Goal: Information Seeking & Learning: Find contact information

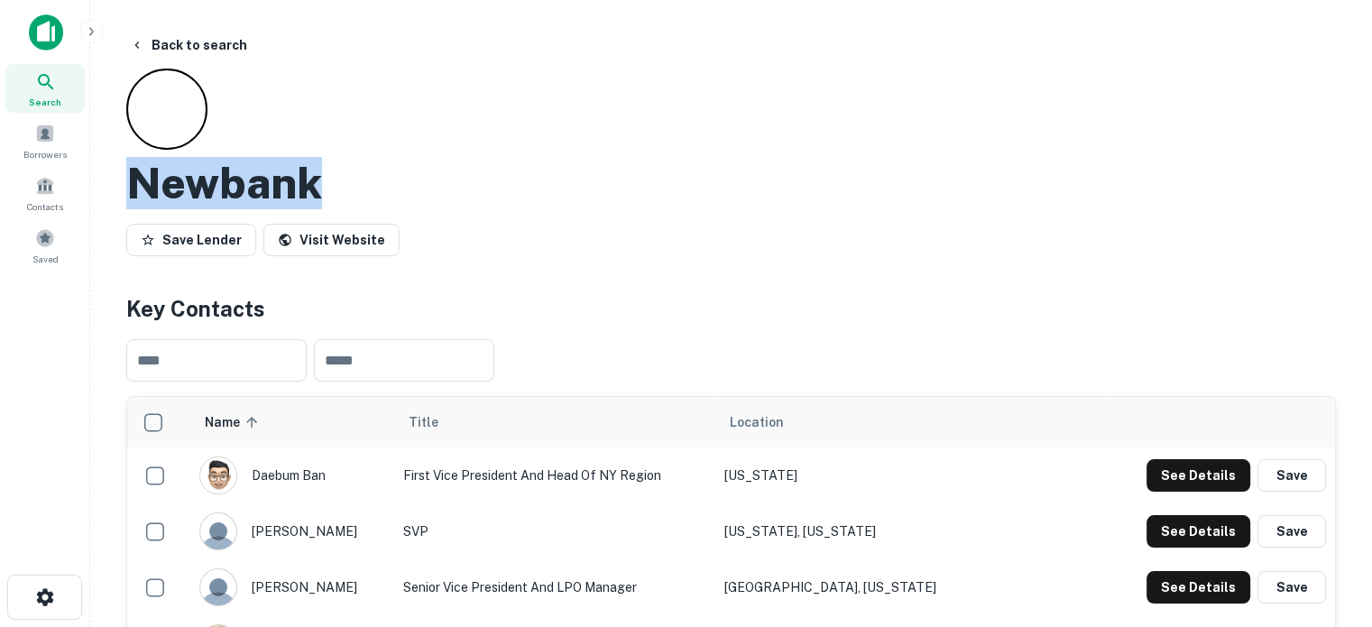
click at [56, 82] on icon at bounding box center [46, 82] width 22 height 22
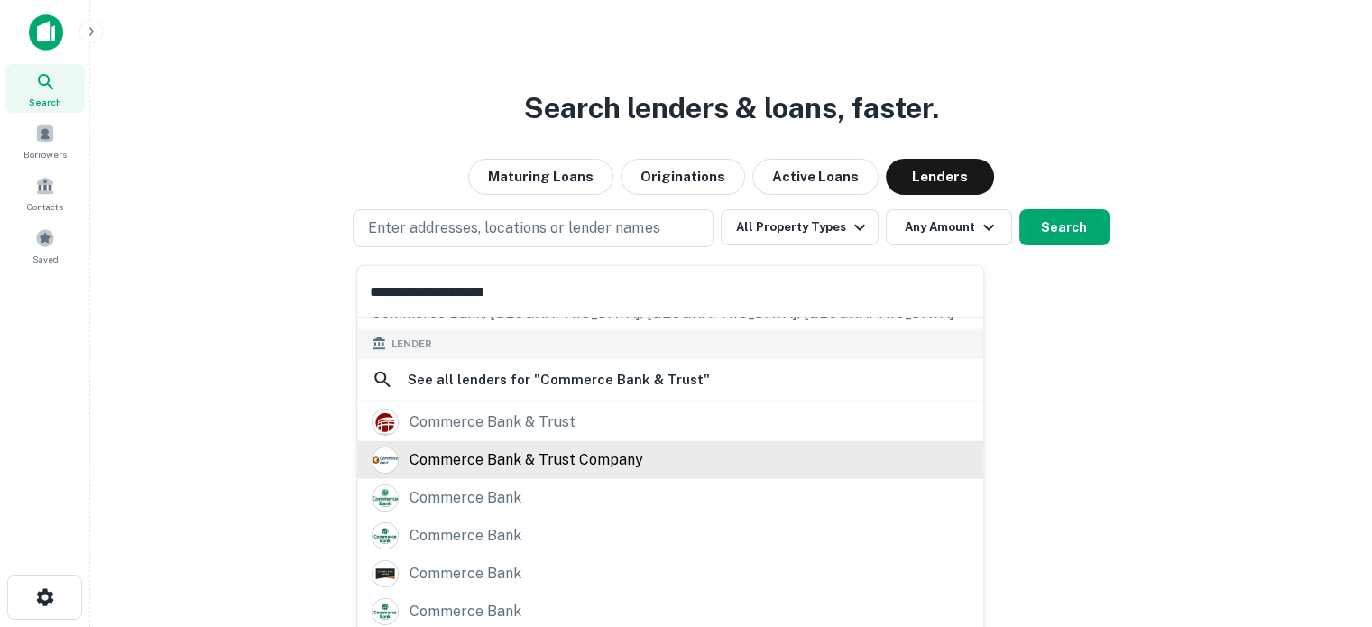
scroll to position [180, 0]
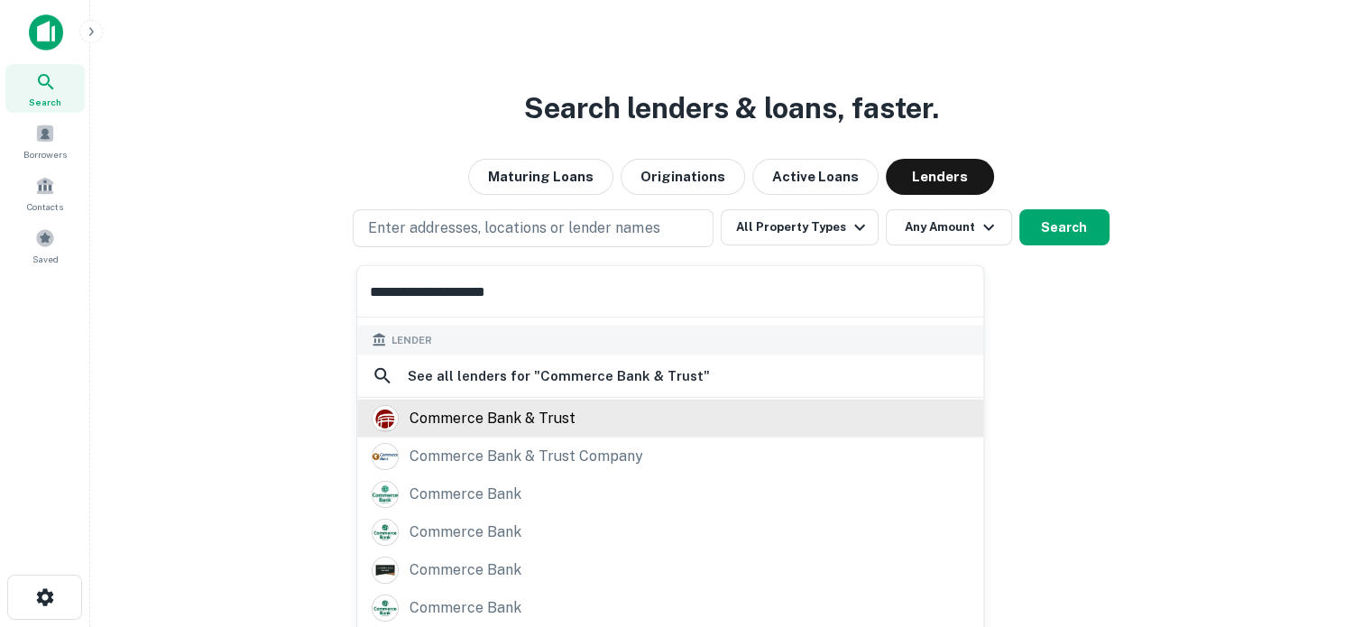
type input "**********"
click at [563, 429] on div "commerce bank & trust" at bounding box center [493, 417] width 166 height 27
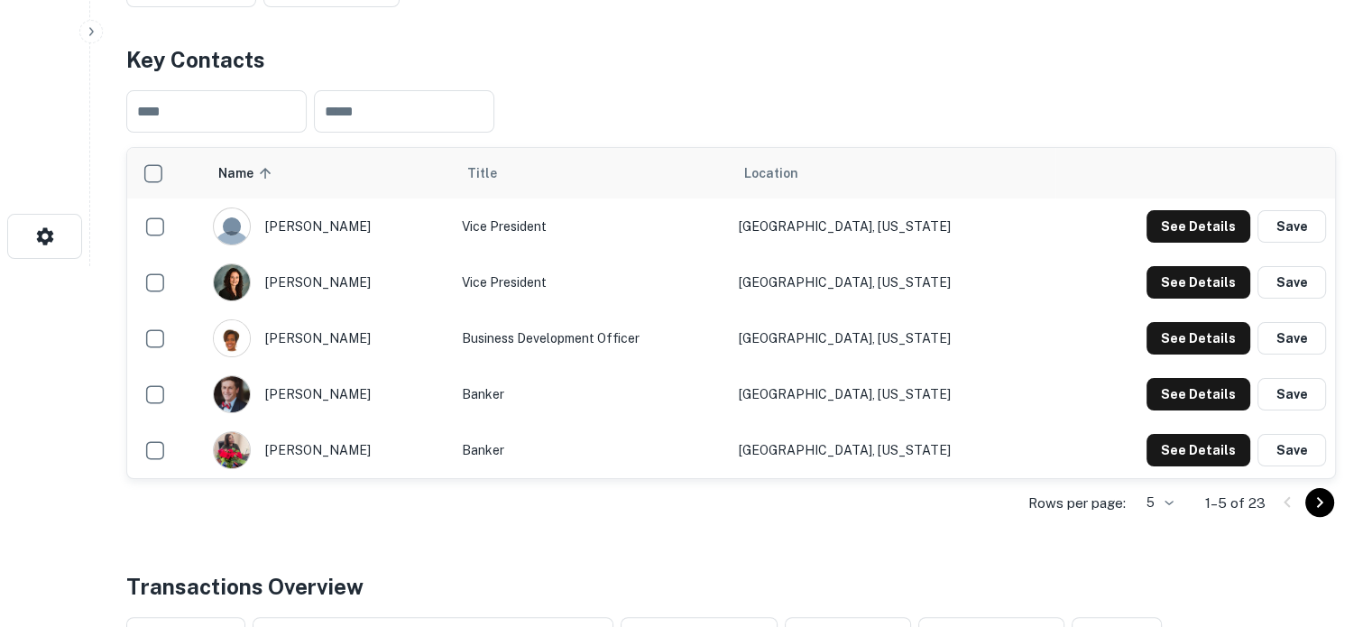
scroll to position [451, 0]
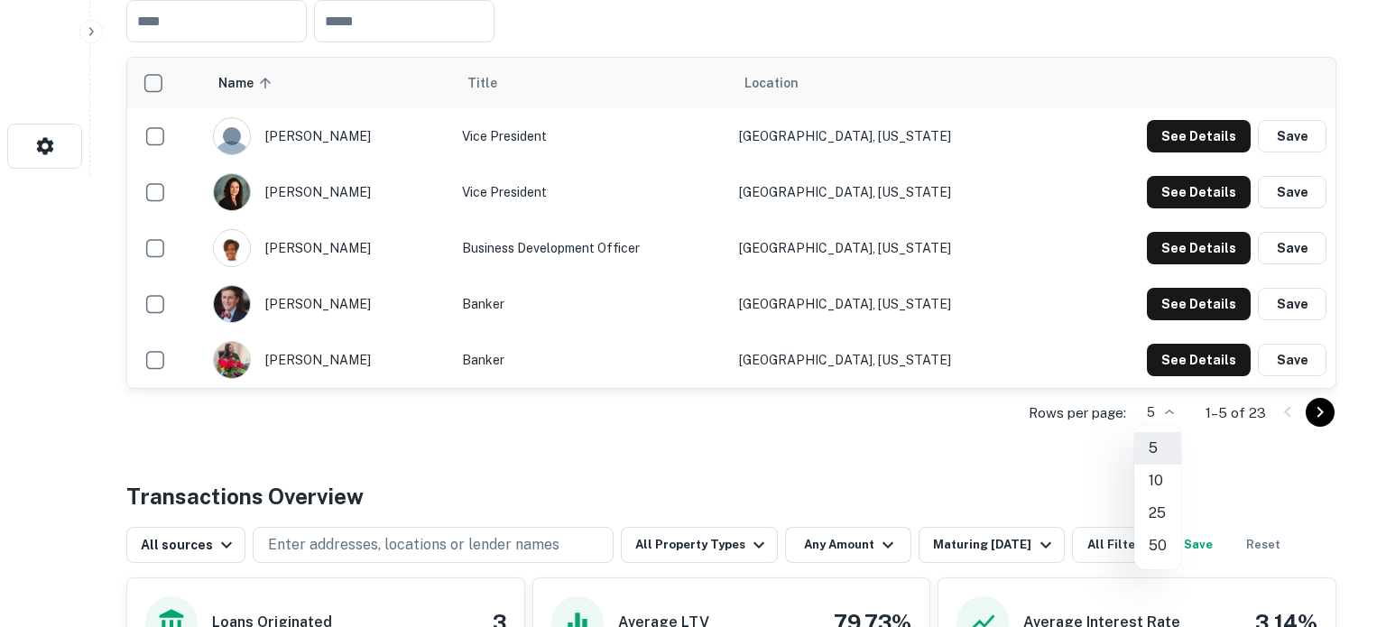
click at [1155, 541] on li "50" at bounding box center [1157, 546] width 47 height 32
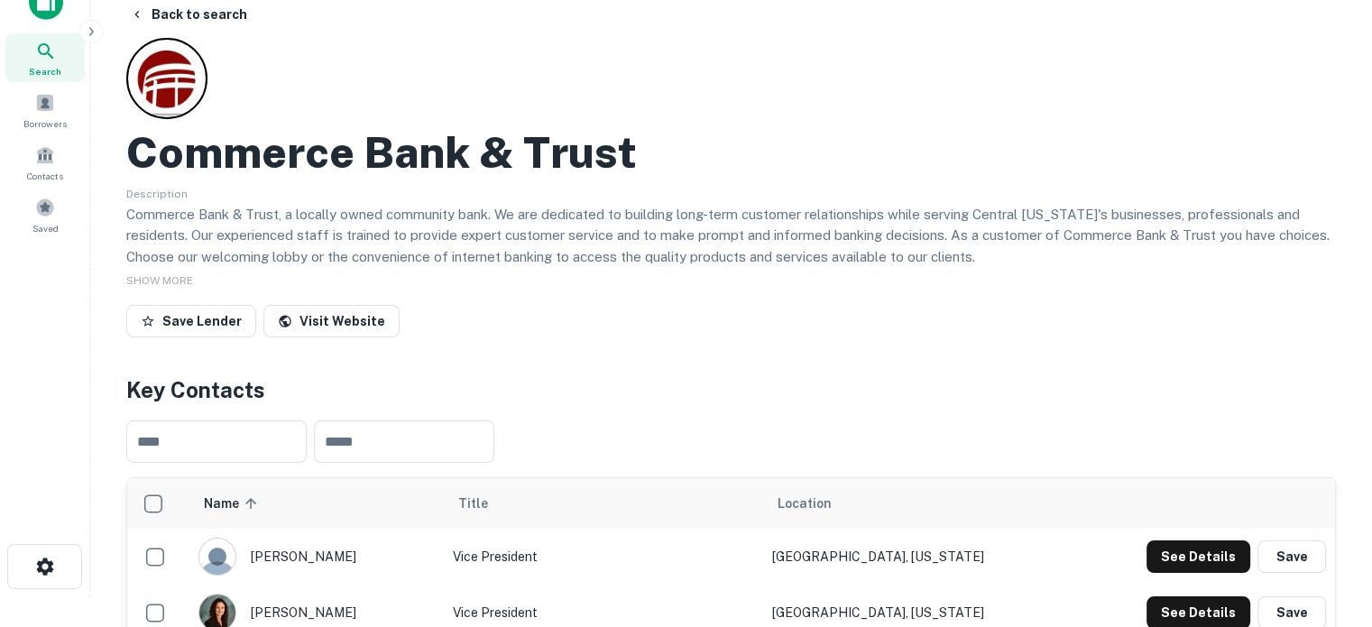
scroll to position [0, 0]
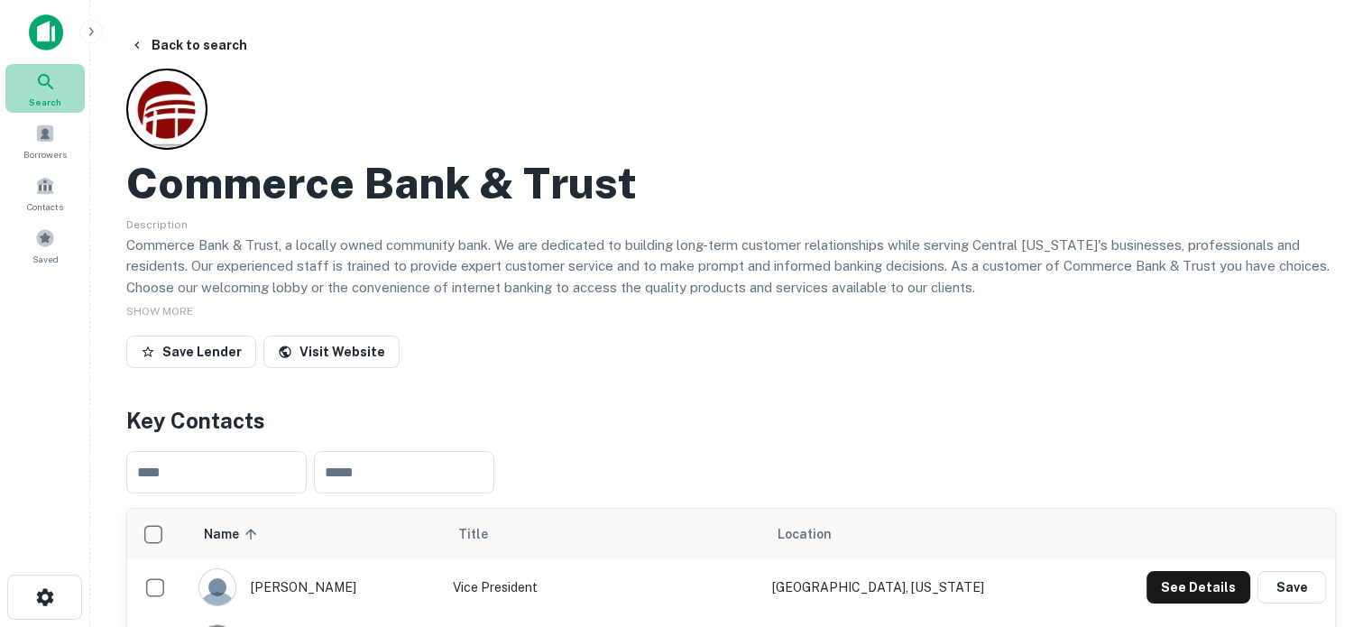
click at [54, 88] on icon at bounding box center [46, 82] width 22 height 22
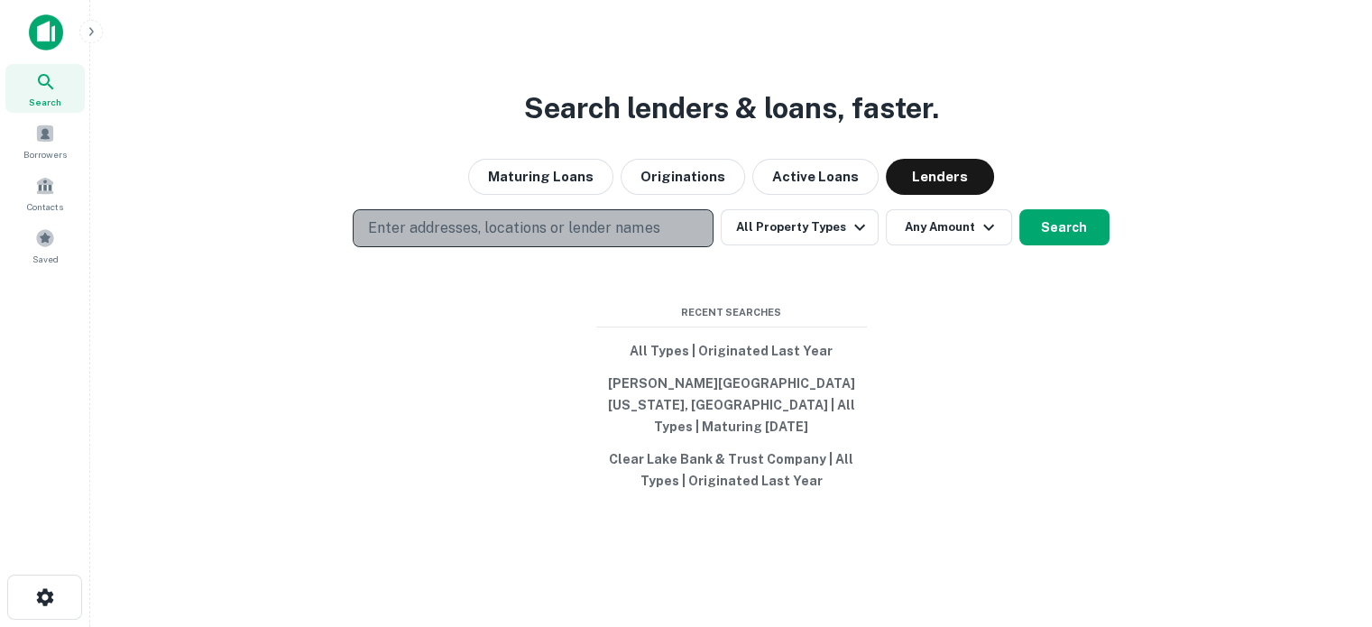
click at [480, 247] on button "Enter addresses, locations or lender names" at bounding box center [533, 228] width 361 height 38
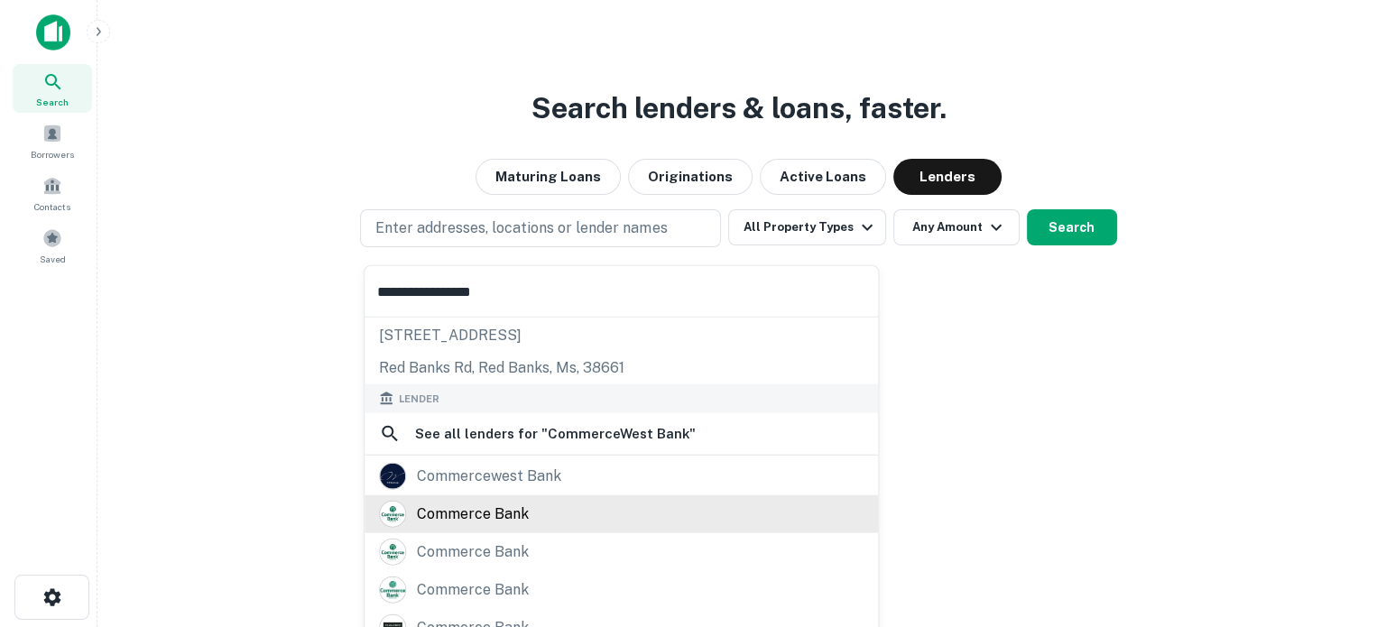
scroll to position [128, 0]
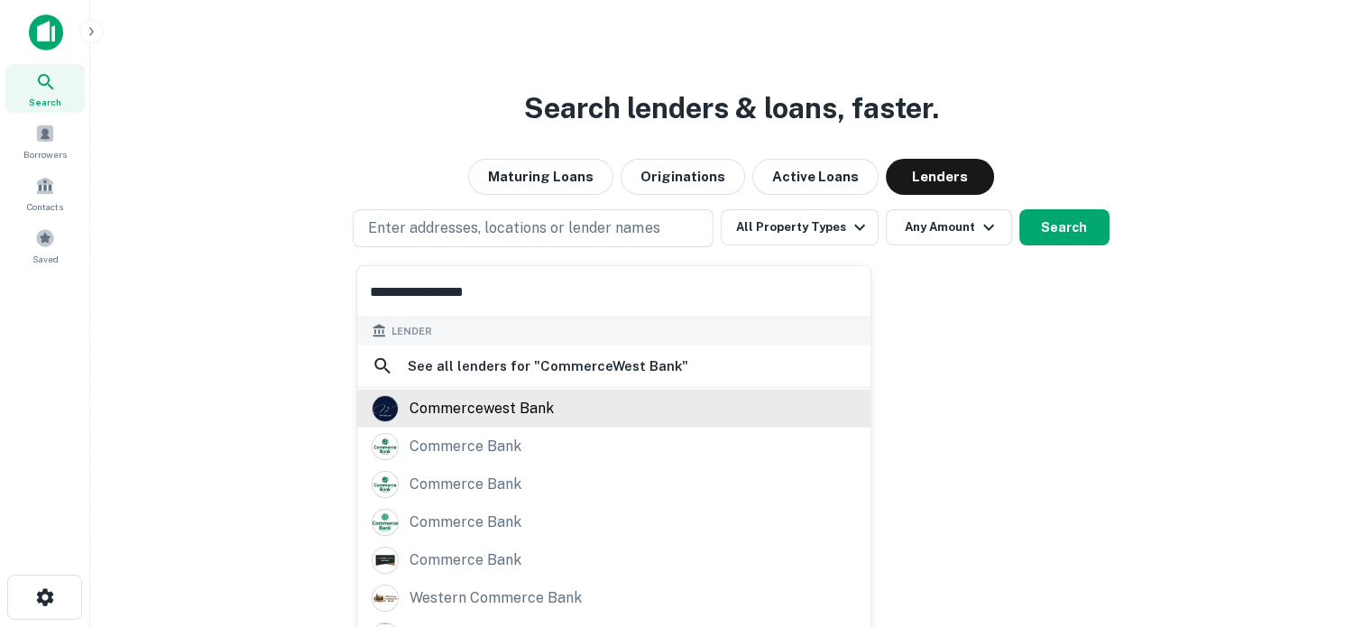
type input "**********"
click at [529, 406] on div "commercewest bank" at bounding box center [482, 408] width 144 height 27
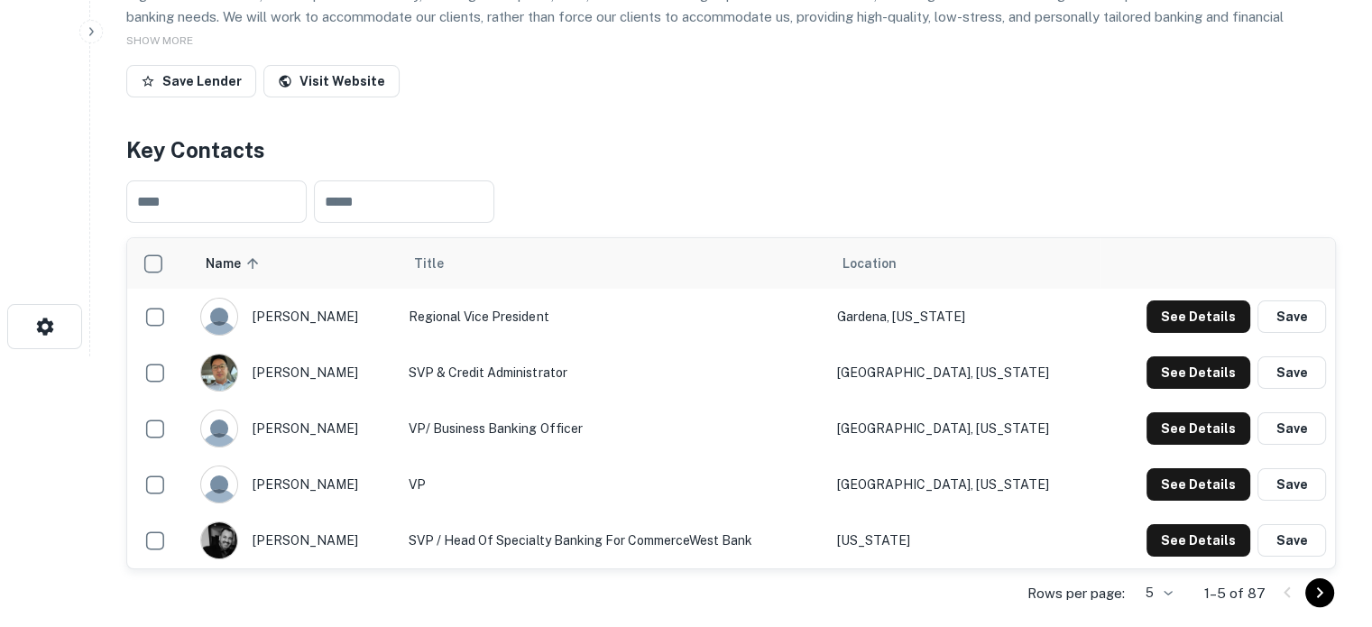
scroll to position [451, 0]
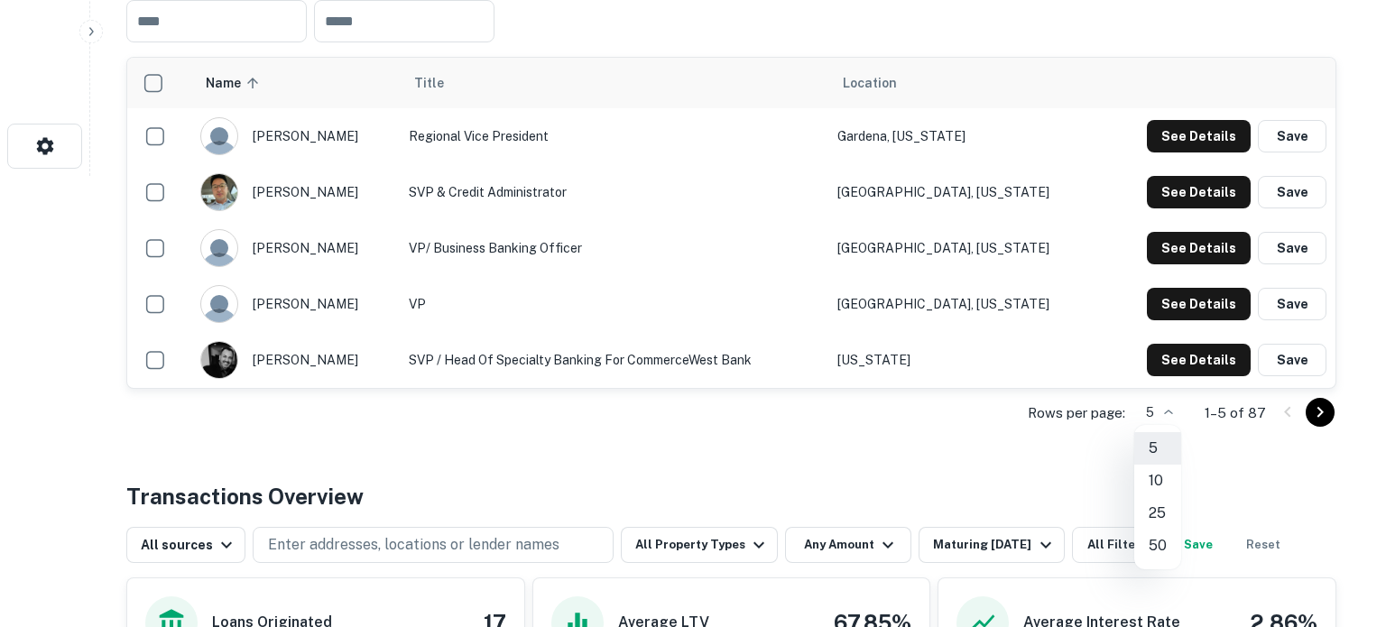
click at [1166, 543] on li "50" at bounding box center [1157, 546] width 47 height 32
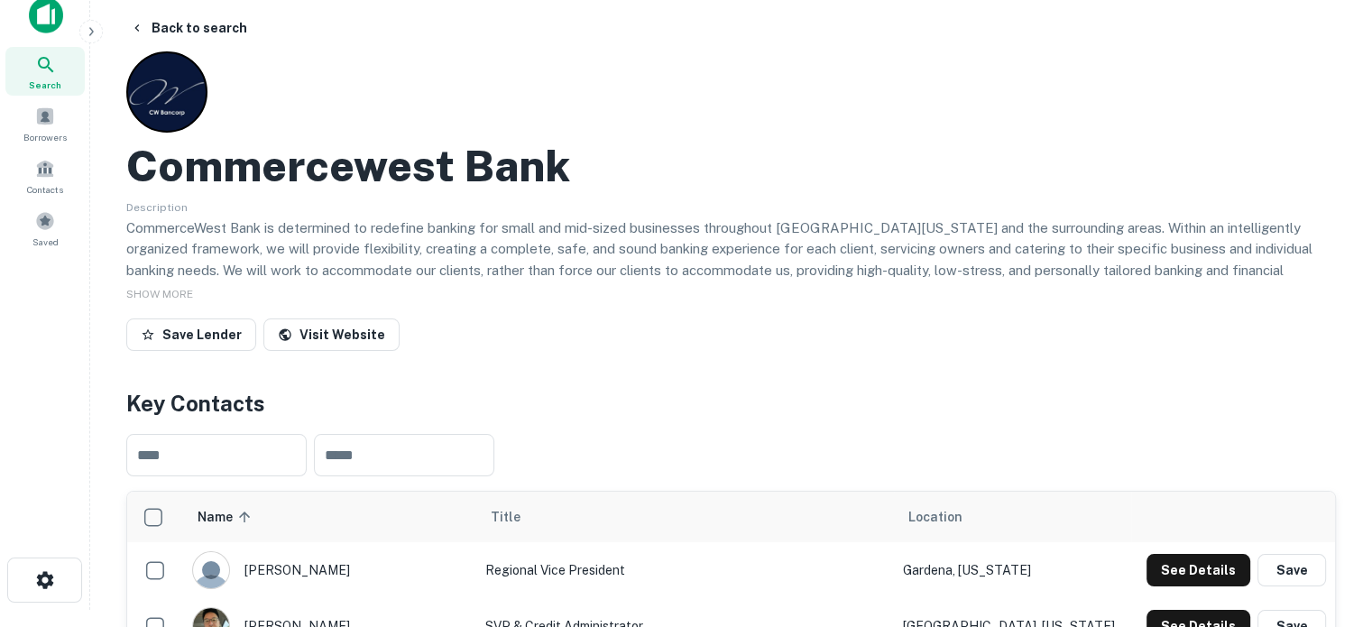
scroll to position [0, 0]
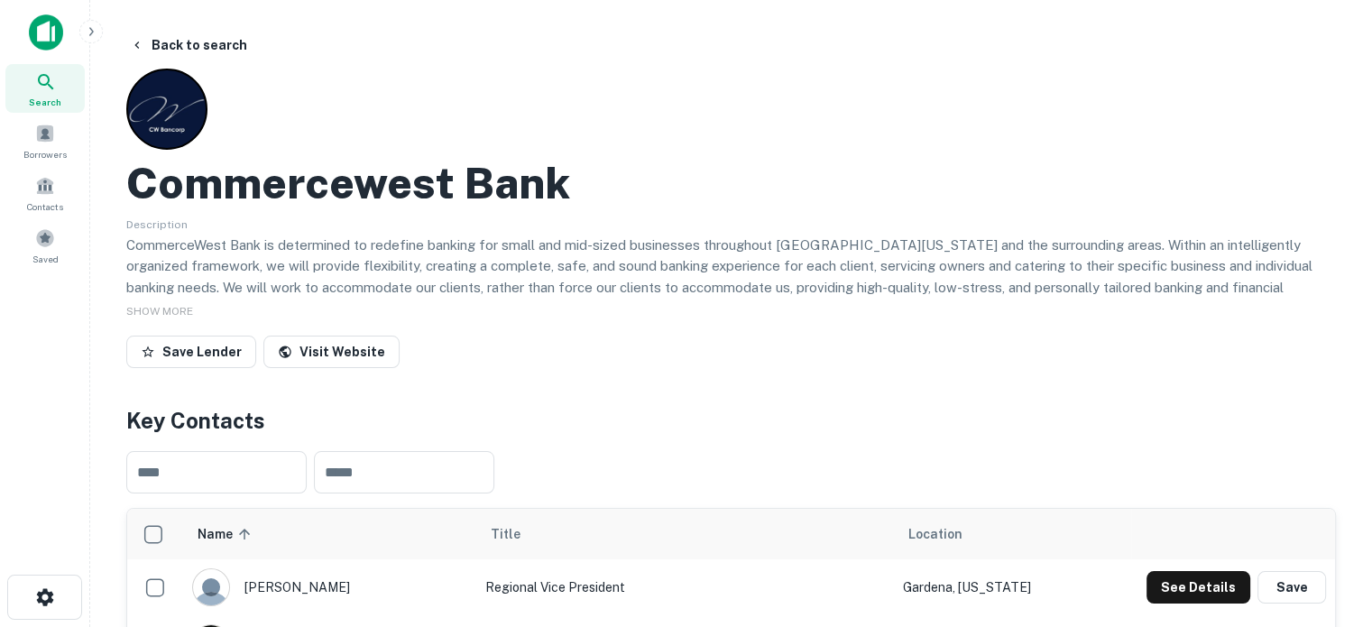
click at [19, 80] on div "Search" at bounding box center [44, 88] width 79 height 49
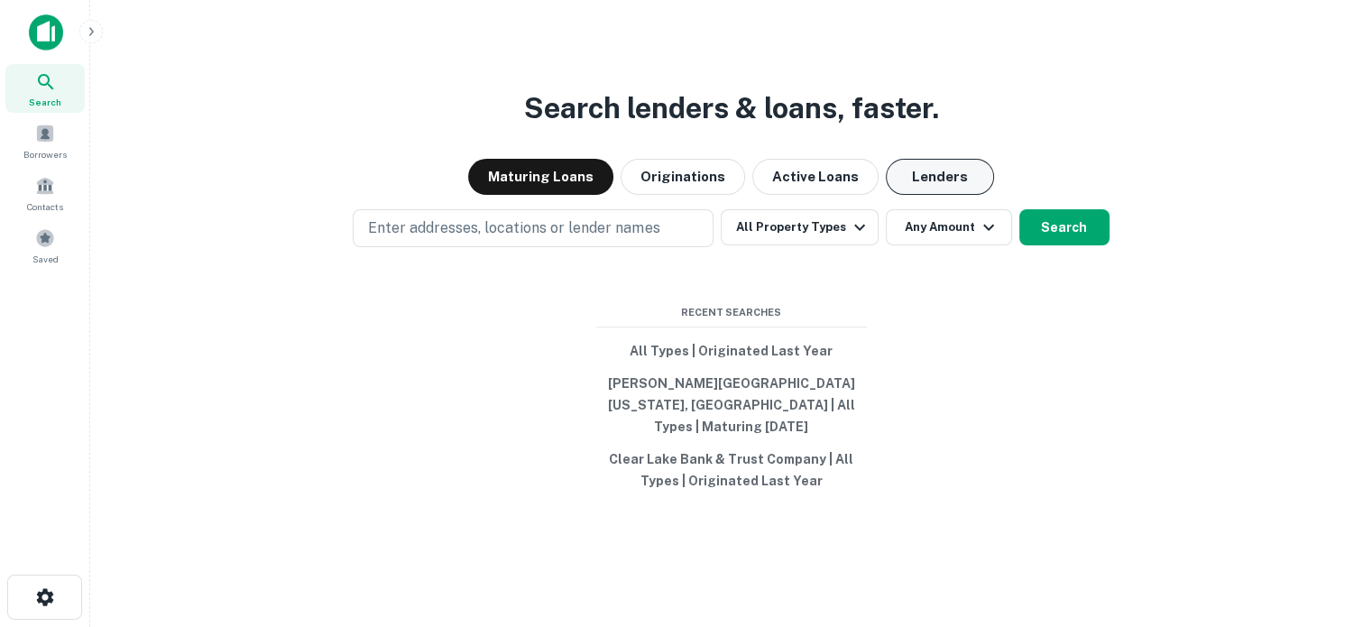
click at [944, 195] on button "Lenders" at bounding box center [940, 177] width 108 height 36
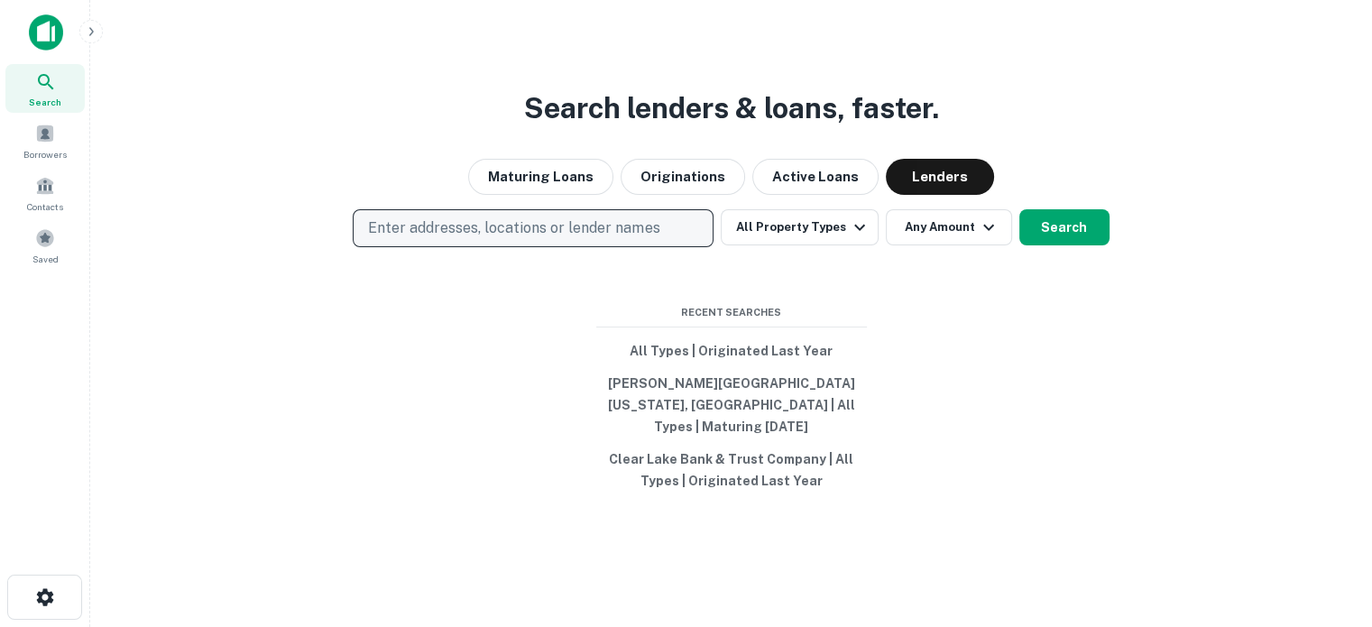
click at [514, 247] on button "Enter addresses, locations or lender names" at bounding box center [533, 228] width 361 height 38
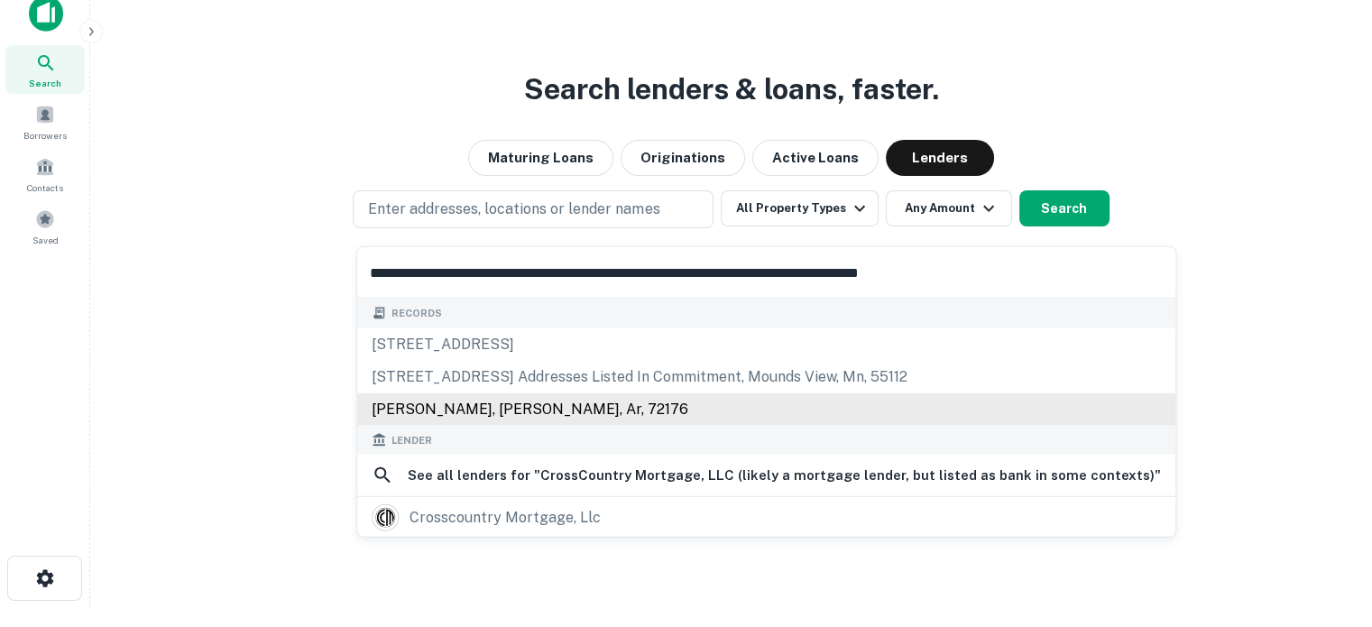
scroll to position [29, 0]
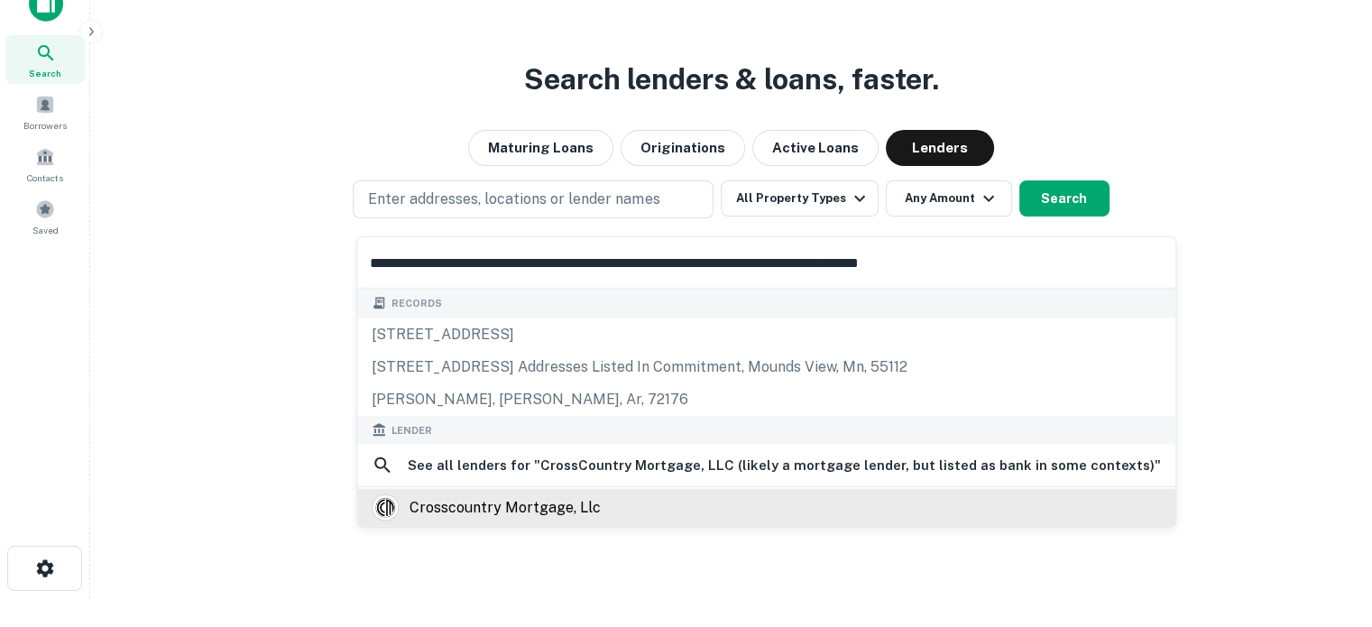
type input "**********"
click at [567, 507] on div "crosscountry mortgage, llc" at bounding box center [505, 507] width 191 height 27
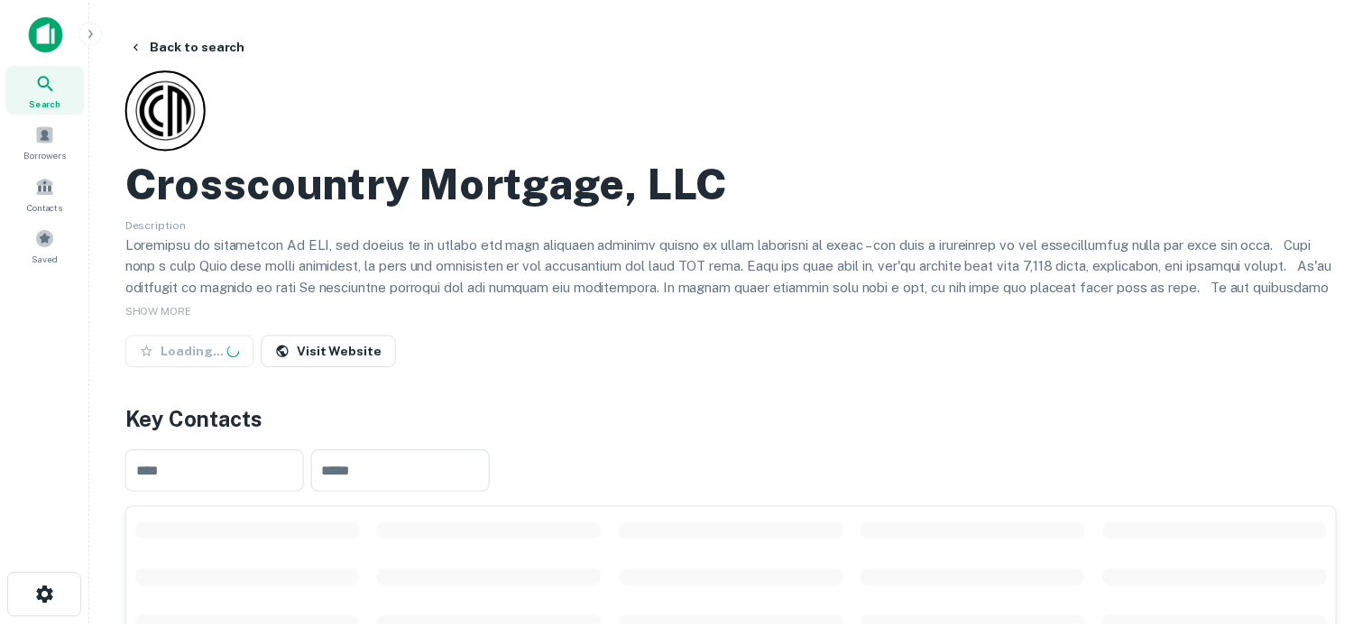
scroll to position [271, 0]
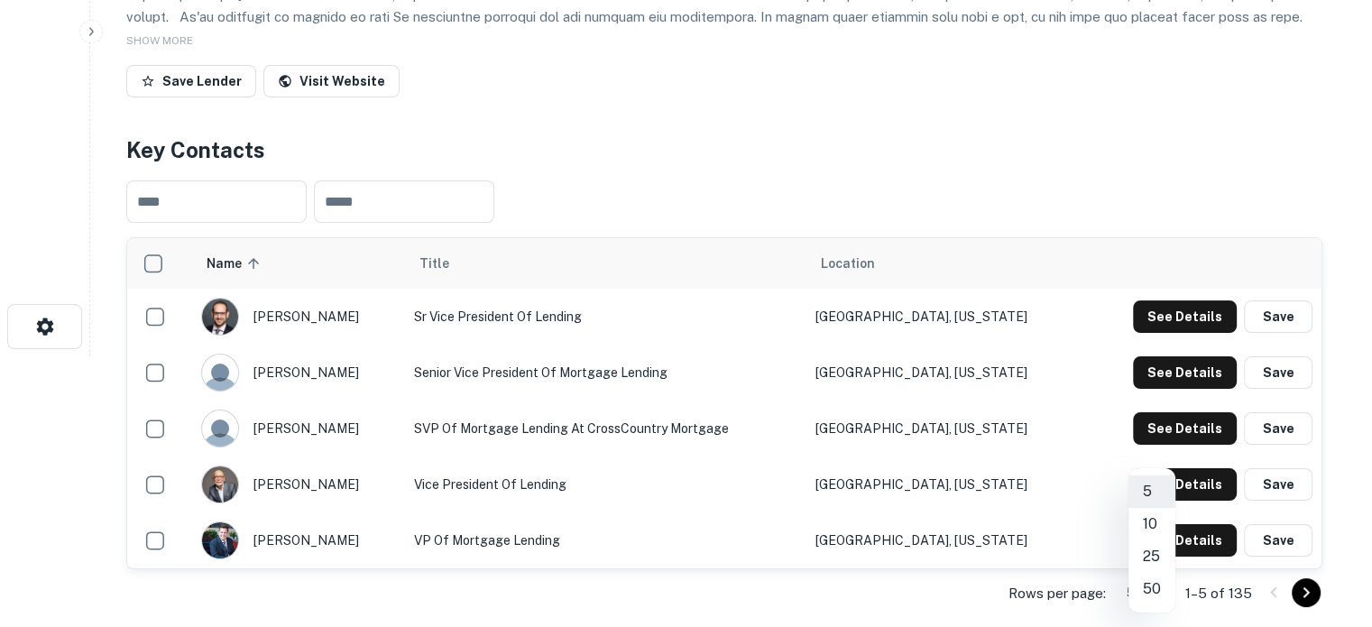
click at [1160, 356] on body "Search Borrowers Contacts Saved Back to search Crosscountry Mortgage, LLC Descr…" at bounding box center [686, 42] width 1372 height 627
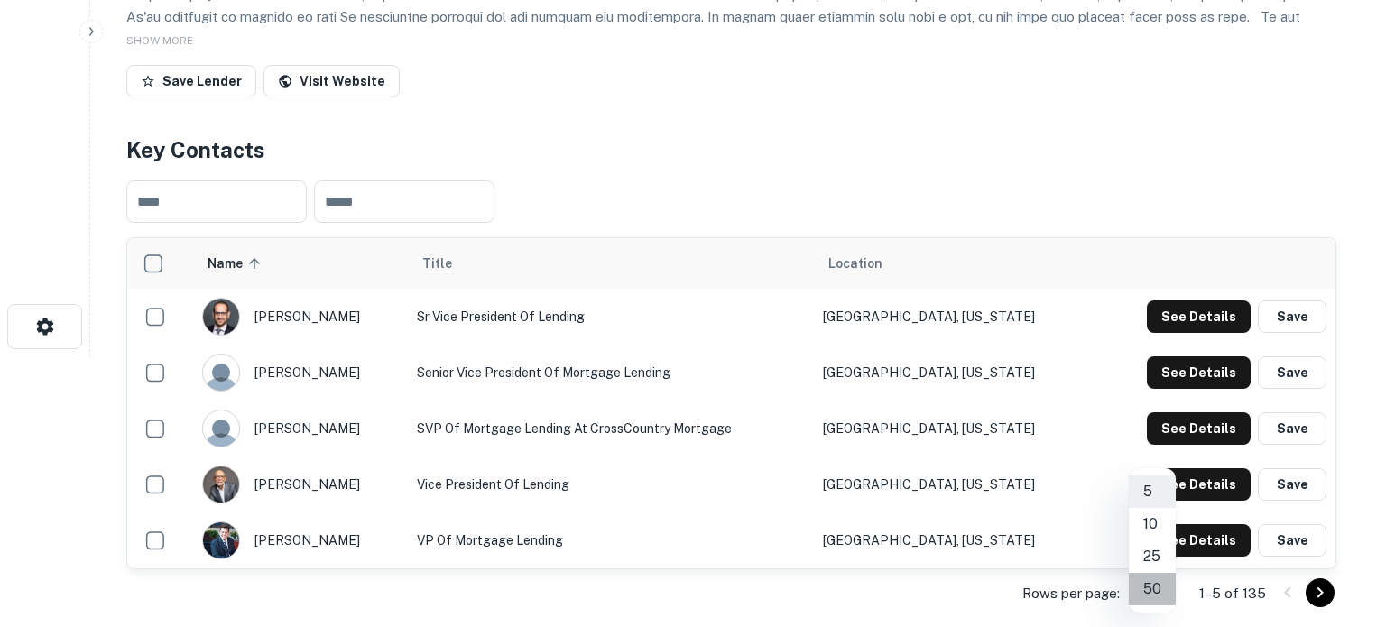
click at [1155, 595] on li "50" at bounding box center [1152, 589] width 47 height 32
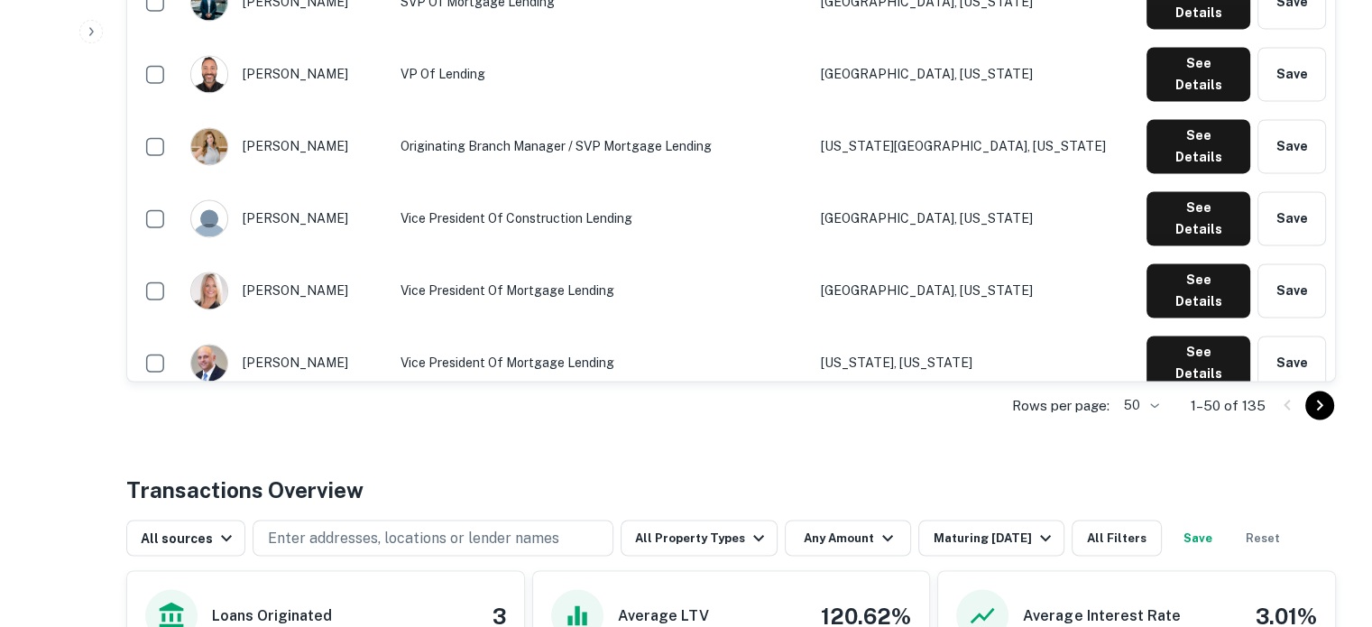
scroll to position [2978, 0]
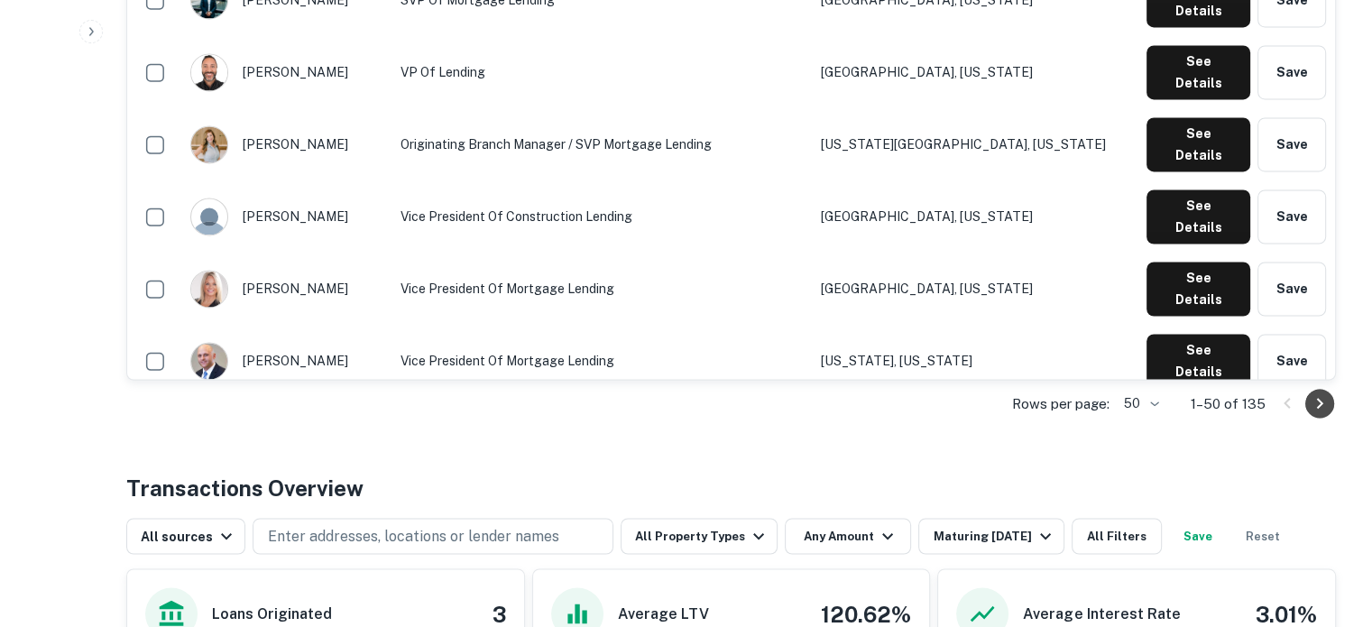
click at [1309, 393] on icon "Go to next page" at bounding box center [1320, 404] width 22 height 22
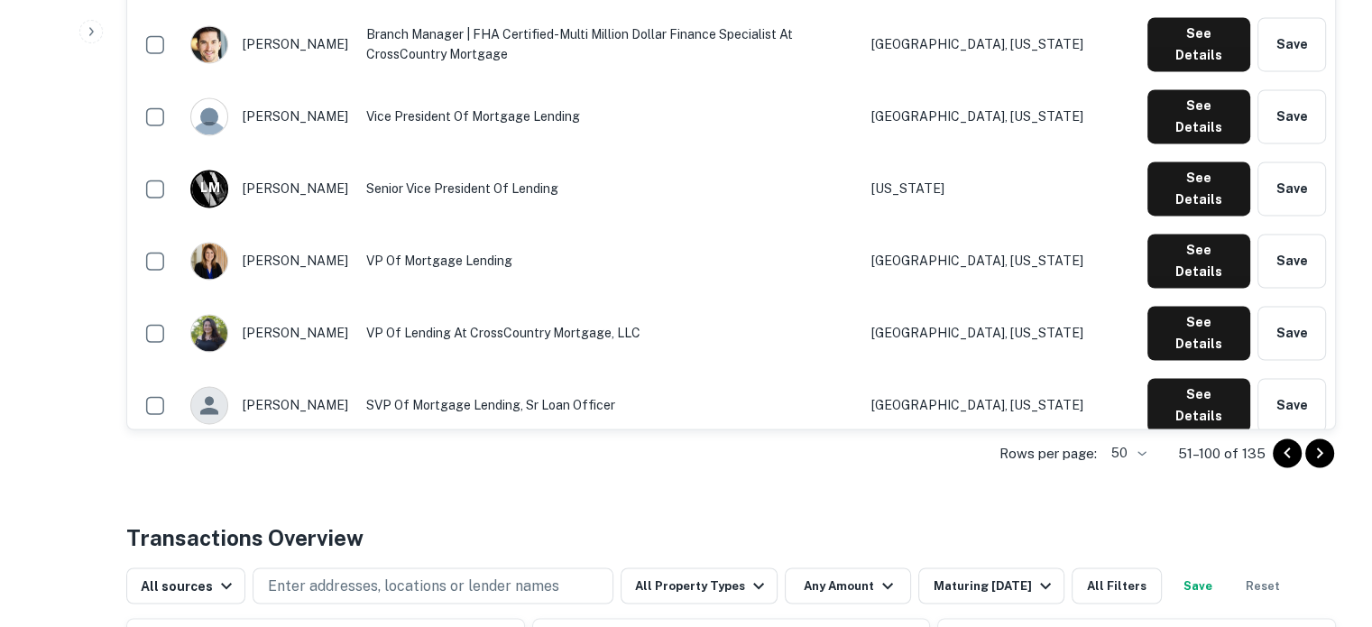
scroll to position [3068, 0]
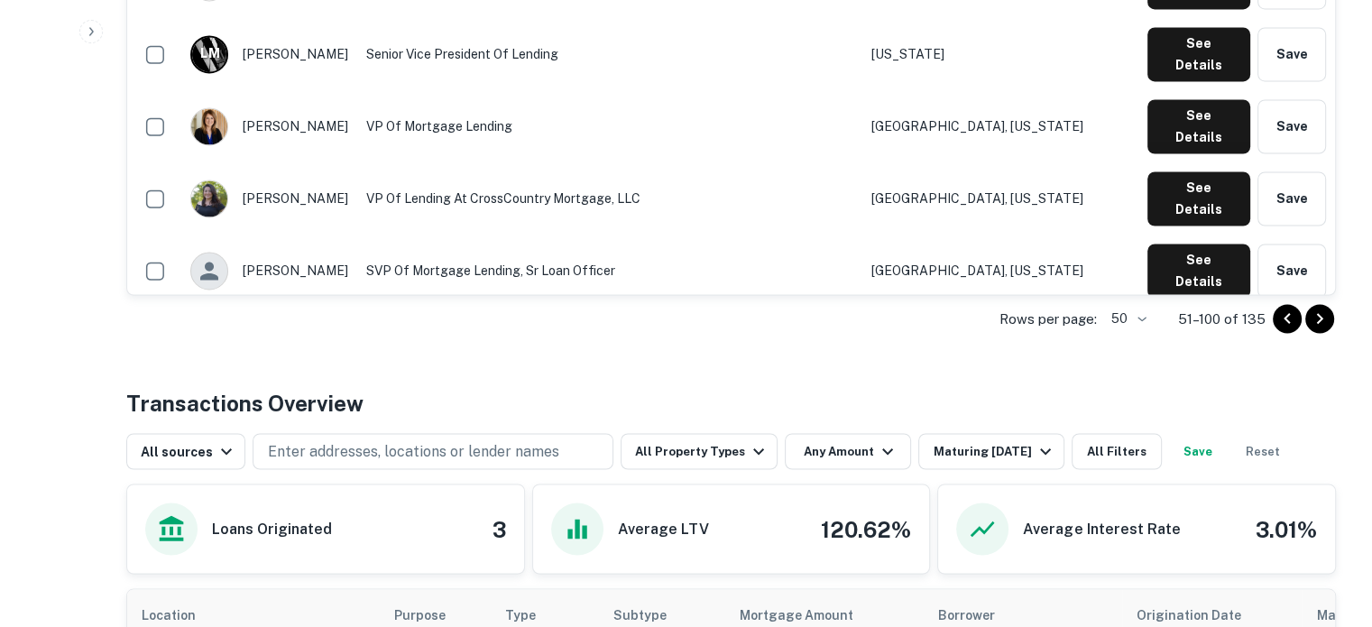
click at [1310, 321] on icon "Go to next page" at bounding box center [1320, 319] width 22 height 22
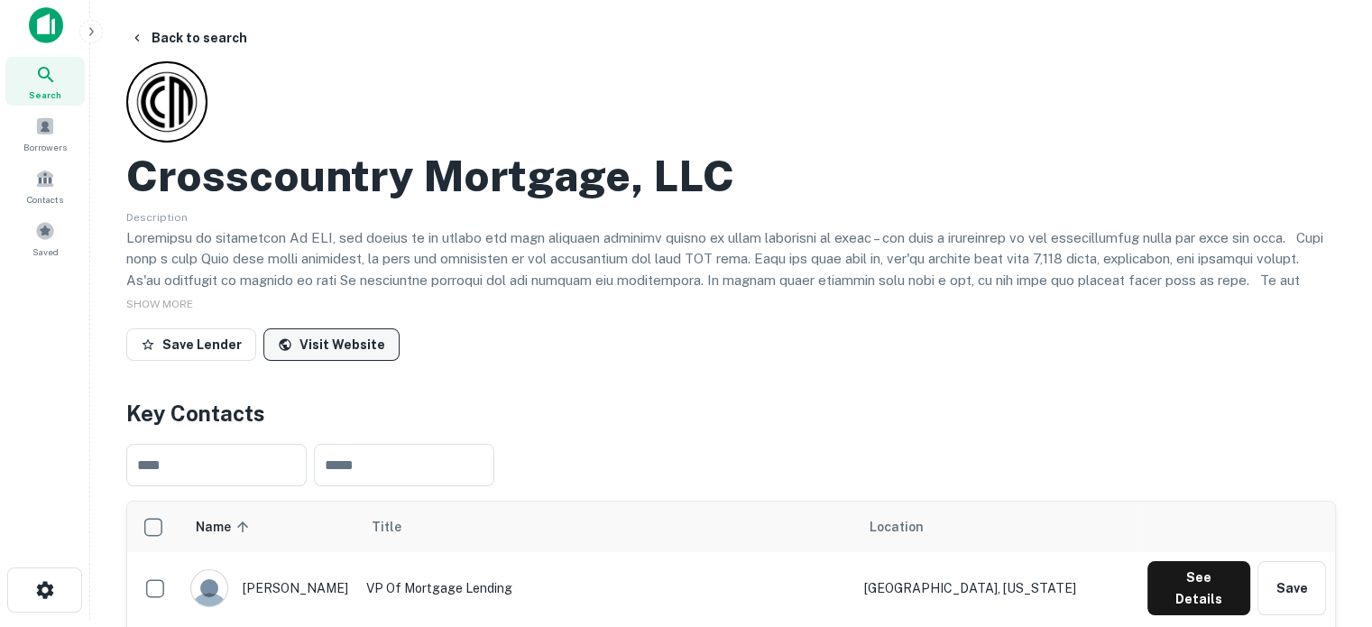
scroll to position [0, 0]
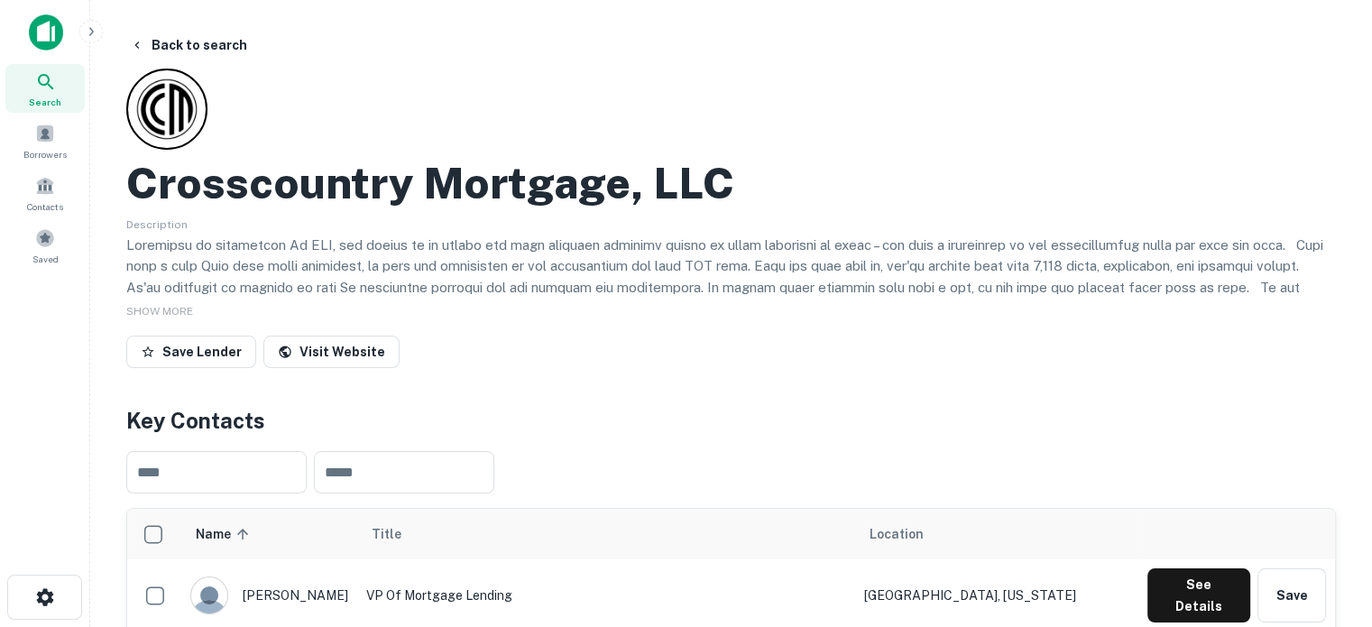
click at [44, 98] on span "Search" at bounding box center [45, 102] width 32 height 14
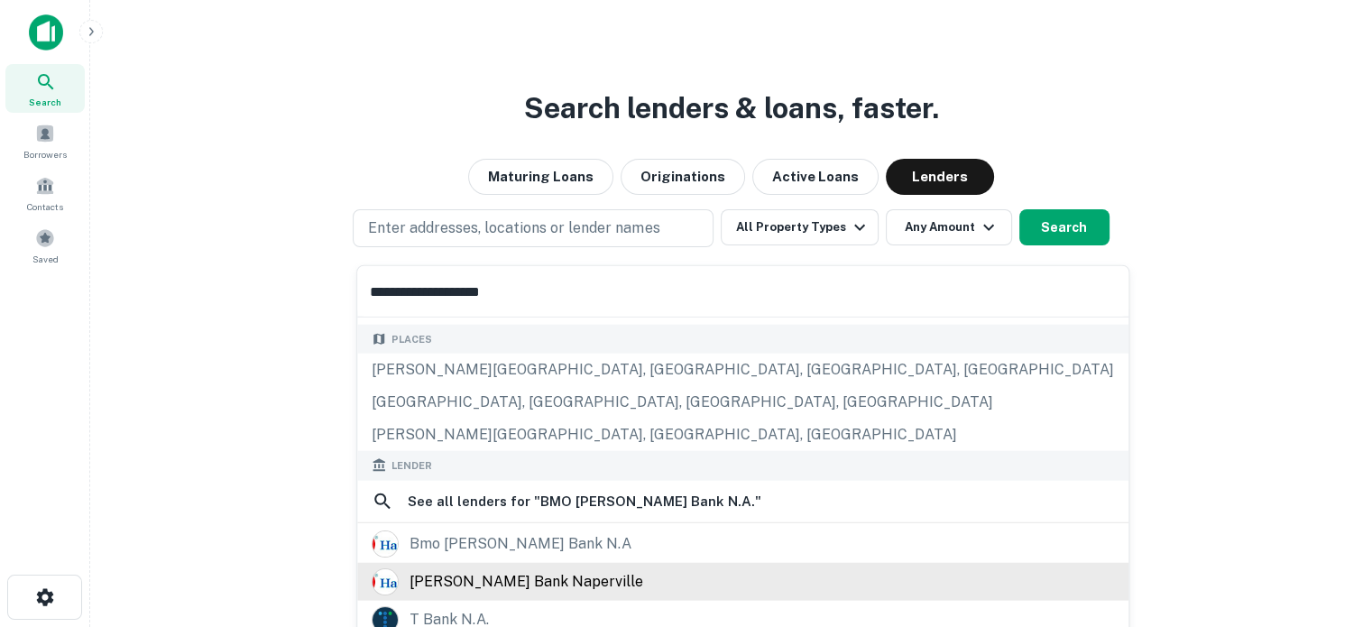
scroll to position [180, 0]
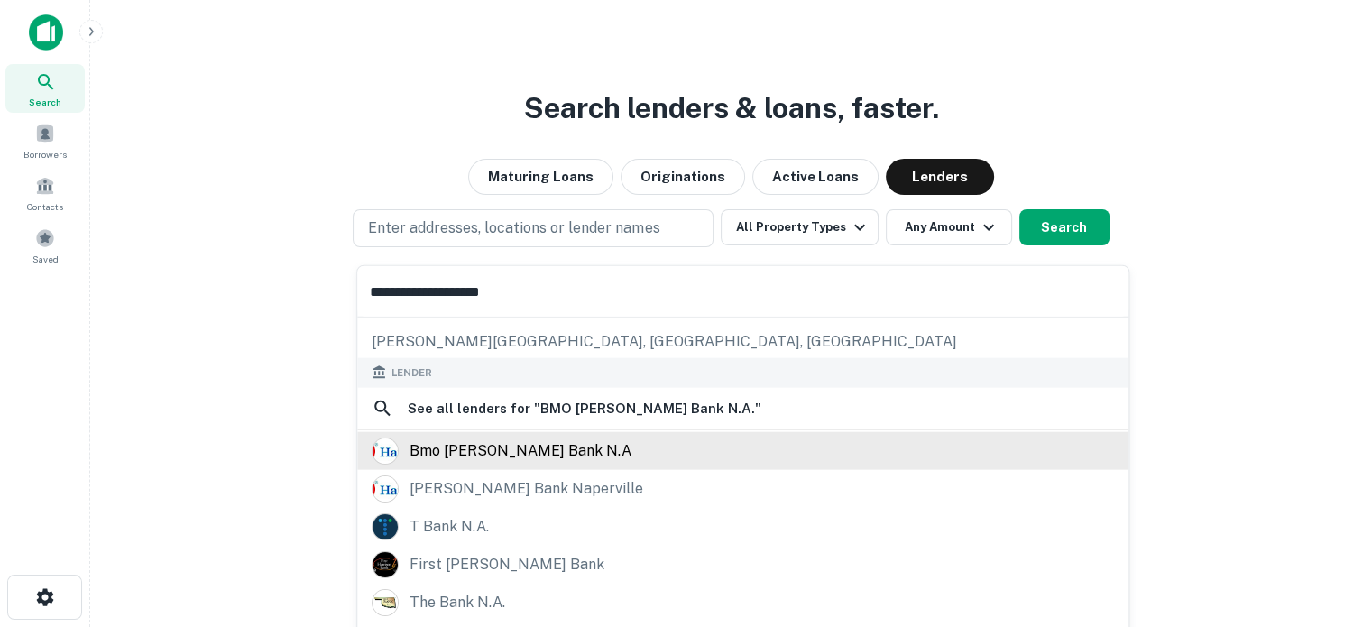
type input "**********"
click at [551, 444] on div "bmo [PERSON_NAME] bank n.a" at bounding box center [743, 450] width 743 height 27
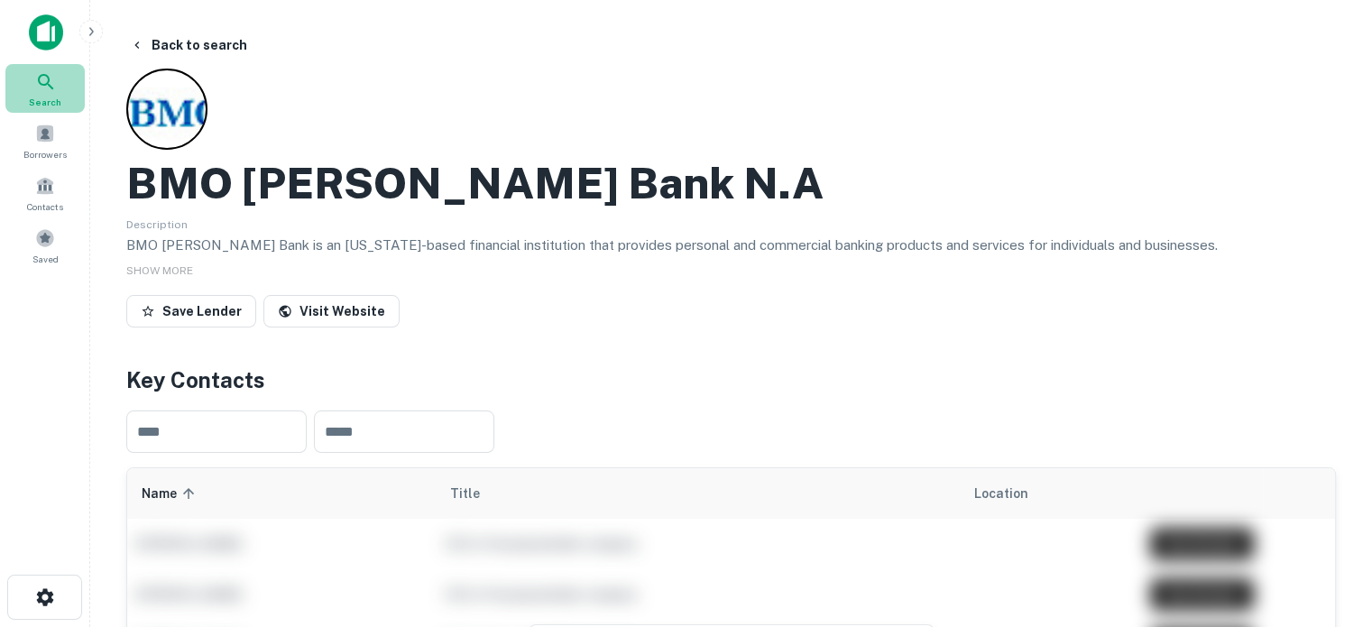
click at [75, 100] on div "Search" at bounding box center [44, 88] width 79 height 49
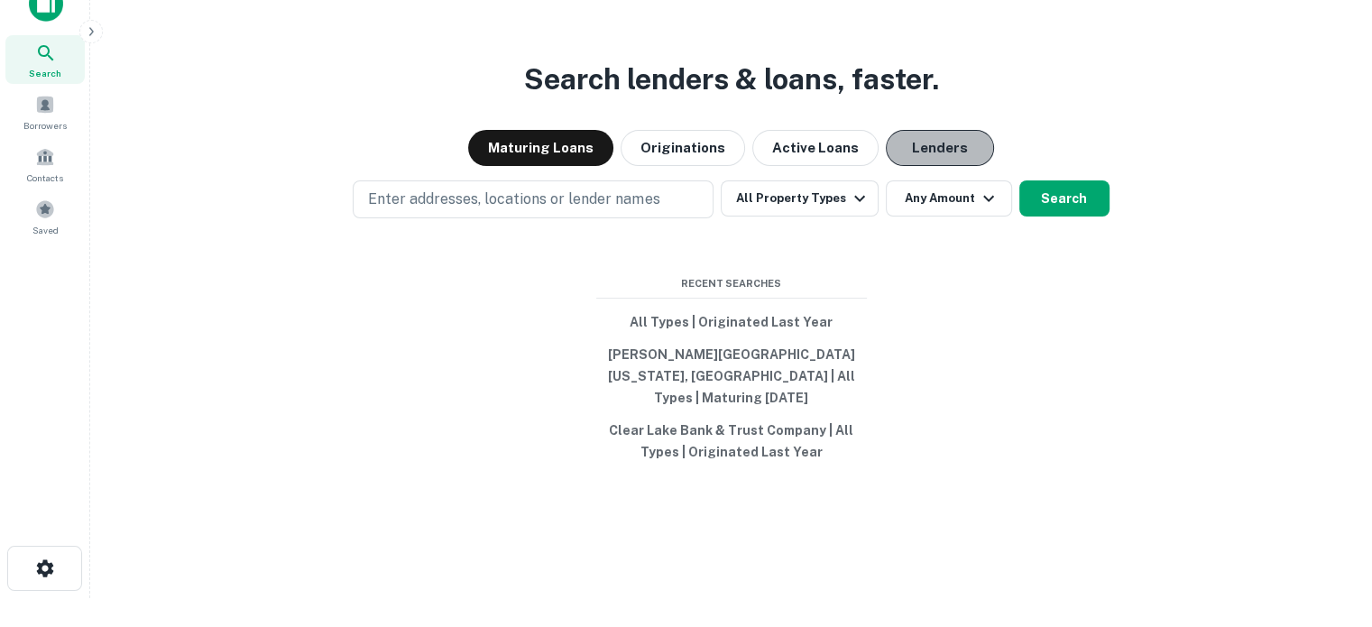
click at [923, 166] on button "Lenders" at bounding box center [940, 148] width 108 height 36
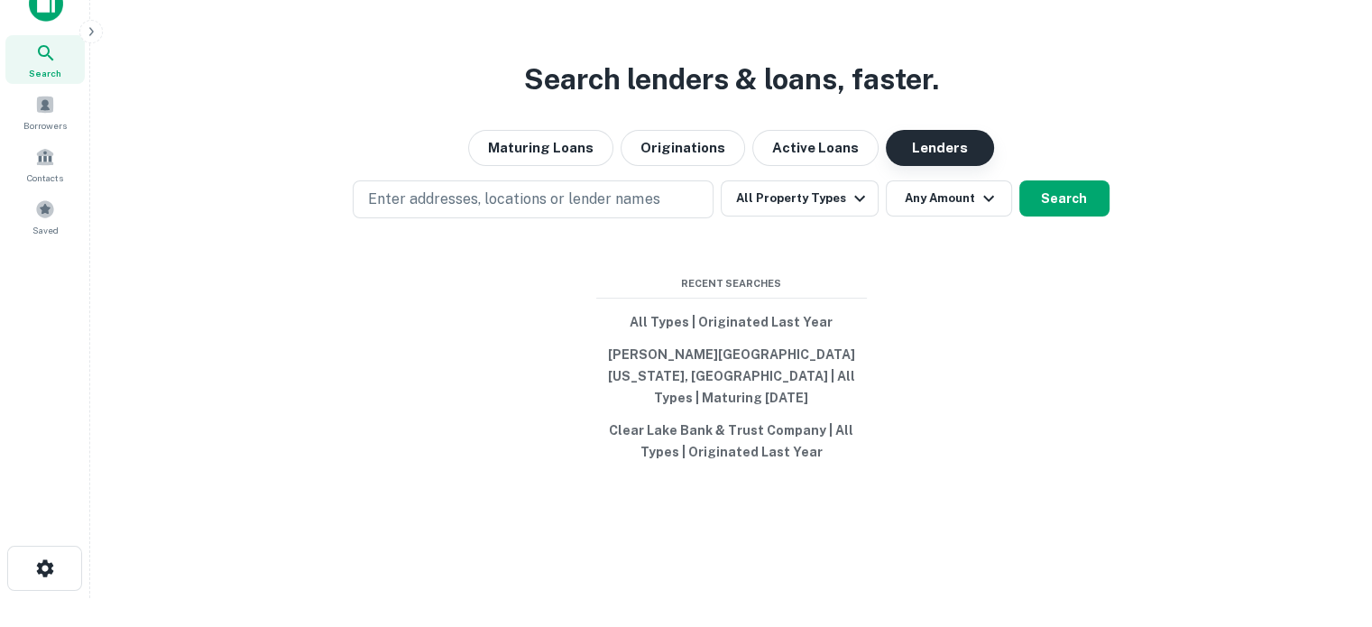
click at [939, 166] on button "Lenders" at bounding box center [940, 148] width 108 height 36
click at [614, 234] on div "Search lenders & loans, faster. Maturing Loans Originations Active Loans Lender…" at bounding box center [731, 327] width 1253 height 627
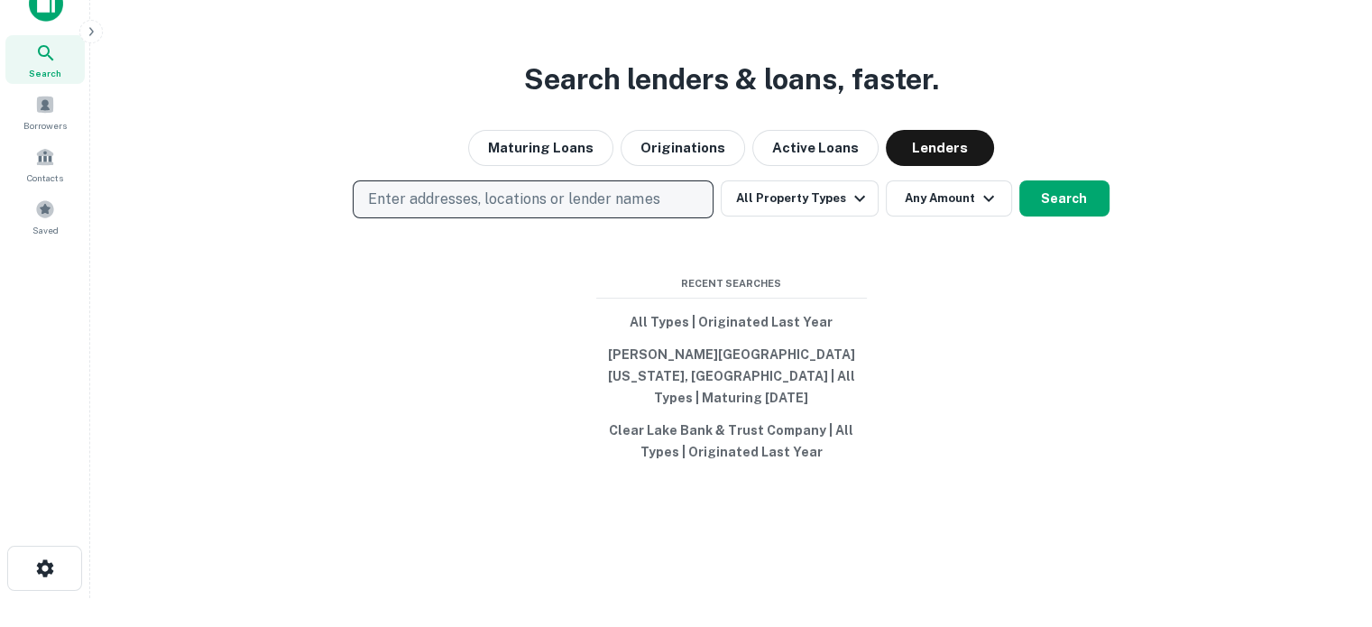
click at [614, 201] on p "Enter addresses, locations or lender names" at bounding box center [513, 200] width 291 height 22
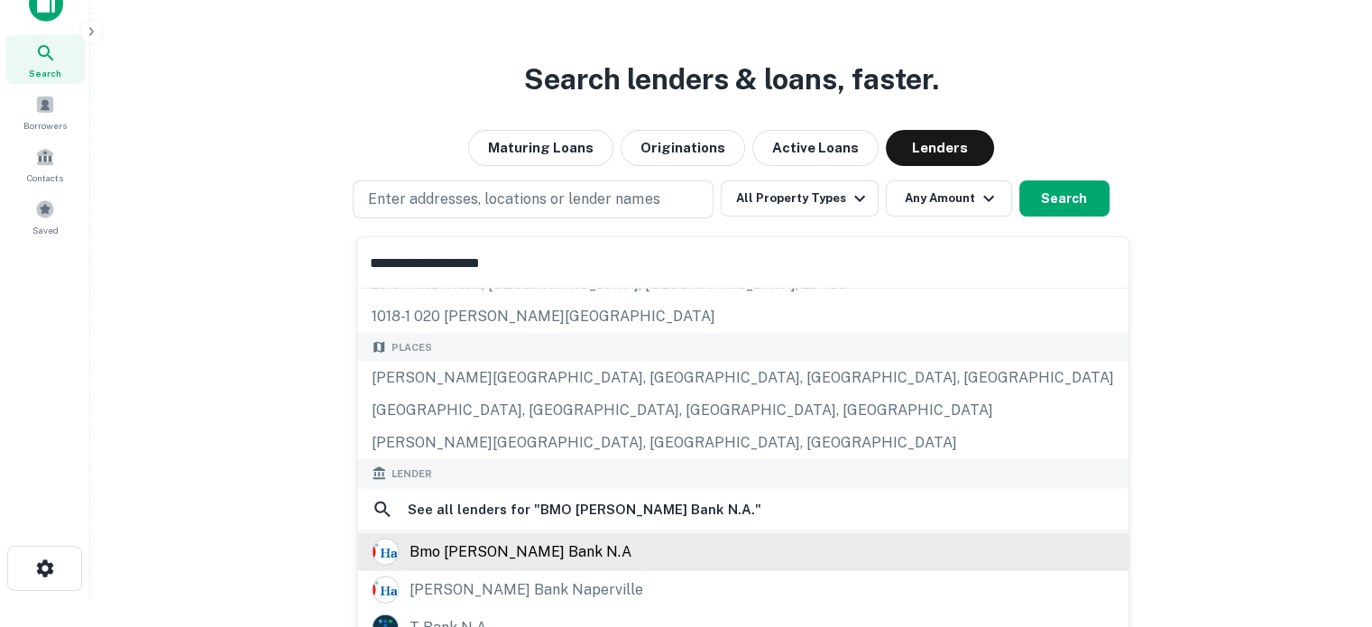
scroll to position [90, 0]
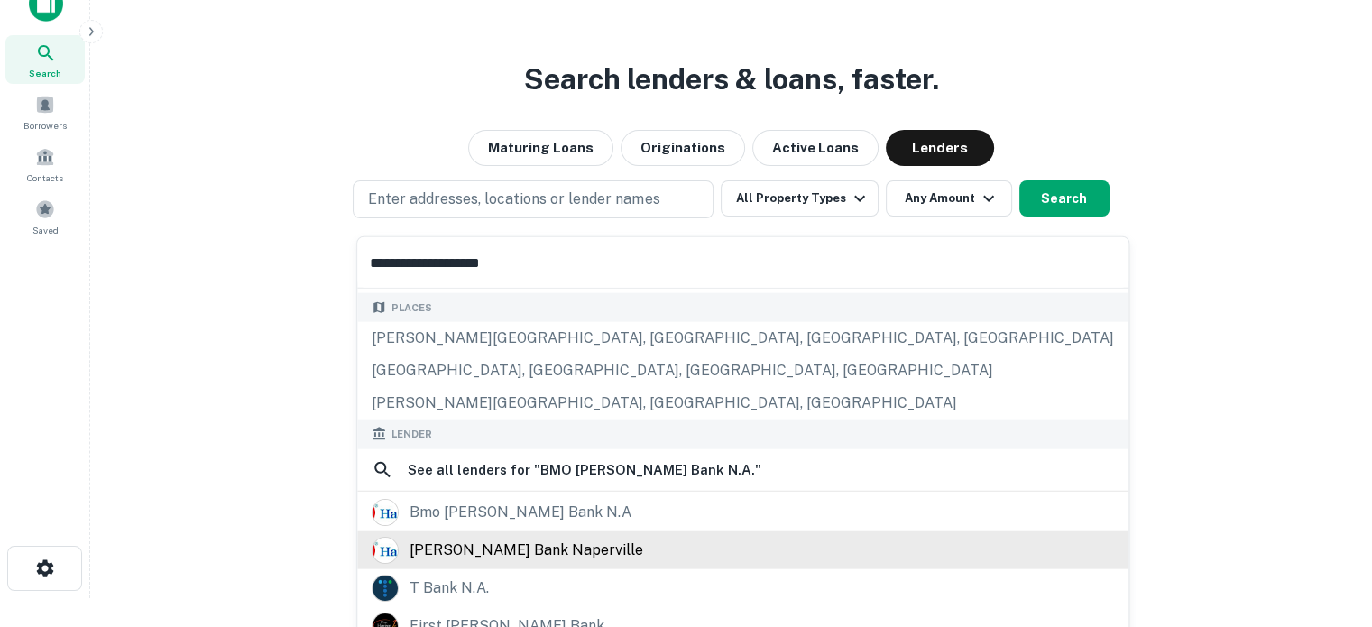
type input "**********"
click at [575, 537] on div "harris bank naperville" at bounding box center [743, 549] width 743 height 27
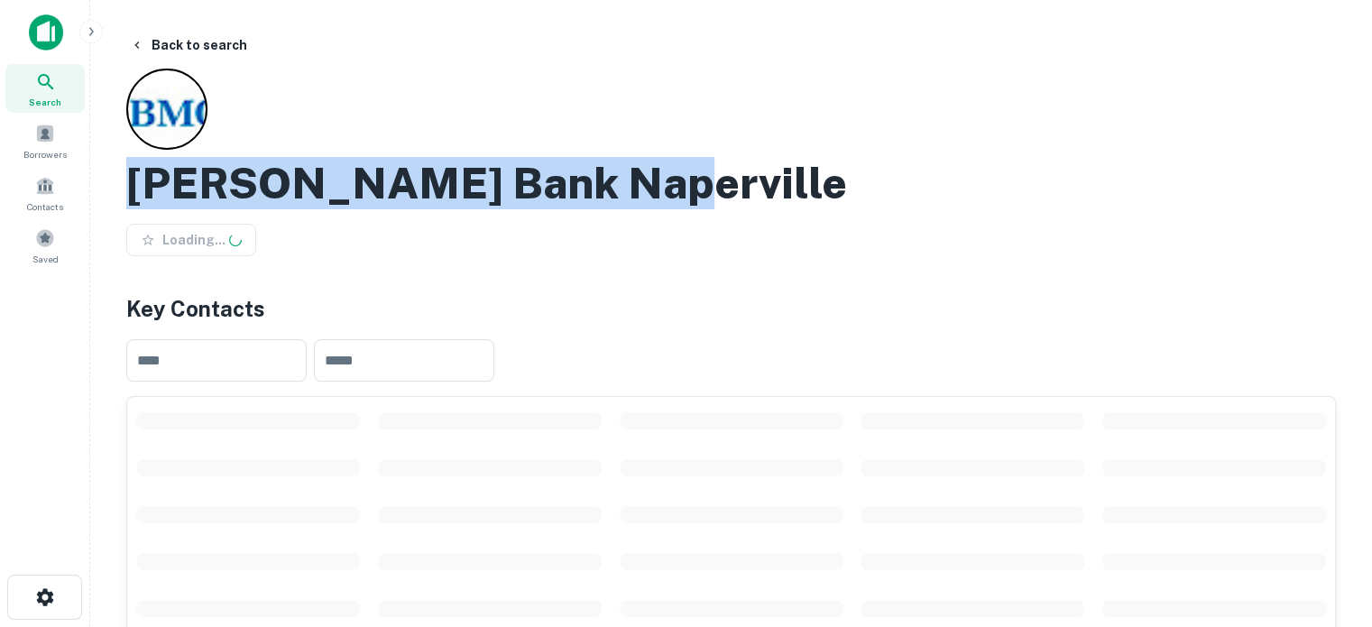
drag, startPoint x: 165, startPoint y: 192, endPoint x: 652, endPoint y: 195, distance: 487.3
click at [652, 195] on div "Harris Bank Naperville" at bounding box center [731, 183] width 1210 height 52
copy h2 "Harris Bank Naperville"
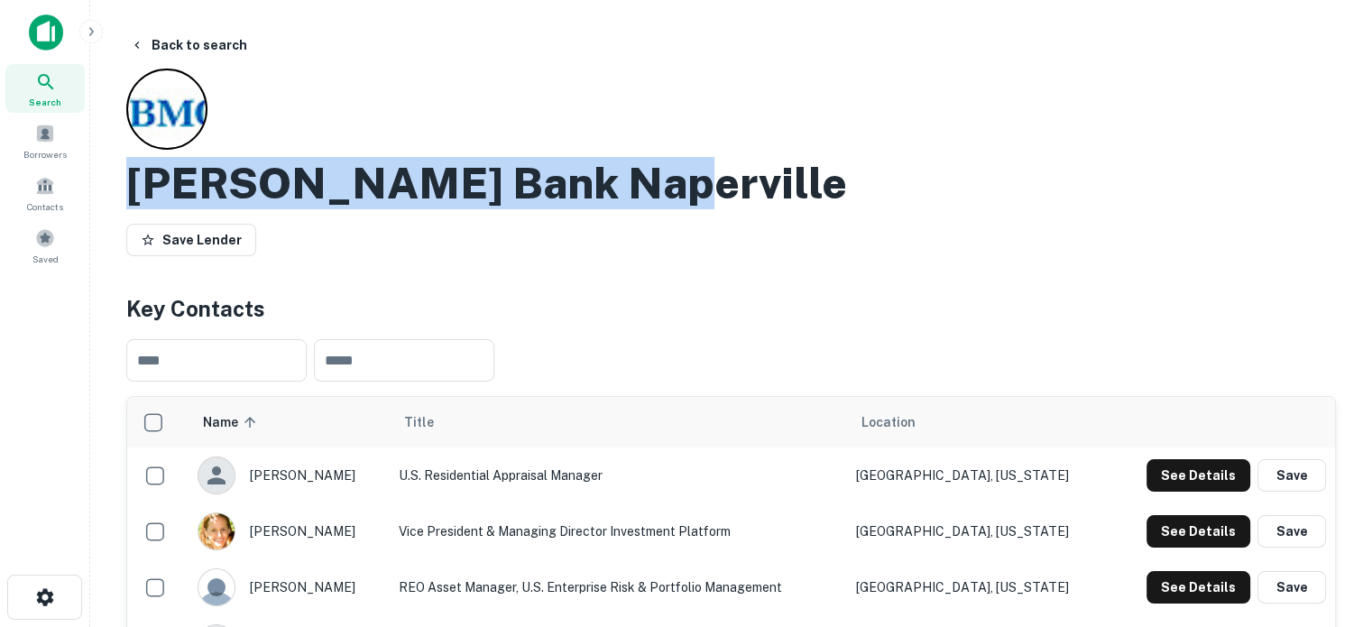
click at [68, 90] on div "Search" at bounding box center [44, 88] width 79 height 49
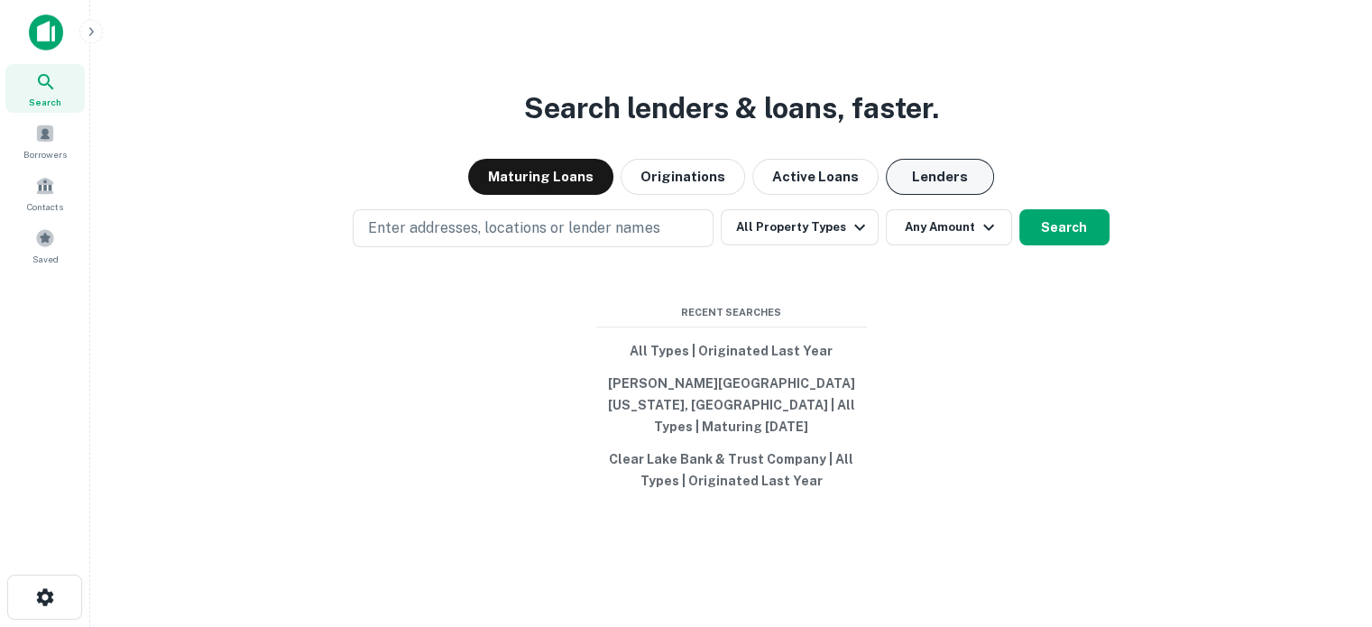
click at [940, 185] on button "Lenders" at bounding box center [940, 177] width 108 height 36
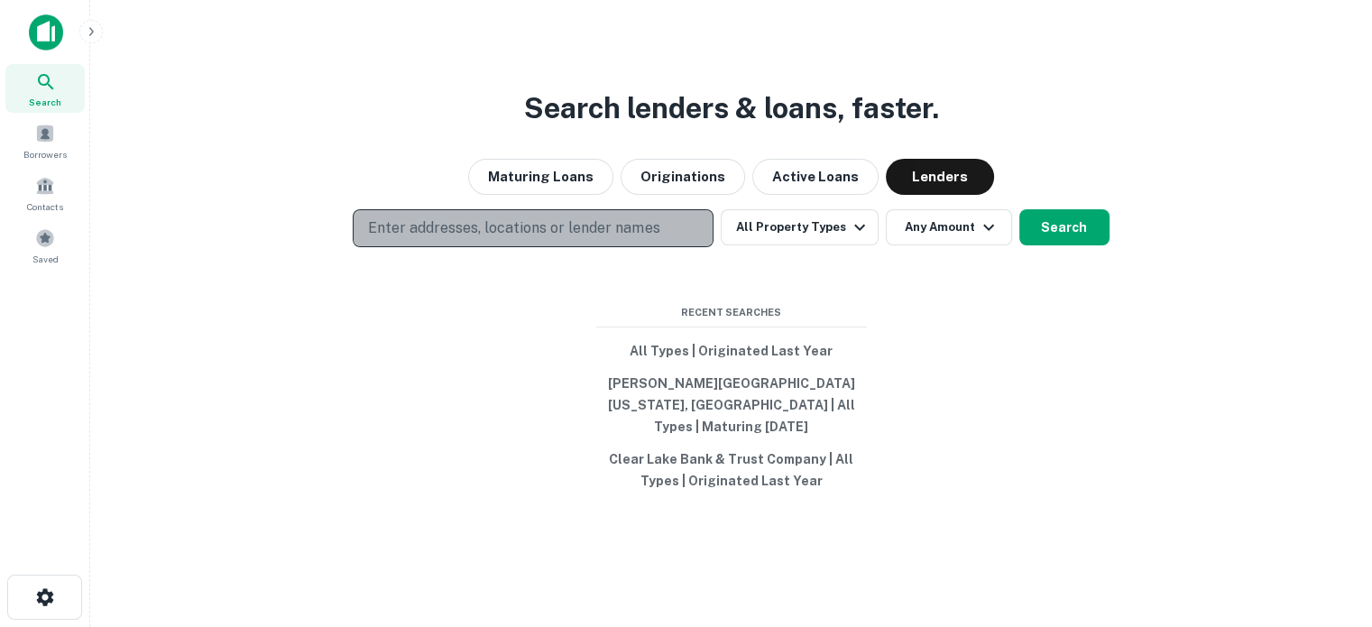
click at [660, 229] on button "Enter addresses, locations or lender names" at bounding box center [533, 228] width 361 height 38
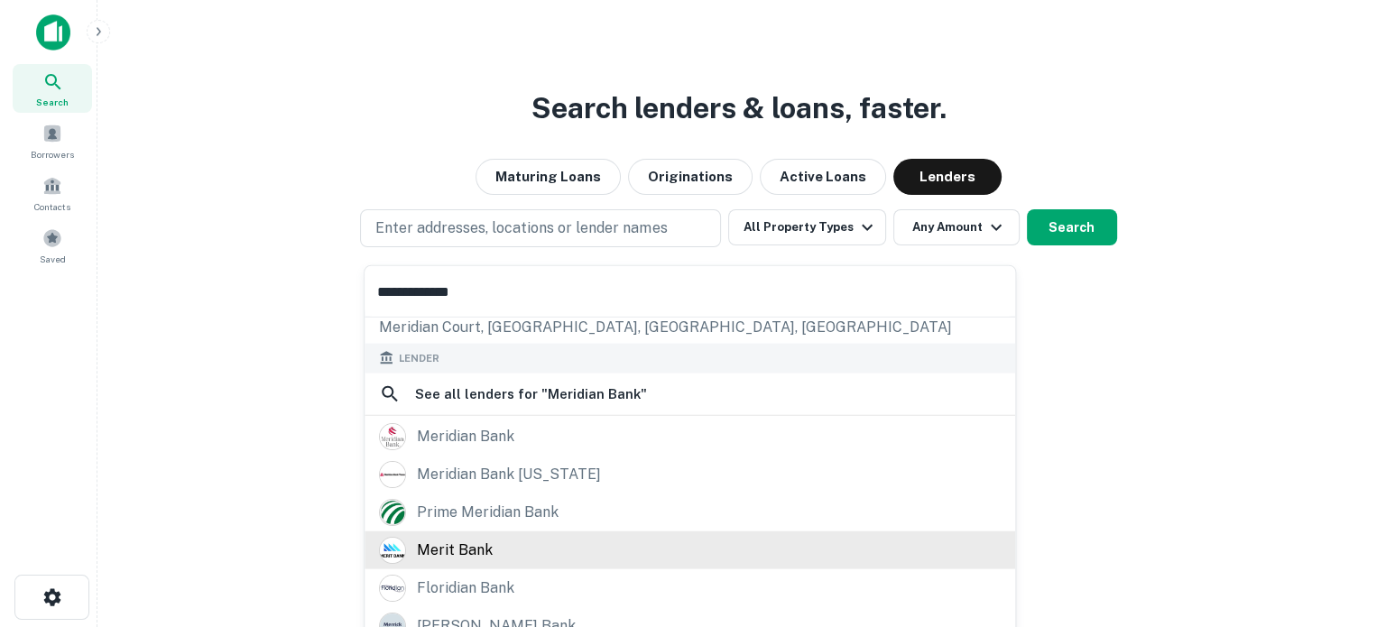
scroll to position [254, 0]
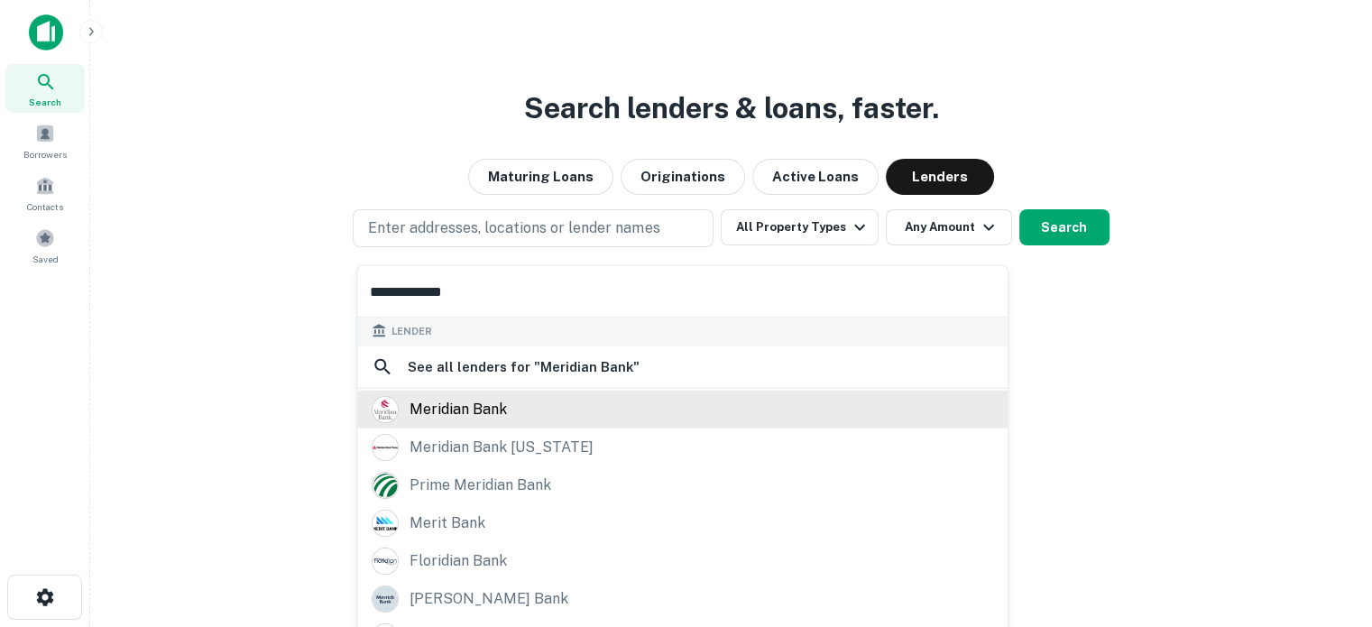
type input "**********"
click at [550, 411] on div "meridian bank" at bounding box center [683, 408] width 622 height 27
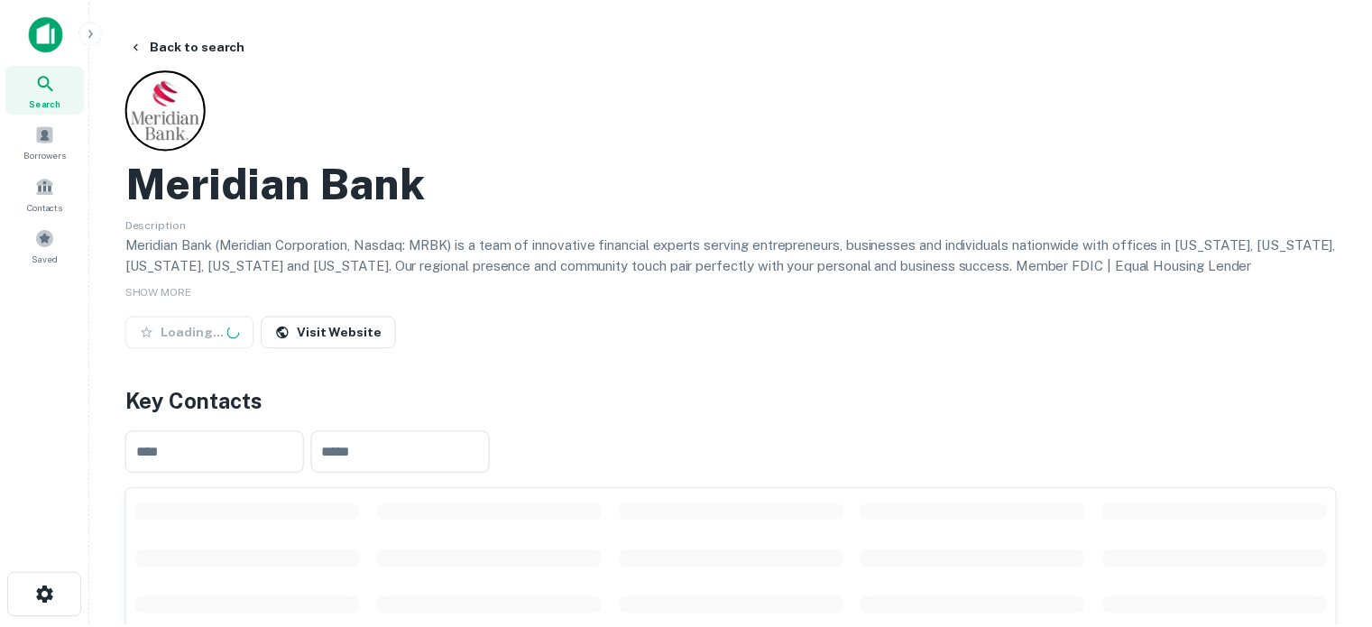
scroll to position [271, 0]
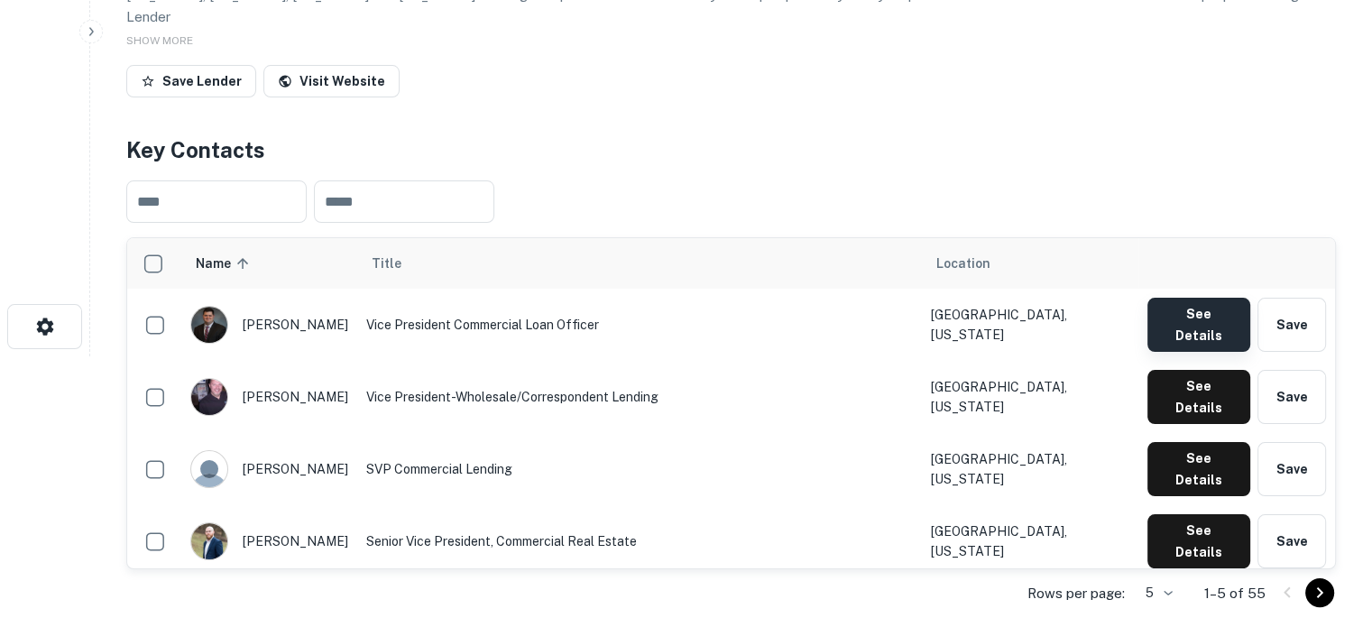
click at [1184, 298] on button "See Details" at bounding box center [1199, 325] width 103 height 54
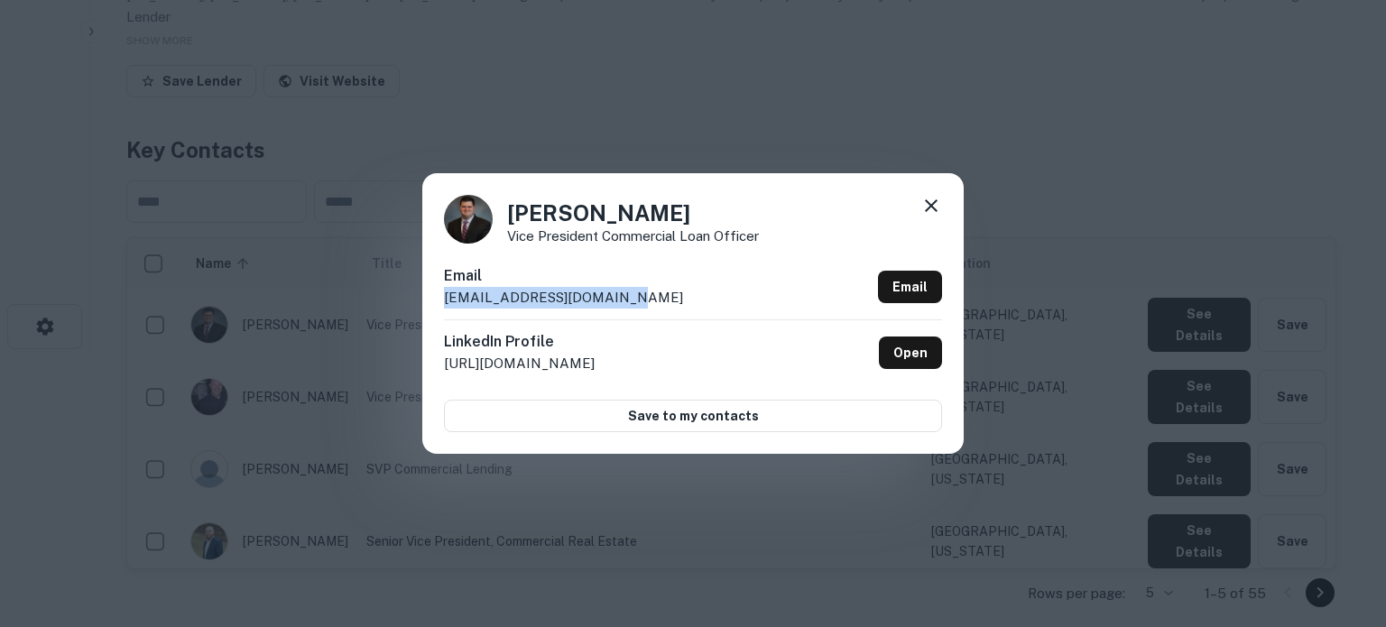
drag, startPoint x: 438, startPoint y: 309, endPoint x: 658, endPoint y: 292, distance: 220.8
click at [658, 292] on div "[PERSON_NAME] Vice President Commercial Loan Officer Email [EMAIL_ADDRESS][DOMA…" at bounding box center [692, 313] width 541 height 280
copy p "[EMAIL_ADDRESS][DOMAIN_NAME]"
click at [929, 206] on icon at bounding box center [931, 205] width 13 height 13
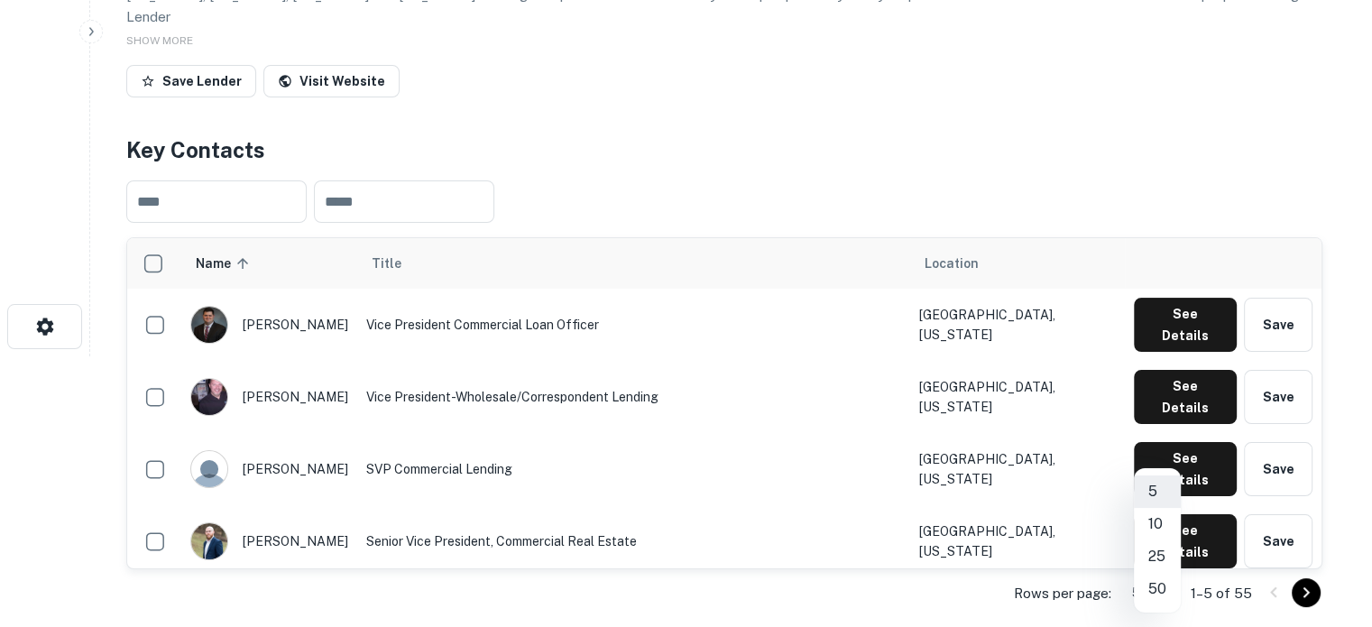
click at [1173, 356] on body "Search Borrowers Contacts Saved Back to search Meridian Bank Description Meridi…" at bounding box center [686, 42] width 1372 height 627
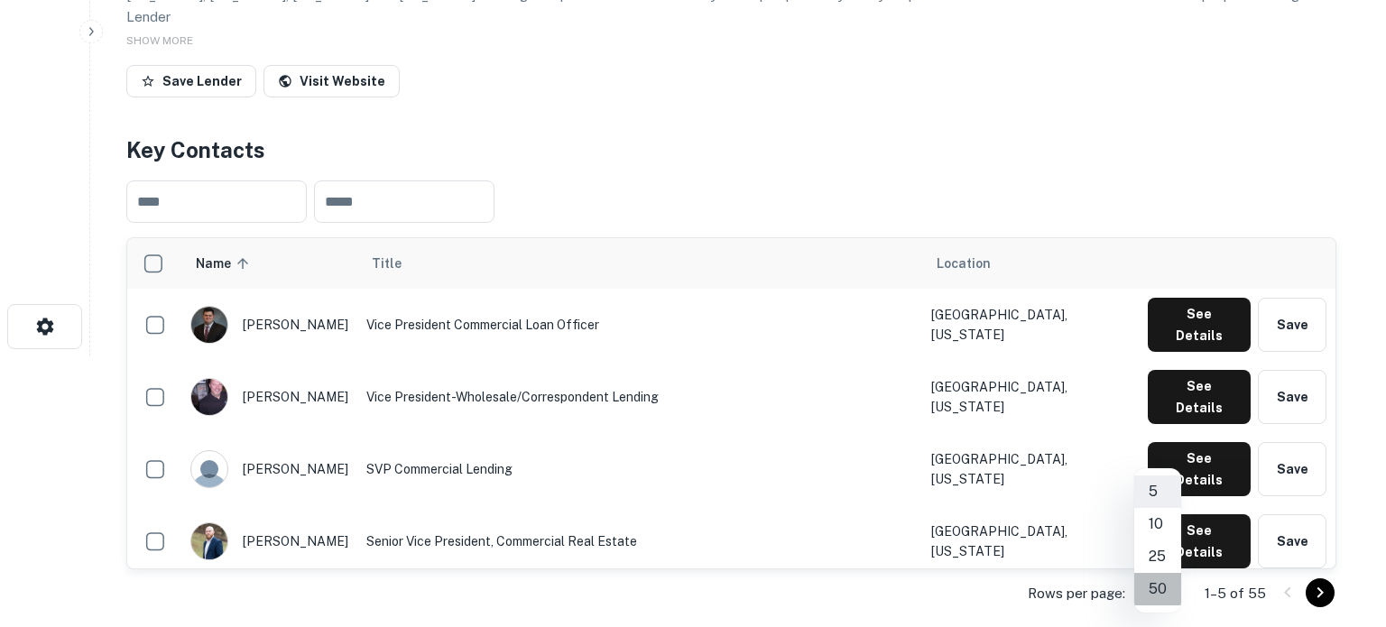
click at [1156, 591] on li "50" at bounding box center [1157, 589] width 47 height 32
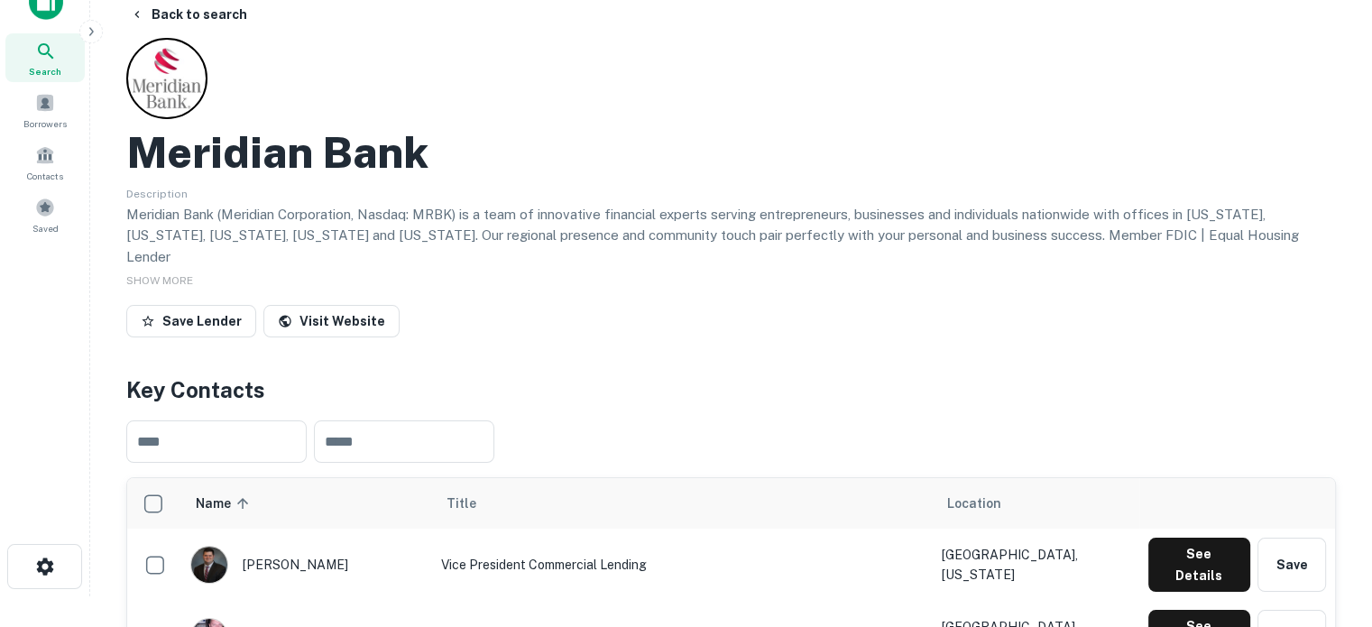
scroll to position [0, 0]
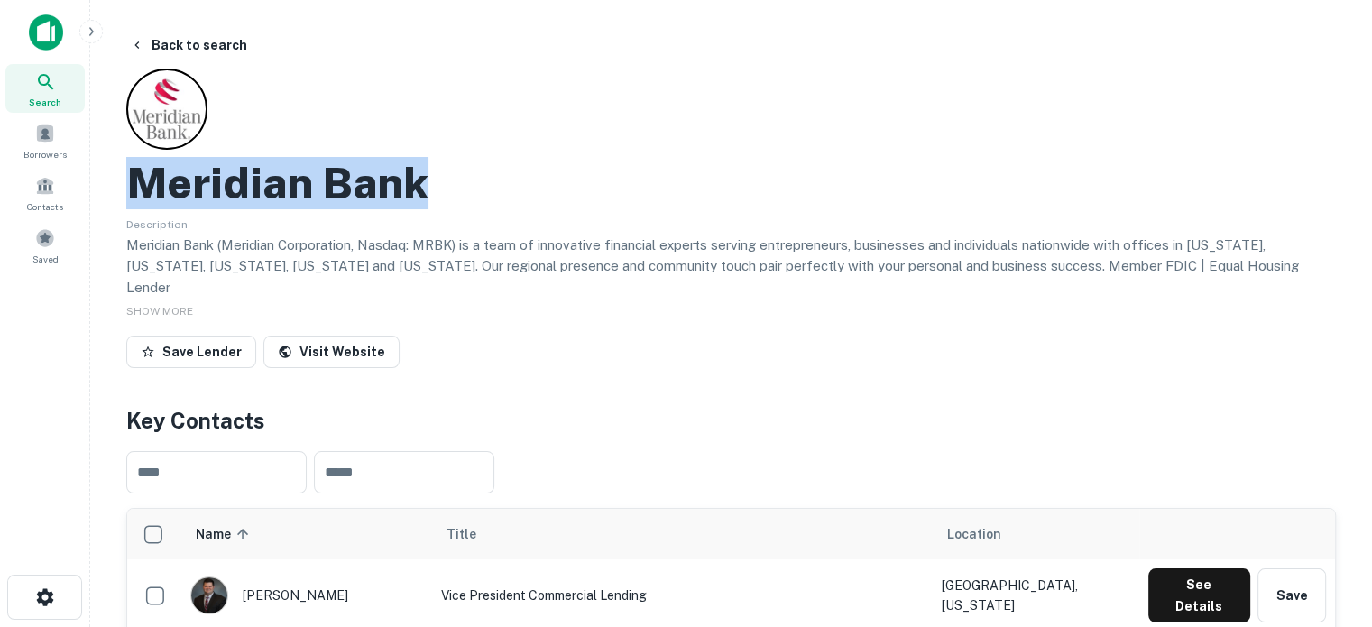
drag, startPoint x: 131, startPoint y: 194, endPoint x: 457, endPoint y: 198, distance: 325.8
click at [457, 198] on div "Meridian Bank" at bounding box center [731, 183] width 1210 height 52
copy h2 "Meridian Bank"
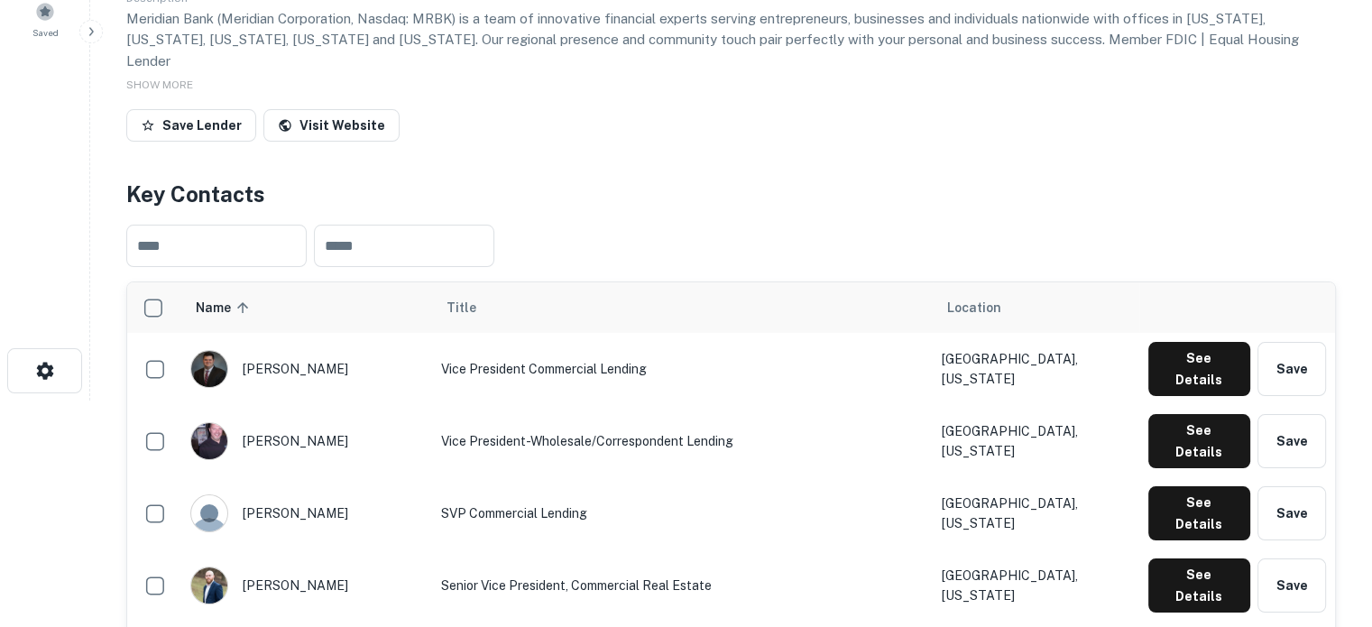
scroll to position [271, 0]
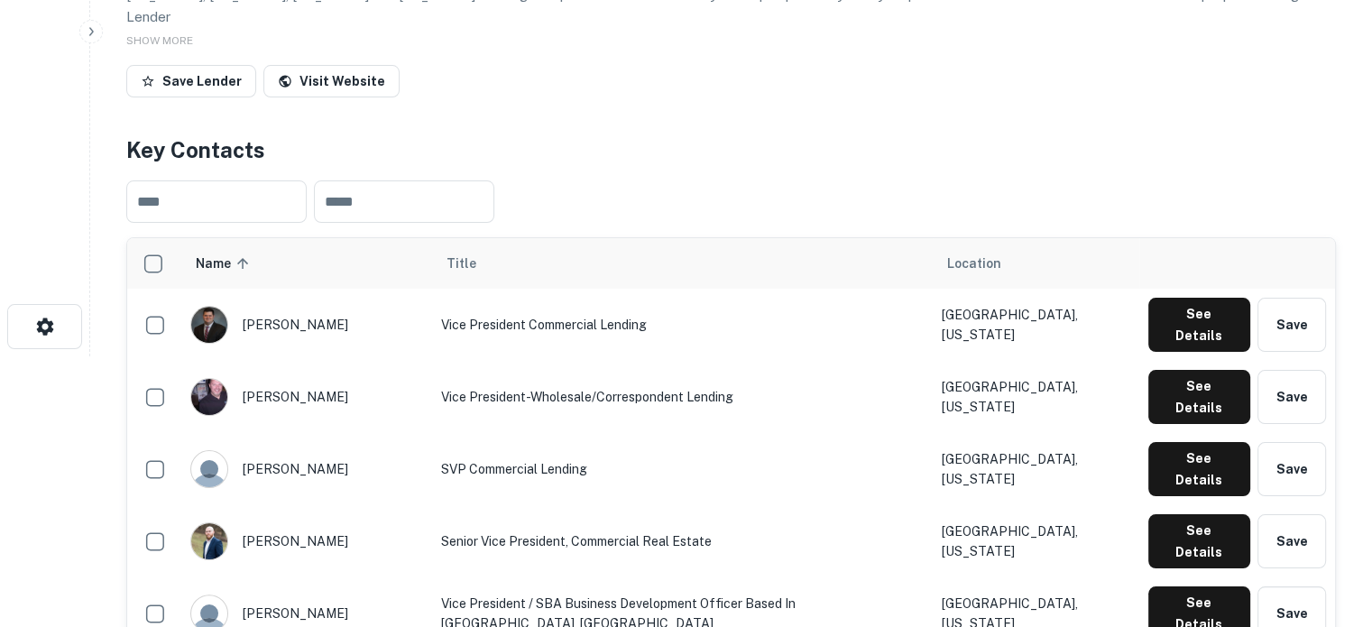
drag, startPoint x: 1169, startPoint y: 346, endPoint x: 913, endPoint y: 371, distance: 257.4
click at [915, 370] on tr "daniel wyatt Vice President-Wholesale/Correspondent Lending Warminster, Pennsyl…" at bounding box center [731, 397] width 1208 height 72
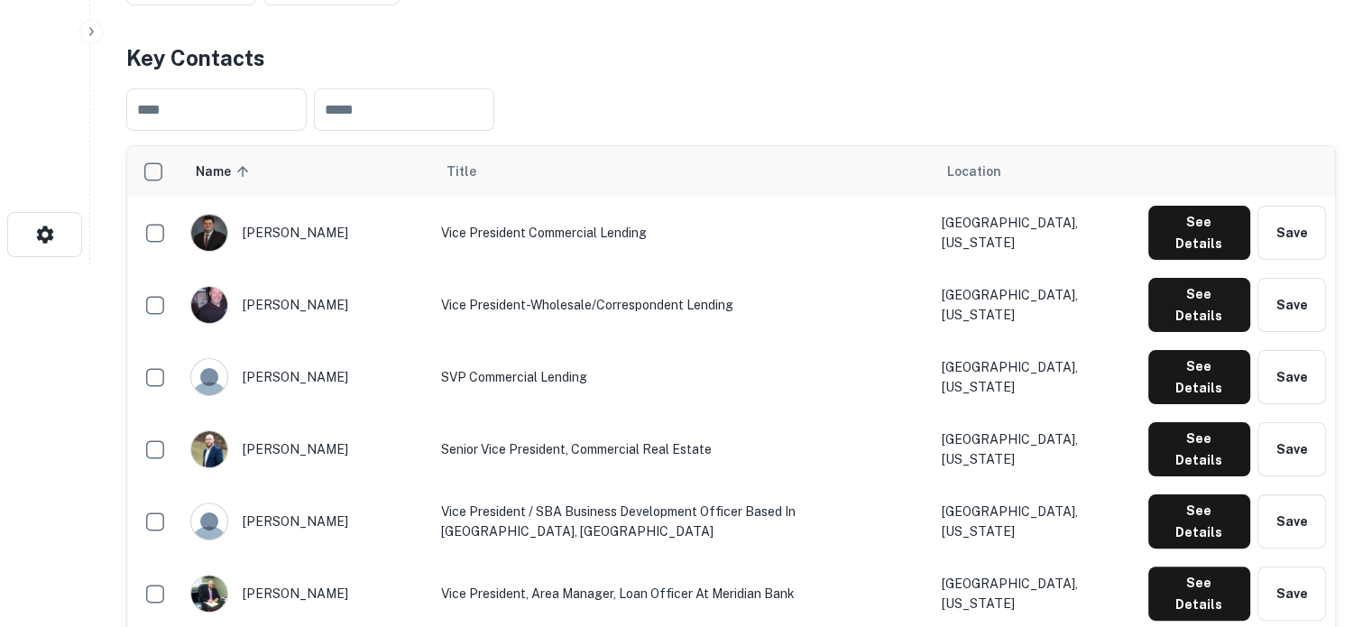
scroll to position [451, 0]
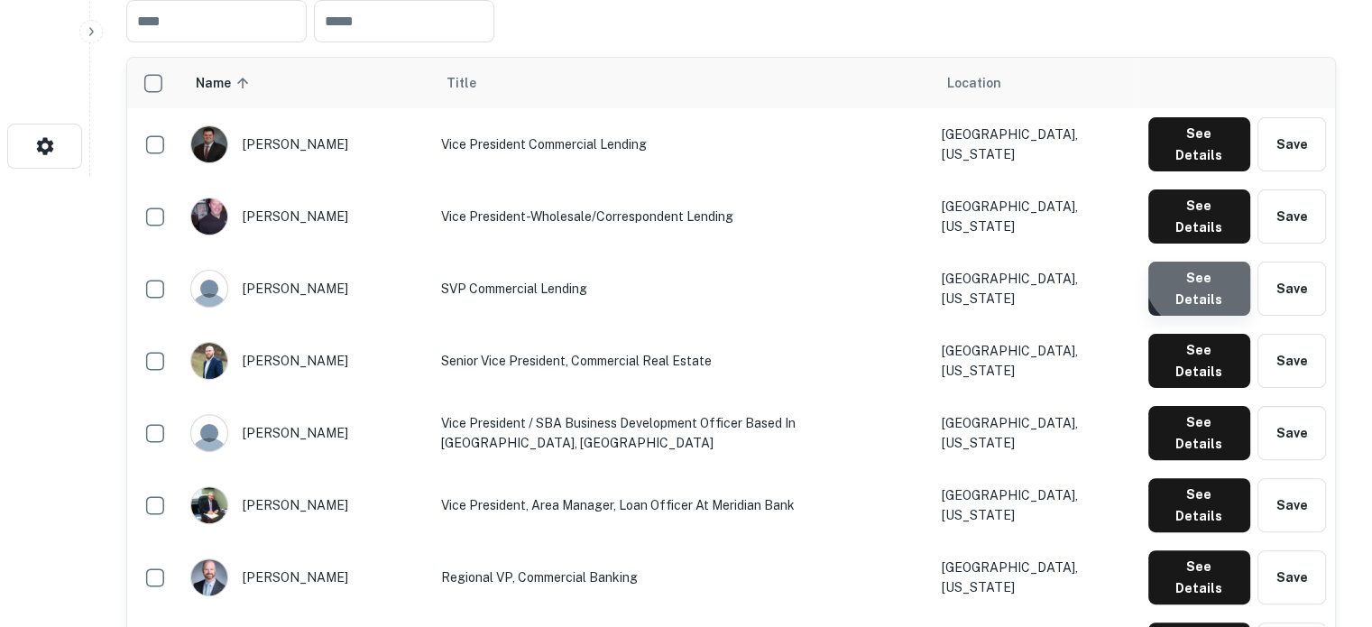
click at [1210, 262] on button "See Details" at bounding box center [1200, 289] width 102 height 54
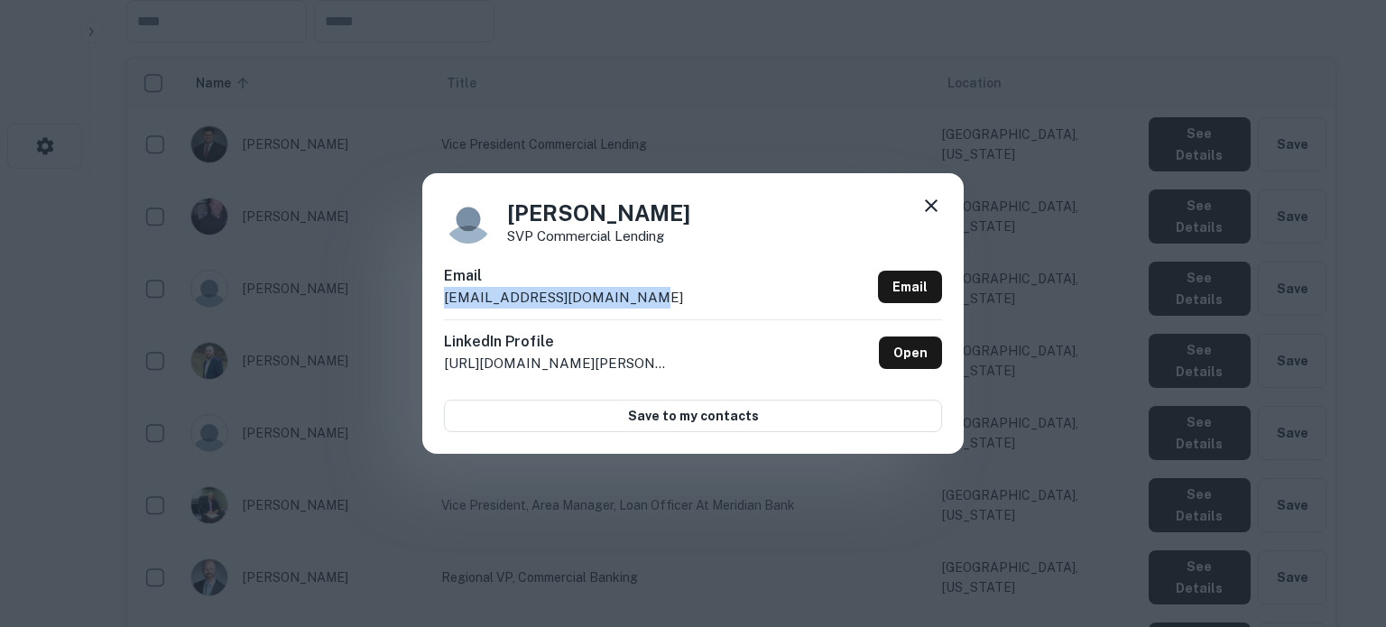
drag, startPoint x: 437, startPoint y: 300, endPoint x: 653, endPoint y: 298, distance: 216.6
click at [653, 298] on div "James Malloy SVP Commercial Lending Email jmalloy@meridianbanker.com Email Link…" at bounding box center [692, 313] width 541 height 280
copy p "jmalloy@meridianbanker.com"
click at [920, 203] on icon at bounding box center [931, 206] width 22 height 22
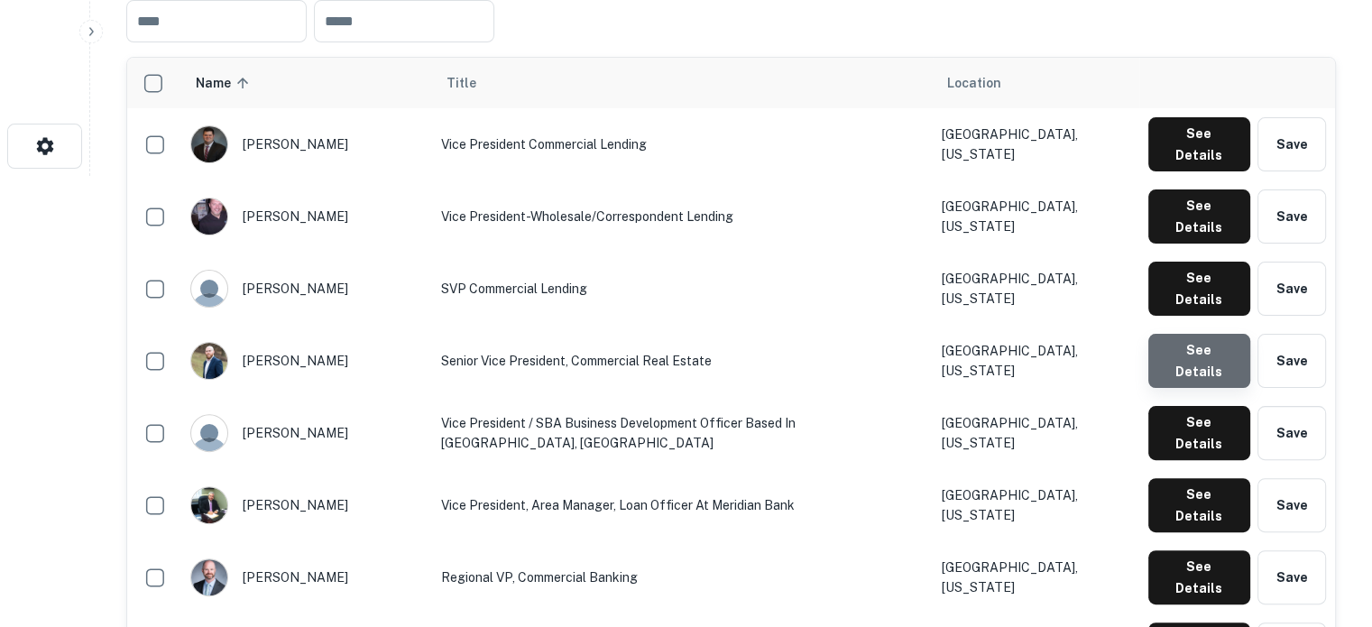
click at [1209, 334] on button "See Details" at bounding box center [1200, 361] width 102 height 54
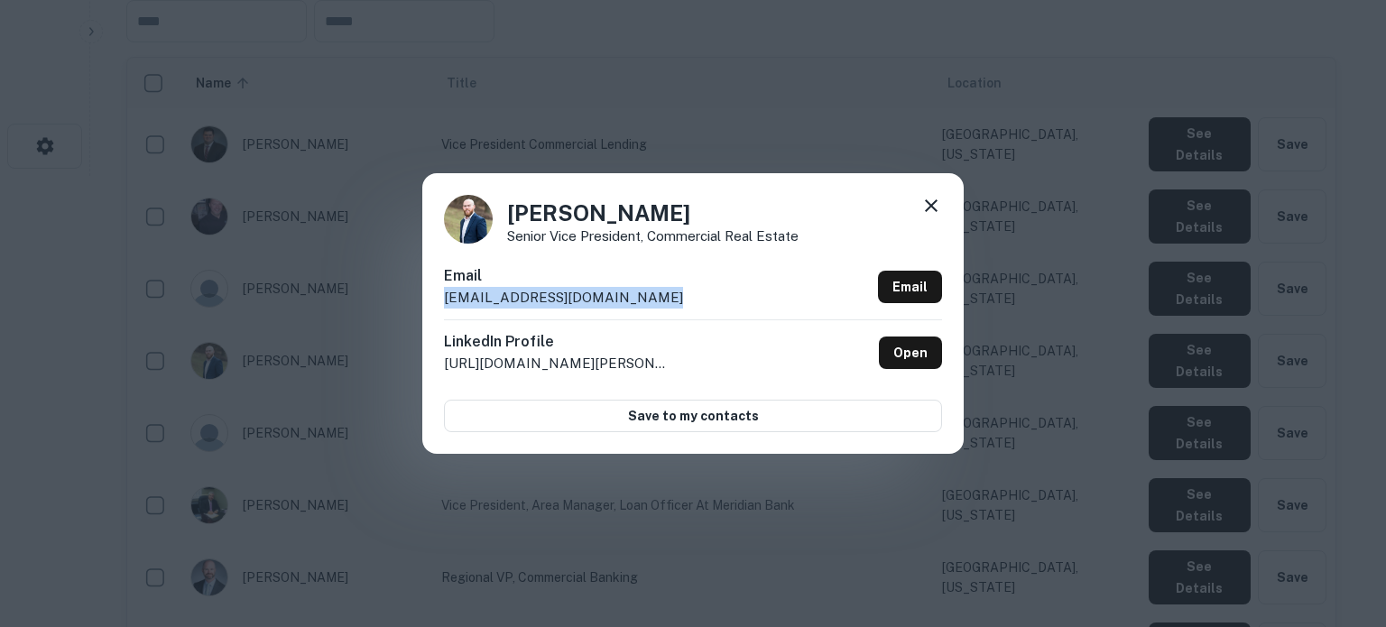
drag, startPoint x: 415, startPoint y: 306, endPoint x: 650, endPoint y: 289, distance: 235.2
click at [650, 289] on div "Jesse Eggerton Senior Vice President, Commercial Real Estate Email jeggerton@me…" at bounding box center [693, 313] width 1386 height 627
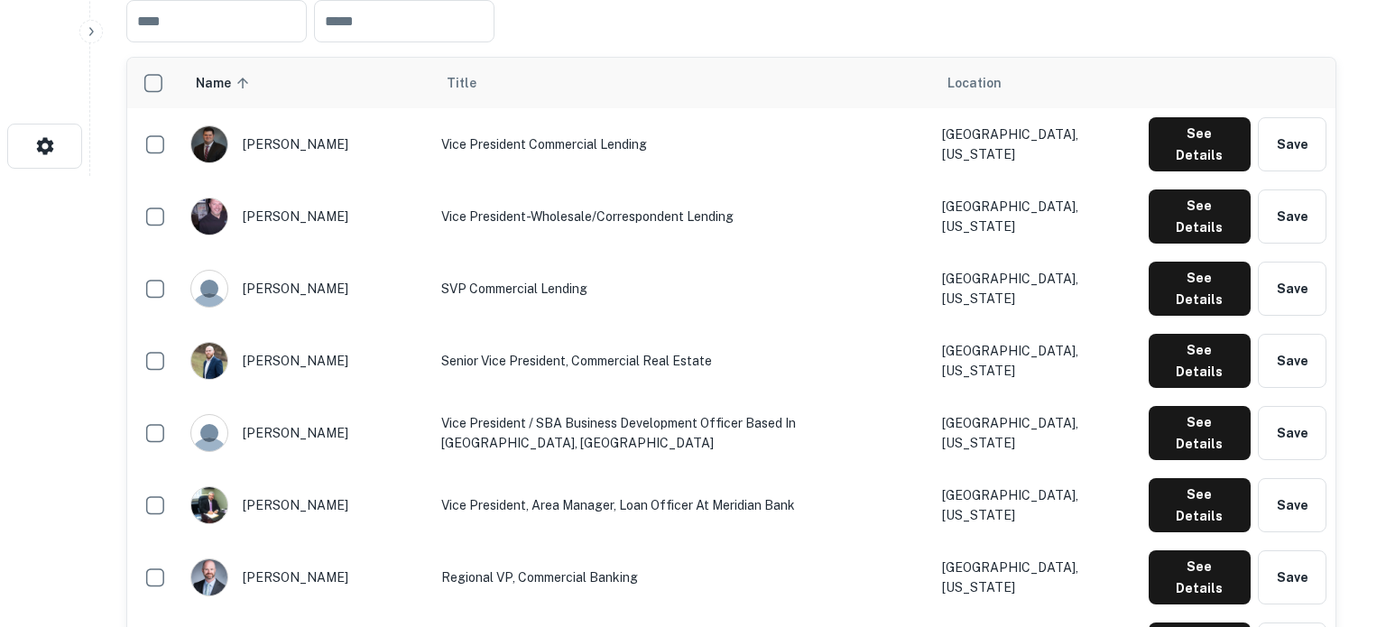
copy p "jeggerton@meridianbanker.com"
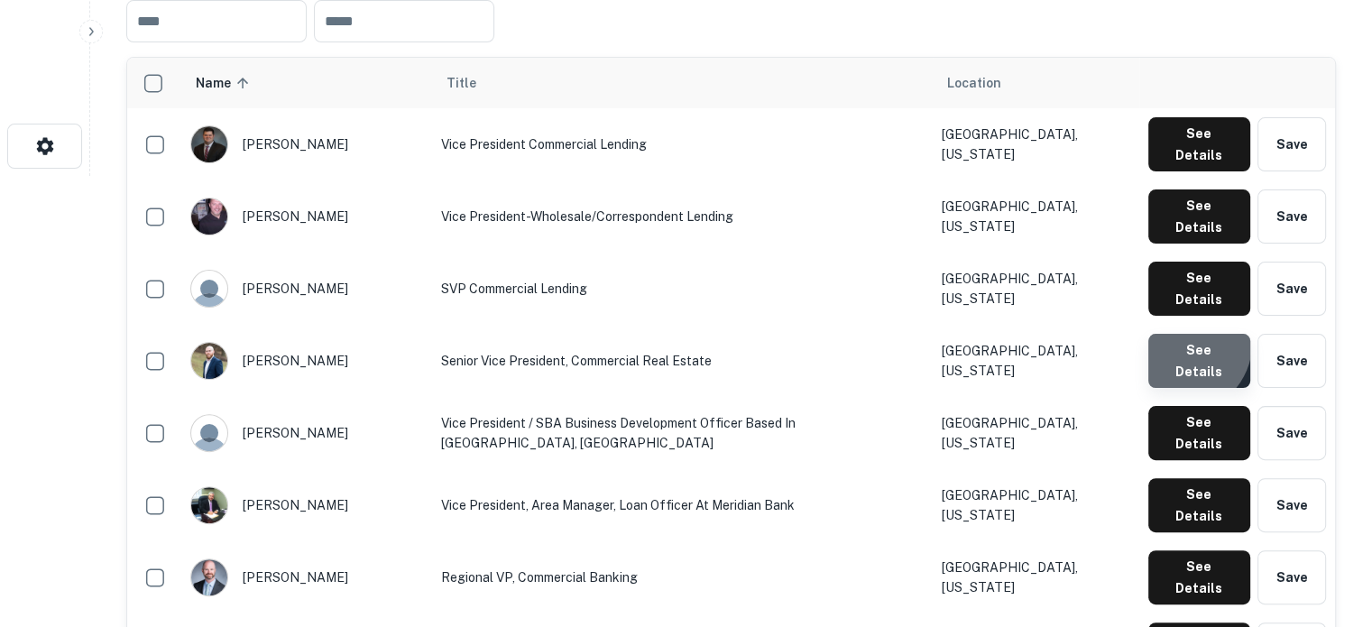
click at [1184, 334] on button "See Details" at bounding box center [1200, 361] width 102 height 54
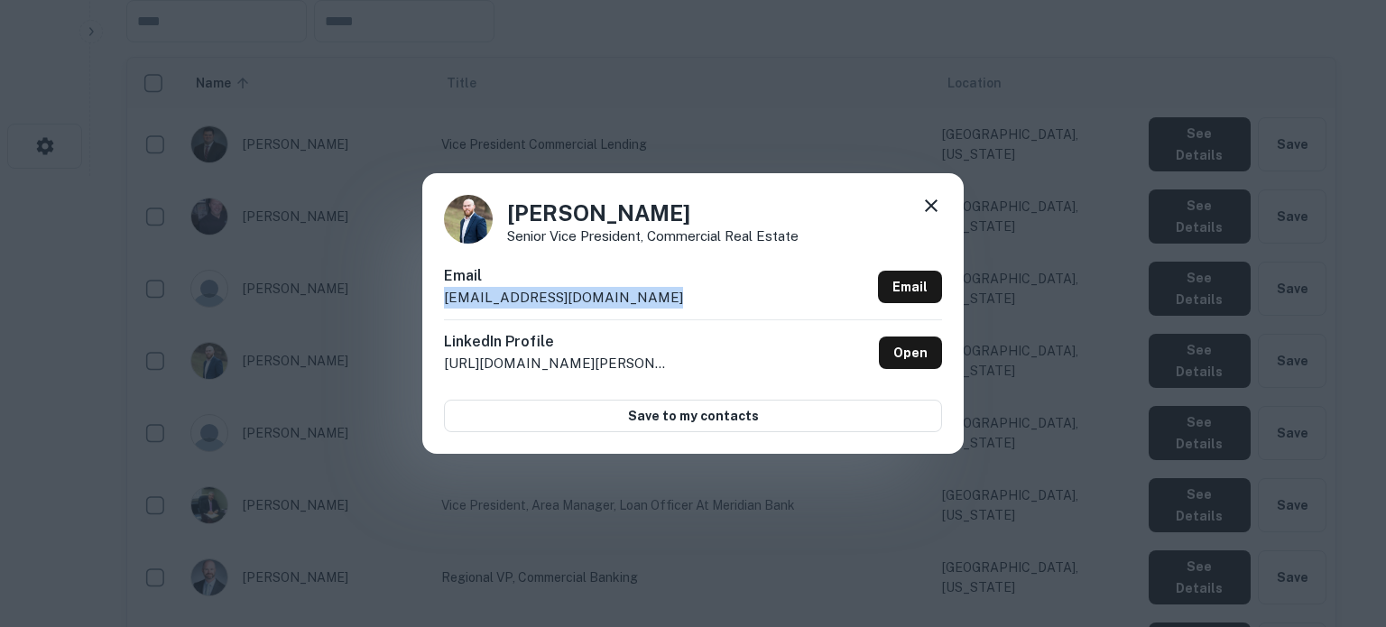
drag, startPoint x: 439, startPoint y: 306, endPoint x: 651, endPoint y: 299, distance: 212.2
click at [651, 299] on div "Jesse Eggerton Senior Vice President, Commercial Real Estate Email jeggerton@me…" at bounding box center [692, 313] width 541 height 280
copy p "jeggerton@meridianbanker.com"
click at [935, 201] on icon at bounding box center [931, 205] width 13 height 13
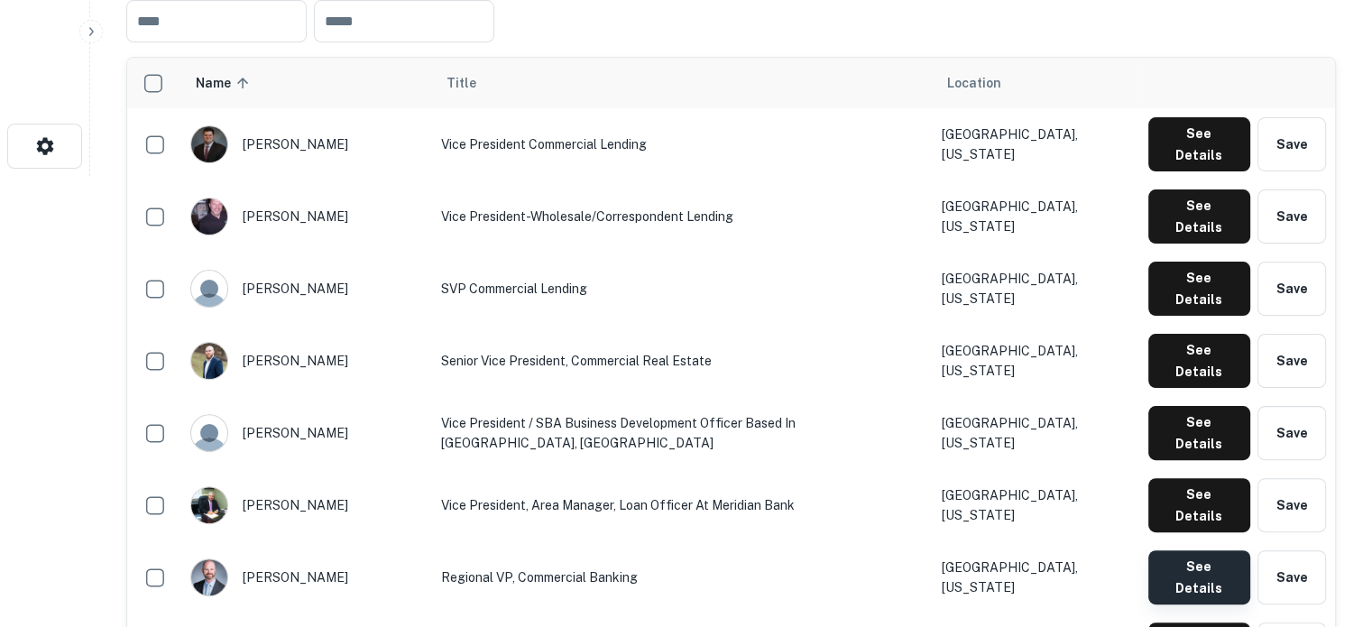
click at [1166, 550] on button "See Details" at bounding box center [1200, 577] width 102 height 54
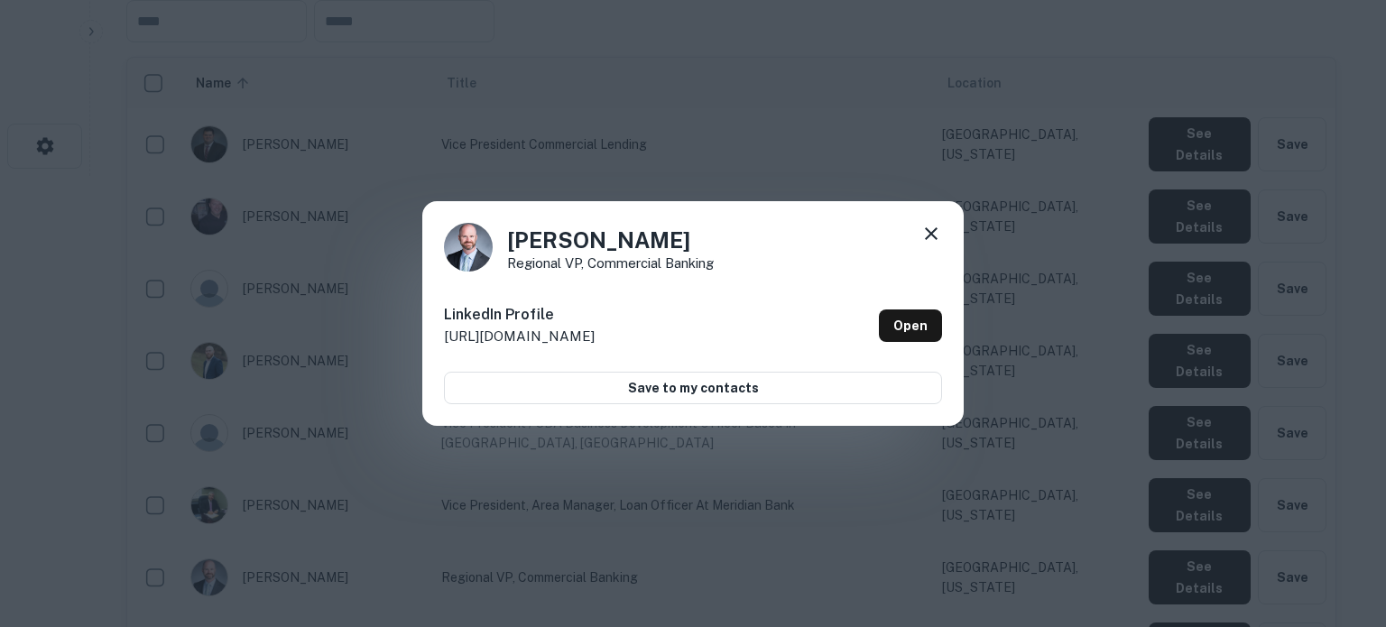
click at [929, 234] on icon at bounding box center [931, 233] width 13 height 13
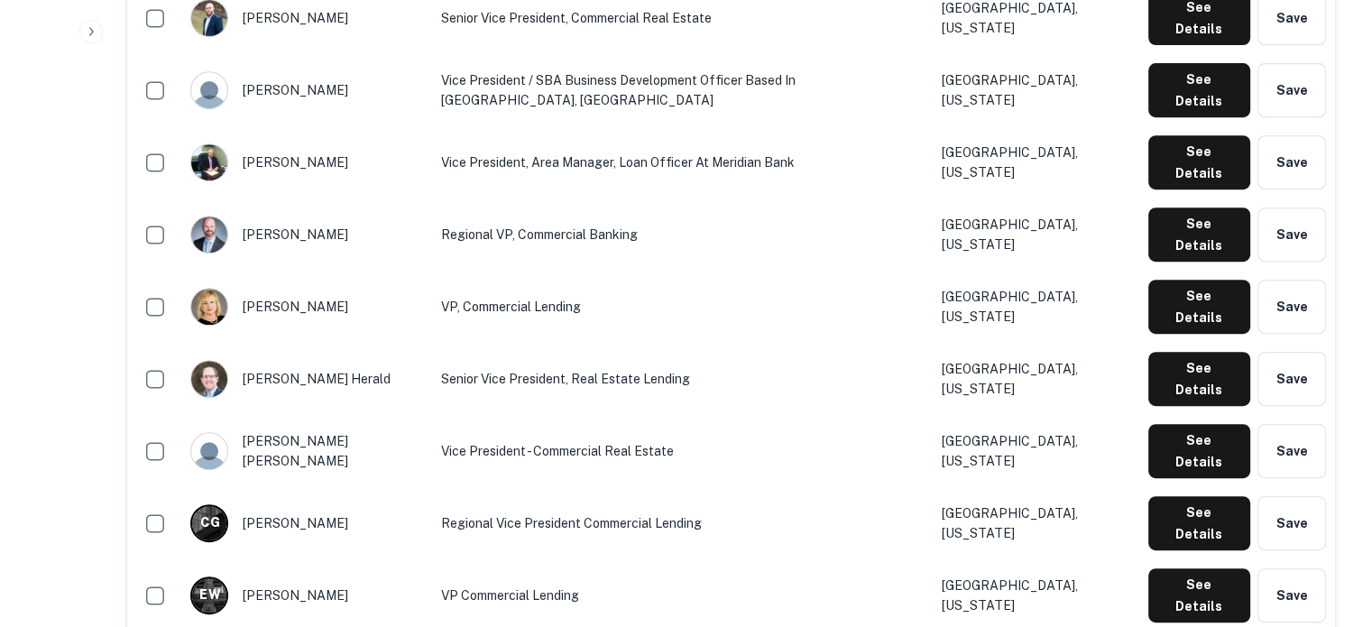
scroll to position [902, 0]
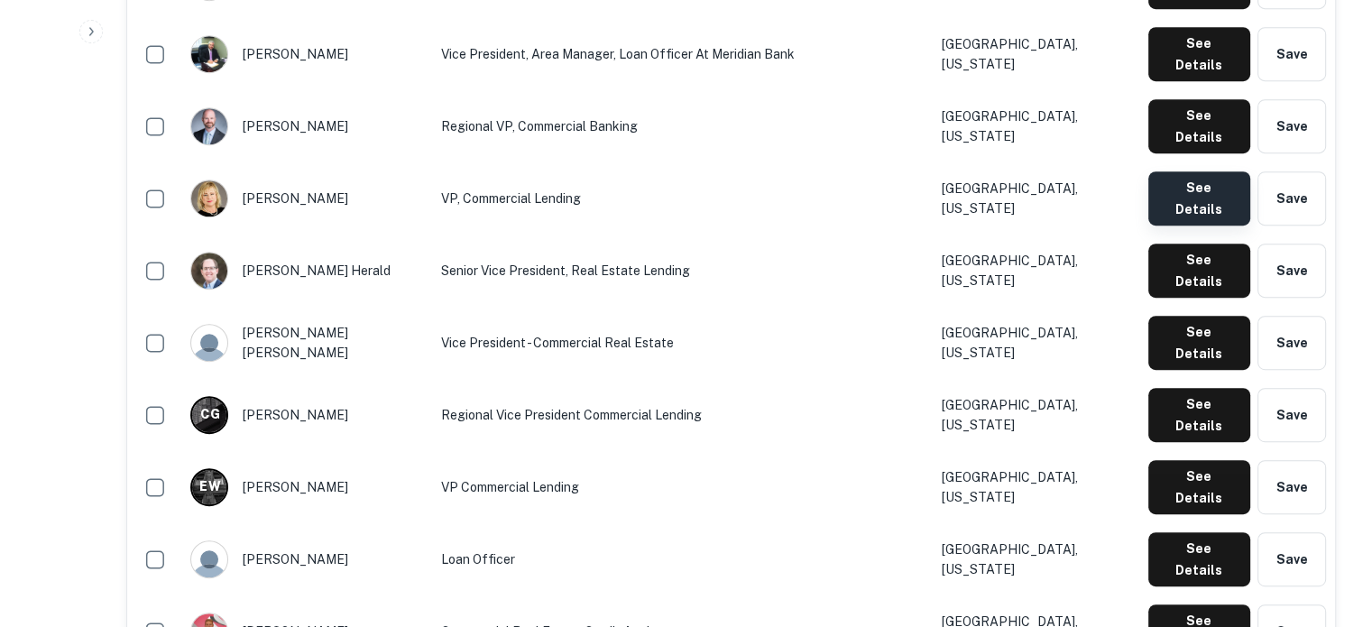
click at [1171, 171] on button "See Details" at bounding box center [1200, 198] width 102 height 54
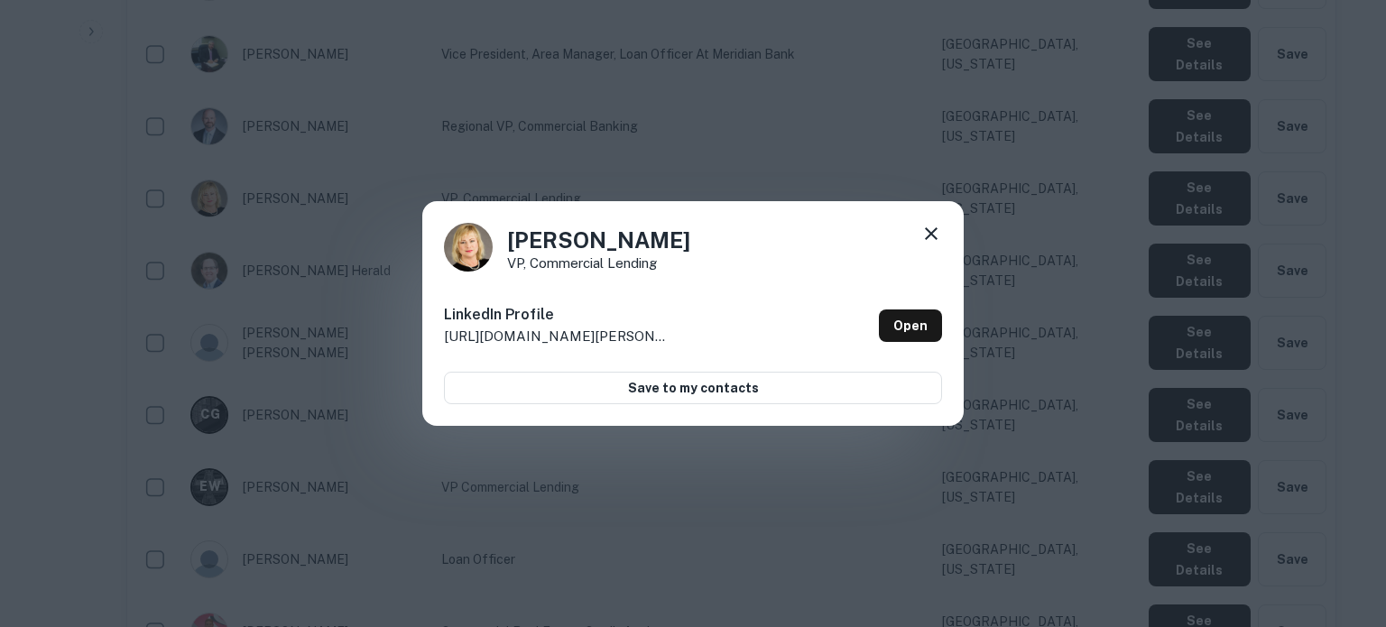
click at [875, 149] on div "Kim Arnold VP, Commercial Lending LinkedIn Profile http://www.linkedin.com/in/k…" at bounding box center [693, 313] width 1386 height 627
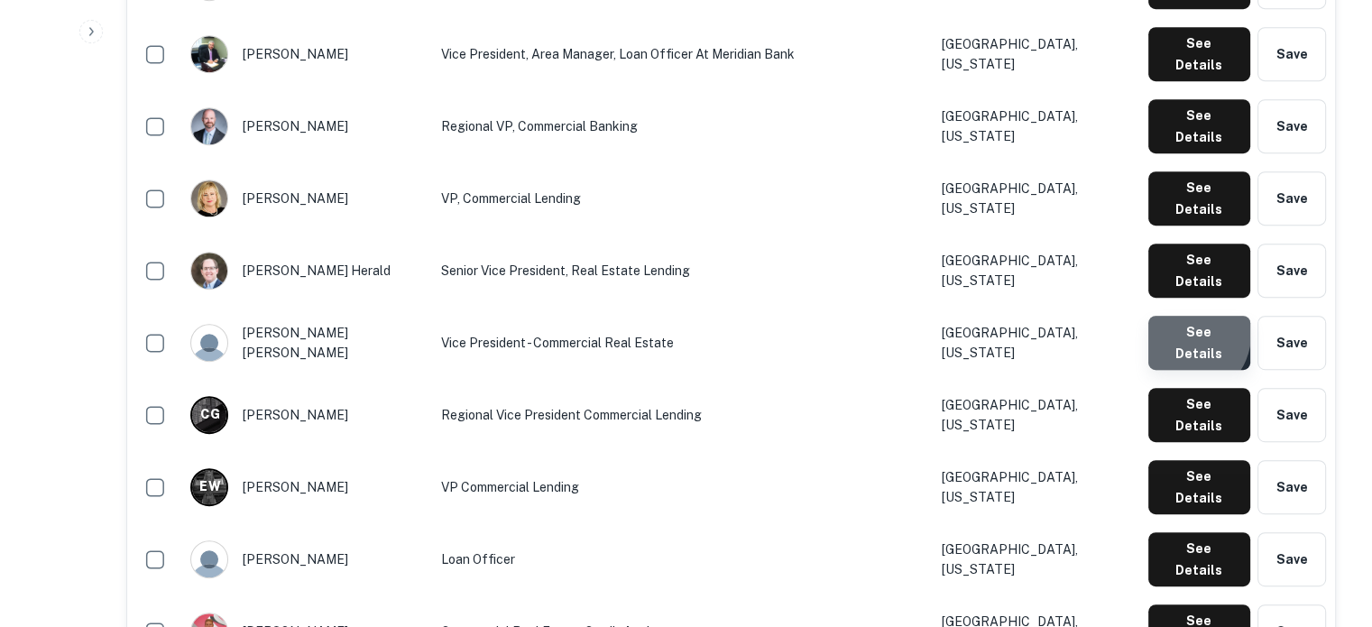
click at [1185, 316] on button "See Details" at bounding box center [1200, 343] width 102 height 54
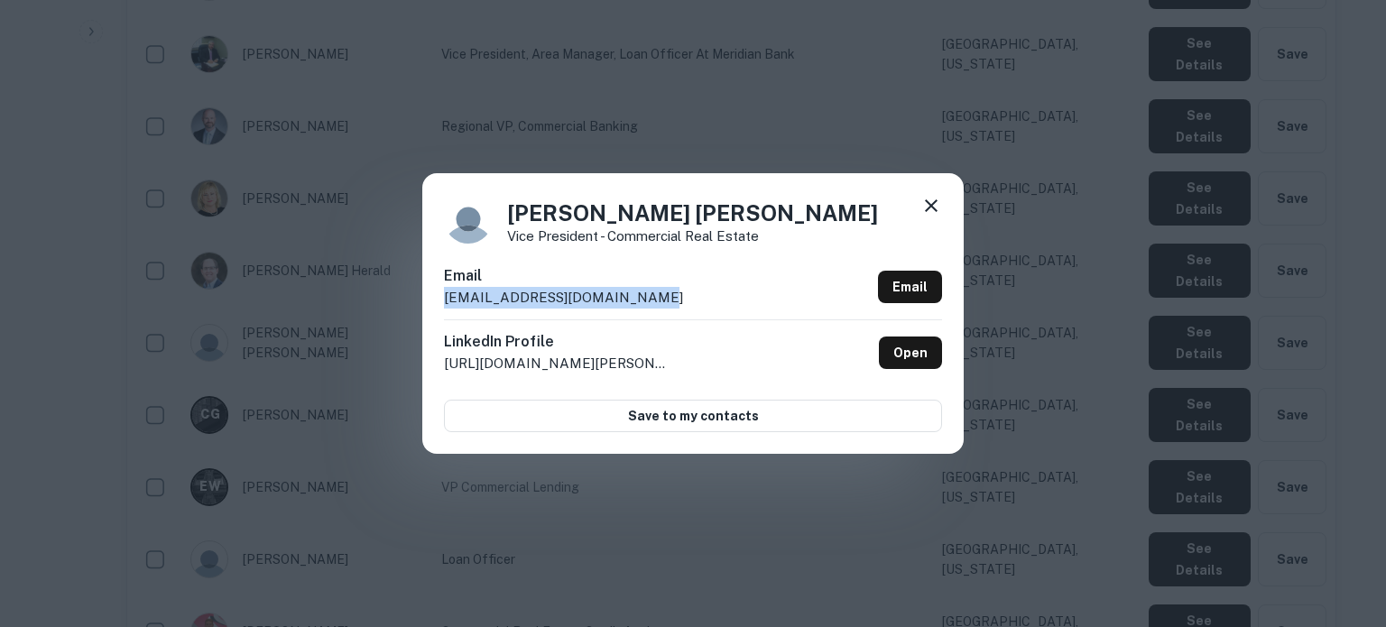
drag, startPoint x: 440, startPoint y: 302, endPoint x: 666, endPoint y: 309, distance: 225.7
click at [667, 299] on div "Sullivan Wingerd Vice President - Commercial Real Estate Email swingerd@meridia…" at bounding box center [692, 313] width 541 height 280
copy p "swingerd@meridianbanker.com"
click at [930, 206] on icon at bounding box center [931, 205] width 13 height 13
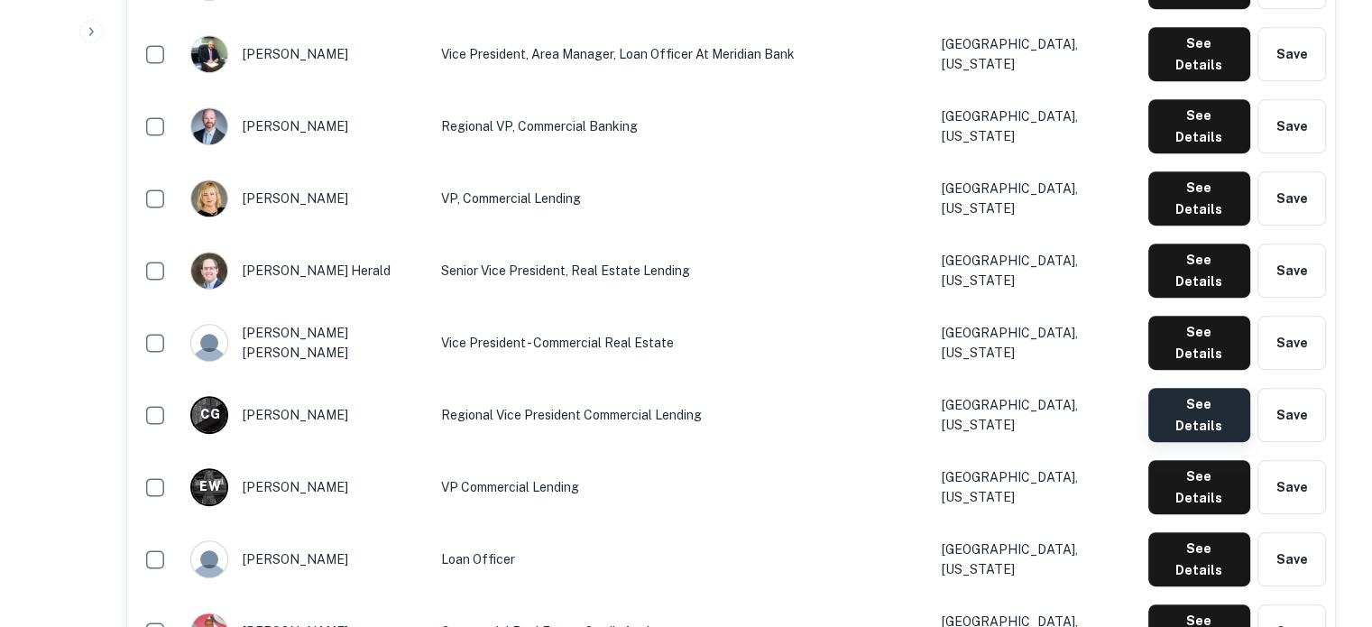
click at [1195, 388] on button "See Details" at bounding box center [1200, 415] width 102 height 54
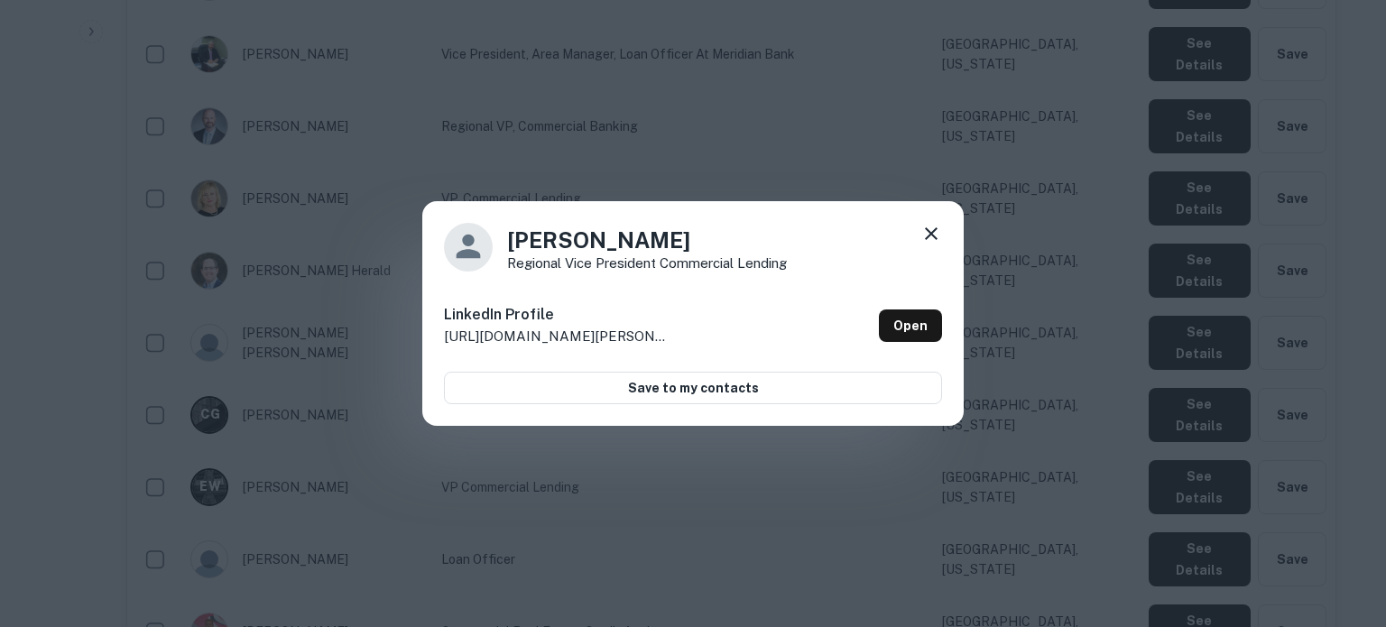
click at [938, 236] on icon at bounding box center [931, 234] width 22 height 22
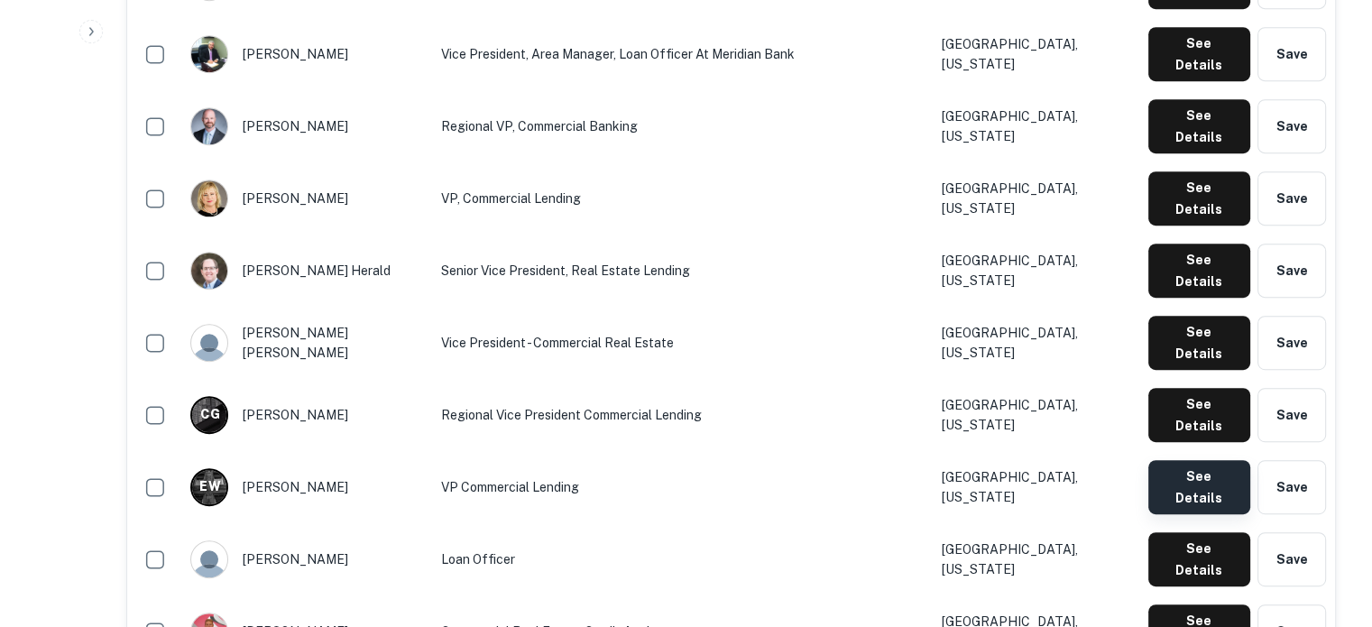
click at [1197, 460] on button "See Details" at bounding box center [1200, 487] width 102 height 54
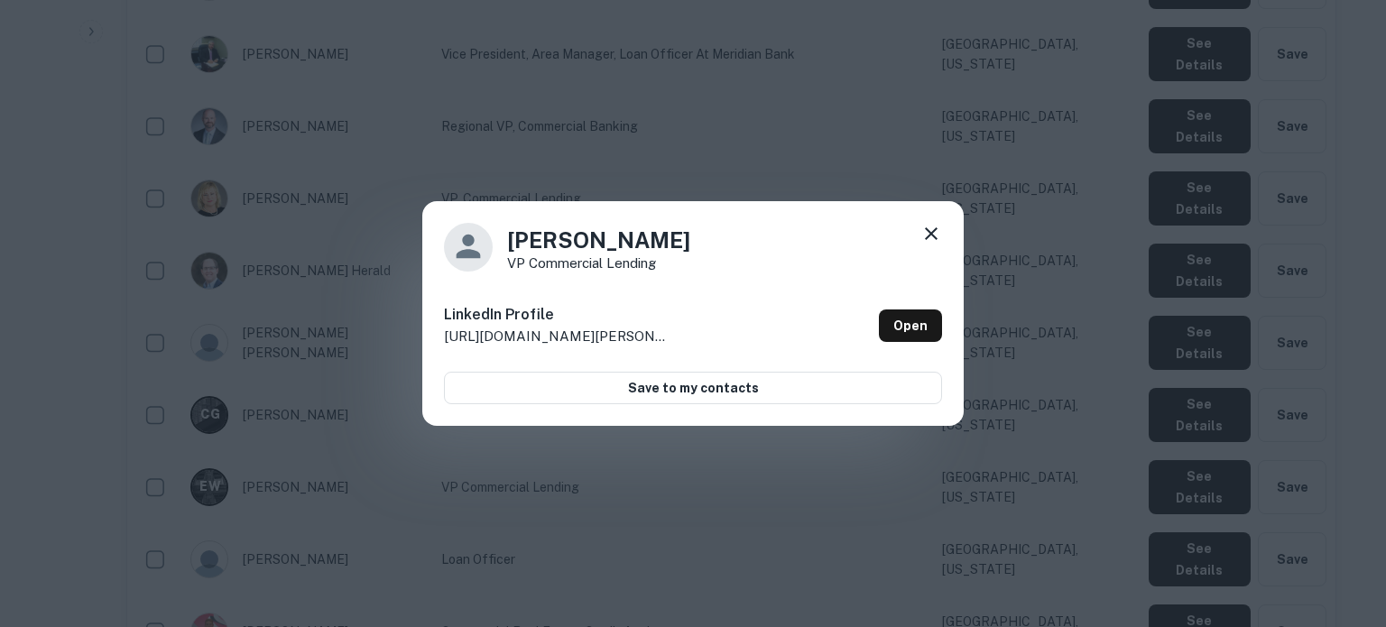
click at [922, 234] on icon at bounding box center [931, 234] width 22 height 22
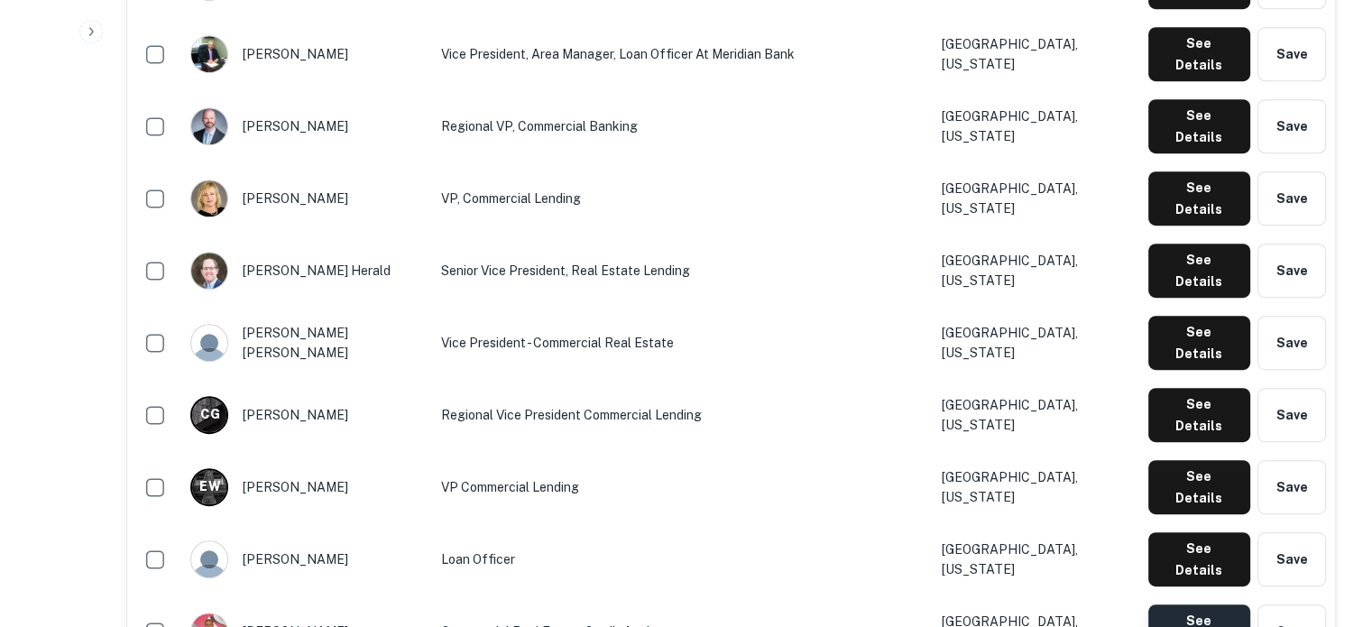
click at [1169, 605] on button "See Details" at bounding box center [1200, 632] width 102 height 54
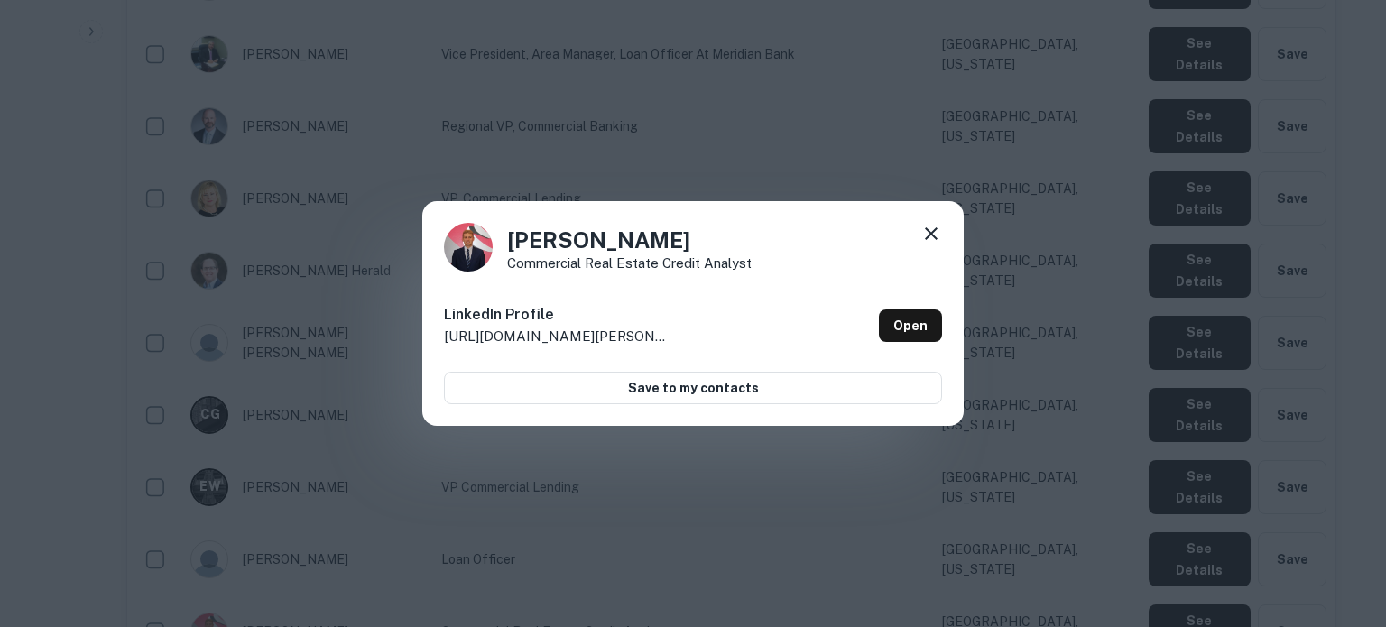
click at [935, 237] on icon at bounding box center [931, 233] width 13 height 13
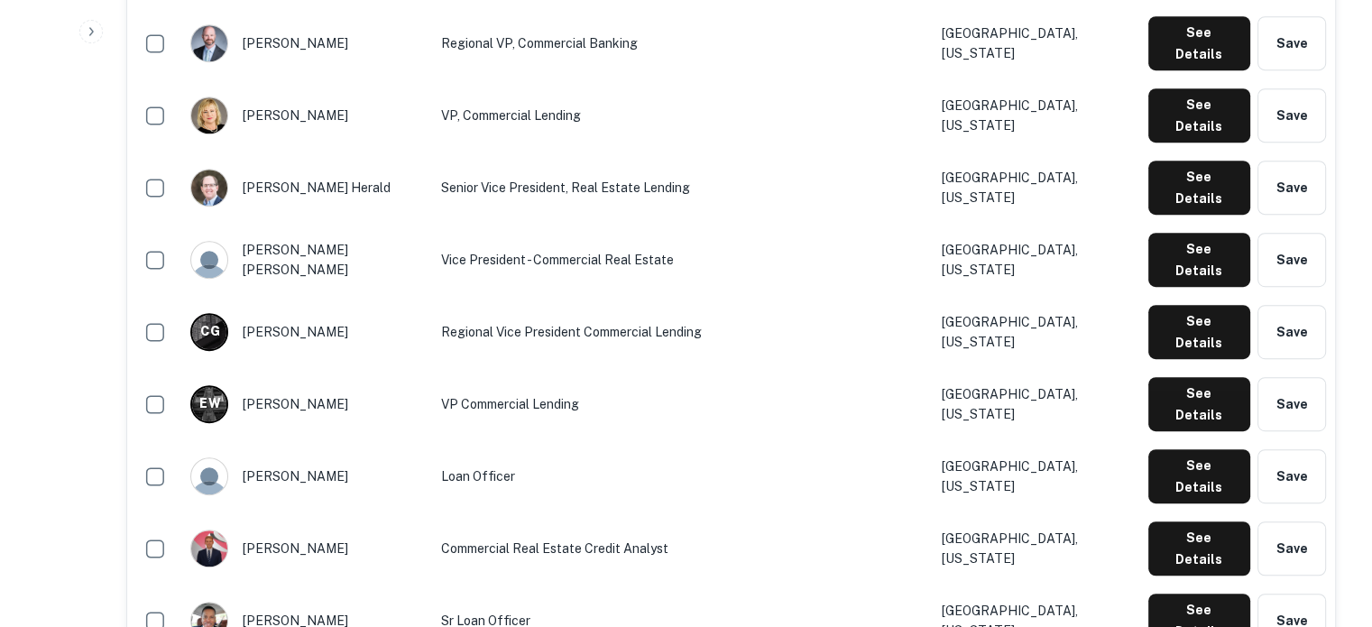
scroll to position [993, 0]
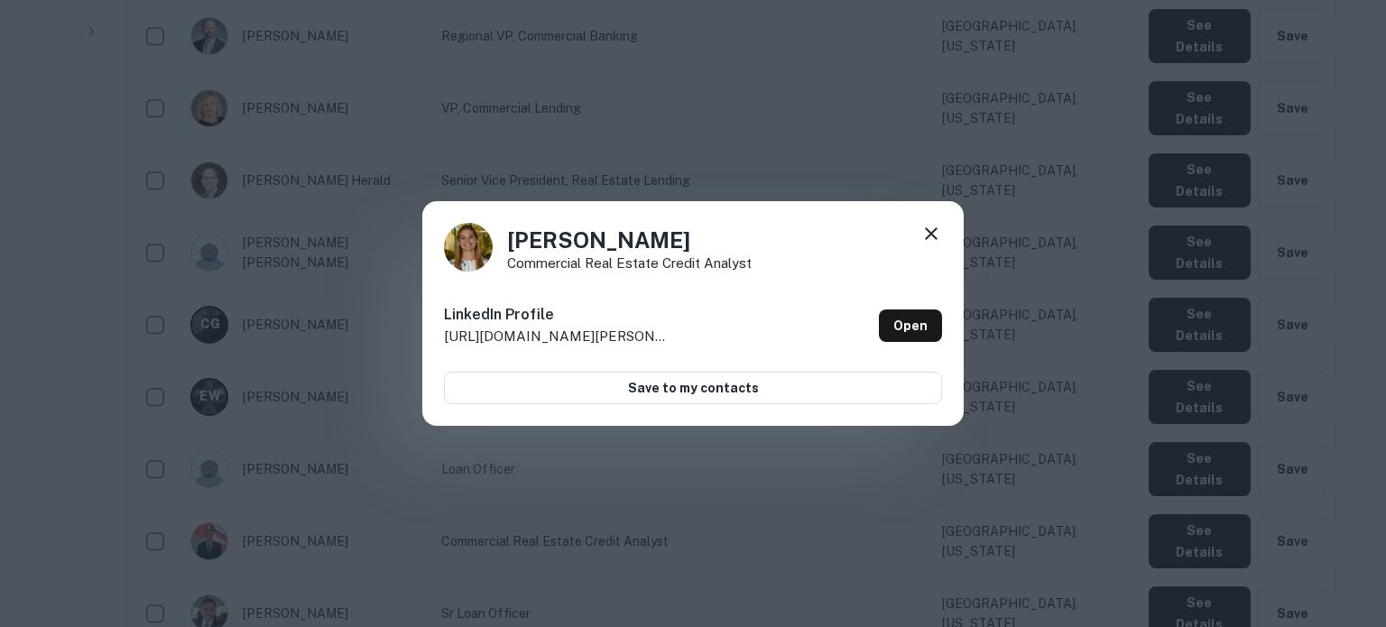
click at [924, 236] on icon at bounding box center [931, 234] width 22 height 22
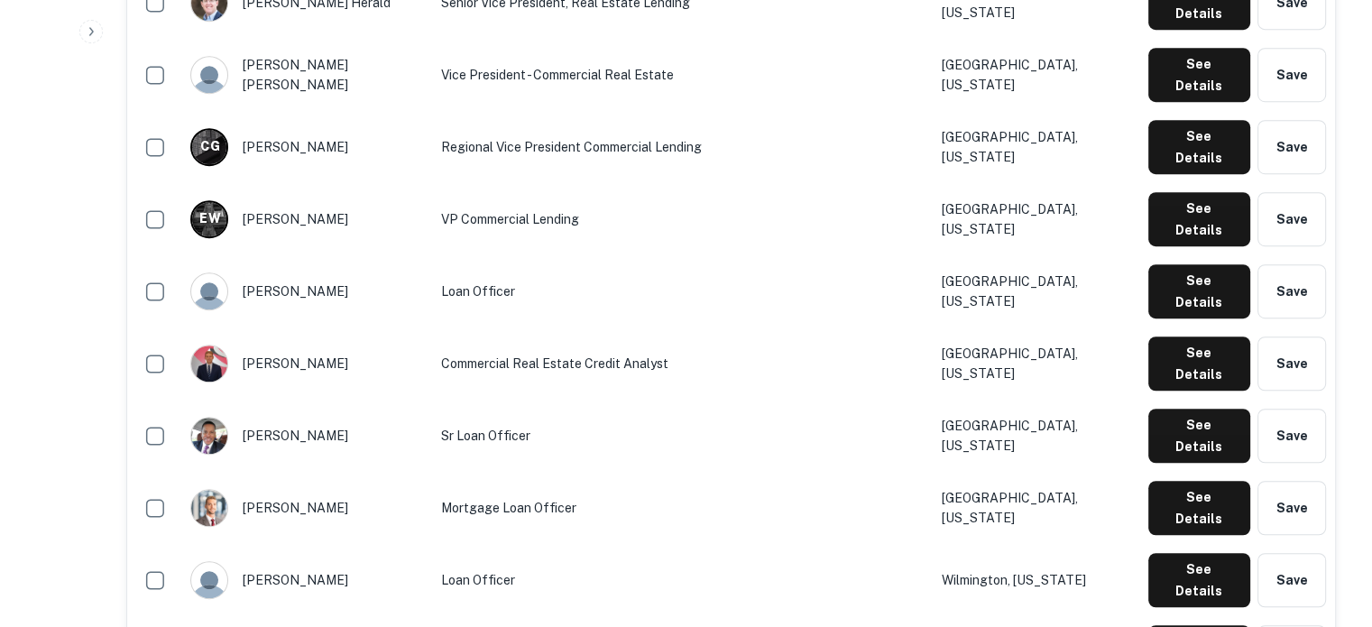
scroll to position [1173, 0]
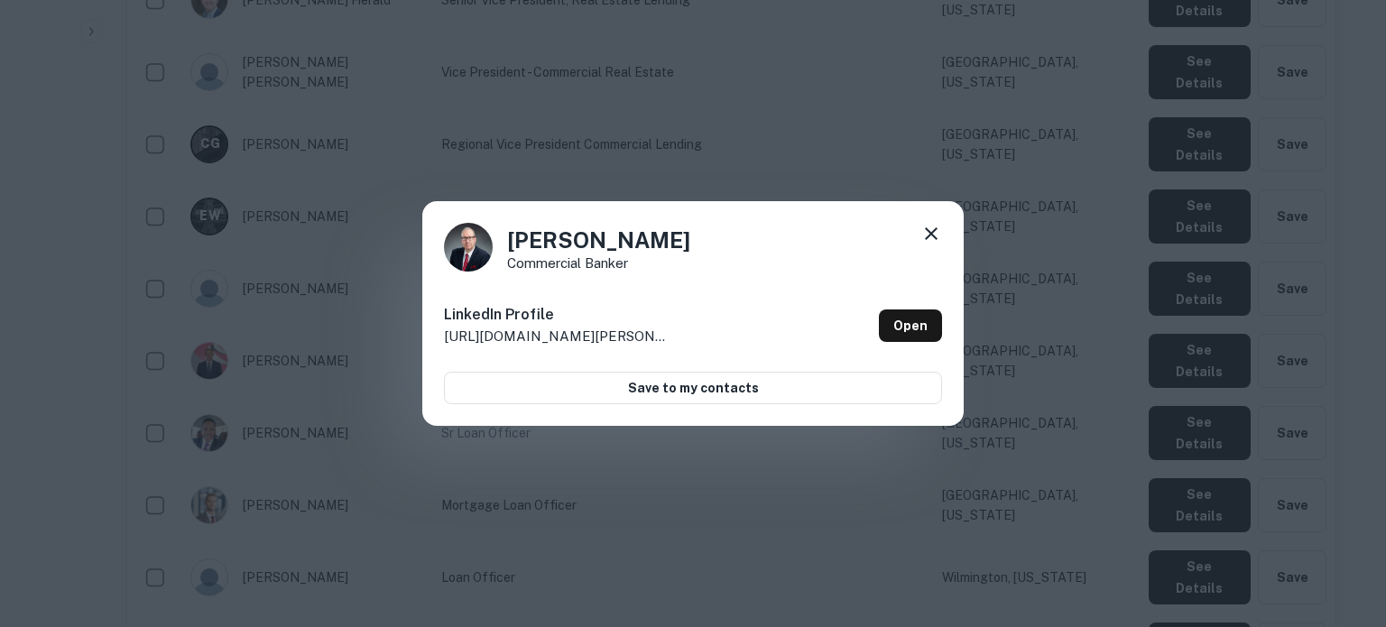
click at [926, 230] on icon at bounding box center [931, 234] width 22 height 22
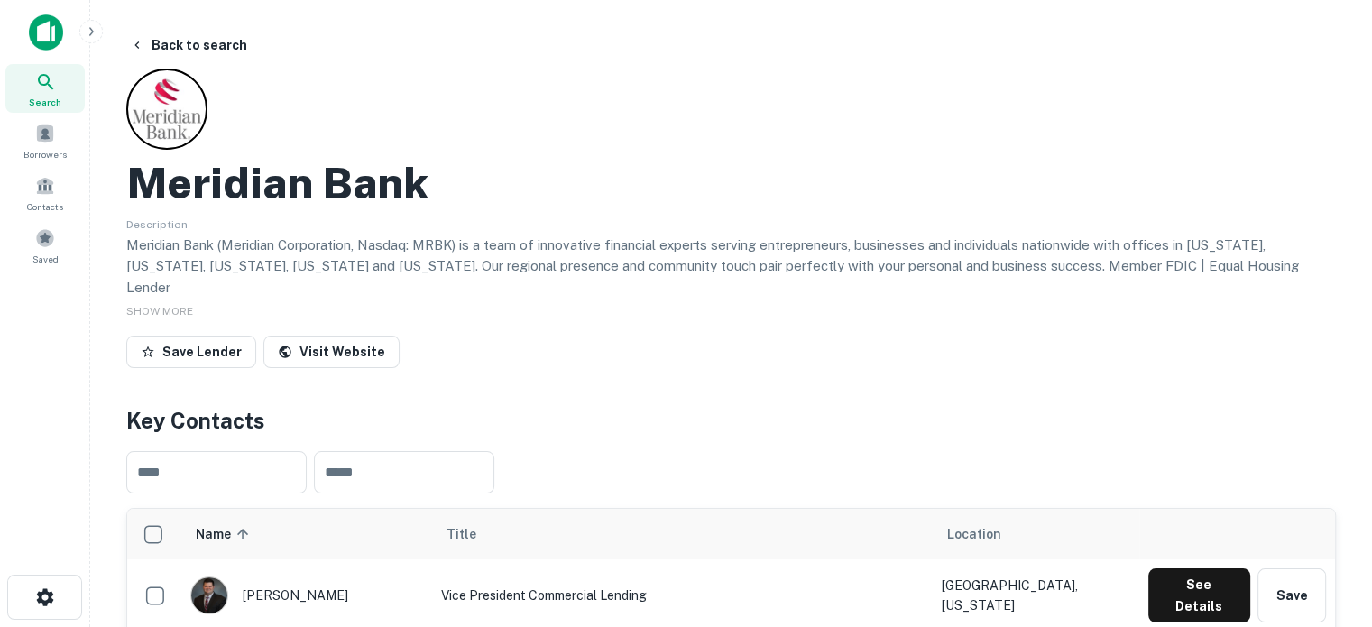
scroll to position [0, 0]
click at [61, 97] on div "Search" at bounding box center [44, 88] width 79 height 49
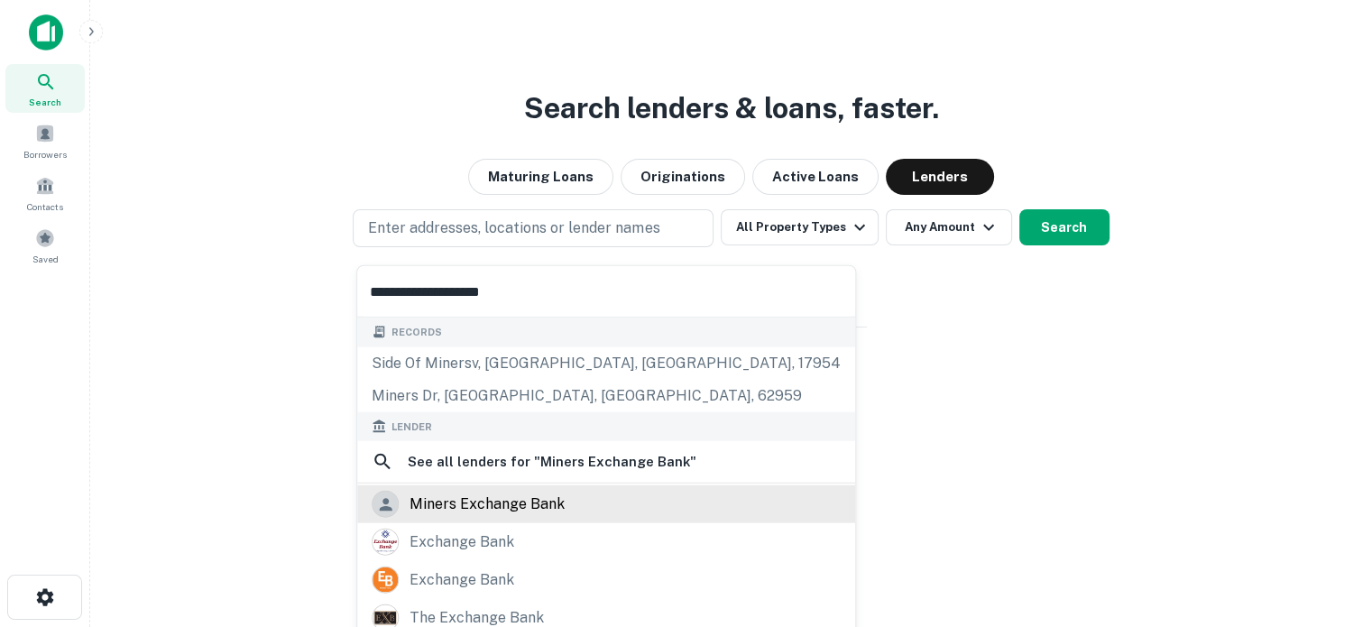
type input "**********"
click at [530, 494] on div "miners exchange bank" at bounding box center [487, 504] width 155 height 27
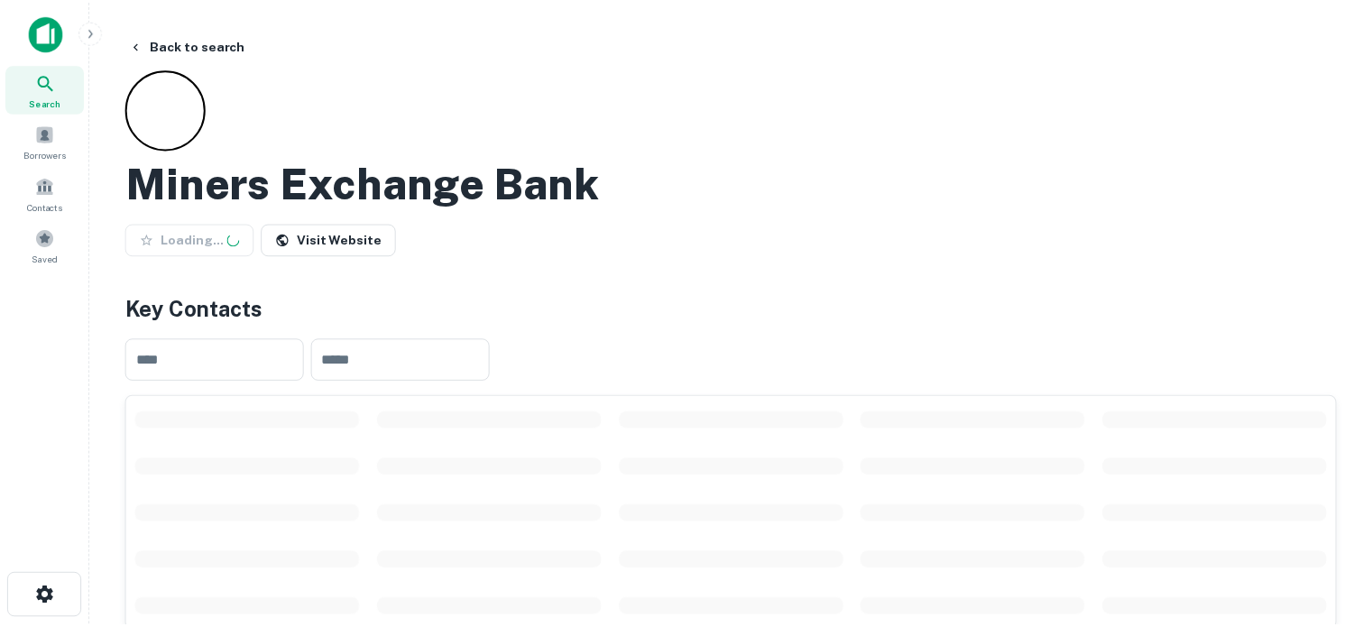
scroll to position [180, 0]
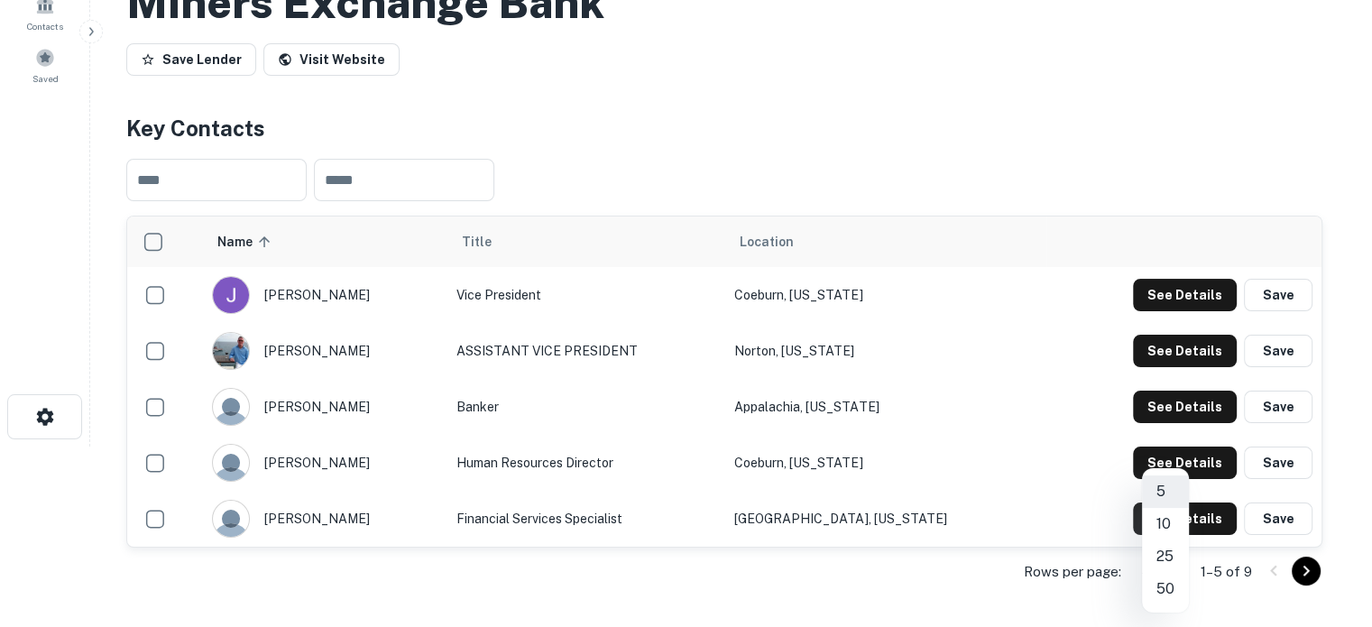
click at [1174, 447] on body "Search Borrowers Contacts Saved Back to search Miners Exchange Bank Save Lender…" at bounding box center [686, 133] width 1372 height 627
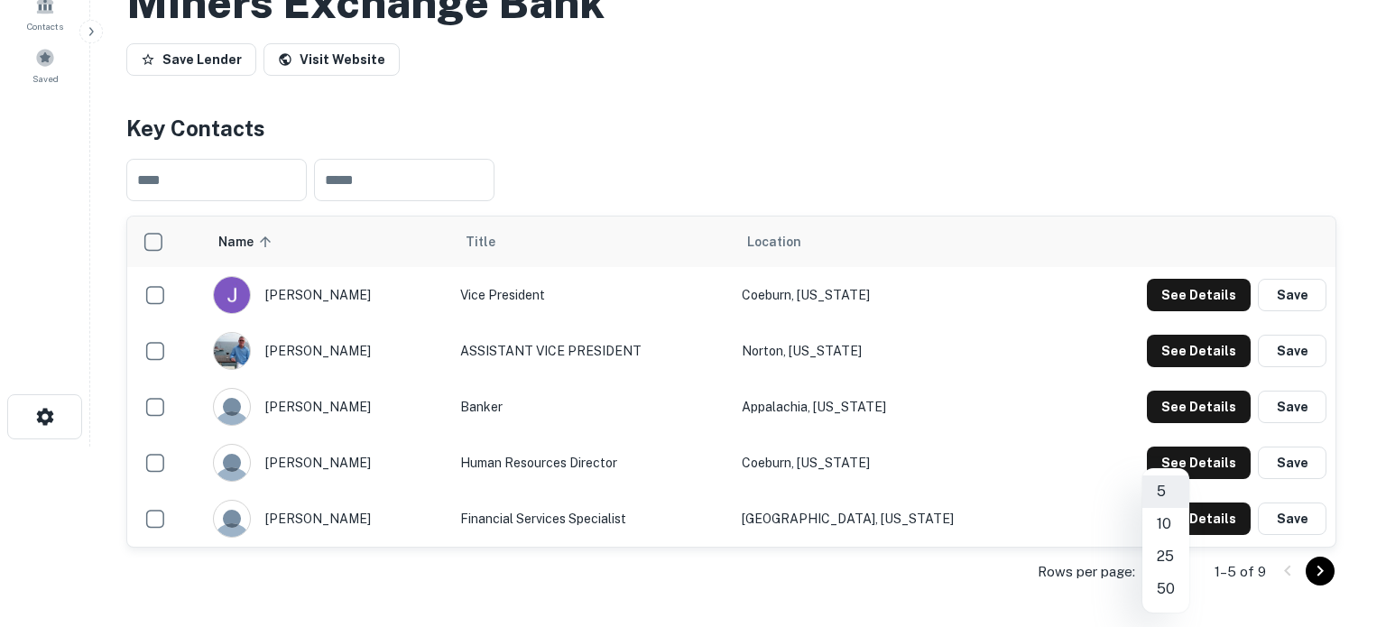
click at [1169, 558] on li "25" at bounding box center [1165, 556] width 47 height 32
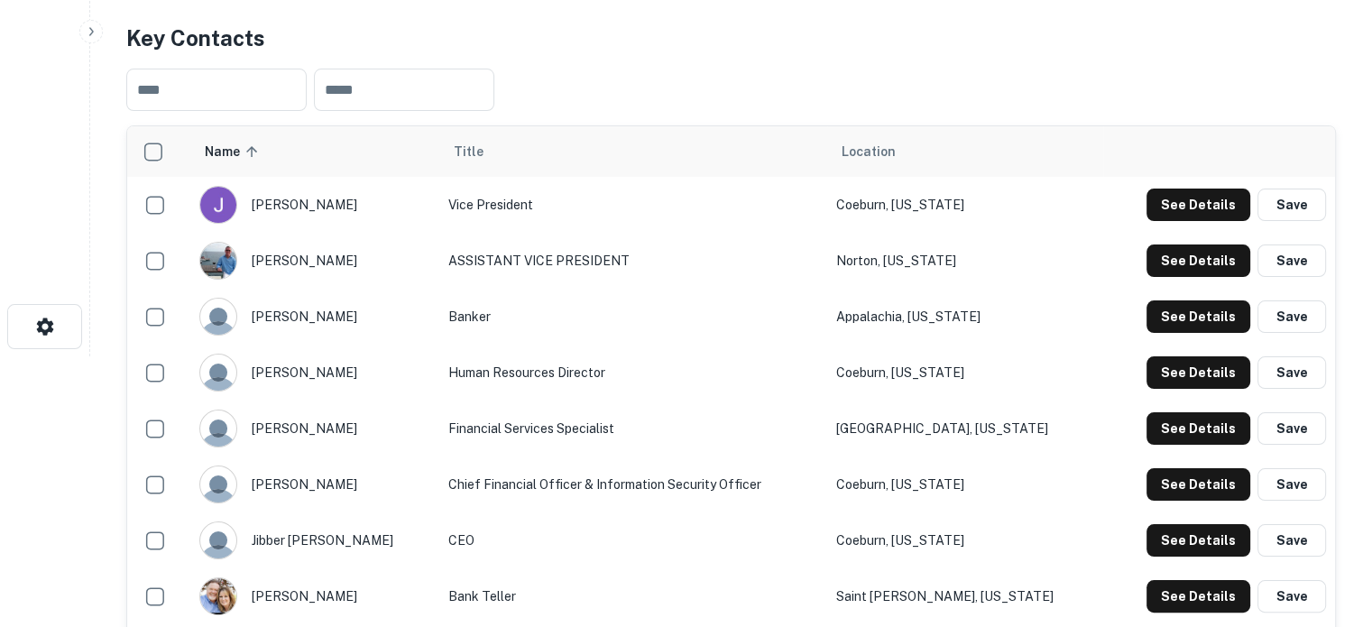
scroll to position [0, 0]
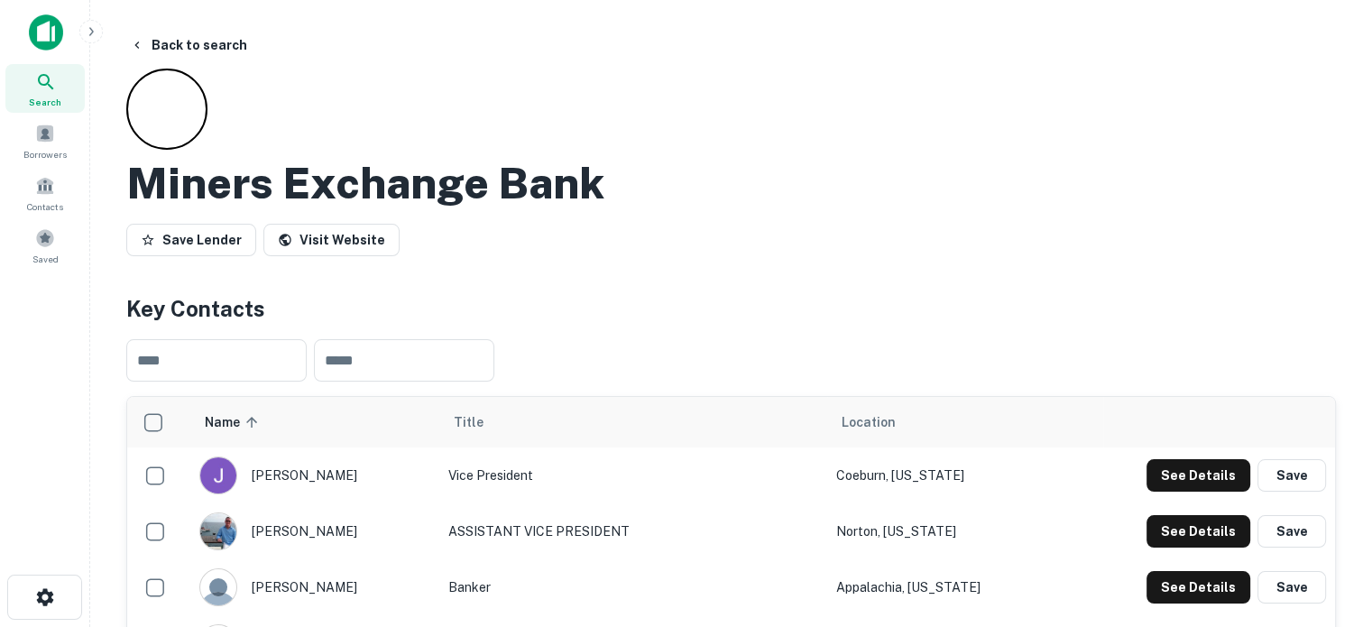
click at [43, 96] on span "Search" at bounding box center [45, 102] width 32 height 14
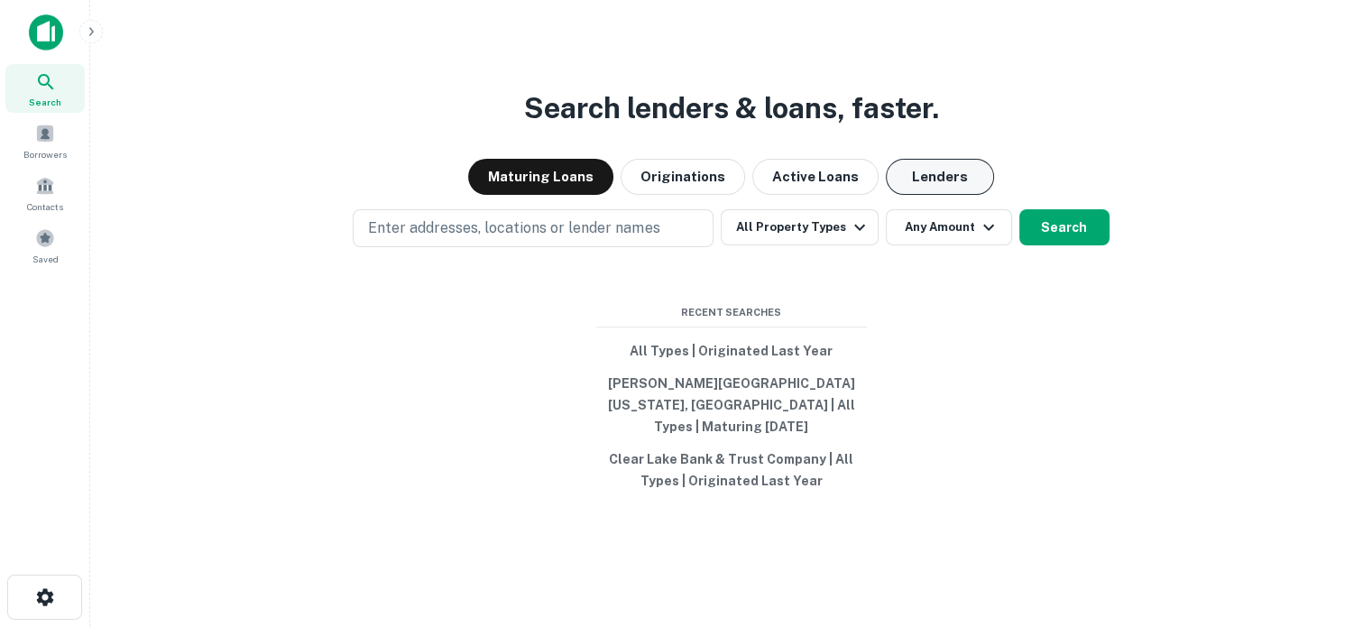
click at [933, 195] on button "Lenders" at bounding box center [940, 177] width 108 height 36
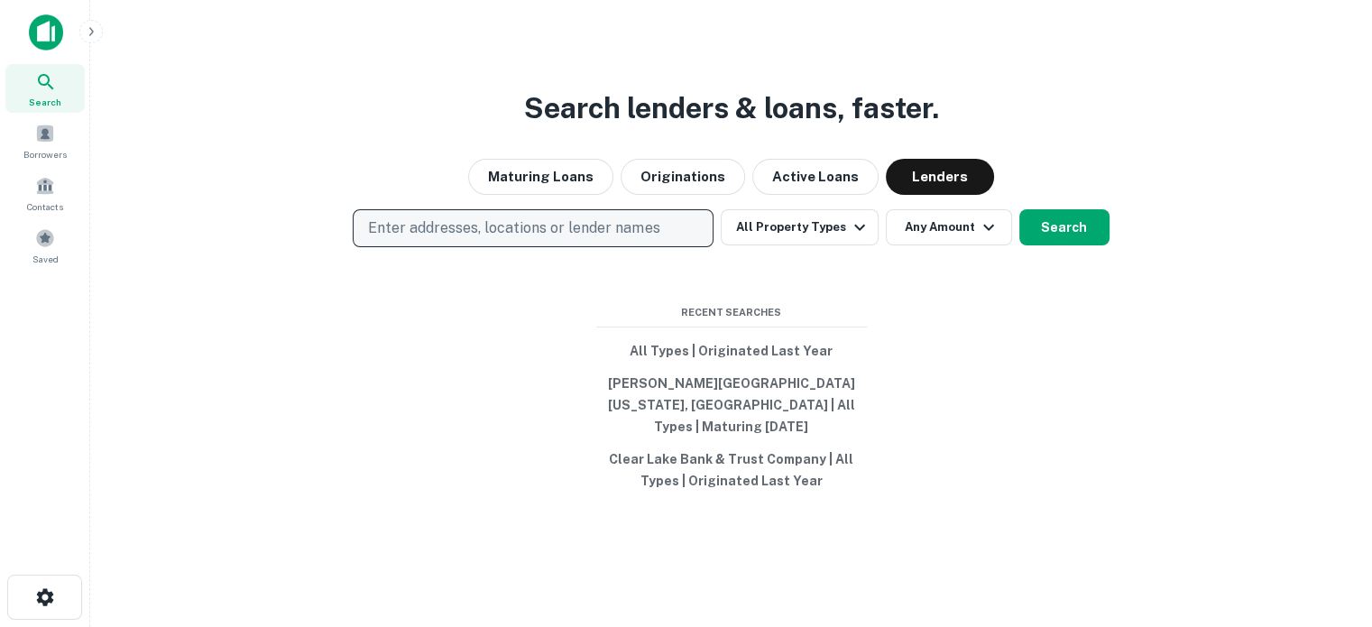
click at [485, 239] on p "Enter addresses, locations or lender names" at bounding box center [513, 228] width 291 height 22
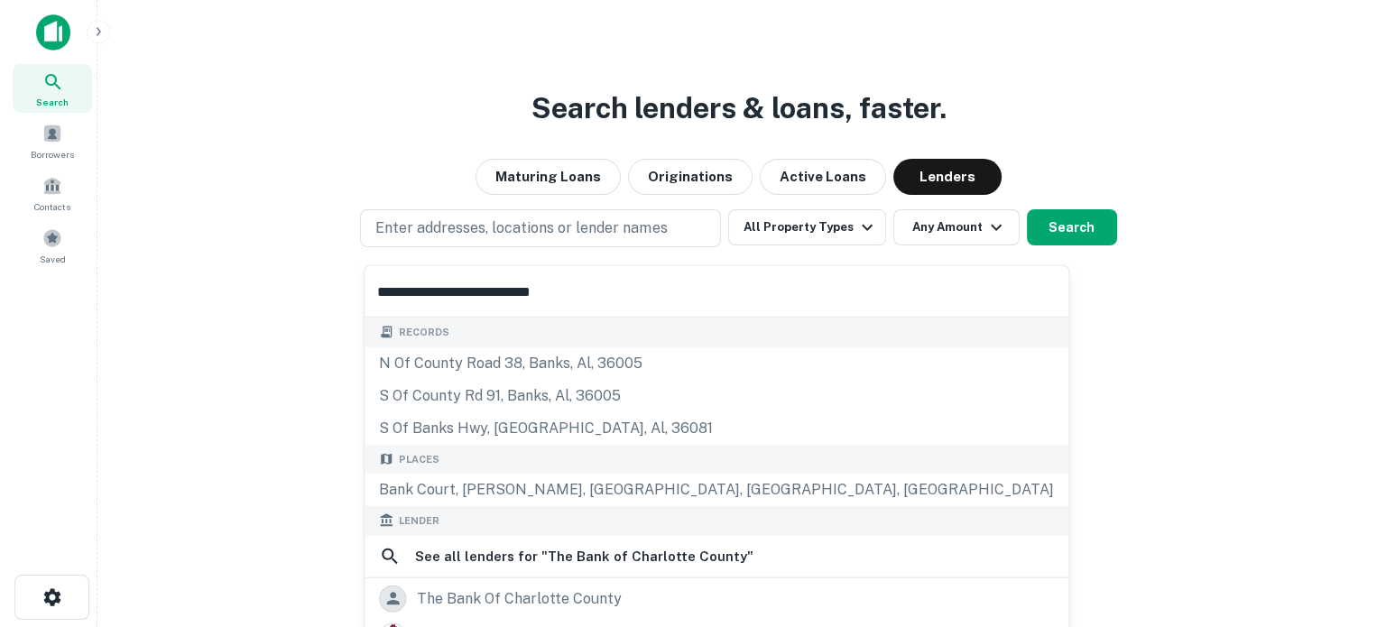
scroll to position [180, 0]
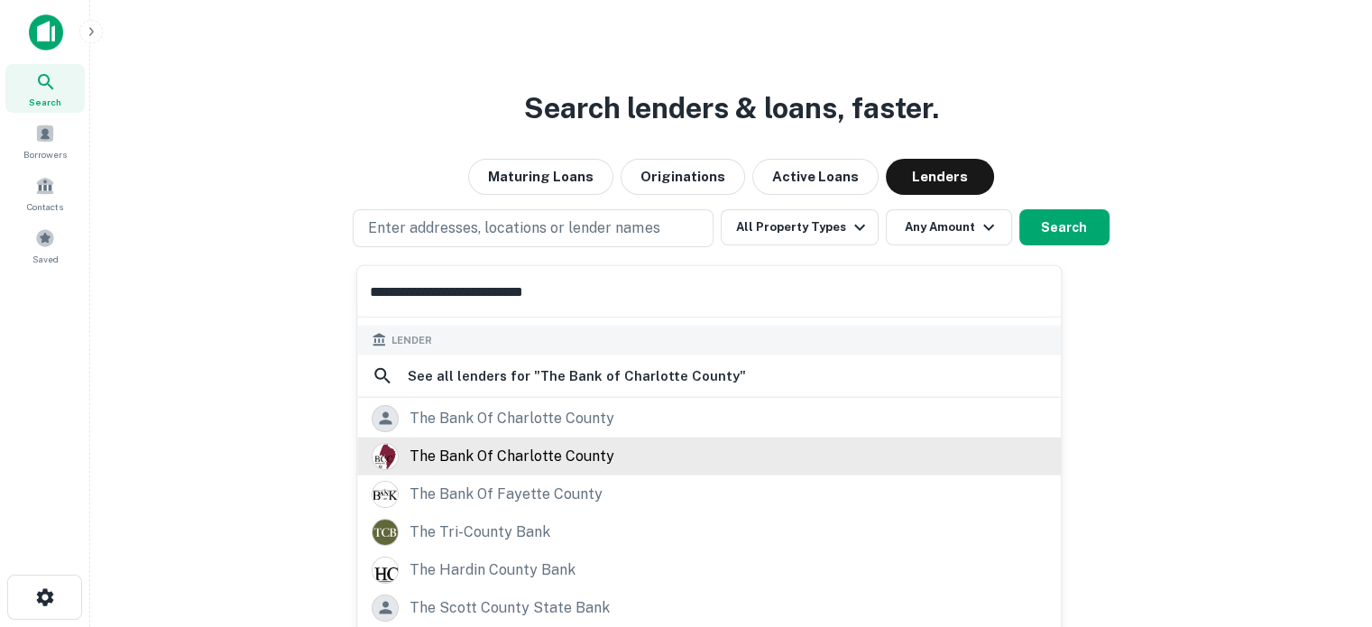
type input "**********"
click at [583, 454] on div "the bank of charlotte county" at bounding box center [512, 455] width 205 height 27
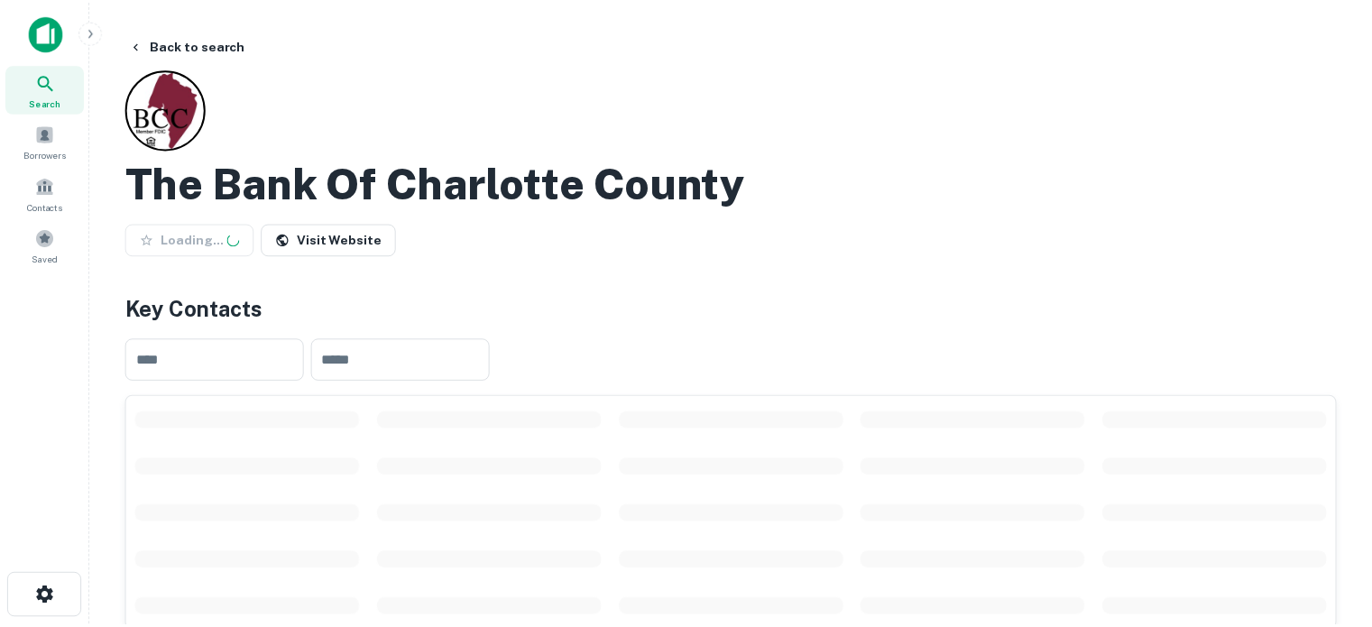
scroll to position [180, 0]
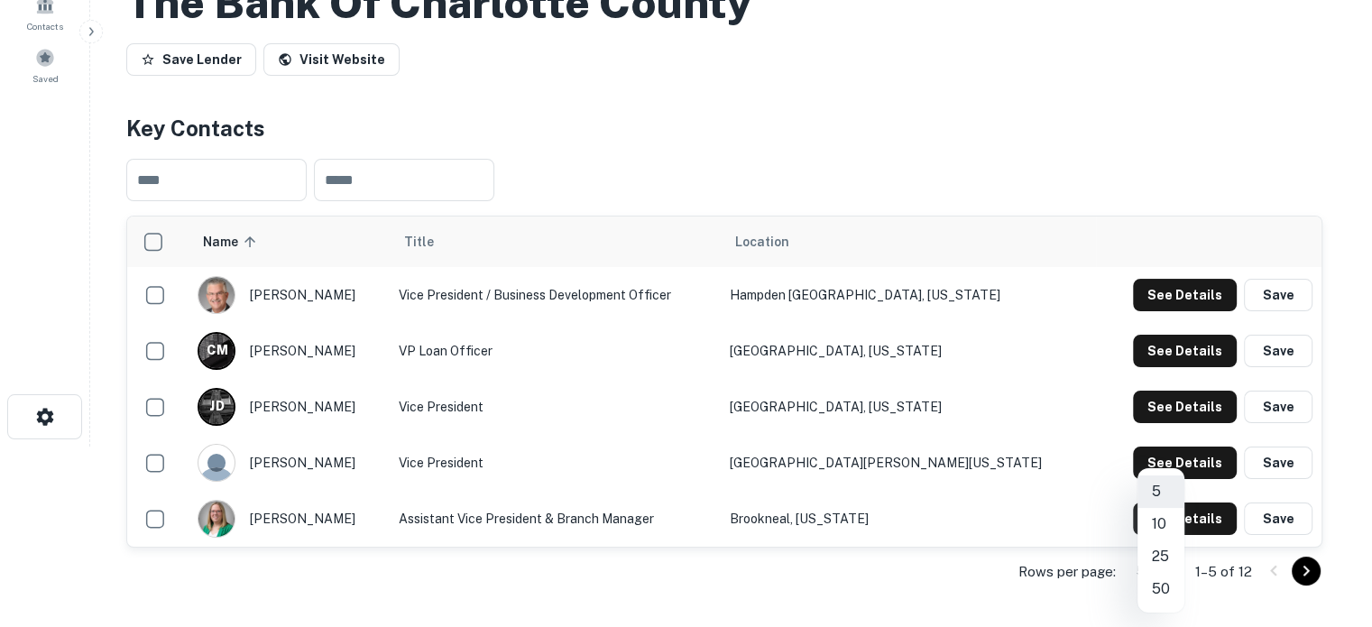
click at [1166, 447] on body "Search Borrowers Contacts Saved Back to search The Bank Of Charlotte County Sav…" at bounding box center [686, 133] width 1372 height 627
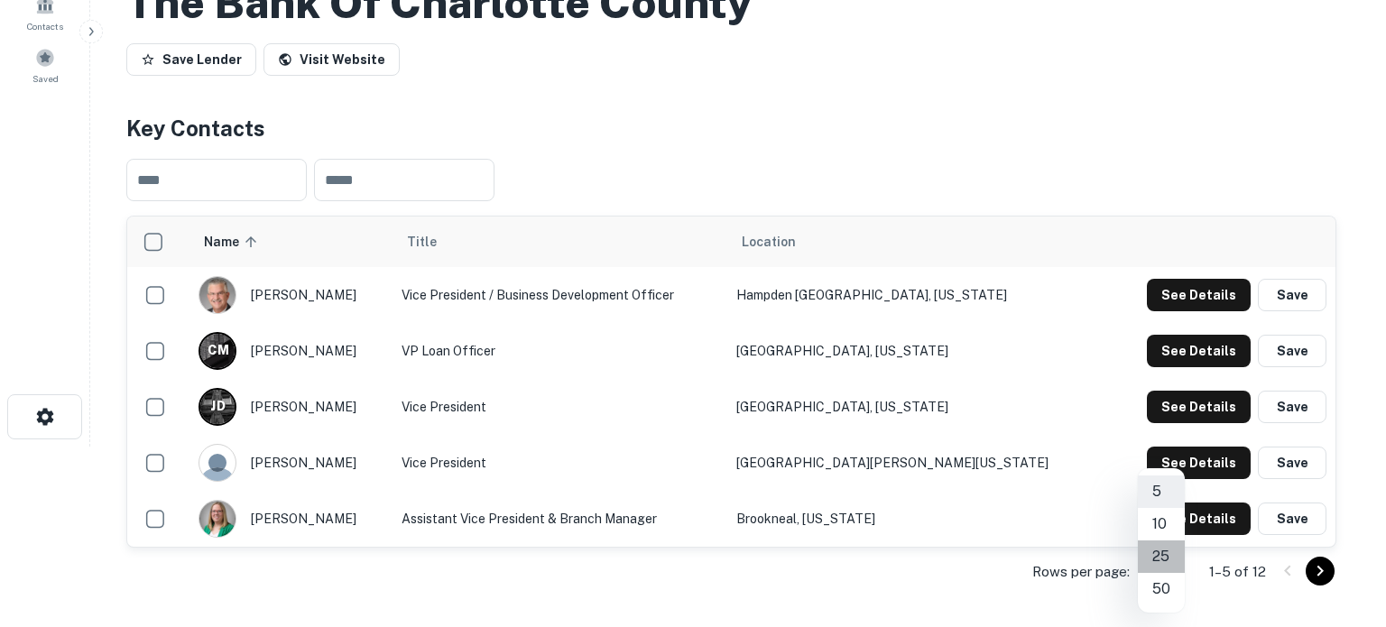
click at [1167, 563] on li "25" at bounding box center [1161, 556] width 47 height 32
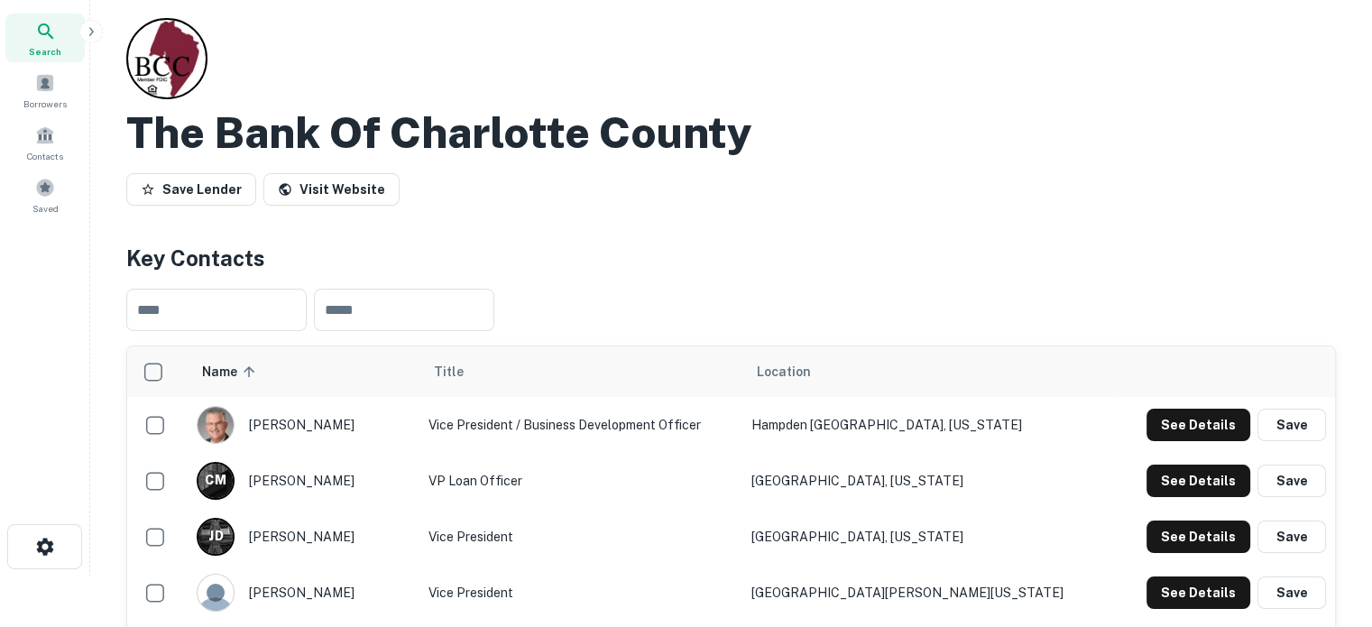
scroll to position [0, 0]
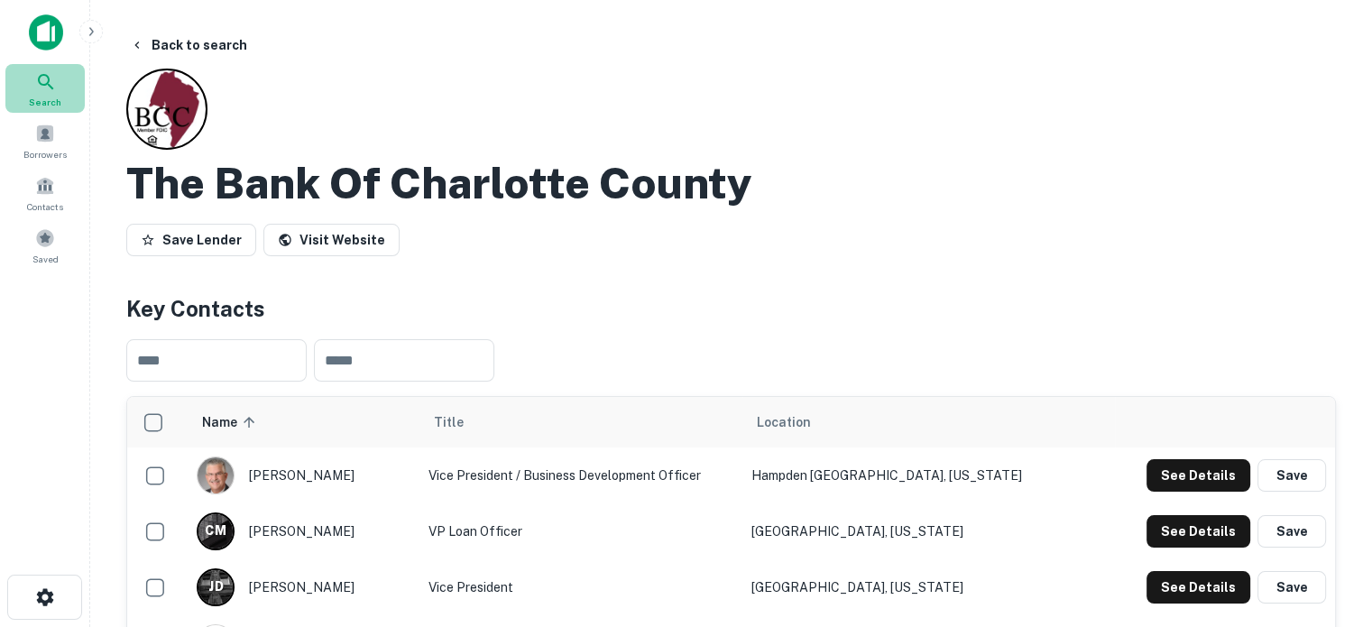
click at [47, 77] on icon at bounding box center [45, 81] width 15 height 15
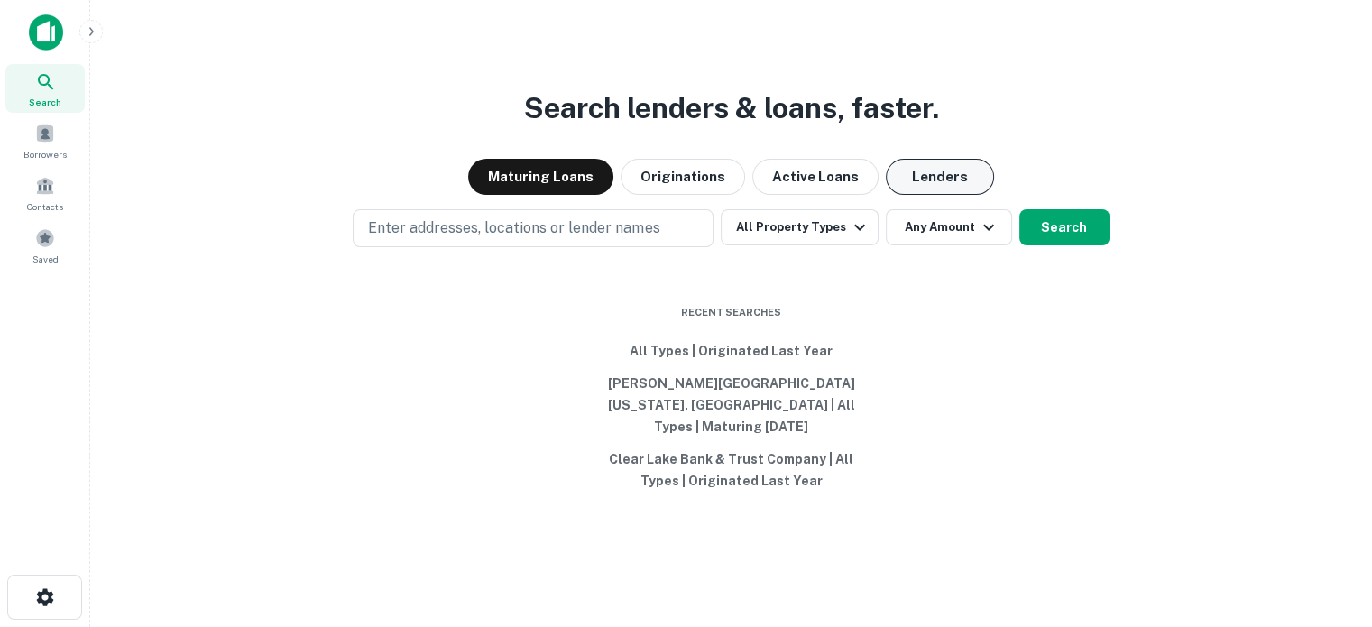
click at [930, 190] on button "Lenders" at bounding box center [940, 177] width 108 height 36
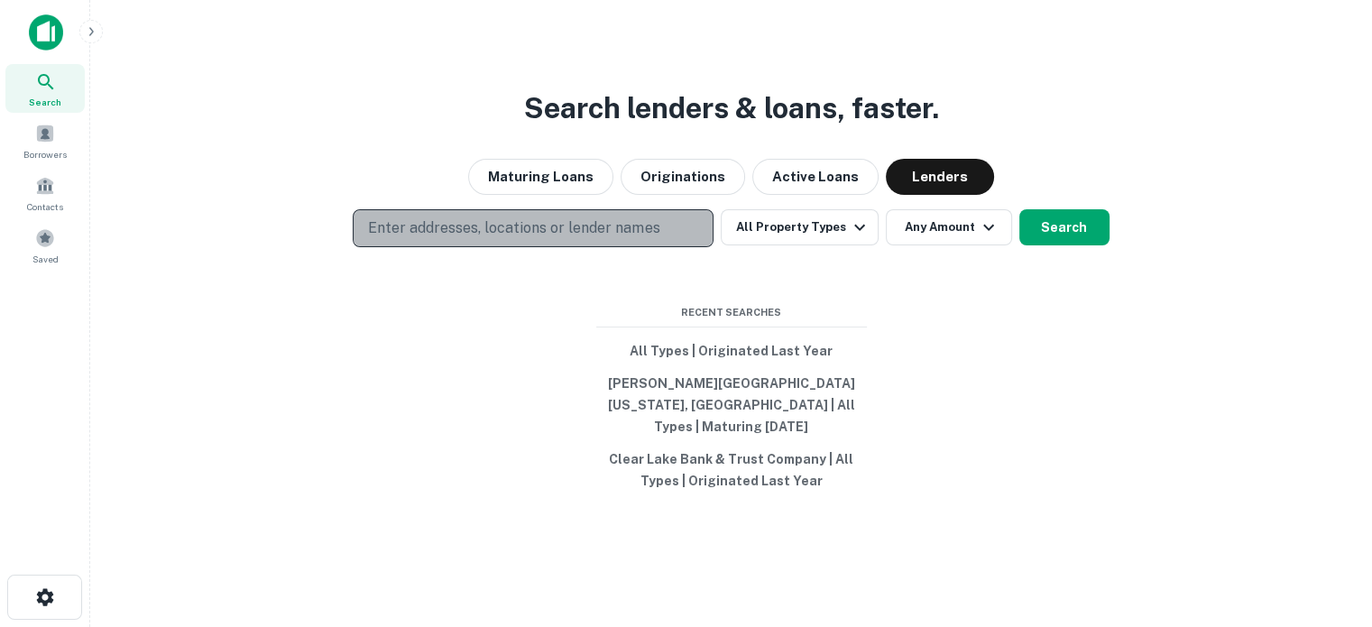
click at [509, 225] on button "Enter addresses, locations or lender names" at bounding box center [533, 228] width 361 height 38
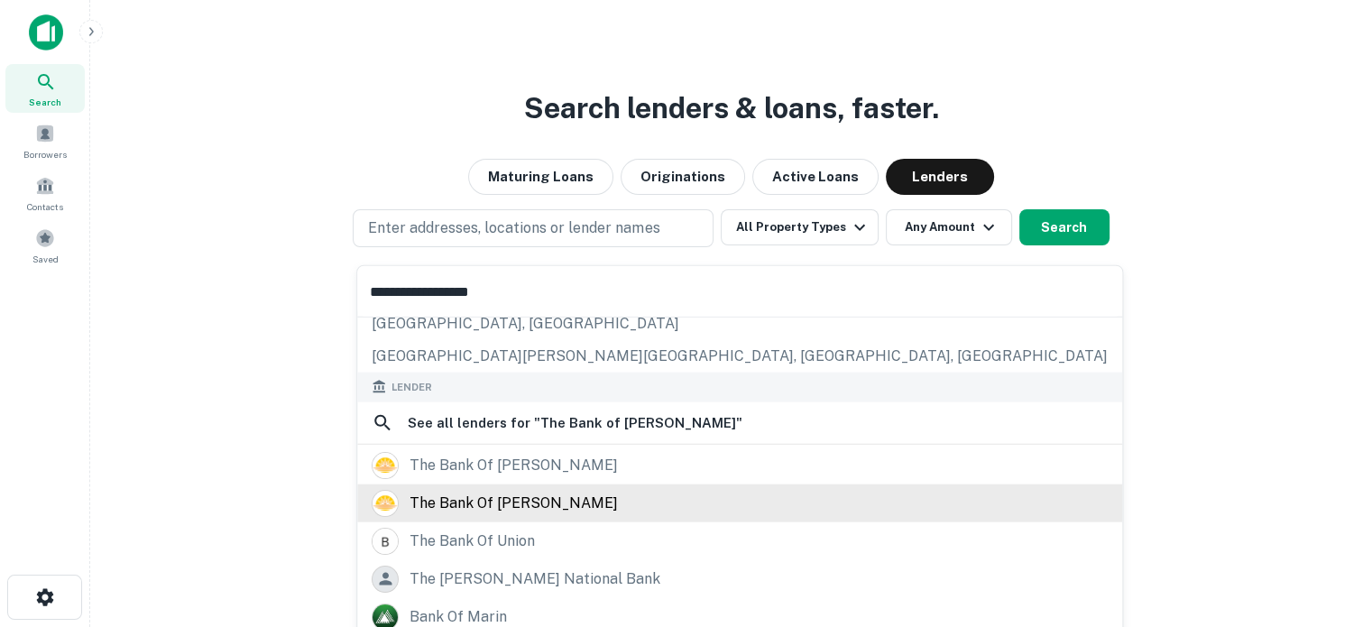
scroll to position [254, 0]
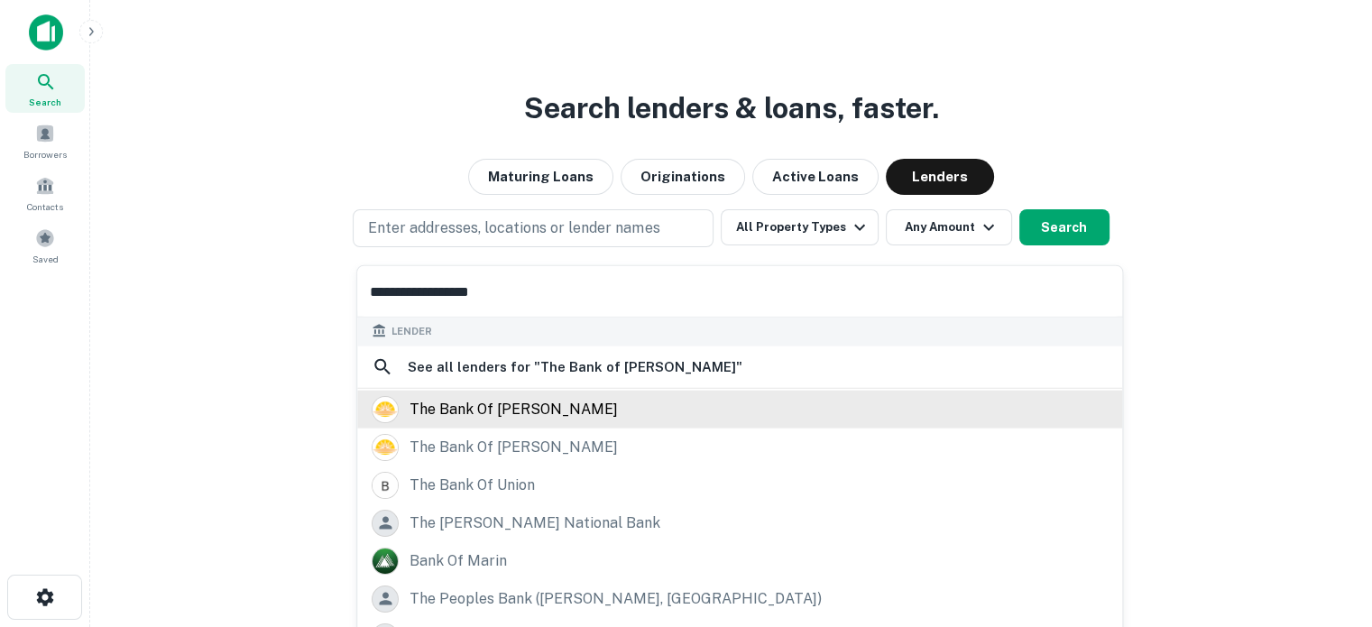
type input "**********"
click at [522, 418] on div "the bank of [PERSON_NAME]" at bounding box center [514, 408] width 208 height 27
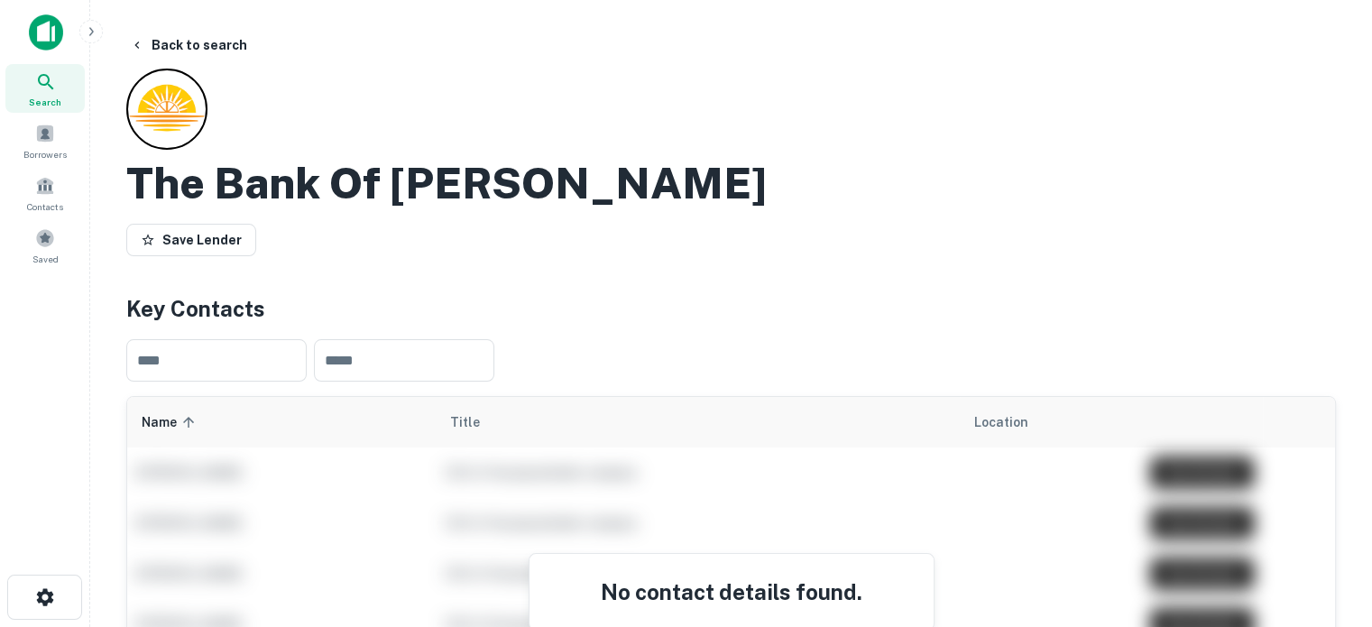
click at [66, 97] on div "Search" at bounding box center [44, 88] width 79 height 49
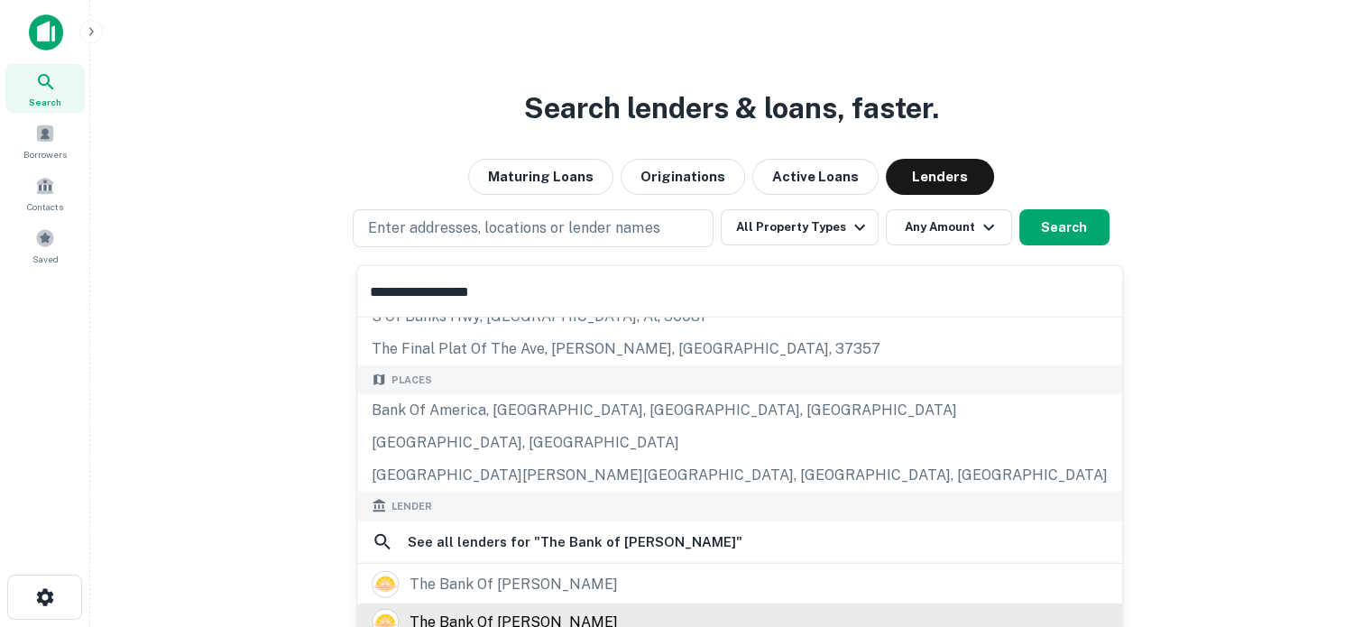
scroll to position [180, 0]
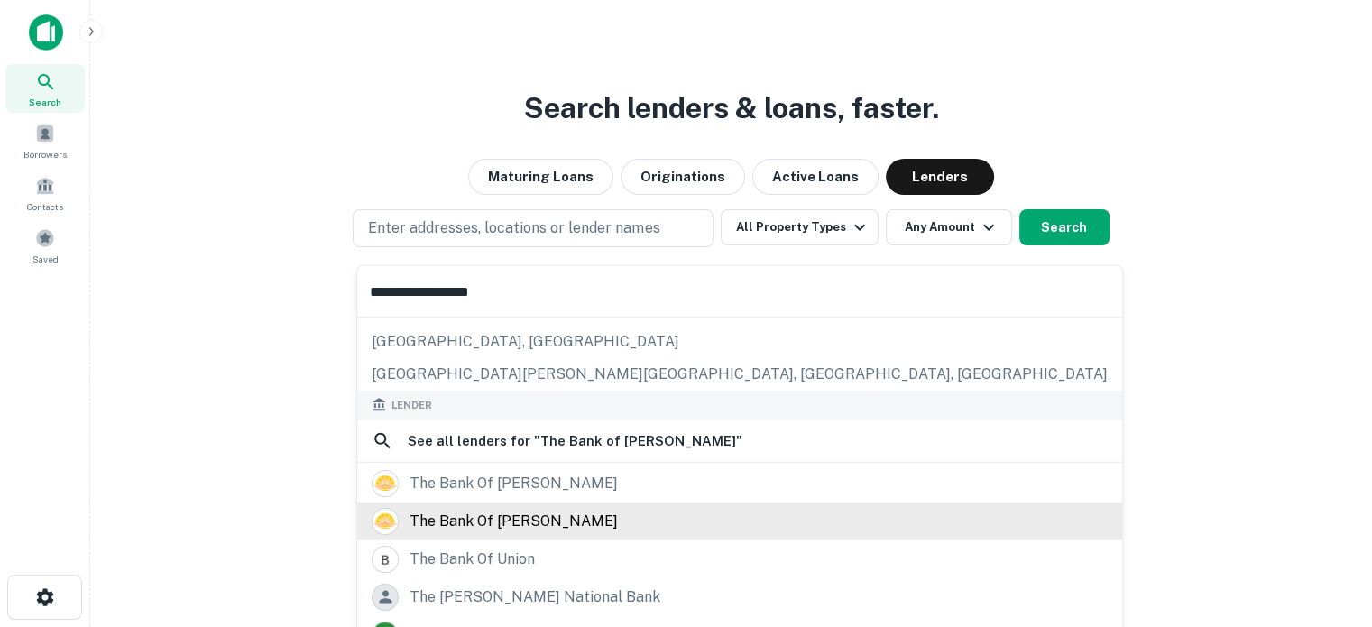
type input "**********"
click at [562, 516] on div "the bank of [PERSON_NAME]" at bounding box center [740, 520] width 736 height 27
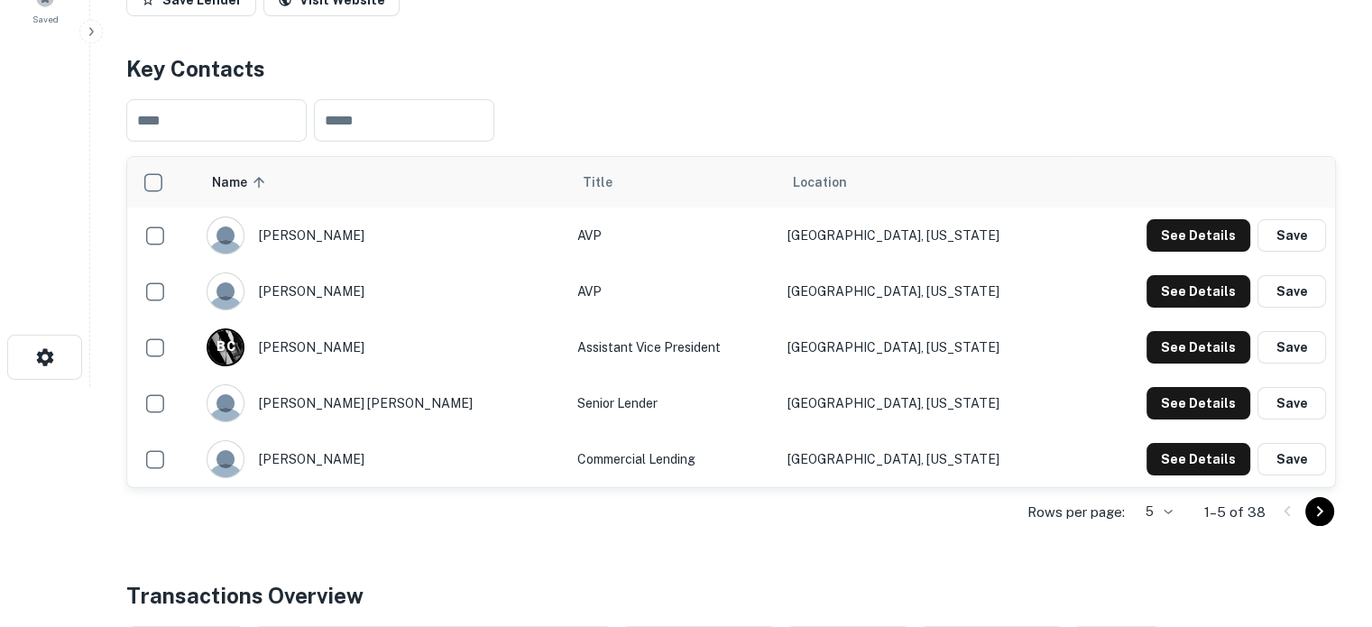
scroll to position [271, 0]
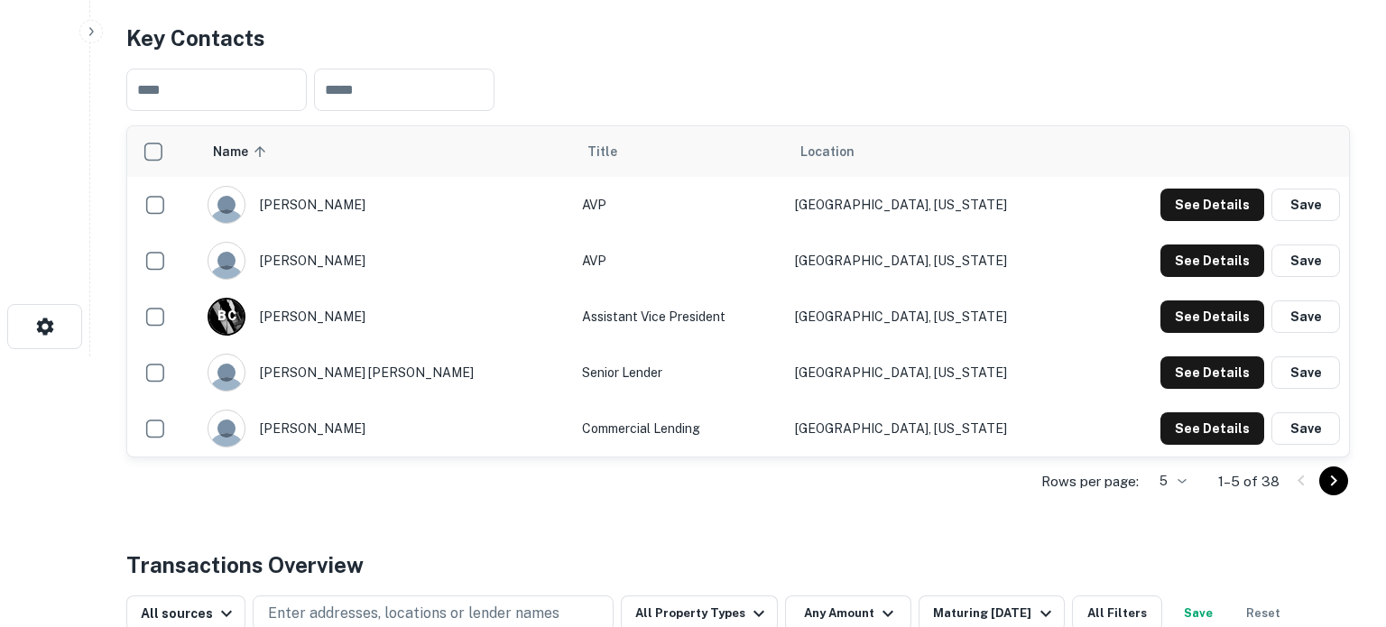
click at [1153, 356] on body "Search Borrowers Contacts Saved Back to search The Bank Of Marion Save Lender V…" at bounding box center [693, 42] width 1386 height 627
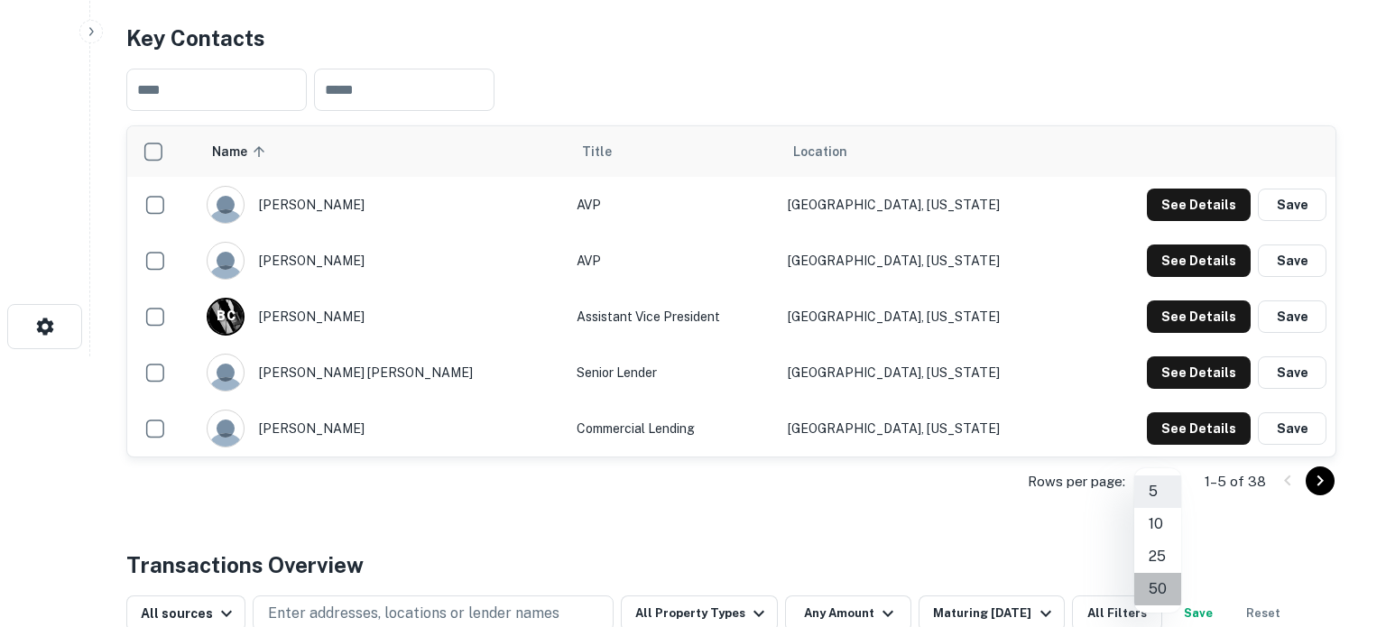
click at [1155, 582] on li "50" at bounding box center [1157, 589] width 47 height 32
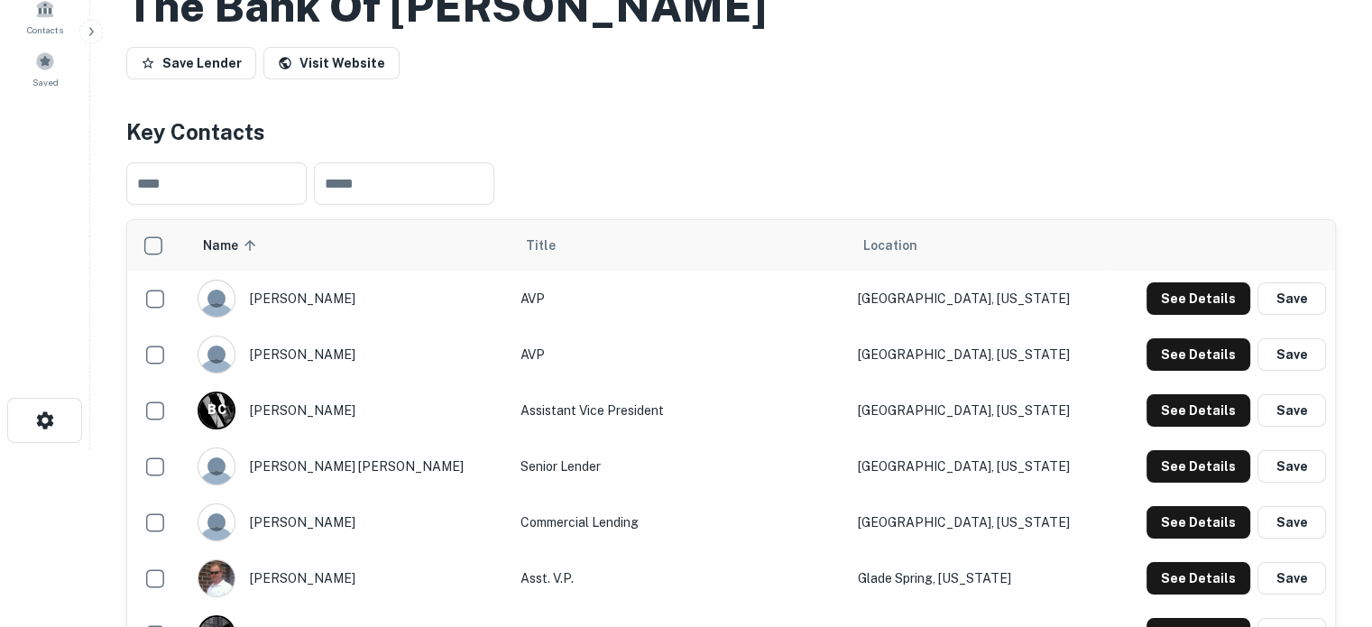
scroll to position [0, 0]
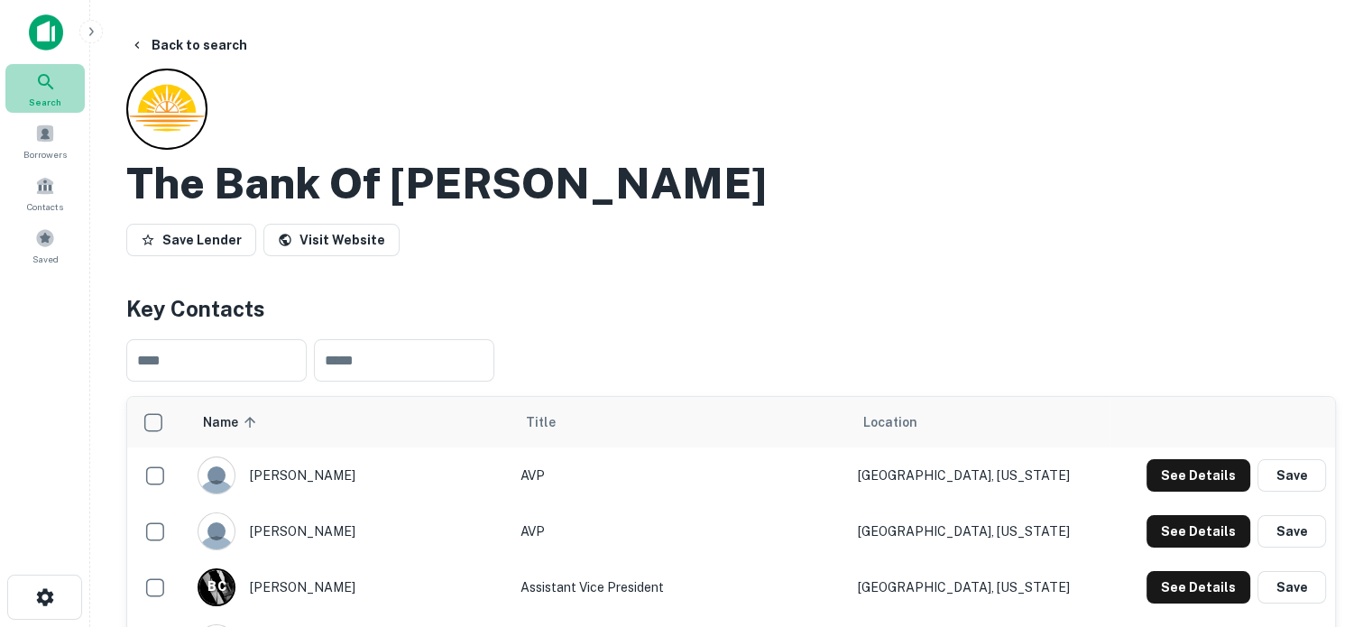
click at [42, 83] on icon at bounding box center [45, 81] width 15 height 15
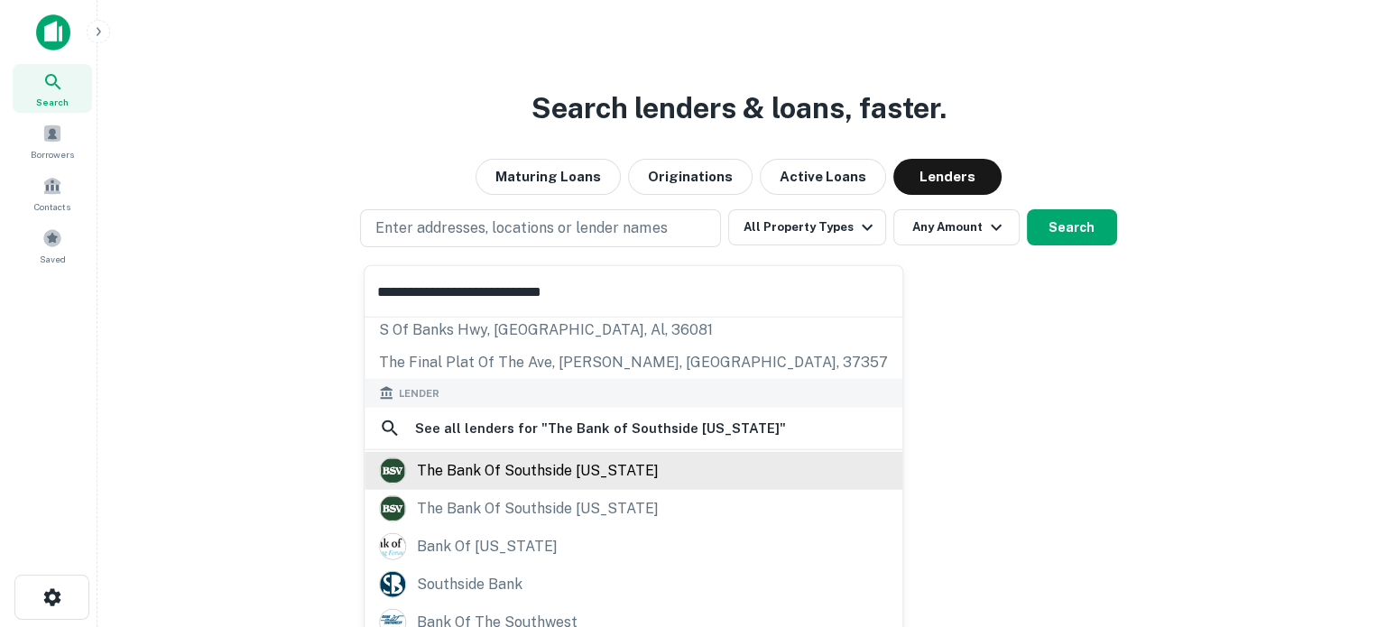
scroll to position [128, 0]
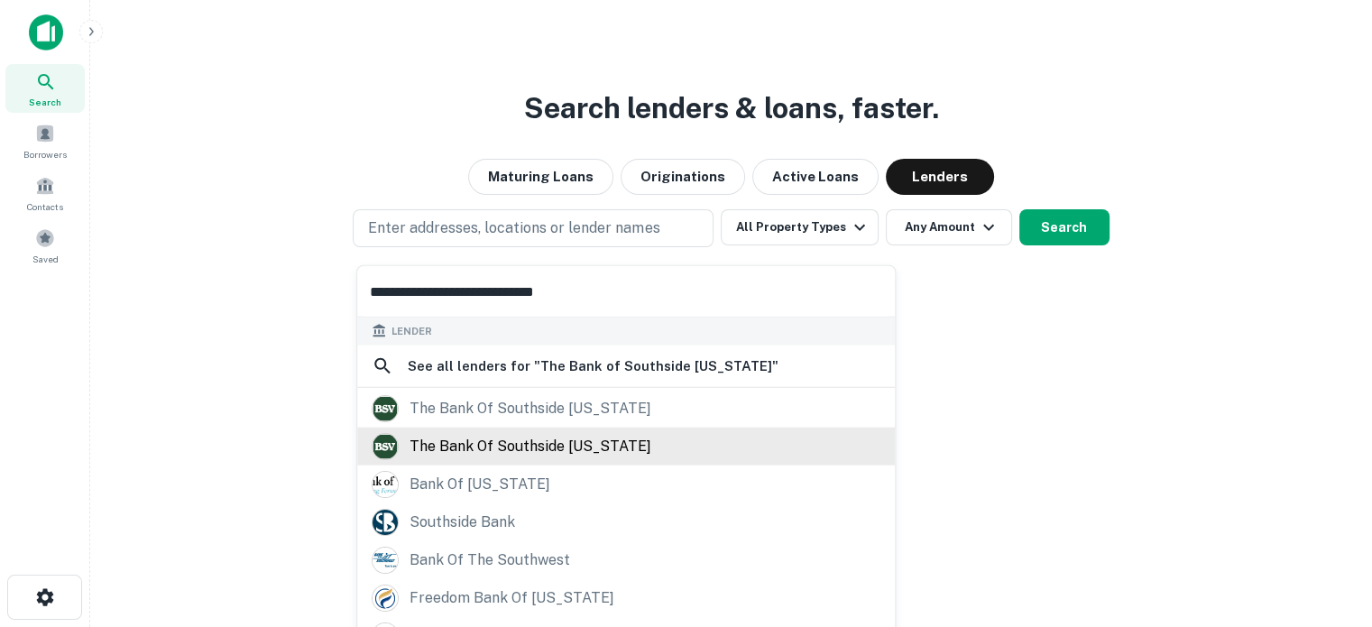
type input "**********"
click at [601, 449] on div "the bank of southside virginia" at bounding box center [531, 446] width 242 height 27
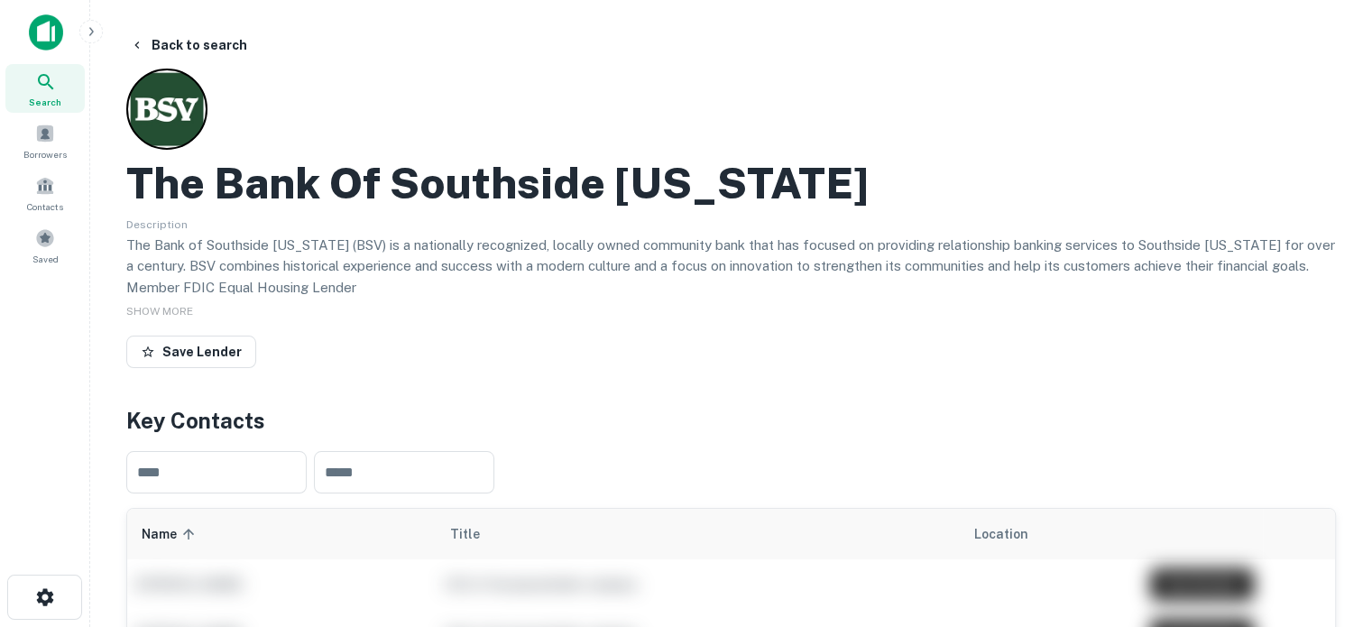
click at [35, 95] on span "Search" at bounding box center [45, 102] width 32 height 14
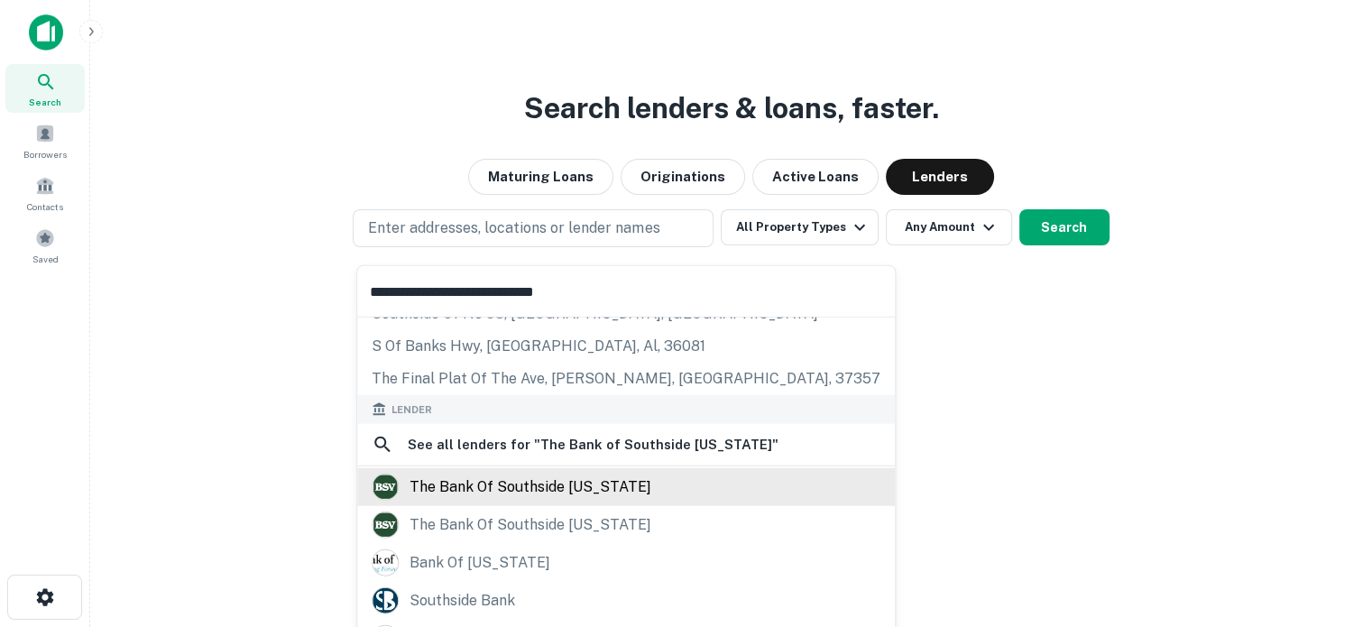
scroll to position [90, 0]
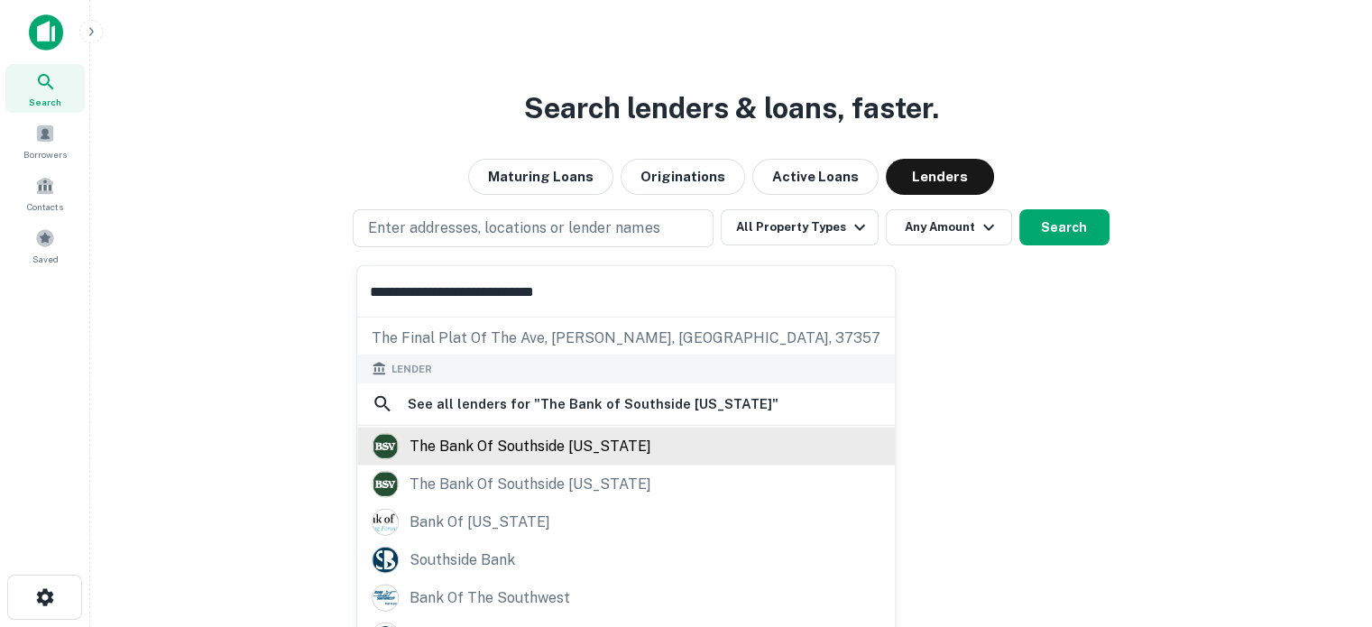
type input "**********"
click at [603, 443] on div "the bank of southside [US_STATE]" at bounding box center [531, 446] width 242 height 27
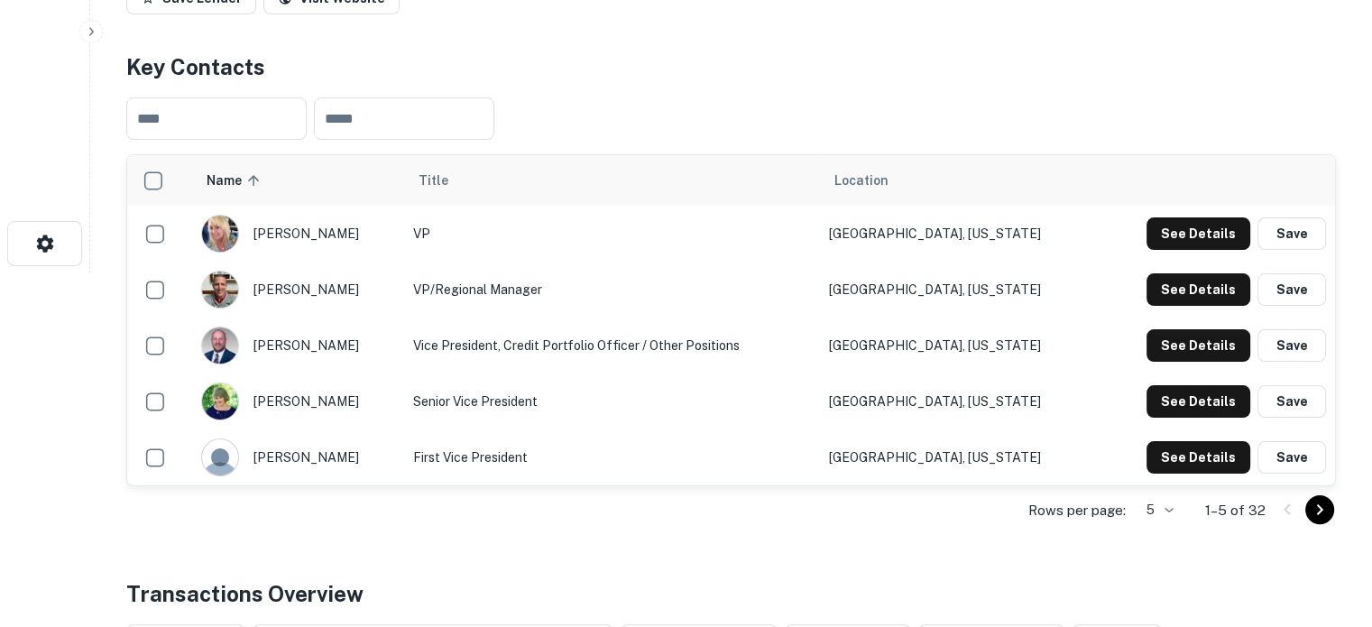
scroll to position [361, 0]
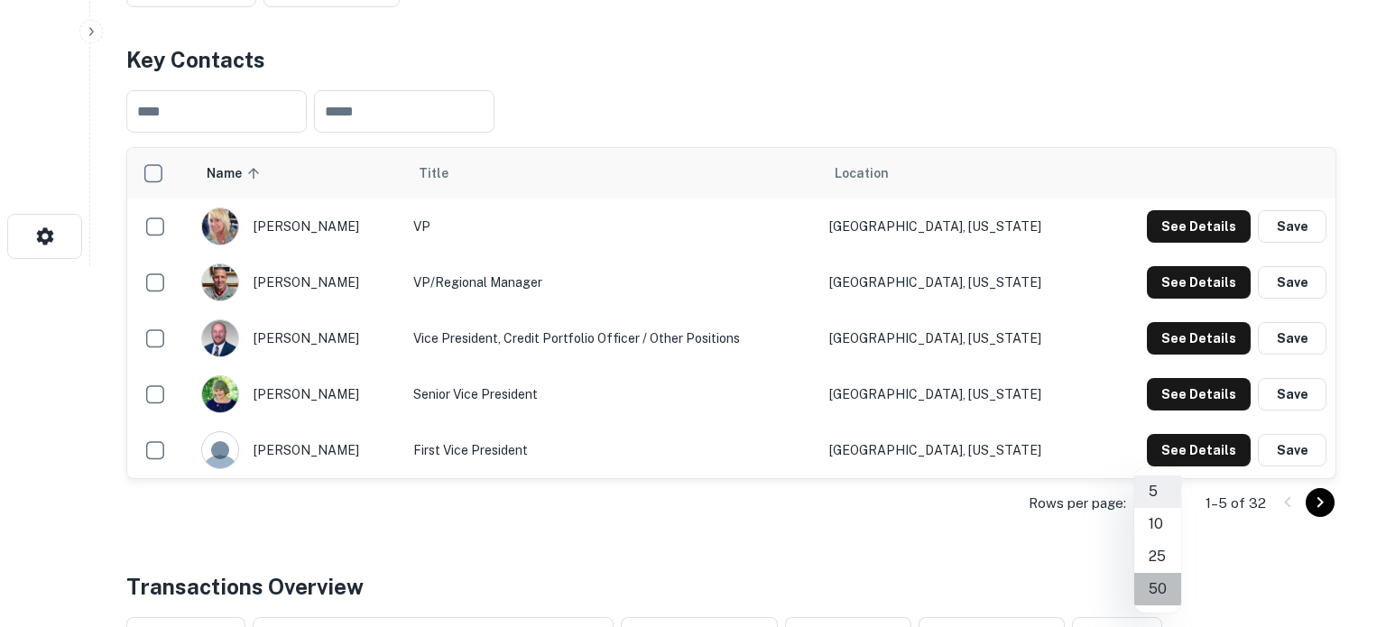
click at [1162, 577] on li "50" at bounding box center [1157, 589] width 47 height 32
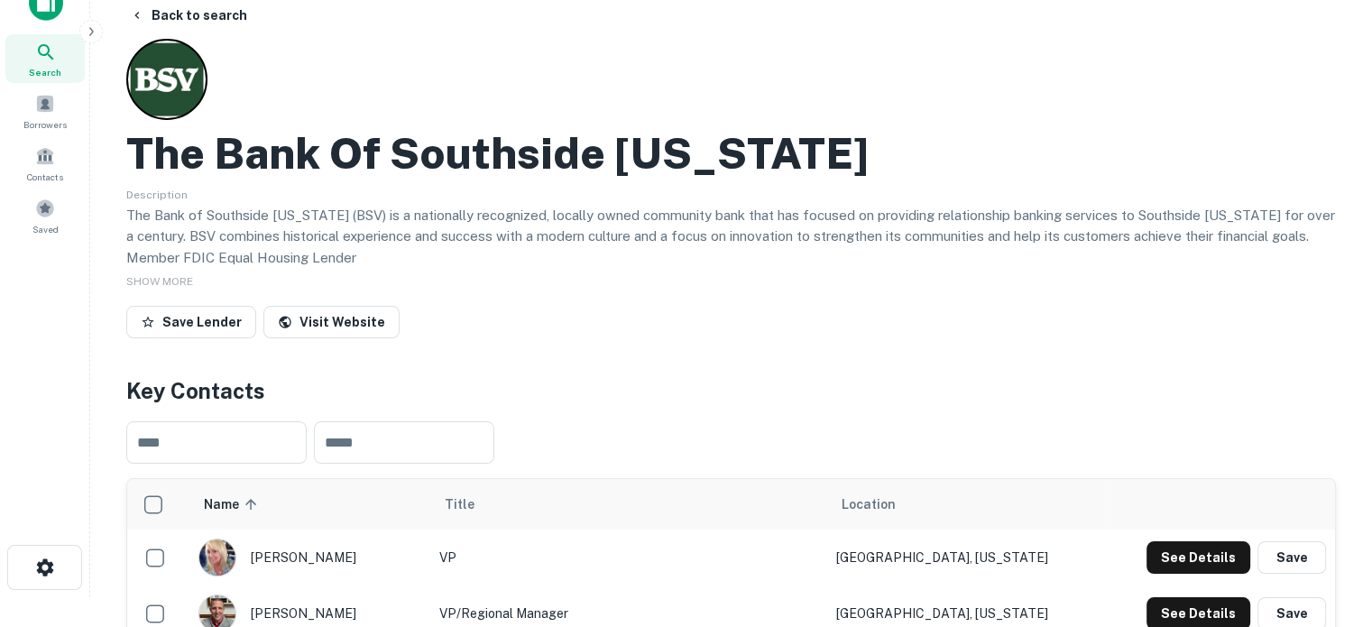
scroll to position [0, 0]
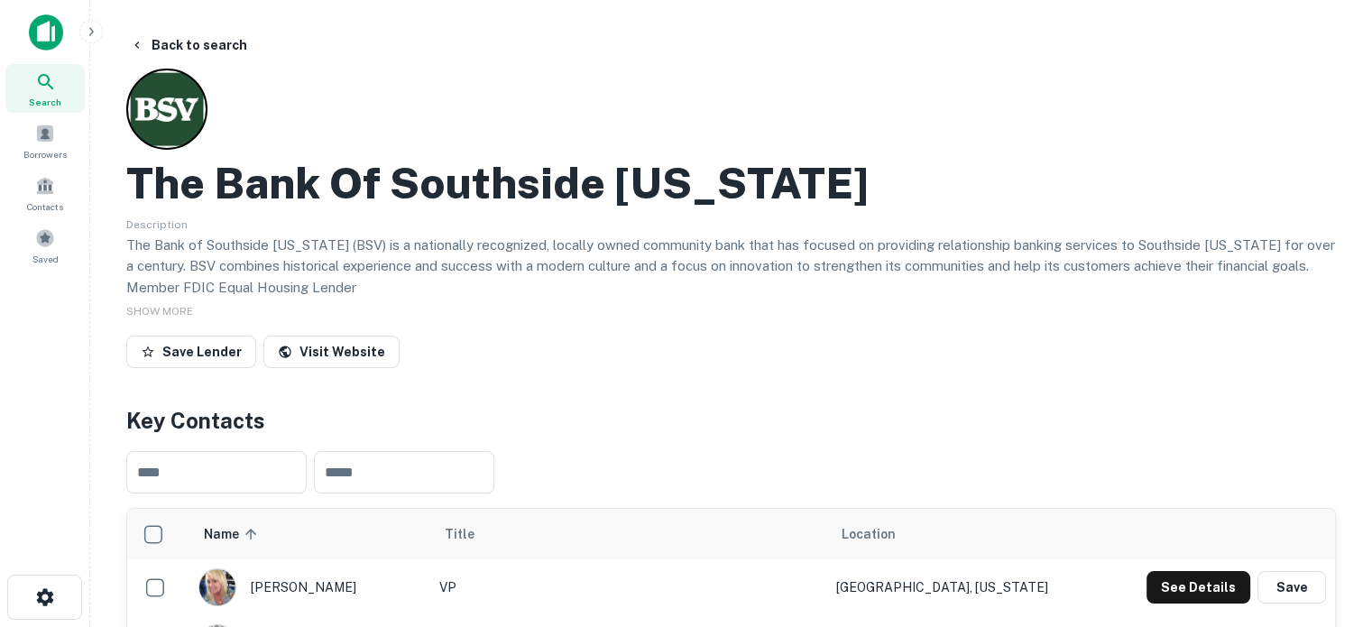
click at [66, 75] on div "Search" at bounding box center [44, 88] width 79 height 49
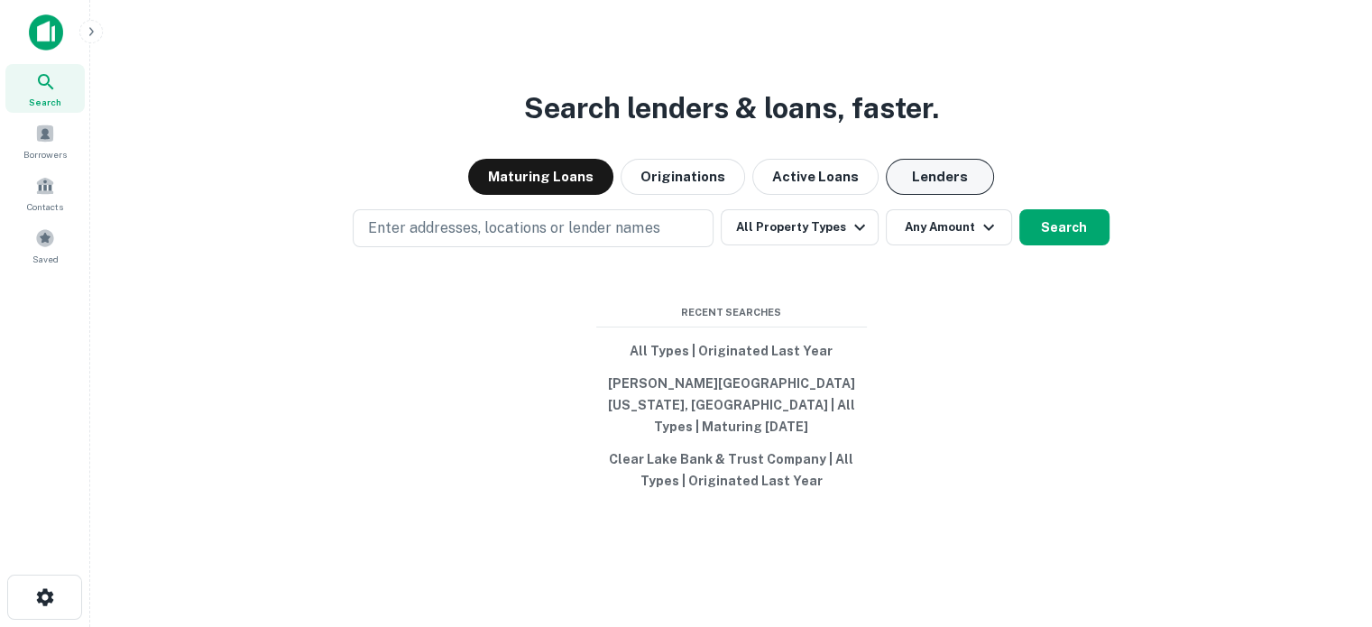
click at [956, 192] on button "Lenders" at bounding box center [940, 177] width 108 height 36
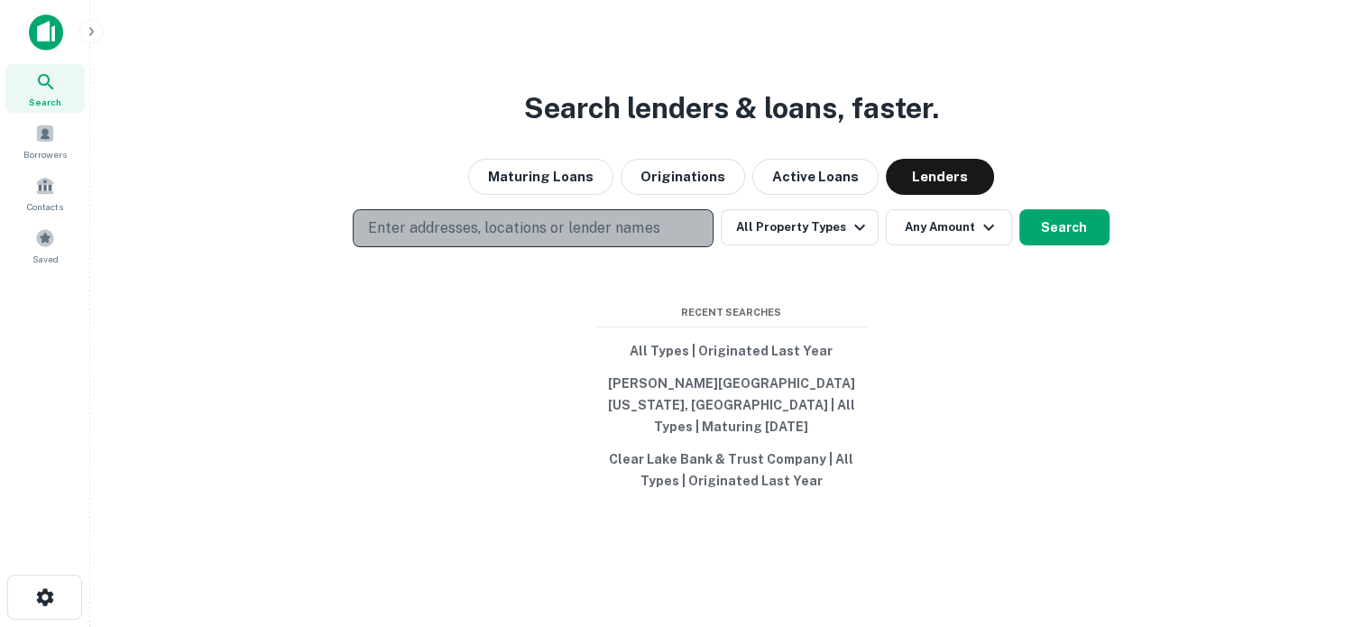
click at [680, 228] on button "Enter addresses, locations or lender names" at bounding box center [533, 228] width 361 height 38
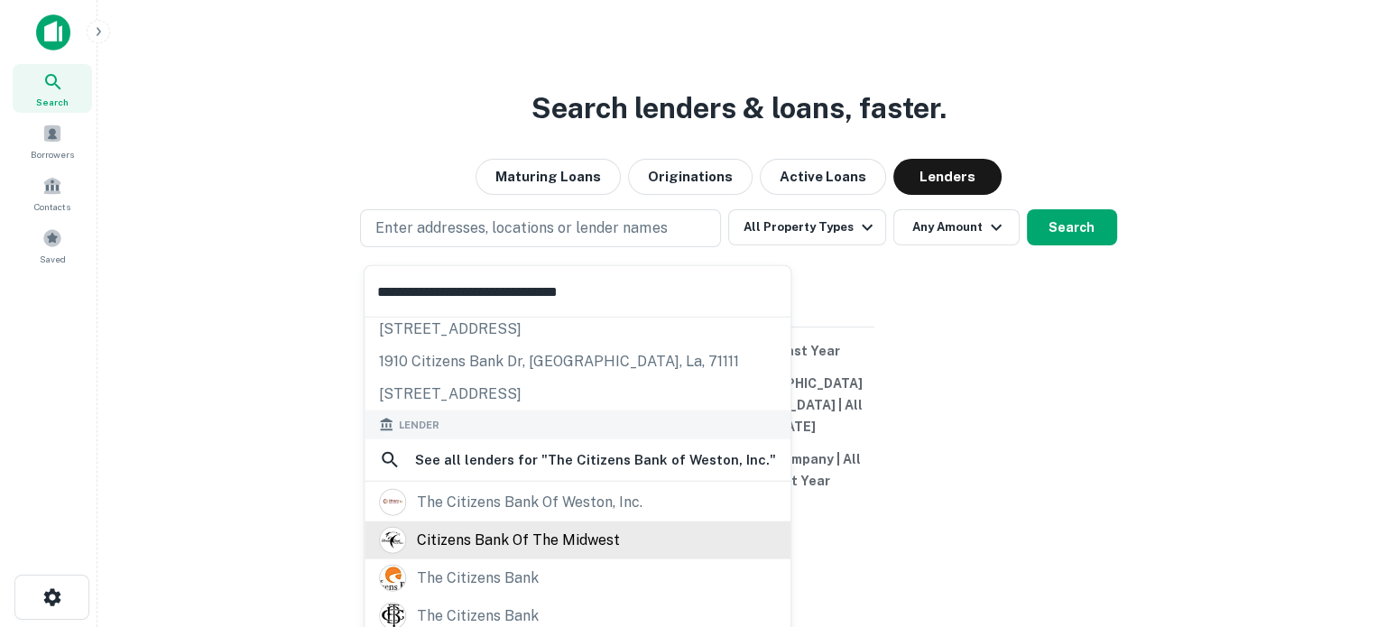
scroll to position [128, 0]
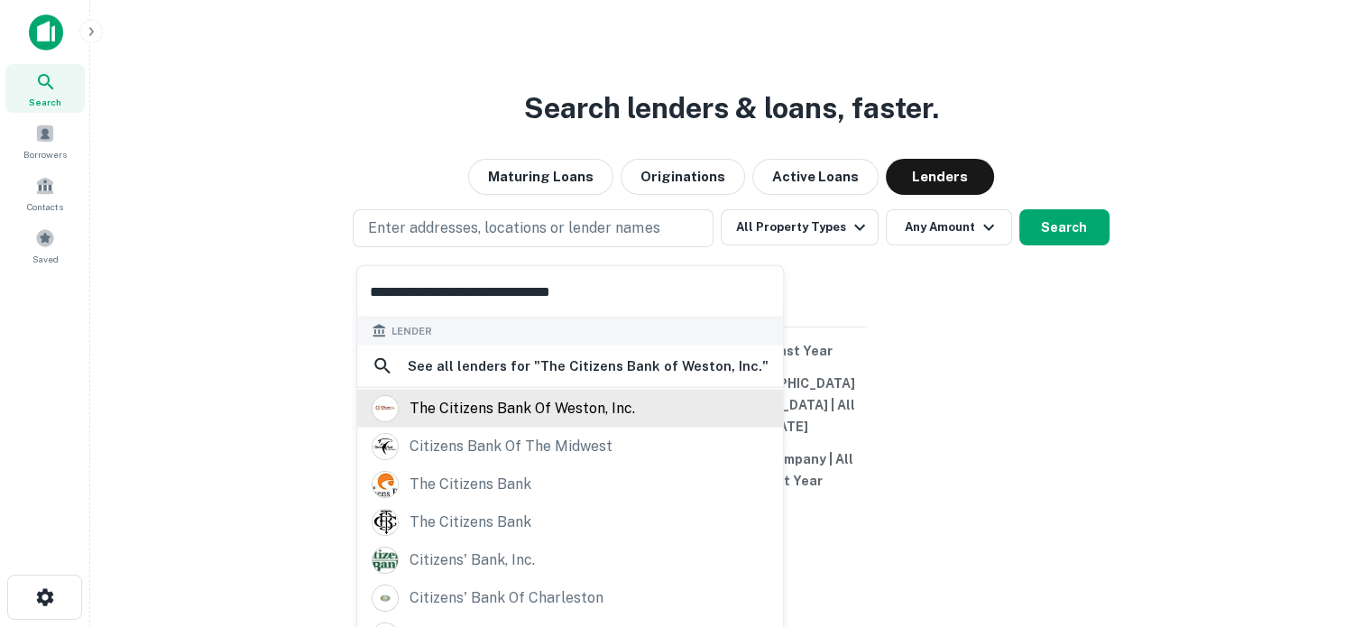
type input "**********"
click at [570, 409] on div "the citizens bank of weston, inc." at bounding box center [523, 408] width 226 height 27
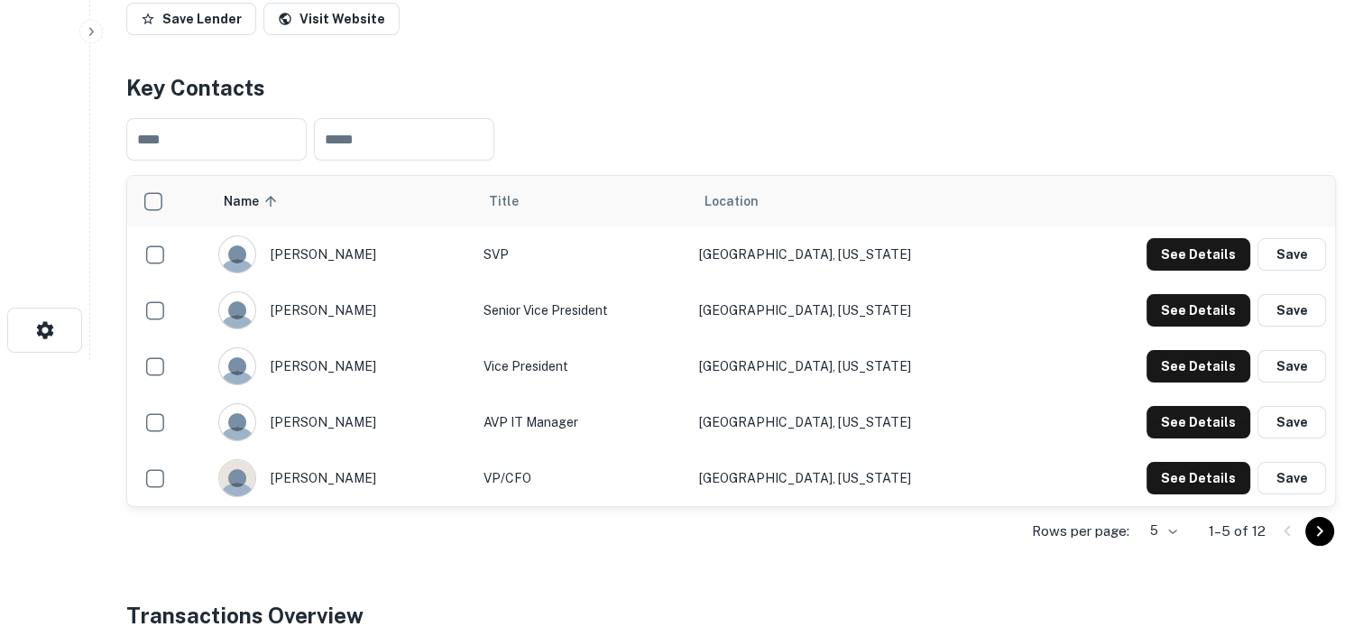
scroll to position [361, 0]
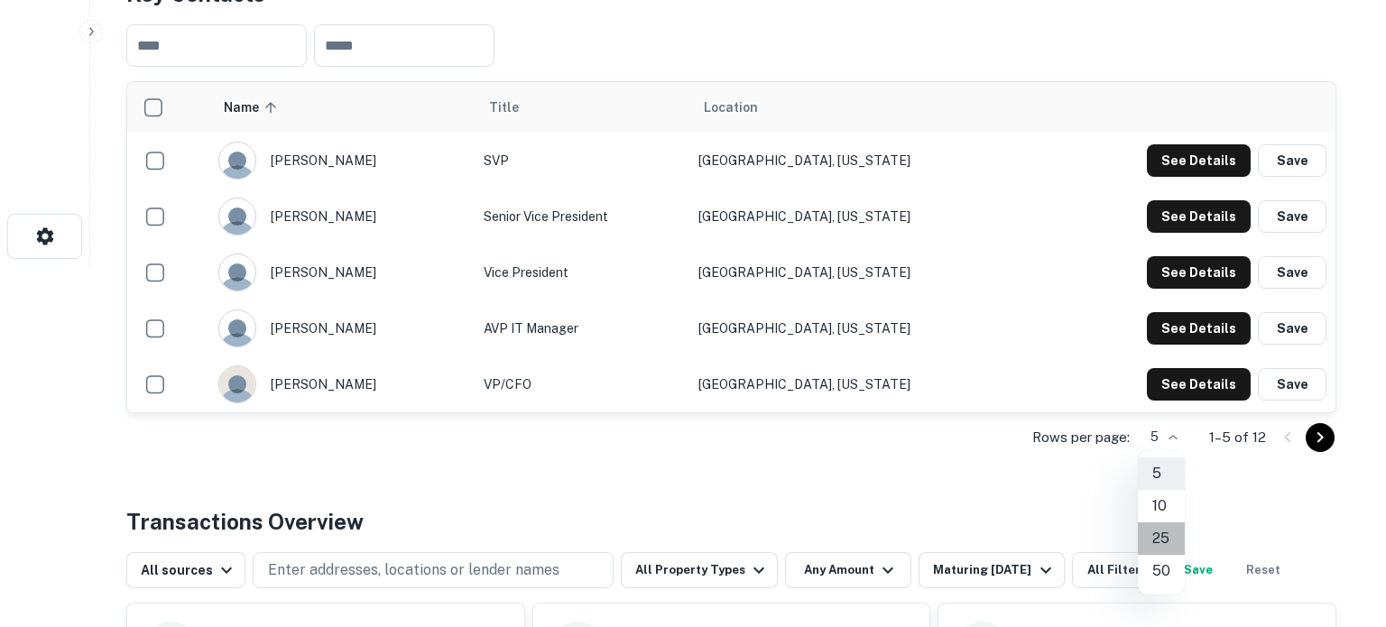
click at [1168, 526] on li "25" at bounding box center [1161, 538] width 47 height 32
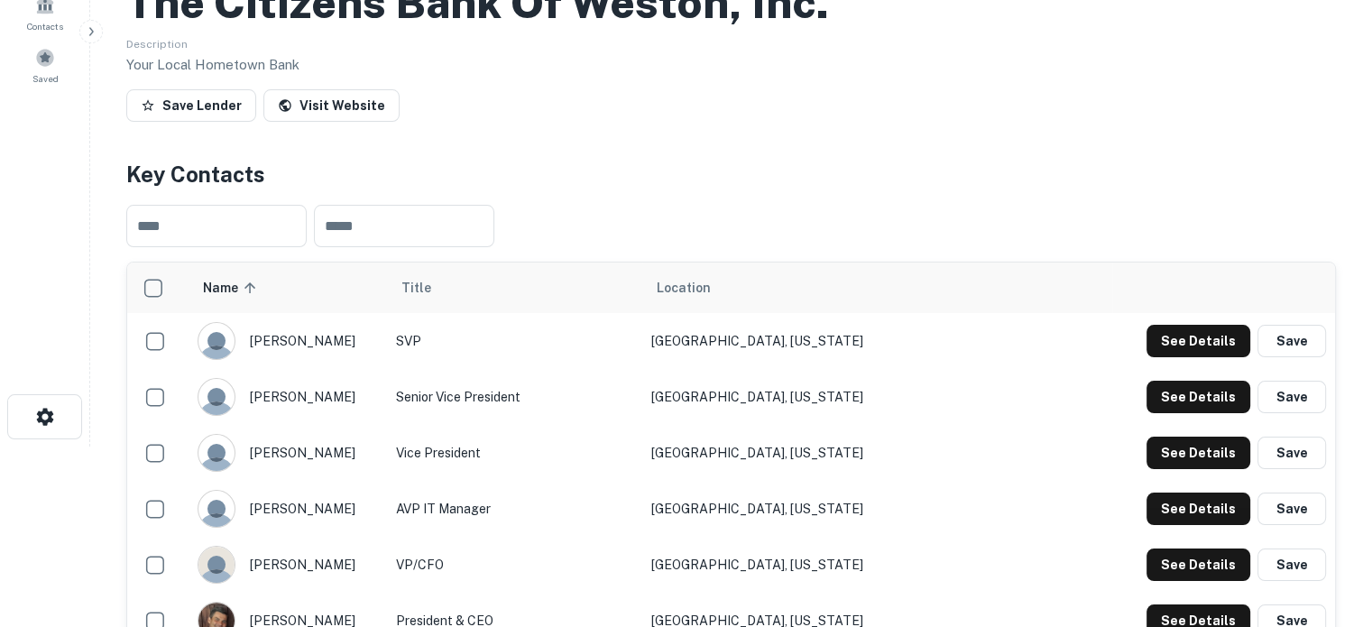
scroll to position [0, 0]
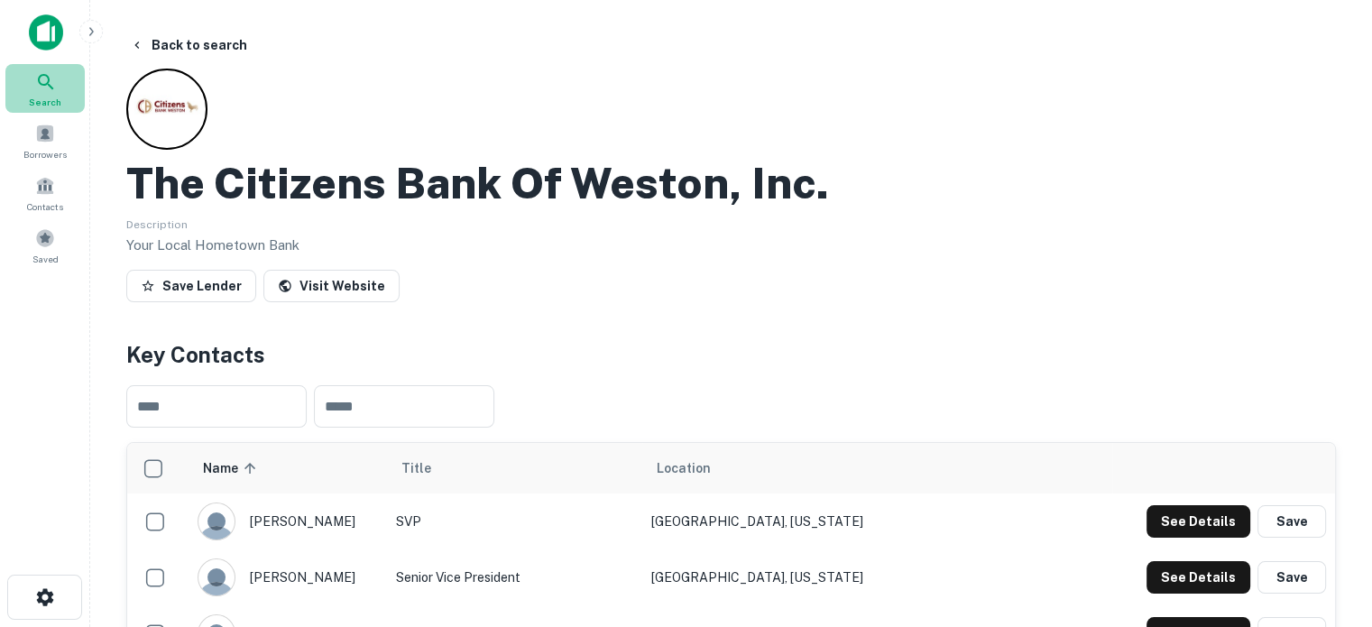
click at [48, 100] on span "Search" at bounding box center [45, 102] width 32 height 14
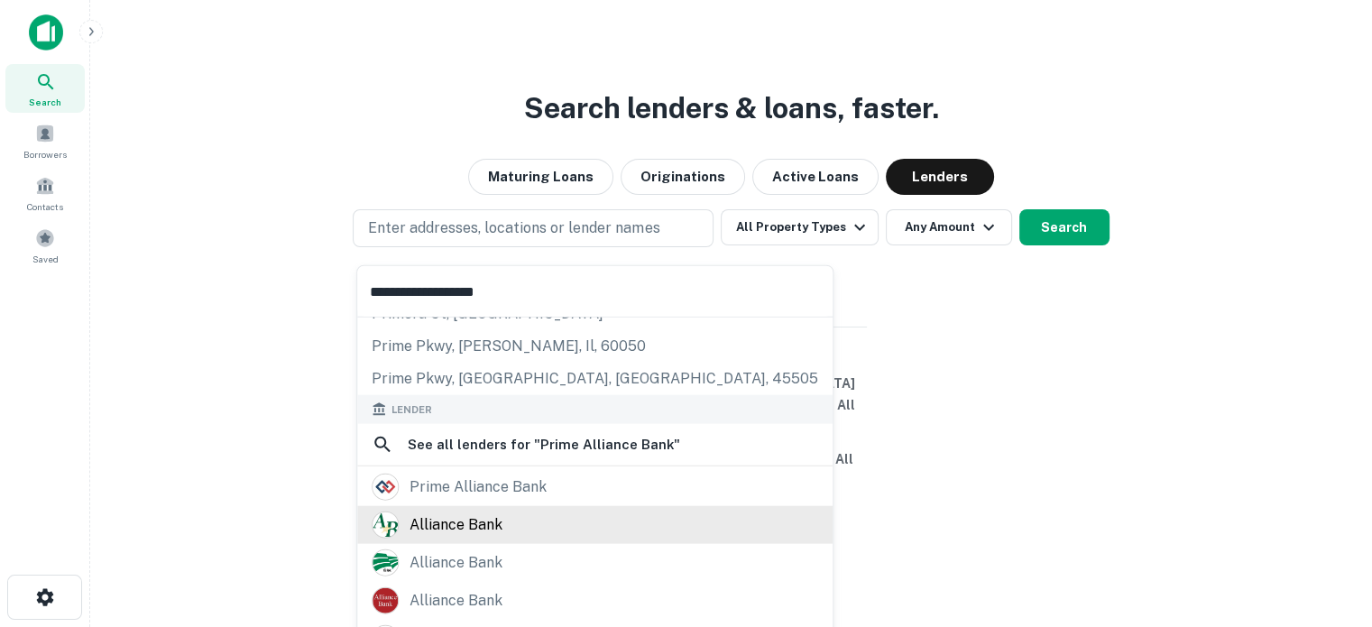
scroll to position [90, 0]
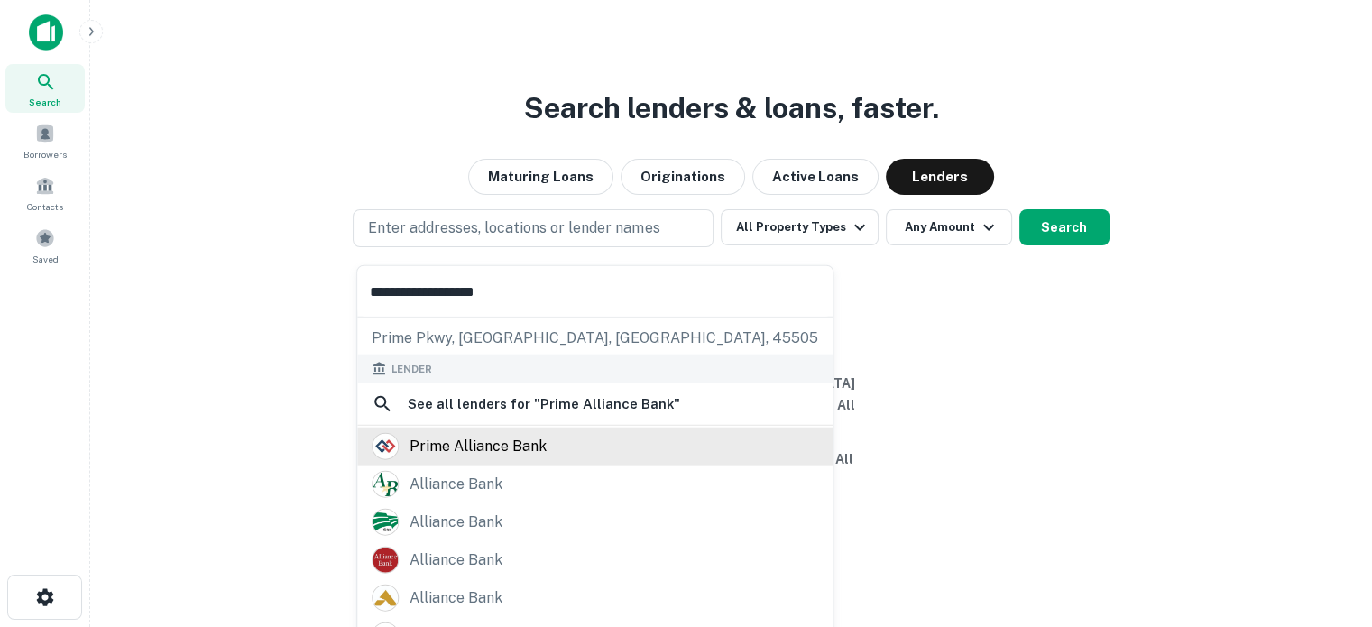
type input "**********"
click at [545, 450] on div "prime alliance bank" at bounding box center [595, 446] width 447 height 27
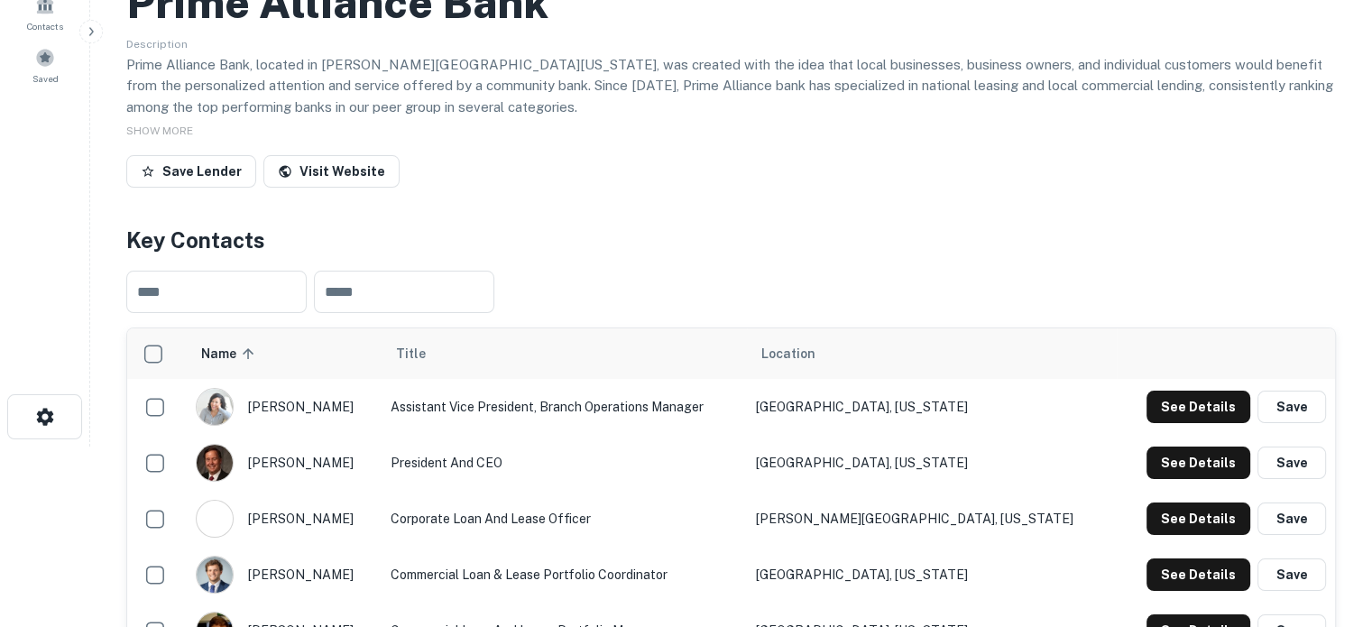
scroll to position [361, 0]
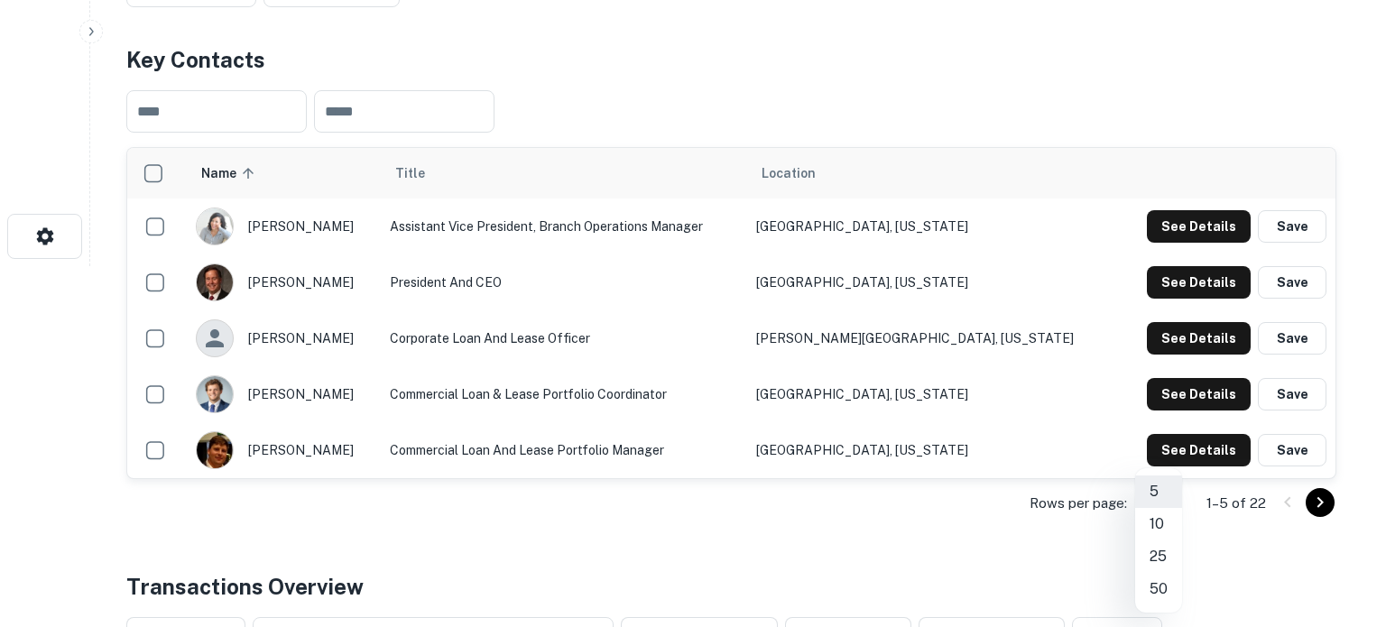
click at [1160, 557] on li "25" at bounding box center [1158, 556] width 47 height 32
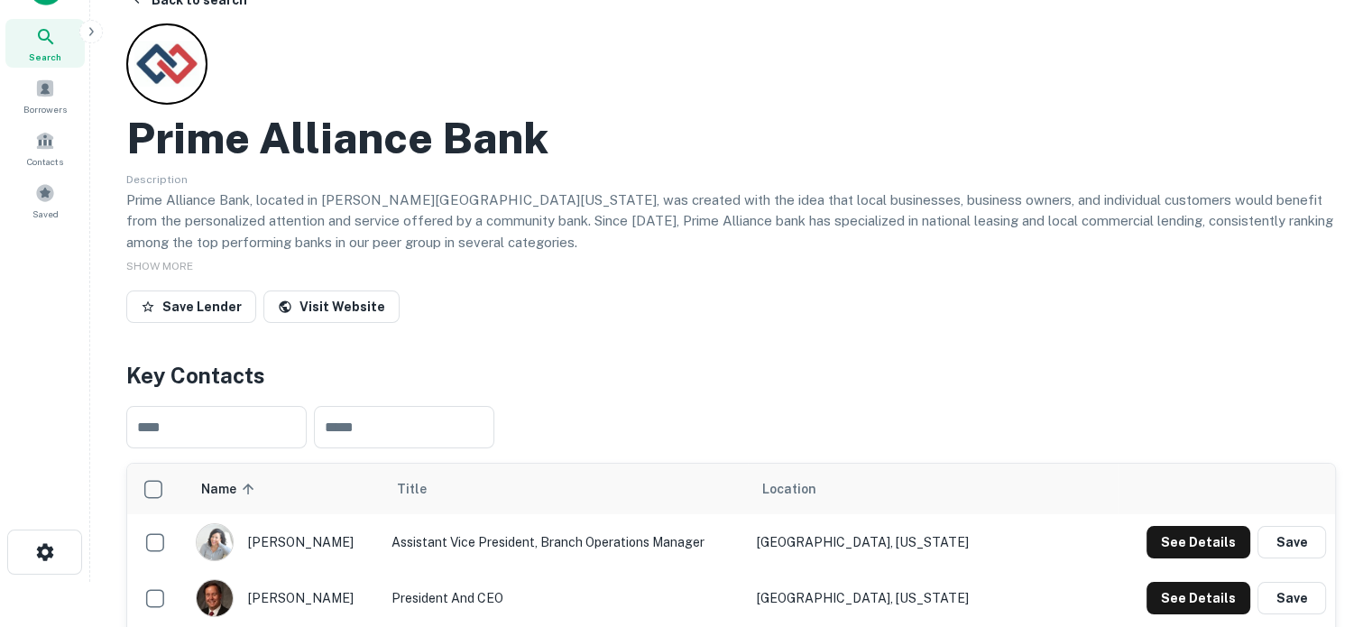
scroll to position [0, 0]
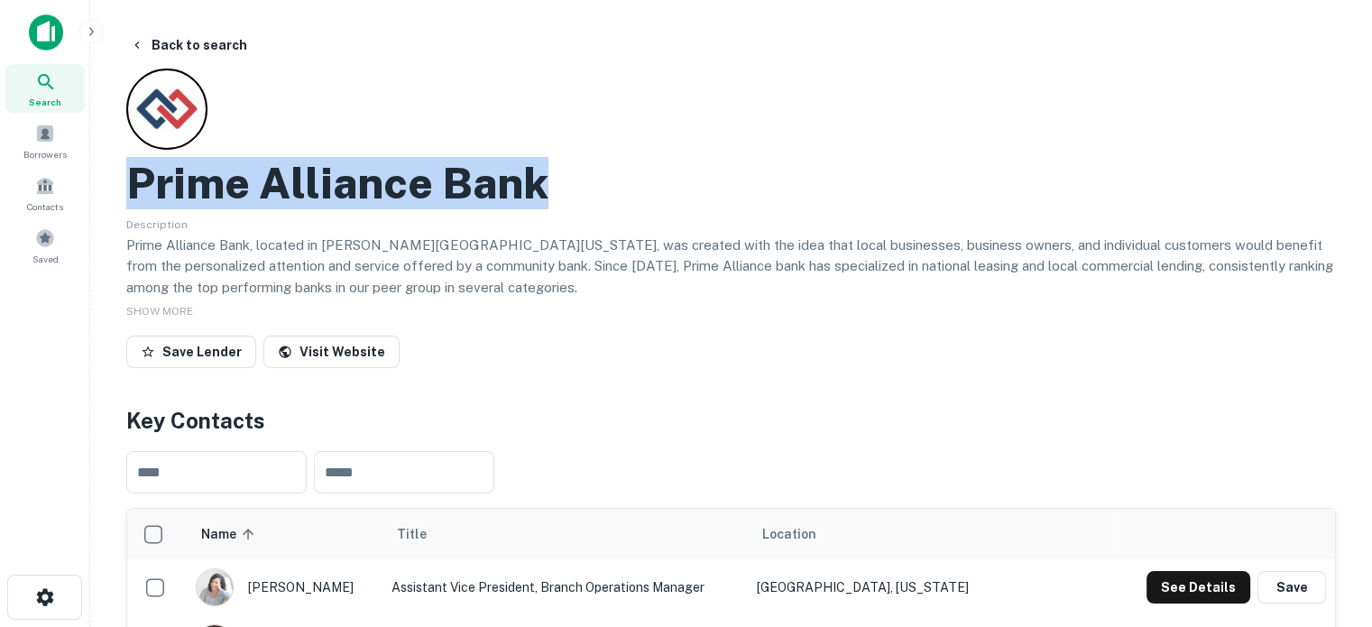
drag, startPoint x: 126, startPoint y: 187, endPoint x: 615, endPoint y: 202, distance: 489.3
click at [615, 202] on div "Prime Alliance Bank" at bounding box center [731, 183] width 1210 height 52
copy h2 "Prime Alliance Bank"
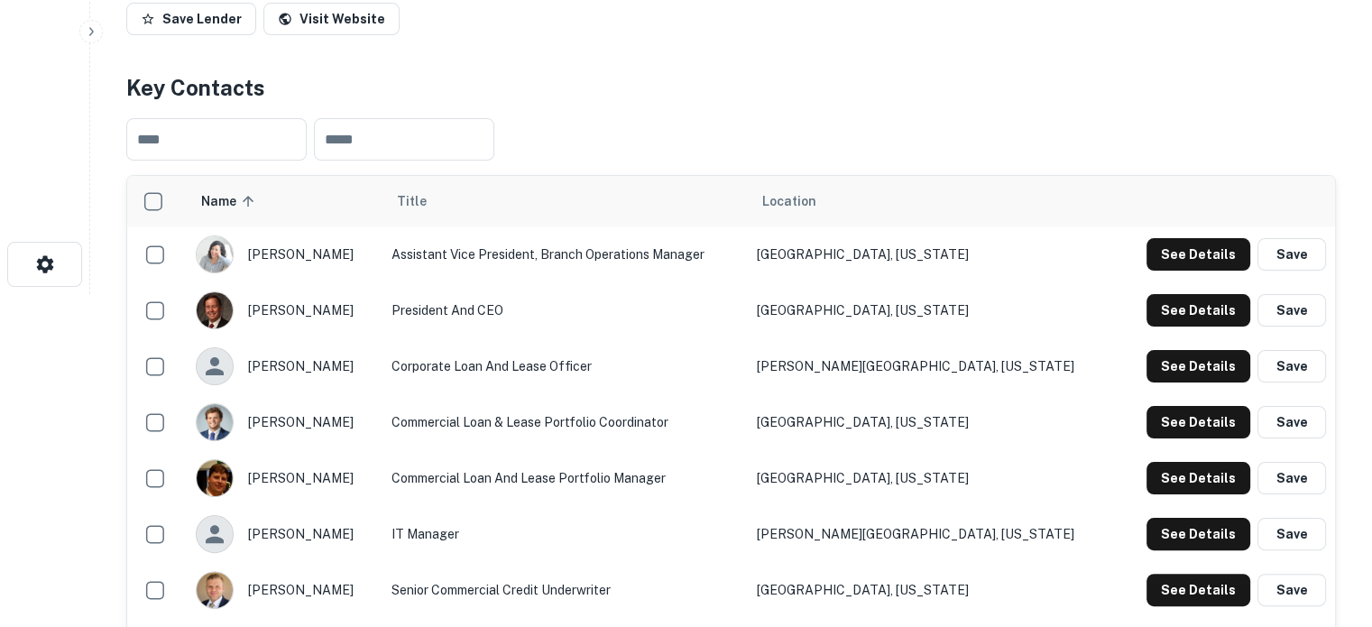
scroll to position [451, 0]
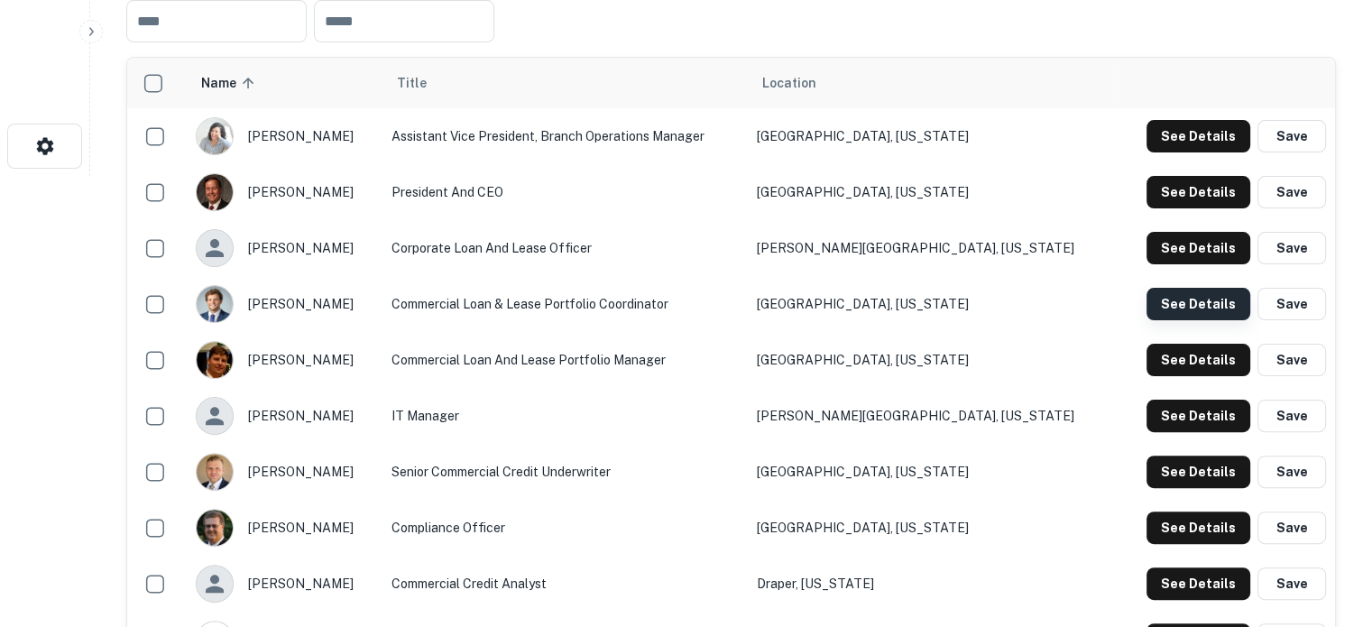
click at [1196, 316] on button "See Details" at bounding box center [1199, 304] width 104 height 32
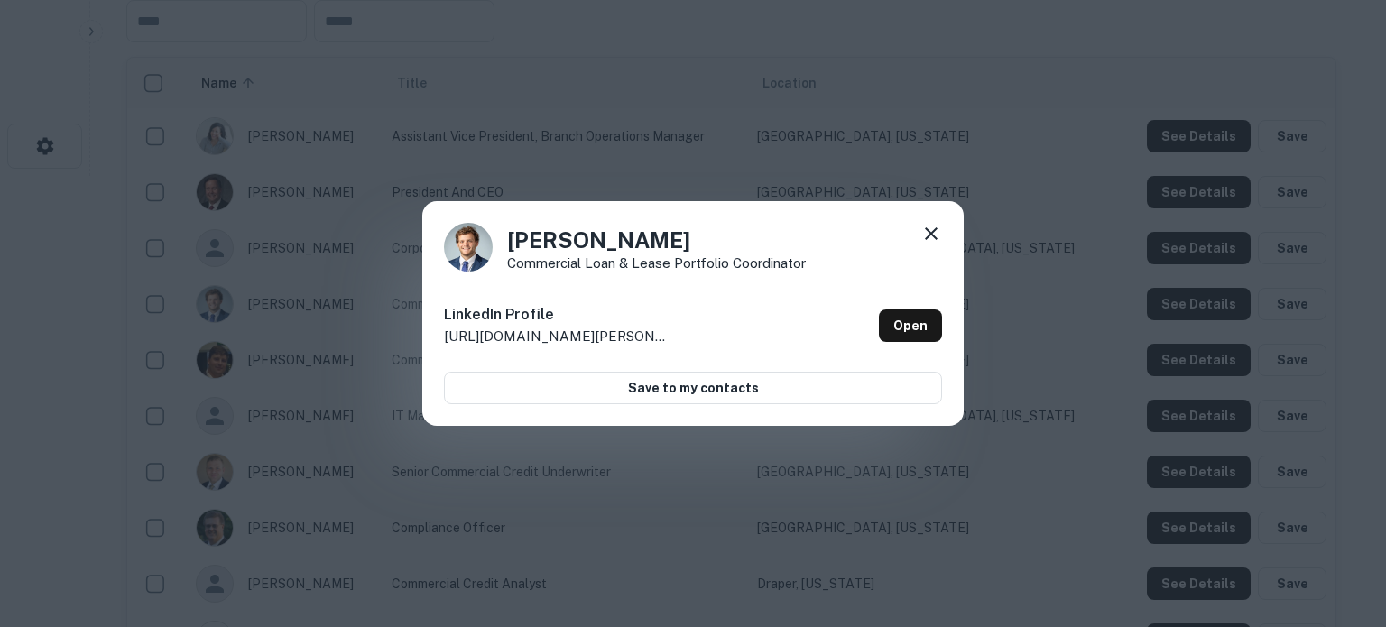
click at [889, 300] on div "LinkedIn Profile http://www.linkedin.com/in/brandon-wermuth-988901165 Open" at bounding box center [693, 325] width 498 height 65
click at [899, 320] on link "Open" at bounding box center [910, 325] width 63 height 32
click at [931, 236] on icon at bounding box center [931, 234] width 22 height 22
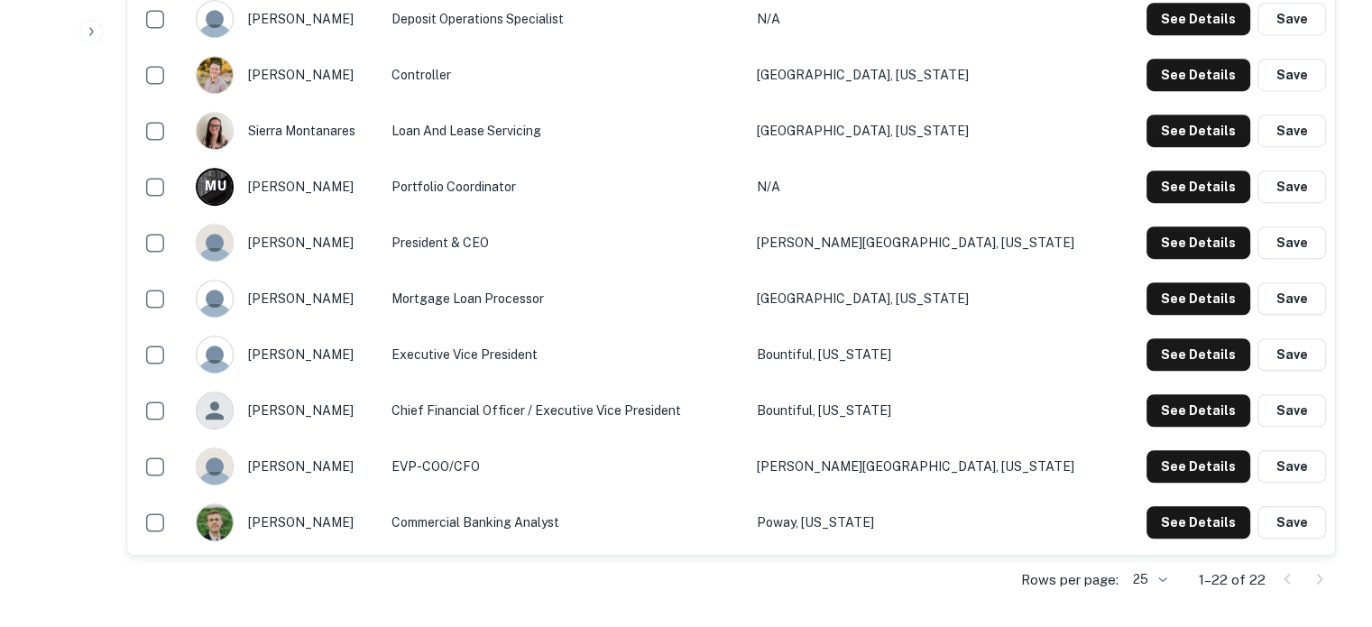
scroll to position [1353, 0]
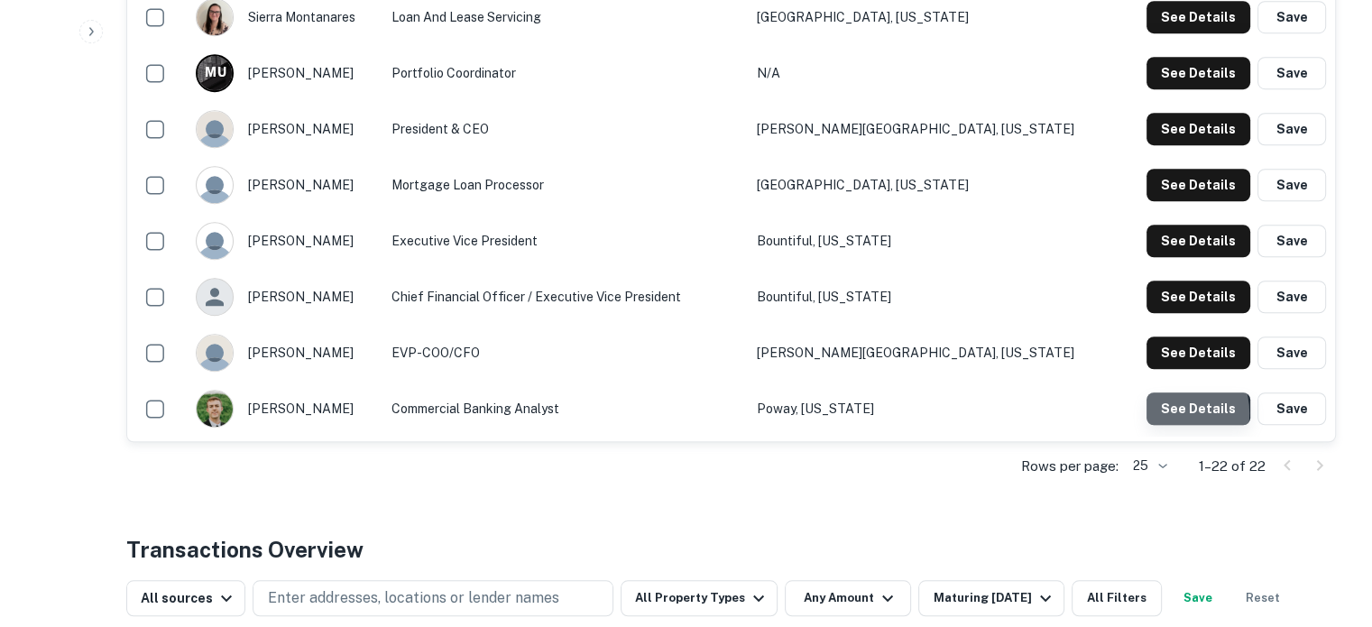
click at [1165, 414] on button "See Details" at bounding box center [1199, 409] width 104 height 32
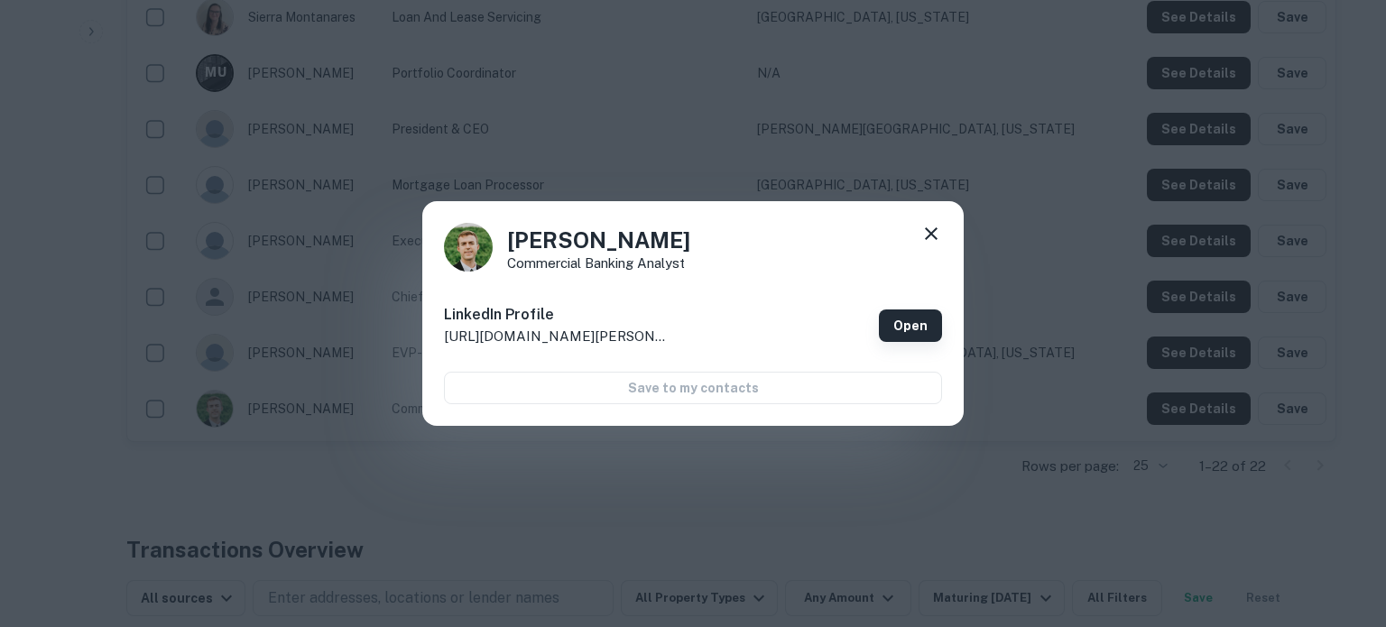
click at [901, 320] on link "Open" at bounding box center [910, 325] width 63 height 32
click at [939, 230] on icon at bounding box center [931, 234] width 22 height 22
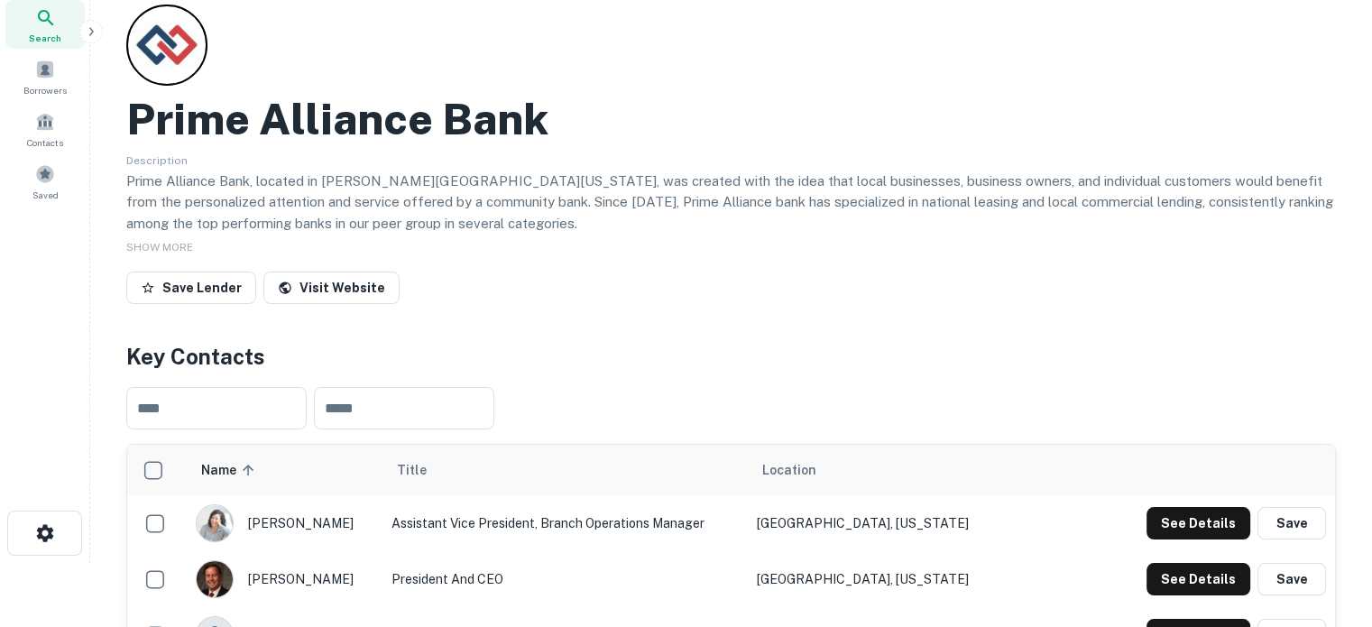
scroll to position [0, 0]
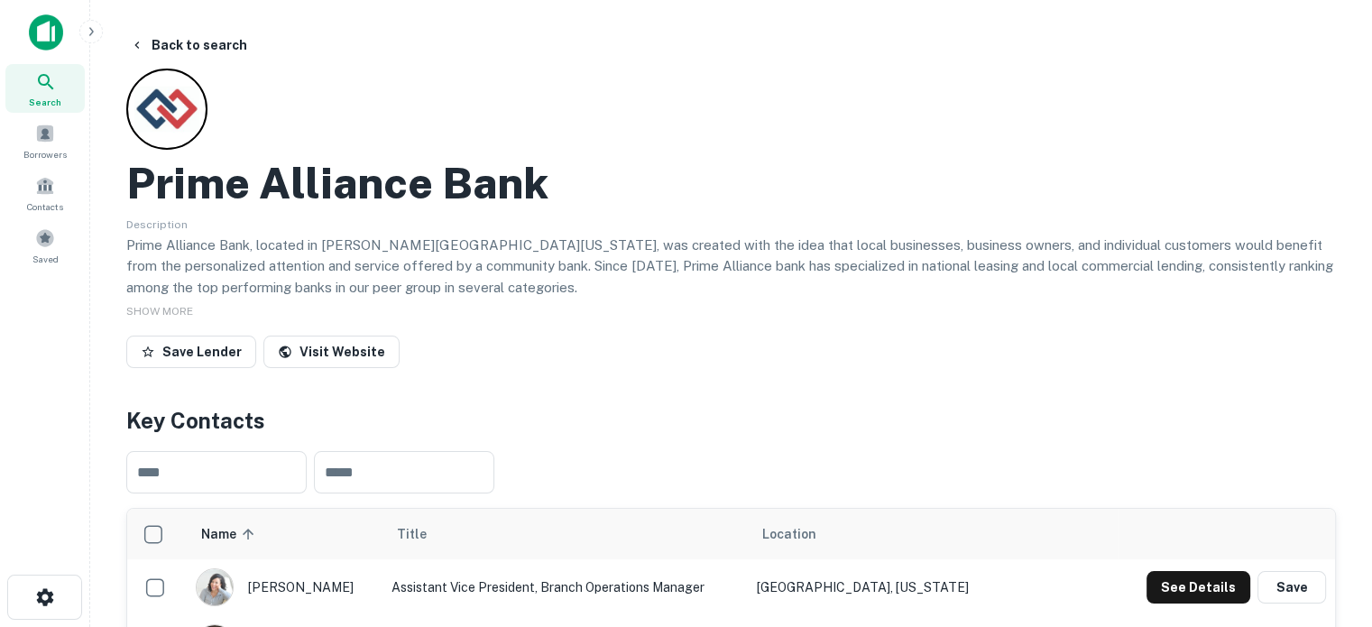
click at [54, 92] on icon at bounding box center [46, 82] width 22 height 22
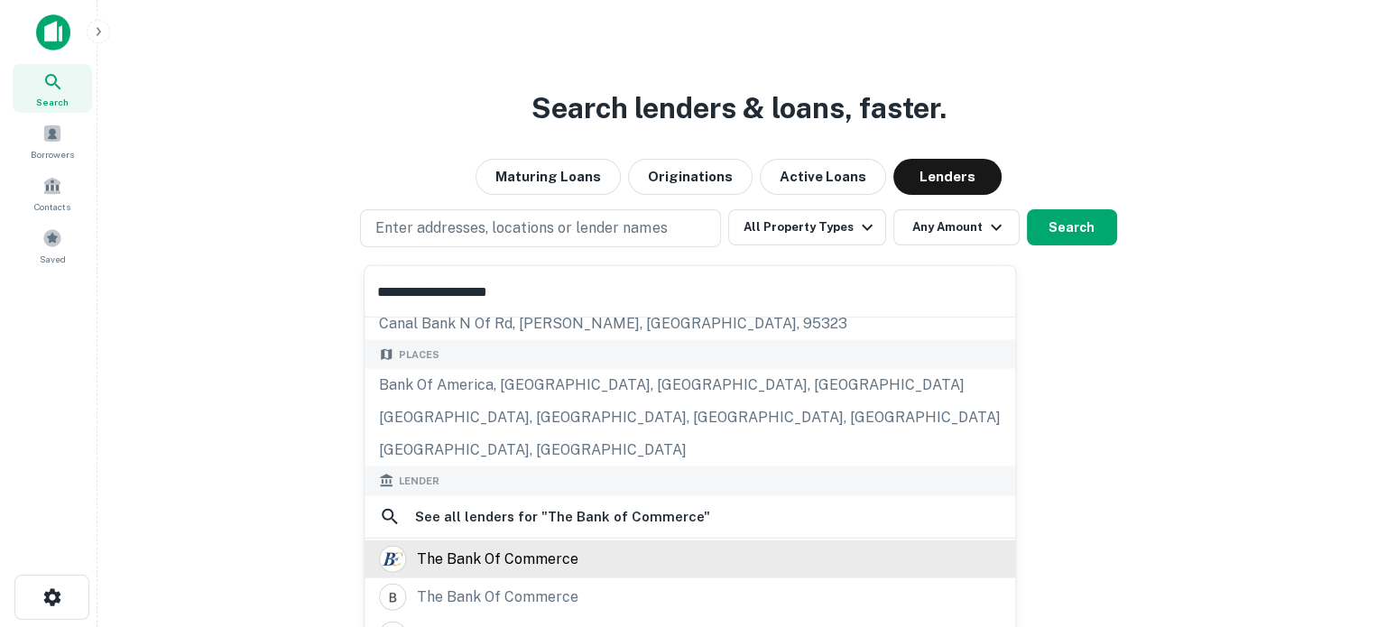
scroll to position [180, 0]
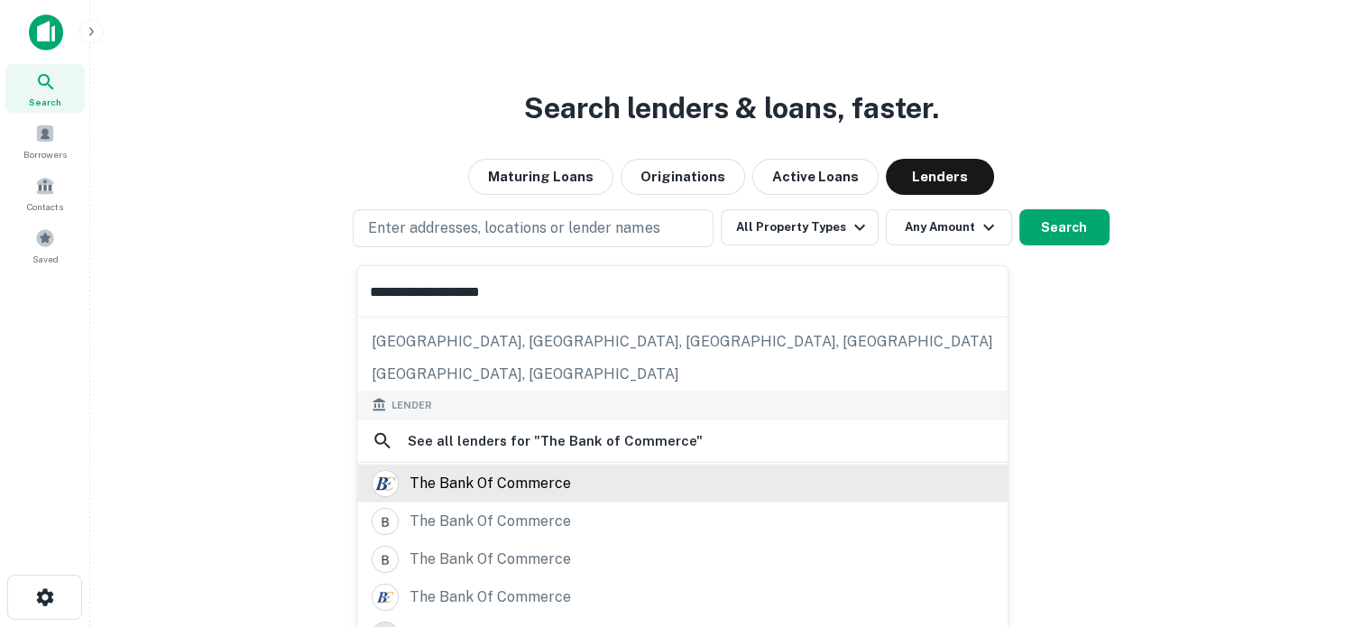
type input "**********"
click at [562, 485] on div "the bank of commerce" at bounding box center [491, 482] width 162 height 27
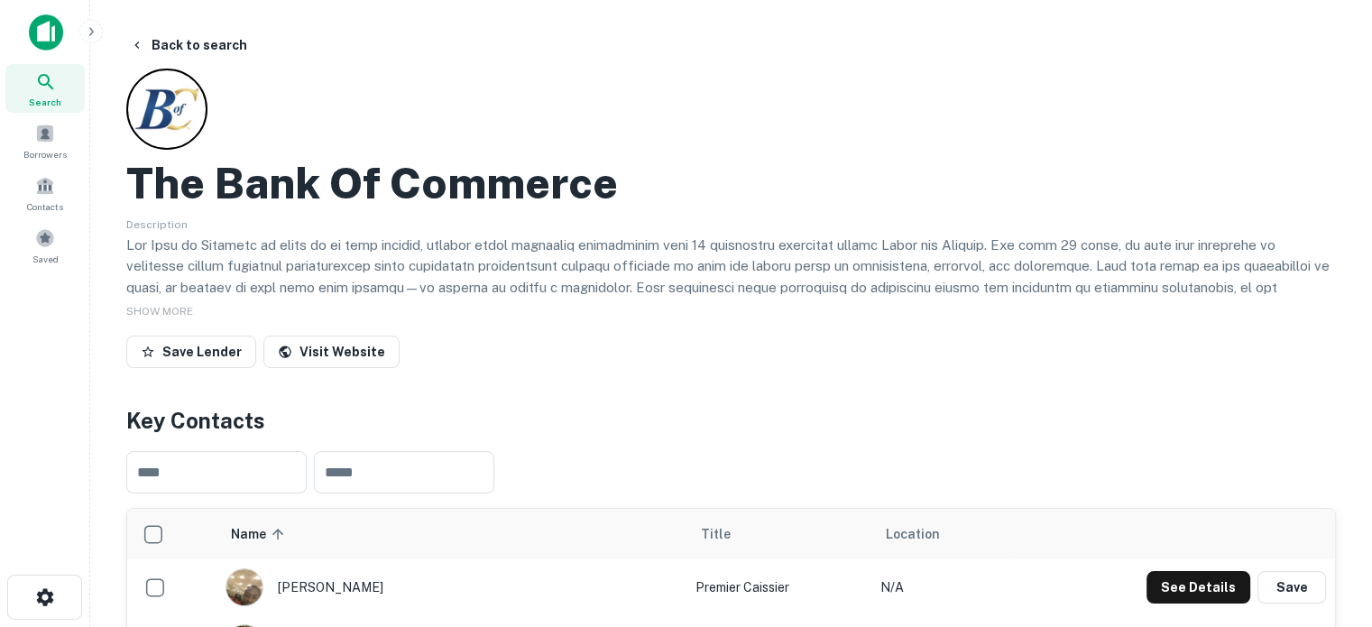
click at [44, 106] on span "Search" at bounding box center [45, 102] width 32 height 14
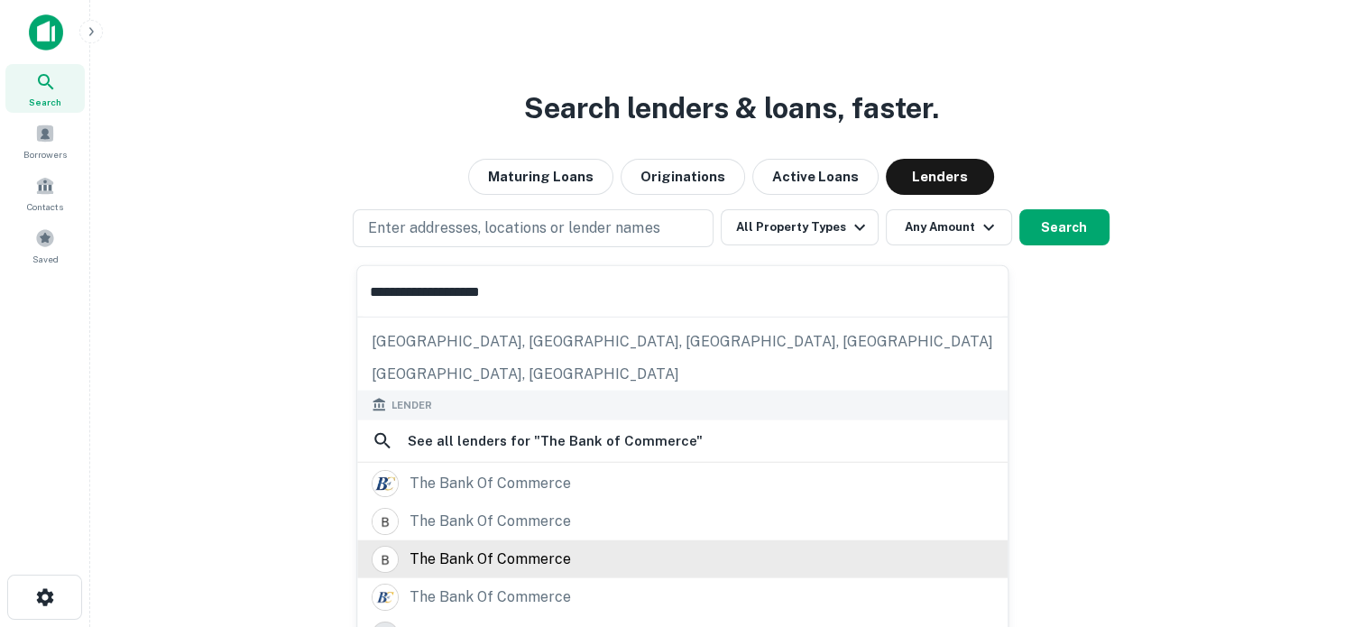
scroll to position [254, 0]
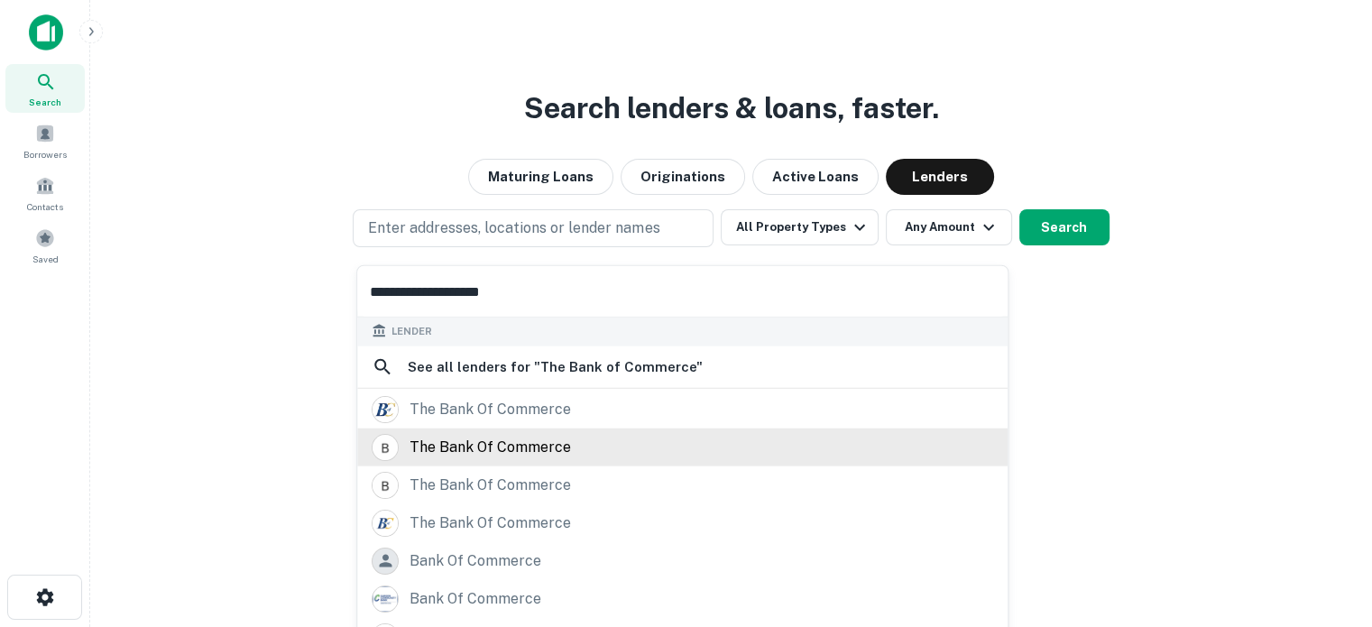
type input "**********"
click at [529, 451] on div "the bank of commerce" at bounding box center [491, 446] width 162 height 27
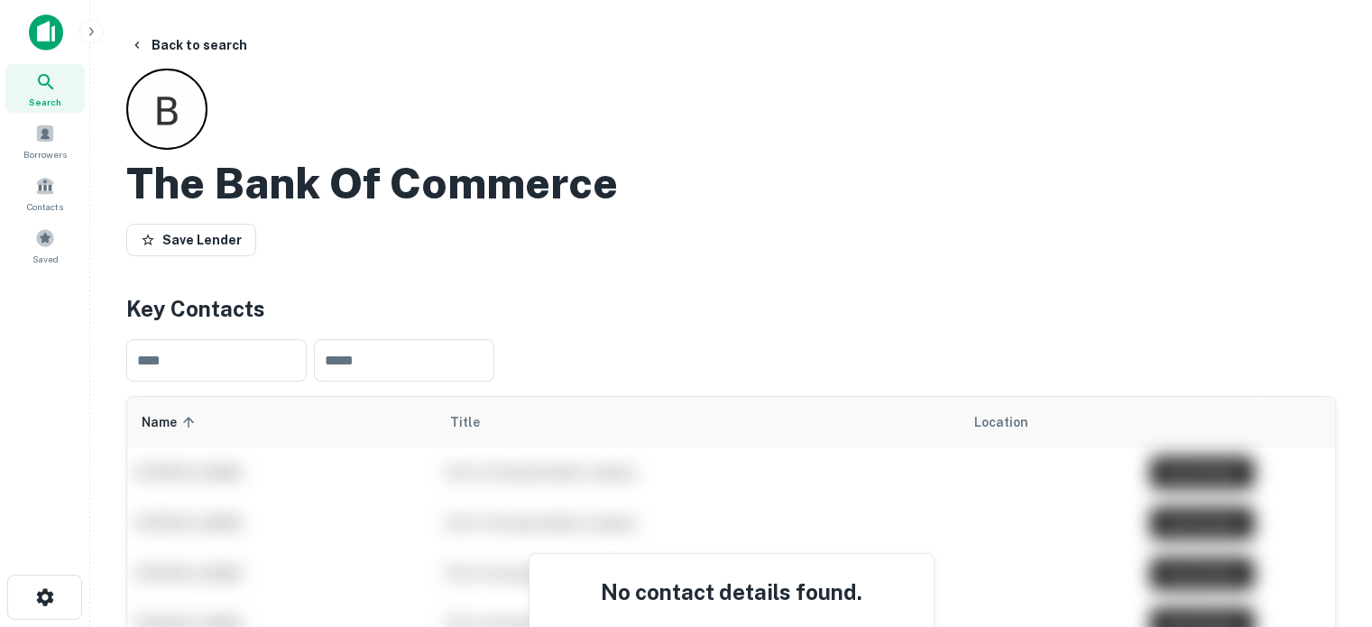
click at [51, 86] on icon at bounding box center [45, 81] width 15 height 15
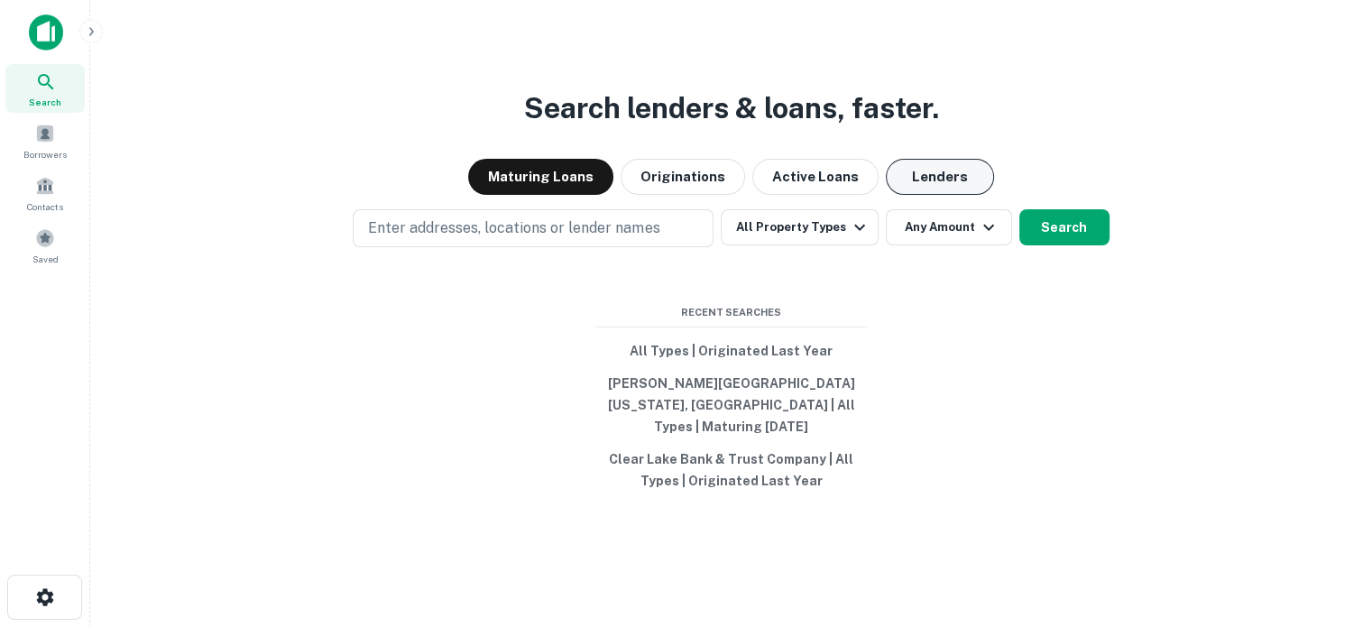
click at [896, 176] on button "Lenders" at bounding box center [940, 177] width 108 height 36
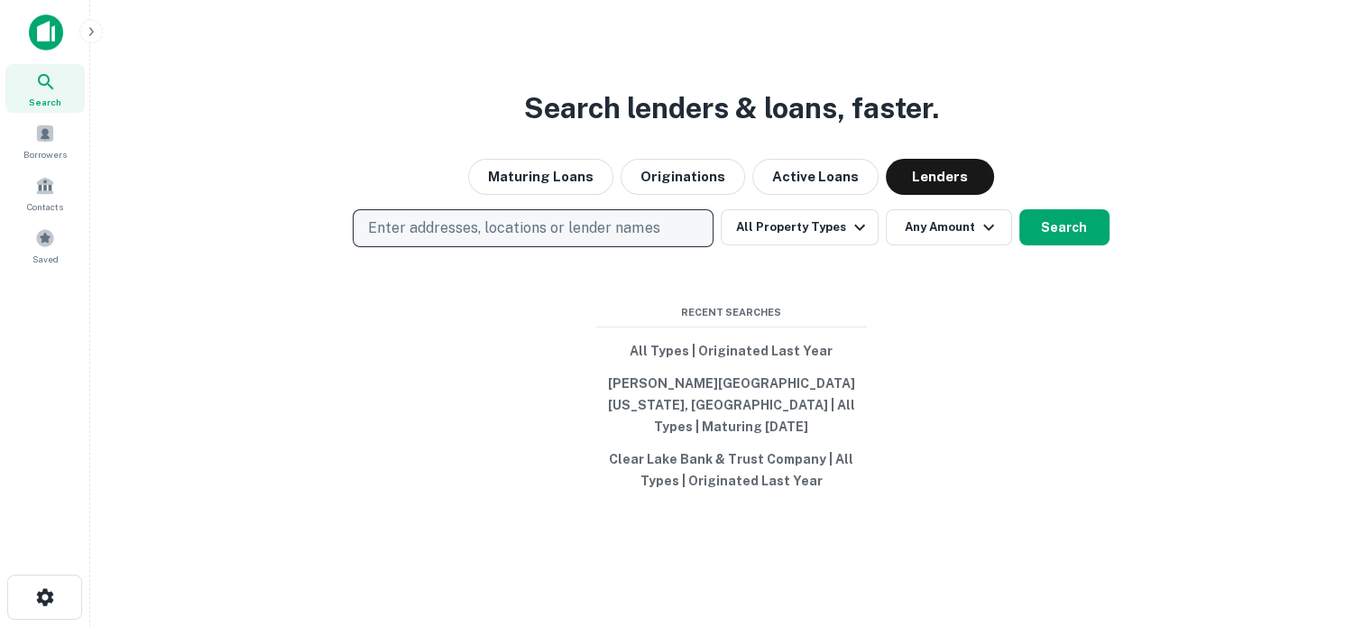
click at [582, 239] on p "Enter addresses, locations or lender names" at bounding box center [513, 228] width 291 height 22
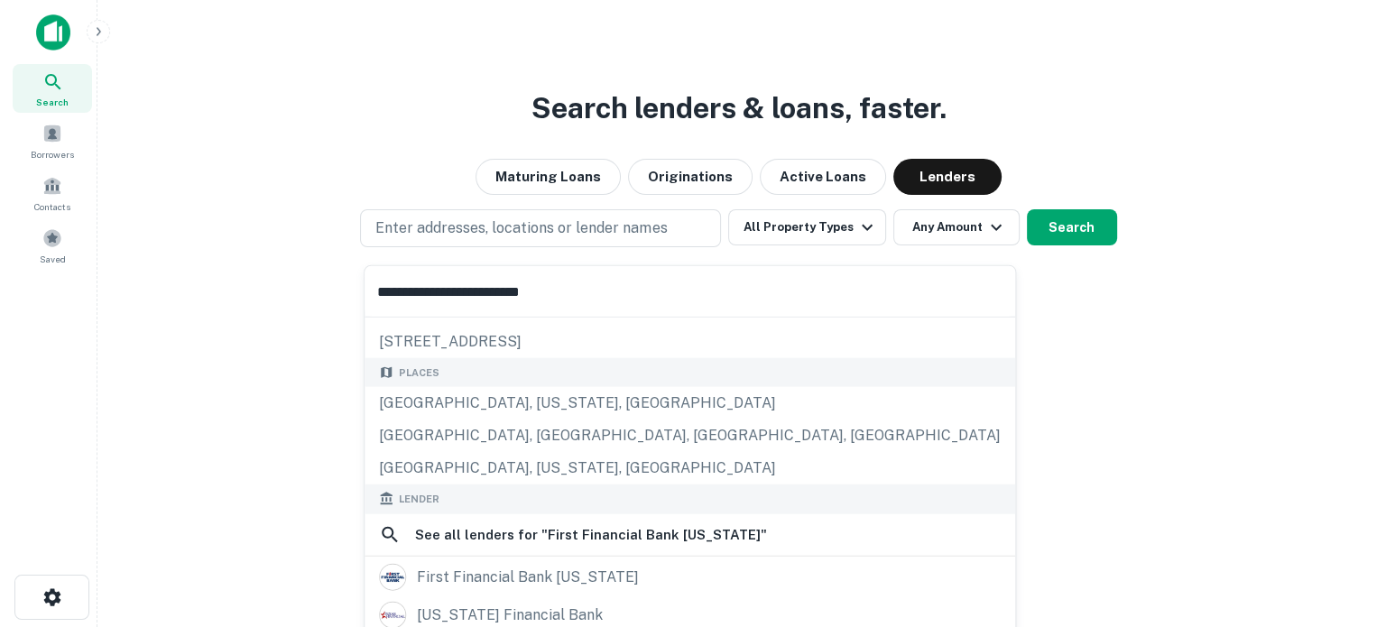
scroll to position [180, 0]
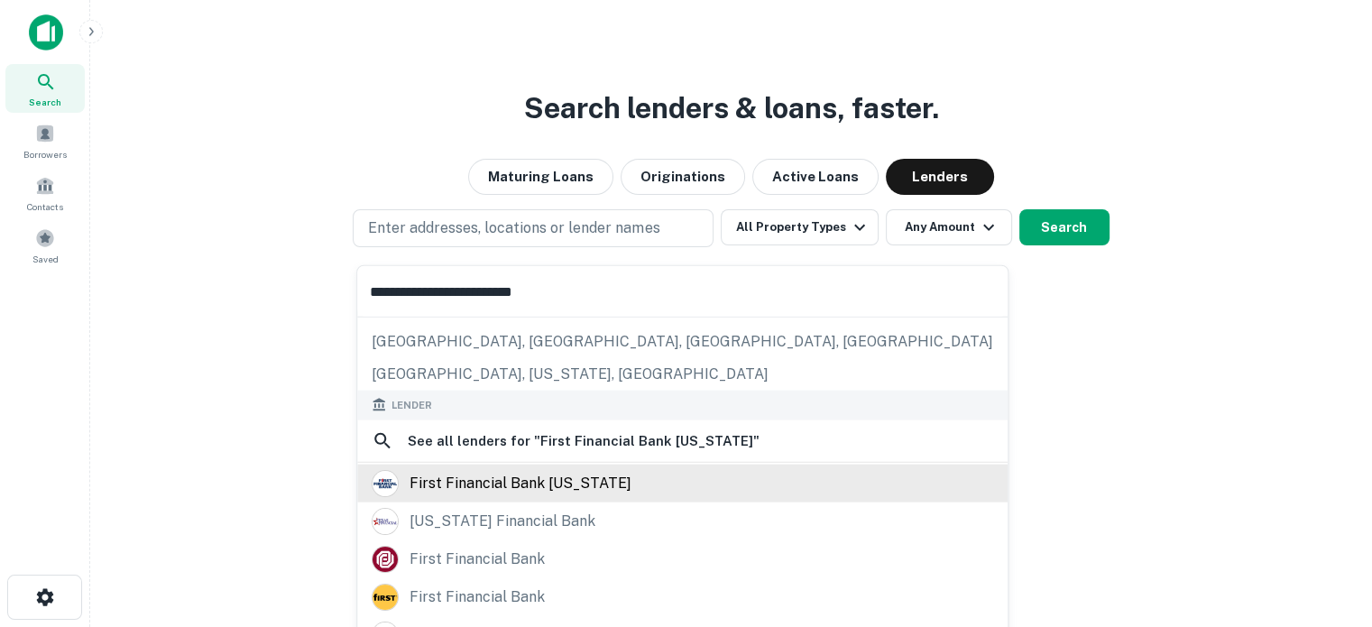
type input "**********"
click at [503, 490] on div "first financial bank [US_STATE]" at bounding box center [521, 482] width 222 height 27
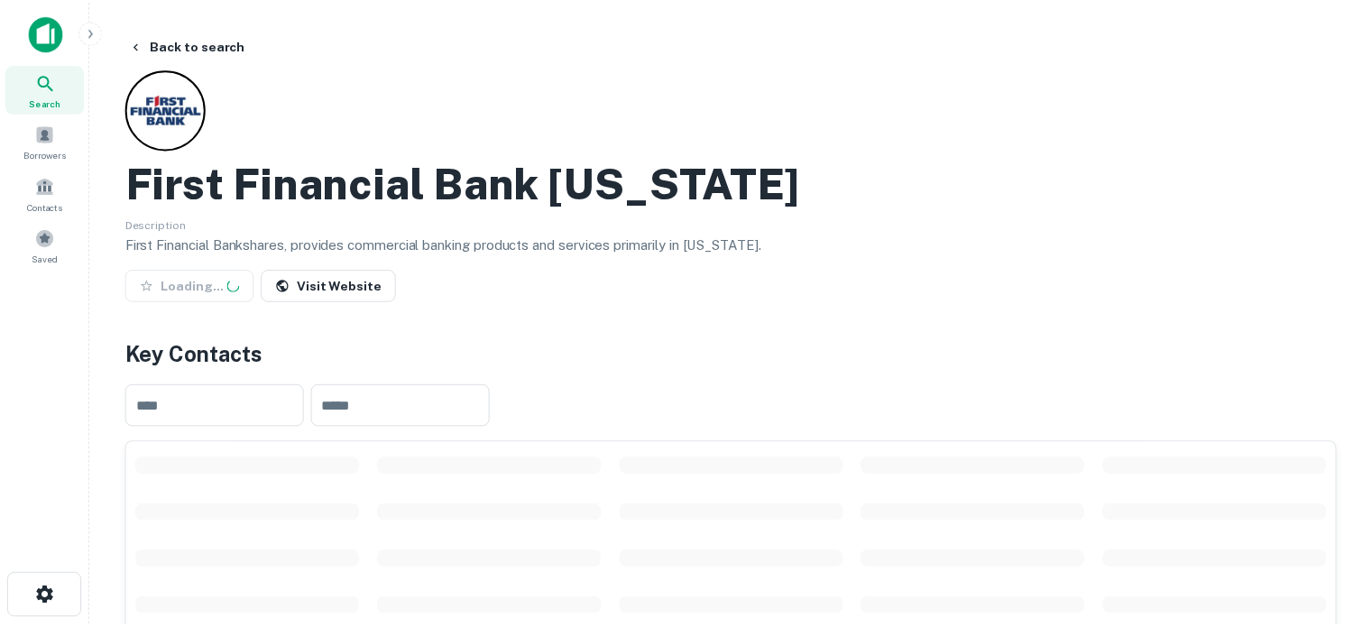
scroll to position [361, 0]
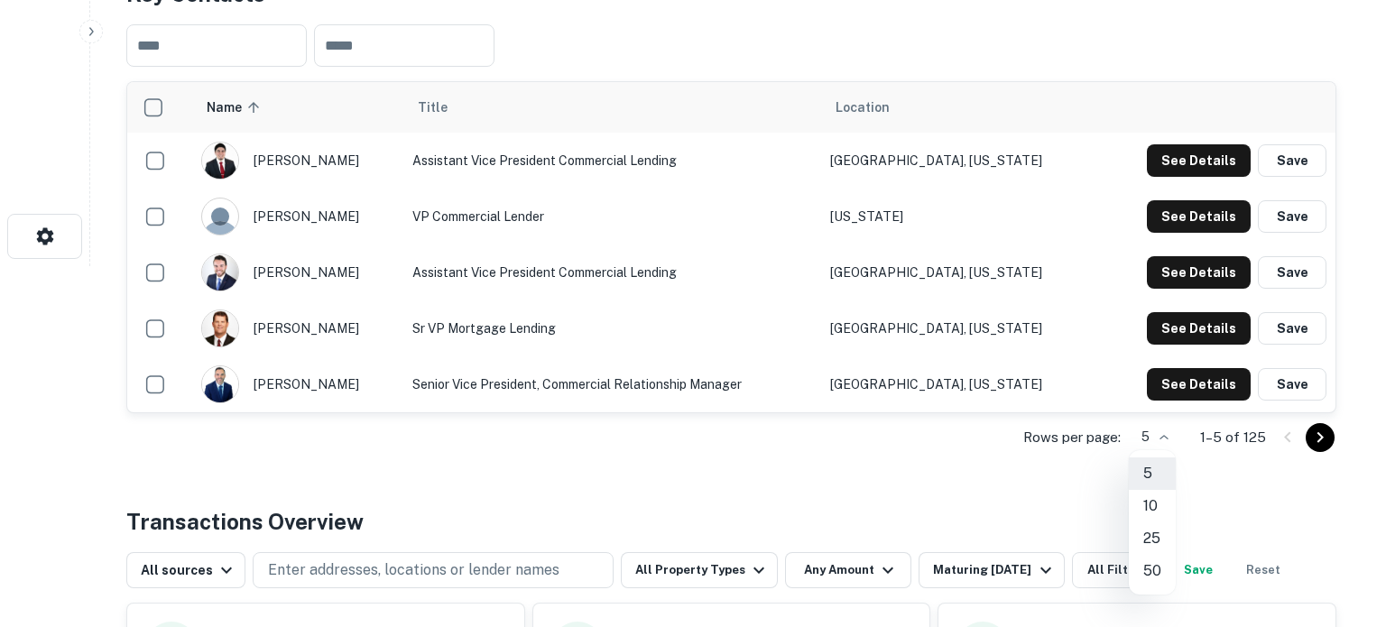
click at [1154, 559] on li "50" at bounding box center [1152, 571] width 47 height 32
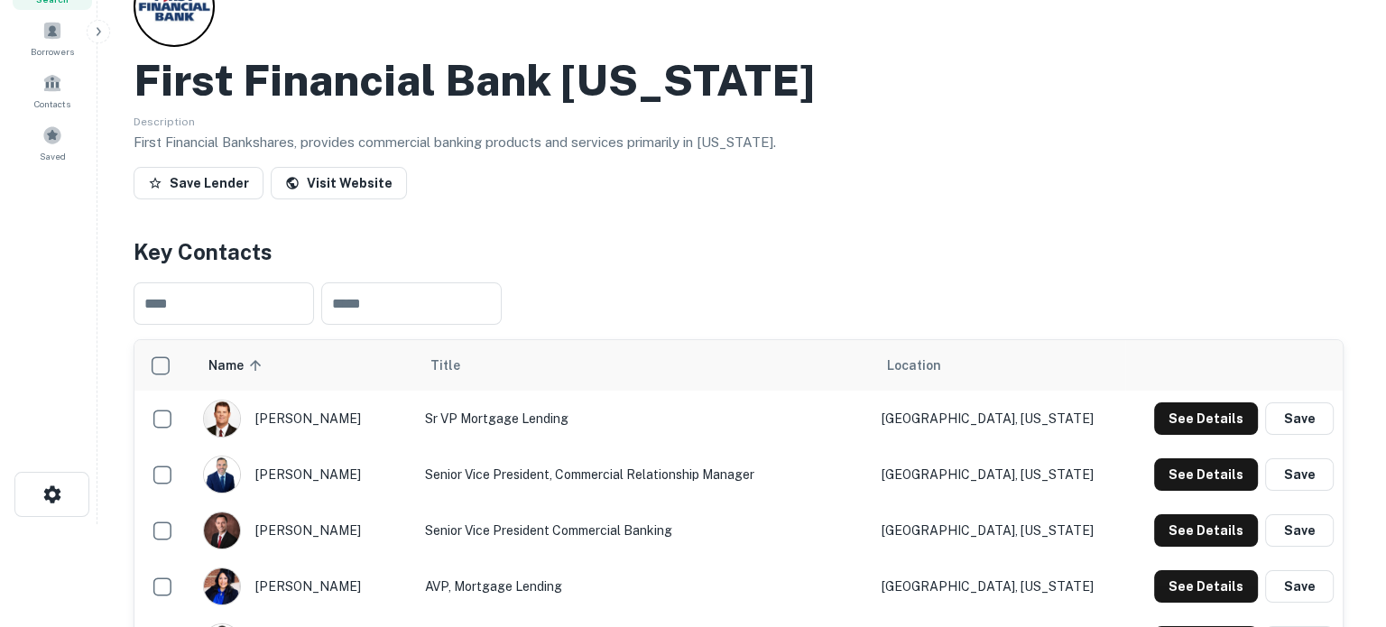
scroll to position [180, 0]
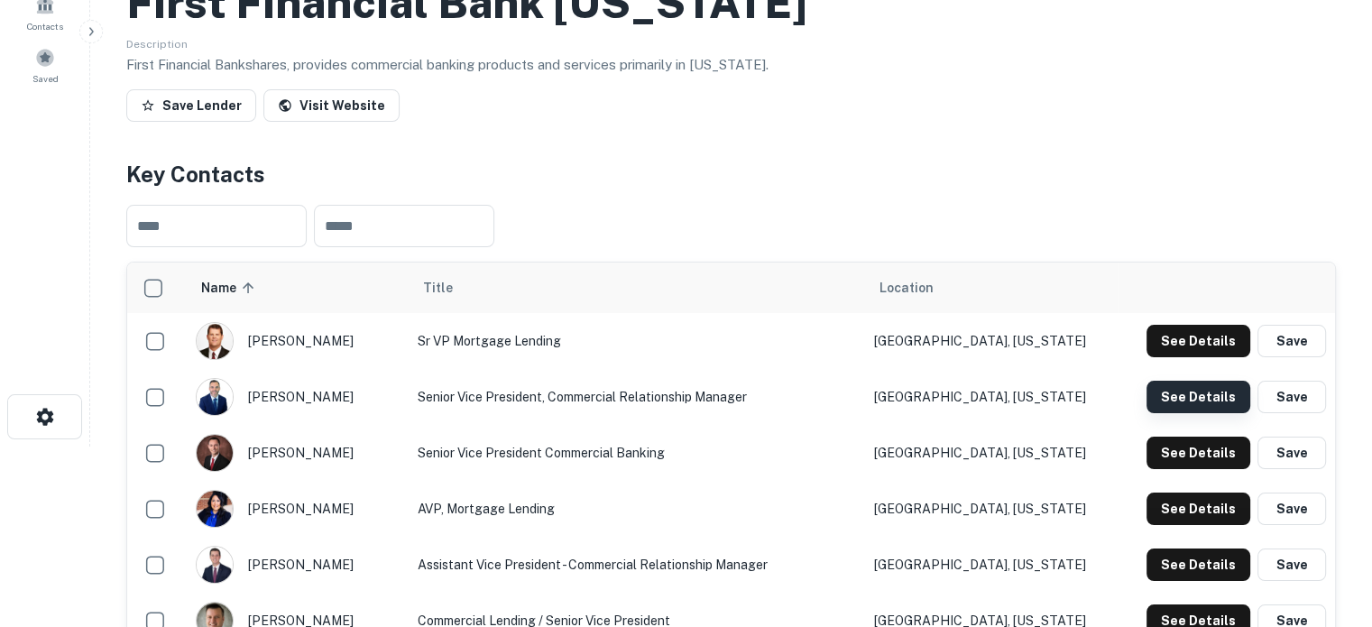
click at [1177, 402] on button "See Details" at bounding box center [1199, 397] width 104 height 32
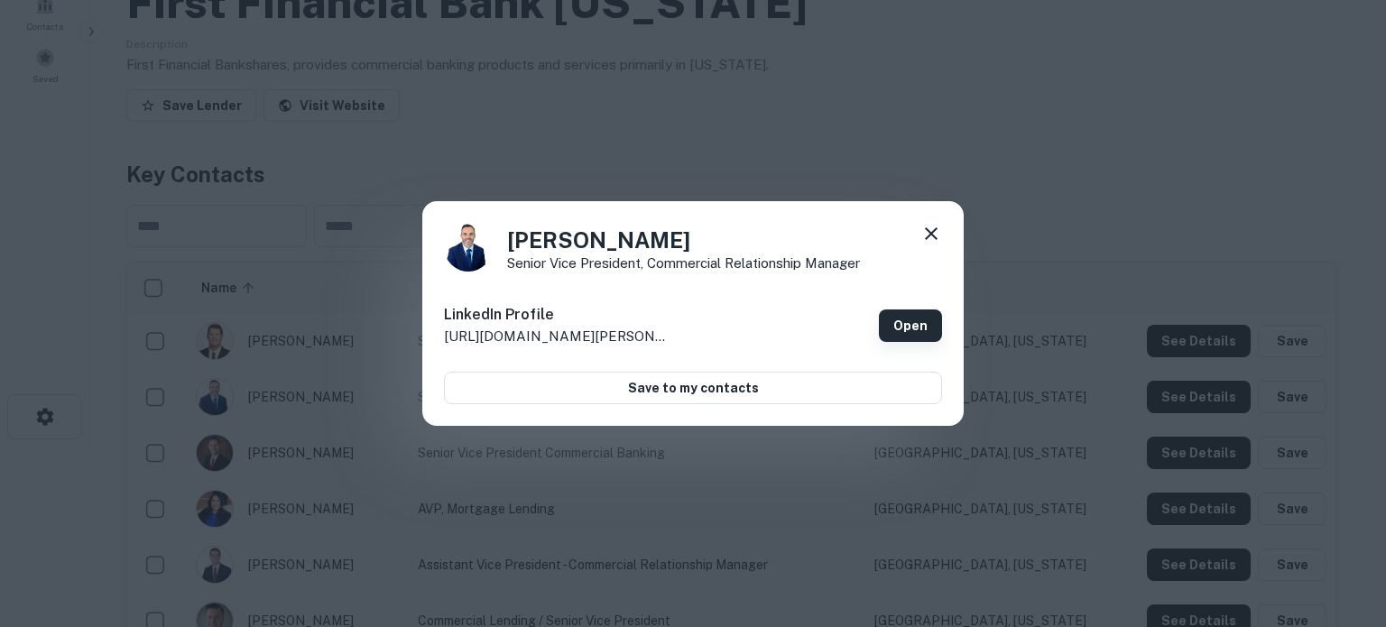
click at [900, 331] on link "Open" at bounding box center [910, 325] width 63 height 32
click at [925, 231] on icon at bounding box center [931, 234] width 22 height 22
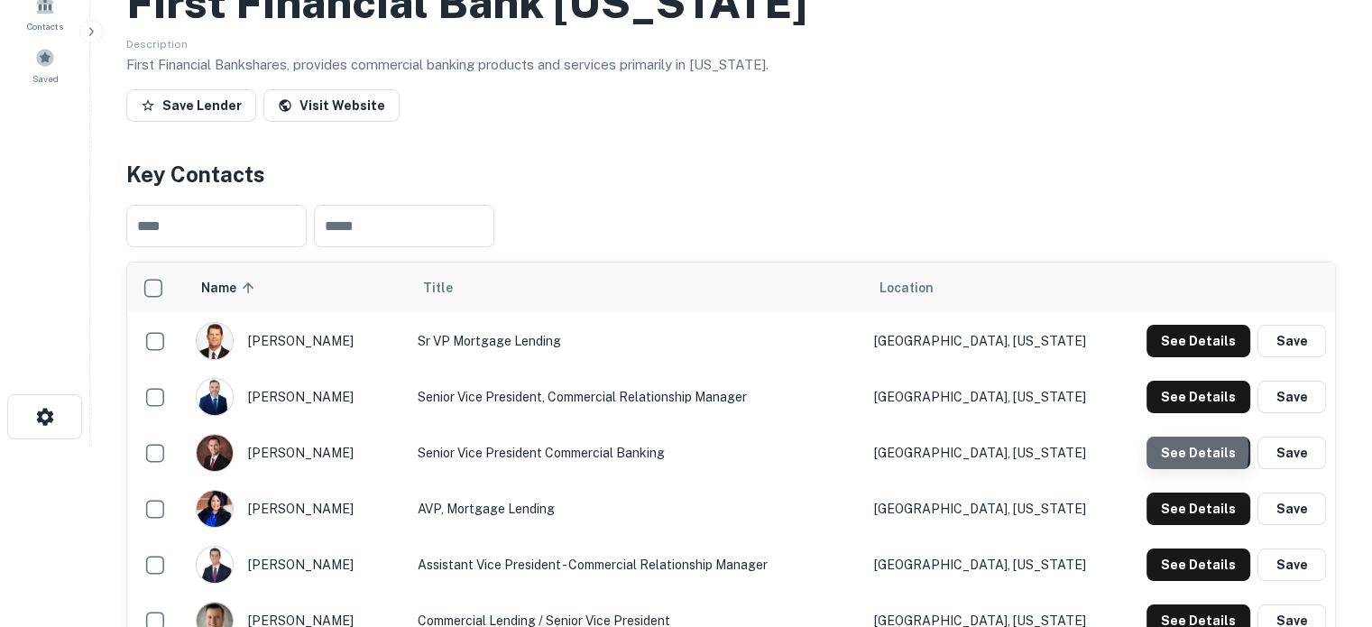
click at [1169, 453] on button "See Details" at bounding box center [1199, 453] width 104 height 32
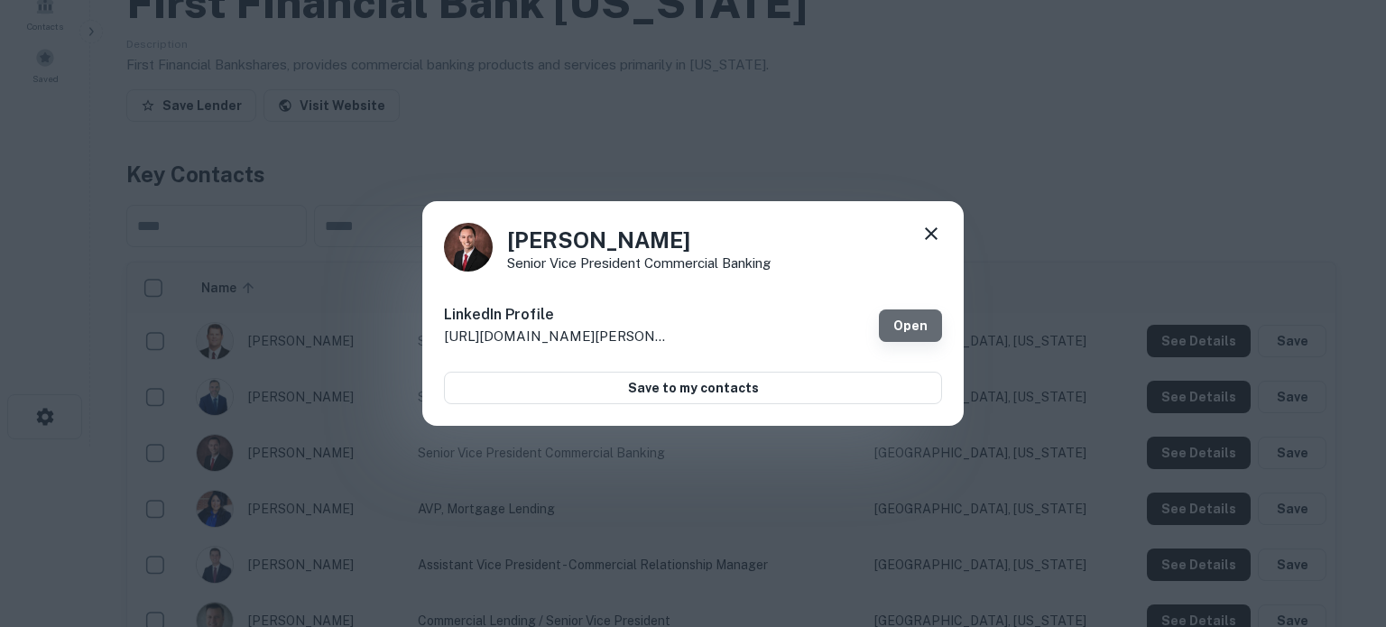
click at [910, 326] on link "Open" at bounding box center [910, 325] width 63 height 32
click at [932, 234] on icon at bounding box center [931, 233] width 13 height 13
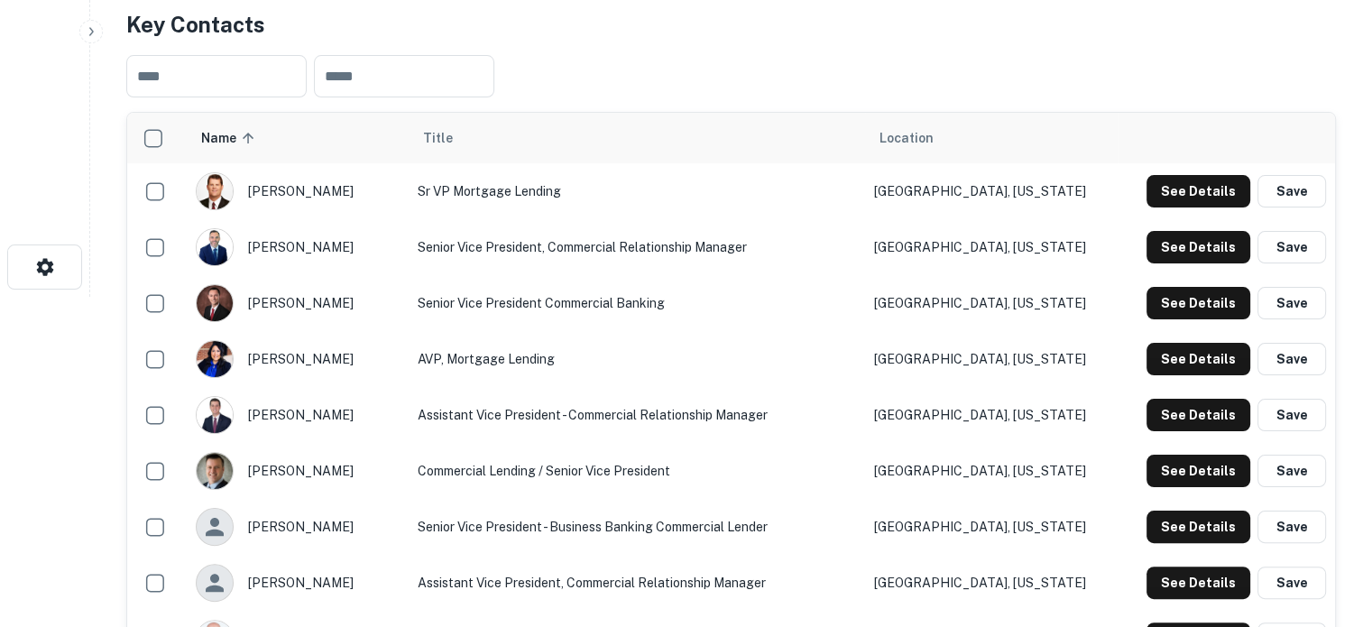
scroll to position [361, 0]
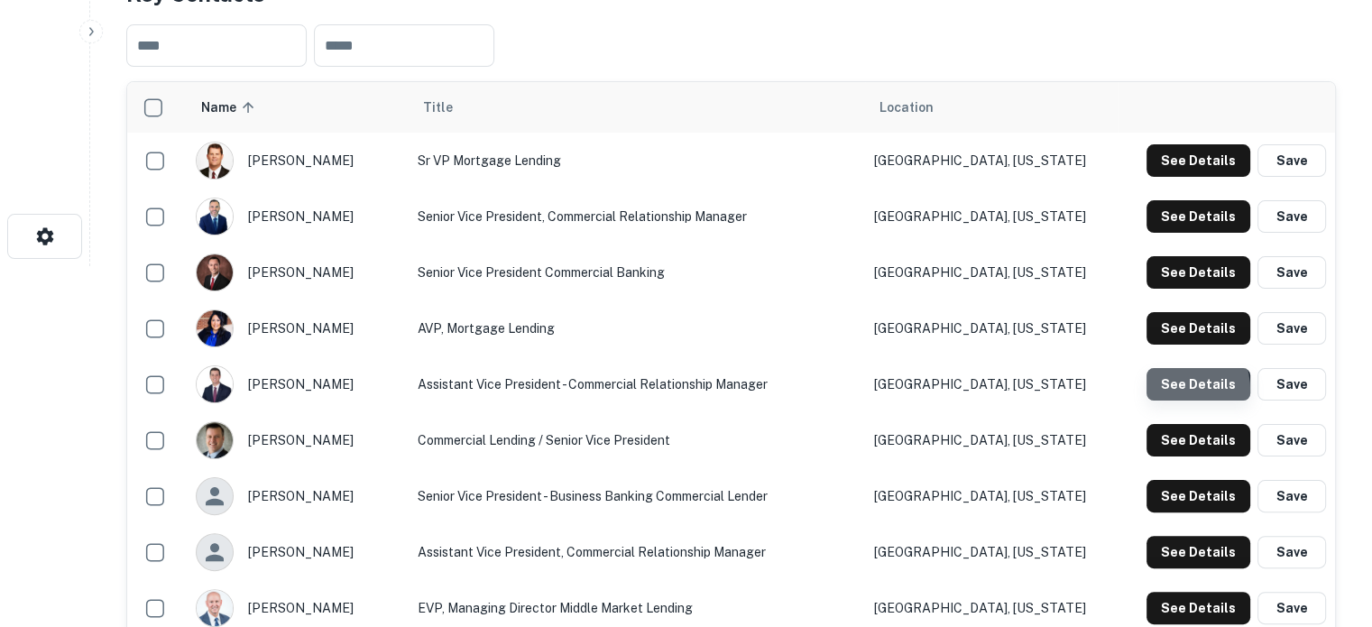
click at [1168, 393] on button "See Details" at bounding box center [1199, 384] width 104 height 32
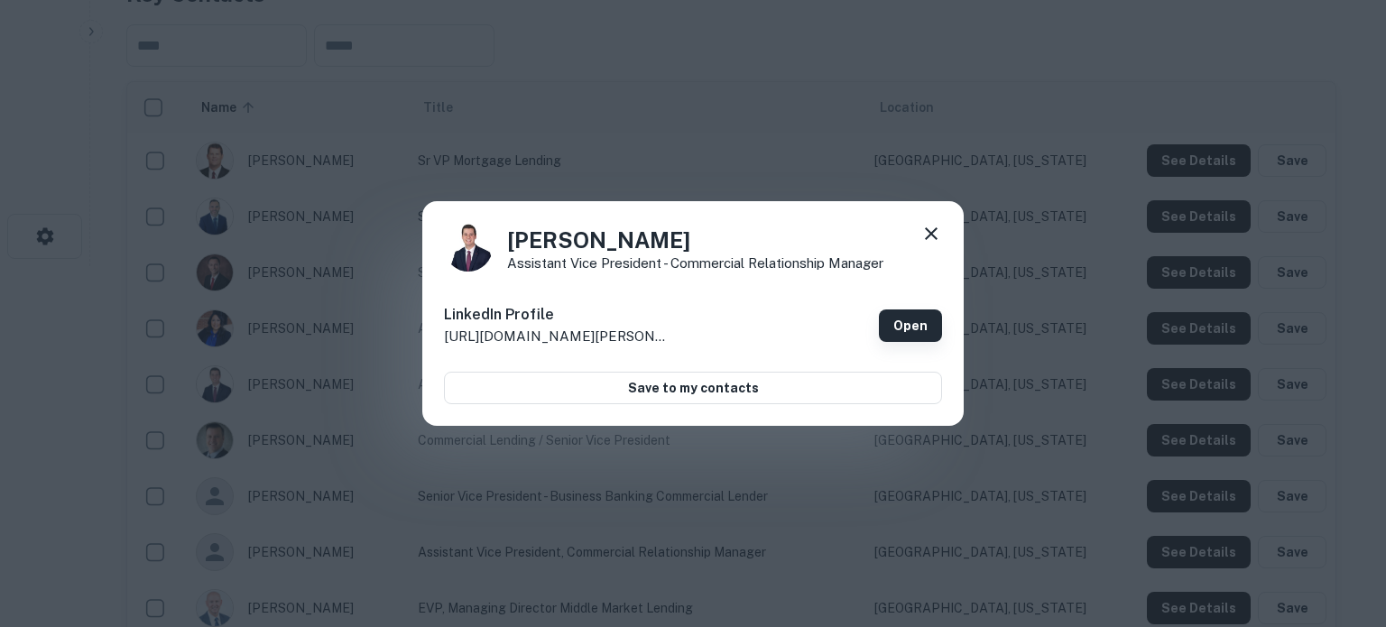
click at [900, 335] on link "Open" at bounding box center [910, 325] width 63 height 32
drag, startPoint x: 936, startPoint y: 240, endPoint x: 910, endPoint y: 238, distance: 26.2
click at [936, 240] on icon at bounding box center [931, 234] width 22 height 22
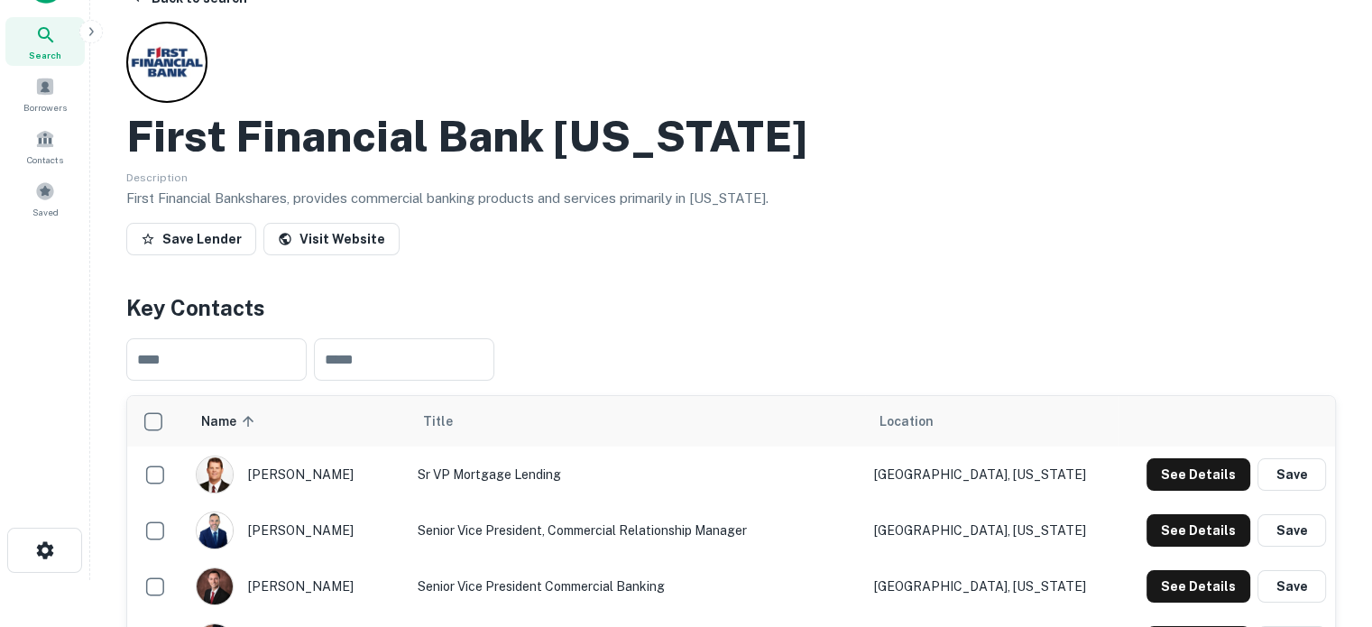
scroll to position [0, 0]
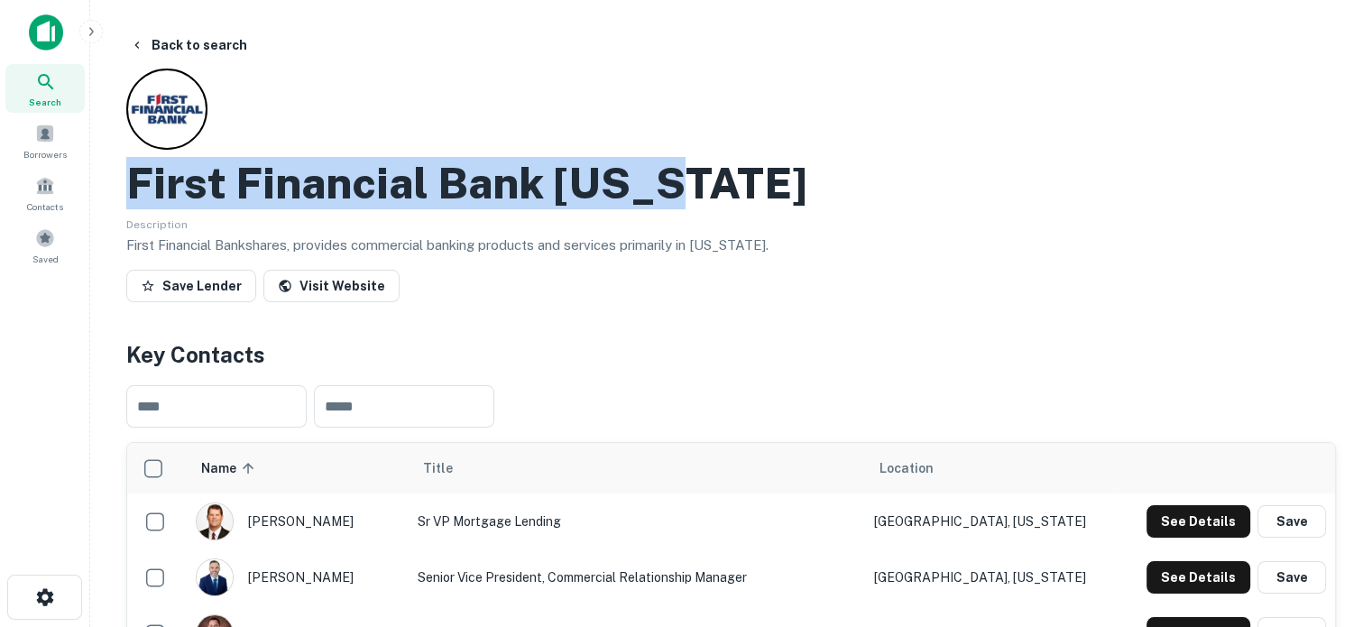
drag, startPoint x: 134, startPoint y: 181, endPoint x: 700, endPoint y: 190, distance: 566.7
click at [700, 190] on div "First Financial Bank Texas" at bounding box center [731, 183] width 1210 height 52
copy h2 "First Financial Bank Texas"
click at [42, 97] on span "Search" at bounding box center [45, 102] width 32 height 14
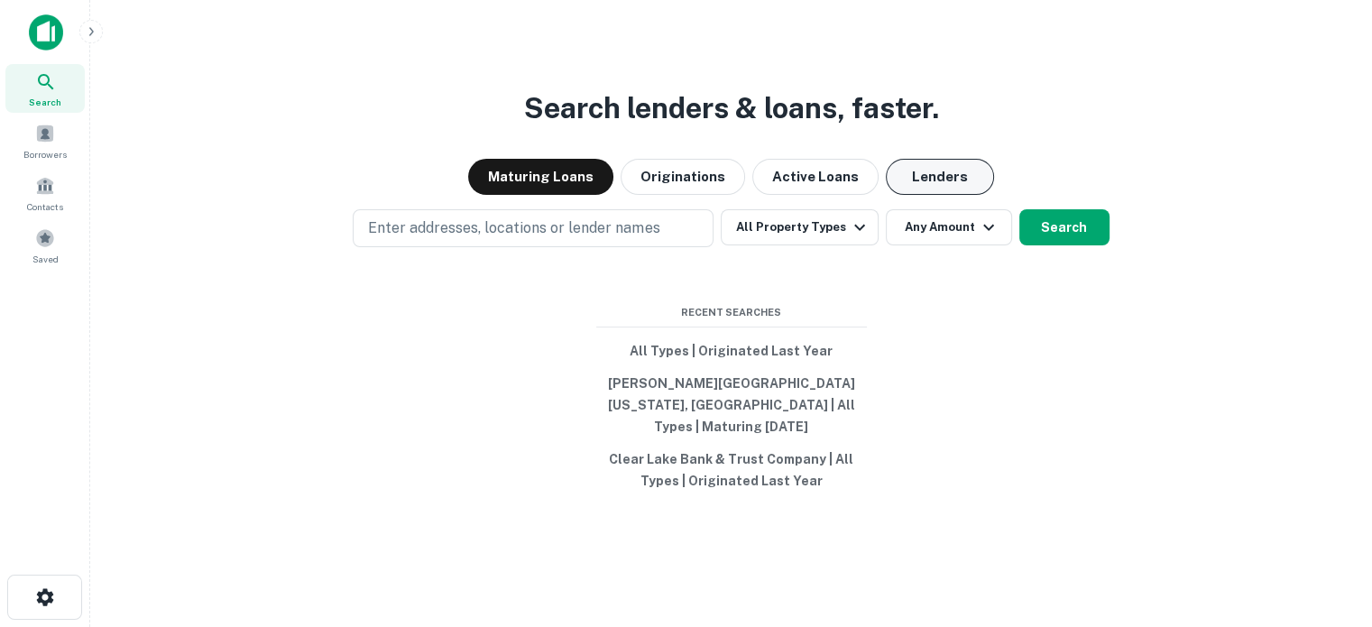
click at [932, 187] on button "Lenders" at bounding box center [940, 177] width 108 height 36
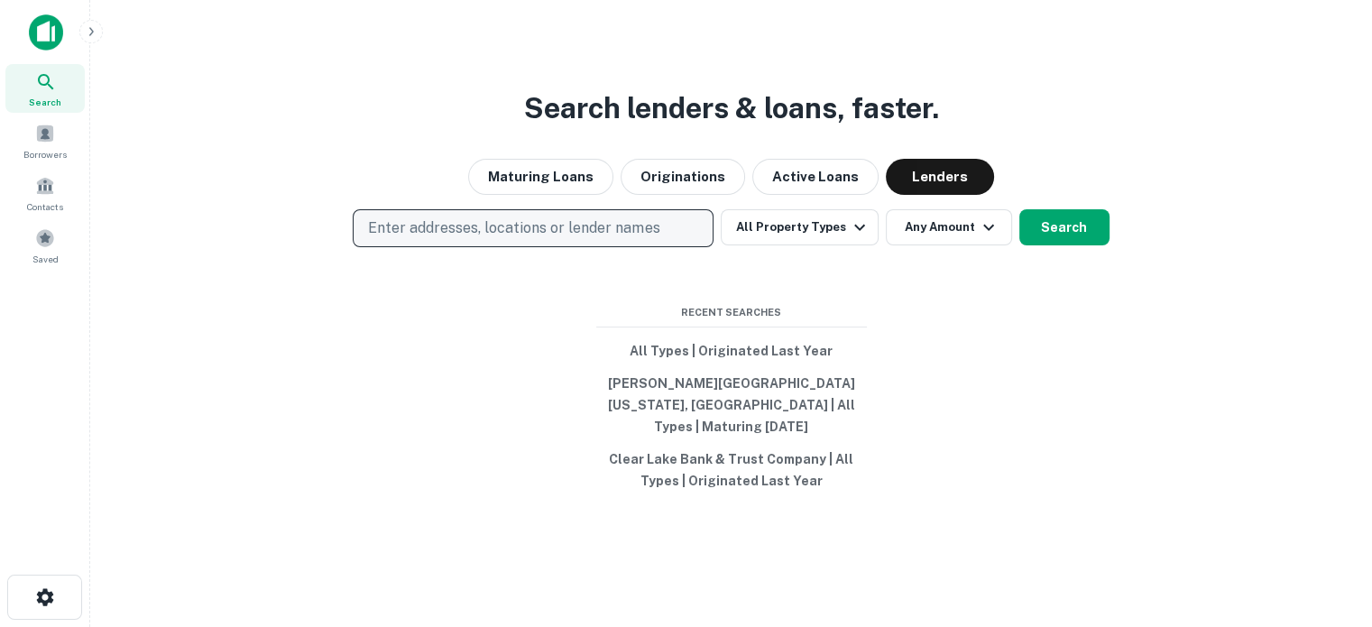
click at [648, 239] on p "Enter addresses, locations or lender names" at bounding box center [513, 228] width 291 height 22
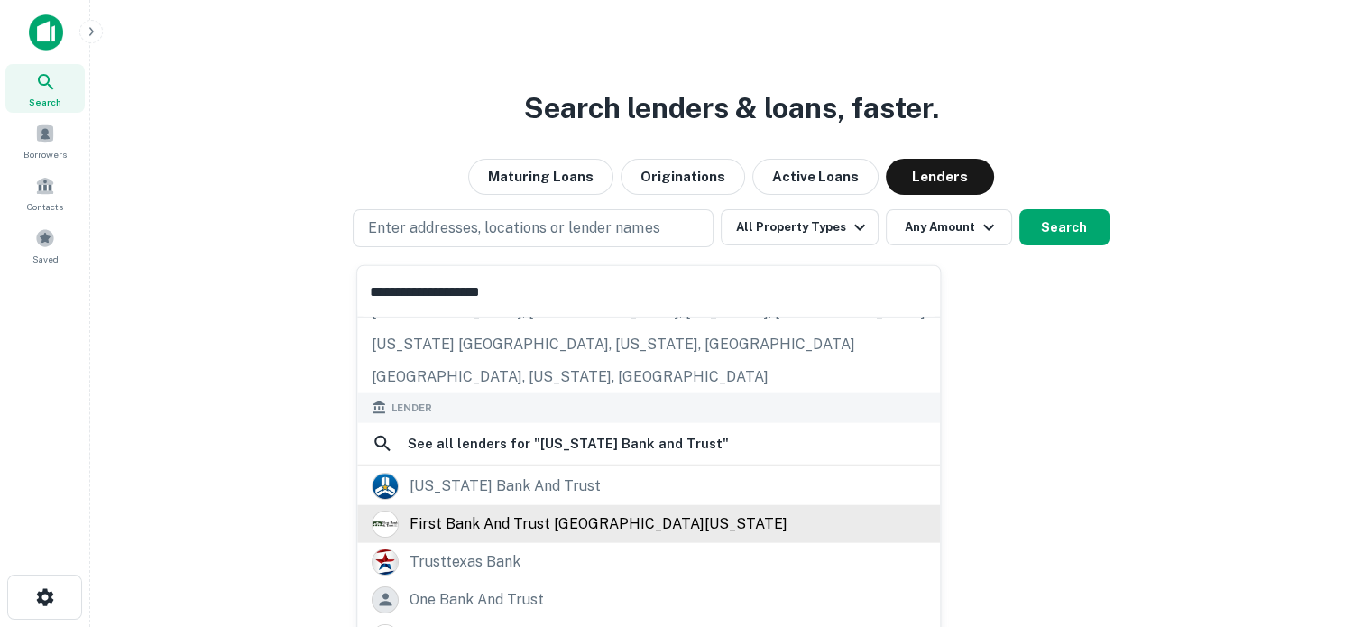
scroll to position [180, 0]
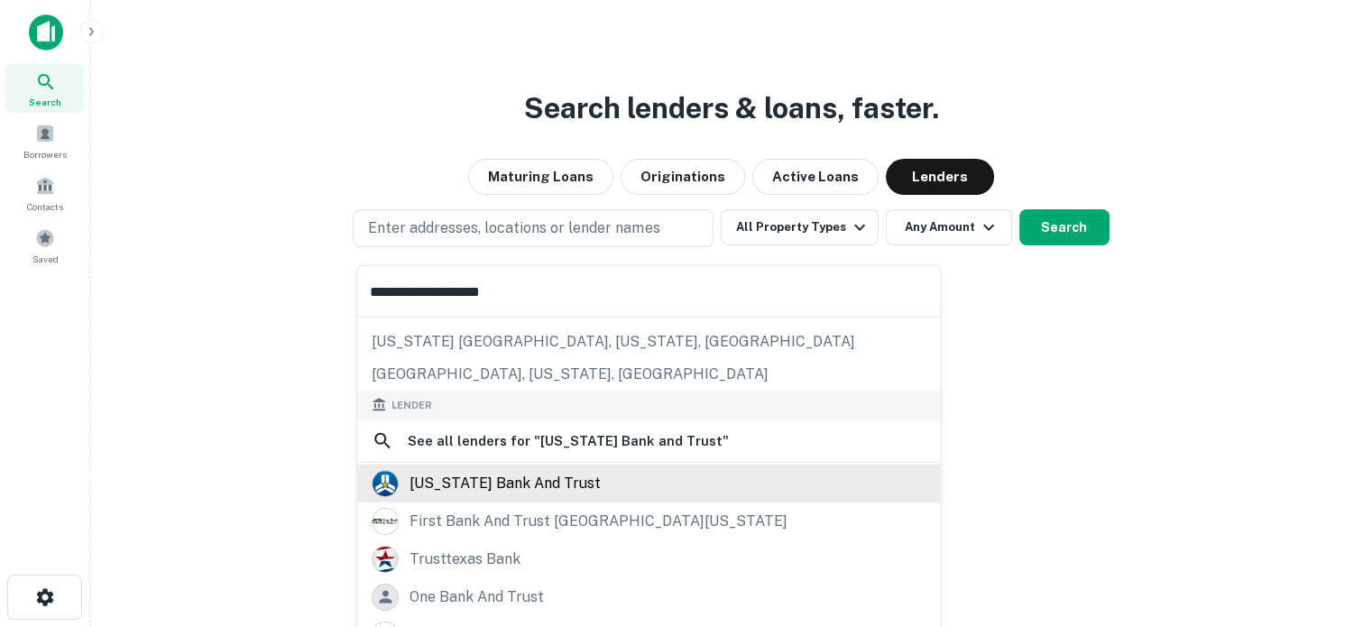
type input "**********"
click at [567, 489] on div "texas bank and trust" at bounding box center [649, 482] width 554 height 27
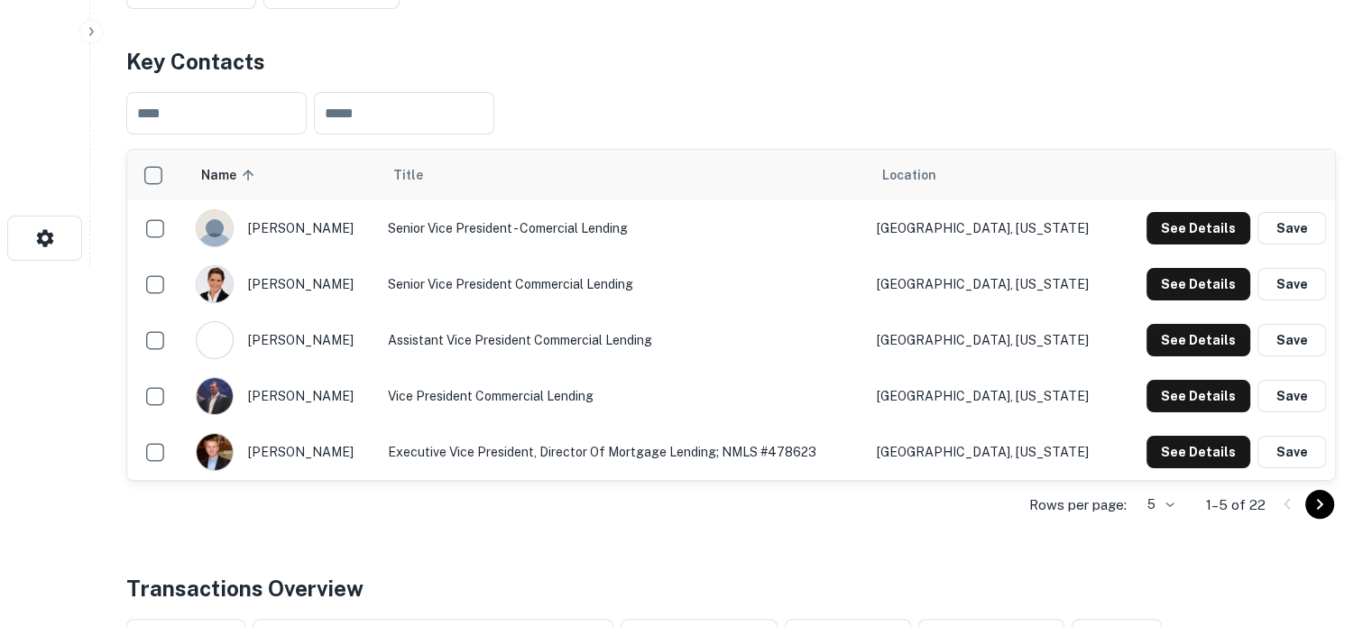
scroll to position [361, 0]
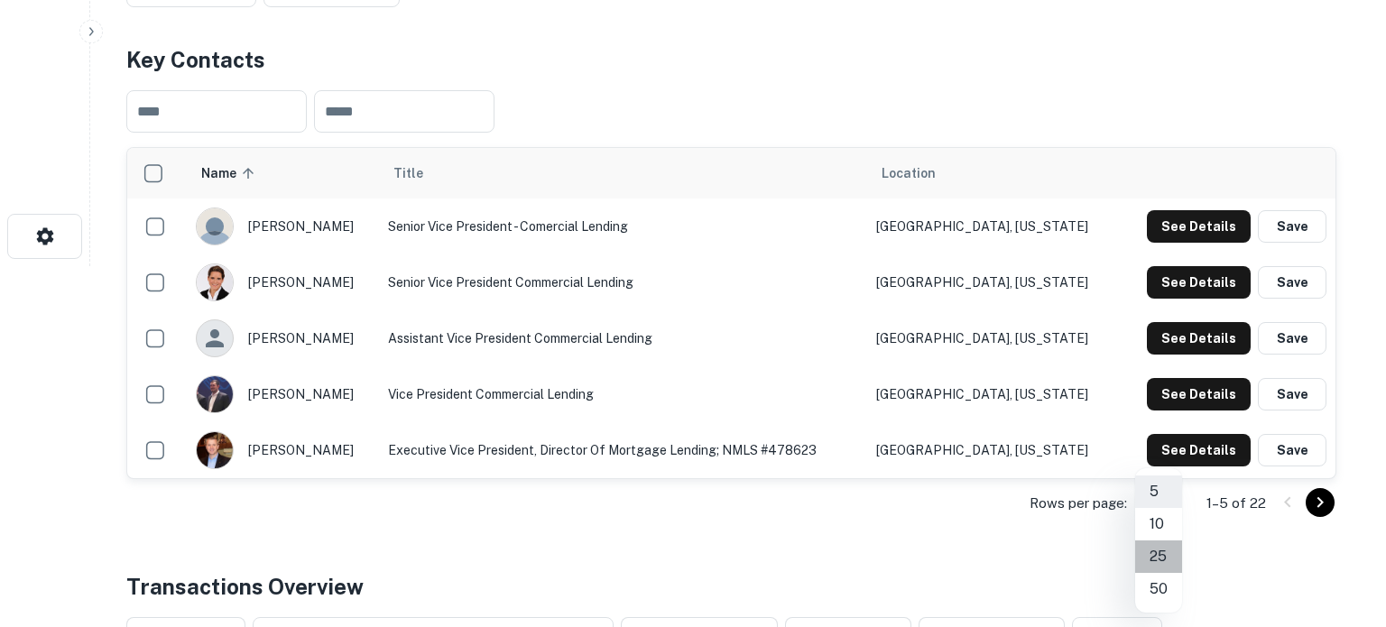
click at [1155, 561] on li "25" at bounding box center [1158, 556] width 47 height 32
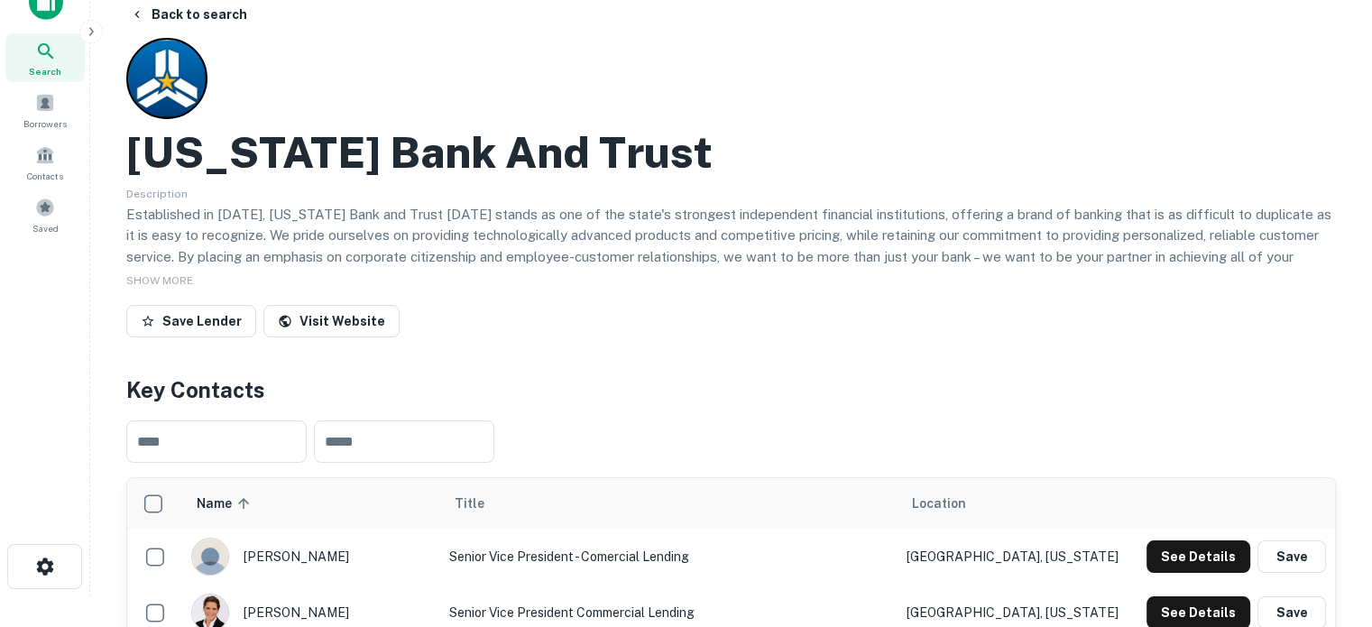
scroll to position [0, 0]
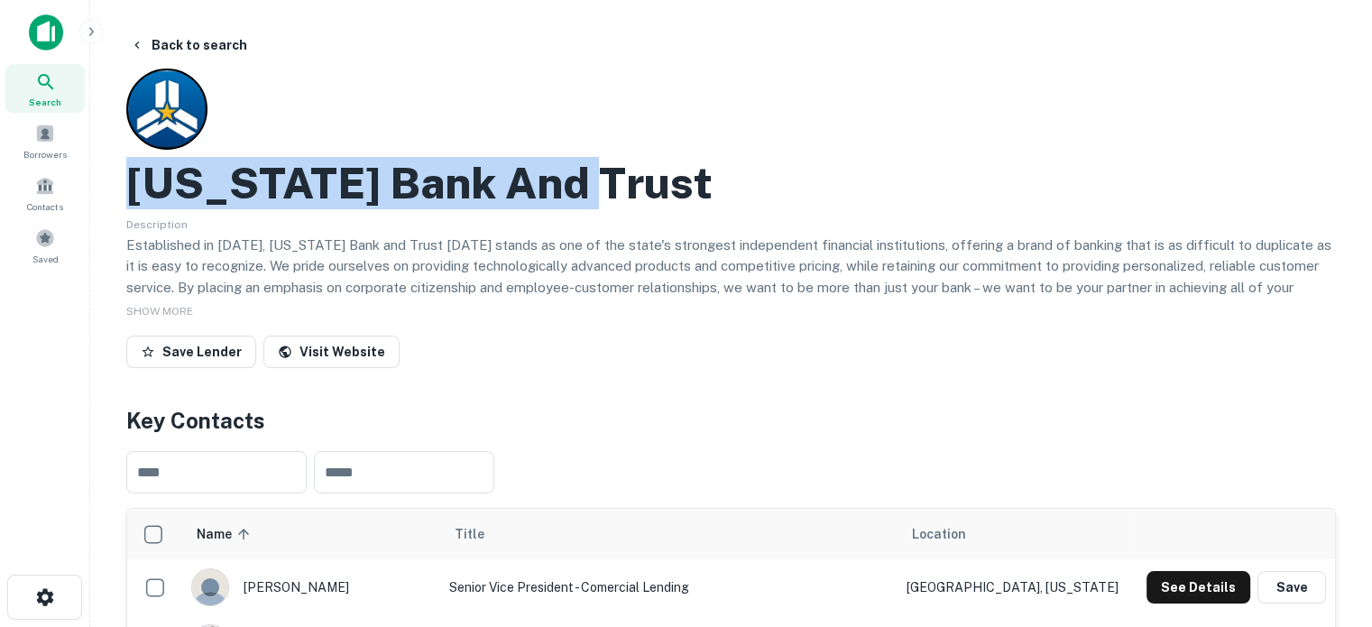
drag, startPoint x: 119, startPoint y: 178, endPoint x: 623, endPoint y: 187, distance: 504.5
copy h2 "Texas Bank And Trust"
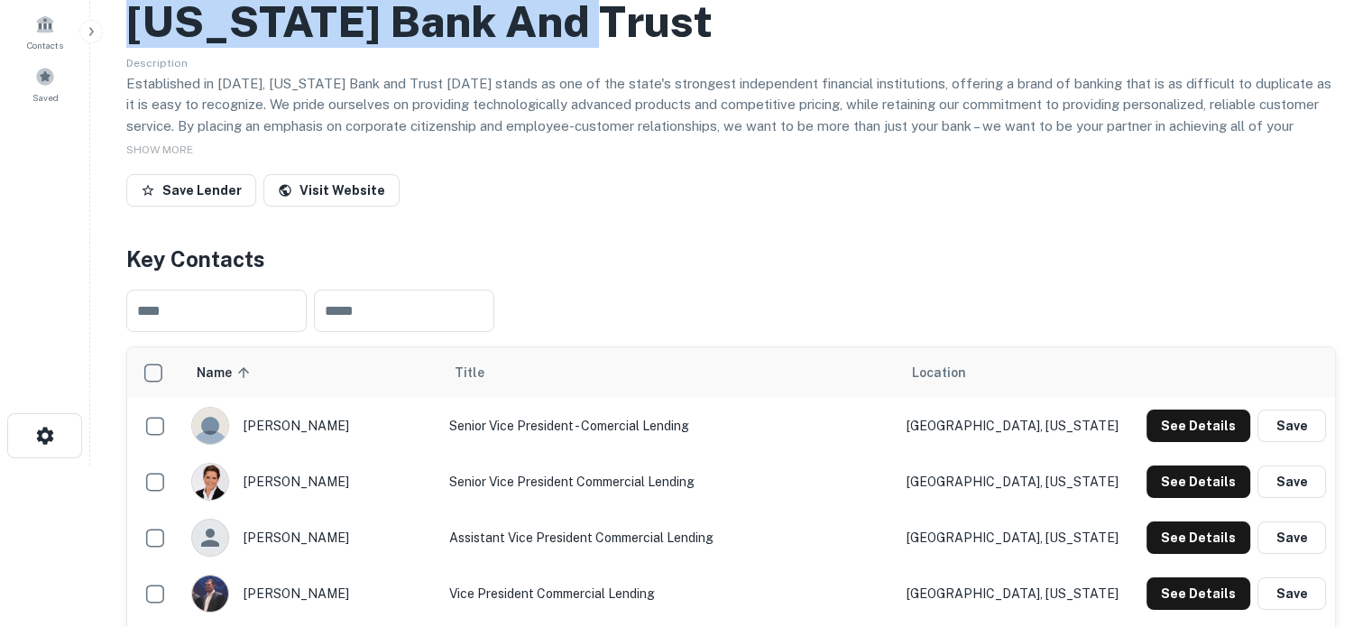
scroll to position [271, 0]
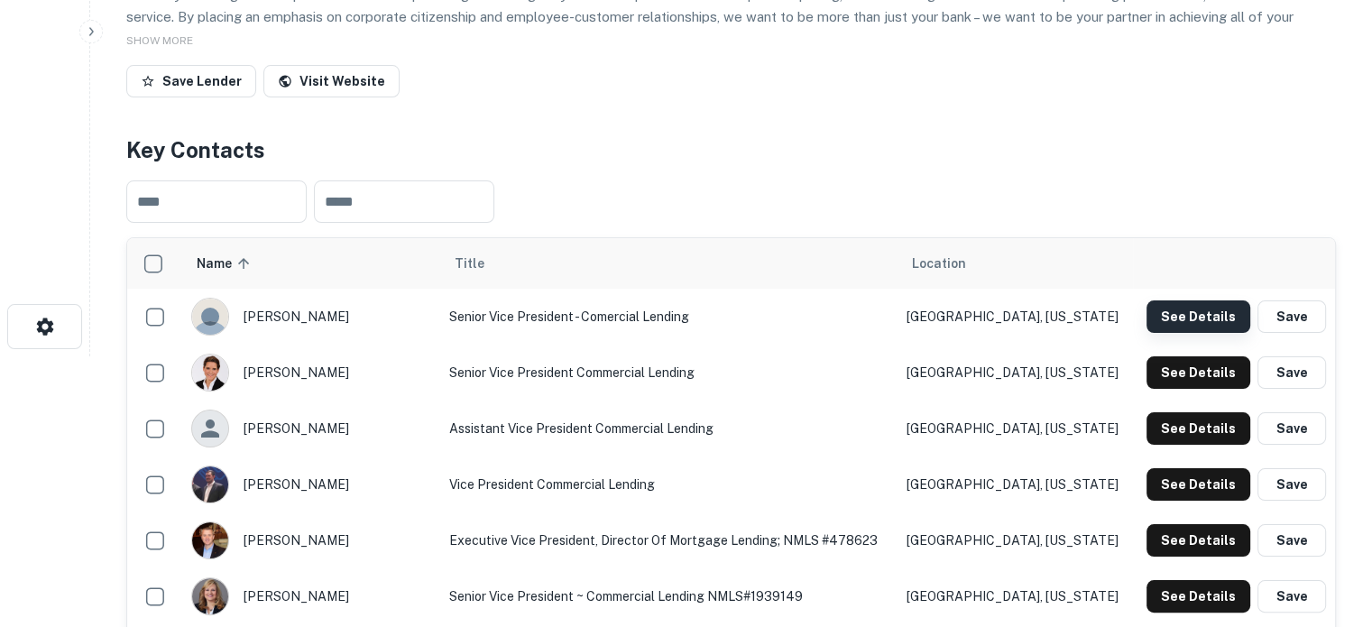
click at [1215, 332] on button "See Details" at bounding box center [1199, 316] width 104 height 32
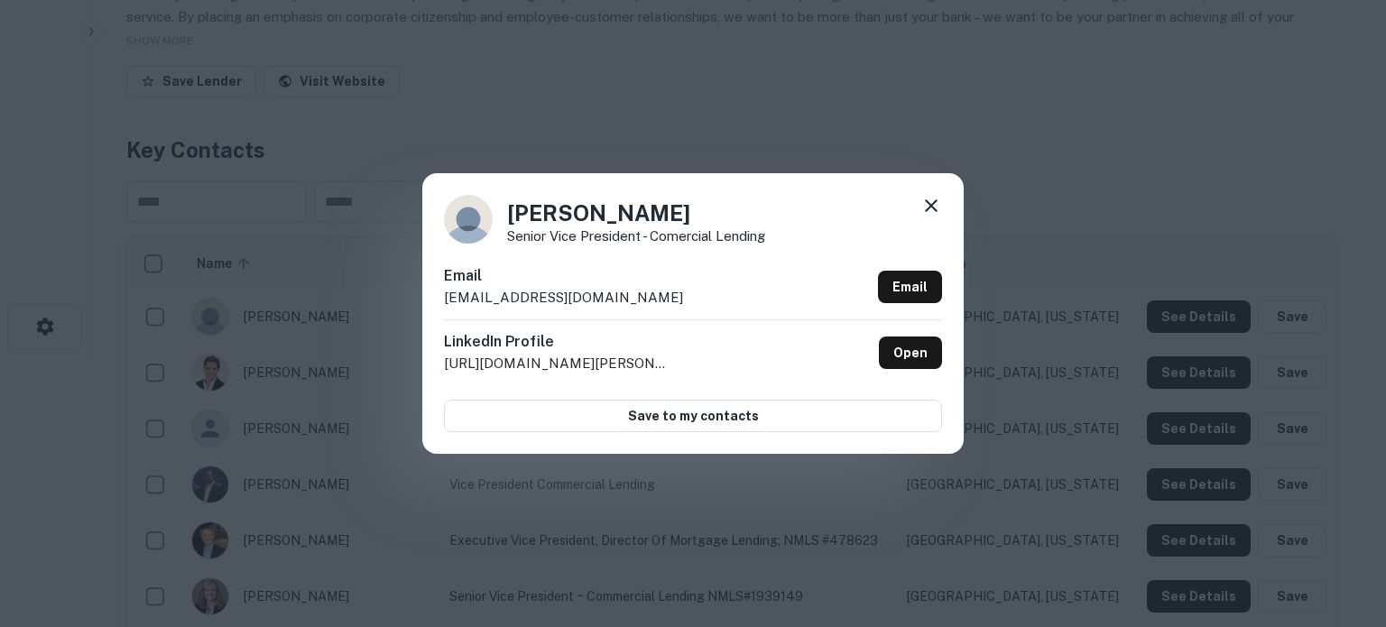
drag, startPoint x: 439, startPoint y: 301, endPoint x: 689, endPoint y: 309, distance: 251.0
click at [689, 309] on div "Lucien Rollins Senior Vice President - Comercial Lending Email lrollins@texasba…" at bounding box center [692, 313] width 541 height 280
copy p "lrollins@texasbankandtrust.com"
drag, startPoint x: 937, startPoint y: 212, endPoint x: 942, endPoint y: 221, distance: 10.1
click at [937, 211] on icon at bounding box center [931, 206] width 22 height 22
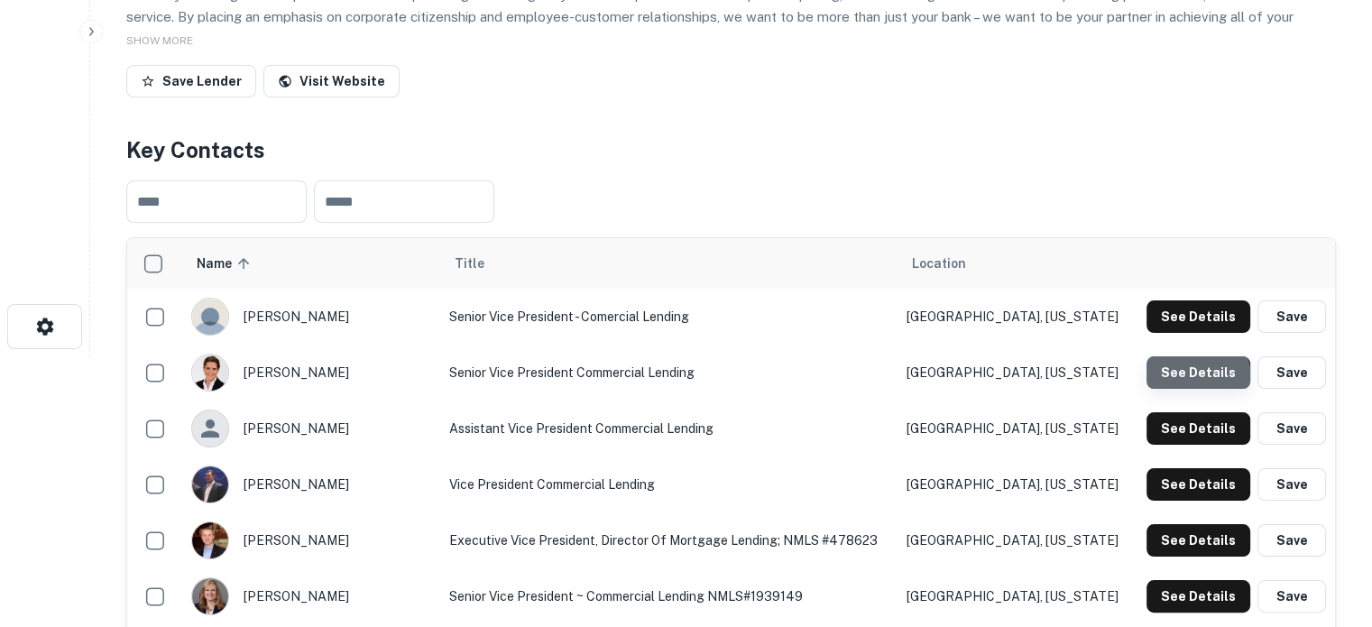
click at [1188, 381] on button "See Details" at bounding box center [1199, 372] width 104 height 32
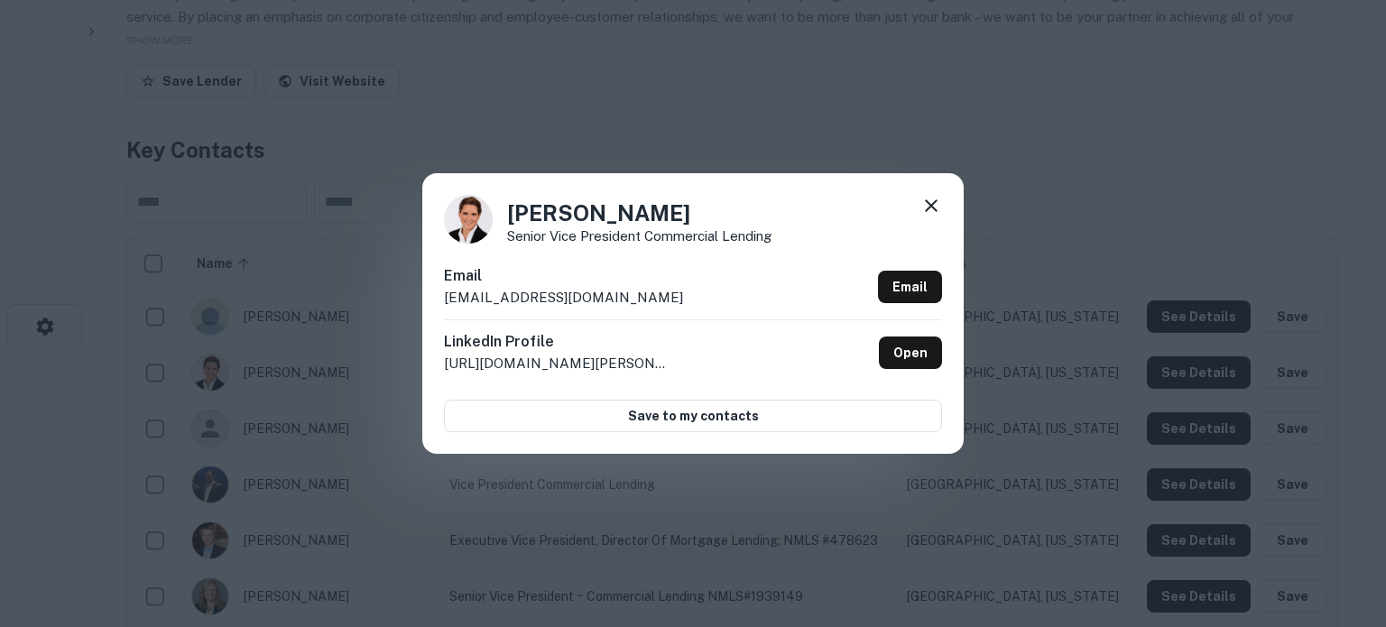
drag, startPoint x: 435, startPoint y: 300, endPoint x: 716, endPoint y: 315, distance: 281.0
click at [716, 315] on div "Anna Laughlin Senior Vice President Commercial Lending Email alaughlin@texasban…" at bounding box center [692, 313] width 541 height 280
copy p "alaughlin@texasbankandtrust.com"
click at [928, 205] on icon at bounding box center [931, 205] width 13 height 13
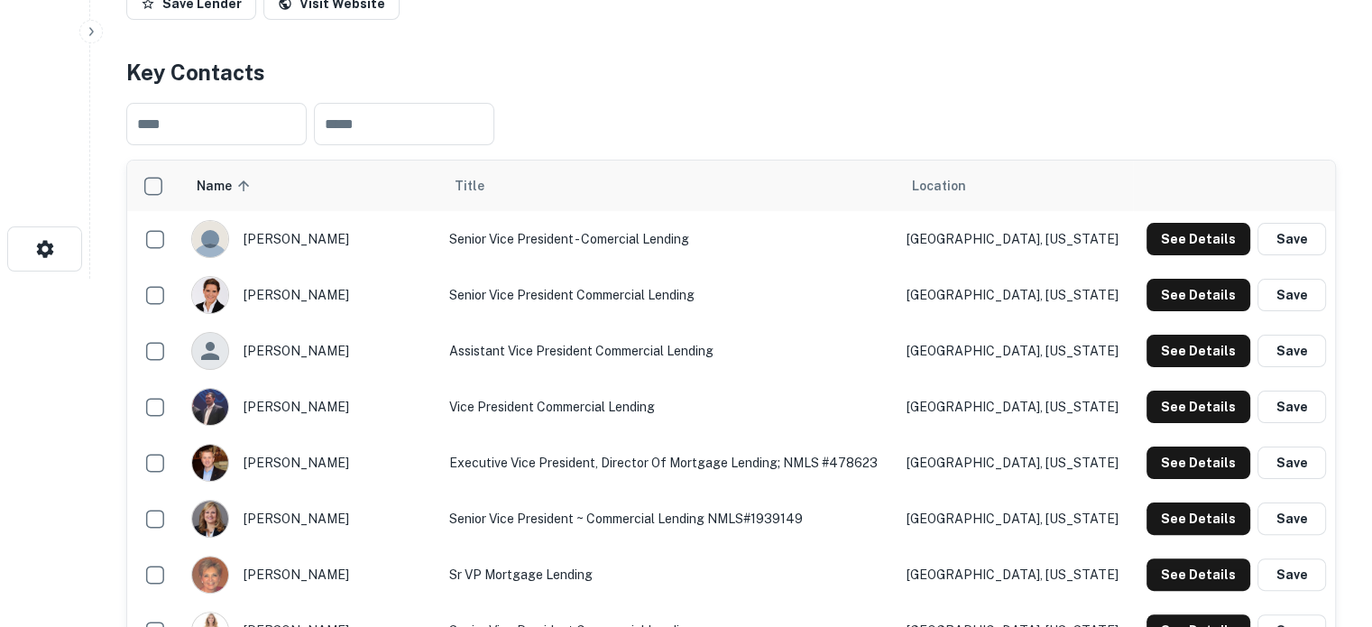
scroll to position [451, 0]
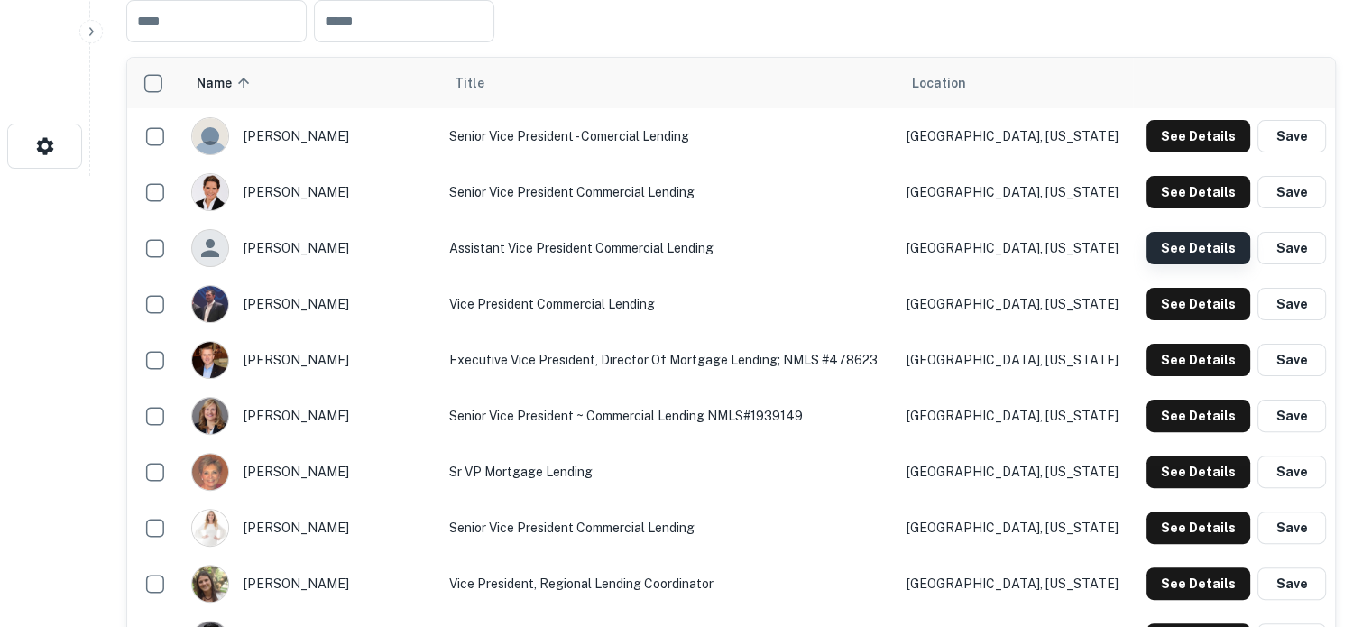
click at [1155, 253] on button "See Details" at bounding box center [1199, 248] width 104 height 32
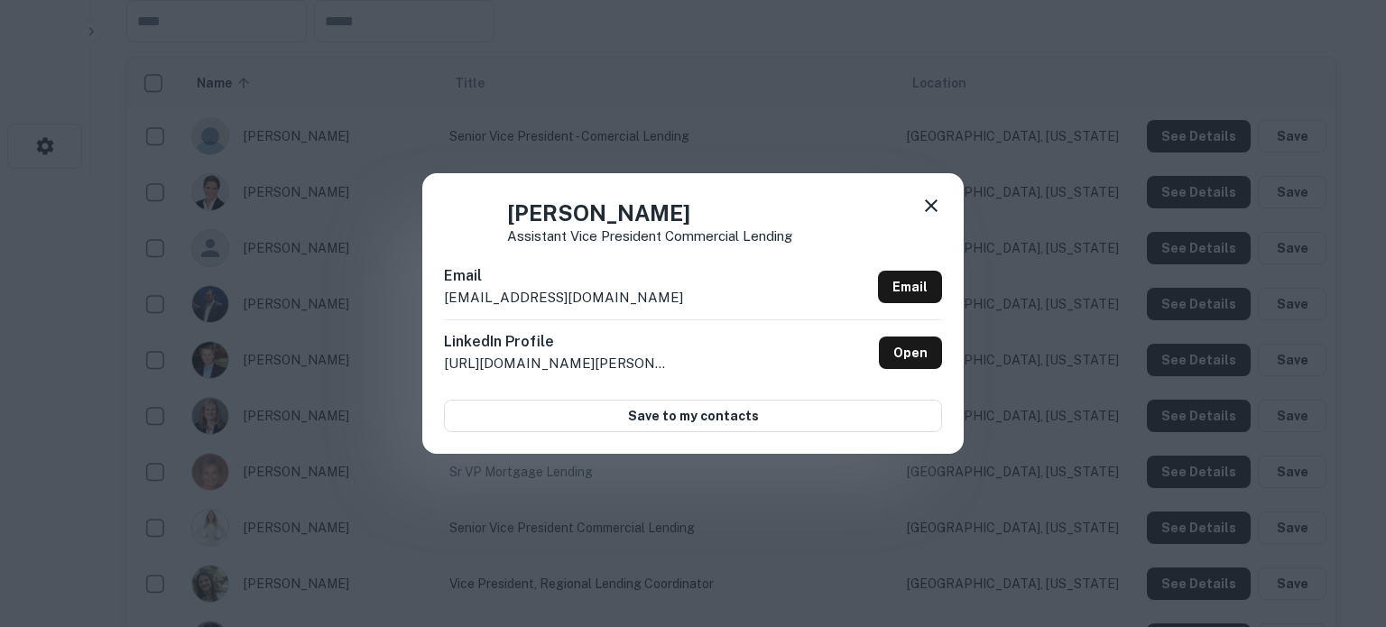
drag, startPoint x: 439, startPoint y: 300, endPoint x: 711, endPoint y: 309, distance: 272.6
click at [711, 309] on div "Blake Bradshaw Assistant Vice President Commercial Lending Email bbradshaw@texa…" at bounding box center [692, 313] width 541 height 280
copy p "bbradshaw@texasbankandtrust.com"
click at [937, 205] on icon at bounding box center [931, 206] width 22 height 22
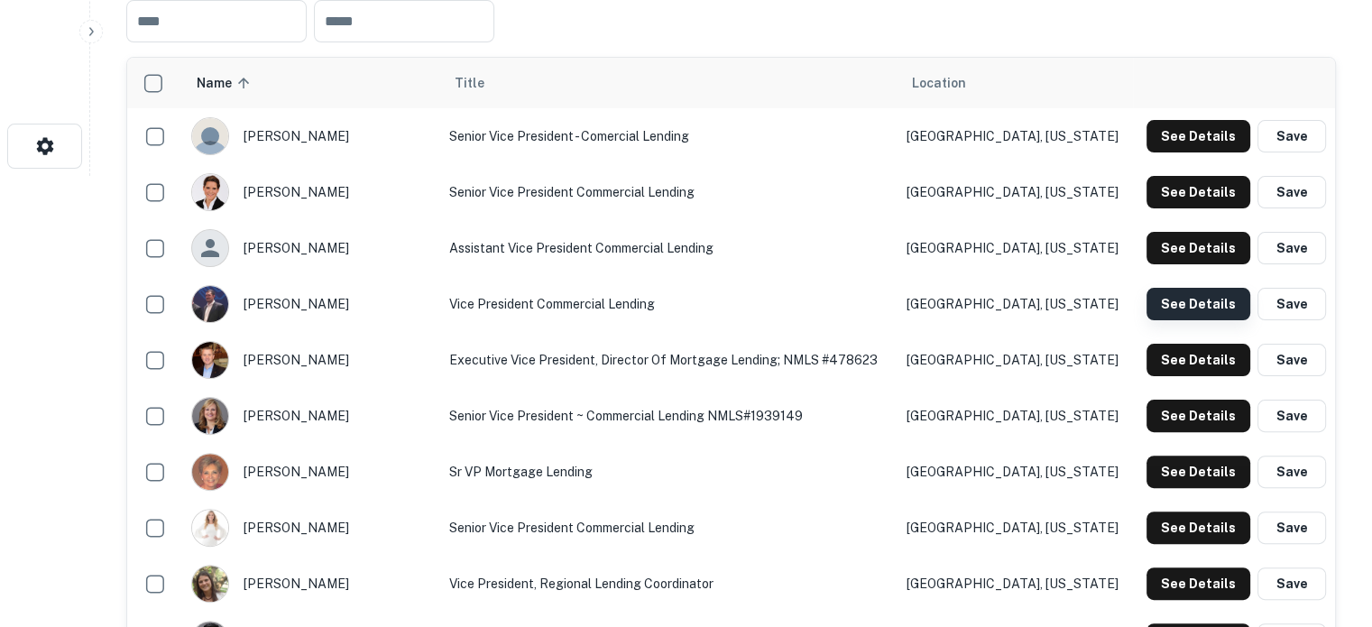
click at [1202, 301] on button "See Details" at bounding box center [1199, 304] width 104 height 32
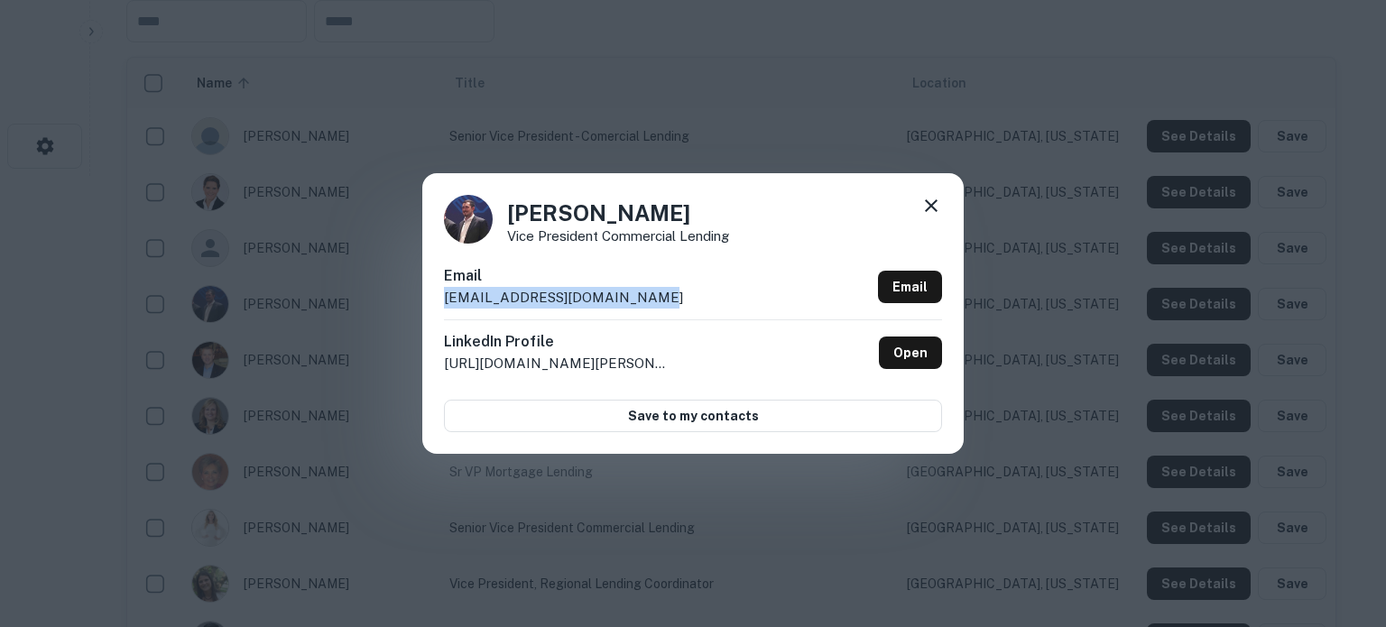
drag, startPoint x: 445, startPoint y: 301, endPoint x: 705, endPoint y: 310, distance: 260.0
click at [705, 310] on div "Email bking@texasbankandtrust.com Email" at bounding box center [693, 292] width 498 height 54
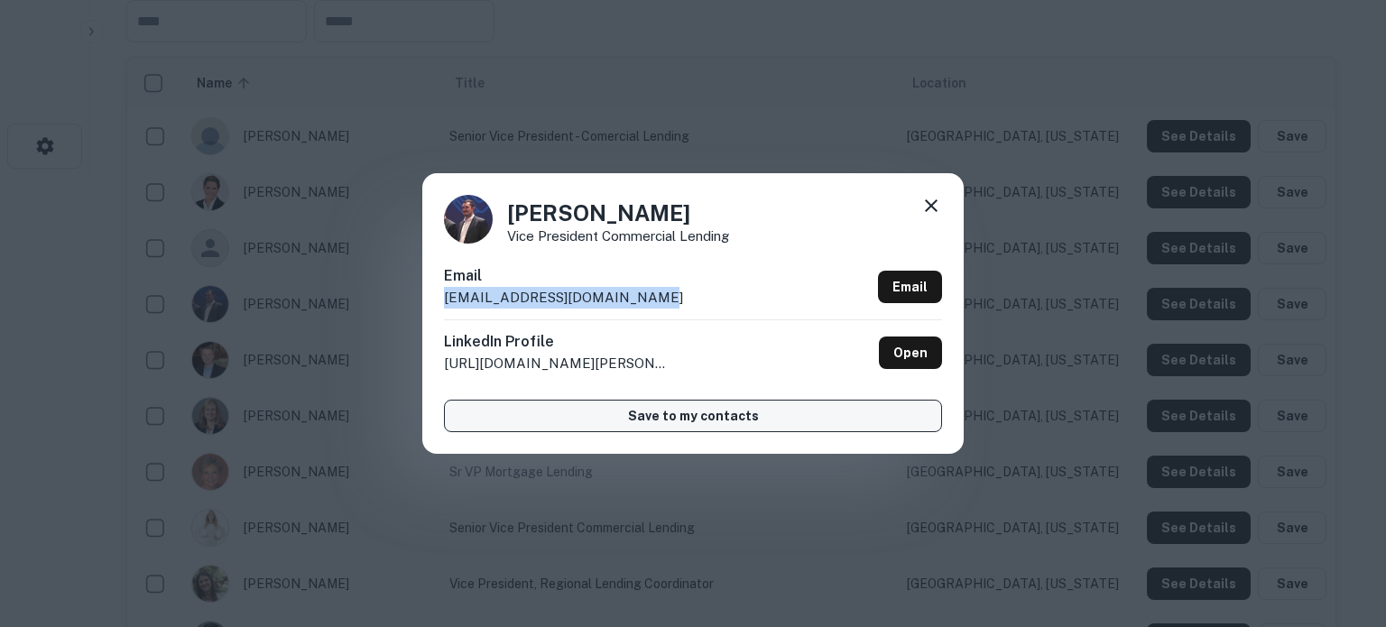
copy p "bking@texasbankandtrust.com"
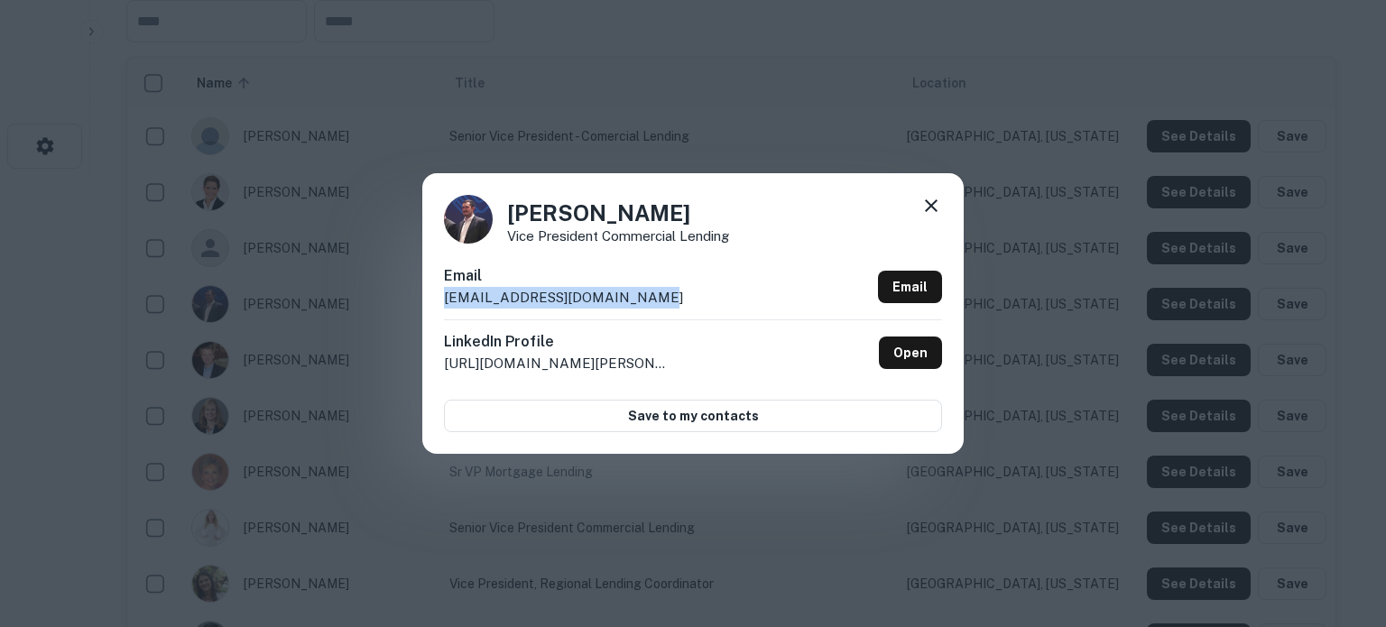
click at [933, 216] on icon at bounding box center [931, 206] width 22 height 22
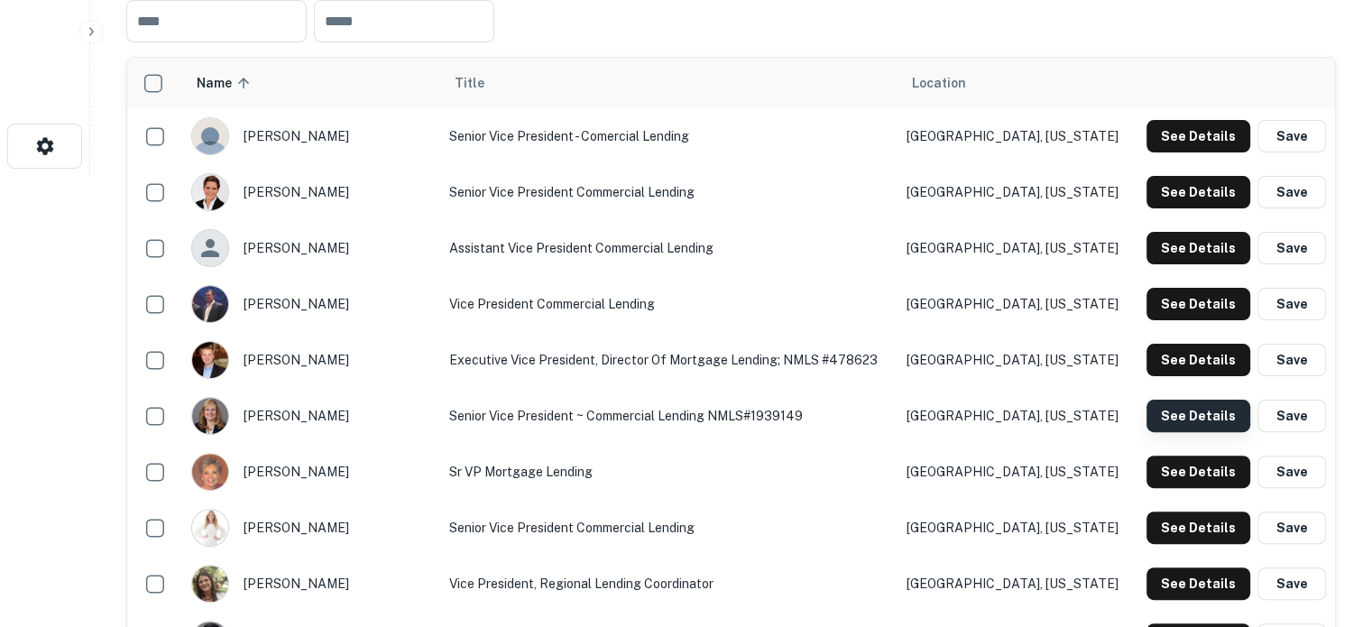
click at [1173, 415] on button "See Details" at bounding box center [1199, 416] width 104 height 32
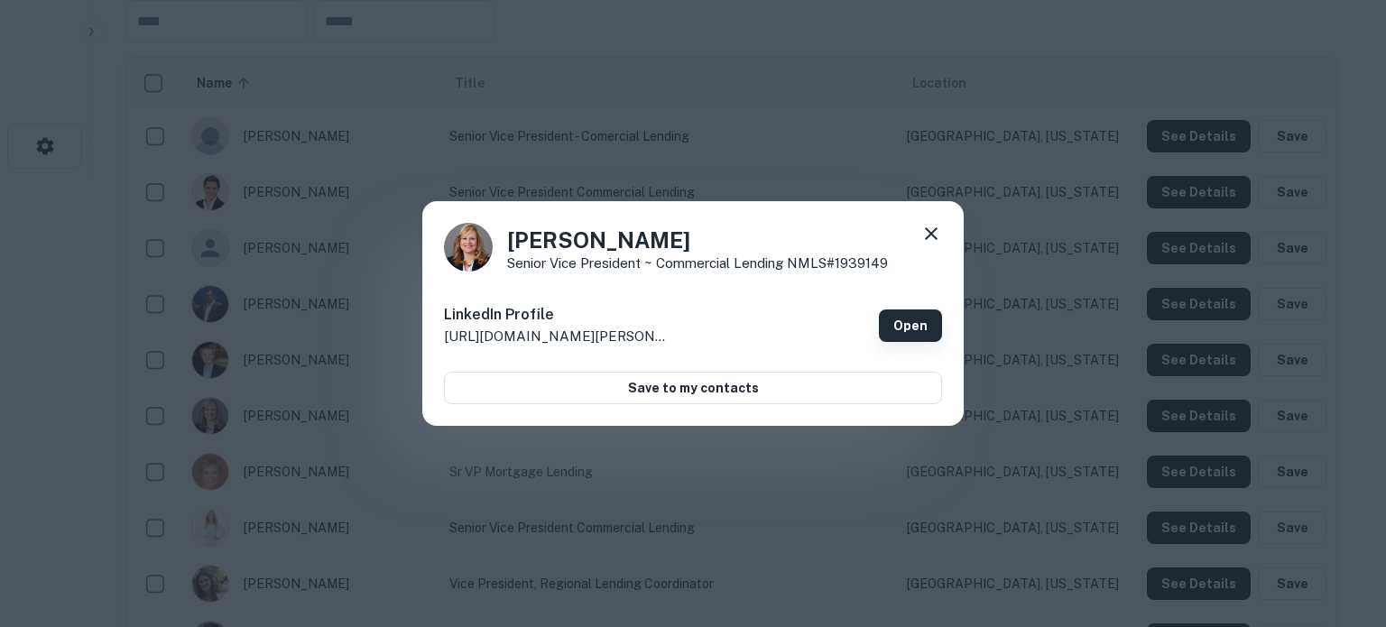
click at [906, 328] on link "Open" at bounding box center [910, 325] width 63 height 32
click at [928, 231] on icon at bounding box center [931, 234] width 22 height 22
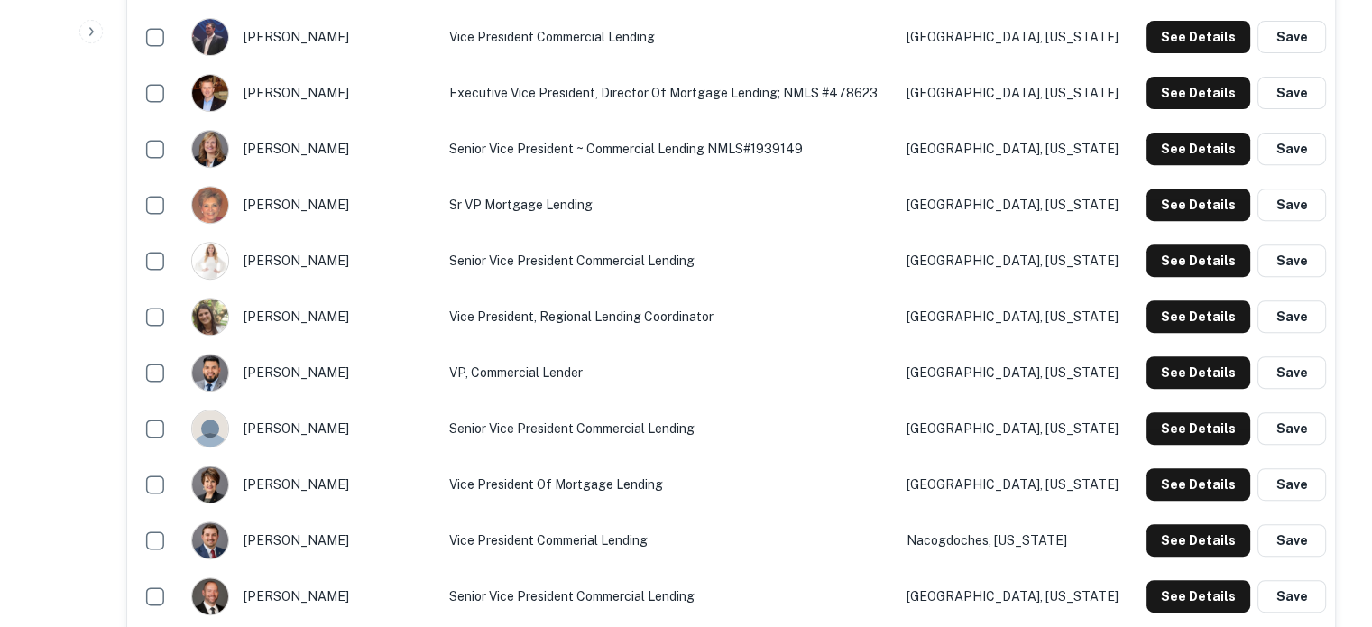
scroll to position [722, 0]
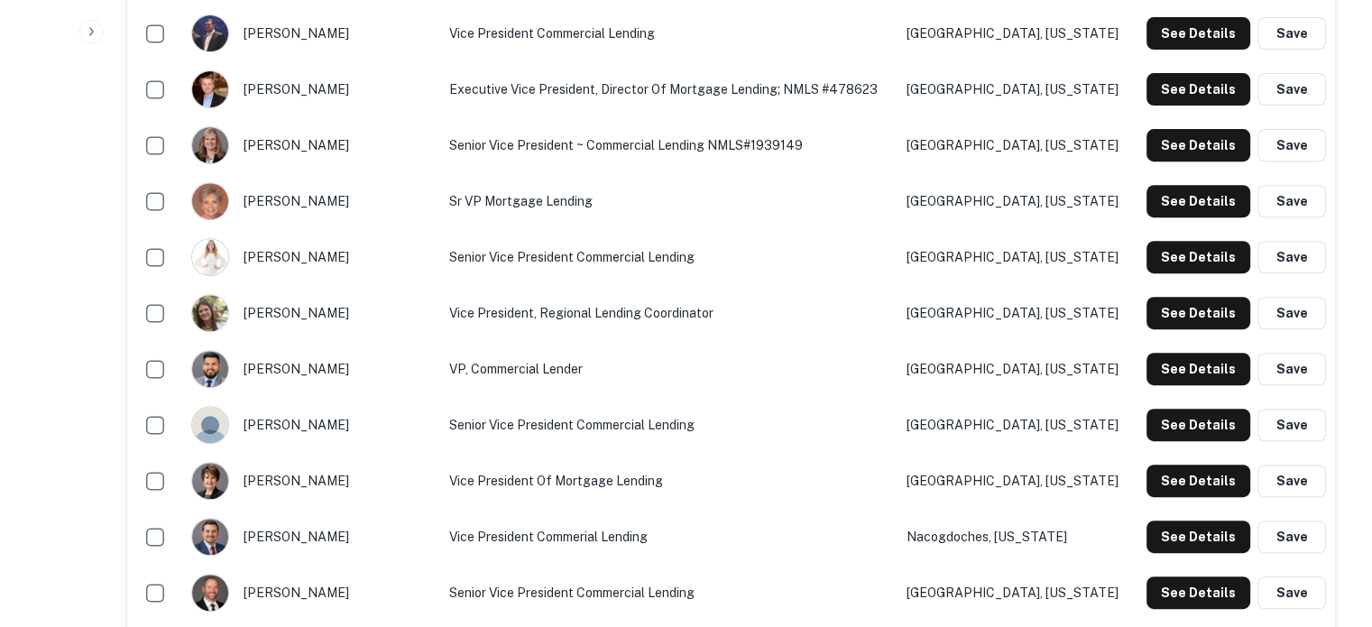
click at [1144, 252] on div "See Details Save" at bounding box center [1234, 257] width 184 height 32
click at [1154, 254] on button "See Details" at bounding box center [1199, 257] width 104 height 32
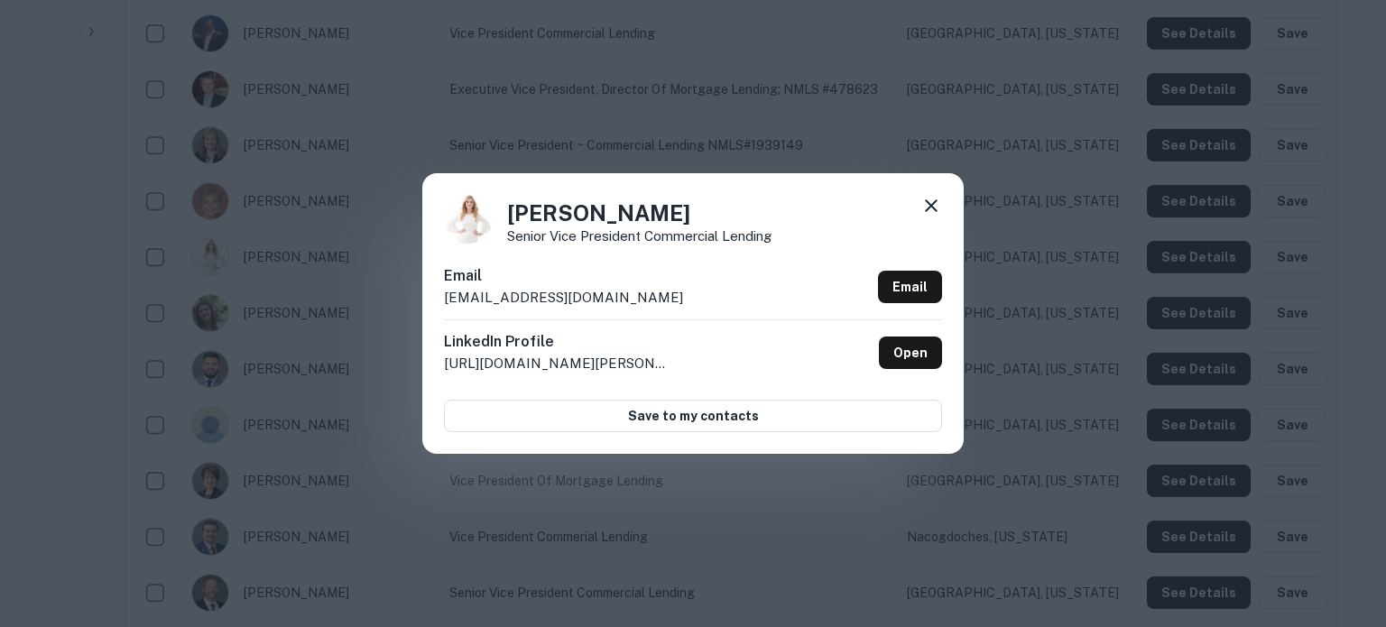
drag, startPoint x: 429, startPoint y: 300, endPoint x: 692, endPoint y: 300, distance: 262.6
click at [692, 300] on div "Chelsea Miller Senior Vice President Commercial Lending Email cmiller@texasbank…" at bounding box center [692, 313] width 541 height 280
copy p "cmiller@texasbankandtrust.com"
click at [937, 214] on icon at bounding box center [931, 206] width 22 height 22
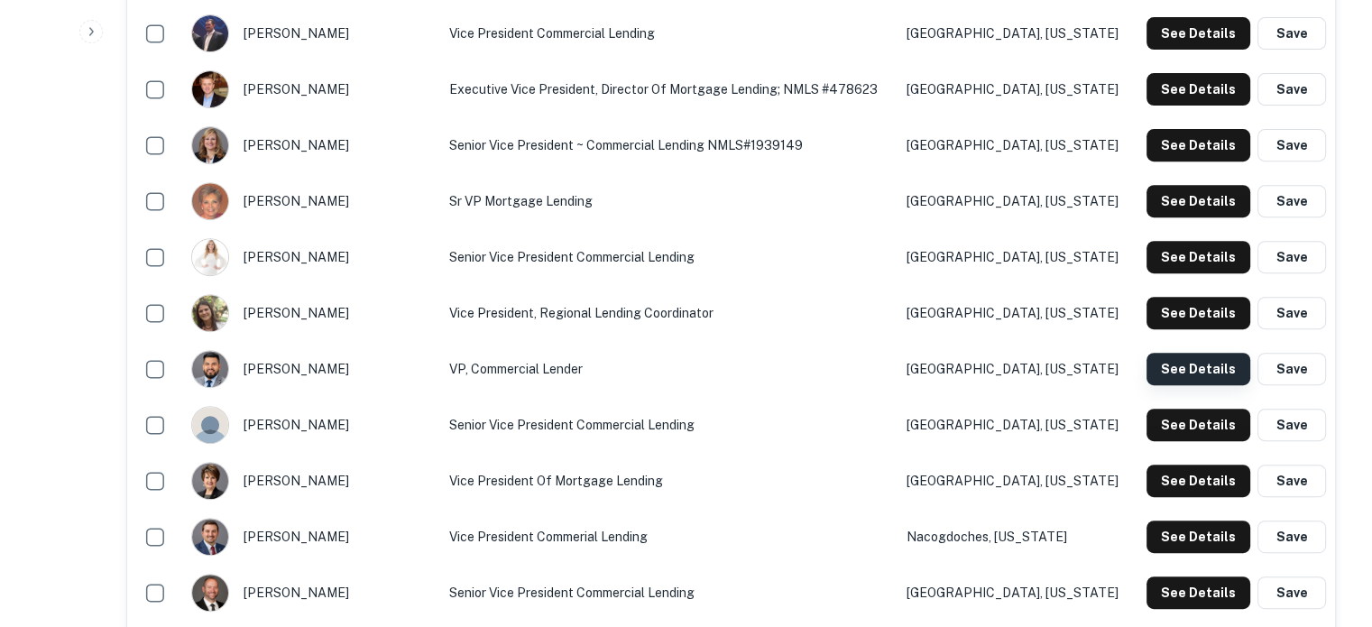
click at [1158, 366] on button "See Details" at bounding box center [1199, 369] width 104 height 32
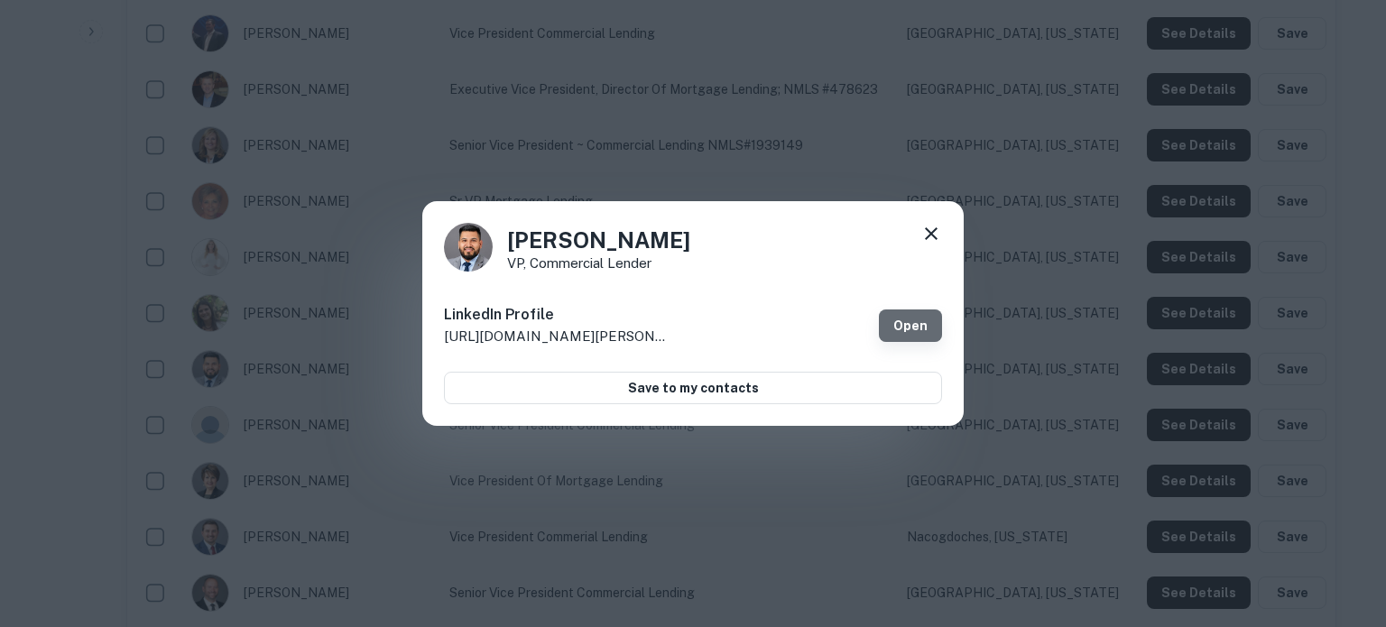
click at [907, 321] on link "Open" at bounding box center [910, 325] width 63 height 32
click at [932, 227] on icon at bounding box center [931, 234] width 22 height 22
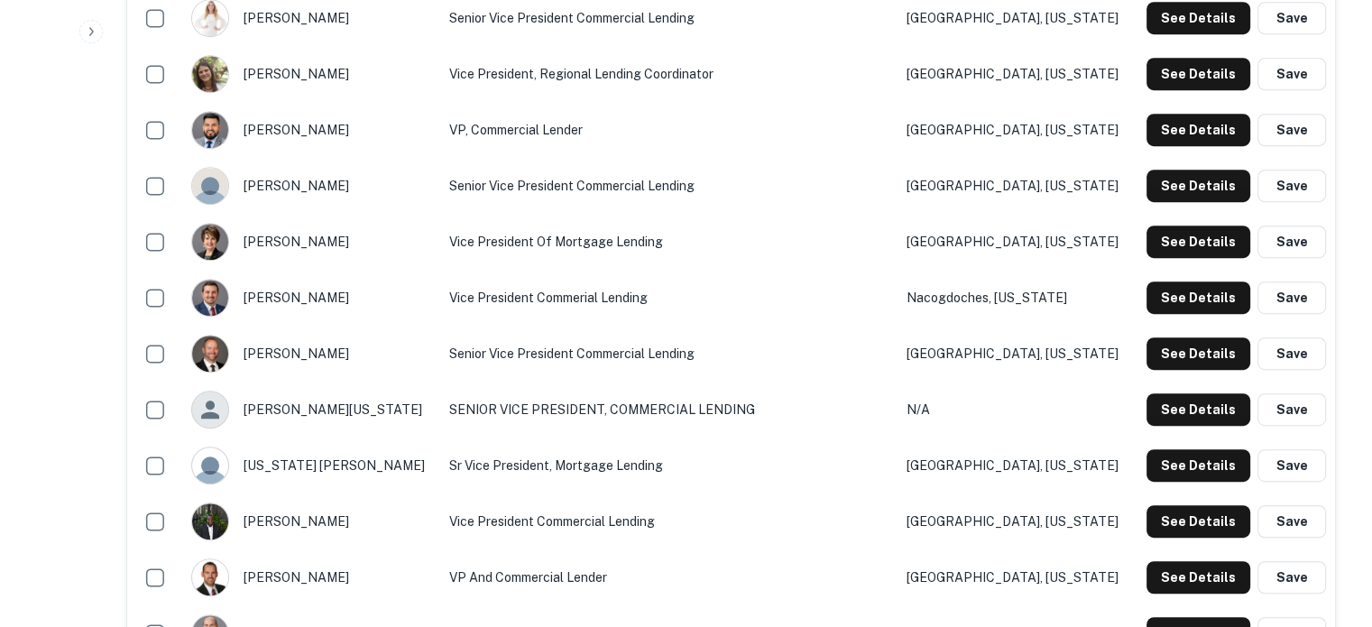
scroll to position [993, 0]
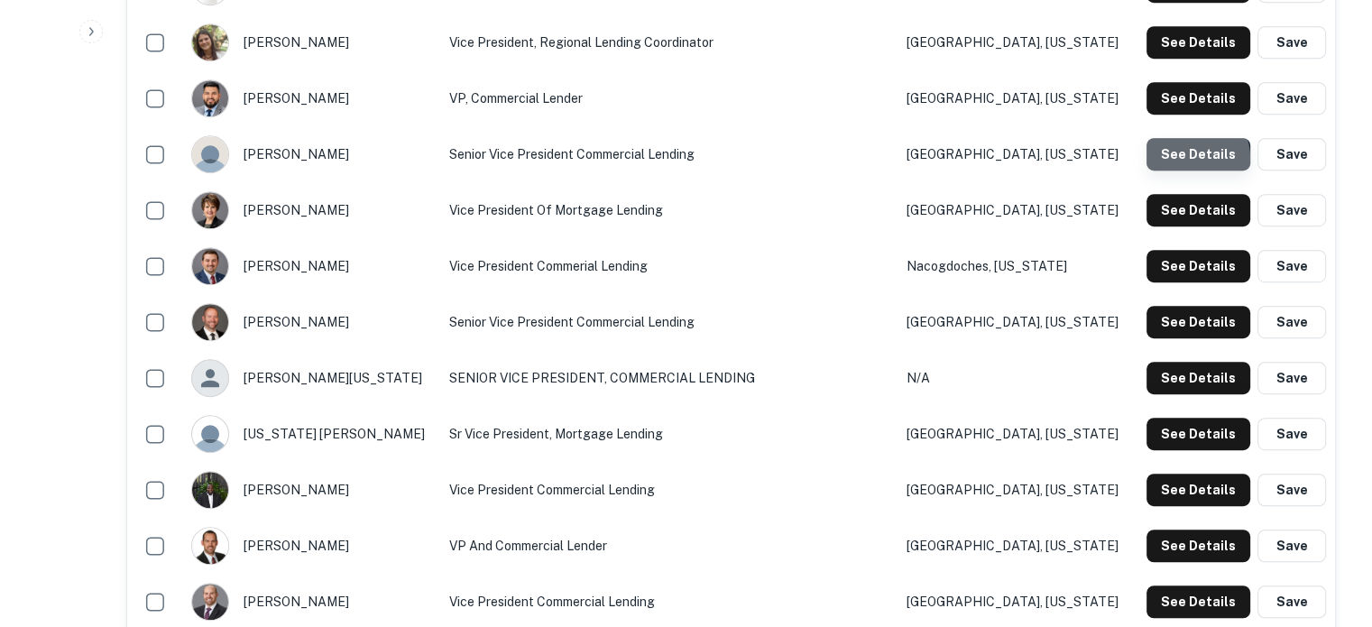
click at [1185, 160] on button "See Details" at bounding box center [1199, 154] width 104 height 32
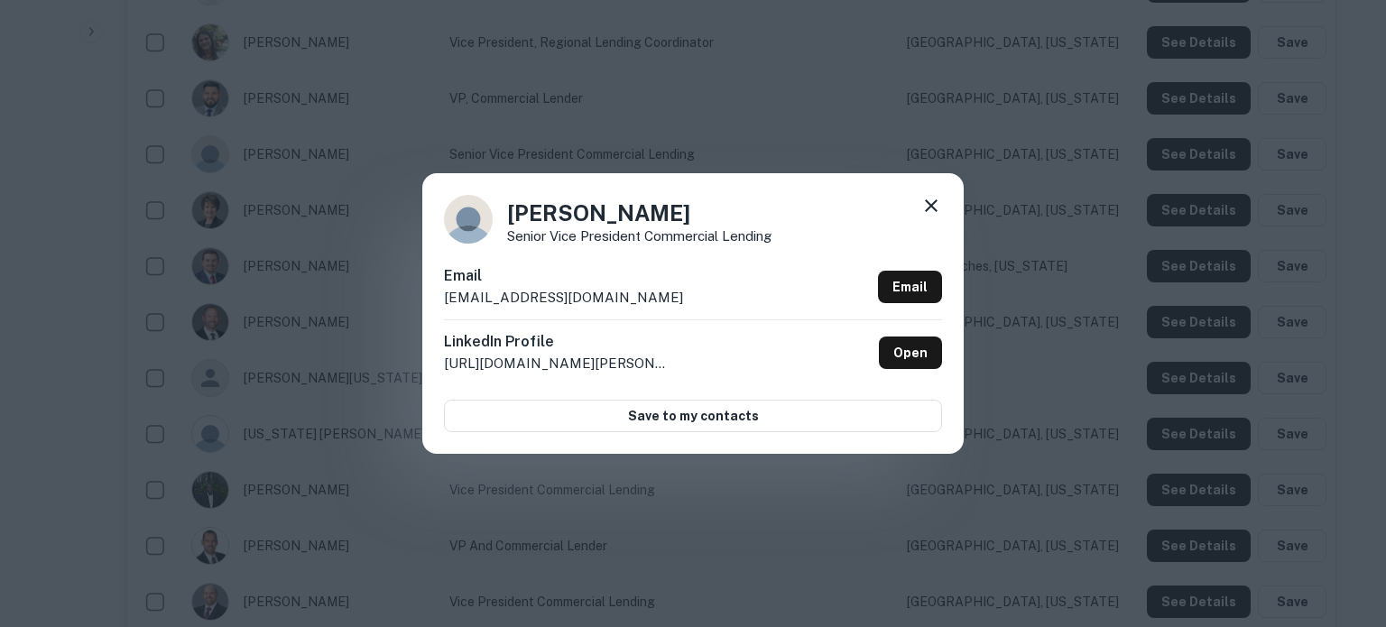
drag, startPoint x: 440, startPoint y: 302, endPoint x: 672, endPoint y: 309, distance: 232.0
click at [672, 309] on div "Kaitlin Mahard Senior Vice President Commercial Lending Email kmahard@texasbank…" at bounding box center [692, 313] width 541 height 280
copy p "kmahard@texasbankandtrust.com"
click at [934, 207] on icon at bounding box center [931, 206] width 22 height 22
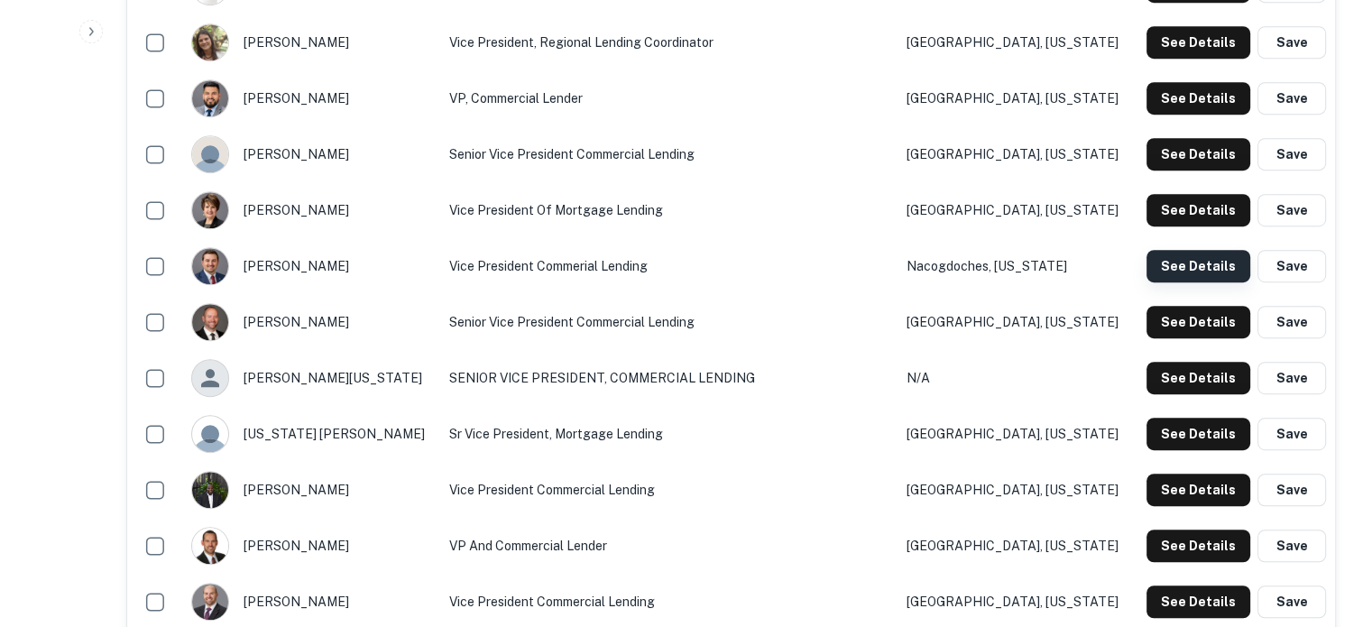
click at [1169, 272] on button "See Details" at bounding box center [1199, 266] width 104 height 32
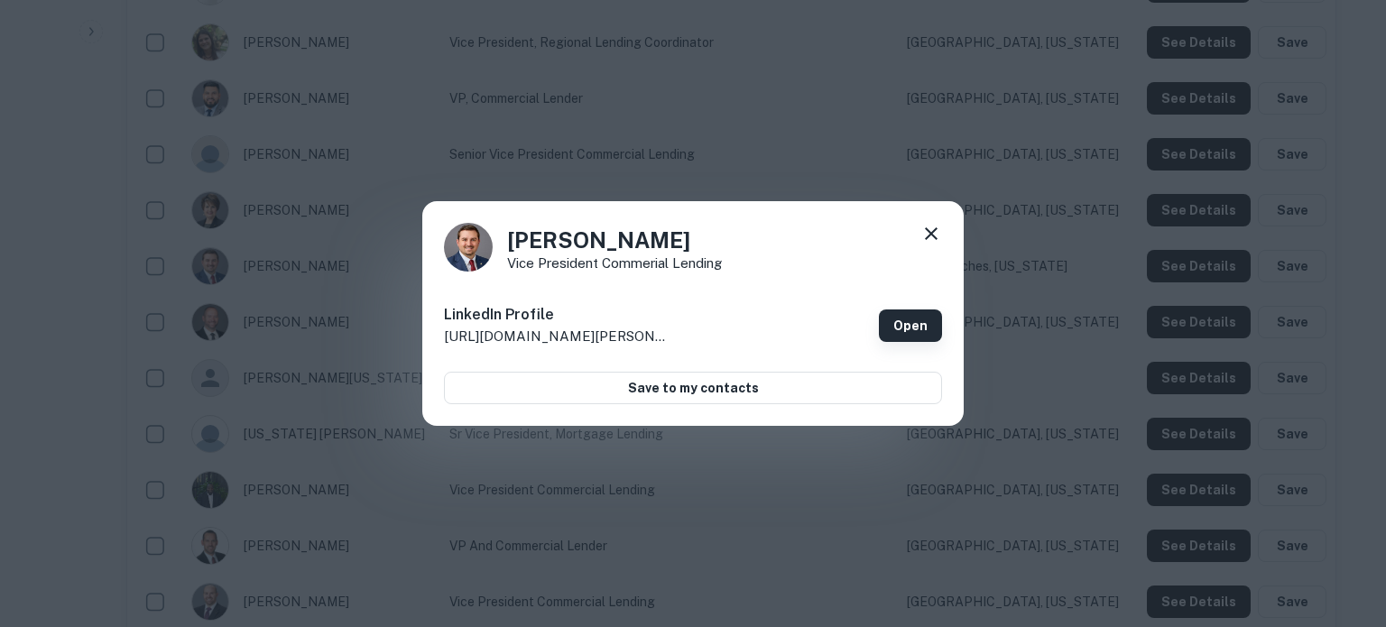
drag, startPoint x: 909, startPoint y: 309, endPoint x: 909, endPoint y: 324, distance: 14.4
click at [909, 315] on div "LinkedIn Profile http://www.linkedin.com/in/matthew-mcdaniel-16b356123 Open" at bounding box center [693, 325] width 498 height 65
click at [909, 324] on link "Open" at bounding box center [910, 325] width 63 height 32
click at [935, 233] on icon at bounding box center [931, 234] width 22 height 22
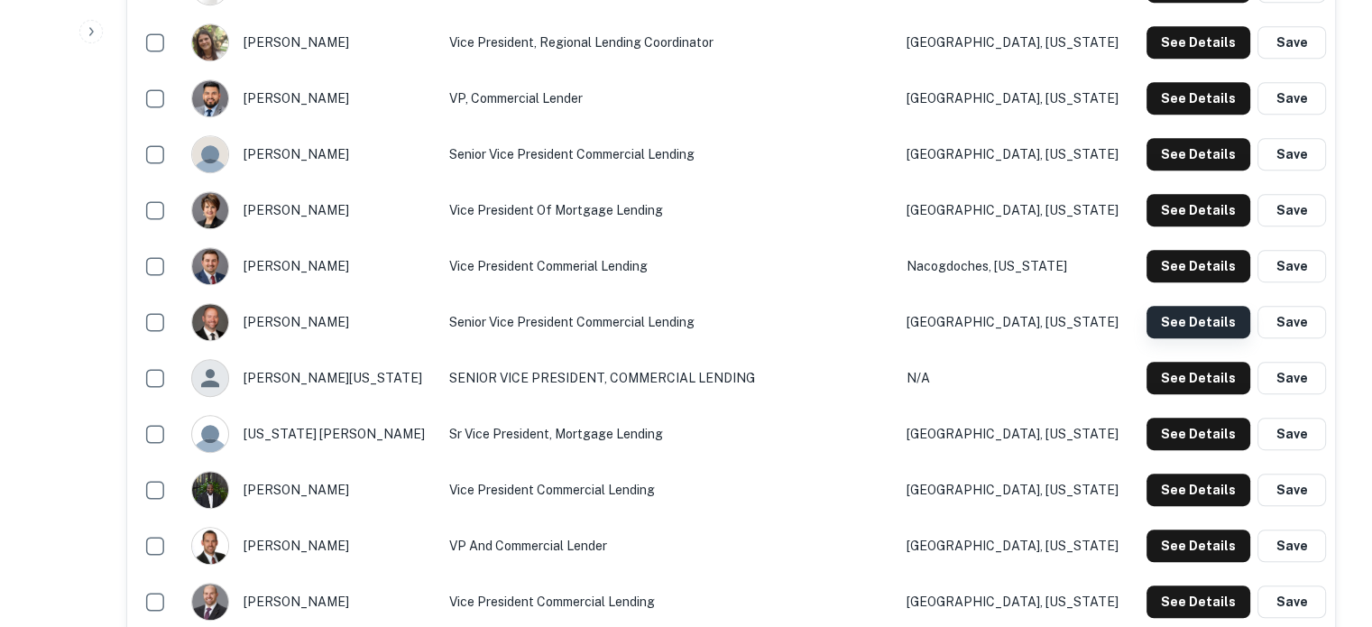
click at [1172, 324] on button "See Details" at bounding box center [1199, 322] width 104 height 32
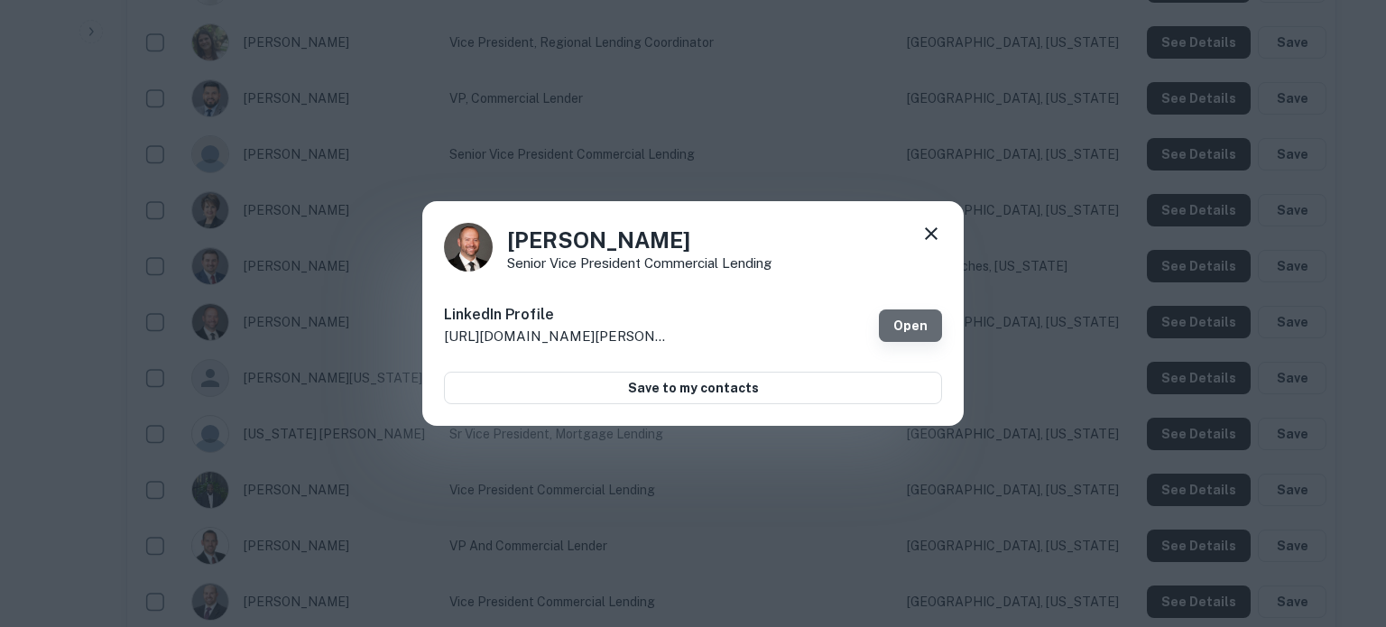
click at [915, 324] on link "Open" at bounding box center [910, 325] width 63 height 32
click at [940, 238] on icon at bounding box center [931, 234] width 22 height 22
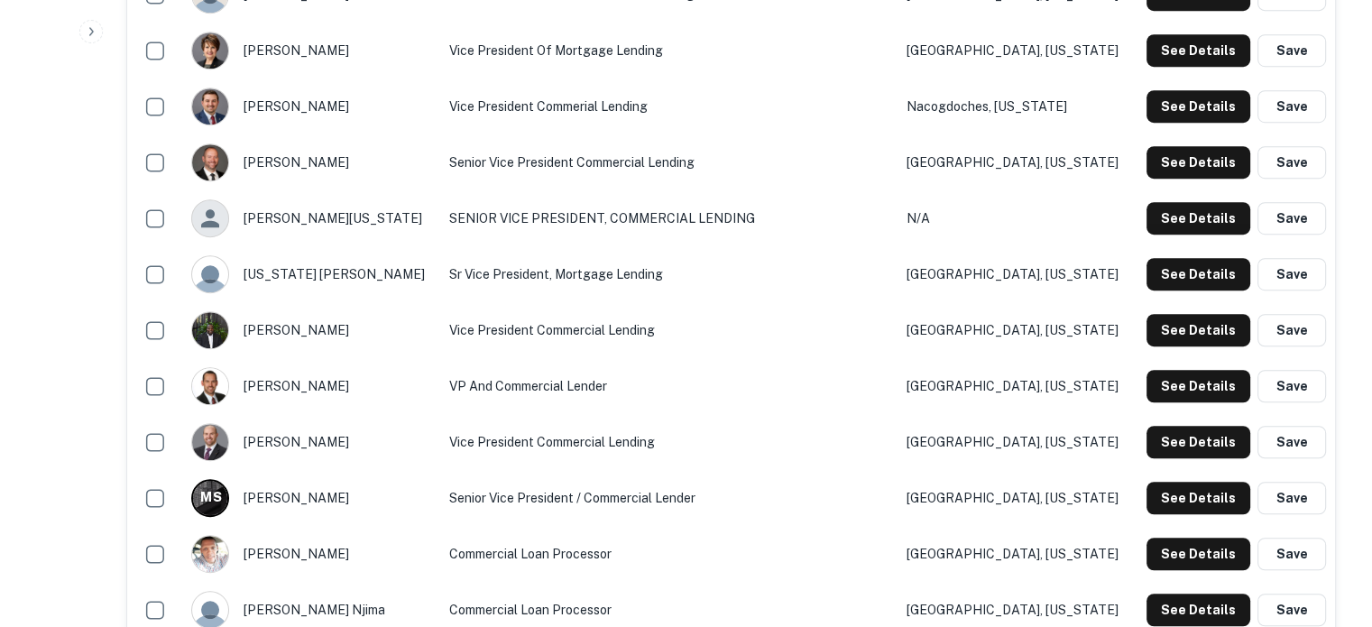
scroll to position [1263, 0]
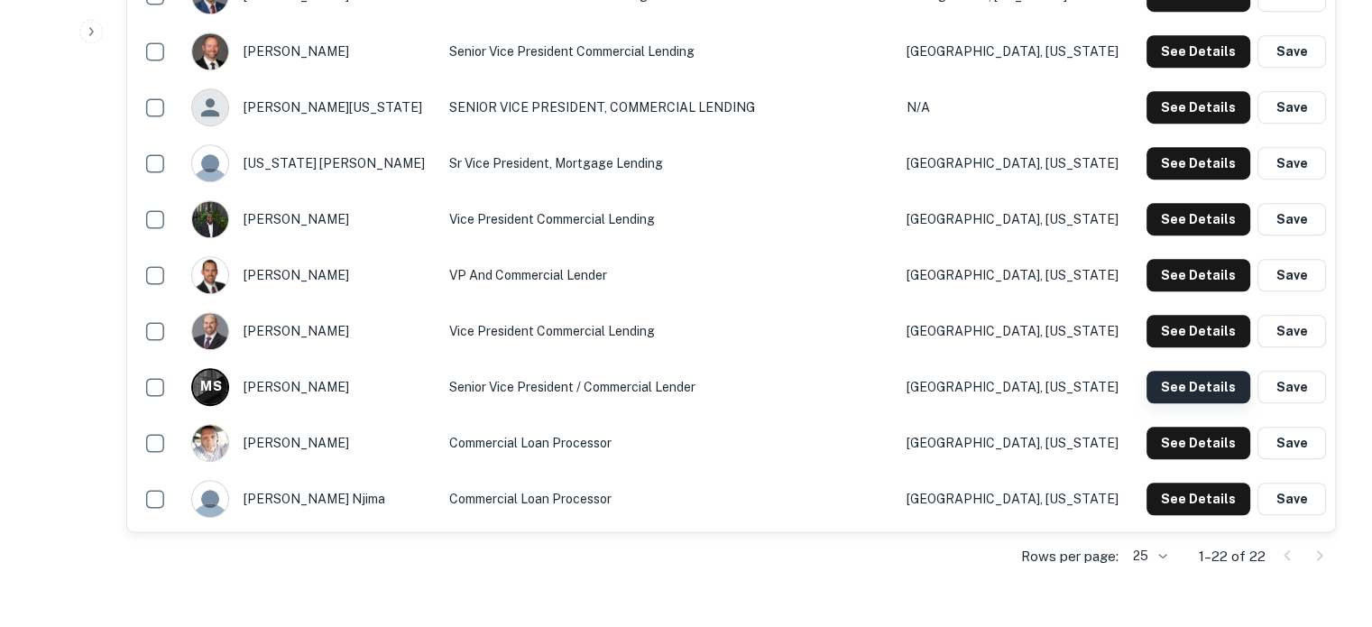
click at [1165, 389] on button "See Details" at bounding box center [1199, 387] width 104 height 32
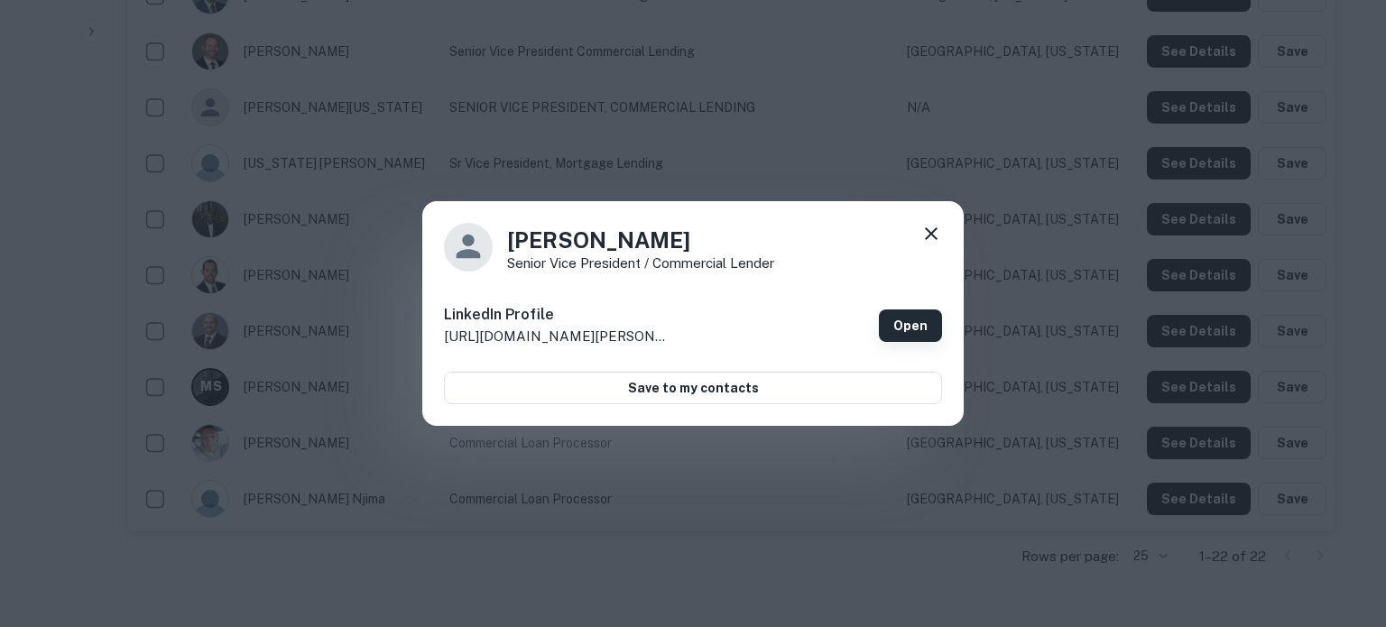
click at [936, 338] on link "Open" at bounding box center [910, 325] width 63 height 32
click at [919, 230] on div "Matthew Spivey Senior Vice President / Commercial Lender" at bounding box center [693, 247] width 498 height 49
click at [944, 242] on div "Matthew Spivey Senior Vice President / Commercial Lender LinkedIn Profile http:…" at bounding box center [692, 314] width 541 height 226
click at [930, 232] on icon at bounding box center [931, 233] width 13 height 13
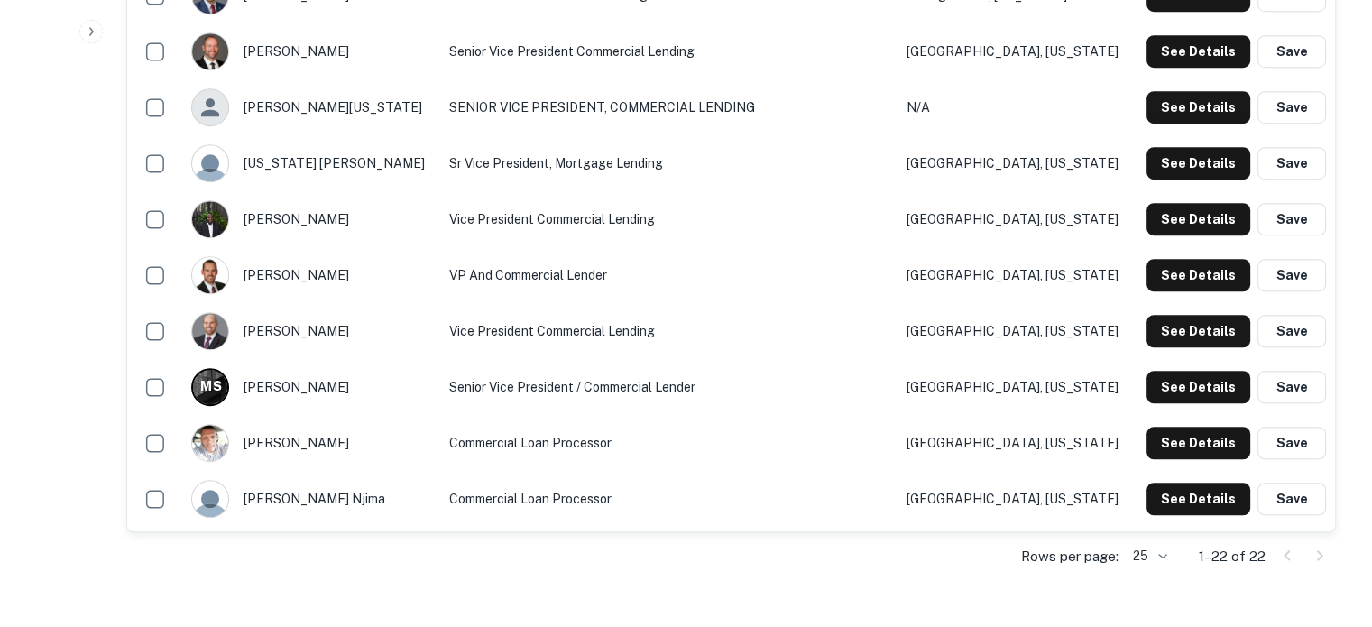
click at [1196, 311] on td "See Details Save" at bounding box center [1234, 331] width 202 height 56
click at [1188, 320] on button "See Details" at bounding box center [1199, 331] width 104 height 32
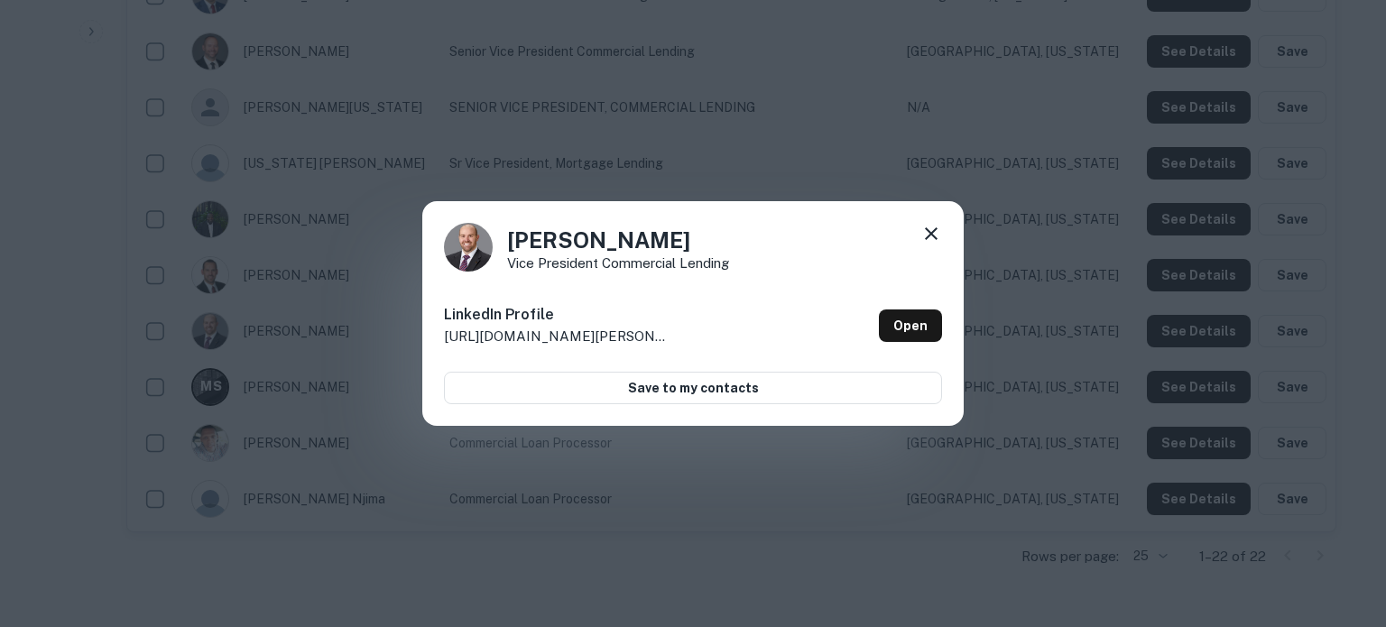
click at [927, 238] on icon at bounding box center [931, 233] width 13 height 13
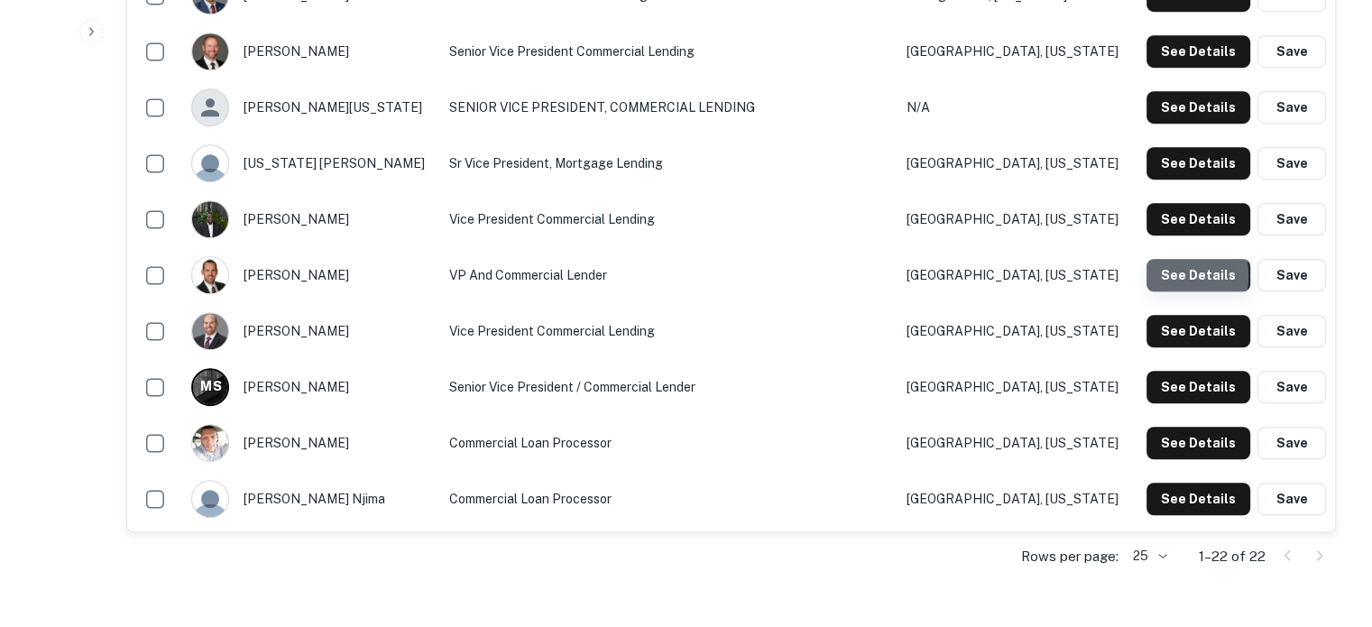
click at [1161, 277] on button "See Details" at bounding box center [1199, 275] width 104 height 32
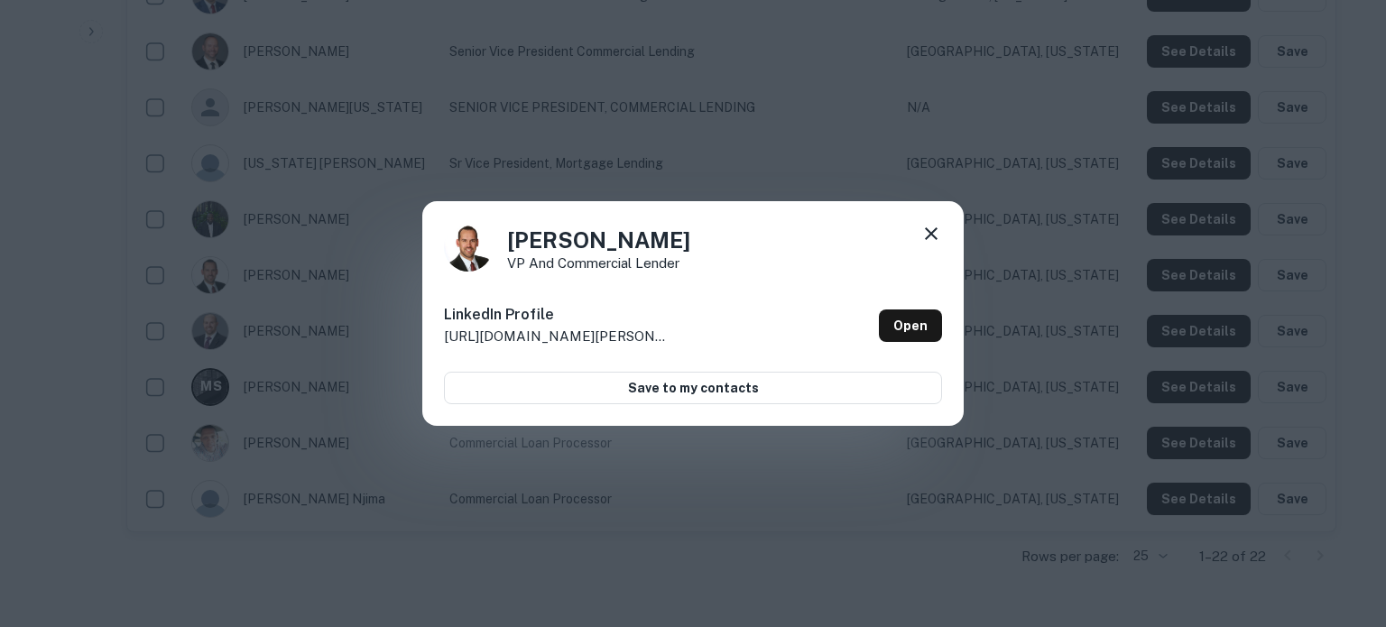
click at [927, 230] on icon at bounding box center [931, 233] width 13 height 13
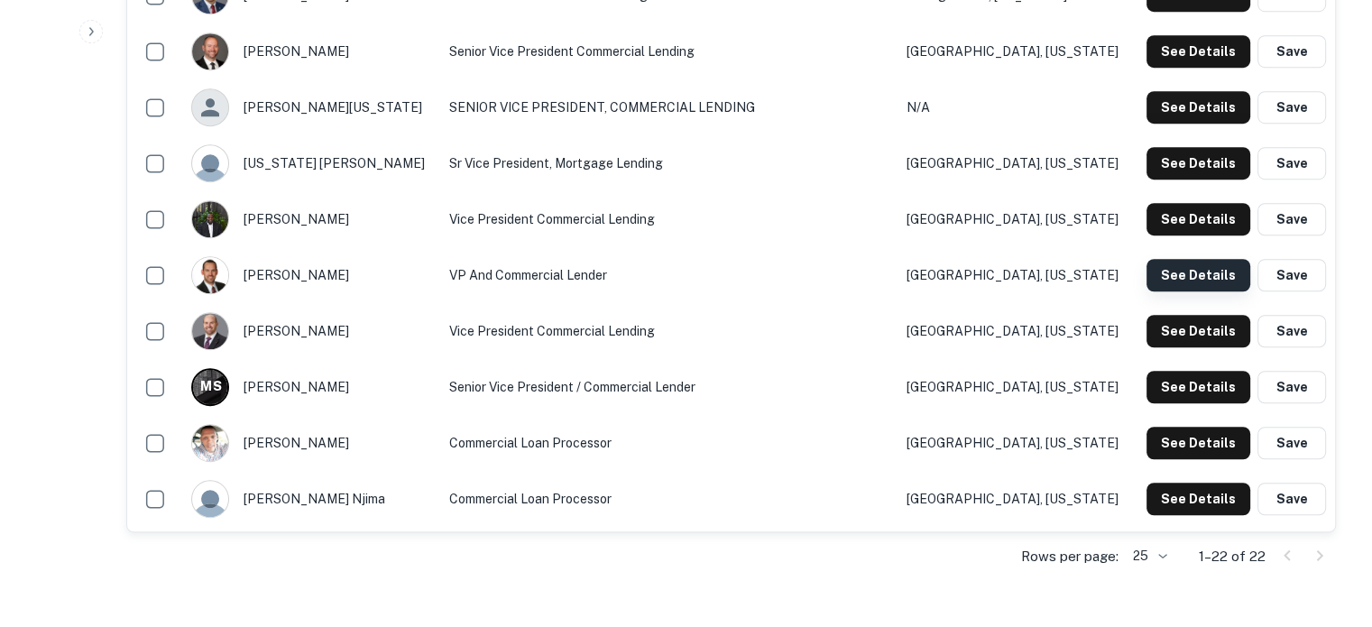
click at [1159, 273] on button "See Details" at bounding box center [1199, 275] width 104 height 32
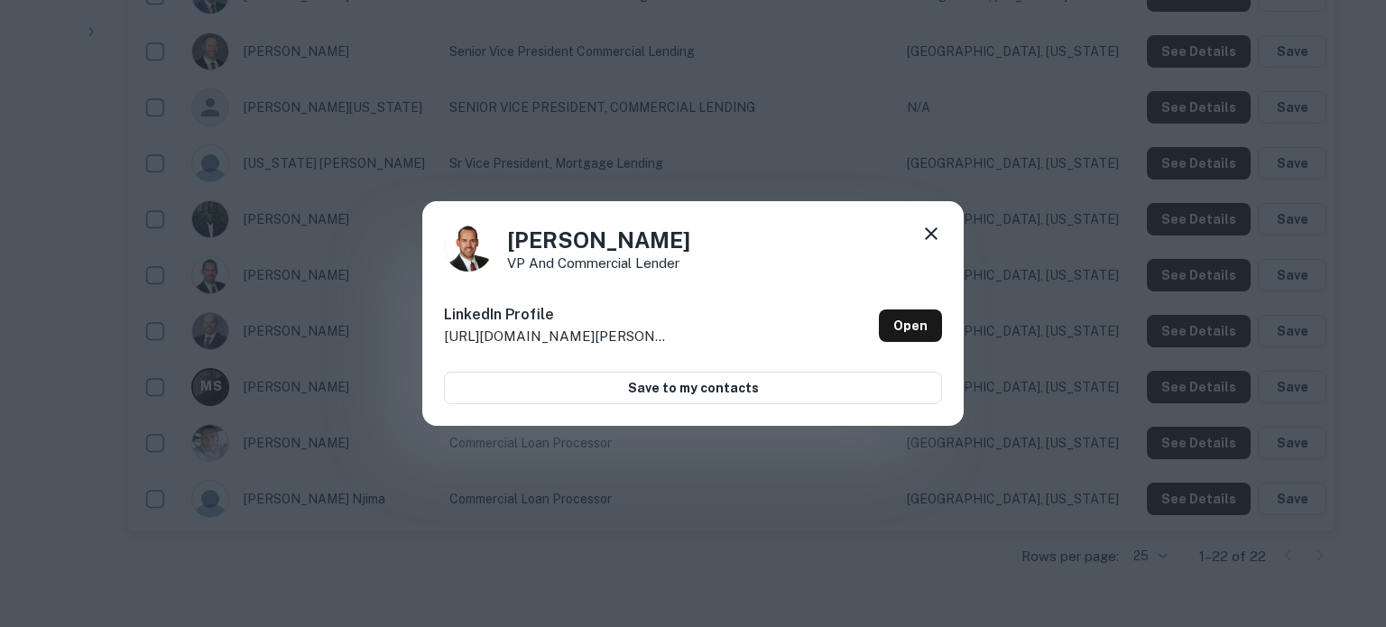
click at [938, 234] on icon at bounding box center [931, 234] width 22 height 22
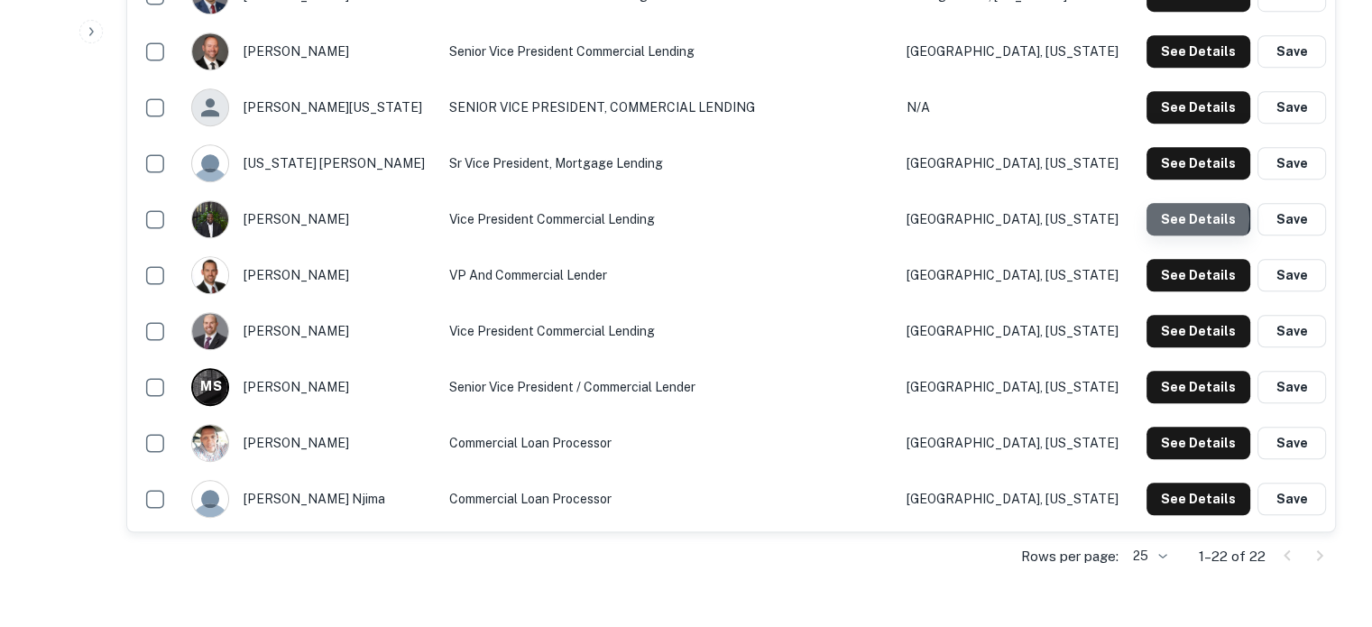
click at [1194, 220] on button "See Details" at bounding box center [1199, 219] width 104 height 32
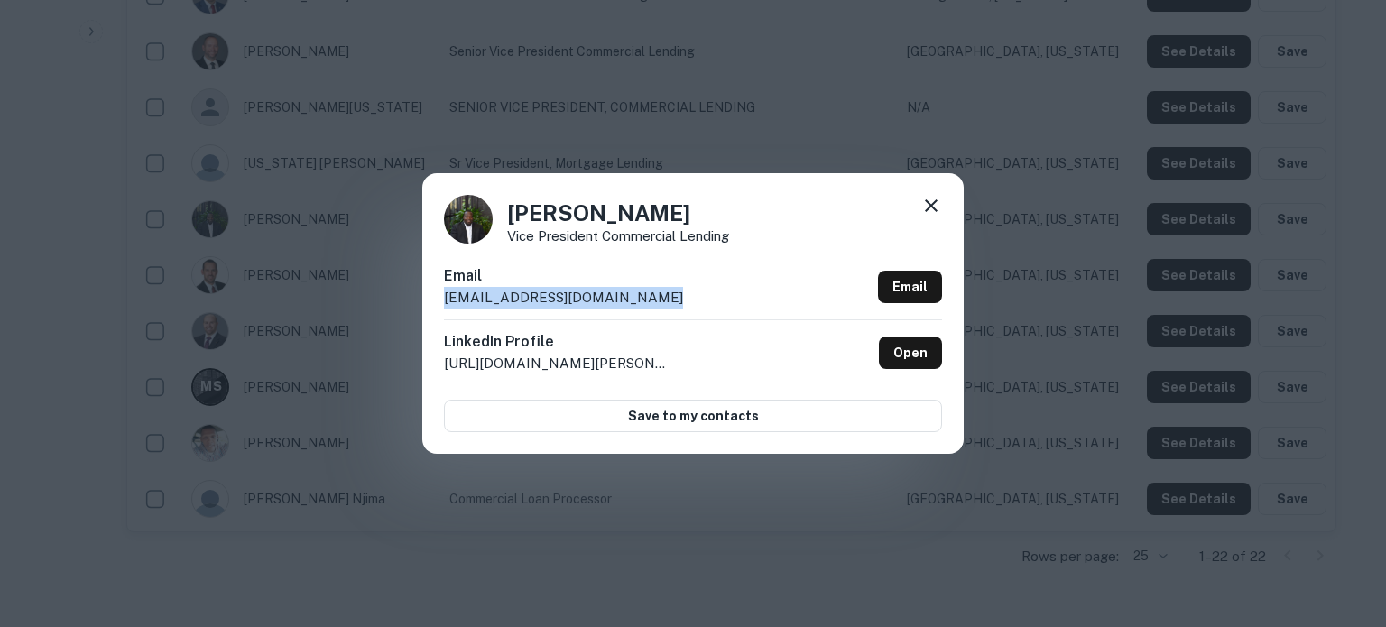
drag, startPoint x: 668, startPoint y: 309, endPoint x: 435, endPoint y: 309, distance: 232.8
click at [435, 309] on div "Tracy Perry Vice President Commercial Lending Email tperry@texasbankandtrust.co…" at bounding box center [692, 313] width 541 height 280
copy p "tperry@texasbankandtrust.com"
click at [932, 217] on div at bounding box center [931, 209] width 22 height 28
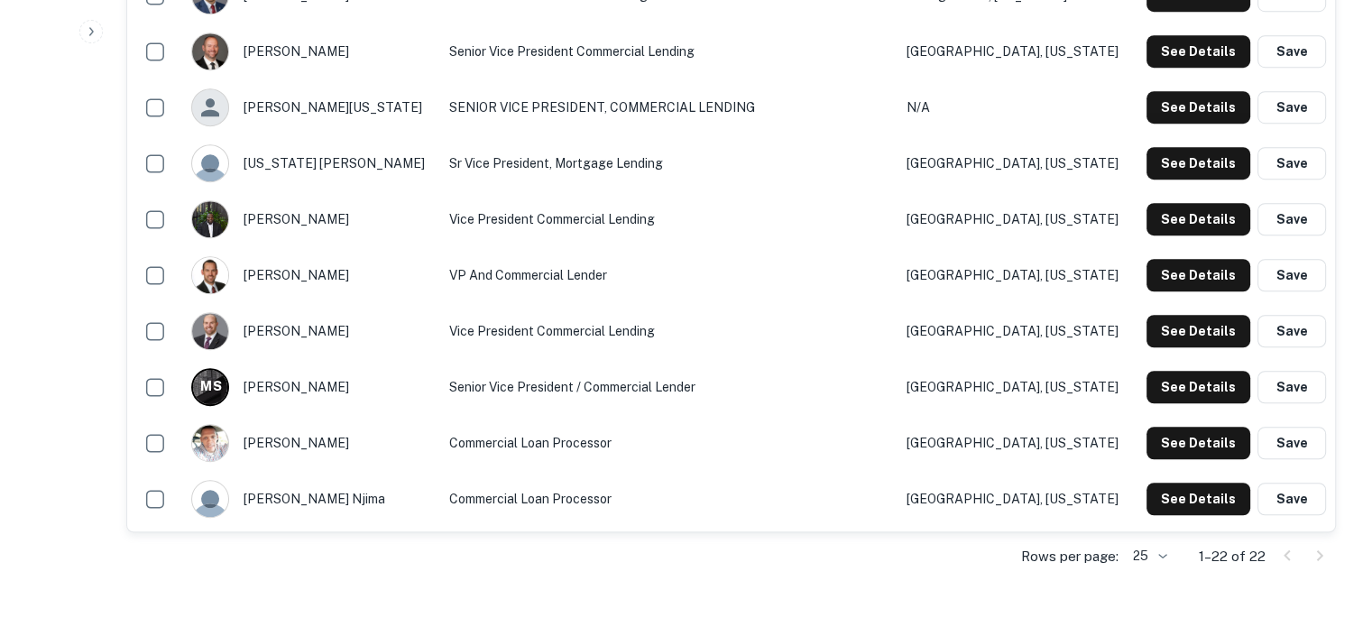
scroll to position [1083, 0]
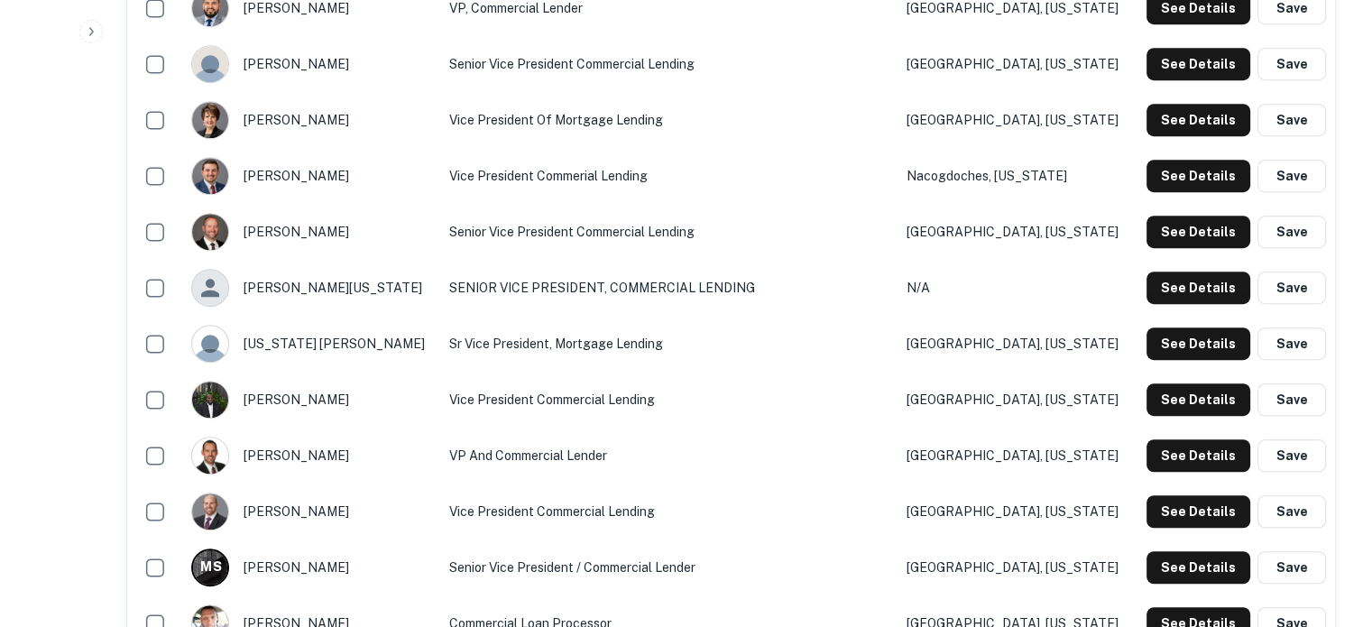
drag, startPoint x: 1193, startPoint y: 334, endPoint x: 863, endPoint y: 411, distance: 339.0
click at [864, 411] on tbody "lucien rollins Senior Vice President - Comercial Lending Allen, Texas See Detai…" at bounding box center [731, 92] width 1208 height 1231
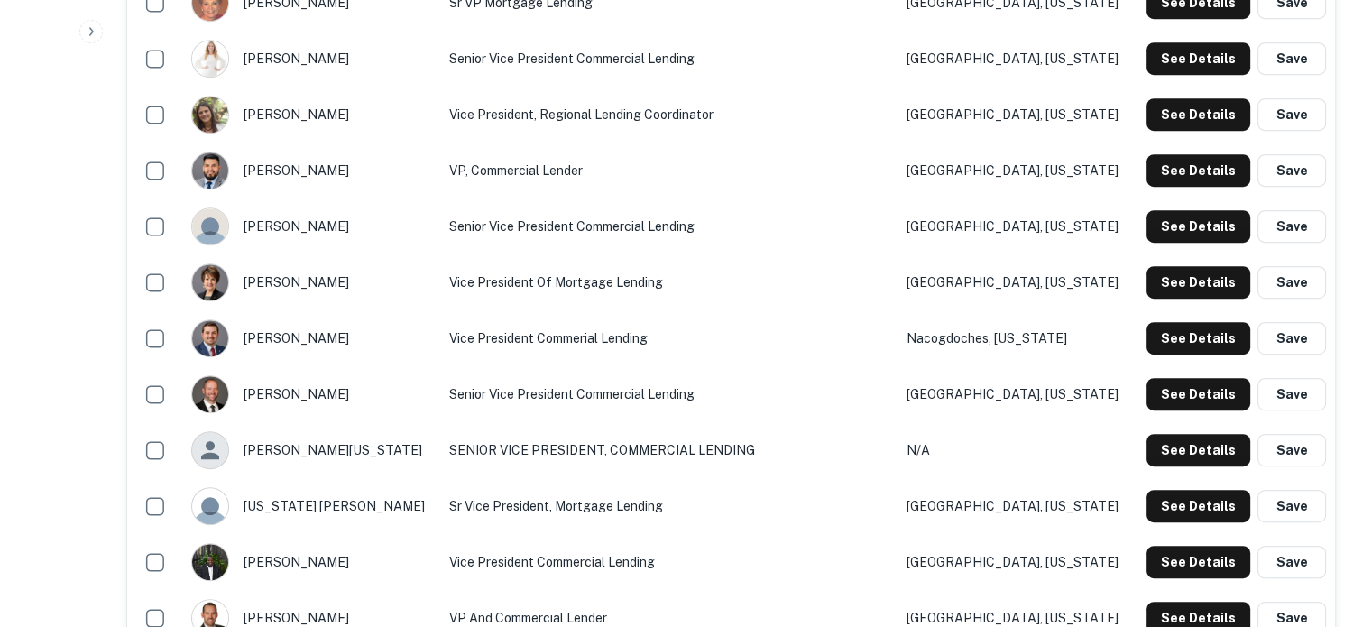
scroll to position [902, 0]
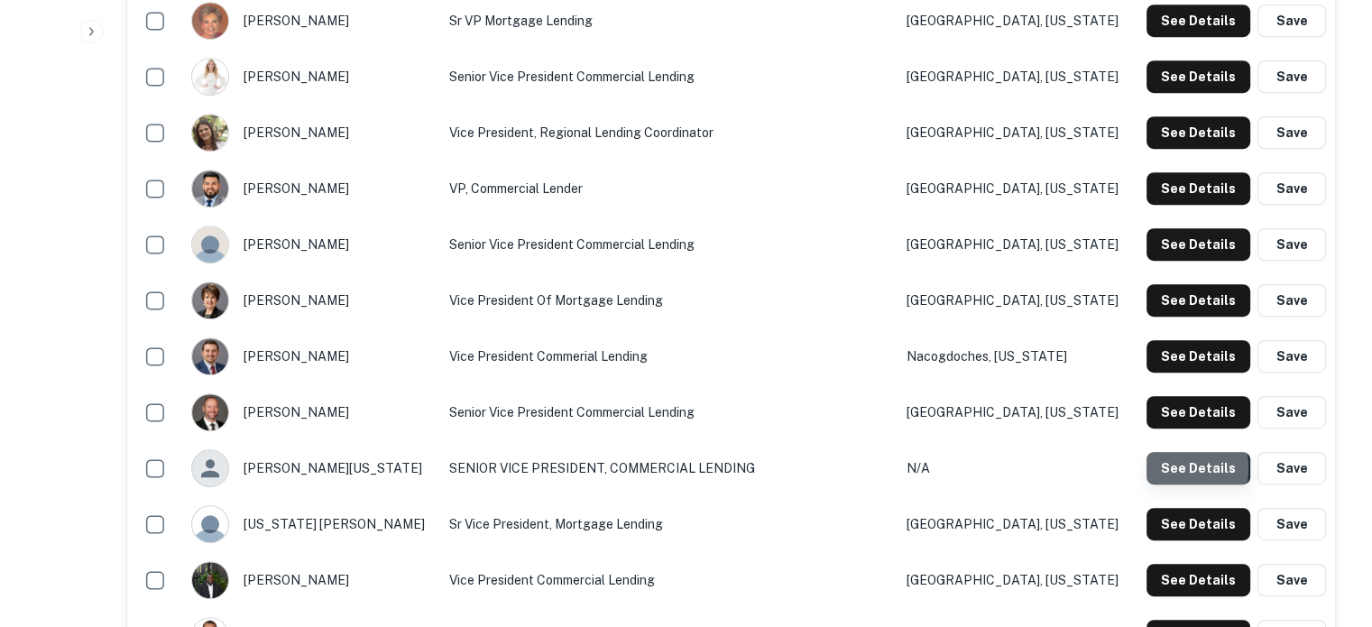
click at [1163, 470] on button "See Details" at bounding box center [1199, 468] width 104 height 32
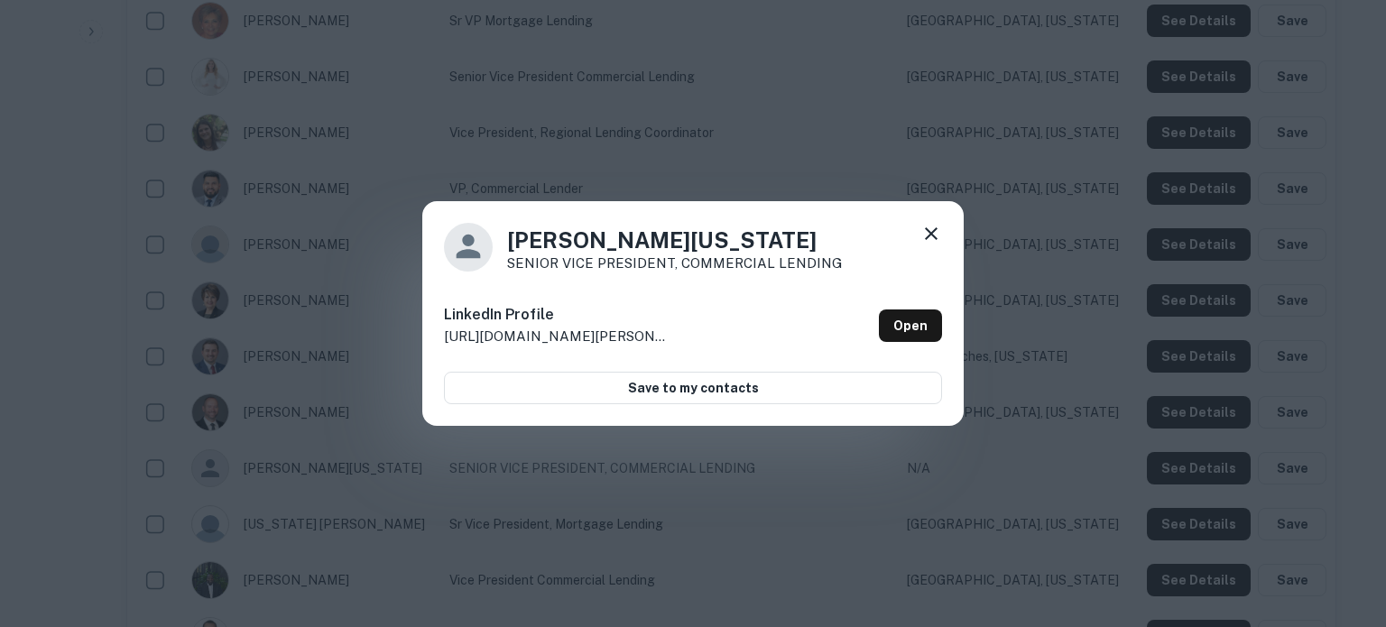
click at [926, 235] on icon at bounding box center [931, 234] width 22 height 22
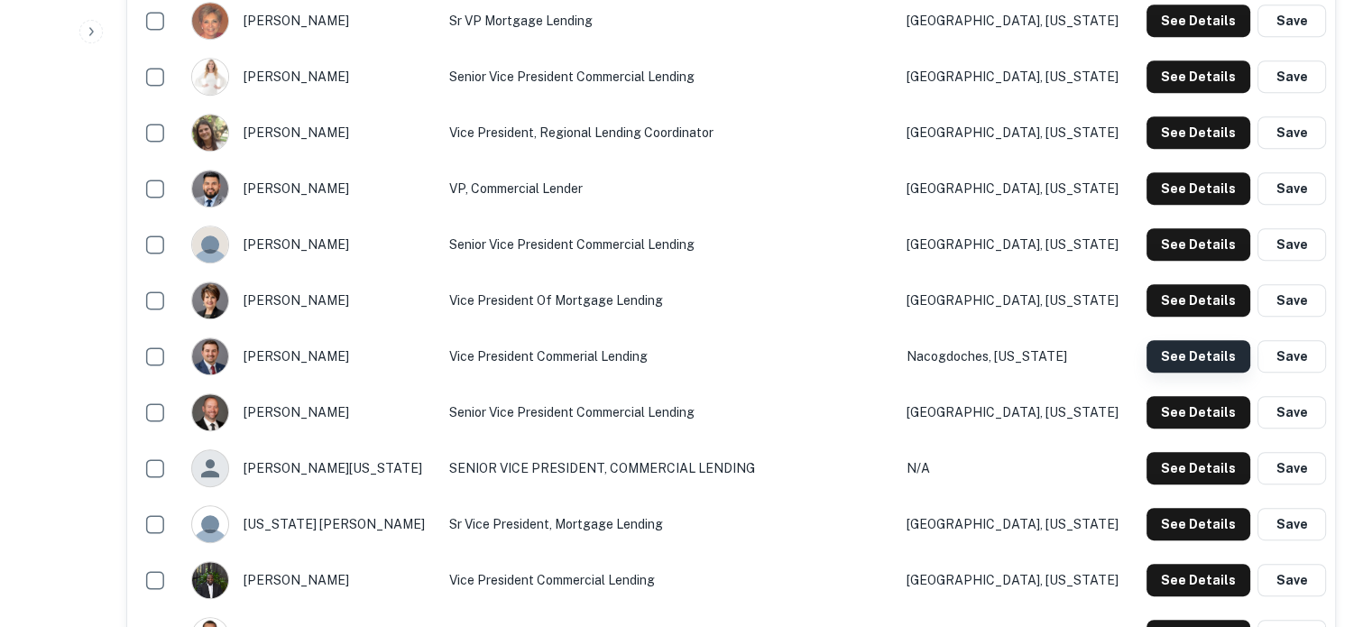
click at [1166, 354] on button "See Details" at bounding box center [1199, 356] width 104 height 32
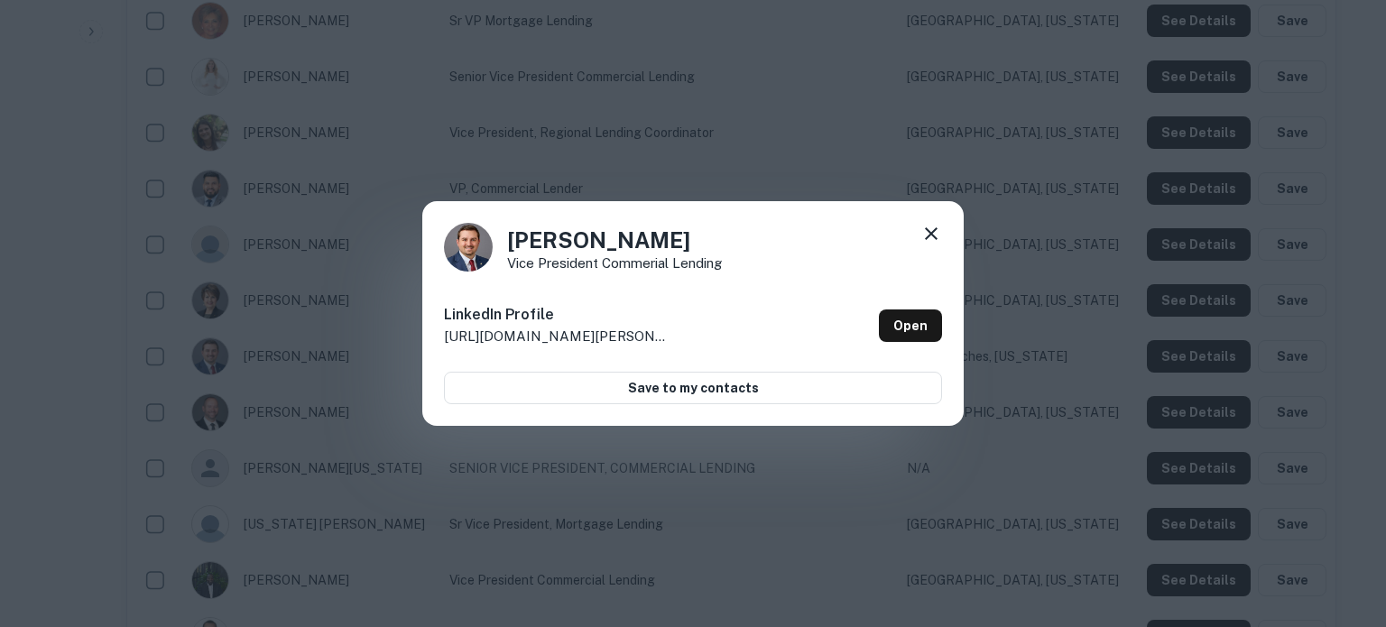
click at [928, 236] on icon at bounding box center [931, 233] width 13 height 13
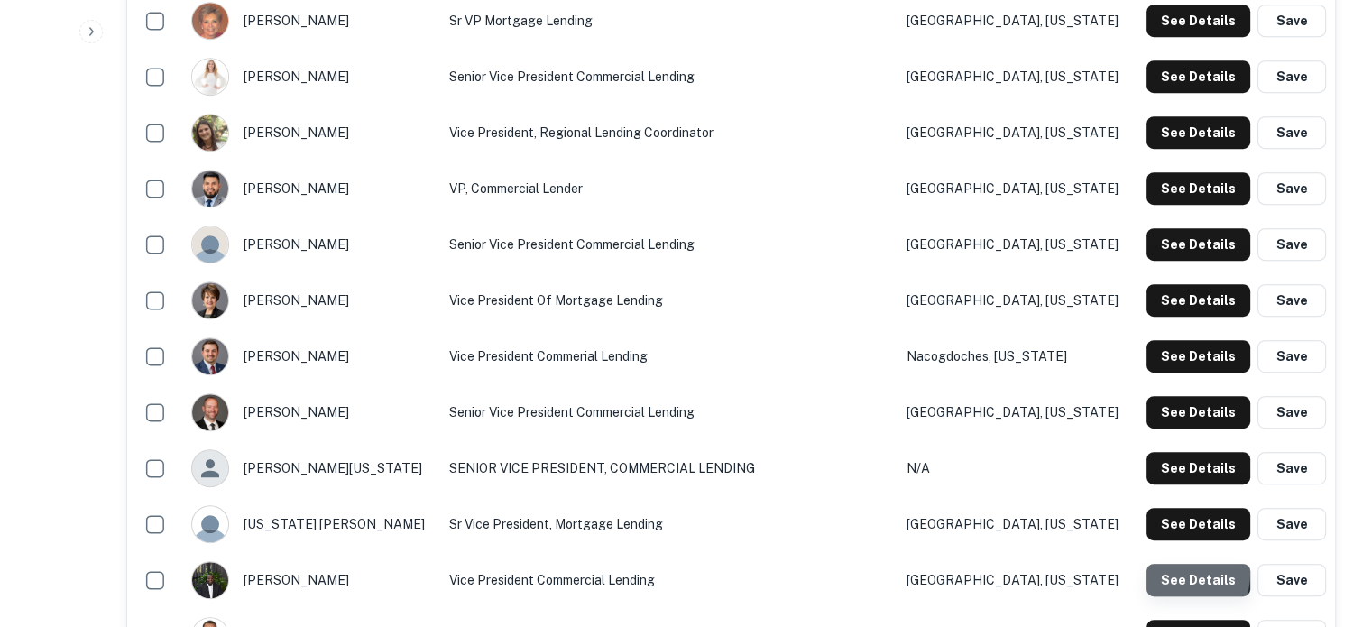
click at [1164, 573] on button "See Details" at bounding box center [1199, 580] width 104 height 32
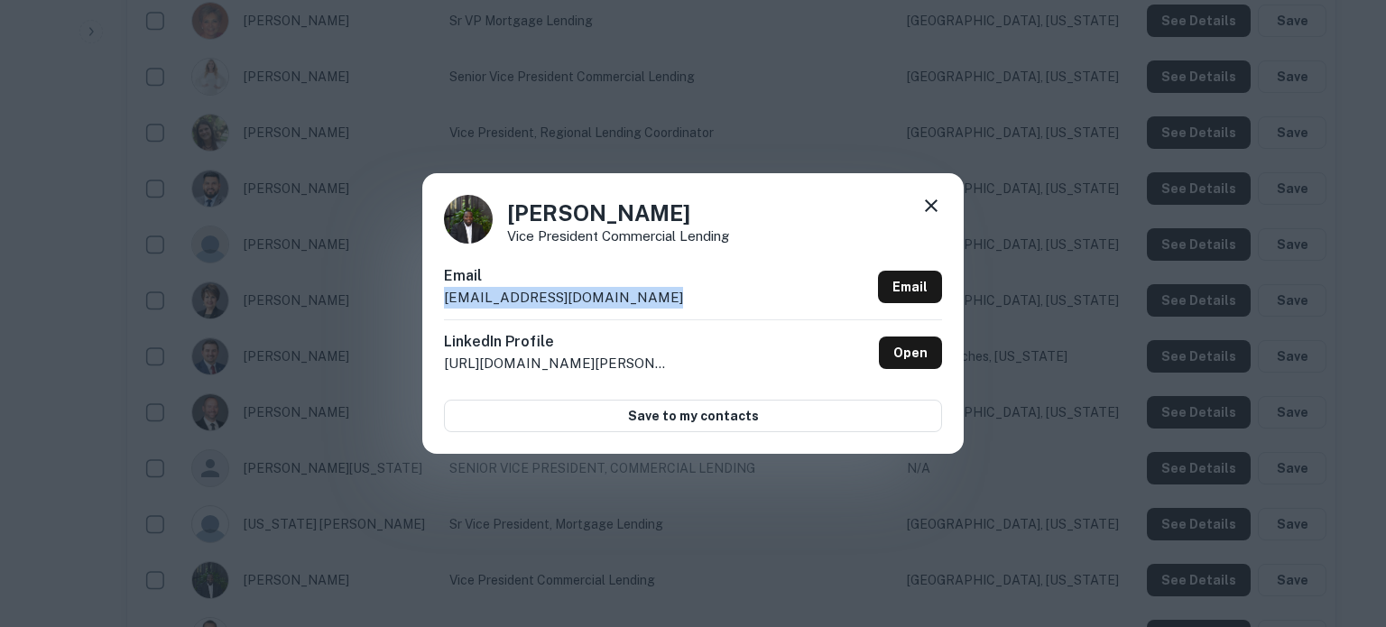
drag, startPoint x: 664, startPoint y: 299, endPoint x: 408, endPoint y: 301, distance: 256.3
click at [408, 301] on div "Tracy Perry Vice President Commercial Lending Email tperry@texasbankandtrust.co…" at bounding box center [693, 313] width 1386 height 627
copy p "tperry@texasbankandtrust.com"
click at [938, 217] on div at bounding box center [931, 209] width 22 height 28
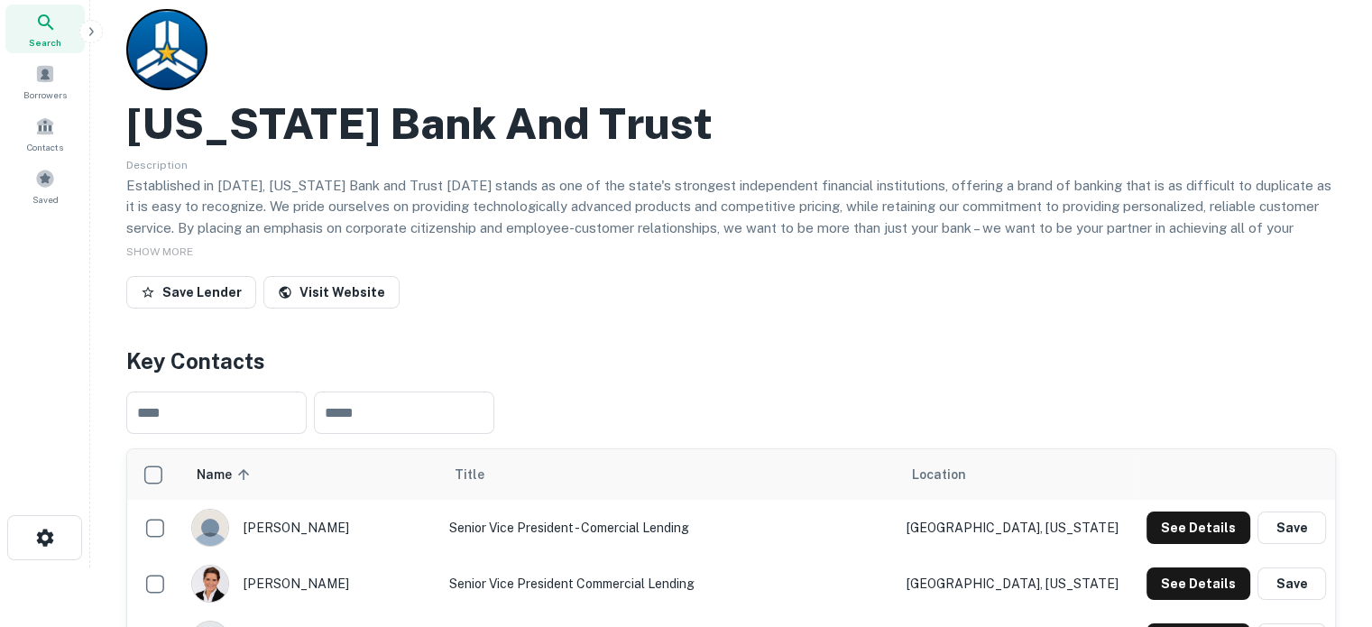
scroll to position [0, 0]
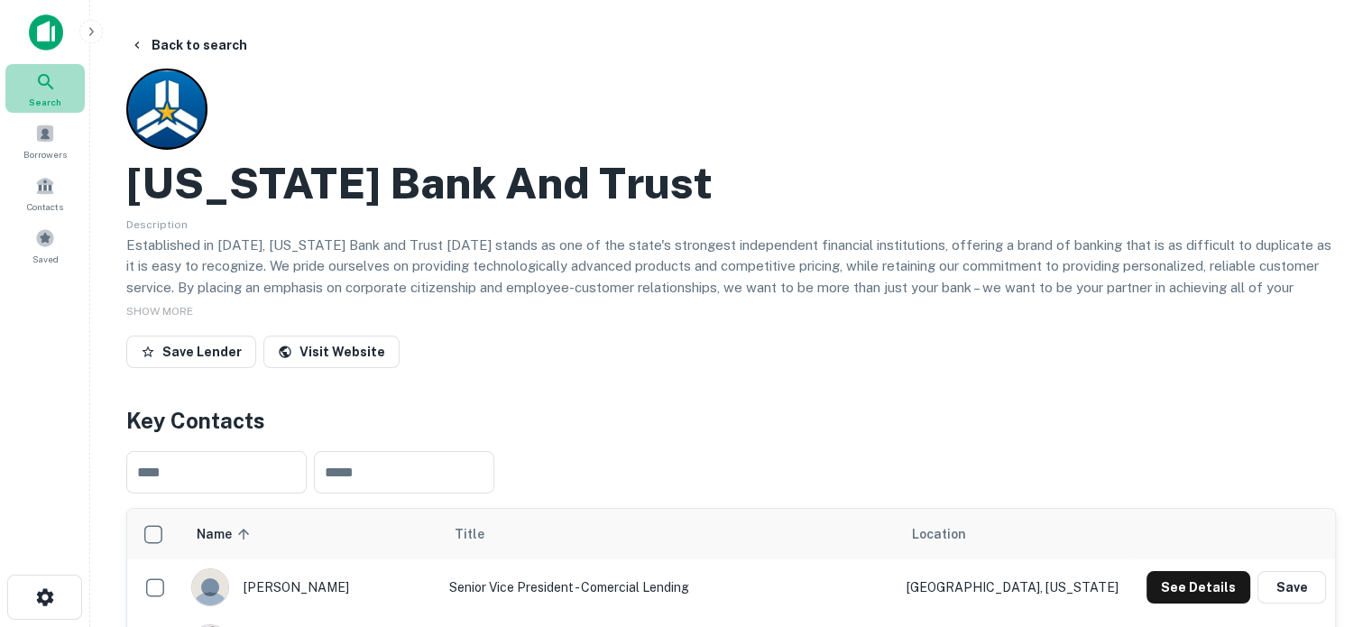
click at [69, 90] on div "Search" at bounding box center [44, 88] width 79 height 49
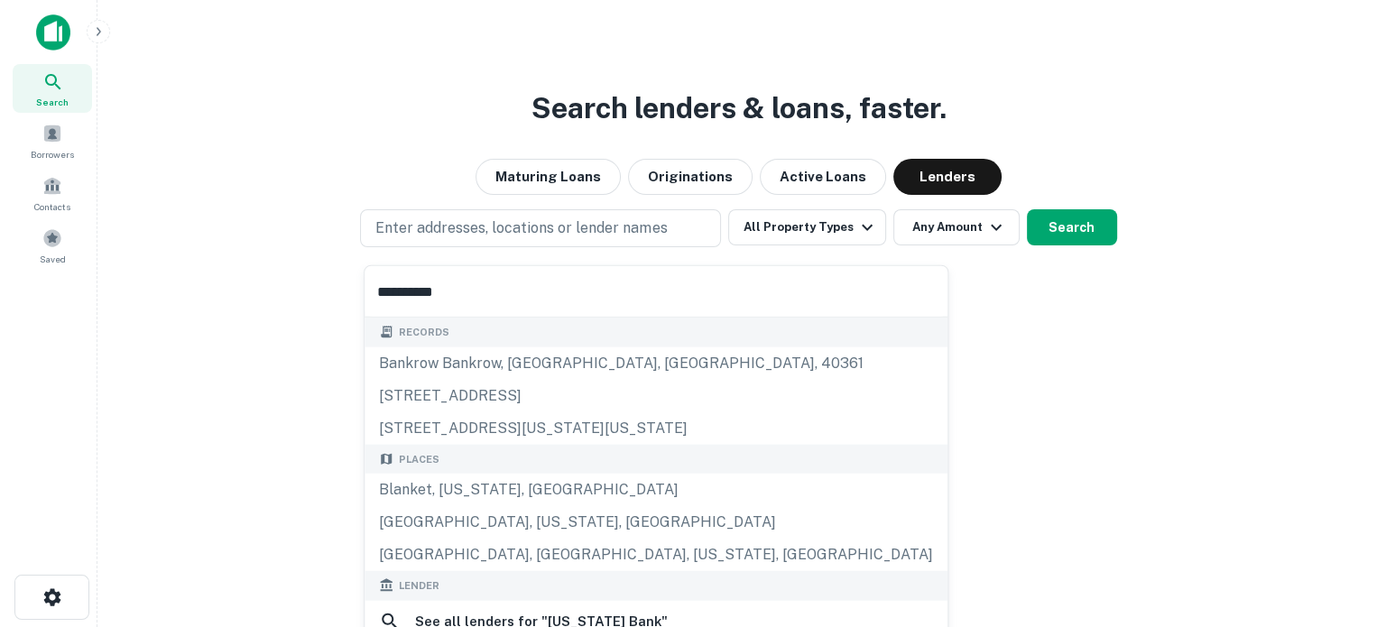
scroll to position [254, 0]
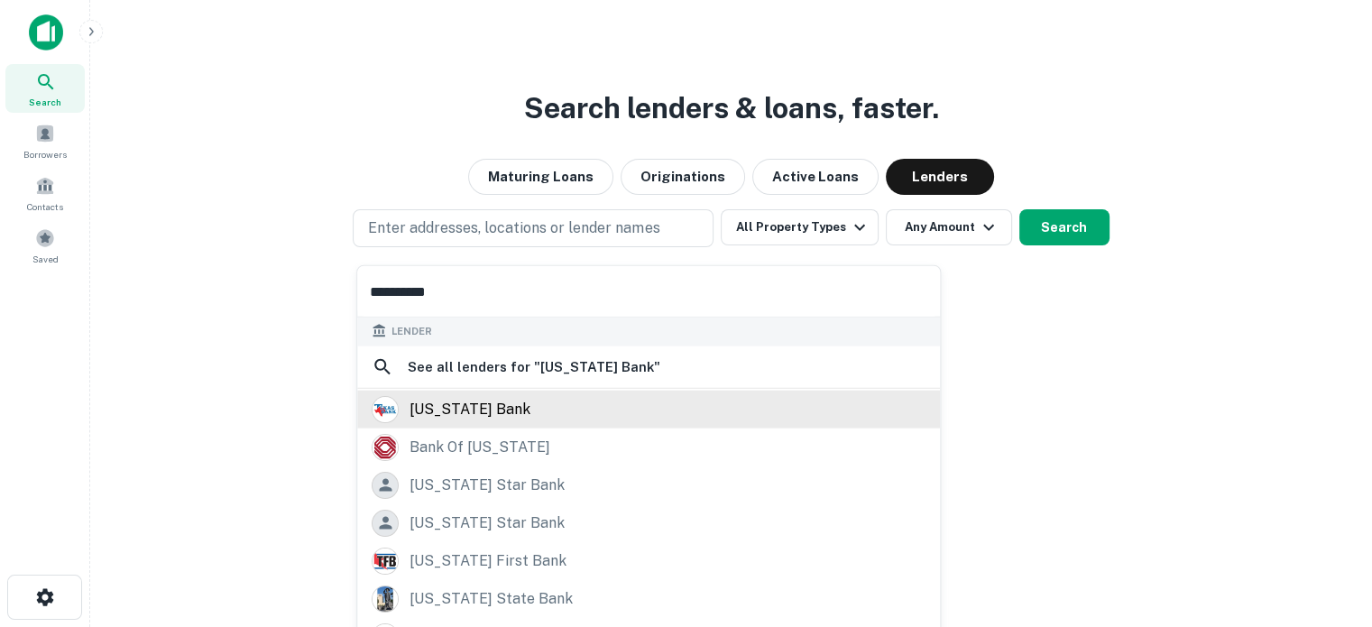
type input "**********"
click at [503, 410] on div "[US_STATE] bank" at bounding box center [649, 408] width 554 height 27
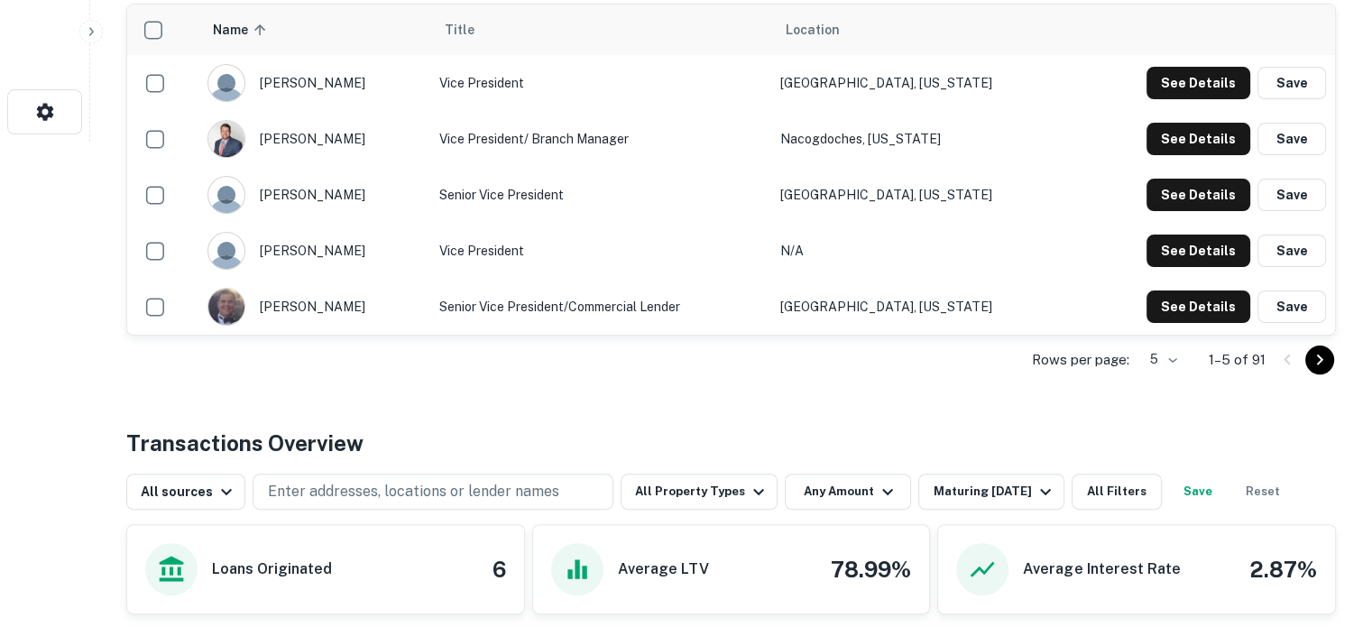
scroll to position [541, 0]
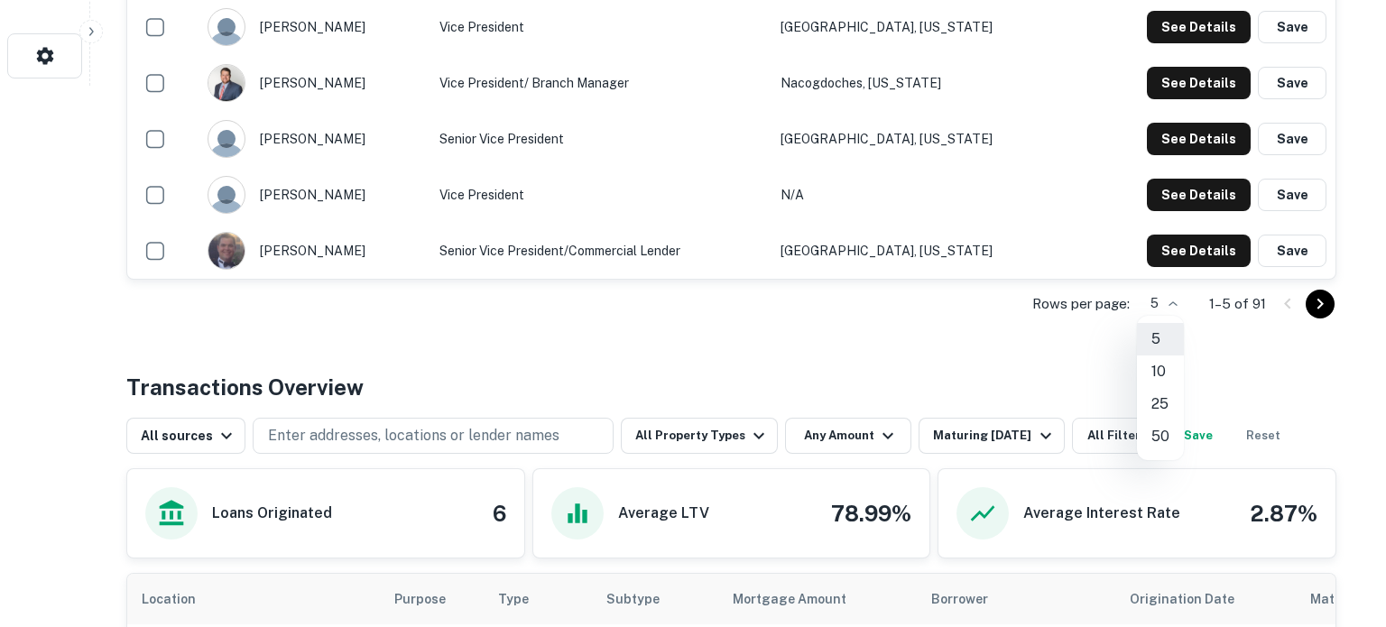
click at [1163, 438] on li "50" at bounding box center [1160, 436] width 47 height 32
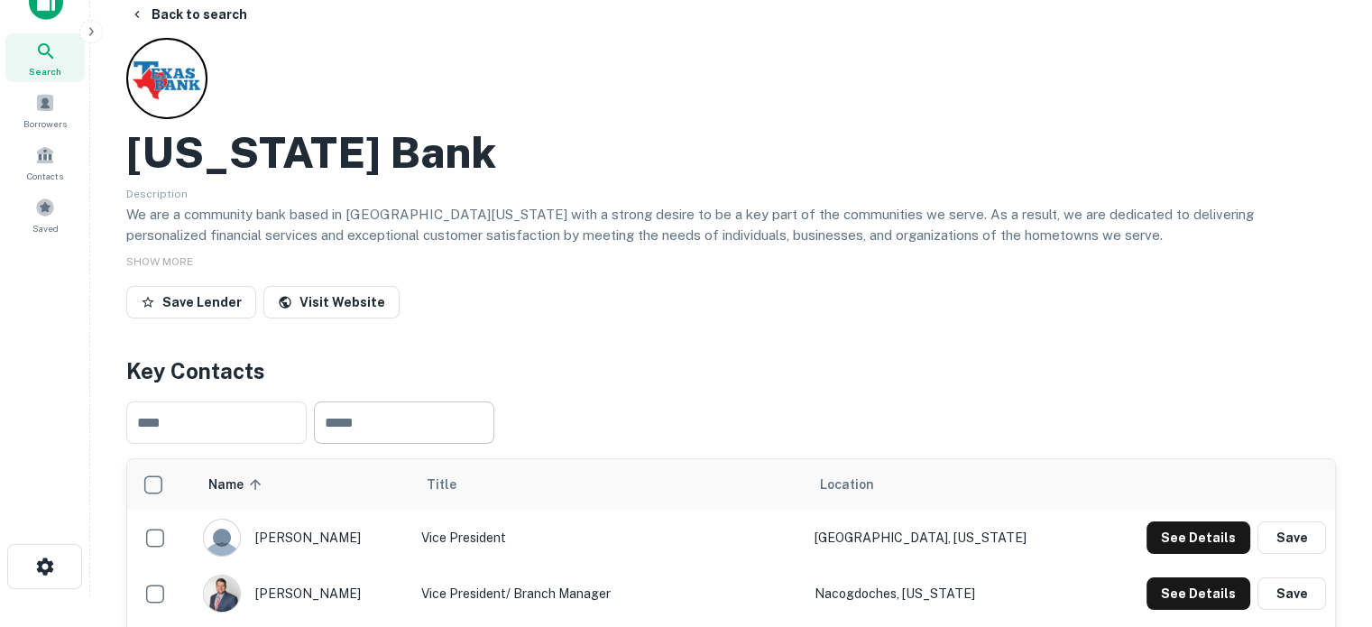
scroll to position [0, 0]
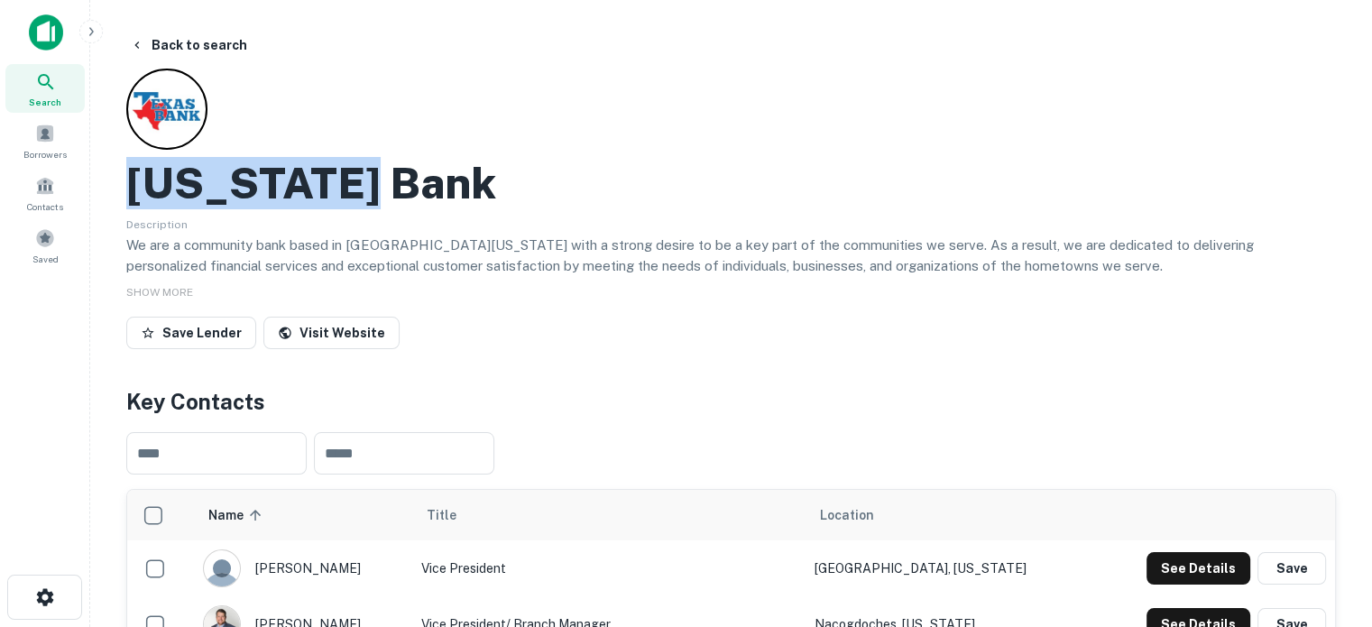
drag, startPoint x: 127, startPoint y: 187, endPoint x: 407, endPoint y: 181, distance: 279.8
copy h2 "[US_STATE] Bank"
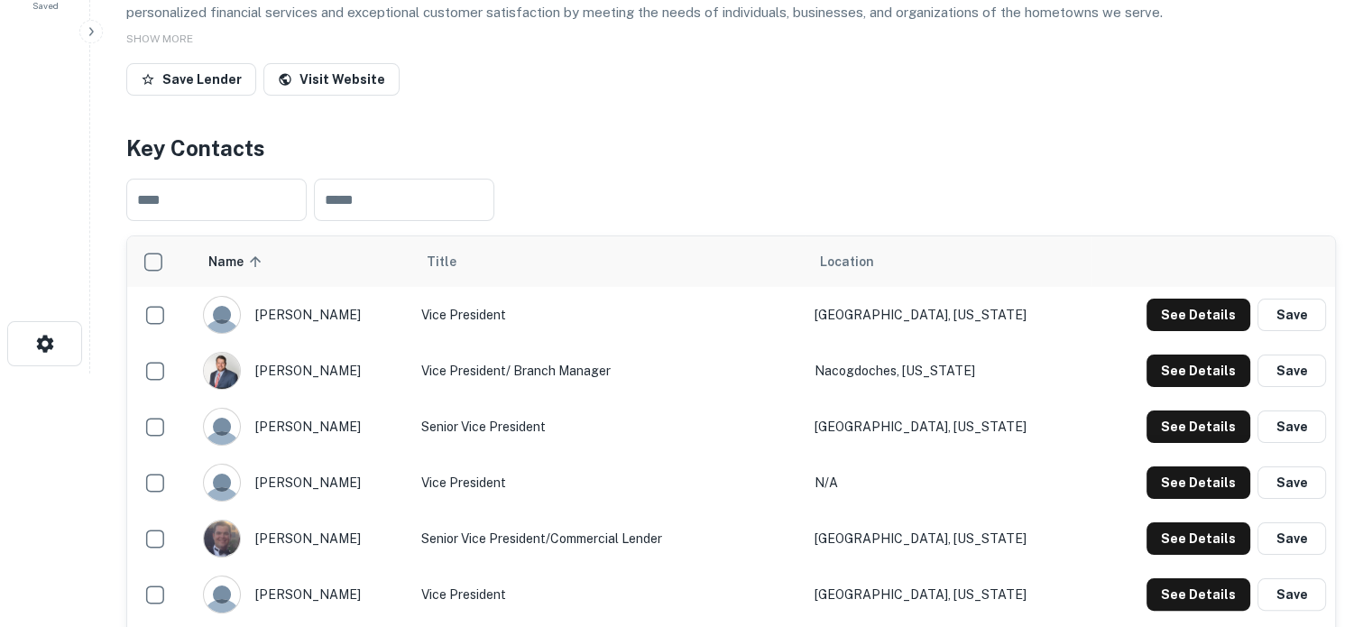
scroll to position [451, 0]
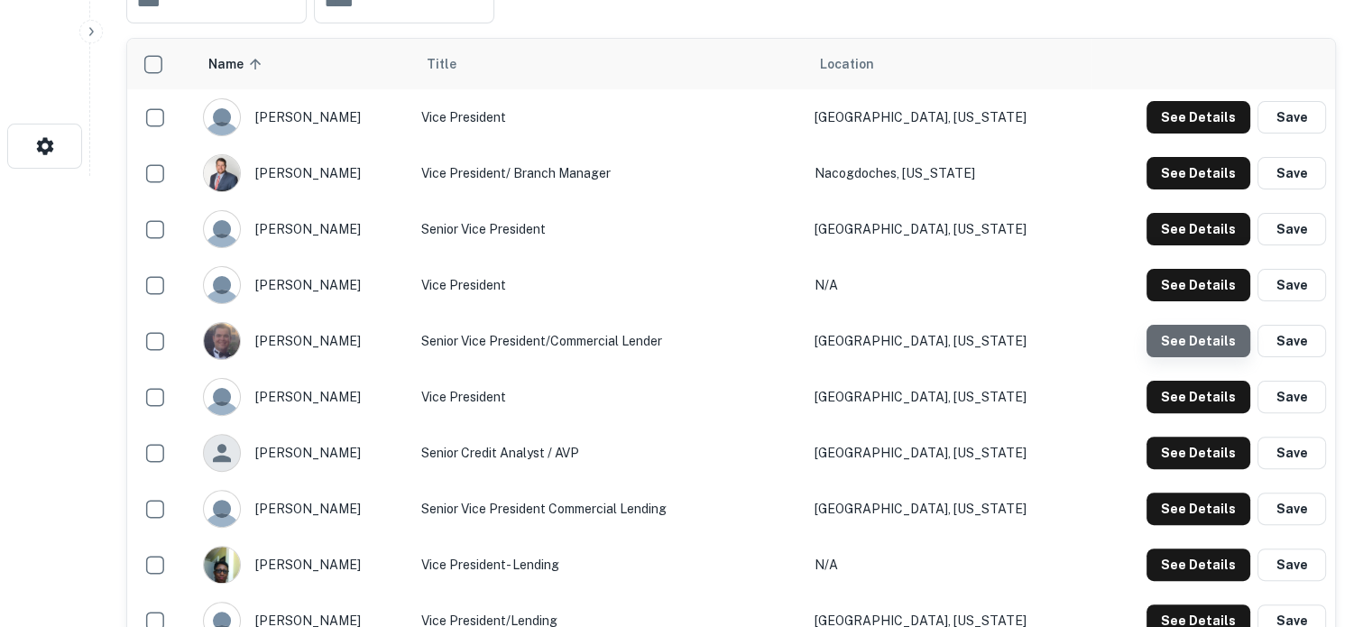
click at [1202, 335] on button "See Details" at bounding box center [1199, 341] width 104 height 32
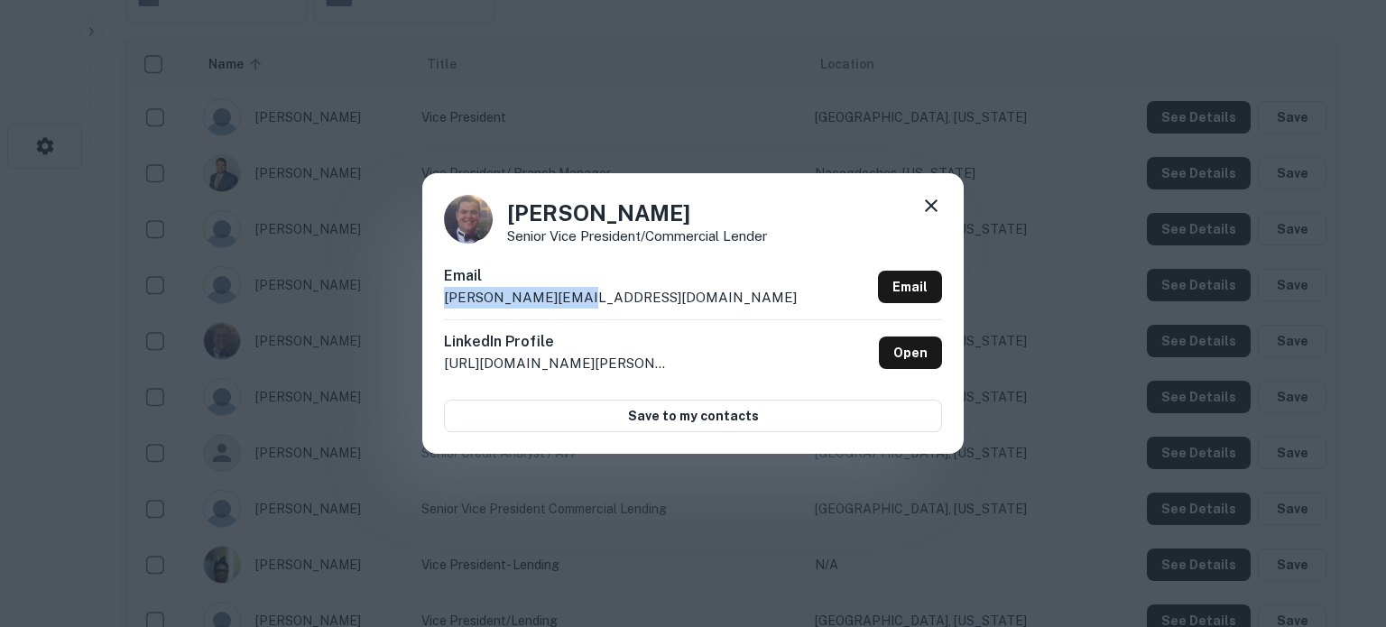
drag, startPoint x: 439, startPoint y: 304, endPoint x: 621, endPoint y: 302, distance: 181.4
click at [621, 302] on div "[PERSON_NAME] Senior Vice President/Commercial Lender Email [PERSON_NAME][EMAIL…" at bounding box center [692, 313] width 541 height 280
copy p "[PERSON_NAME][EMAIL_ADDRESS][DOMAIN_NAME]"
click at [938, 208] on icon at bounding box center [931, 206] width 22 height 22
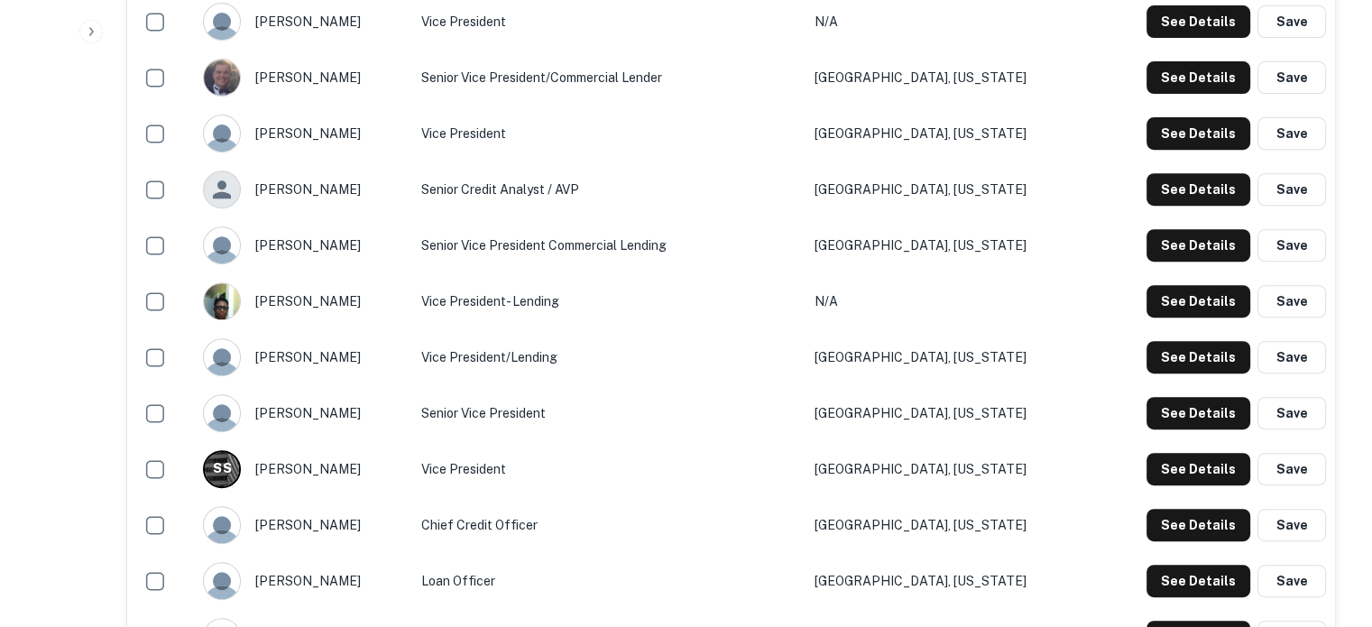
scroll to position [722, 0]
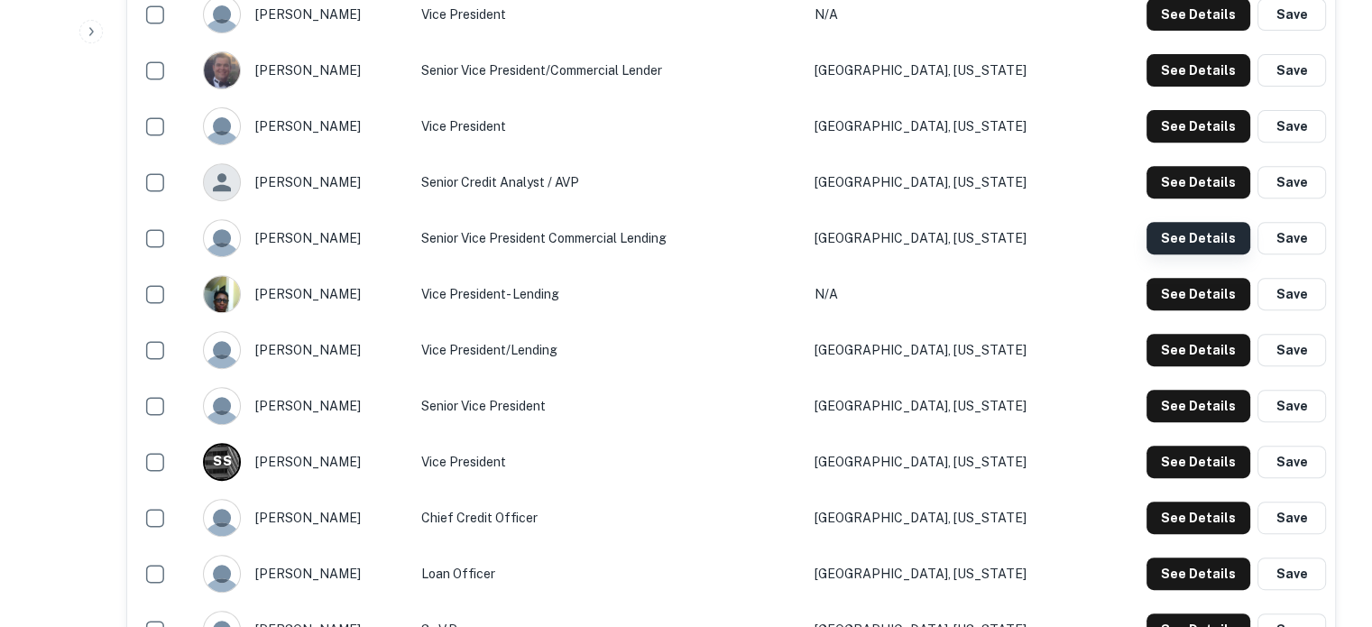
click at [1196, 234] on button "See Details" at bounding box center [1199, 238] width 104 height 32
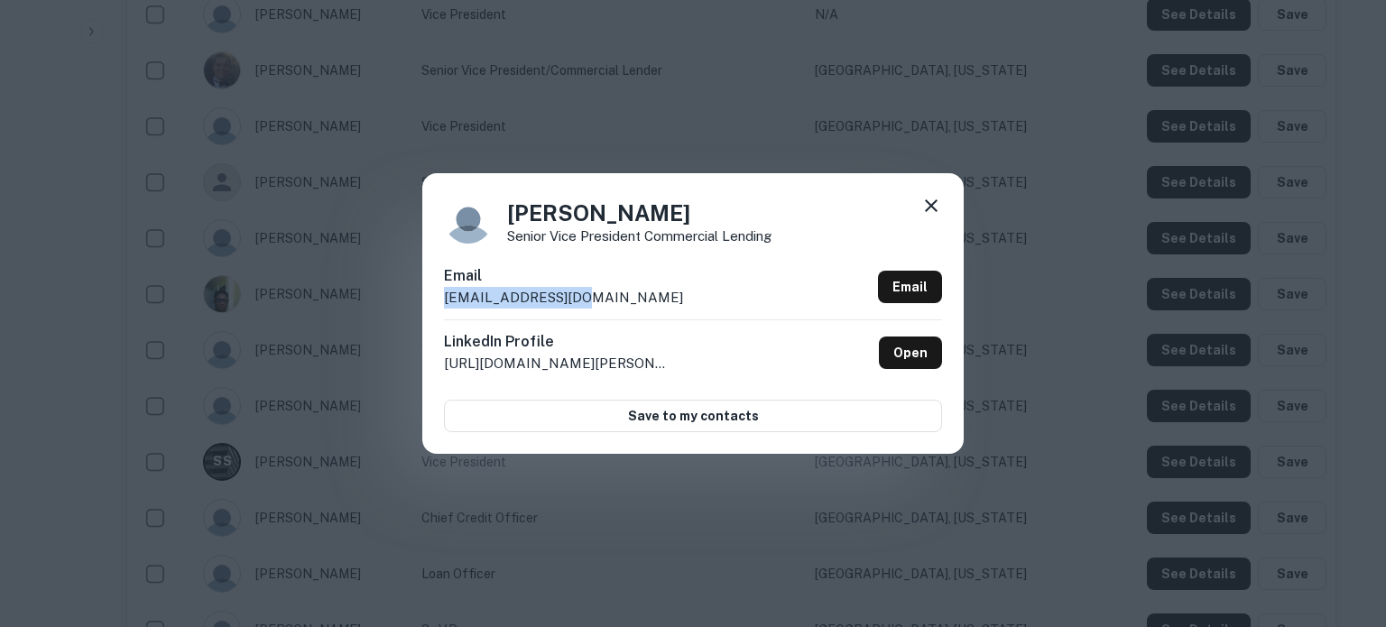
drag, startPoint x: 434, startPoint y: 309, endPoint x: 650, endPoint y: 300, distance: 215.9
click at [650, 300] on div "Paul Nichols Senior Vice President Commercial Lending Email pauln@texasbnk.com …" at bounding box center [692, 313] width 541 height 280
copy p "pauln@texasbnk.com"
click at [928, 212] on icon at bounding box center [931, 206] width 22 height 22
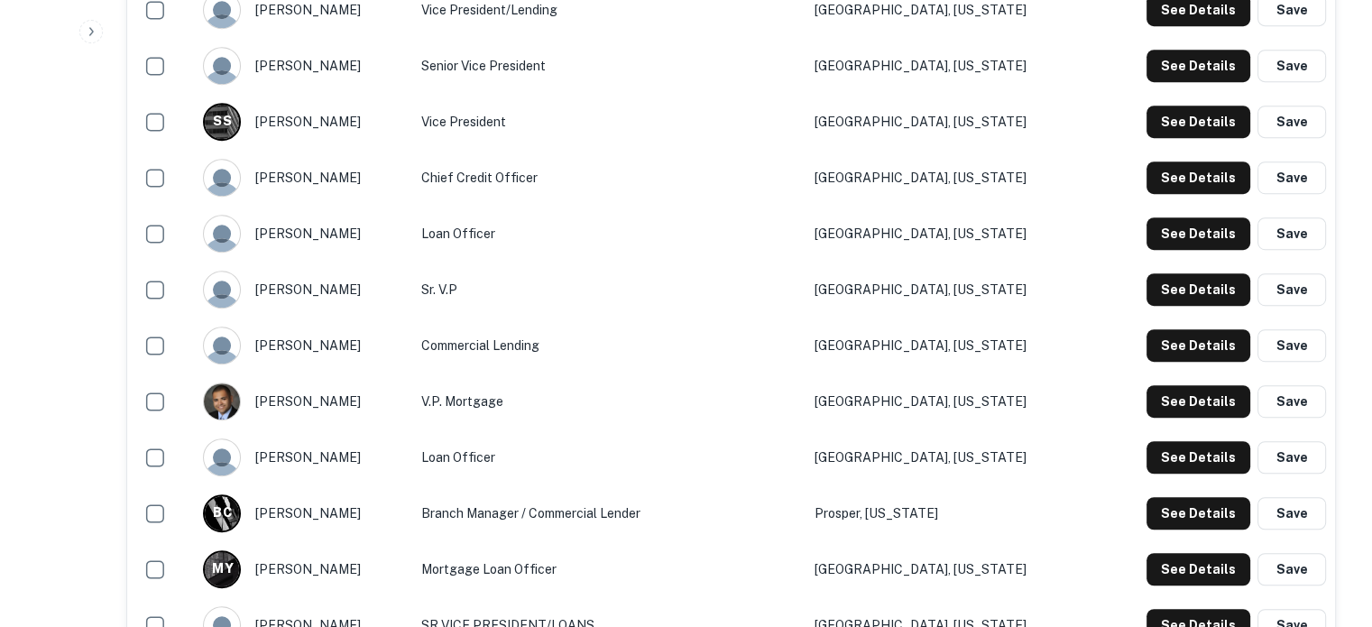
scroll to position [1173, 0]
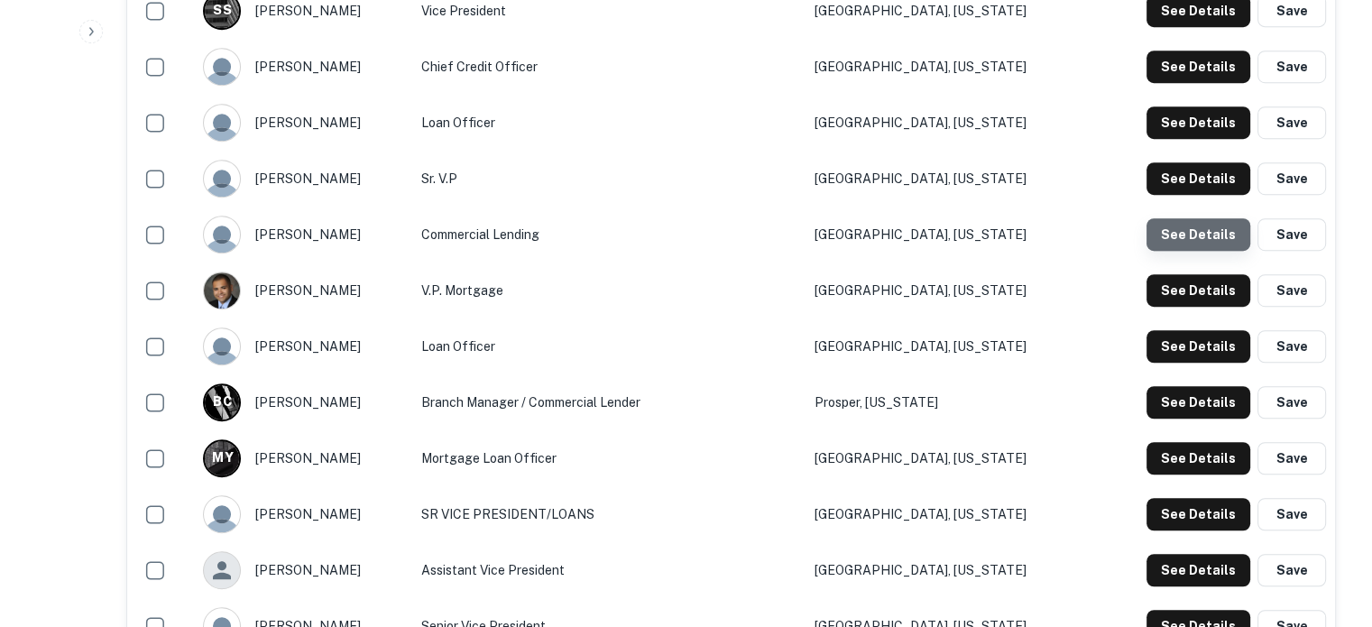
click at [1230, 241] on button "See Details" at bounding box center [1199, 234] width 104 height 32
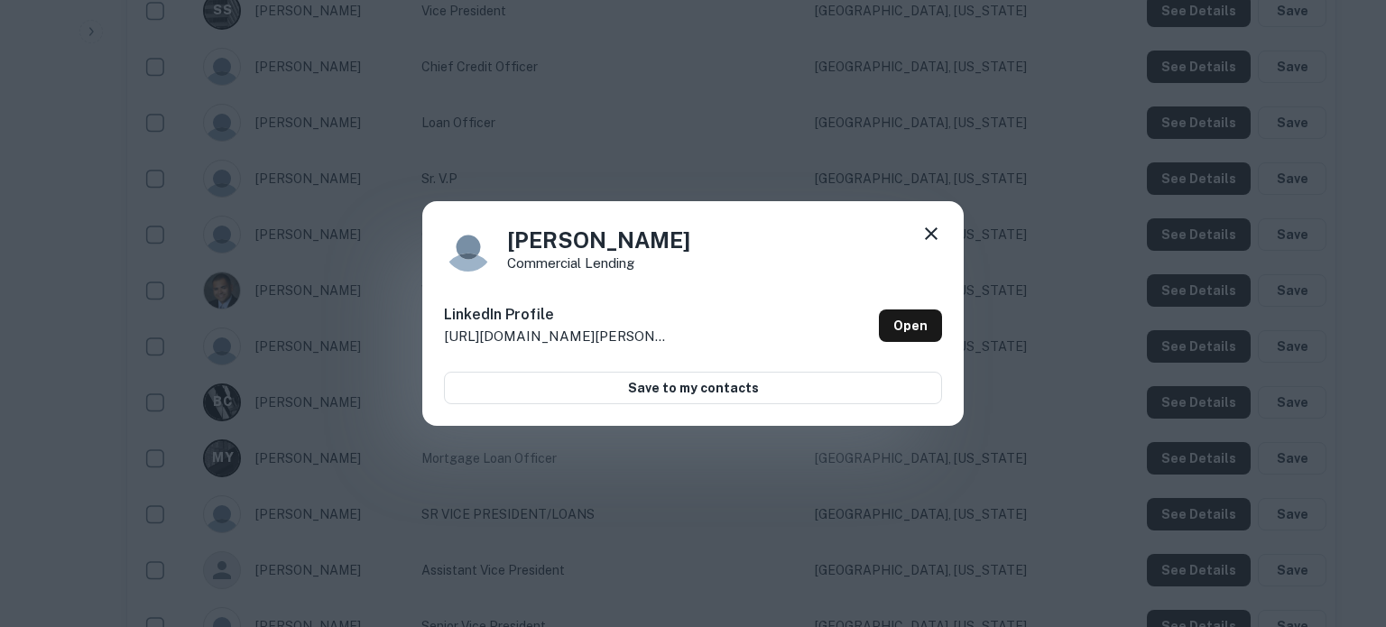
click at [932, 229] on icon at bounding box center [931, 234] width 22 height 22
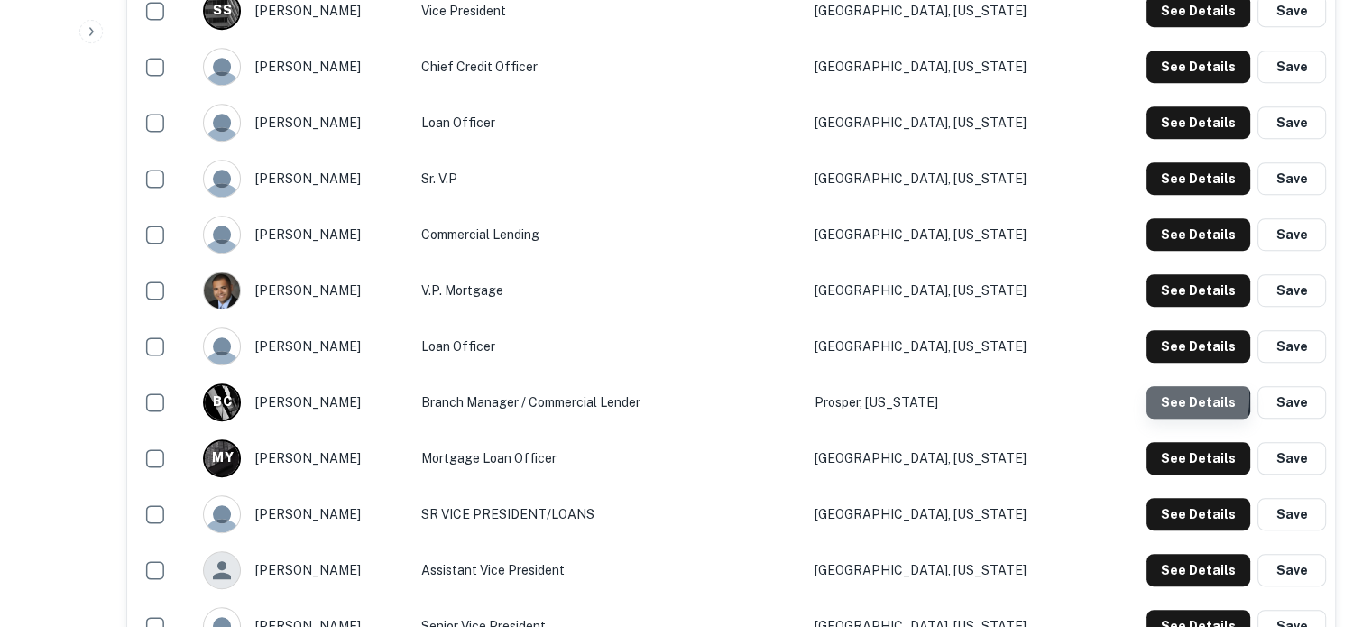
click at [1155, 400] on button "See Details" at bounding box center [1199, 402] width 104 height 32
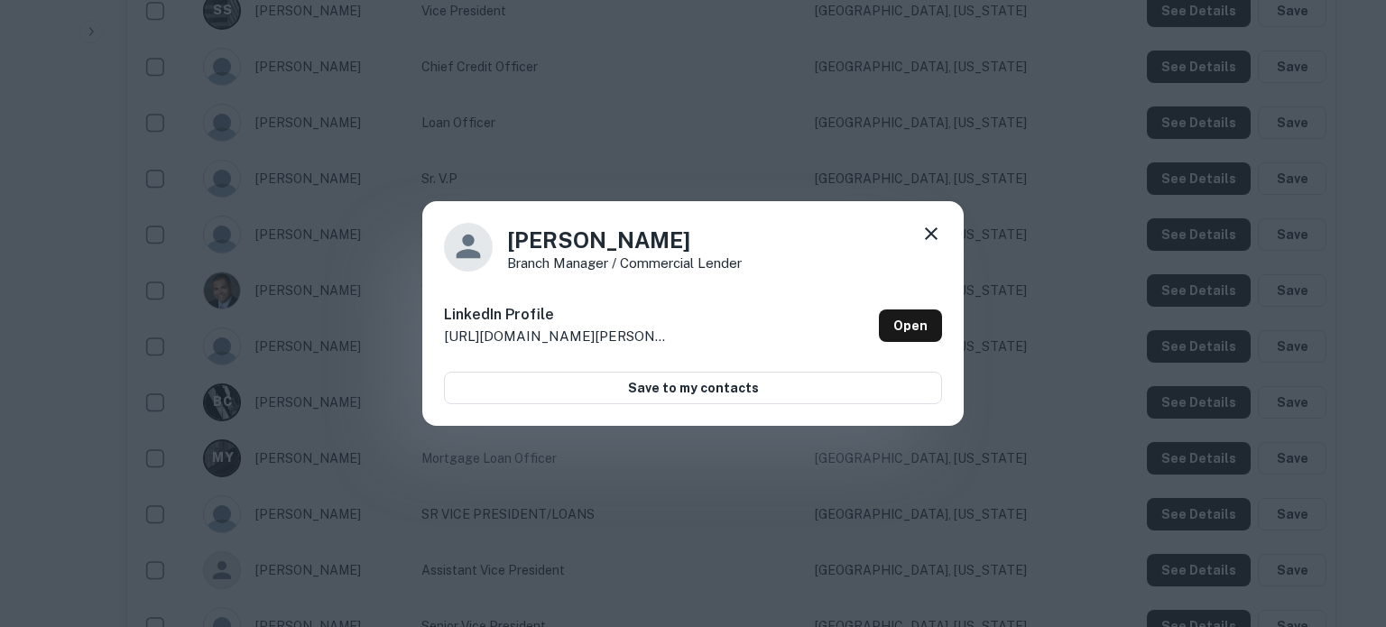
click at [935, 233] on icon at bounding box center [931, 234] width 22 height 22
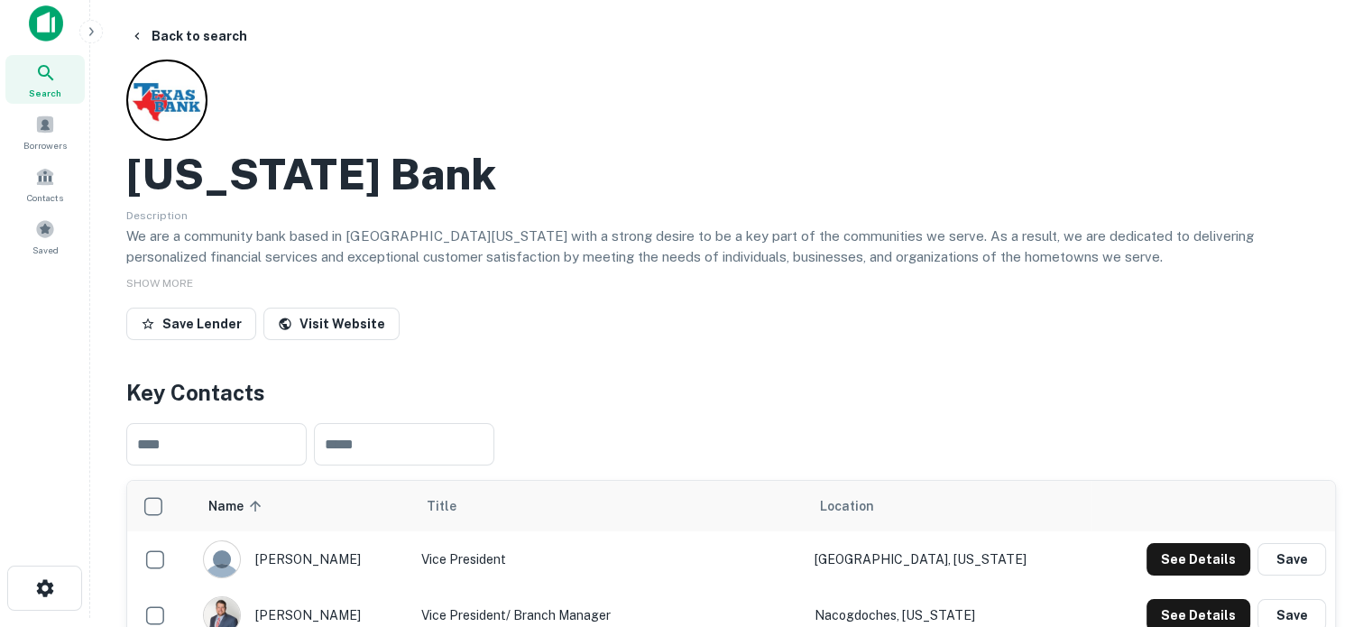
scroll to position [0, 0]
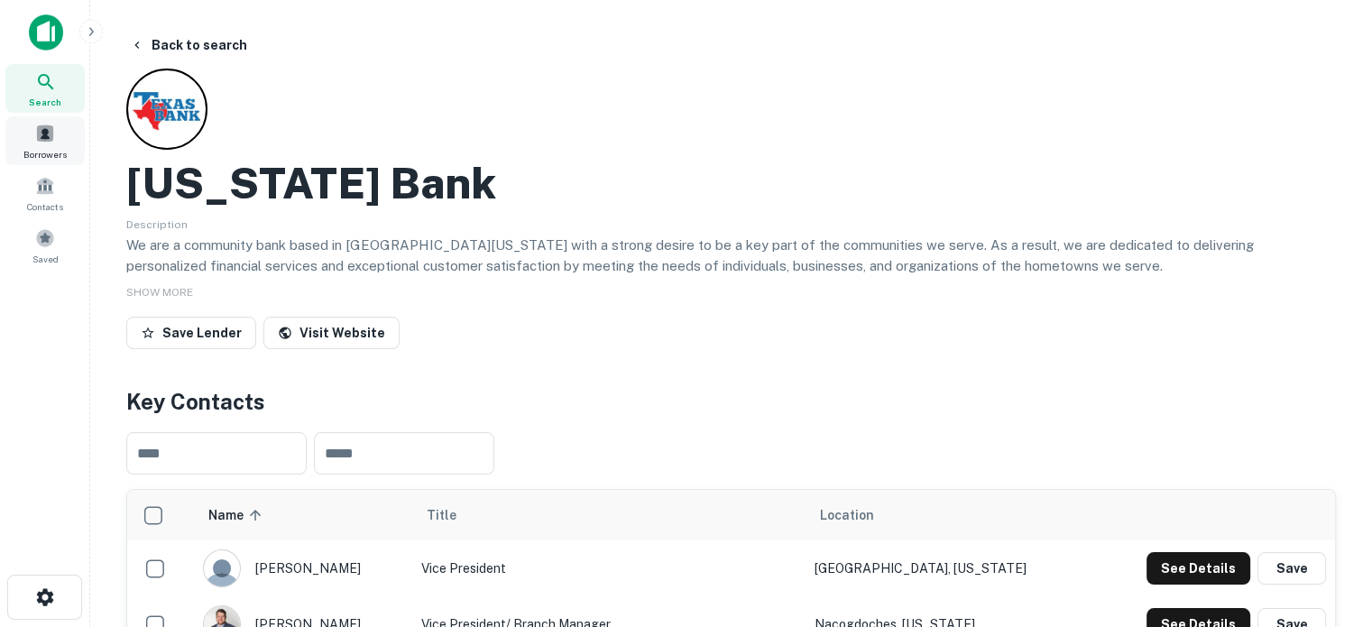
click at [59, 89] on div "Search" at bounding box center [44, 88] width 79 height 49
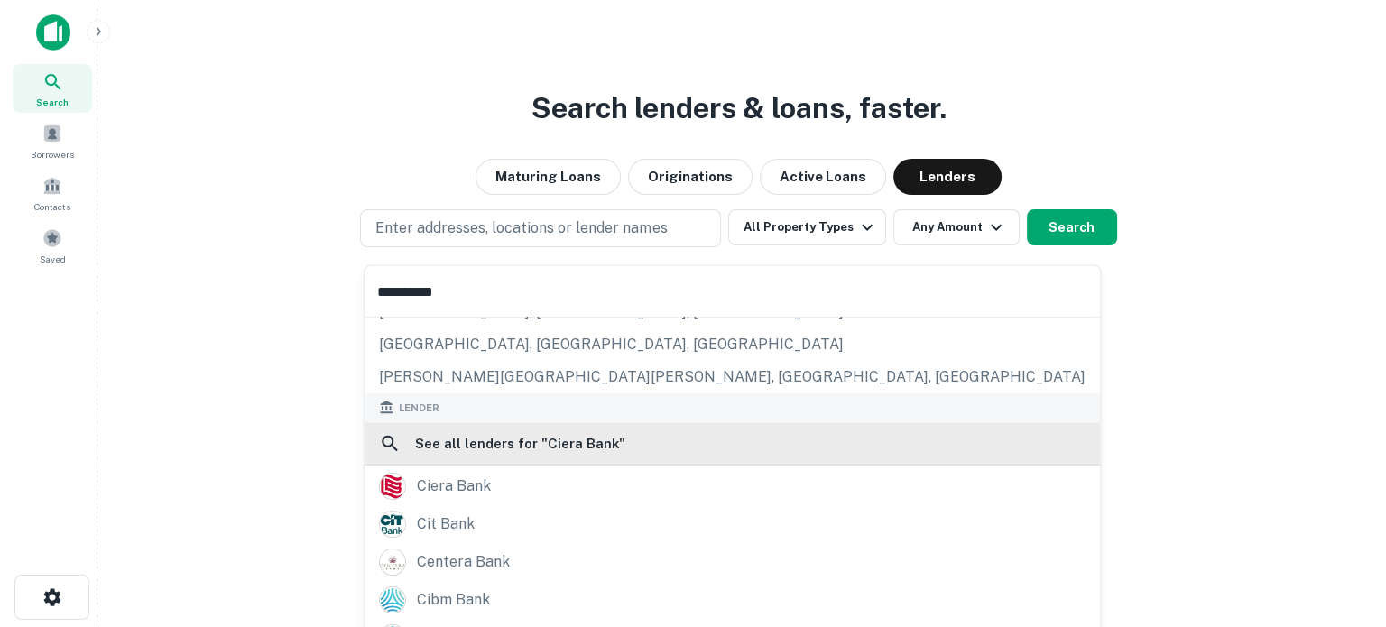
scroll to position [180, 0]
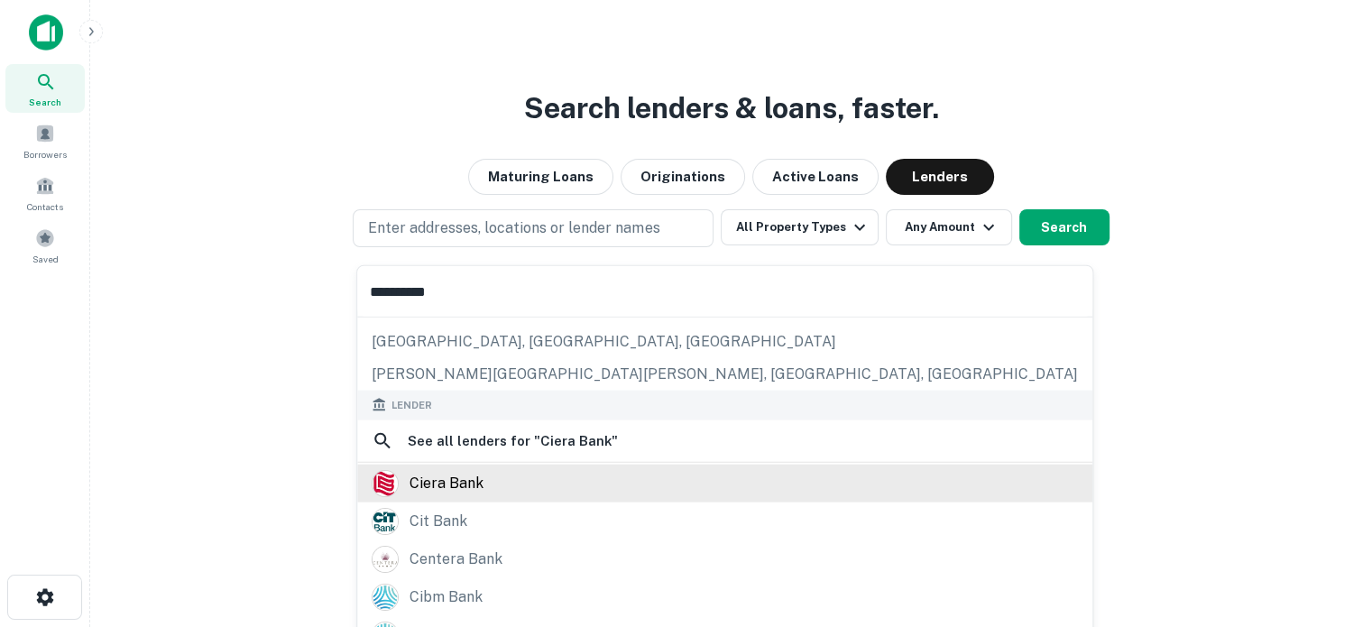
type input "**********"
click at [540, 479] on div "ciera bank" at bounding box center [725, 482] width 707 height 27
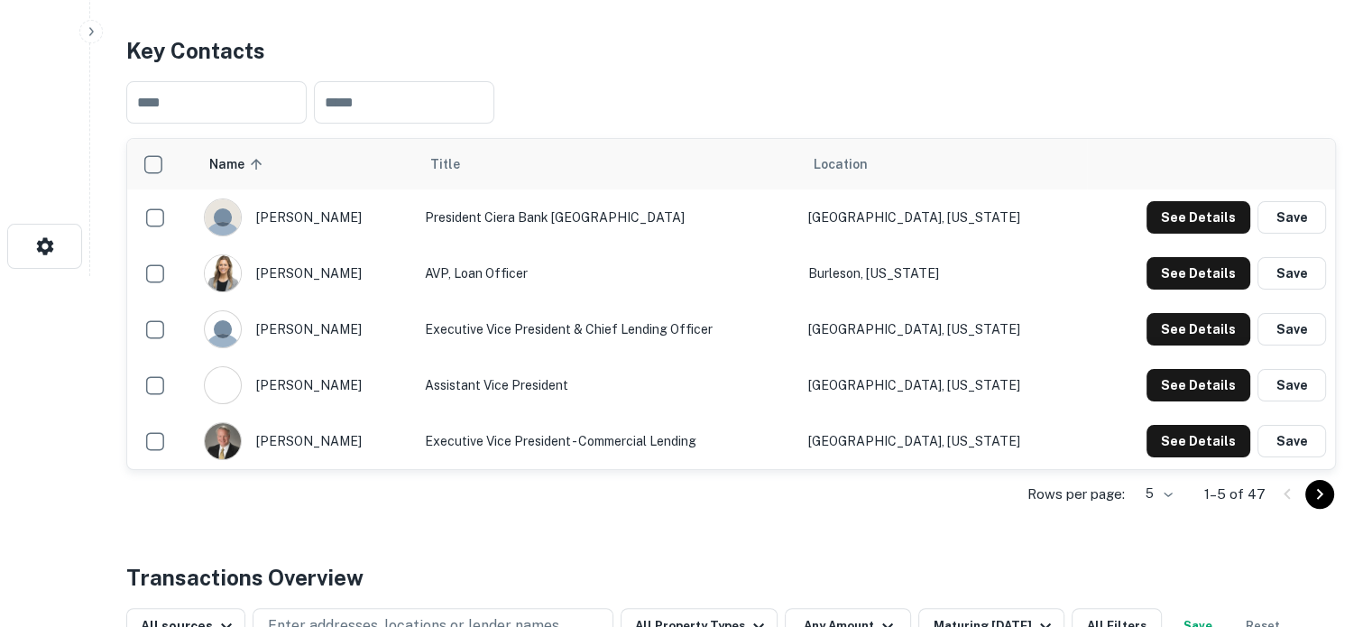
scroll to position [361, 0]
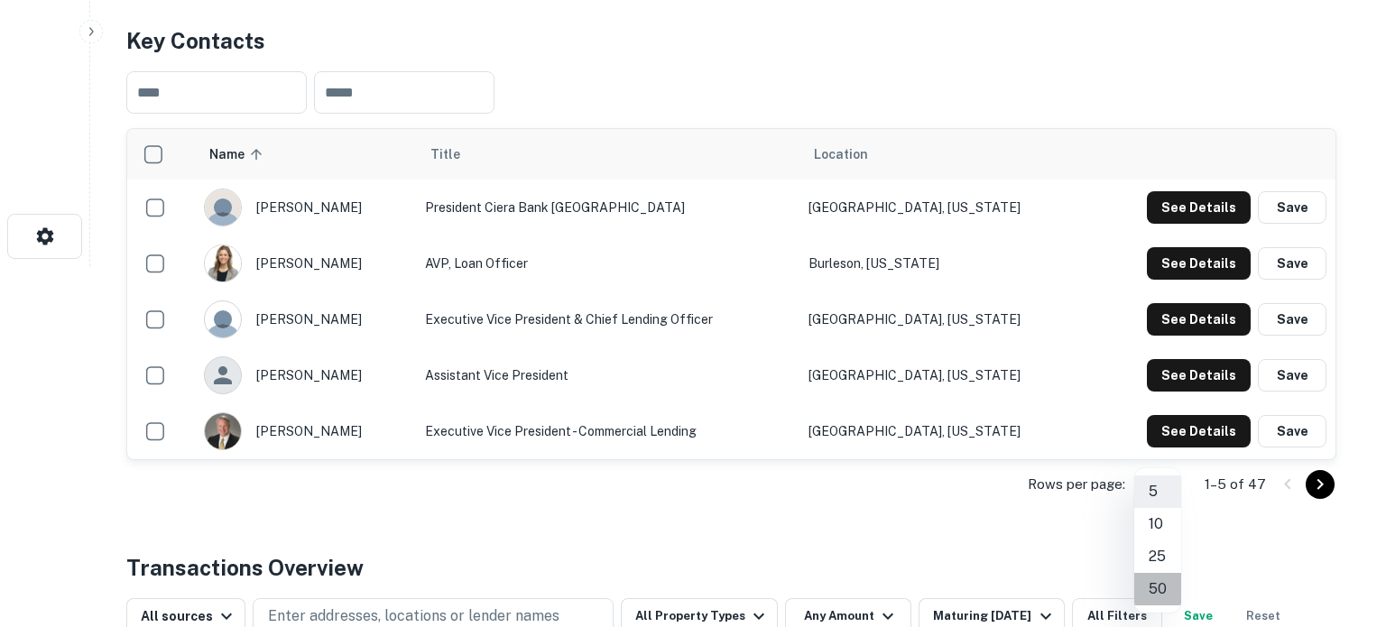
click at [1165, 580] on li "50" at bounding box center [1157, 589] width 47 height 32
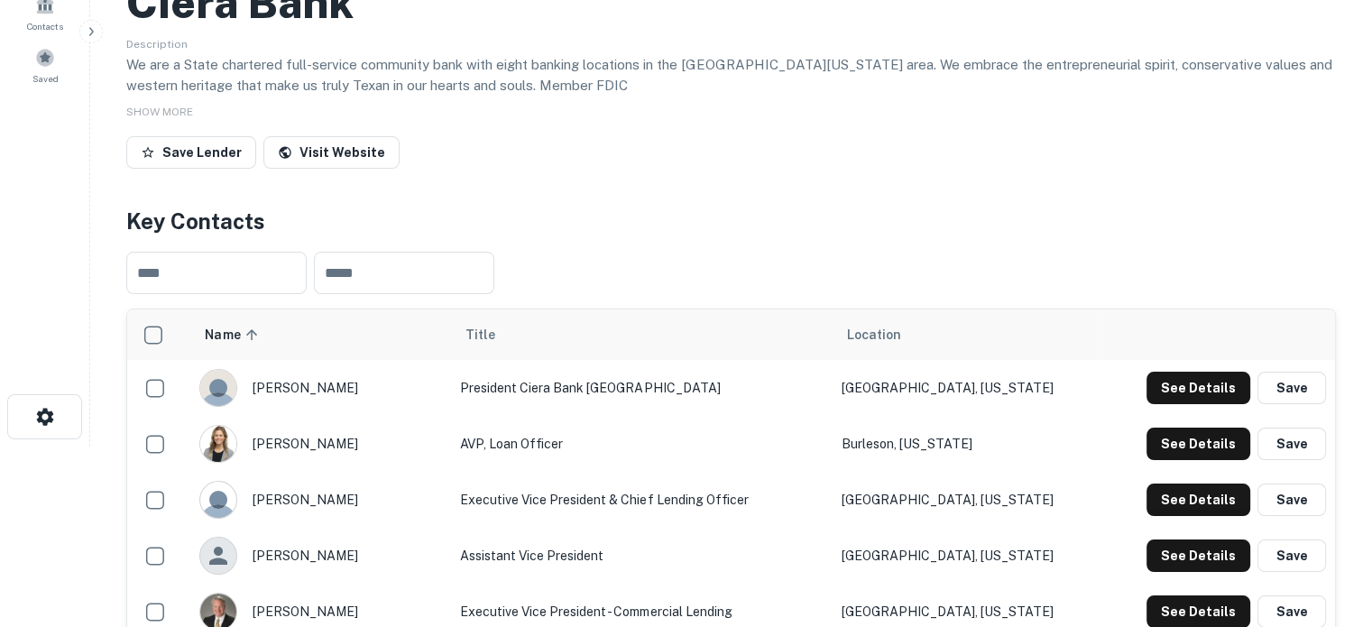
scroll to position [0, 0]
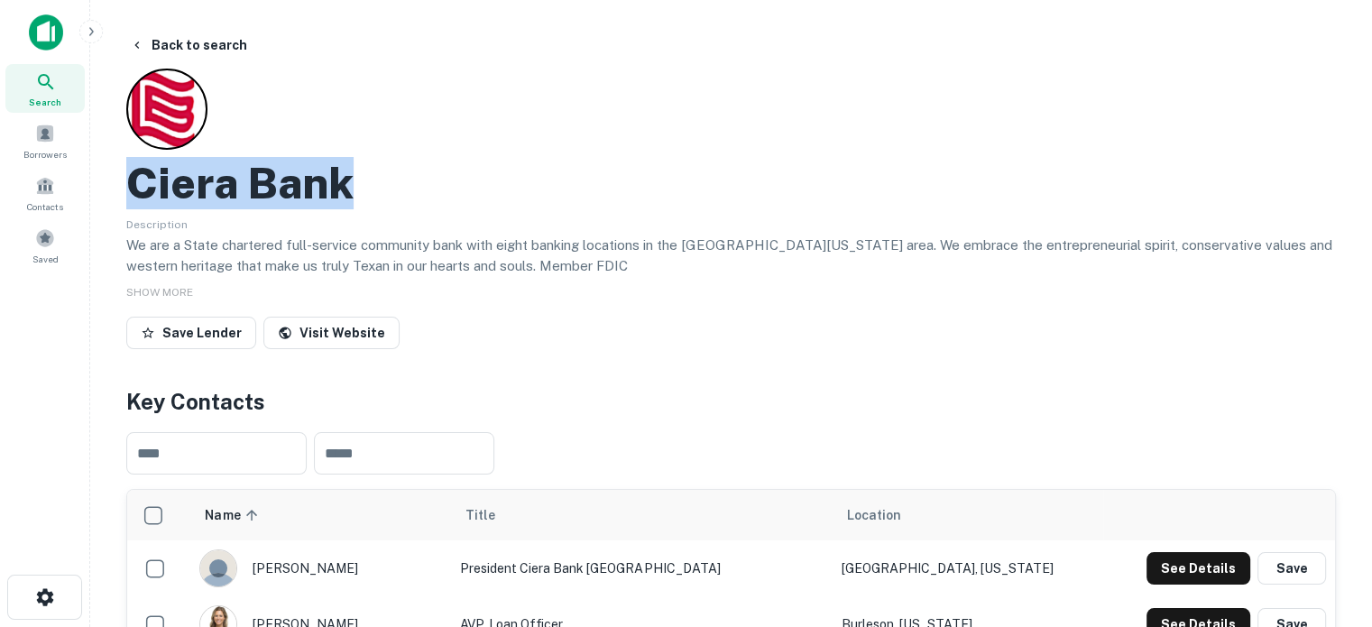
drag, startPoint x: 140, startPoint y: 186, endPoint x: 431, endPoint y: 172, distance: 291.8
click at [429, 172] on div "Ciera Bank" at bounding box center [731, 183] width 1210 height 52
copy h2 "Ciera Bank"
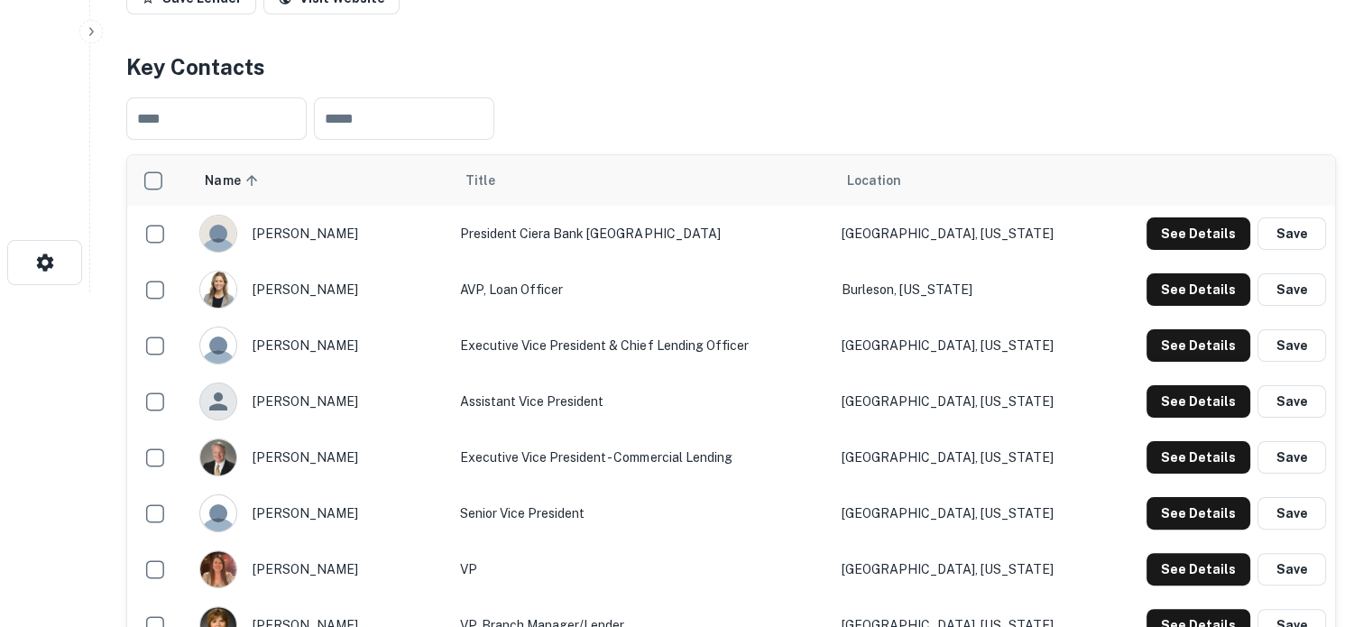
scroll to position [451, 0]
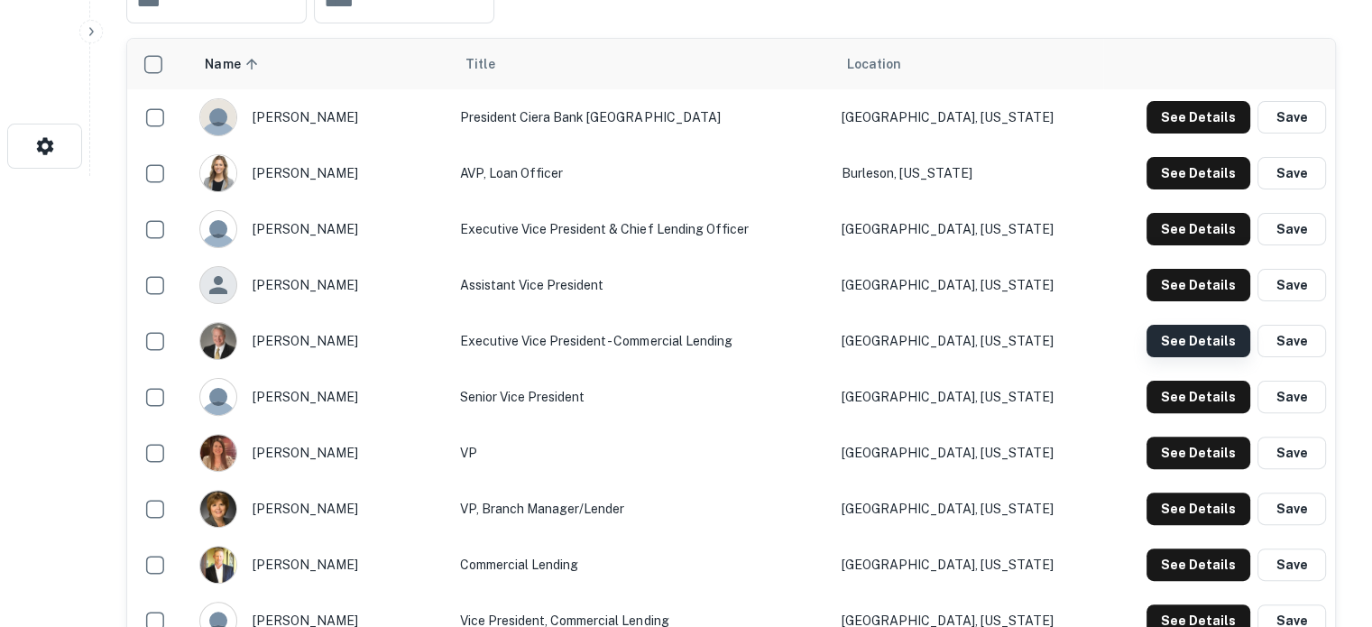
click at [1175, 350] on button "See Details" at bounding box center [1199, 341] width 104 height 32
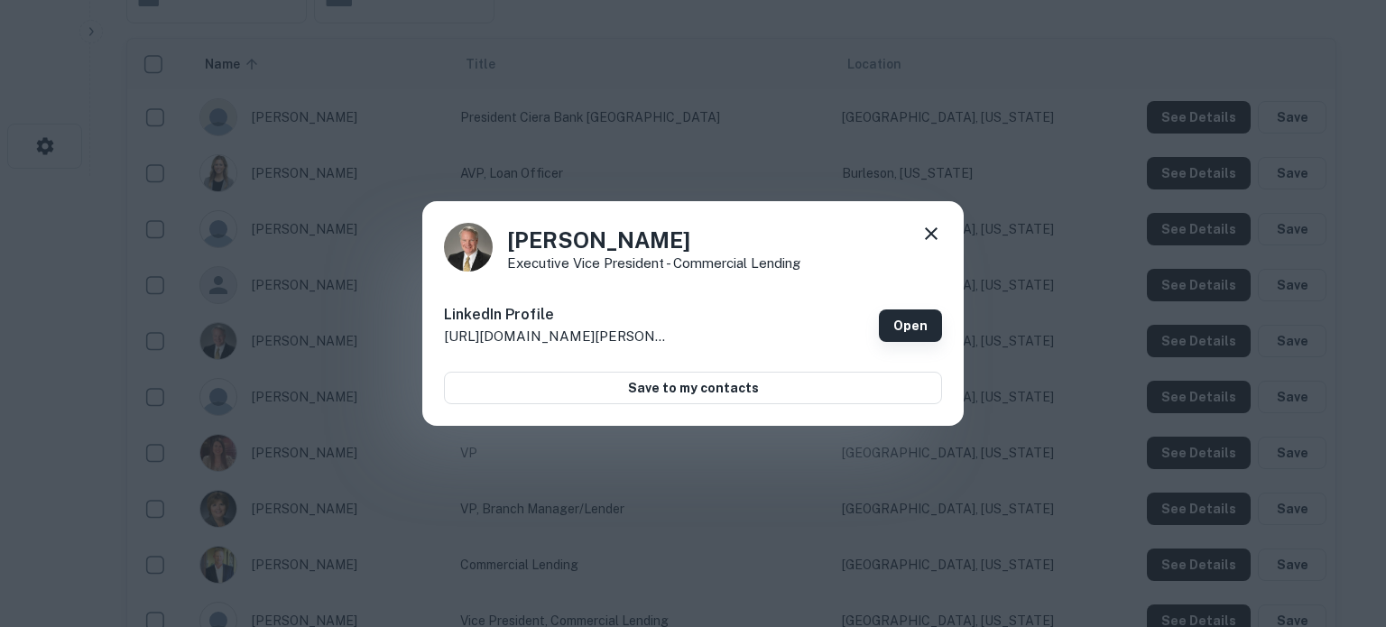
click at [937, 334] on link "Open" at bounding box center [910, 325] width 63 height 32
click at [931, 237] on icon at bounding box center [931, 234] width 22 height 22
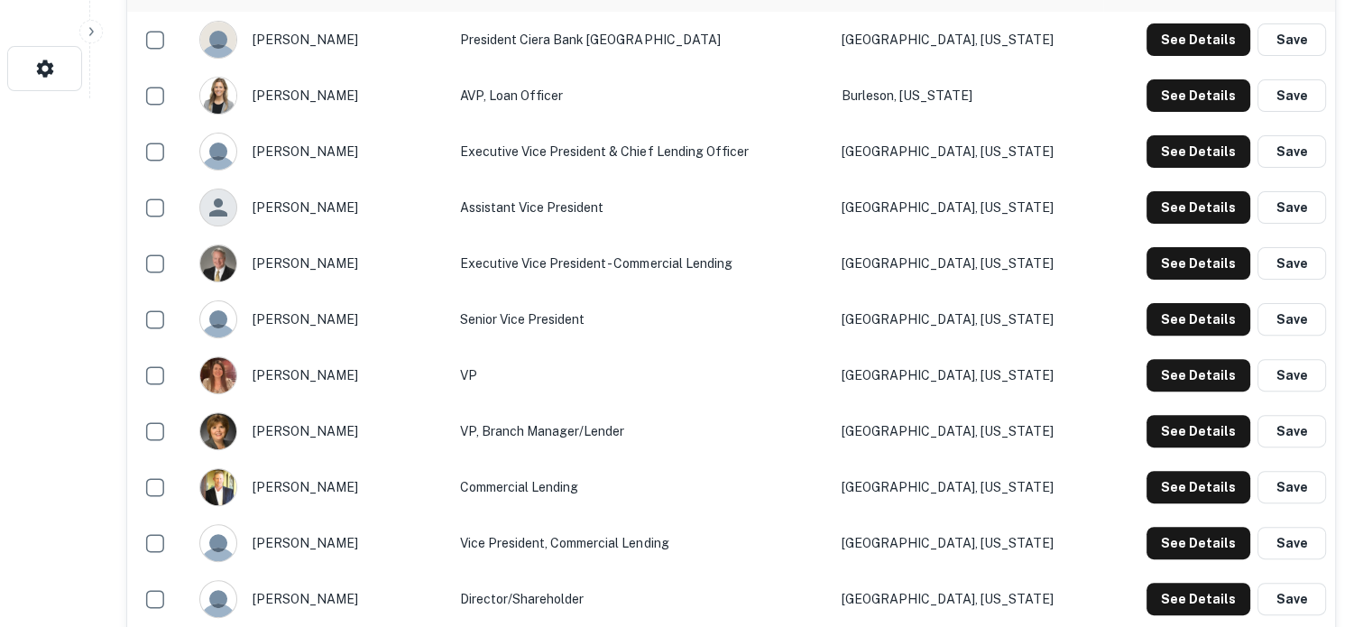
scroll to position [632, 0]
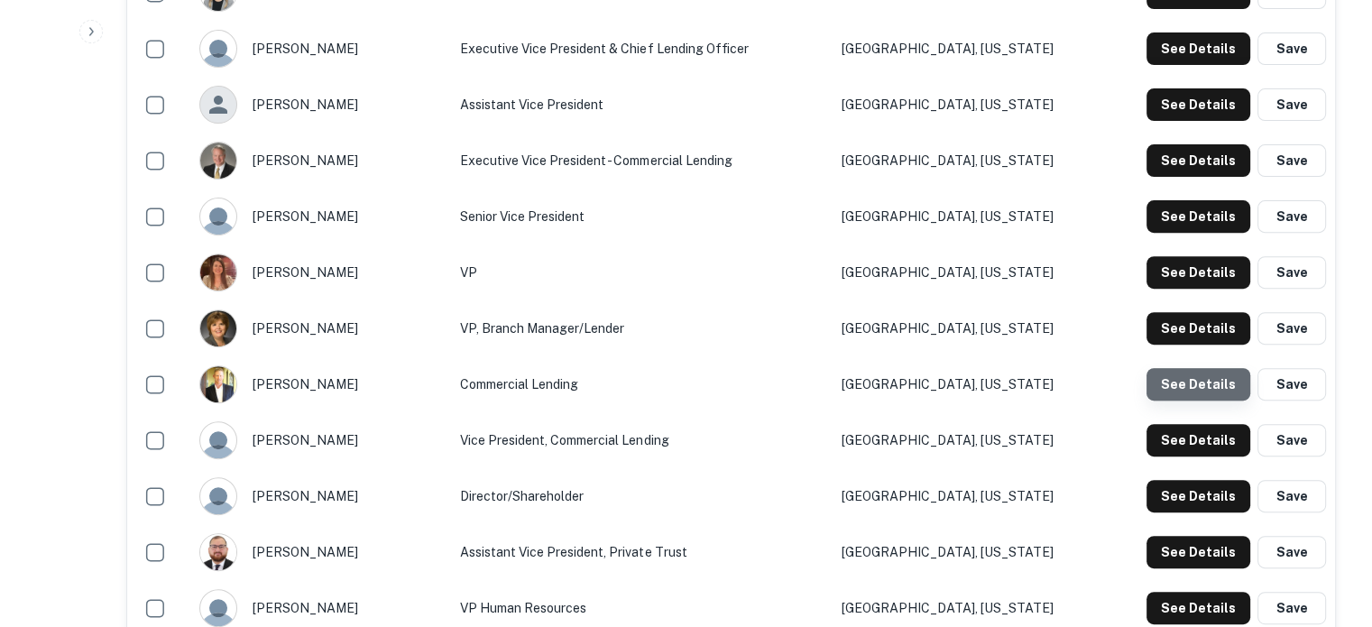
click at [1205, 383] on button "See Details" at bounding box center [1199, 384] width 104 height 32
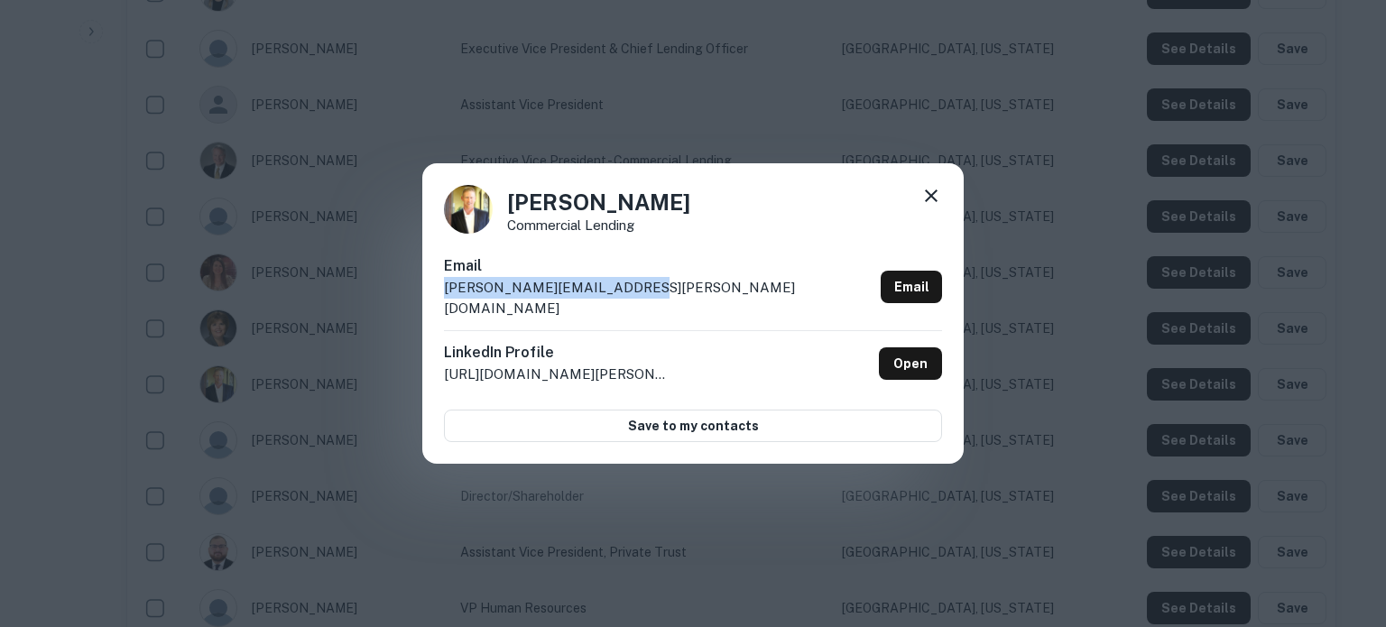
drag, startPoint x: 670, startPoint y: 298, endPoint x: 432, endPoint y: 308, distance: 238.4
click at [432, 308] on div "Ryan Hockman Commercial Lending Email ryan.hockman@cierabank.com Email LinkedIn…" at bounding box center [692, 313] width 541 height 301
copy p "ryan.hockman@cierabank.com"
click at [932, 198] on icon at bounding box center [931, 196] width 22 height 22
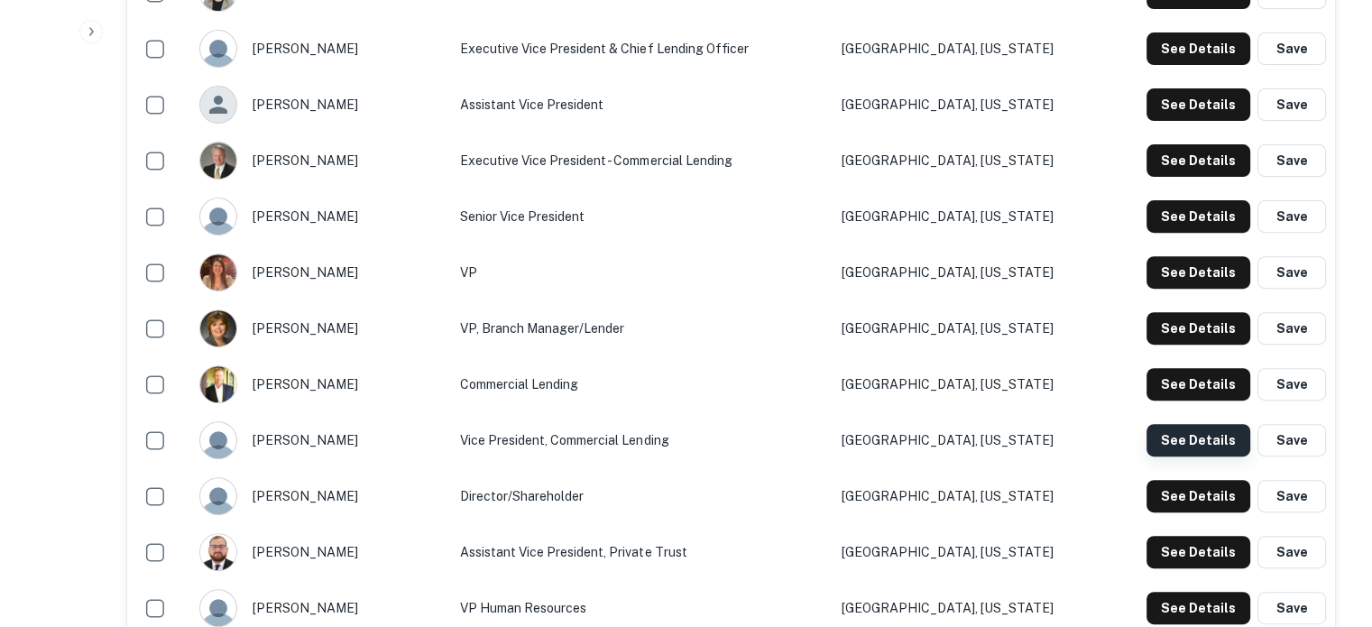
click at [1196, 442] on button "See Details" at bounding box center [1199, 440] width 104 height 32
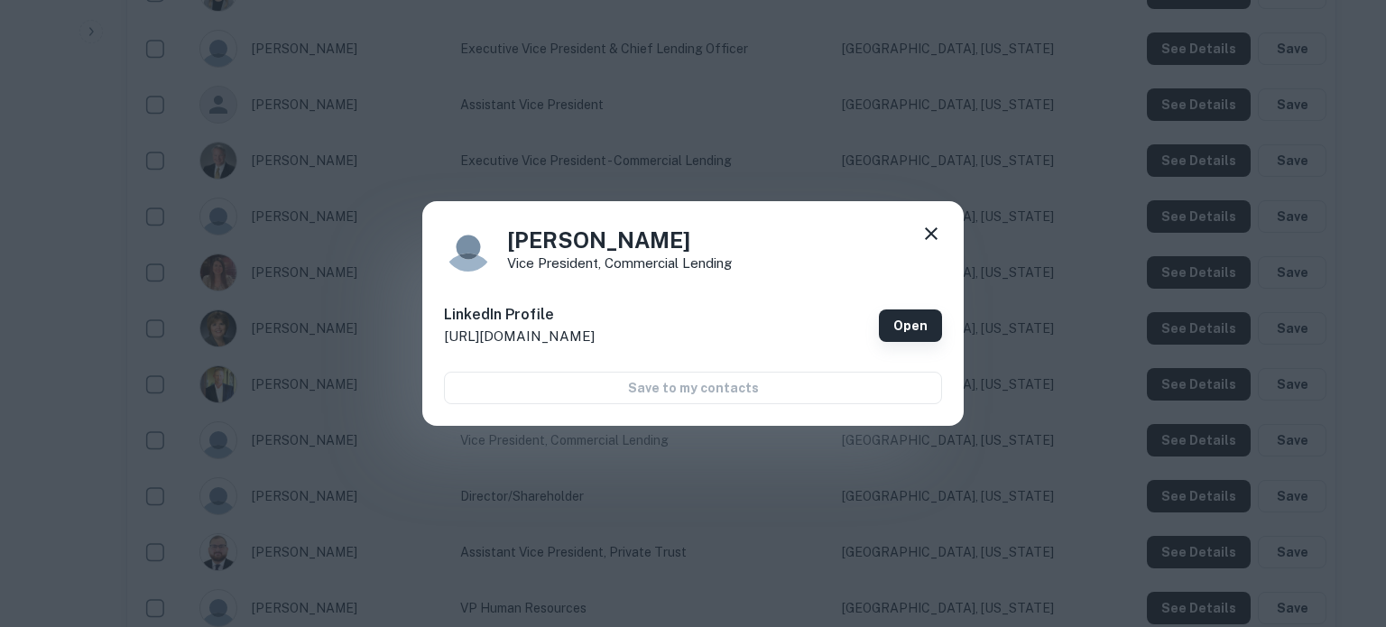
click at [891, 326] on link "Open" at bounding box center [910, 325] width 63 height 32
click at [922, 244] on icon at bounding box center [931, 234] width 22 height 22
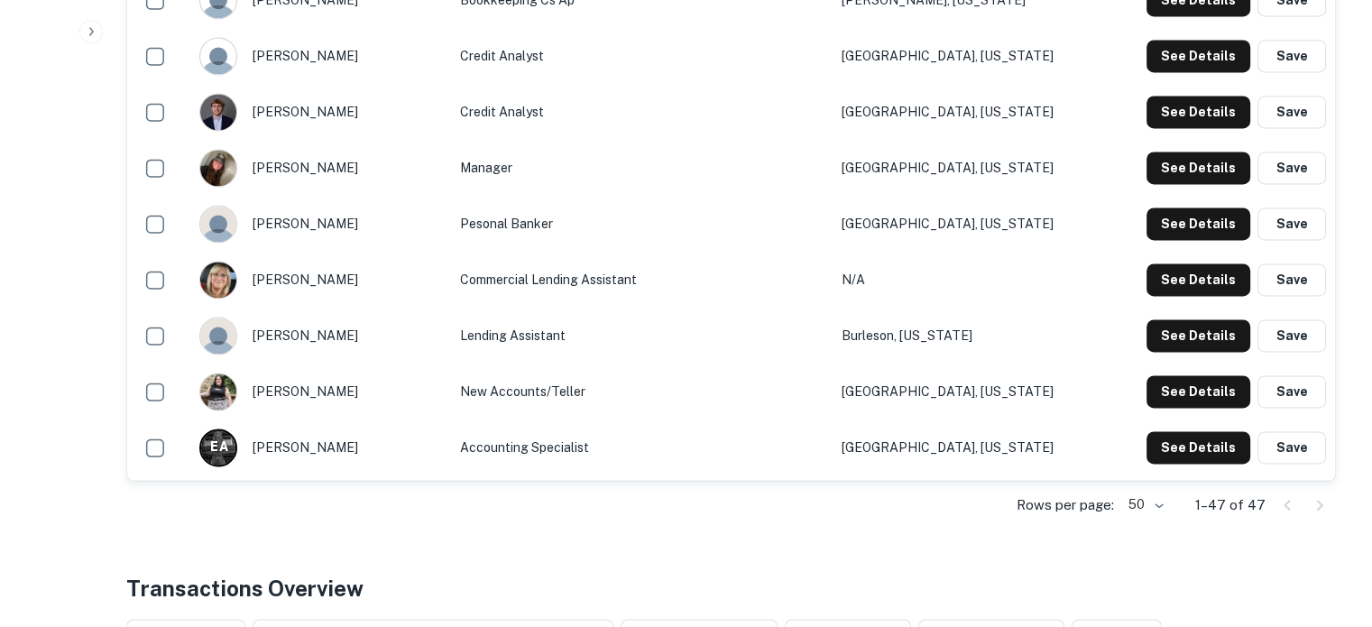
scroll to position [2707, 0]
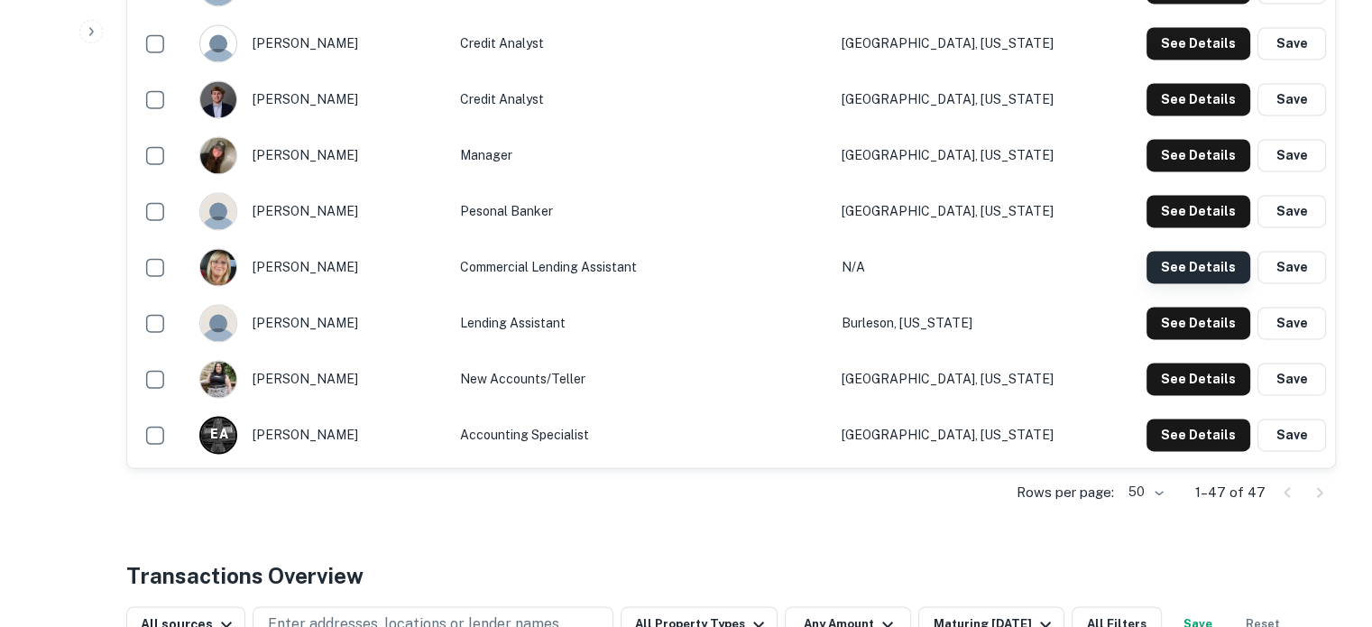
click at [1174, 275] on button "See Details" at bounding box center [1199, 267] width 104 height 32
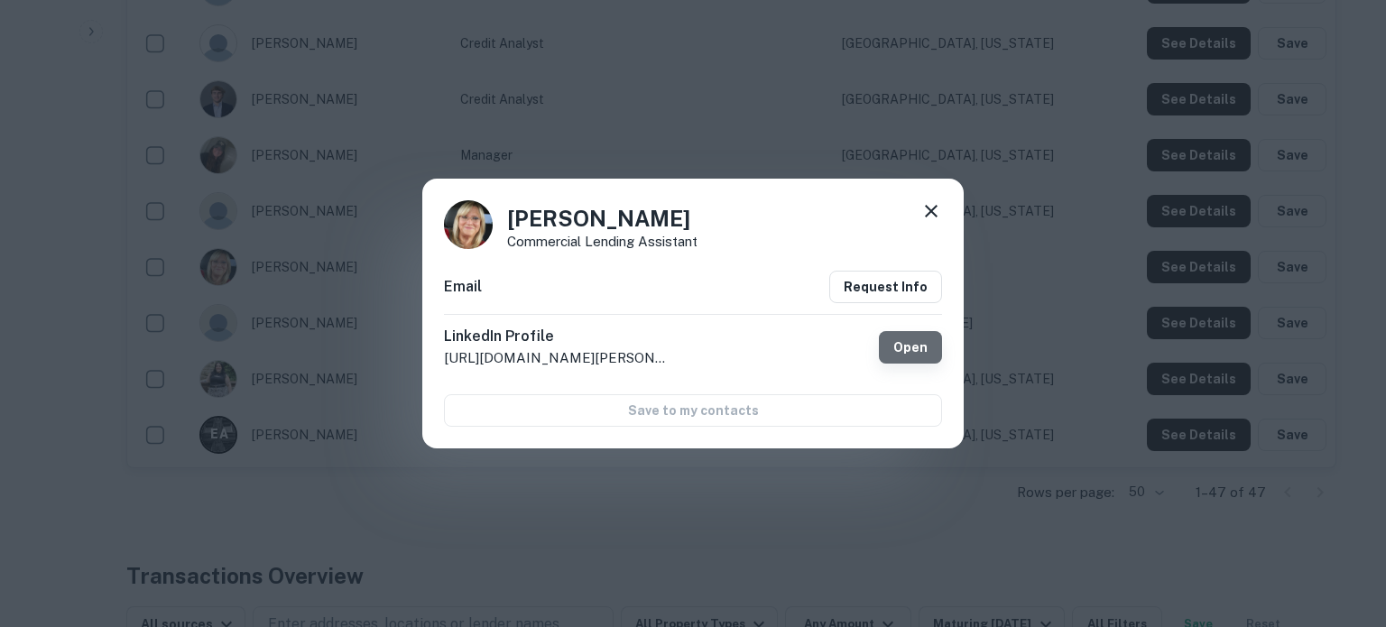
click at [930, 351] on link "Open" at bounding box center [910, 347] width 63 height 32
click at [931, 212] on icon at bounding box center [931, 211] width 13 height 13
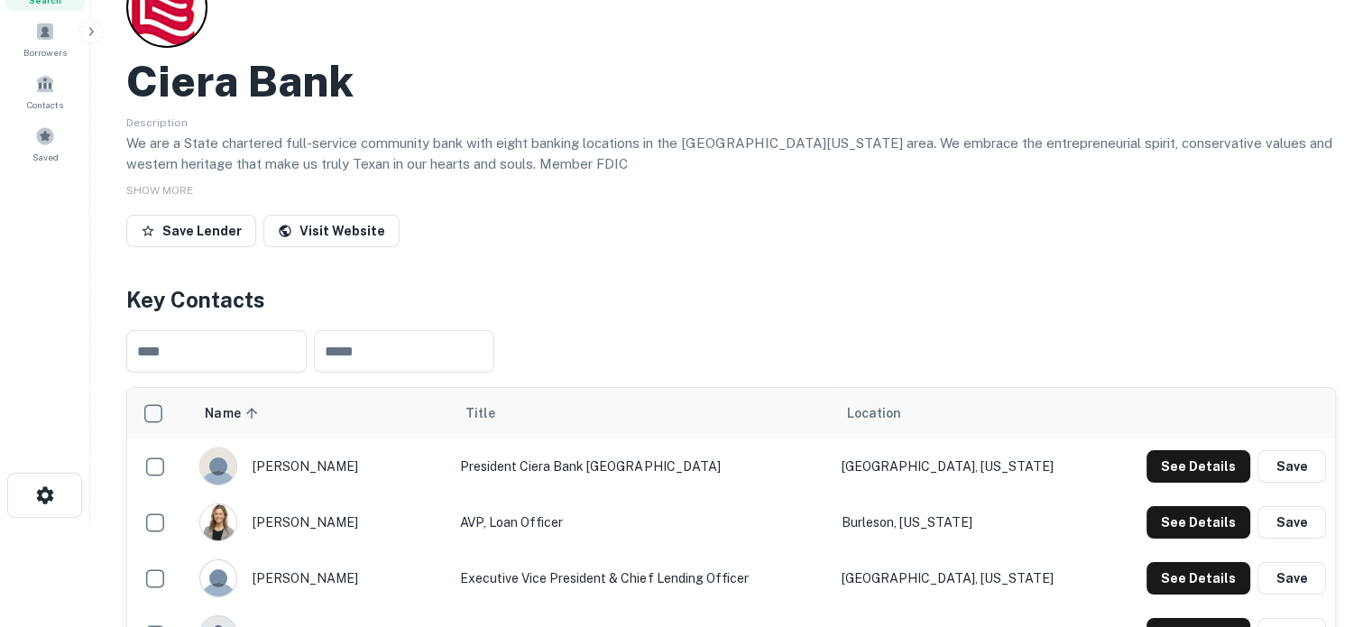
scroll to position [0, 0]
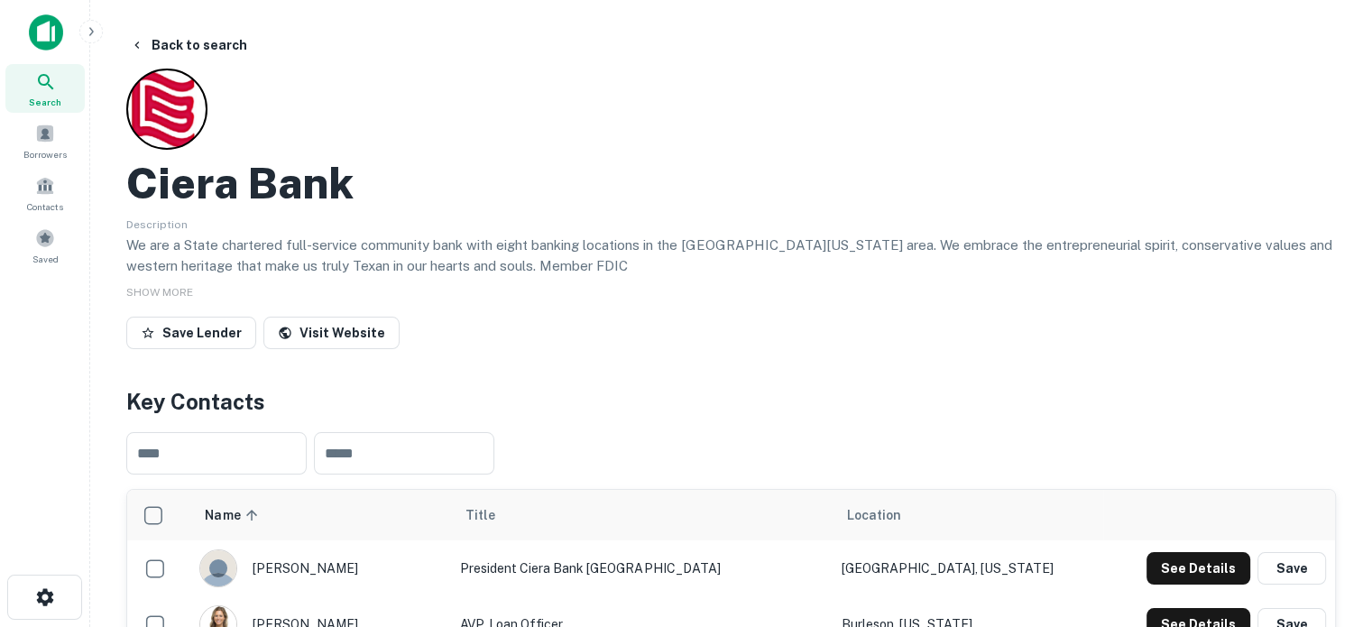
click at [47, 89] on icon at bounding box center [46, 82] width 22 height 22
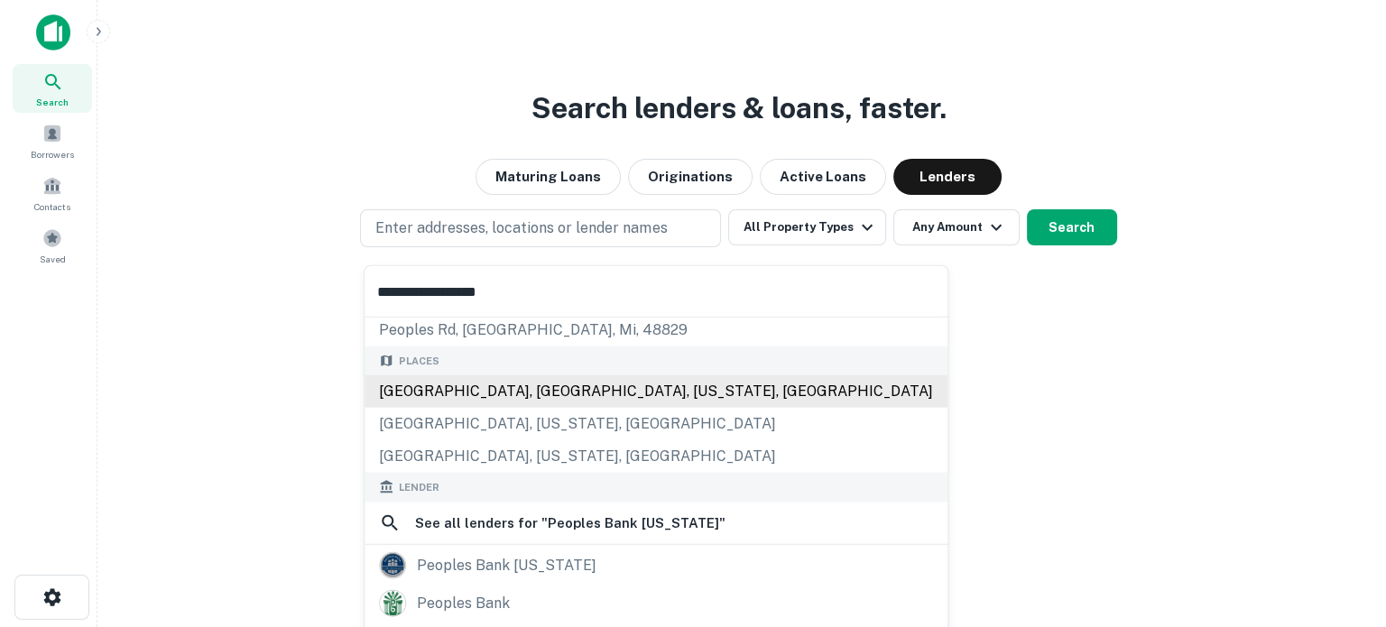
scroll to position [180, 0]
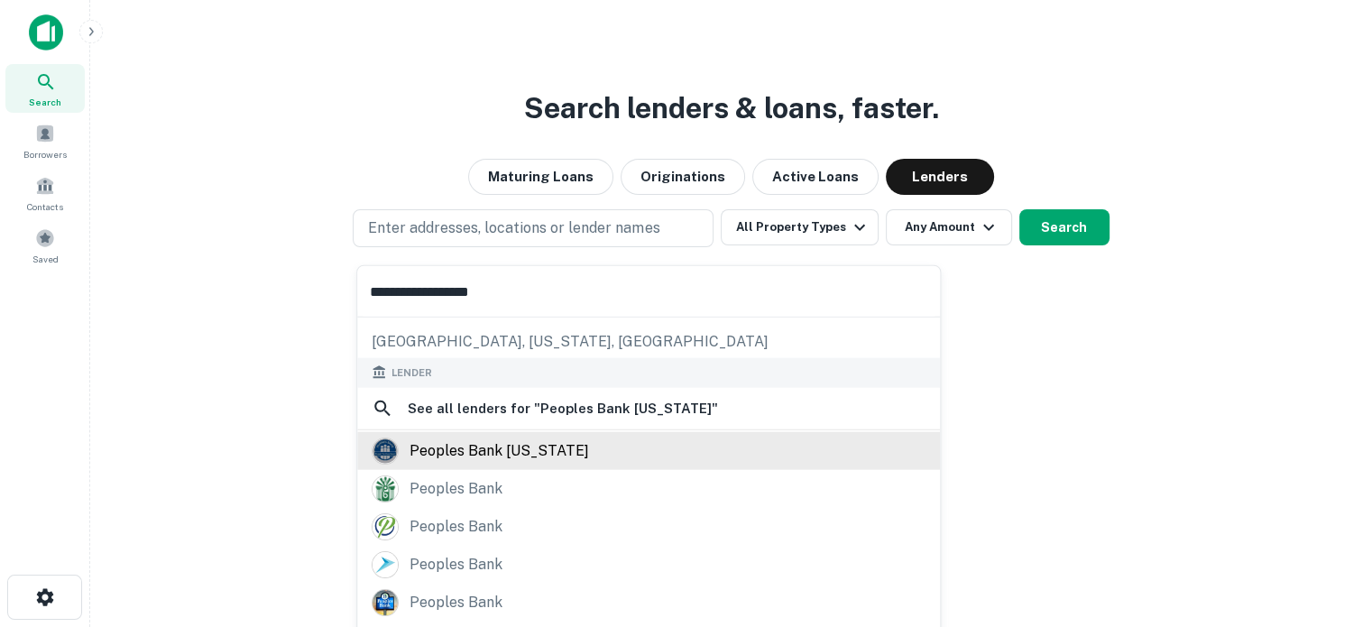
type input "**********"
click at [522, 445] on div "peoples bank [US_STATE]" at bounding box center [500, 450] width 180 height 27
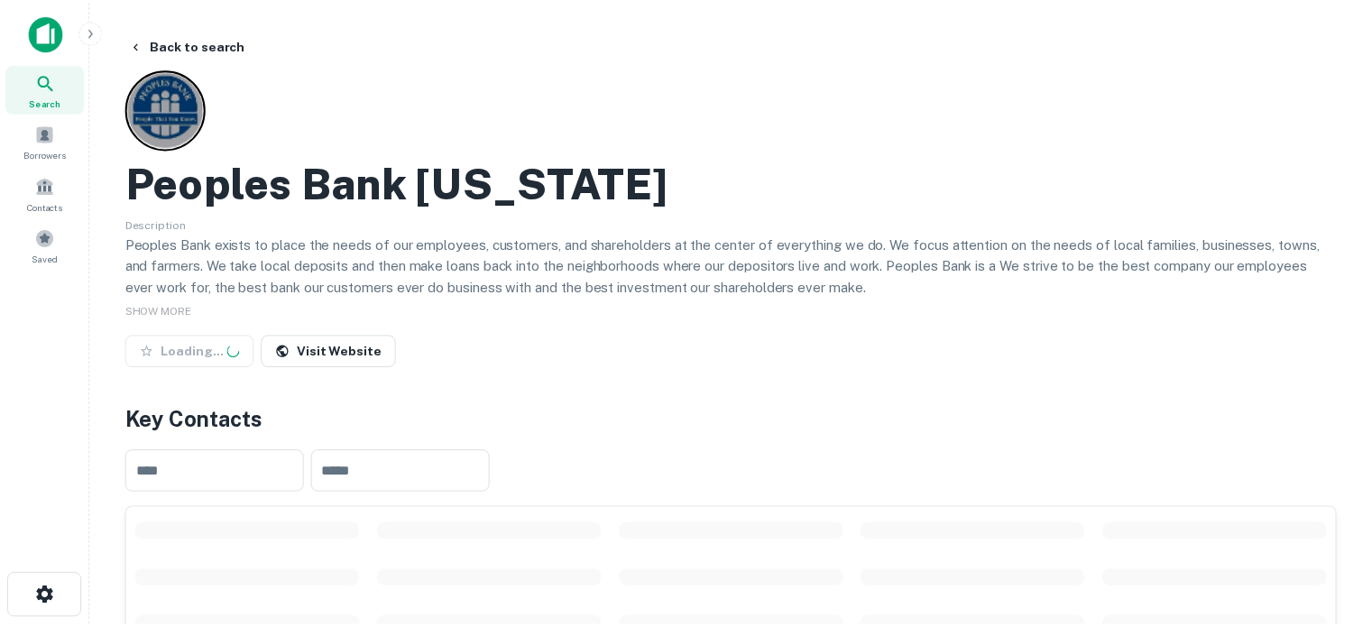
scroll to position [271, 0]
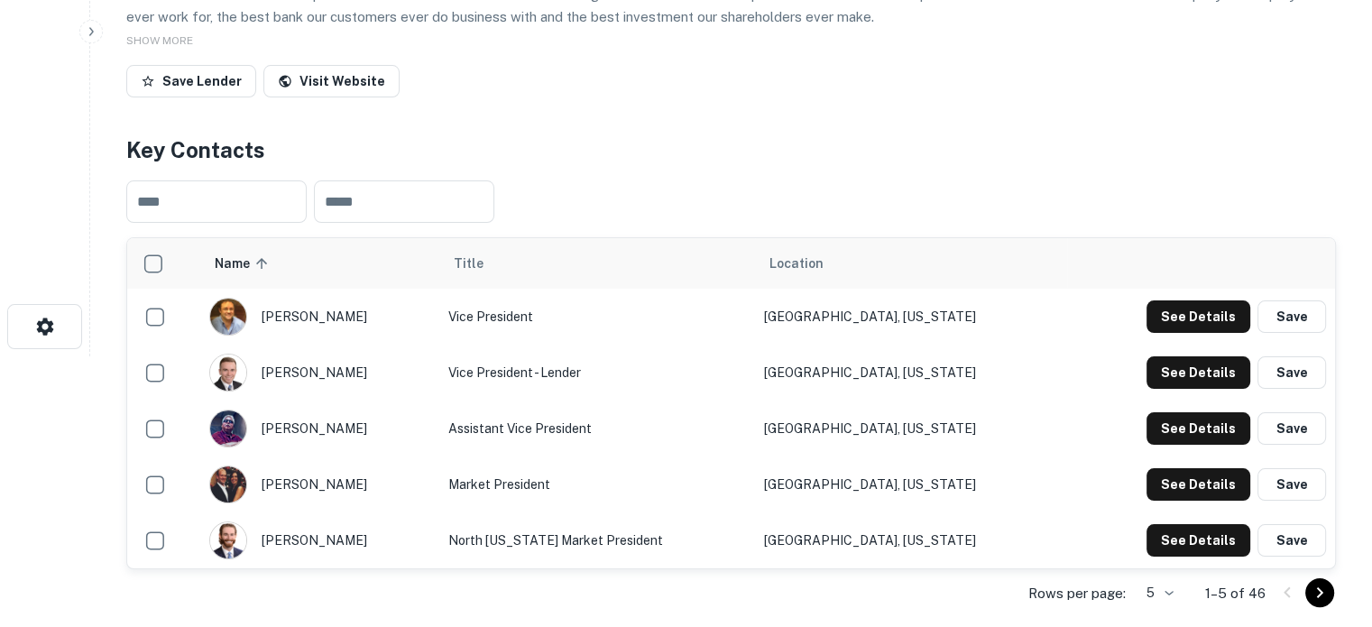
click at [1155, 356] on body "Search Borrowers Contacts Saved Back to search Peoples Bank [US_STATE] Descript…" at bounding box center [686, 42] width 1372 height 627
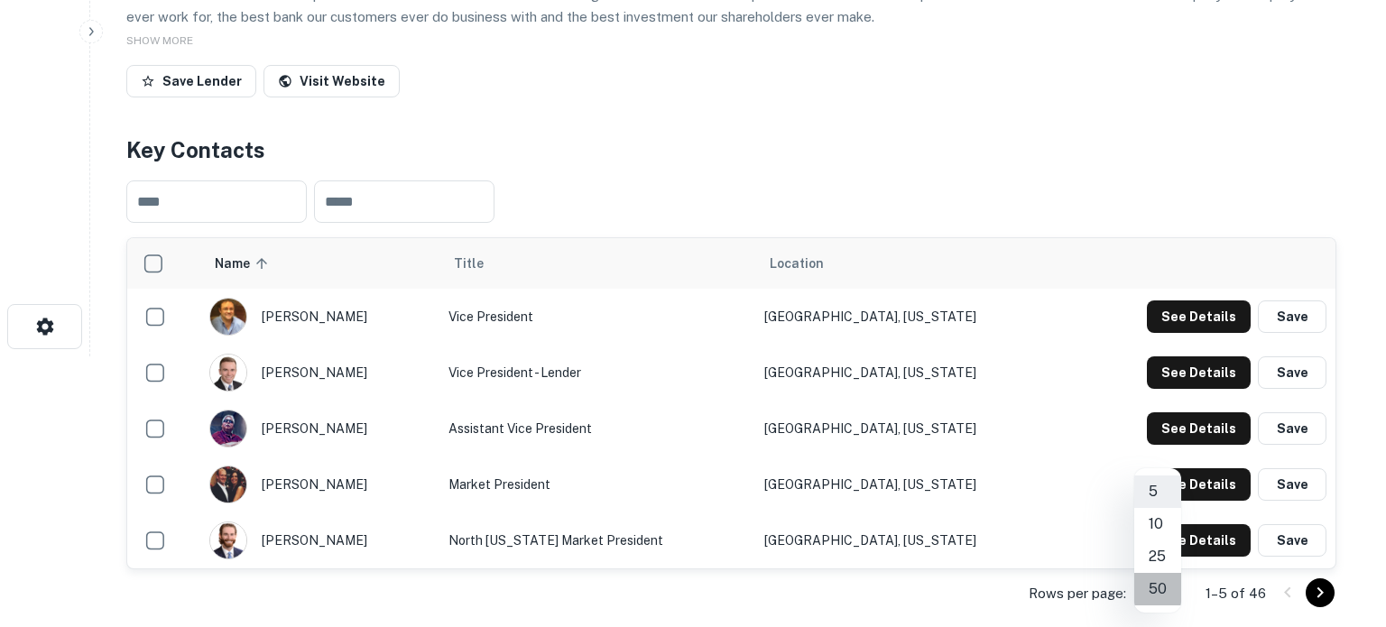
click at [1155, 591] on li "50" at bounding box center [1157, 589] width 47 height 32
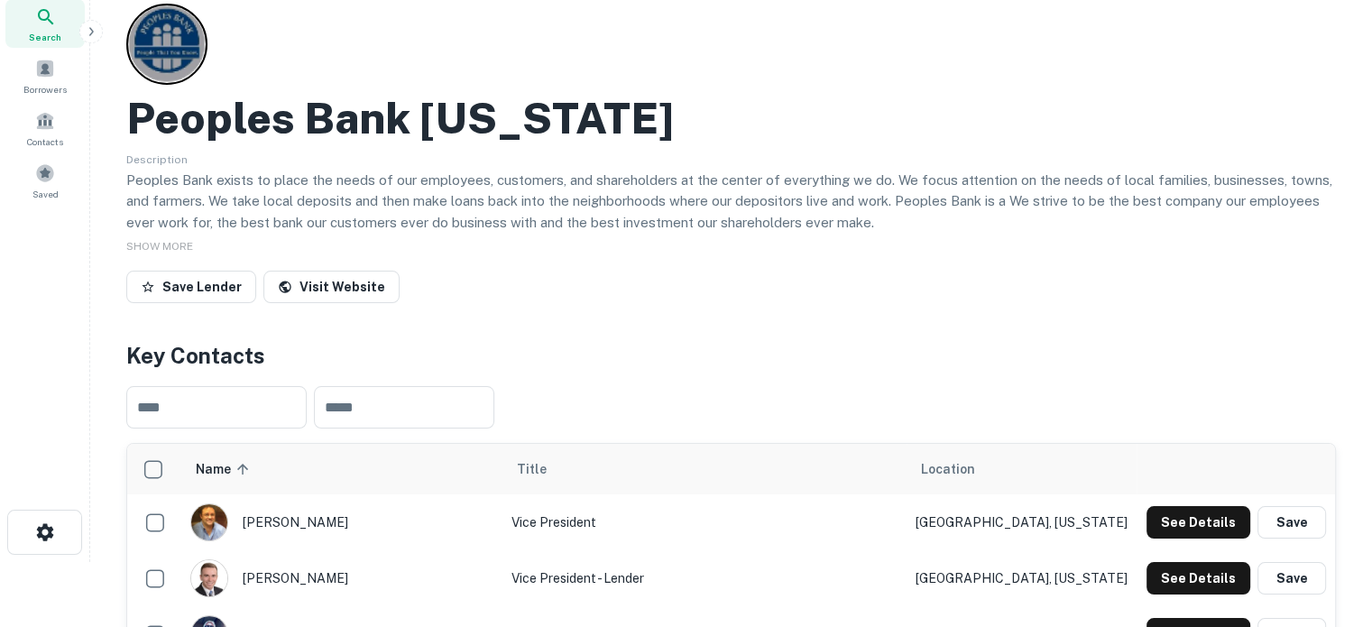
scroll to position [0, 0]
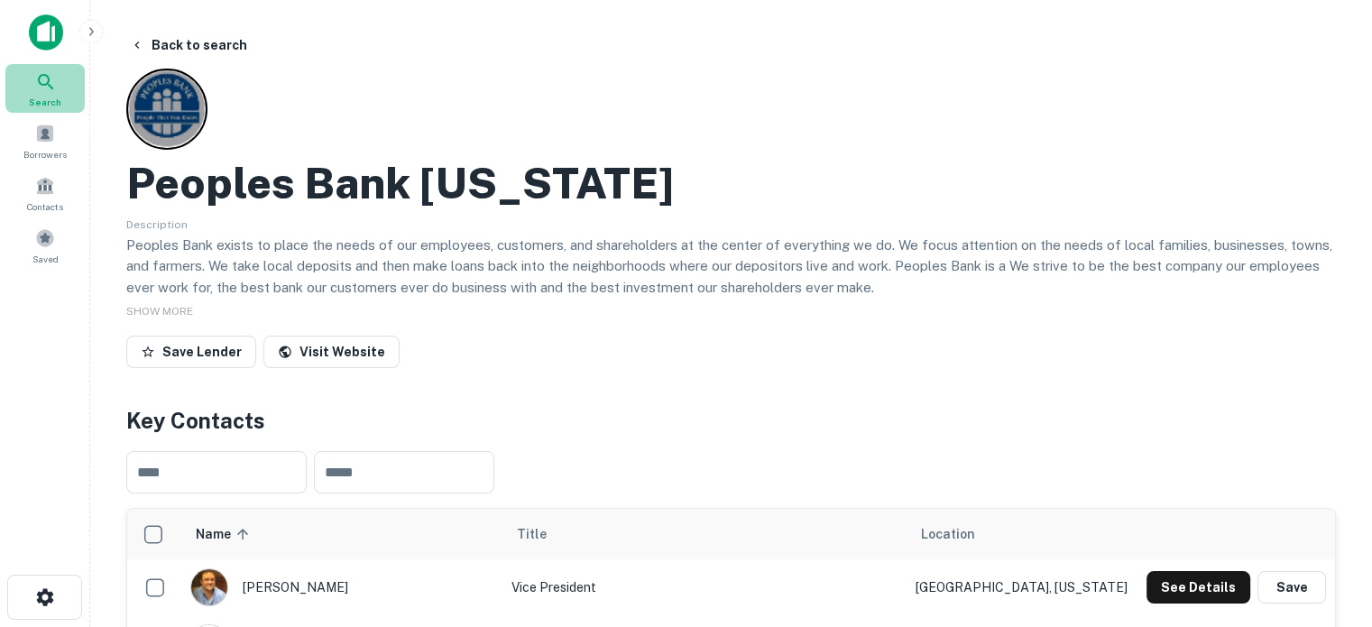
click at [55, 100] on span "Search" at bounding box center [45, 102] width 32 height 14
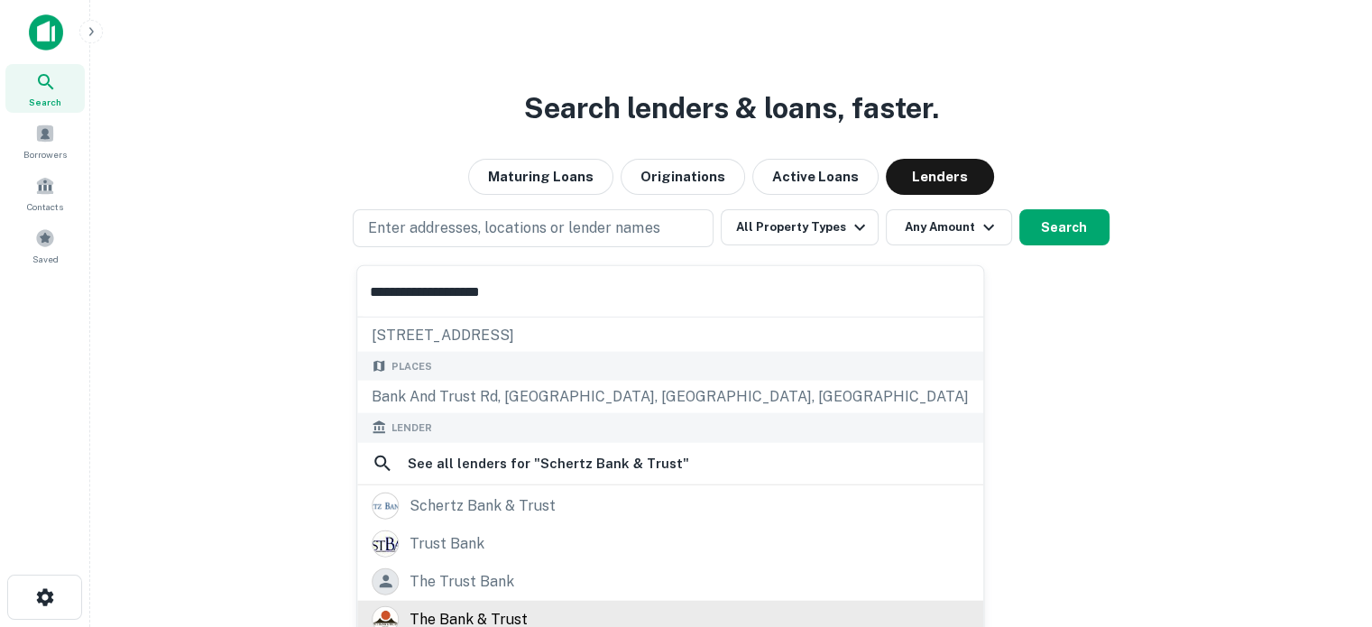
scroll to position [180, 0]
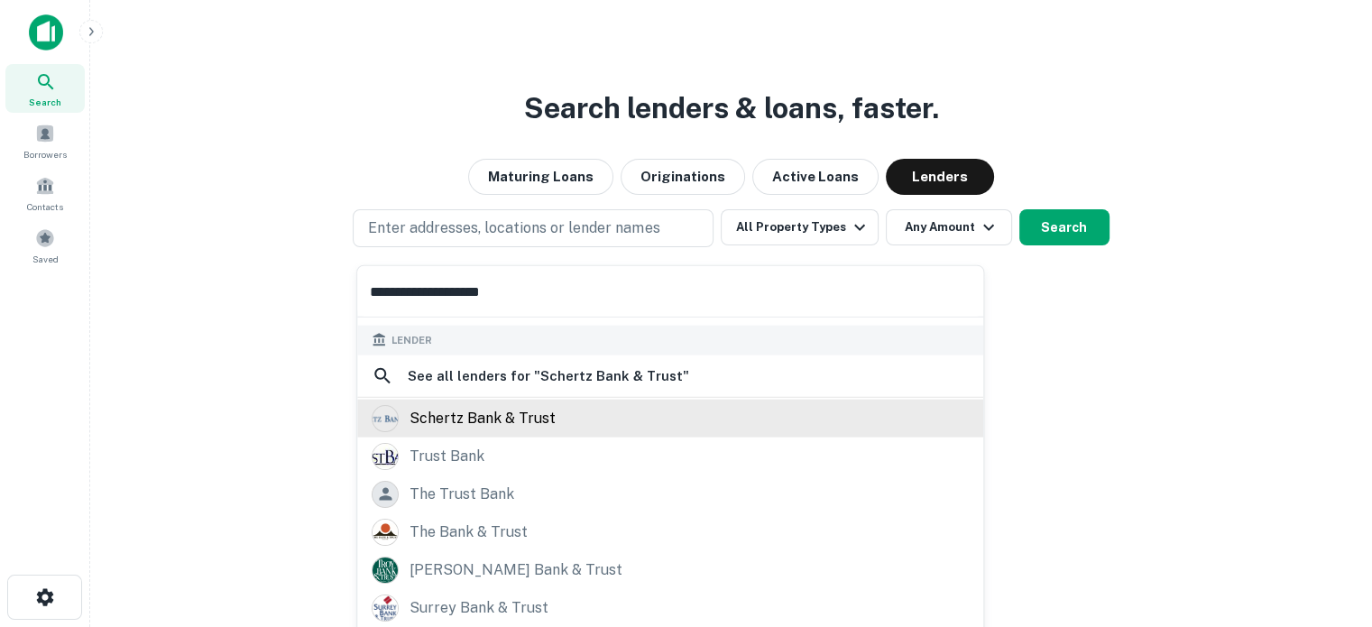
type input "**********"
click at [524, 418] on div "schertz bank & trust" at bounding box center [483, 417] width 146 height 27
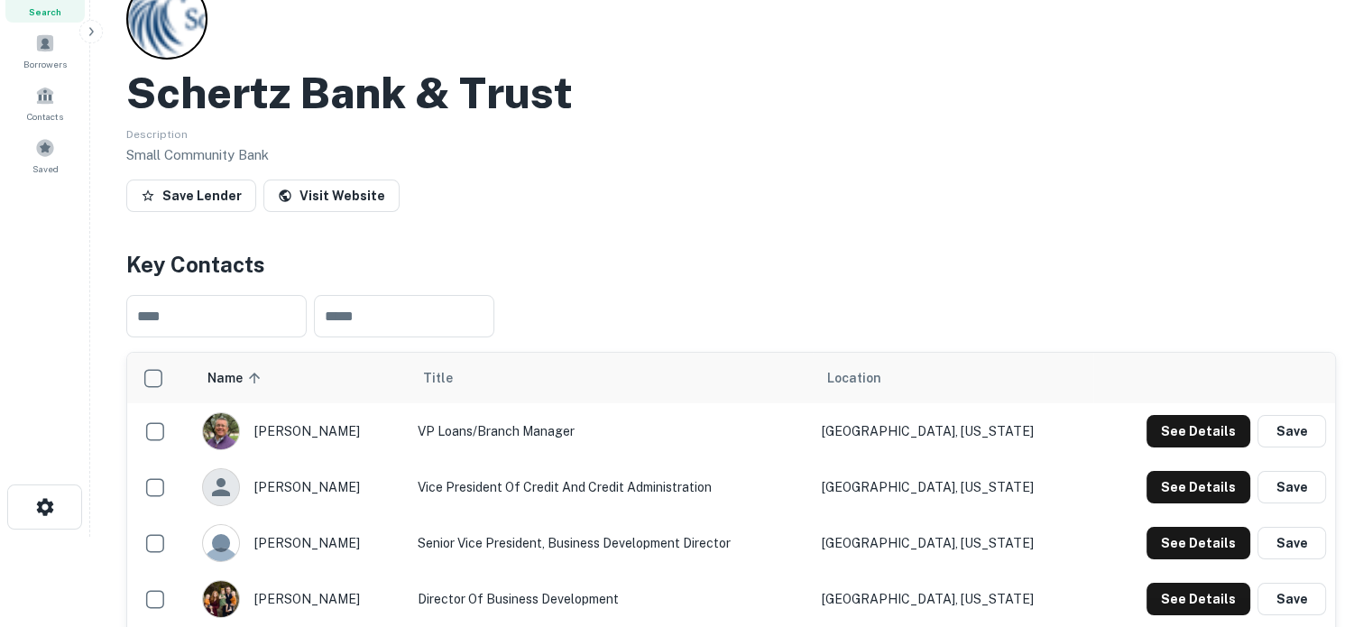
scroll to position [271, 0]
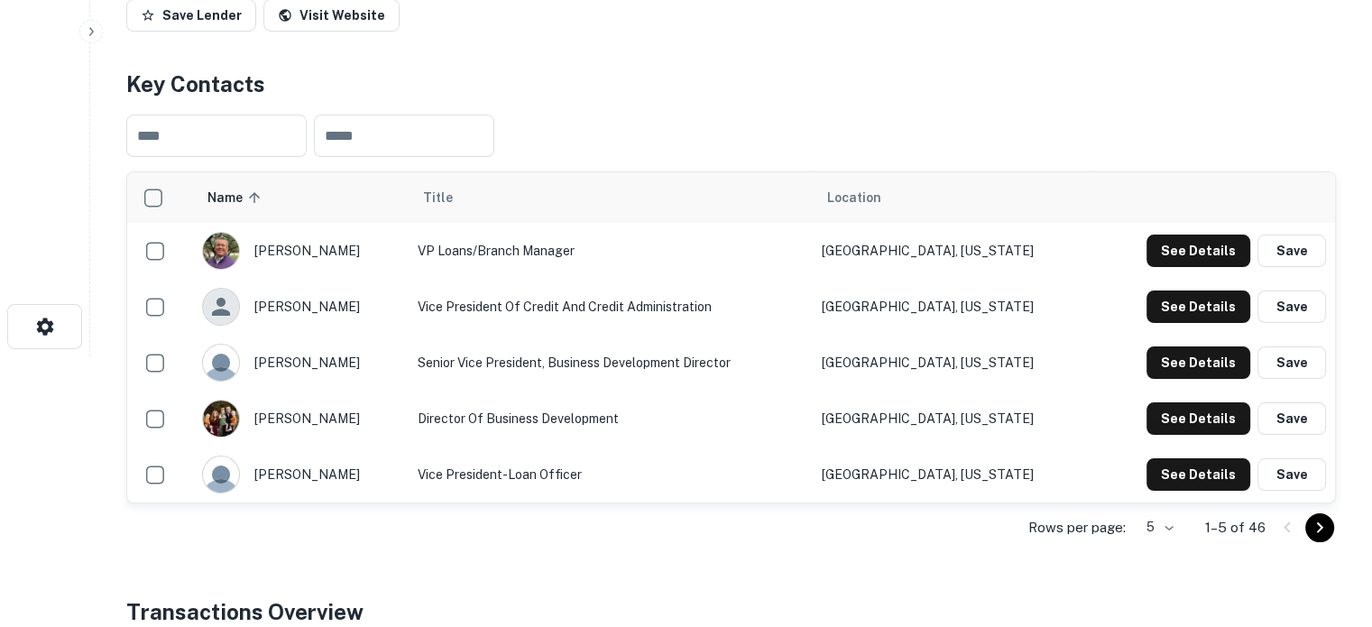
click at [1133, 524] on div "Rows per page: 5 * 1–5 of 46" at bounding box center [731, 527] width 1210 height 49
click at [1150, 356] on body "Search Borrowers Contacts Saved Back to search Schertz Bank & Trust Description…" at bounding box center [686, 42] width 1372 height 627
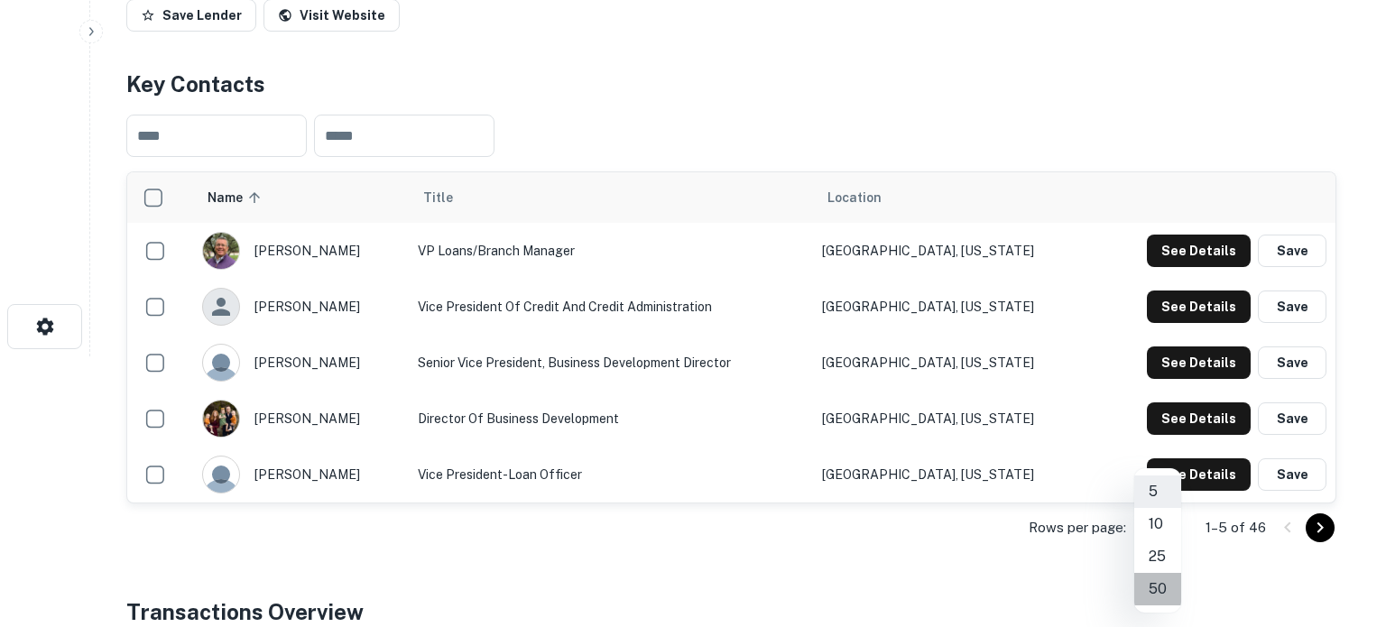
click at [1157, 582] on li "50" at bounding box center [1157, 589] width 47 height 32
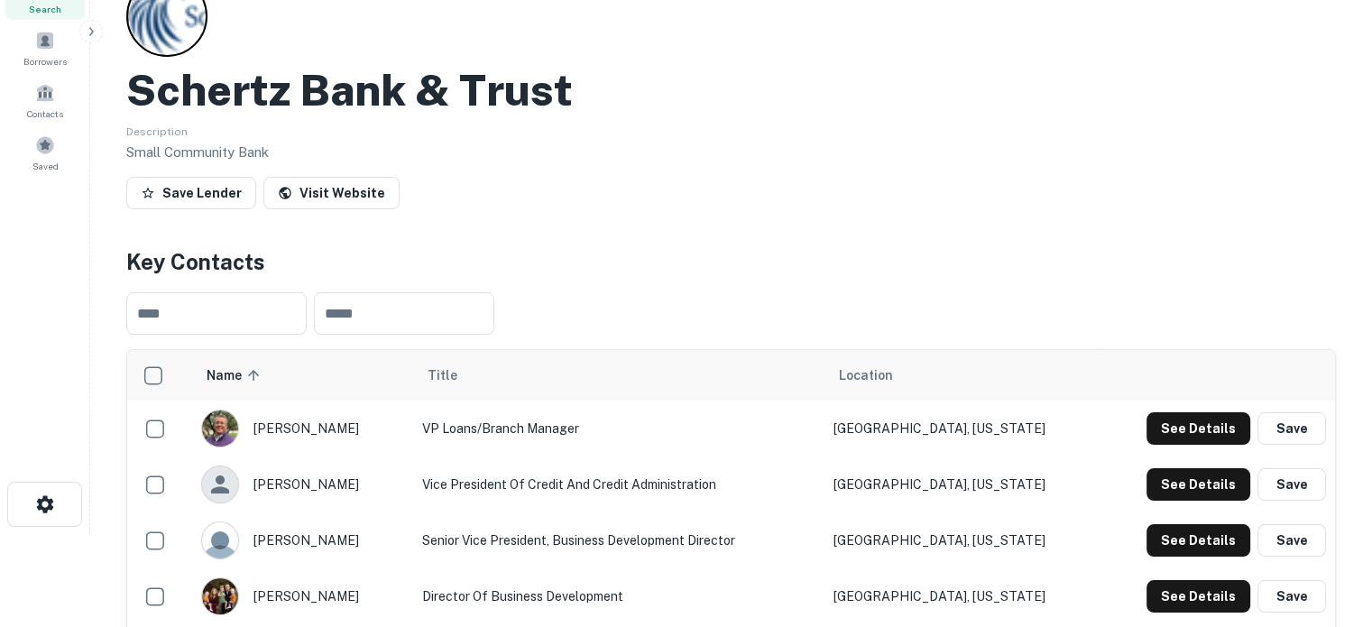
scroll to position [90, 0]
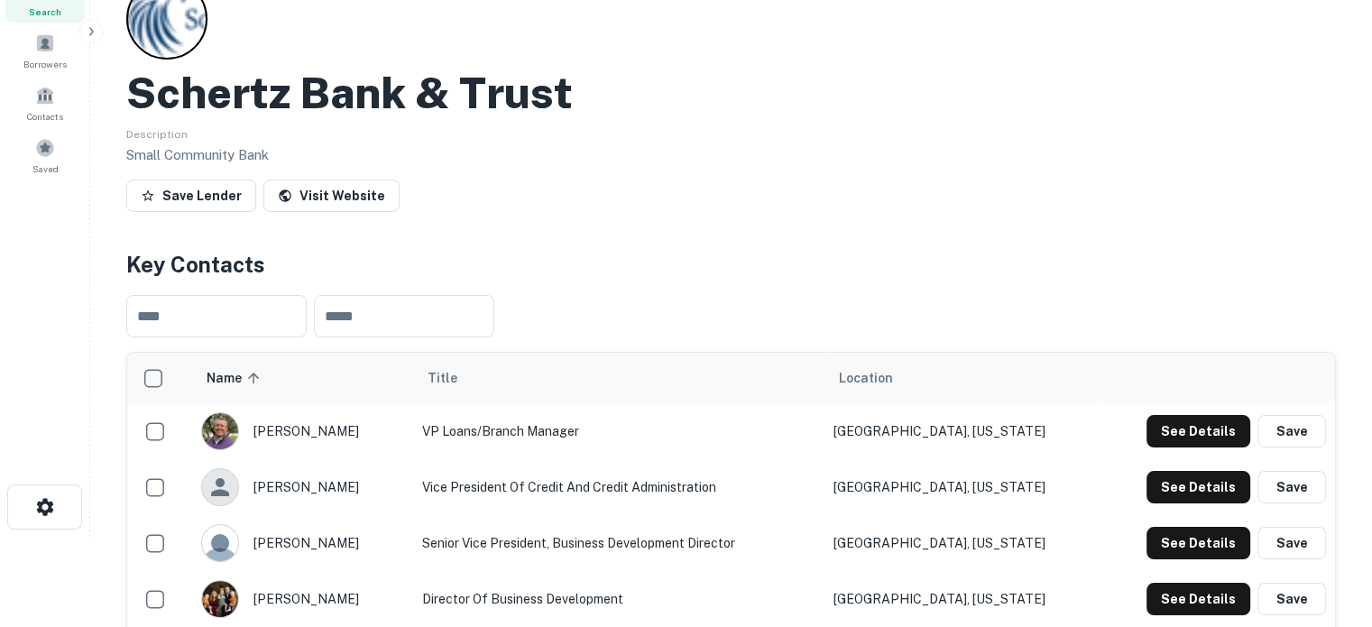
click at [58, 16] on span "Search" at bounding box center [45, 12] width 32 height 14
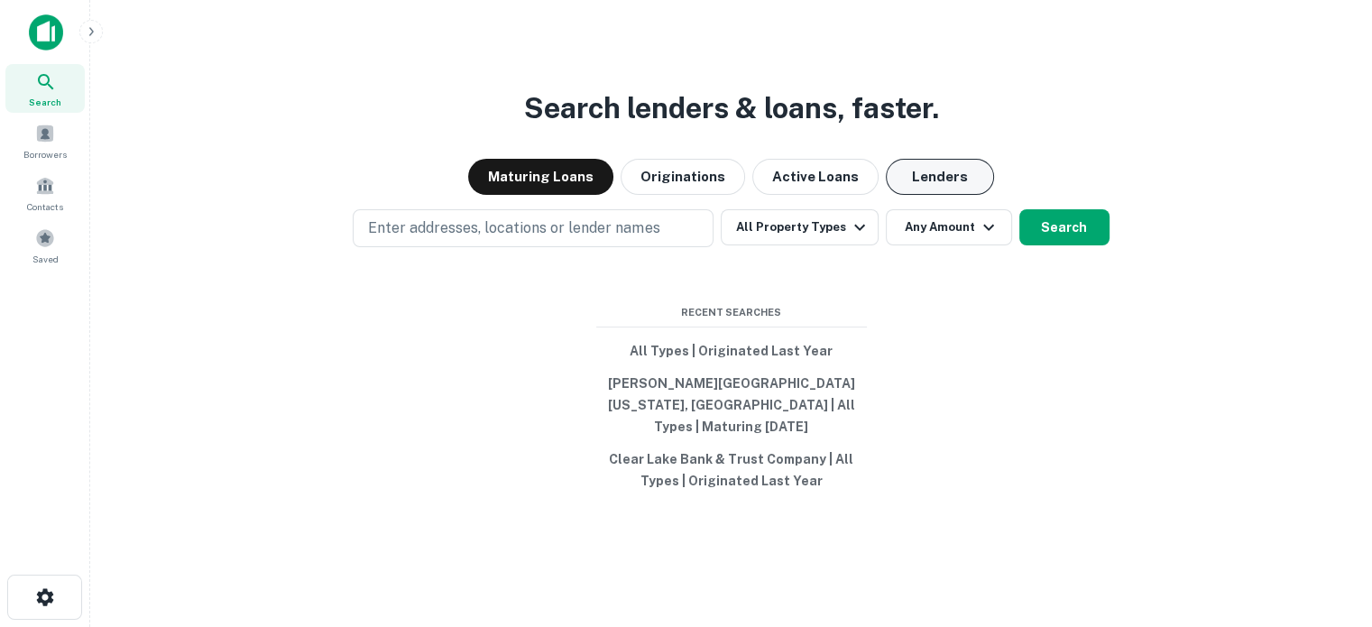
click at [944, 194] on button "Lenders" at bounding box center [940, 177] width 108 height 36
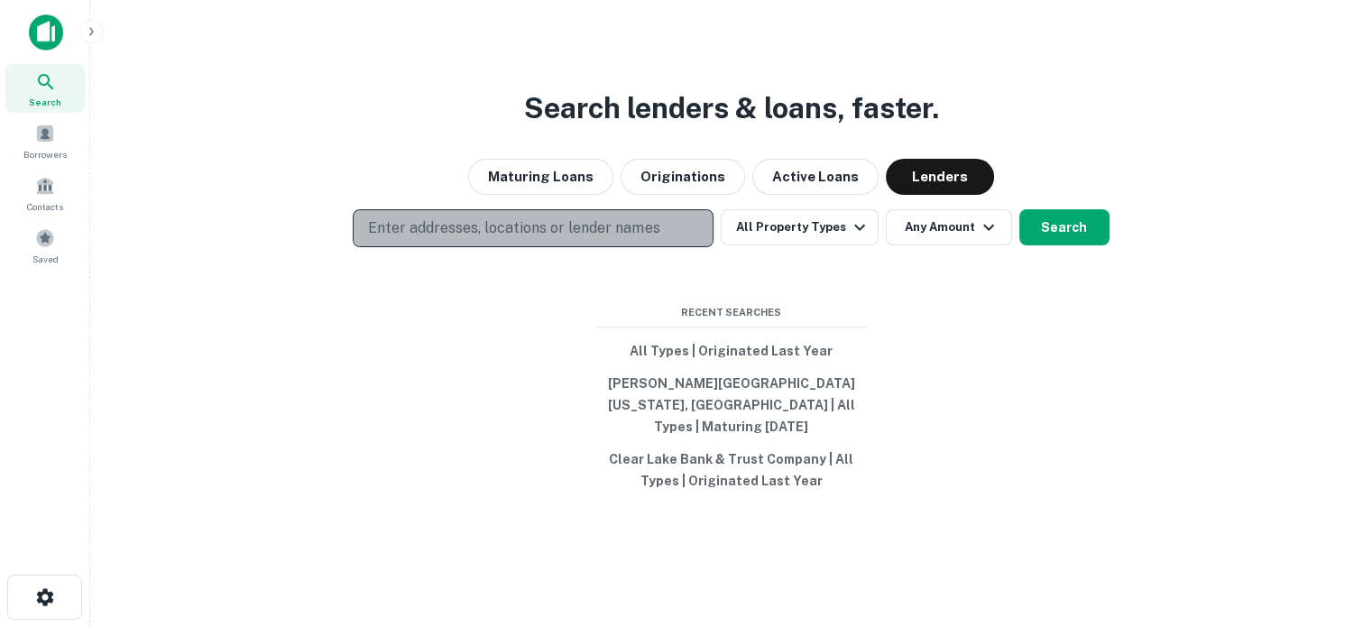
click at [628, 227] on p "Enter addresses, locations or lender names" at bounding box center [513, 228] width 291 height 22
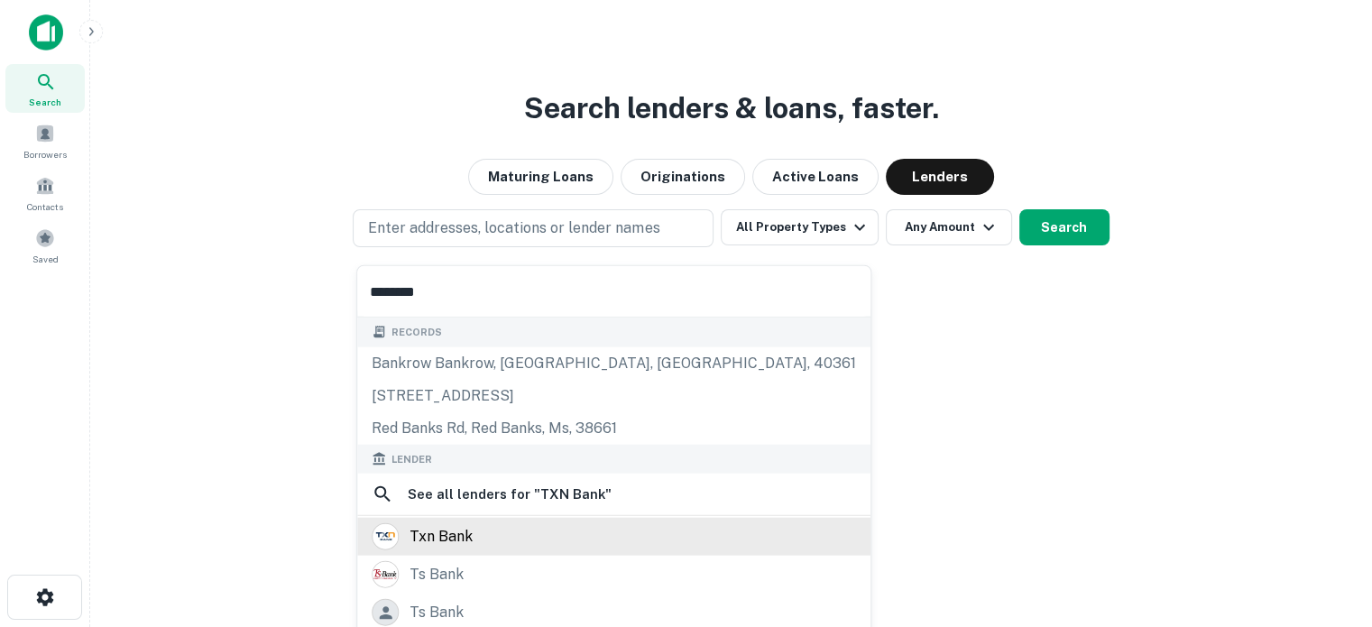
type input "********"
click at [508, 540] on div "txn bank" at bounding box center [614, 536] width 485 height 27
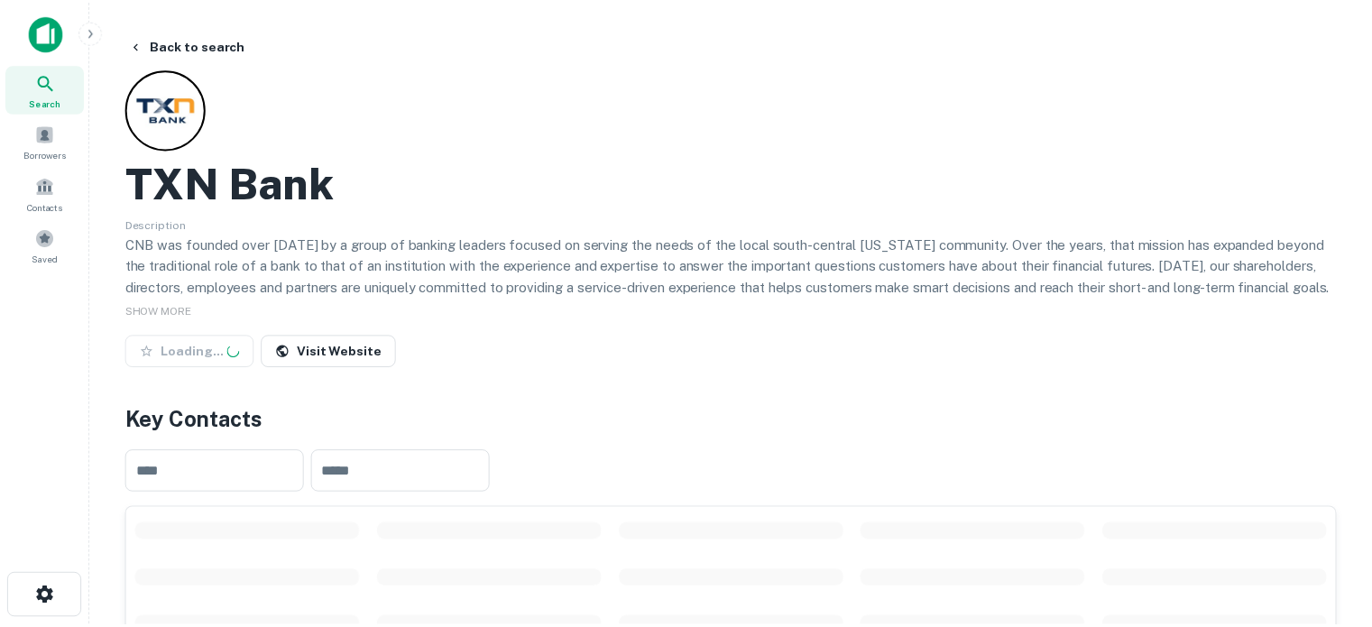
scroll to position [361, 0]
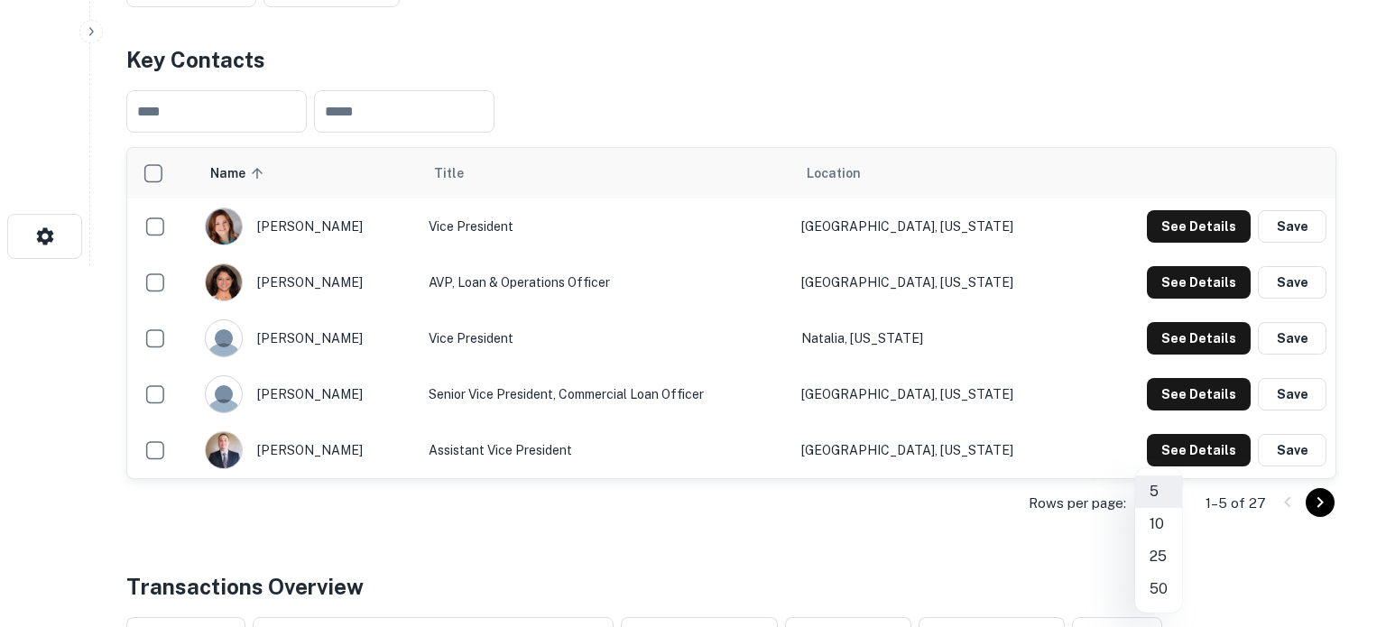
click at [1157, 584] on li "50" at bounding box center [1158, 589] width 47 height 32
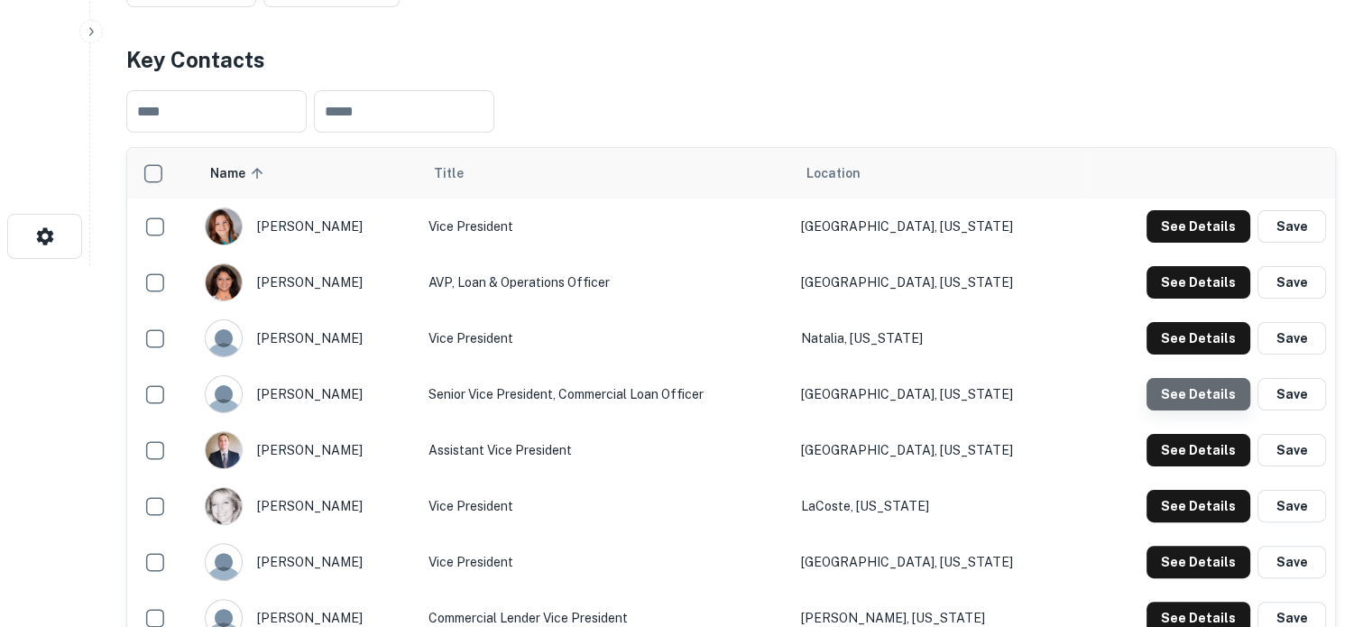
click at [1198, 404] on button "See Details" at bounding box center [1199, 394] width 104 height 32
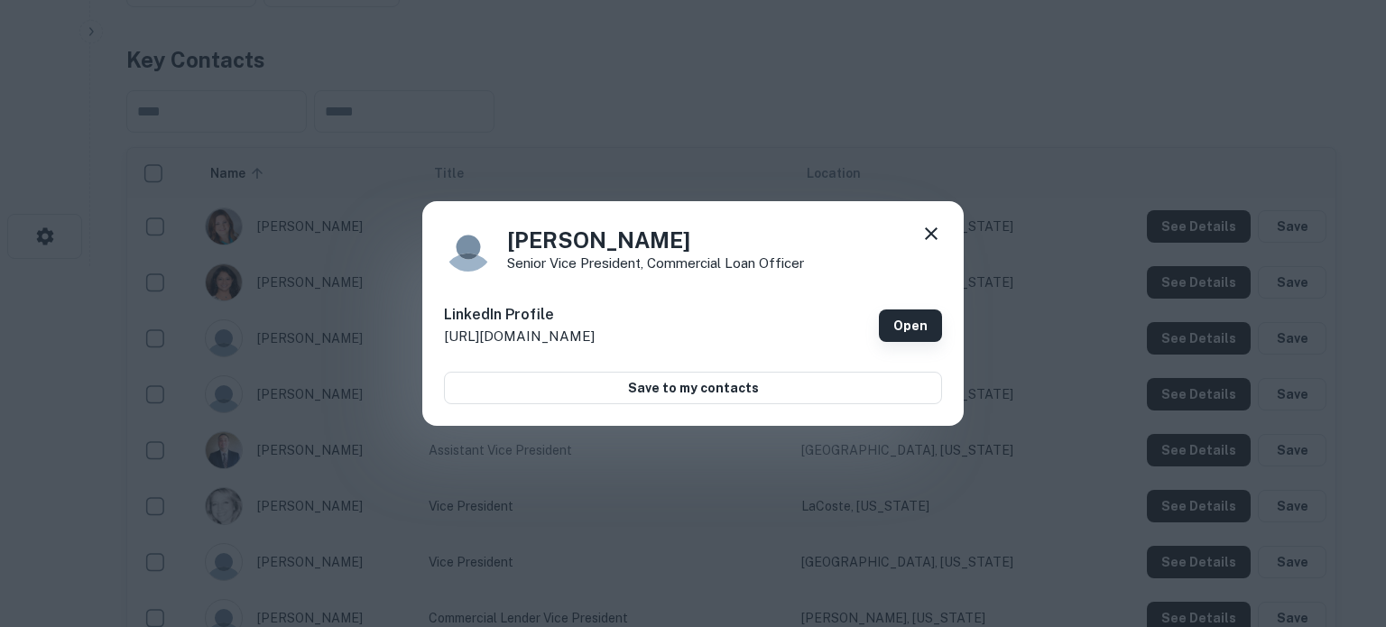
click at [910, 337] on link "Open" at bounding box center [910, 325] width 63 height 32
click at [924, 232] on icon at bounding box center [931, 234] width 22 height 22
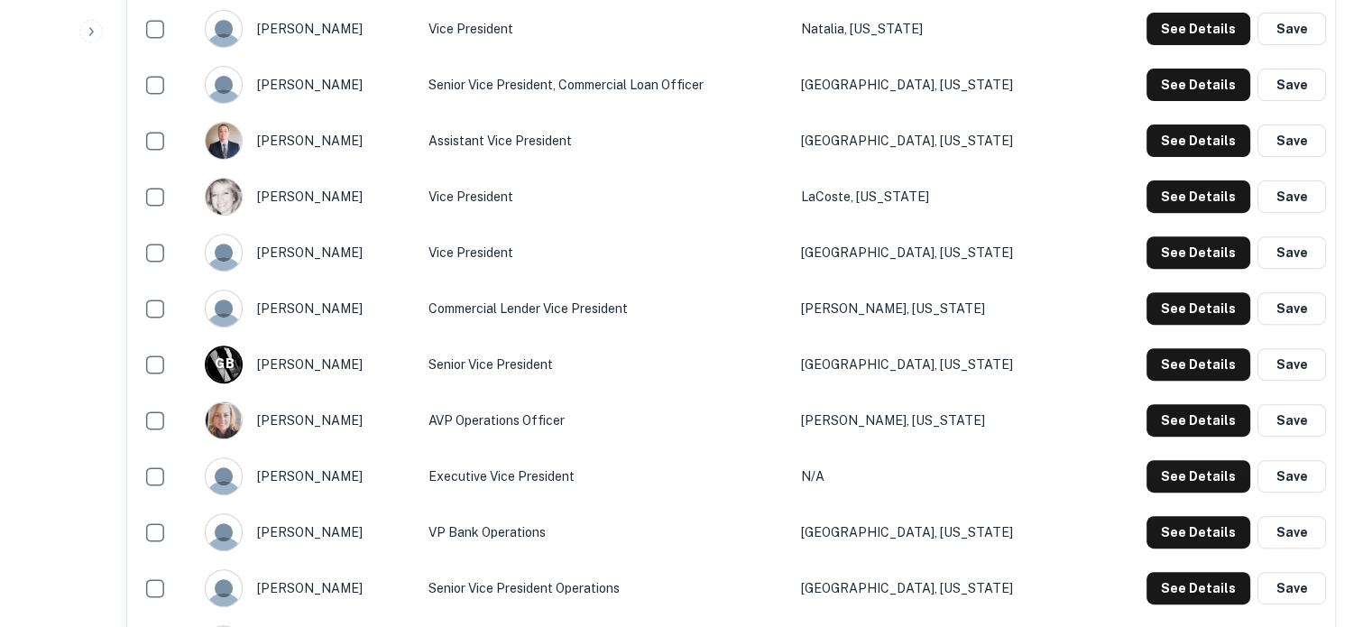
scroll to position [541, 0]
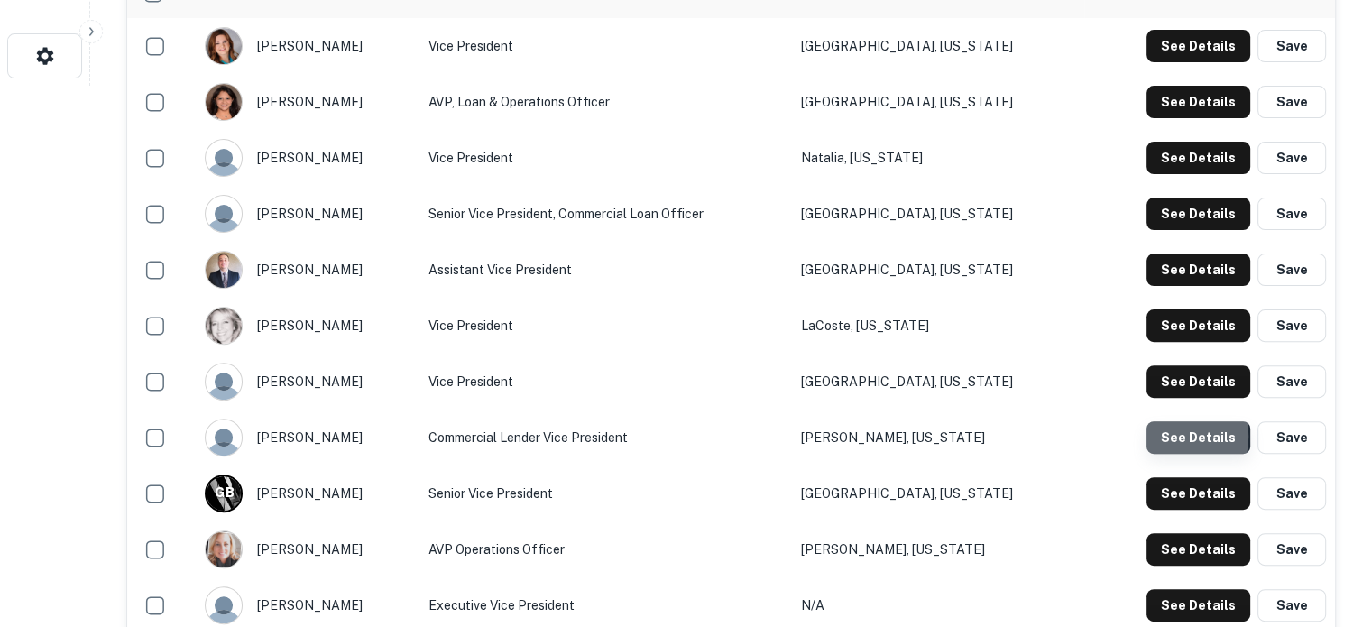
click at [1168, 435] on button "See Details" at bounding box center [1199, 437] width 104 height 32
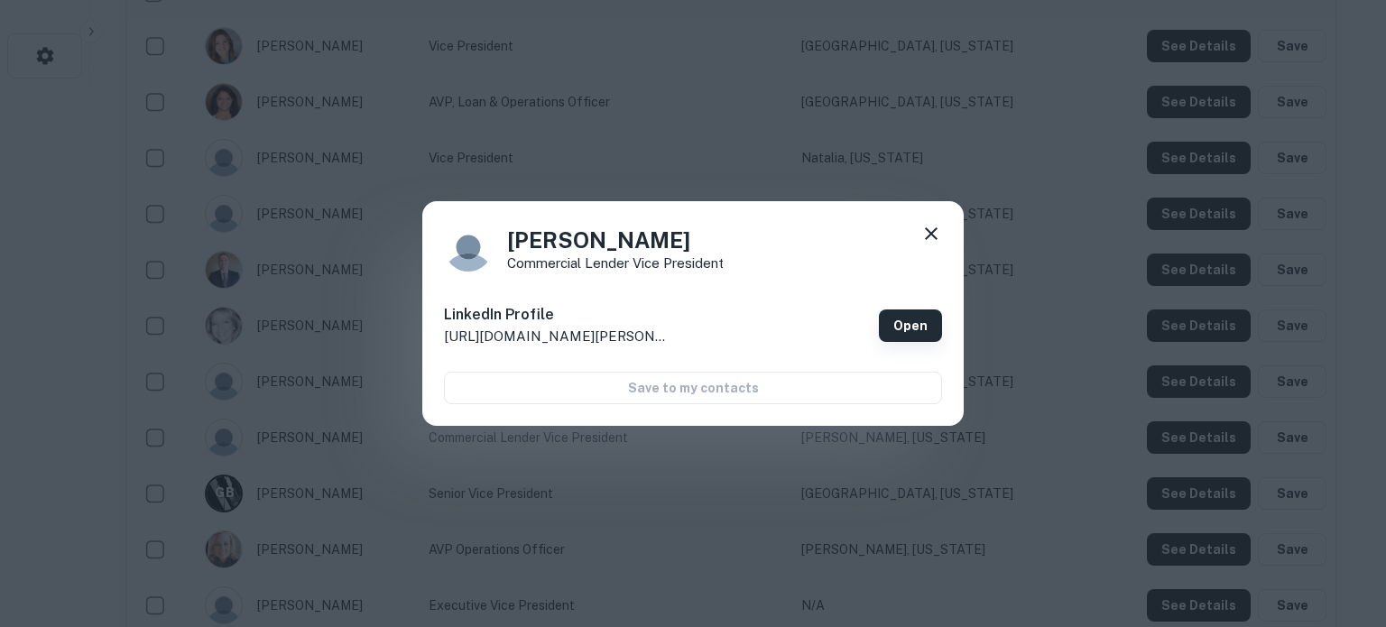
click at [919, 325] on link "Open" at bounding box center [910, 325] width 63 height 32
click at [756, 260] on div "Roland Luna Commercial Lender Vice President" at bounding box center [693, 247] width 498 height 49
drag, startPoint x: 695, startPoint y: 237, endPoint x: 567, endPoint y: 284, distance: 136.4
click at [500, 237] on div "Roland Luna Commercial Lender Vice President" at bounding box center [693, 247] width 498 height 49
copy h4 "Roland Luna"
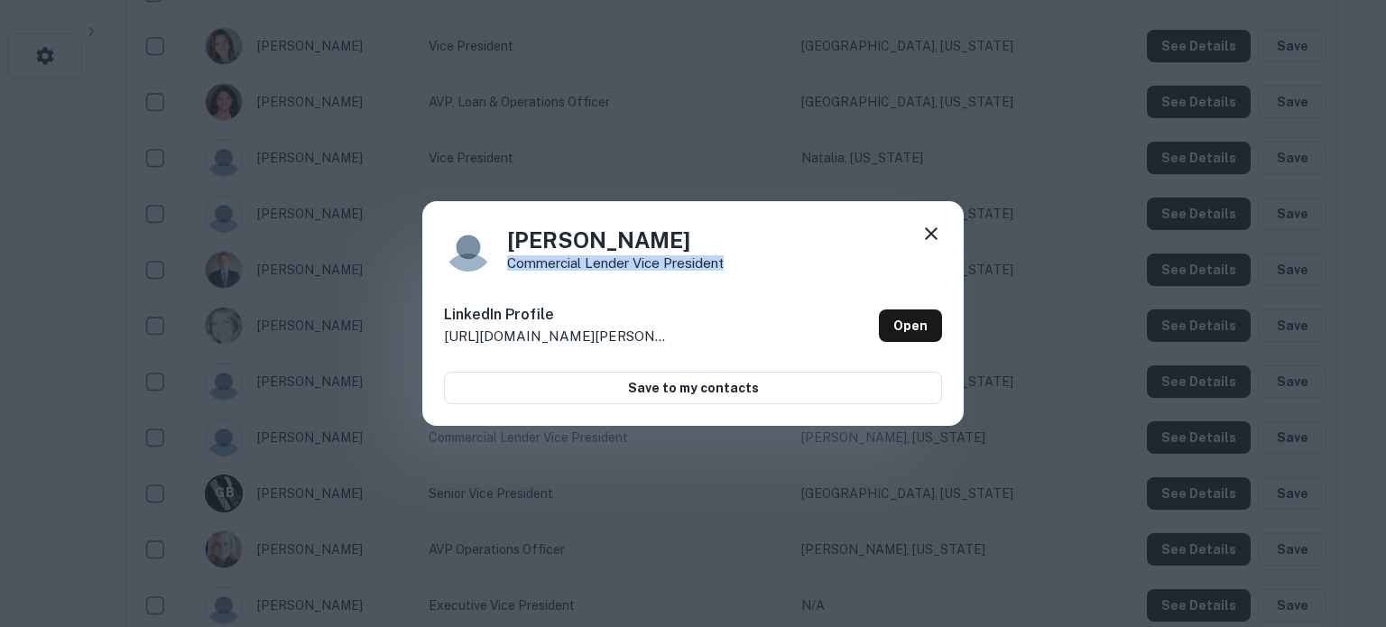
drag, startPoint x: 752, startPoint y: 267, endPoint x: 552, endPoint y: 272, distance: 199.5
click at [509, 270] on div "Roland Luna Commercial Lender Vice President" at bounding box center [693, 247] width 498 height 49
copy p "Commercial Lender Vice President"
click at [928, 233] on icon at bounding box center [931, 234] width 22 height 22
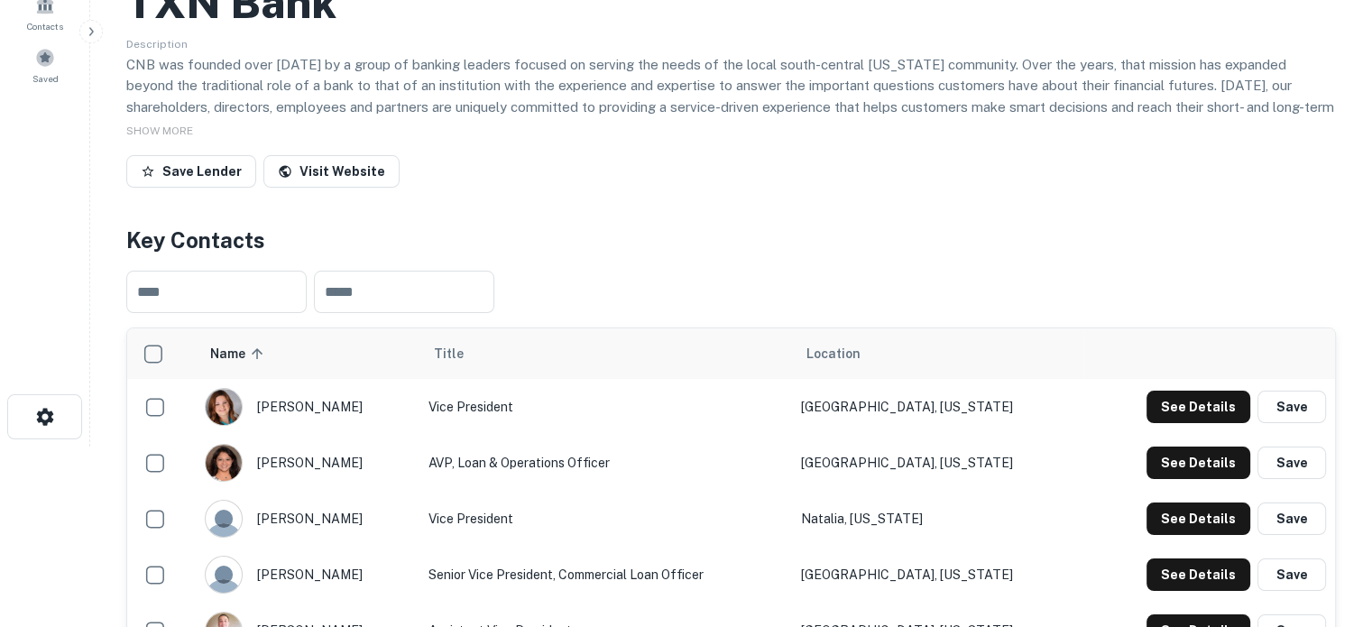
scroll to position [0, 0]
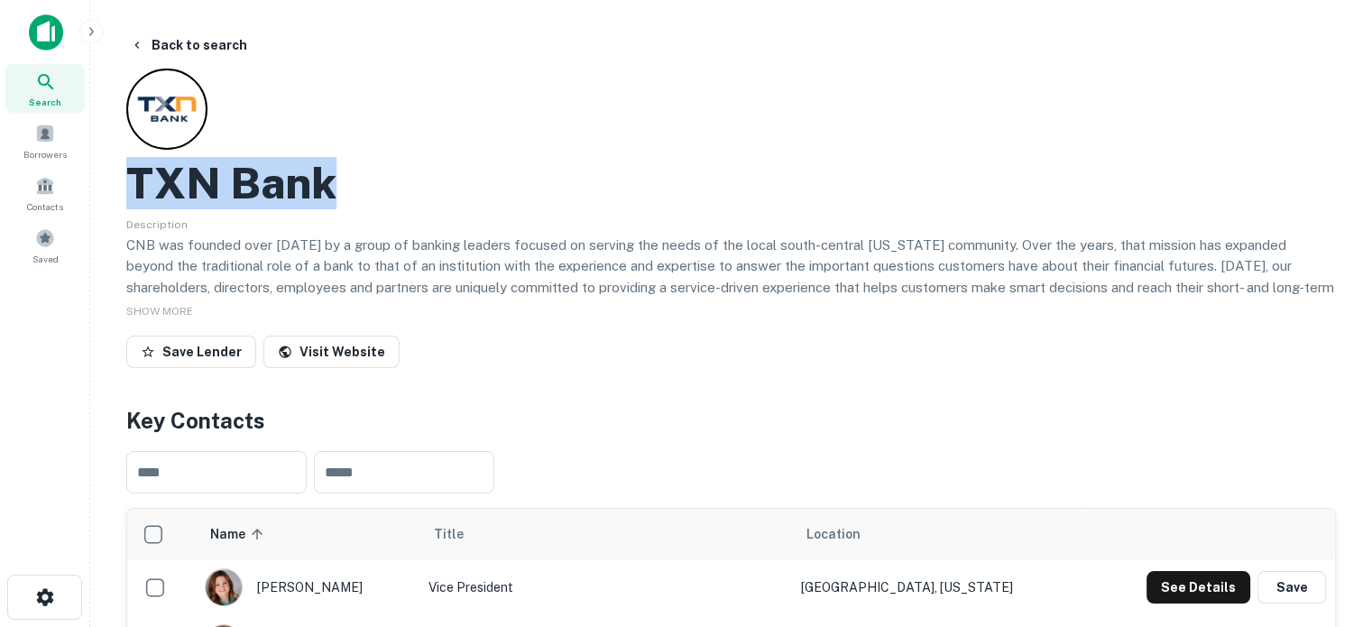
drag, startPoint x: 227, startPoint y: 171, endPoint x: 424, endPoint y: 179, distance: 196.9
copy h2 "TXN Bank"
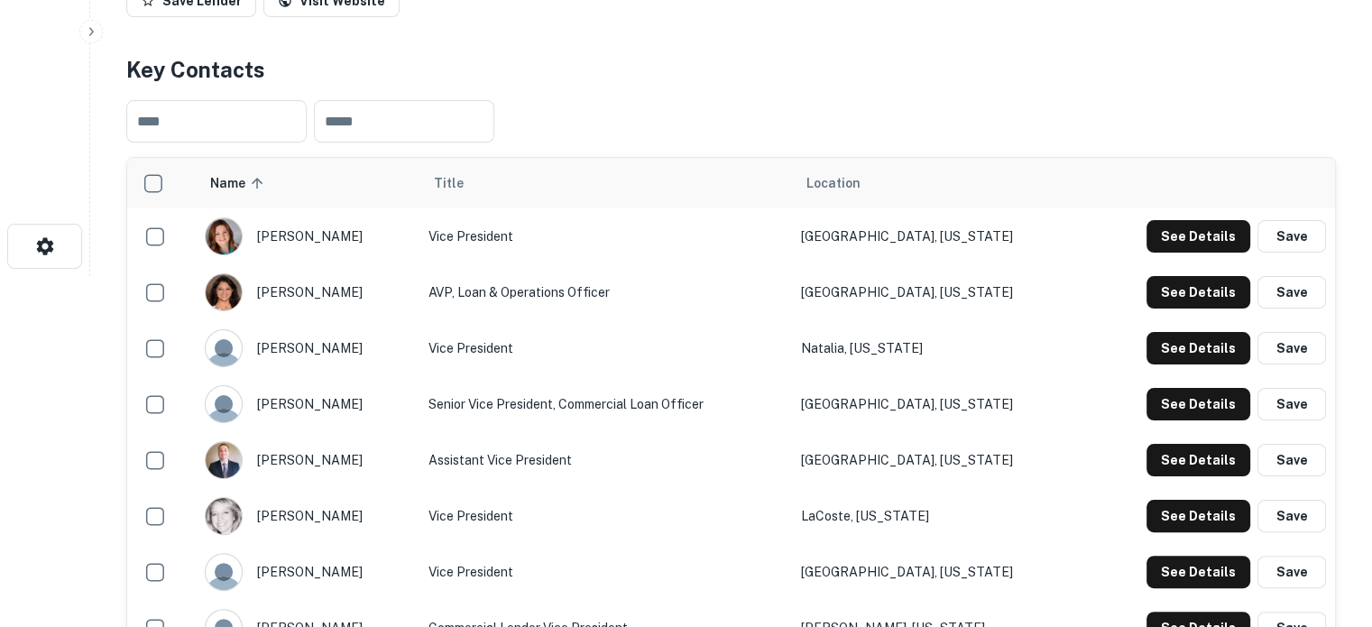
scroll to position [361, 0]
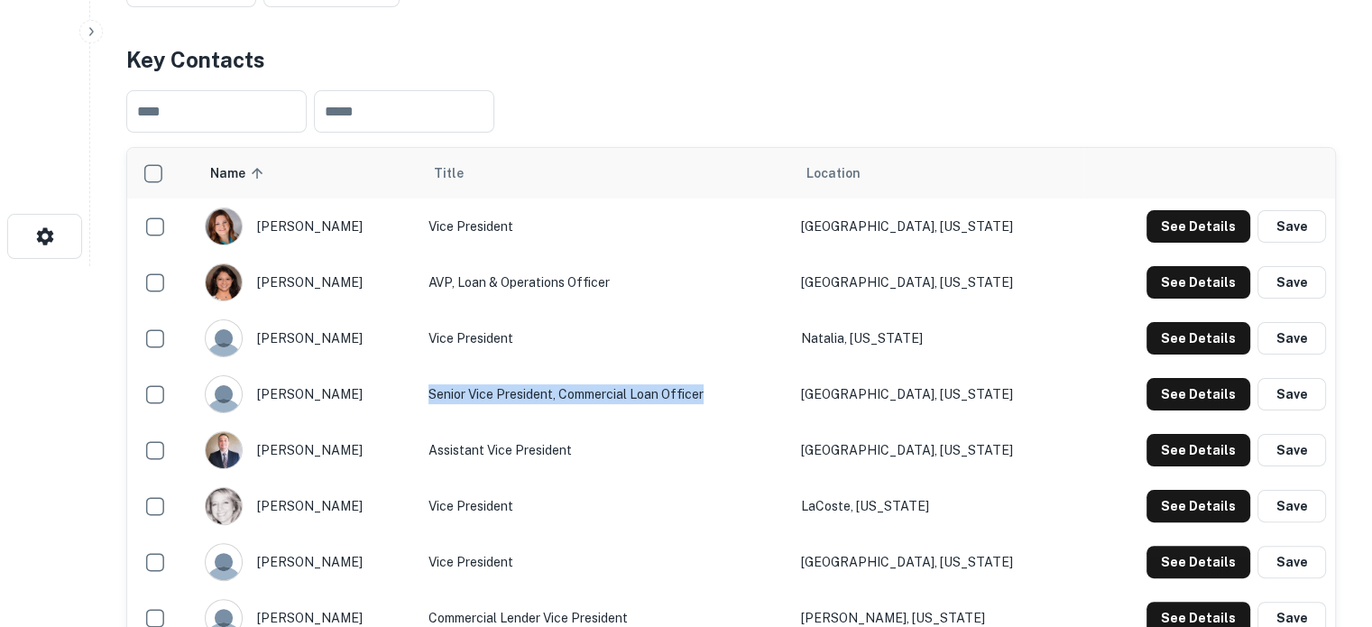
drag, startPoint x: 520, startPoint y: 395, endPoint x: 807, endPoint y: 394, distance: 286.9
click at [792, 394] on td "Senior Vice President, Commercial Loan Officer" at bounding box center [606, 394] width 373 height 56
copy td "Senior Vice President, Commercial Loan Officer"
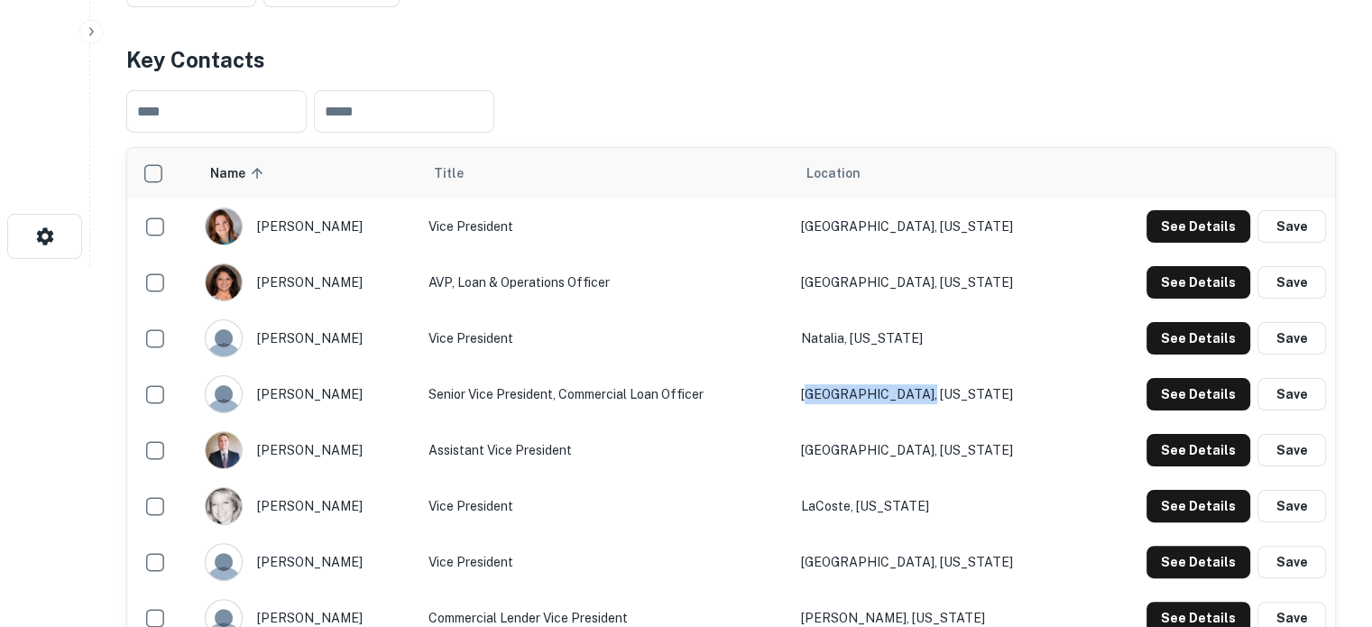
drag, startPoint x: 920, startPoint y: 401, endPoint x: 1045, endPoint y: 400, distance: 124.5
click at [1045, 400] on td "Castroville, Texas" at bounding box center [938, 394] width 292 height 56
click at [958, 407] on td "Castroville, Texas" at bounding box center [938, 394] width 292 height 56
drag, startPoint x: 906, startPoint y: 398, endPoint x: 1025, endPoint y: 394, distance: 119.2
click at [1025, 394] on tr "gary sorrels Senior Vice President, Commercial Loan Officer Castroville, Texas …" at bounding box center [731, 394] width 1208 height 56
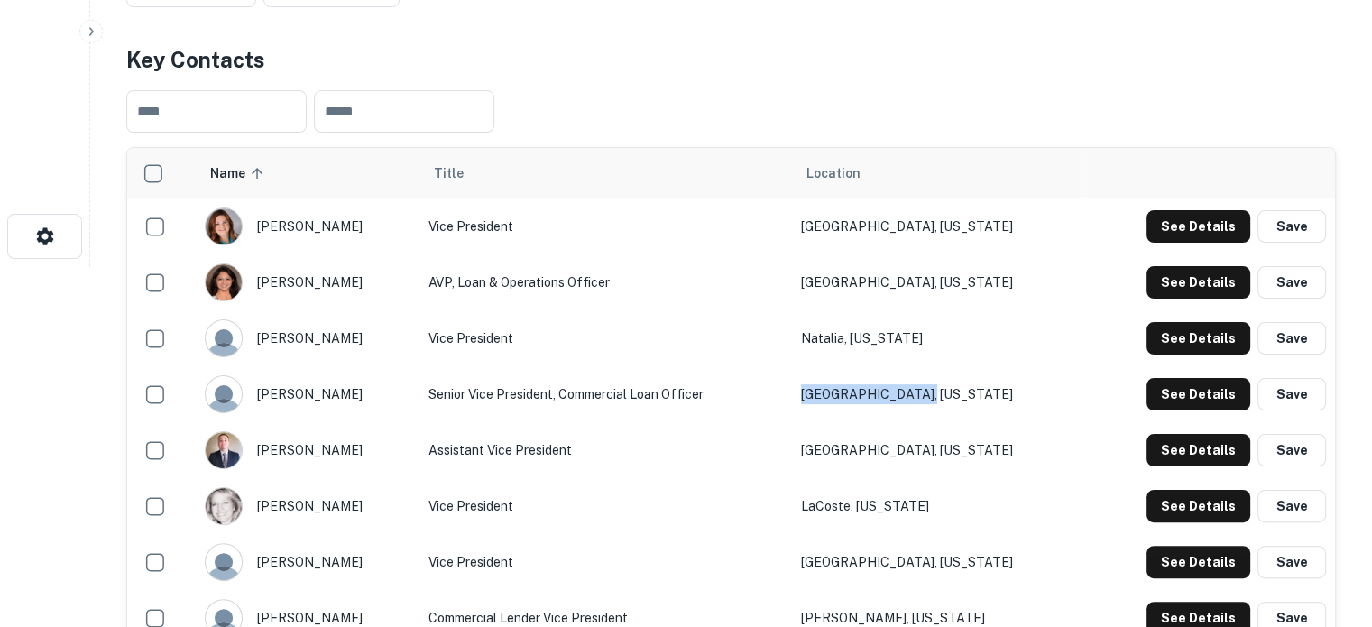
copy tr "Castroville, Texas"
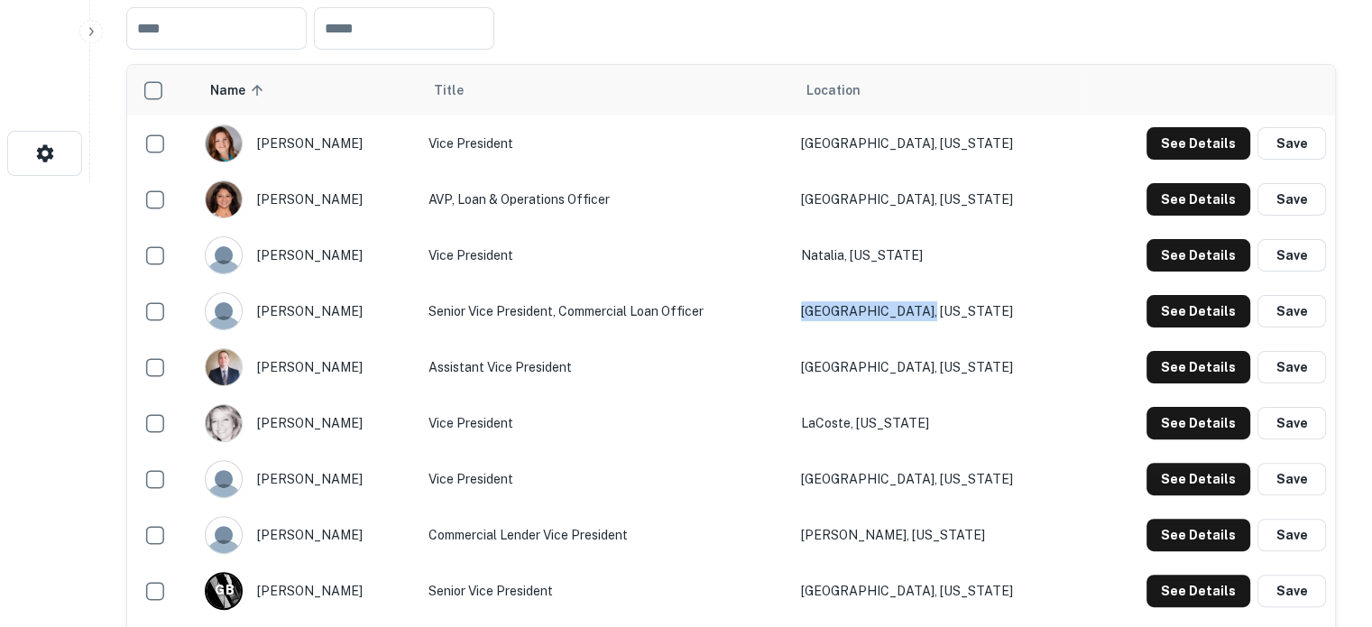
scroll to position [632, 0]
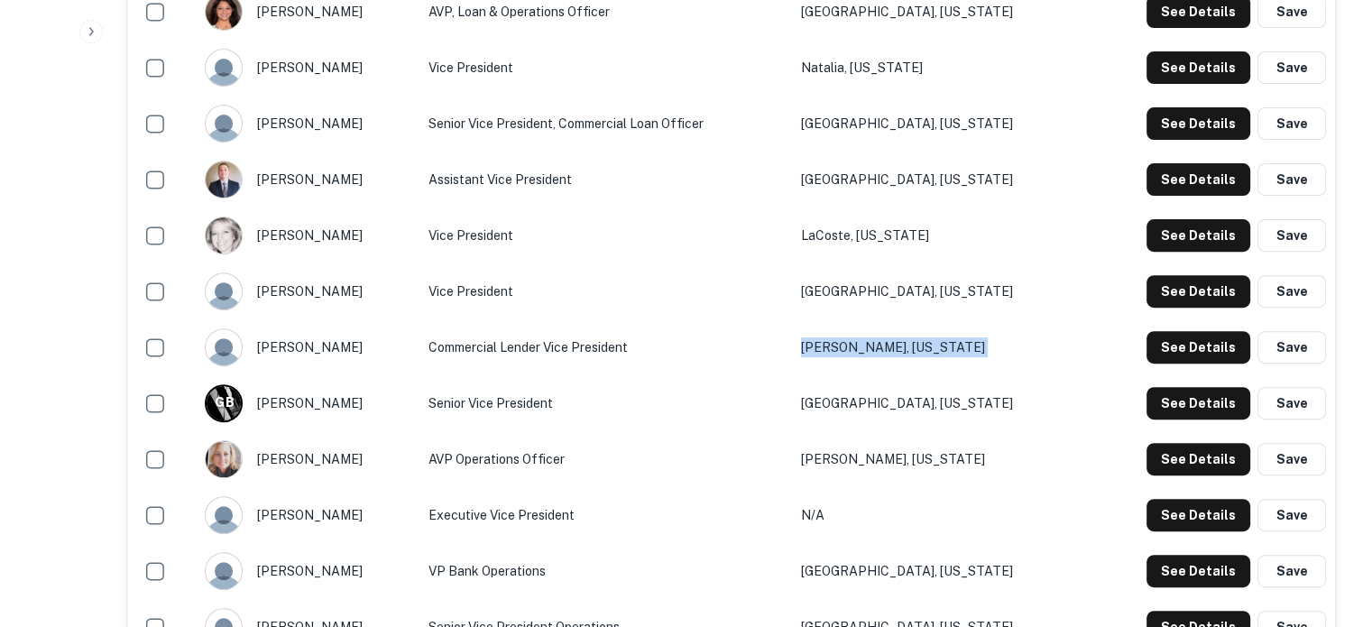
drag, startPoint x: 870, startPoint y: 353, endPoint x: 1079, endPoint y: 356, distance: 209.4
click at [1079, 356] on tr "roland luna Commercial Lender Vice President D'Hanis, Texas See Details Save" at bounding box center [731, 347] width 1208 height 56
copy tbody "D'Hanis, Texas See Details Save"
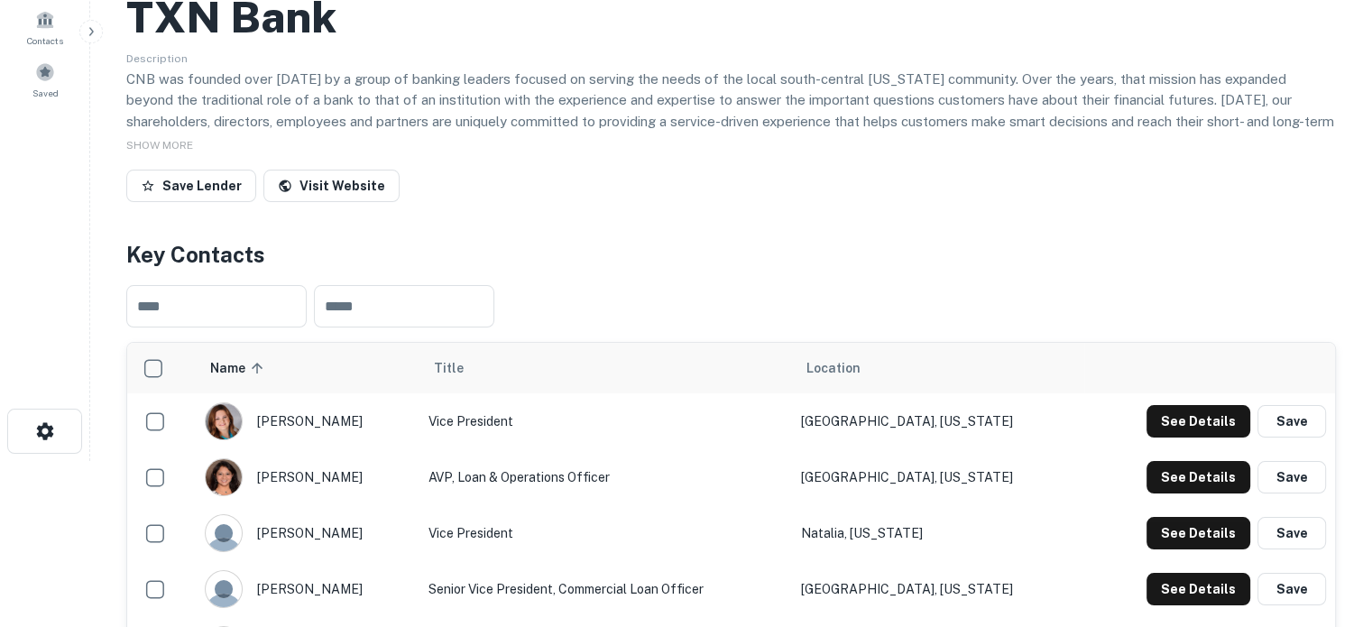
scroll to position [0, 0]
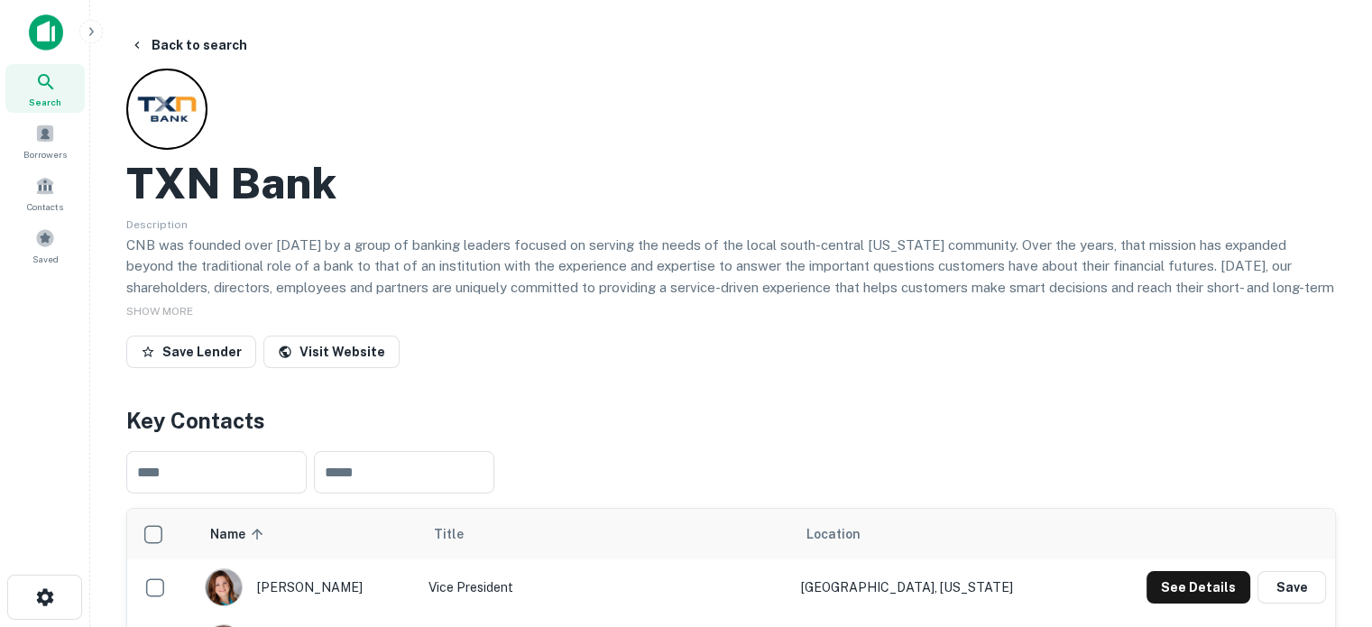
click at [48, 76] on icon at bounding box center [45, 81] width 15 height 15
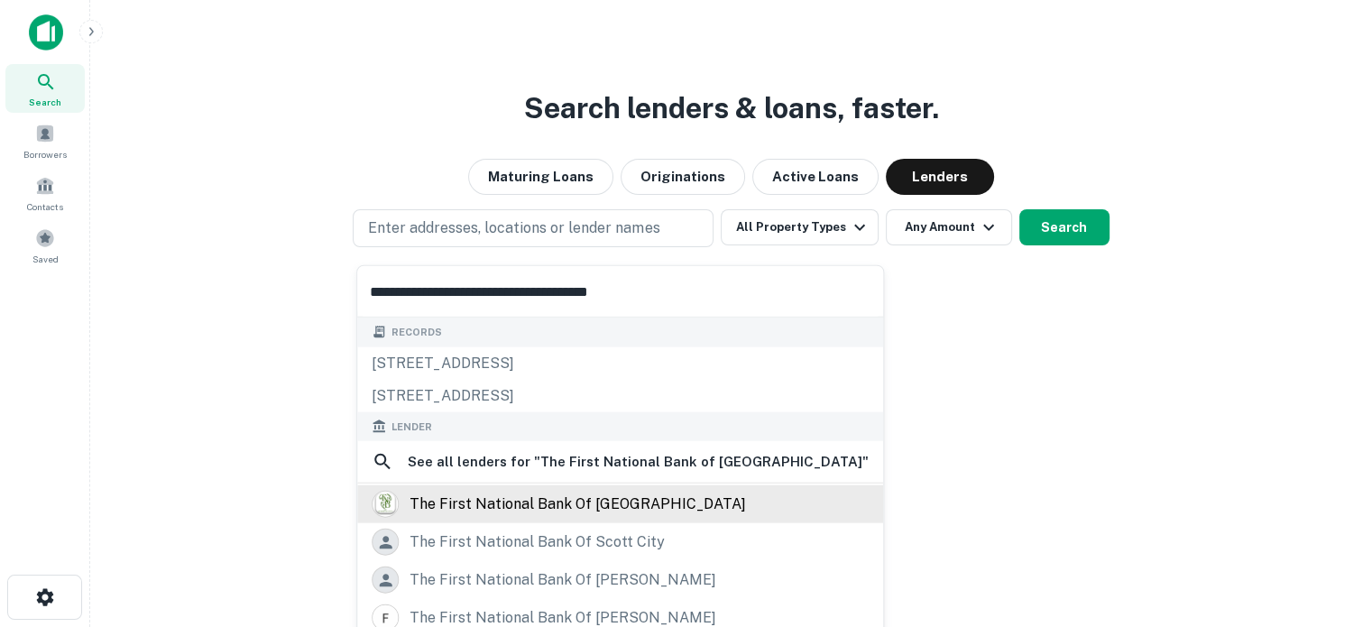
type input "**********"
click at [582, 512] on div "the first national bank of [GEOGRAPHIC_DATA]" at bounding box center [578, 504] width 337 height 27
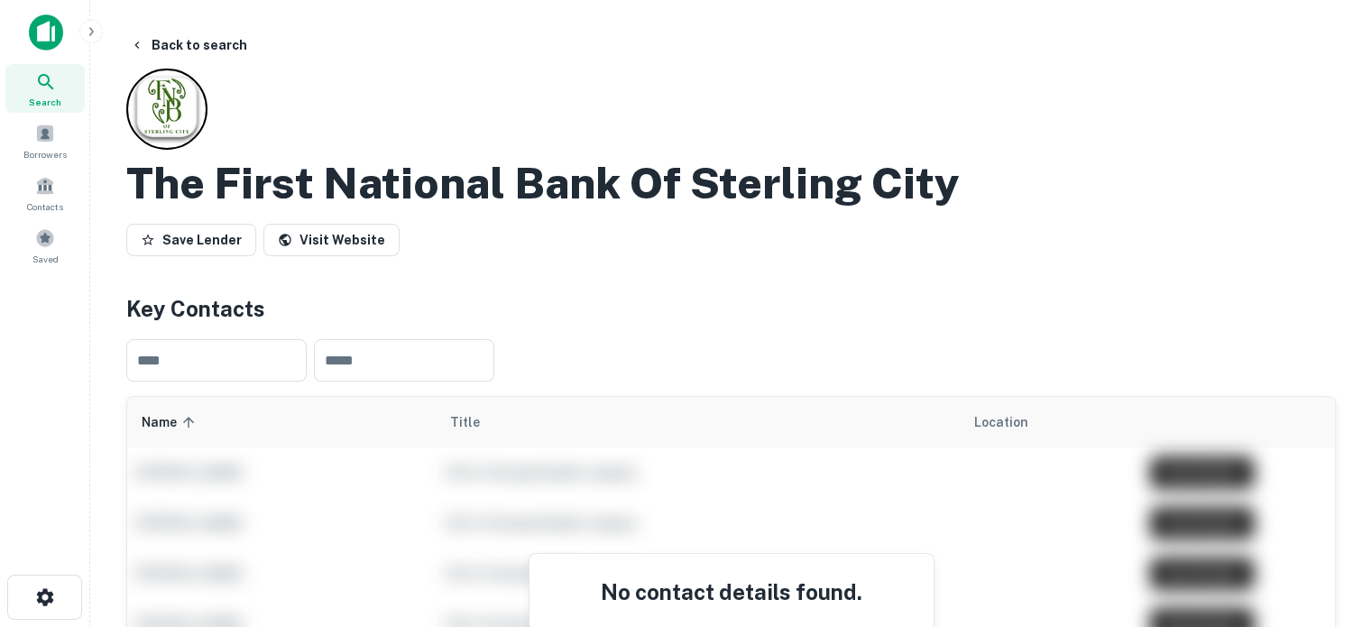
click at [100, 93] on main "Back to search The First National Bank Of Sterling City Save Lender Visit Websi…" at bounding box center [731, 313] width 1282 height 627
click at [74, 93] on div "Search" at bounding box center [44, 88] width 79 height 49
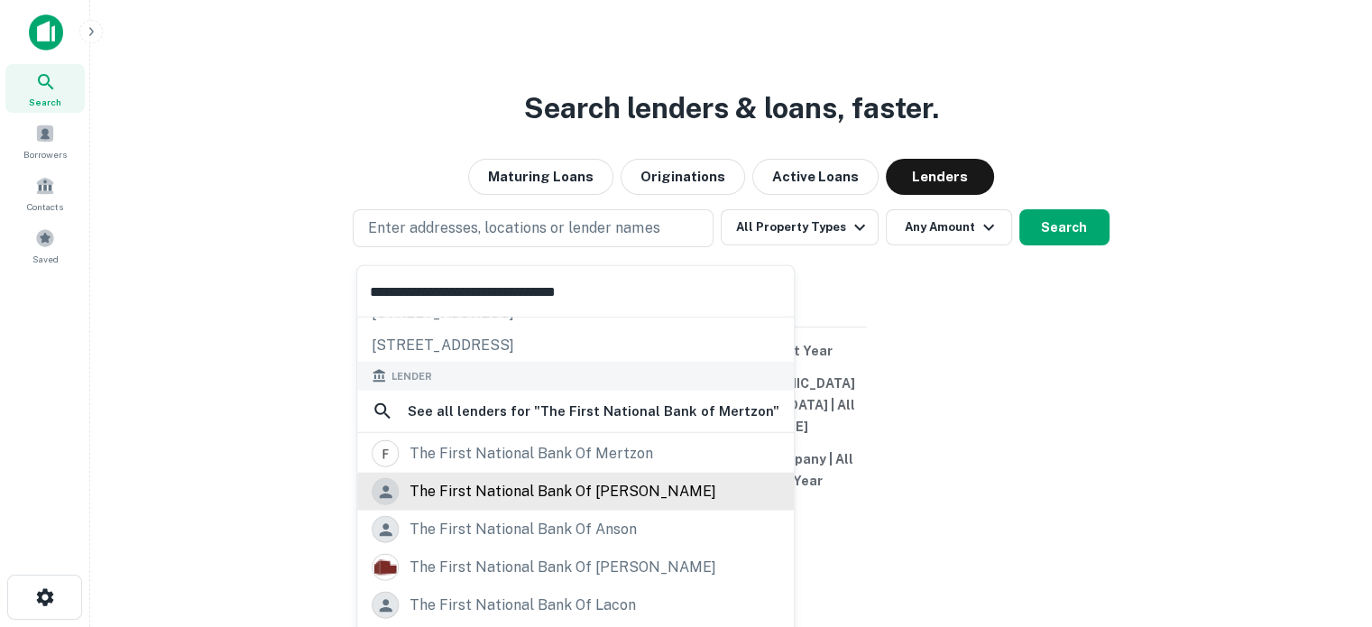
scroll to position [90, 0]
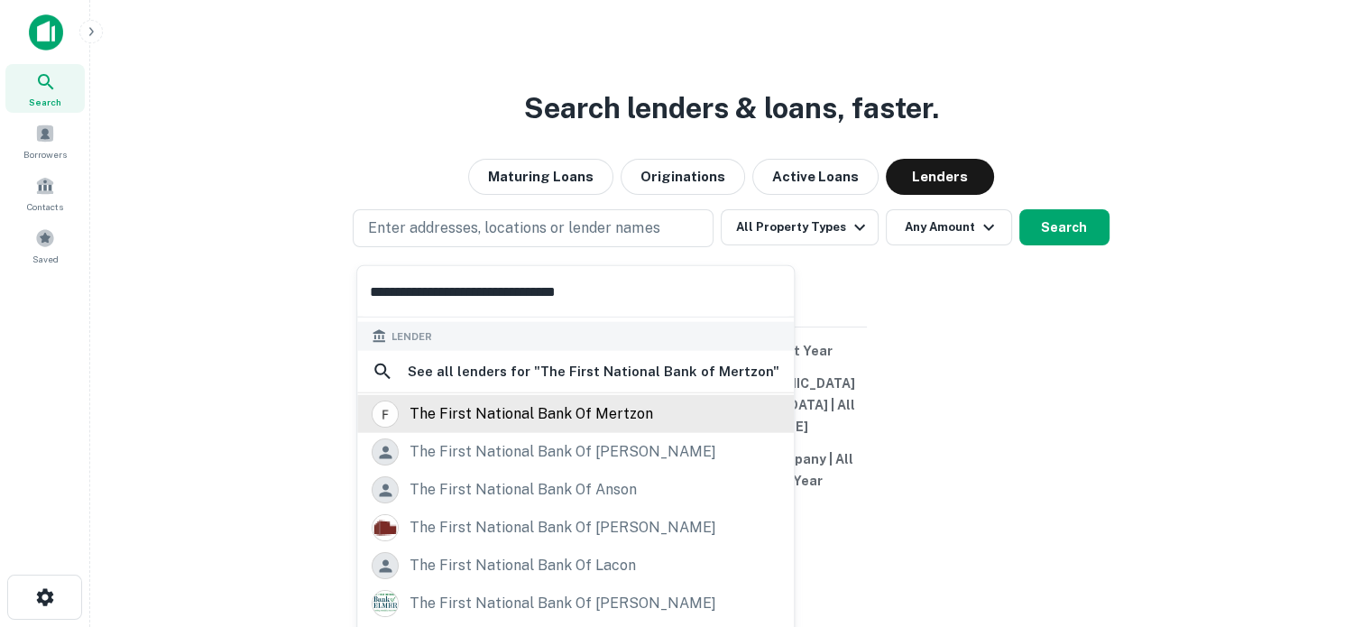
type input "**********"
click at [635, 423] on div "the first national bank of mertzon" at bounding box center [532, 414] width 244 height 27
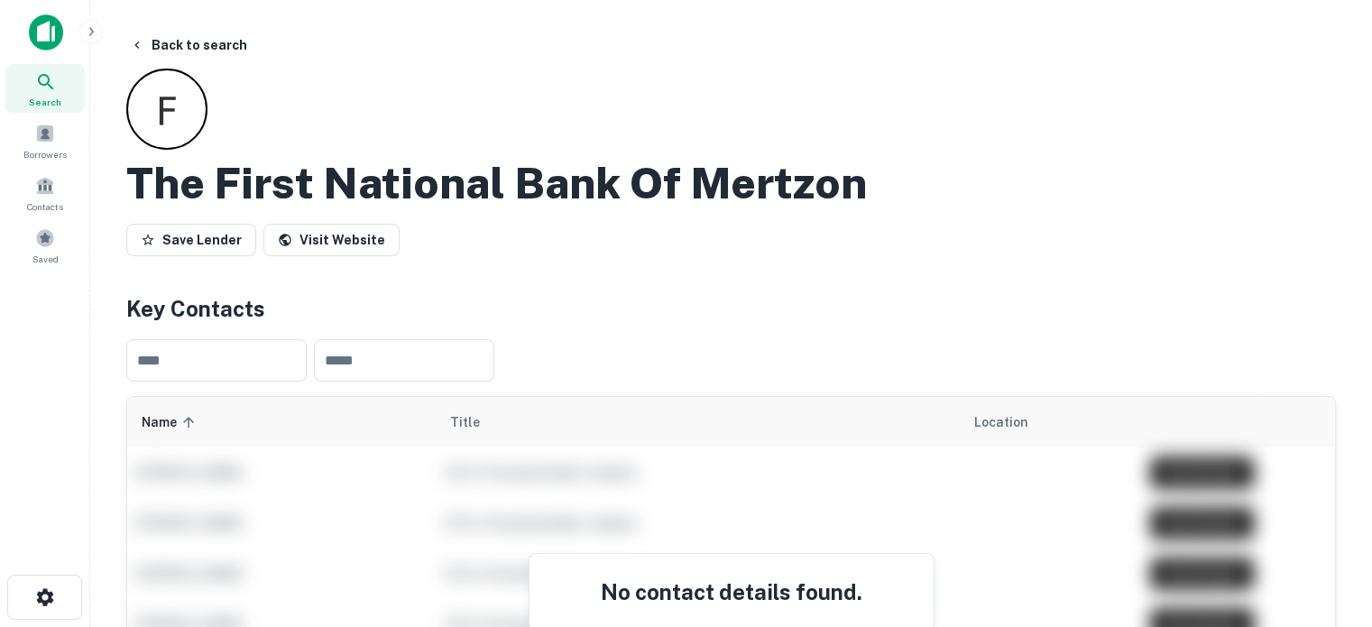
click at [60, 91] on div "Search" at bounding box center [44, 88] width 79 height 49
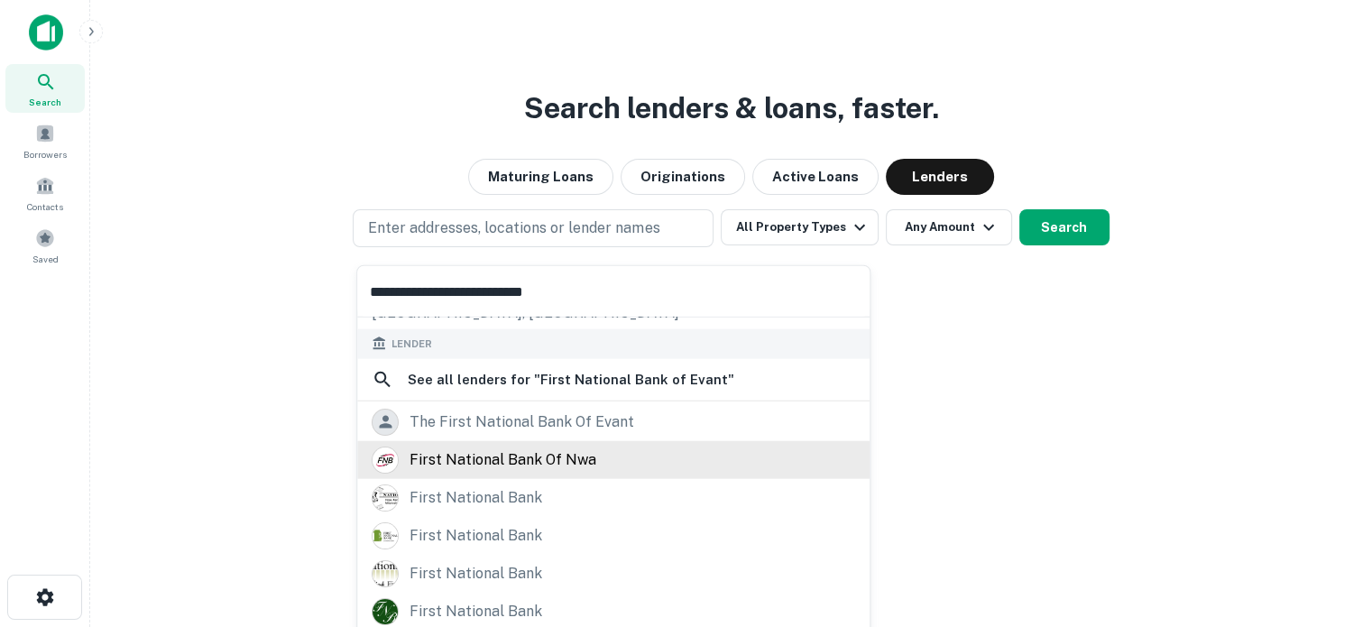
scroll to position [180, 0]
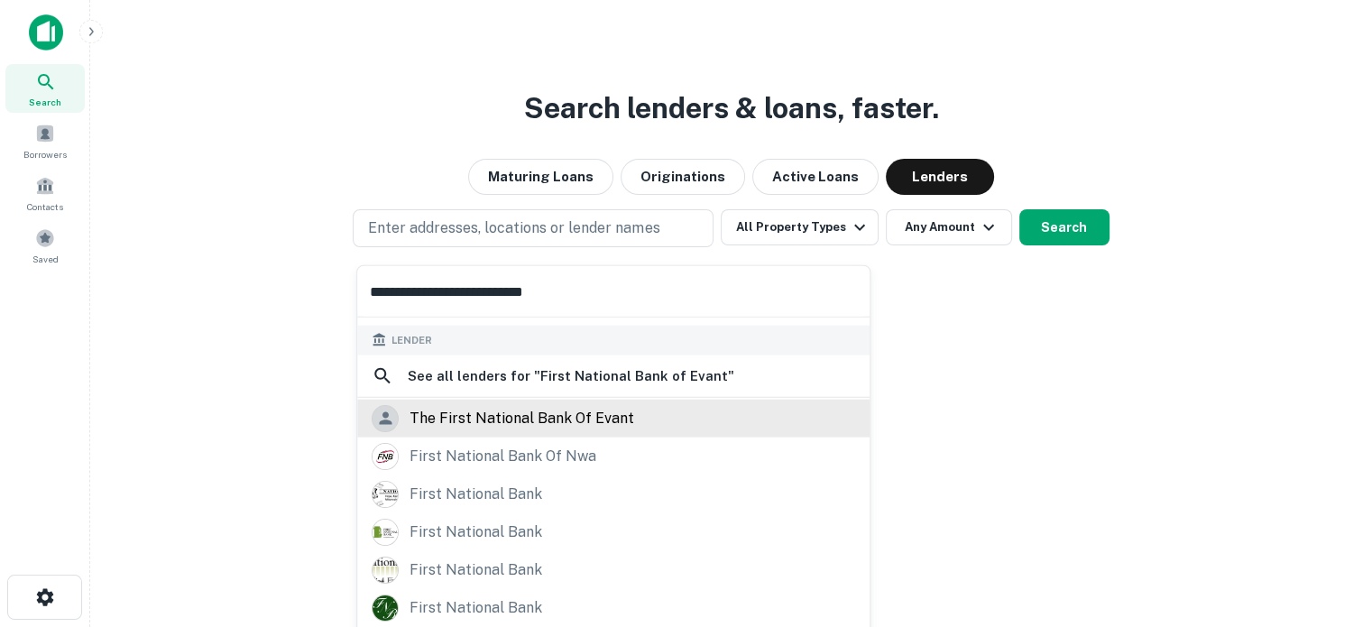
type input "**********"
click at [600, 412] on div "the first national bank of evant" at bounding box center [522, 417] width 225 height 27
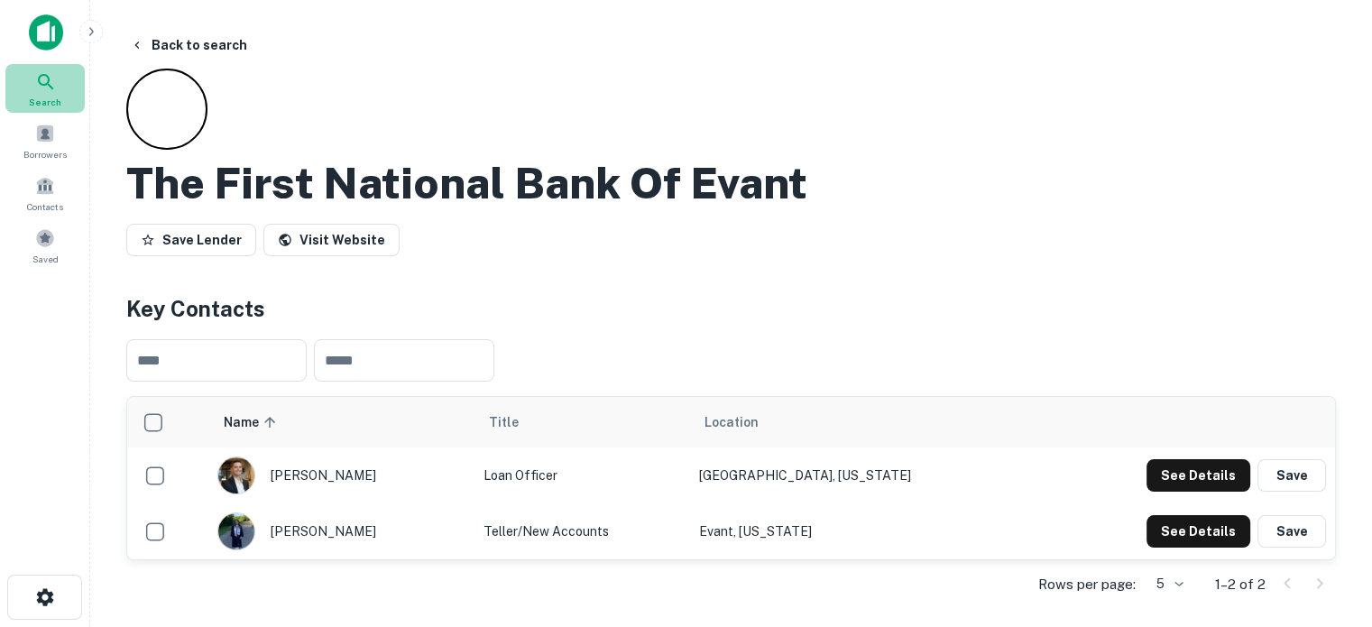
click at [47, 86] on icon at bounding box center [46, 82] width 22 height 22
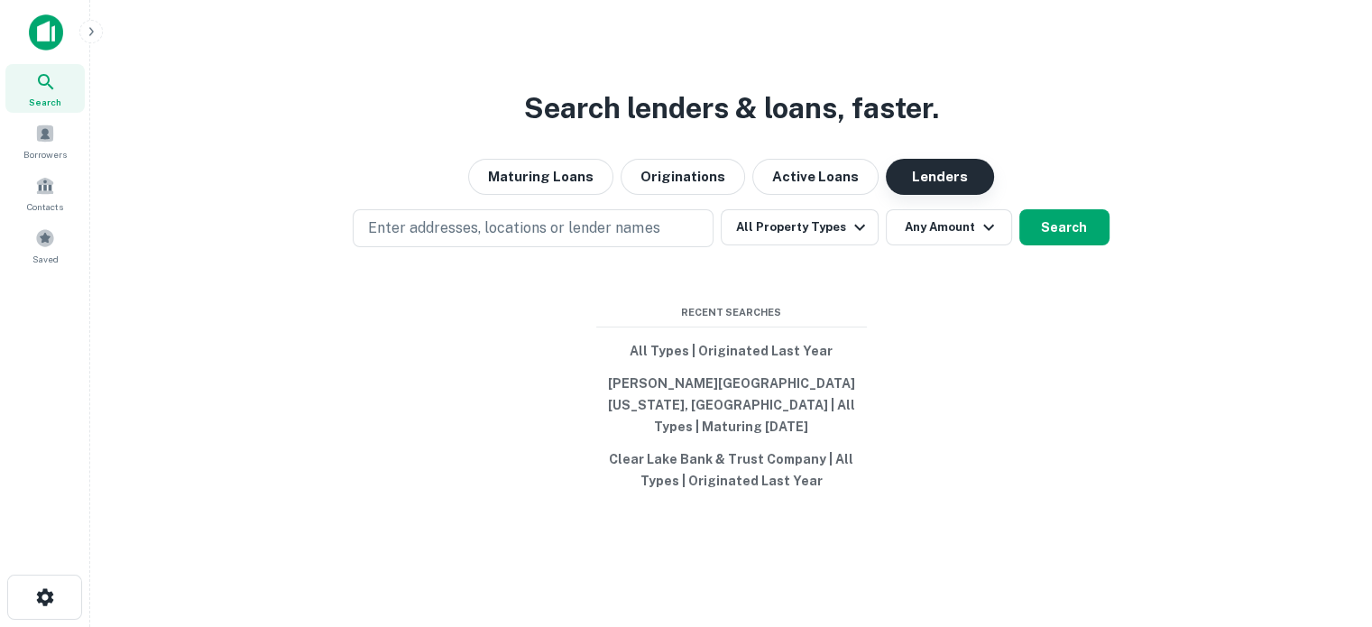
click at [936, 189] on button "Lenders" at bounding box center [940, 177] width 108 height 36
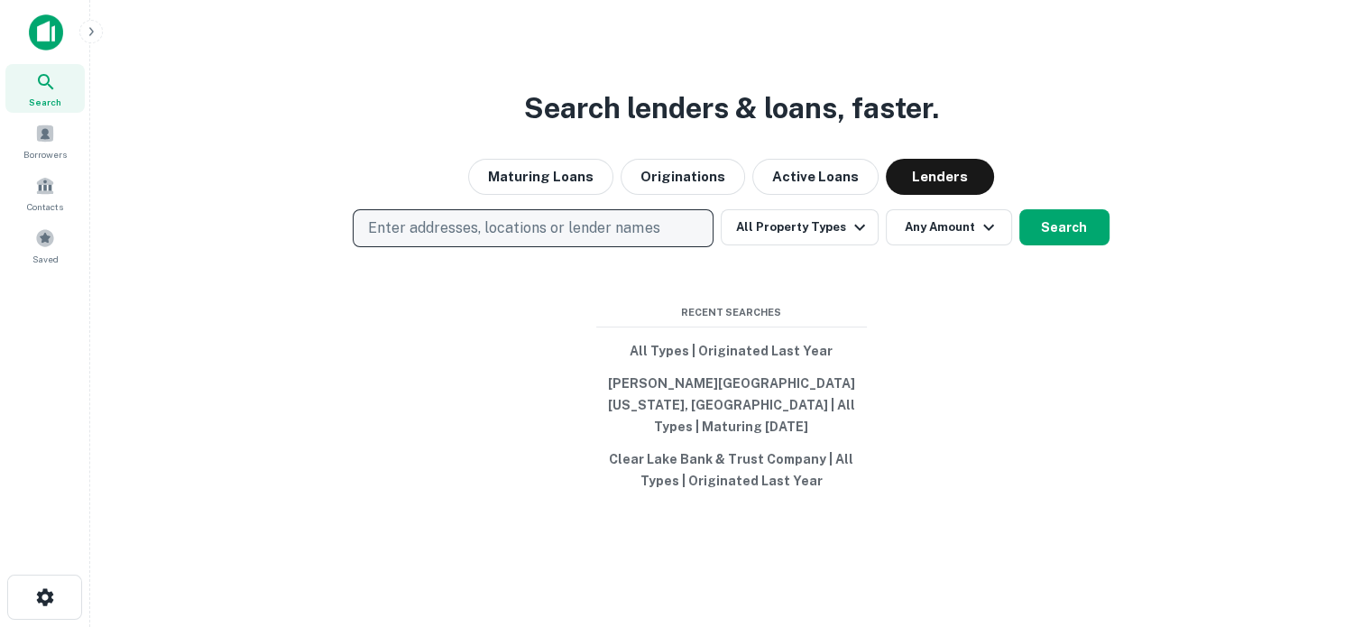
click at [556, 226] on button "Enter addresses, locations or lender names" at bounding box center [533, 228] width 361 height 38
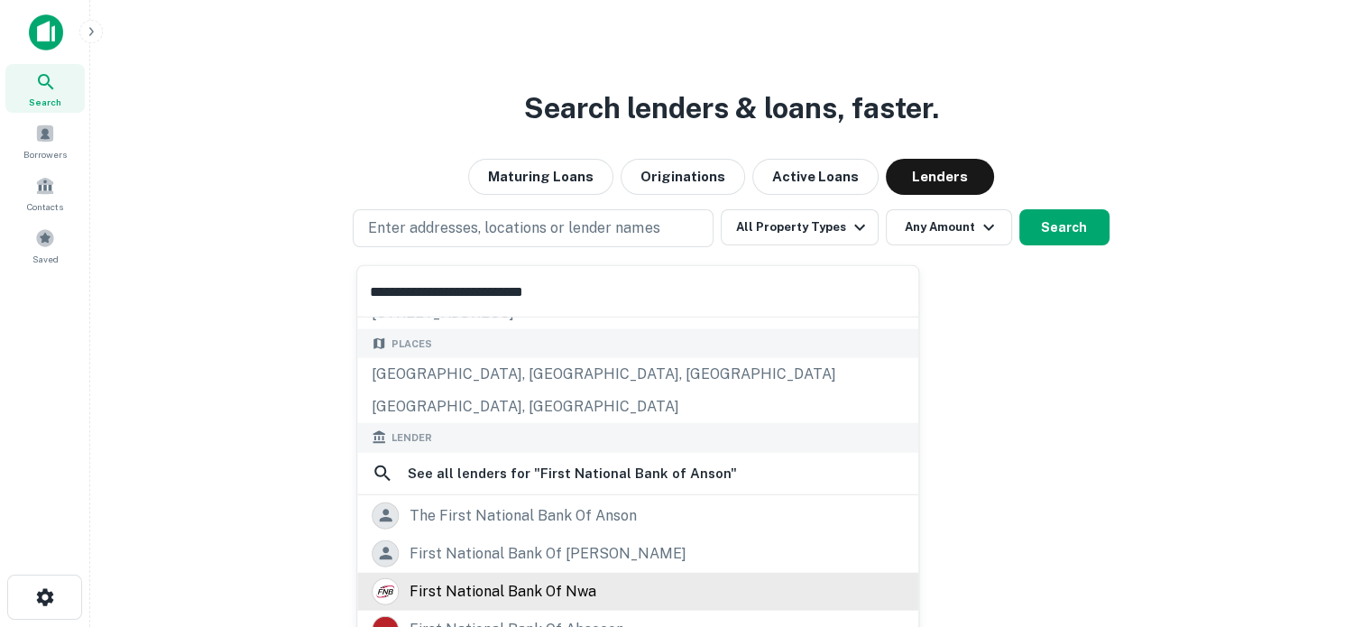
scroll to position [180, 0]
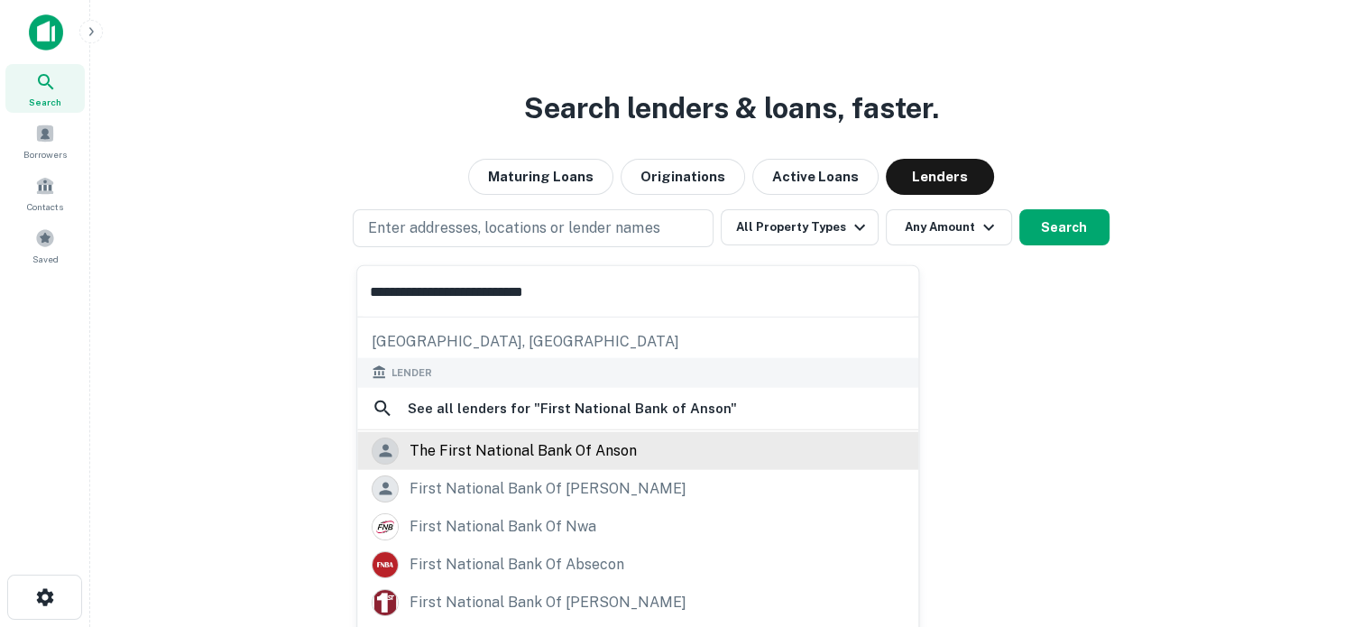
type input "**********"
click at [553, 449] on div "the first national bank of anson" at bounding box center [523, 450] width 227 height 27
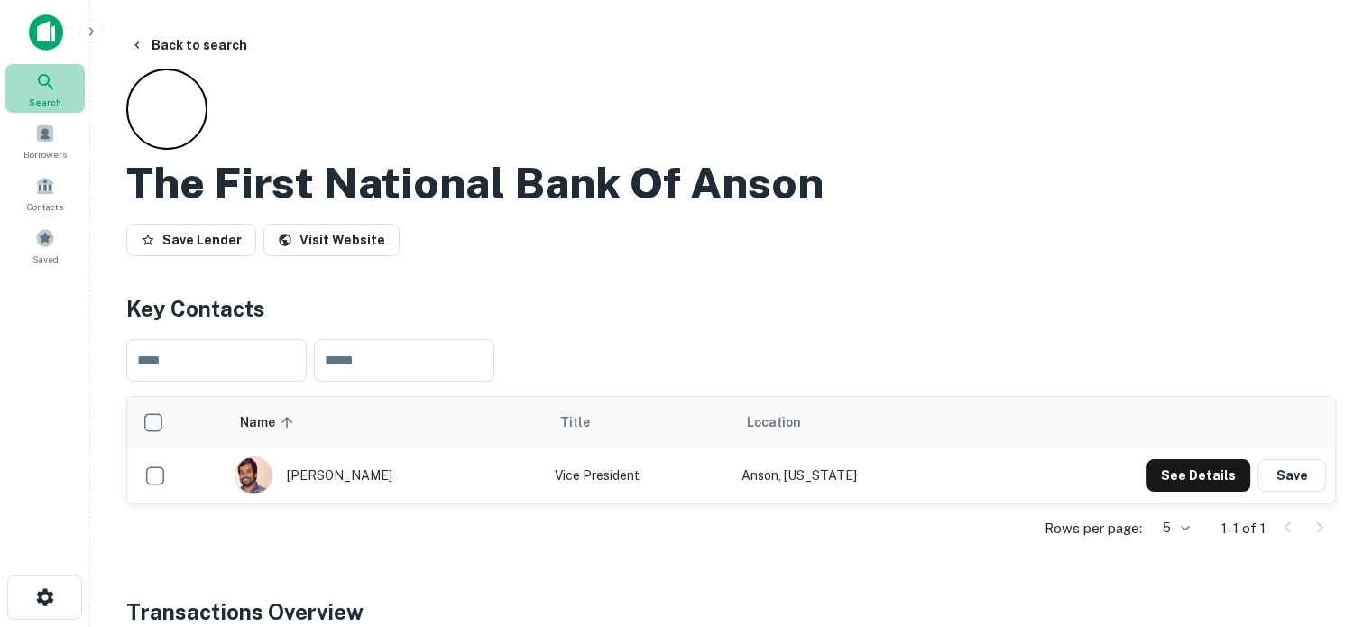
click at [67, 79] on div "Search" at bounding box center [44, 88] width 79 height 49
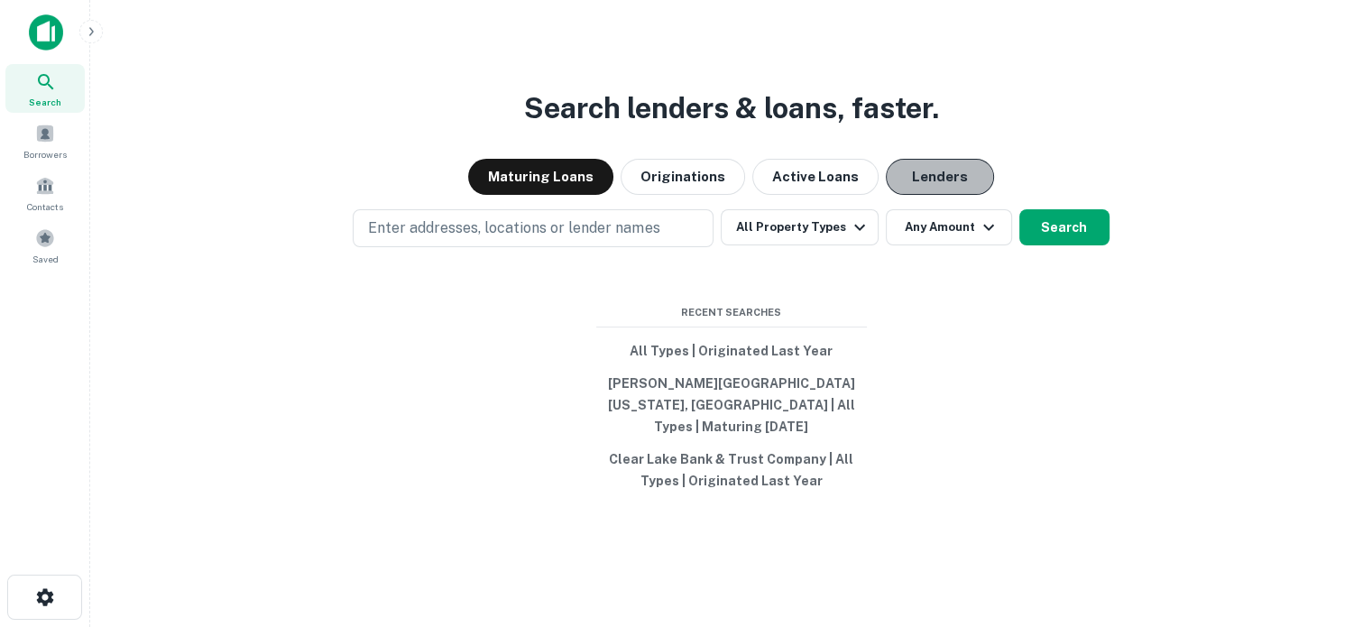
click at [928, 176] on button "Lenders" at bounding box center [940, 177] width 108 height 36
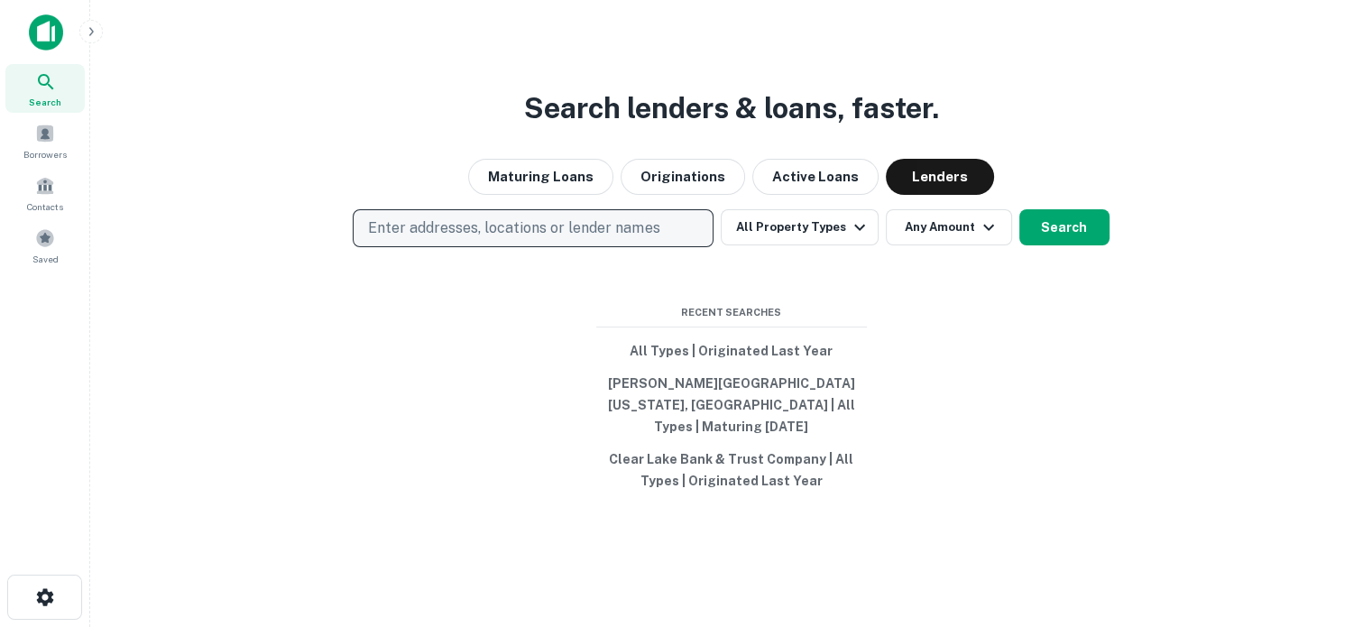
click at [601, 239] on p "Enter addresses, locations or lender names" at bounding box center [513, 228] width 291 height 22
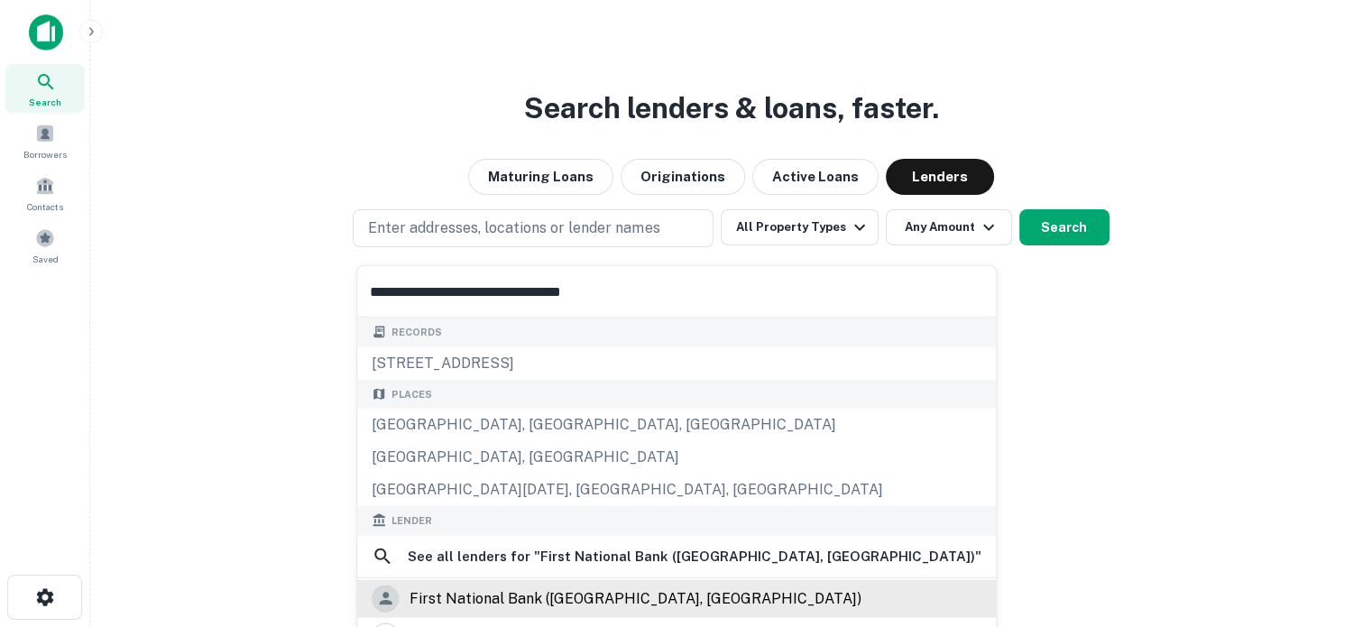
type input "**********"
click at [595, 596] on div "first national bank (groesbeck, tx)" at bounding box center [636, 598] width 452 height 27
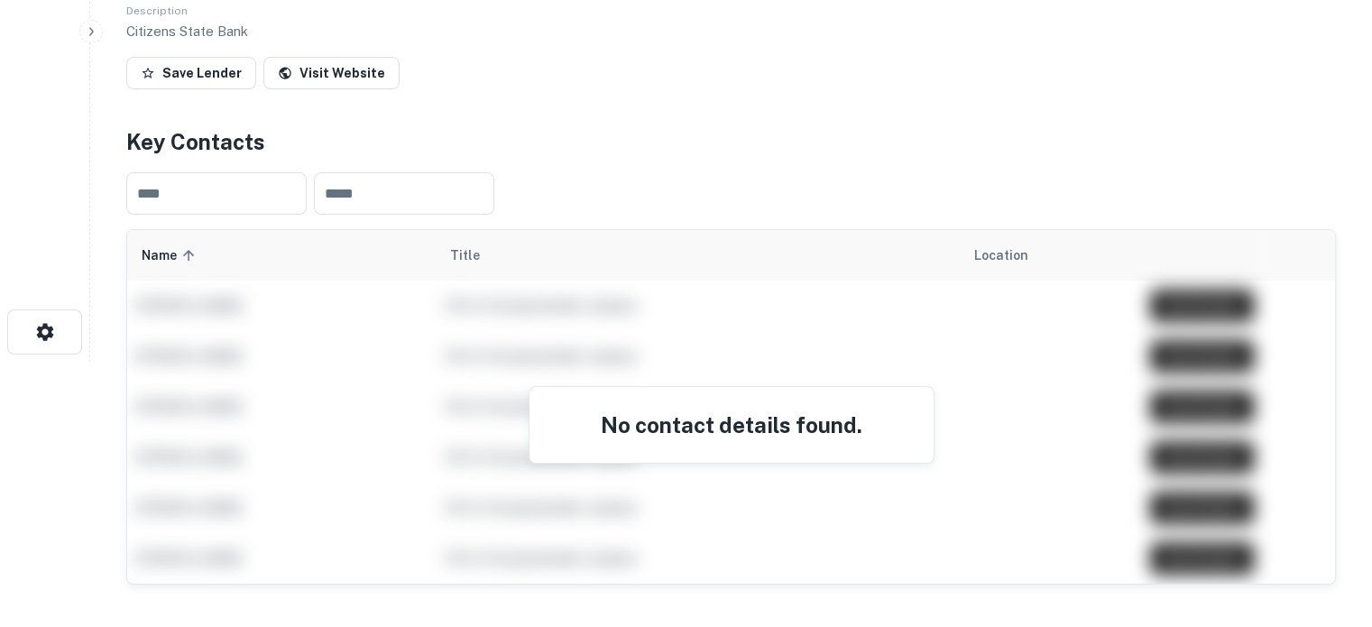
scroll to position [90, 0]
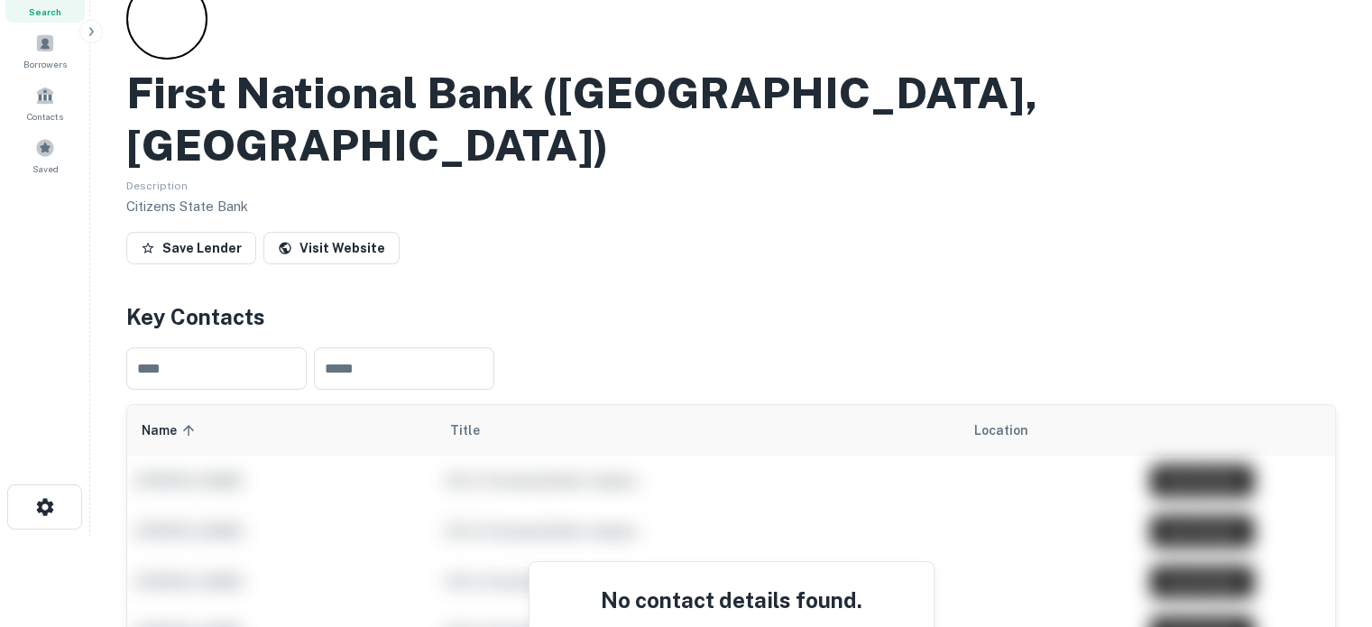
drag, startPoint x: 57, startPoint y: 6, endPoint x: 194, endPoint y: 45, distance: 142.5
click at [58, 6] on span "Search" at bounding box center [45, 12] width 32 height 14
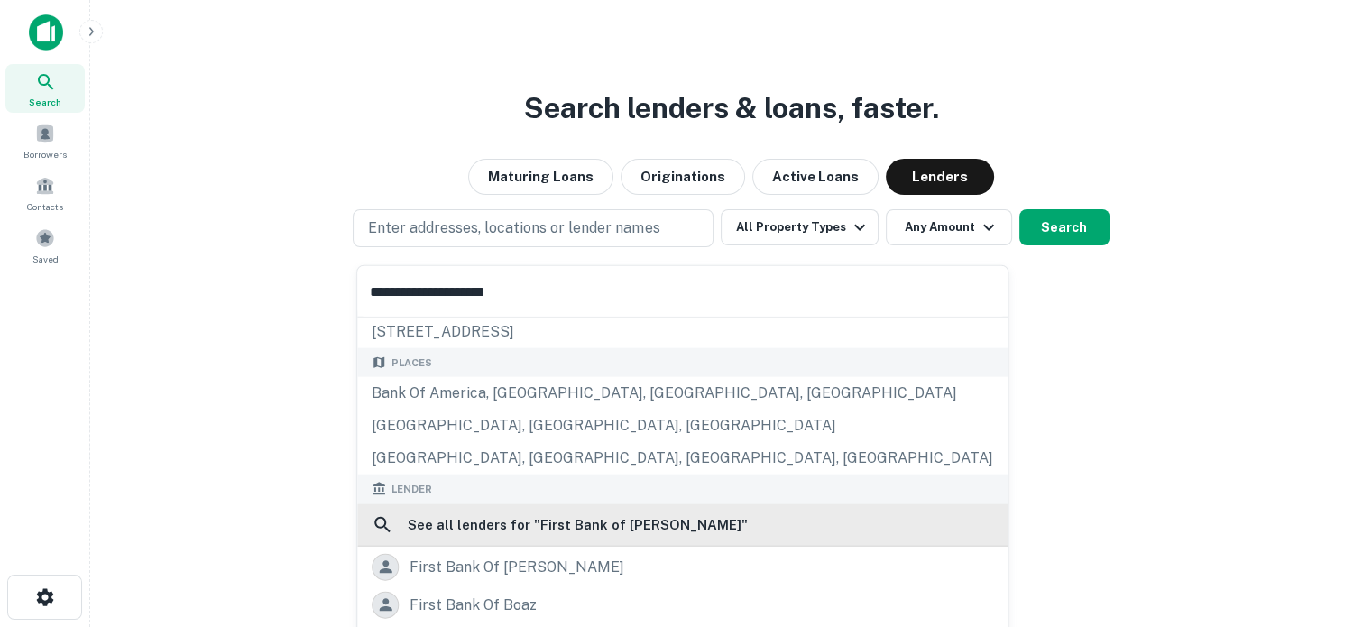
scroll to position [90, 0]
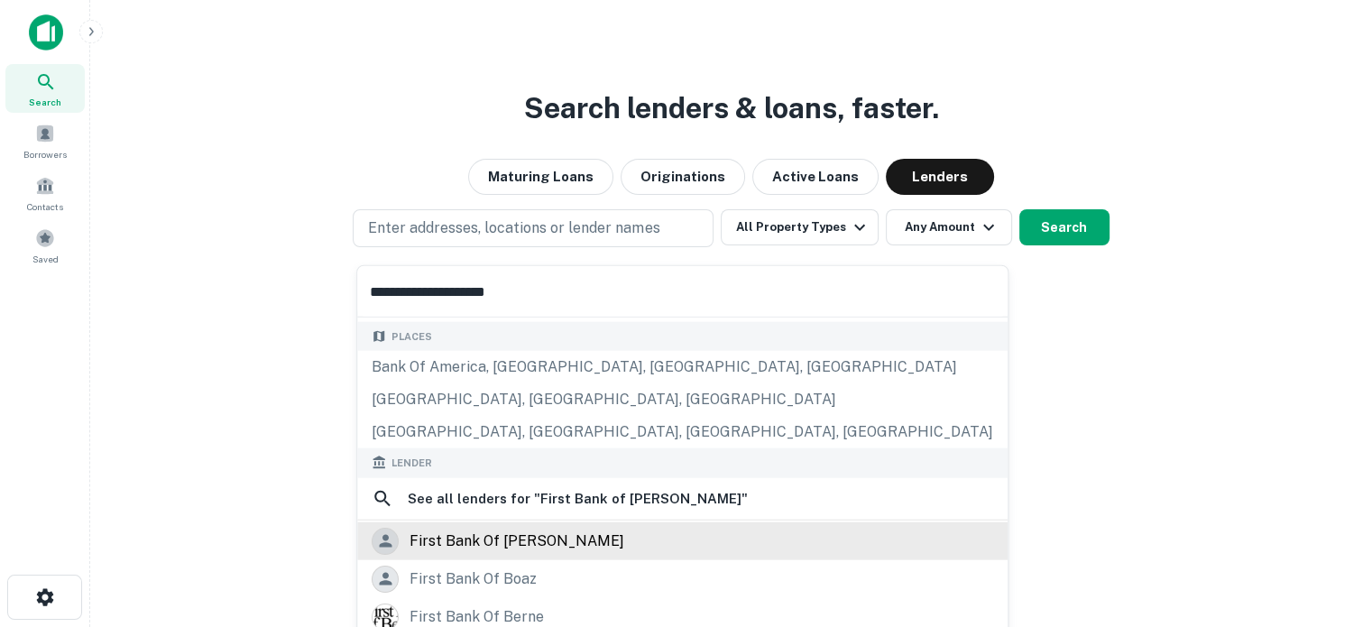
type input "**********"
click at [567, 539] on div "first bank of [PERSON_NAME]" at bounding box center [683, 540] width 622 height 27
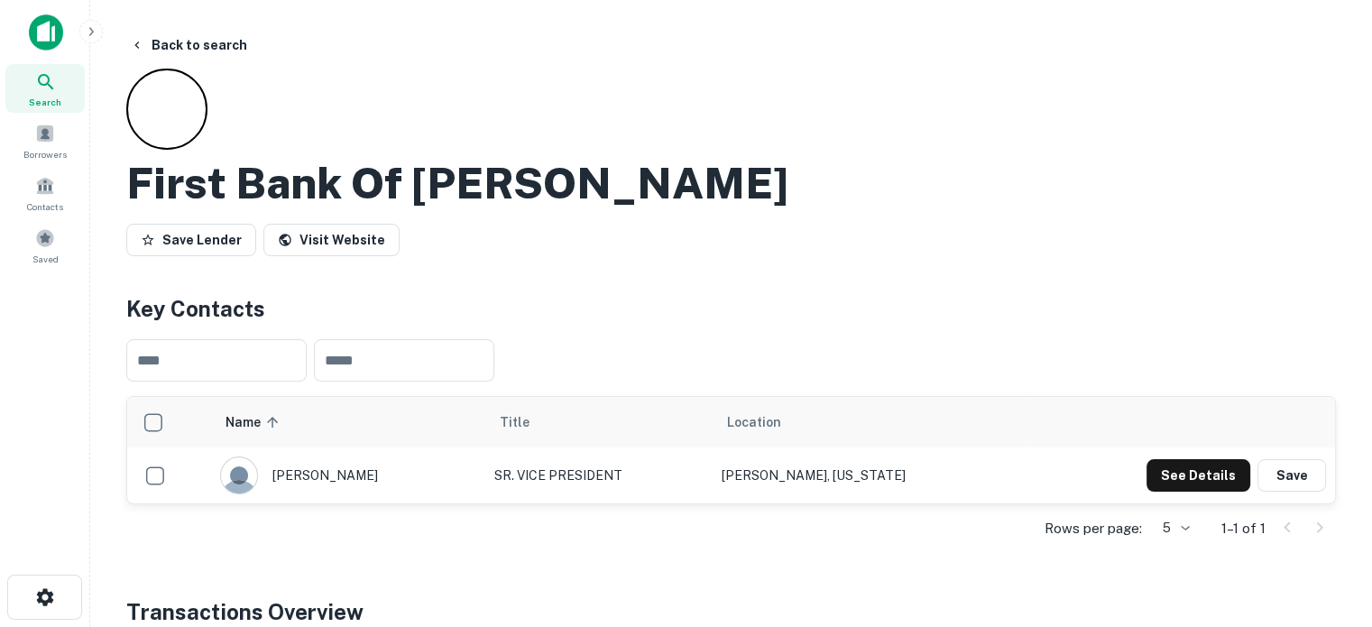
click at [66, 85] on div "Search" at bounding box center [44, 88] width 79 height 49
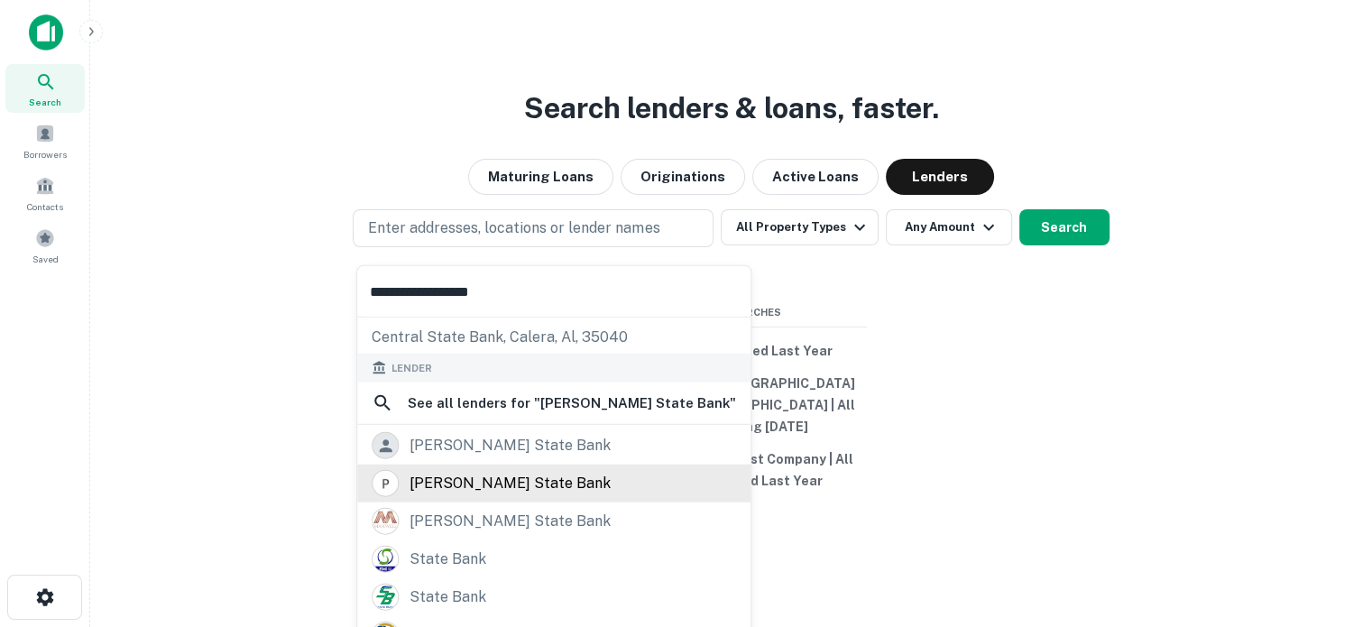
scroll to position [90, 0]
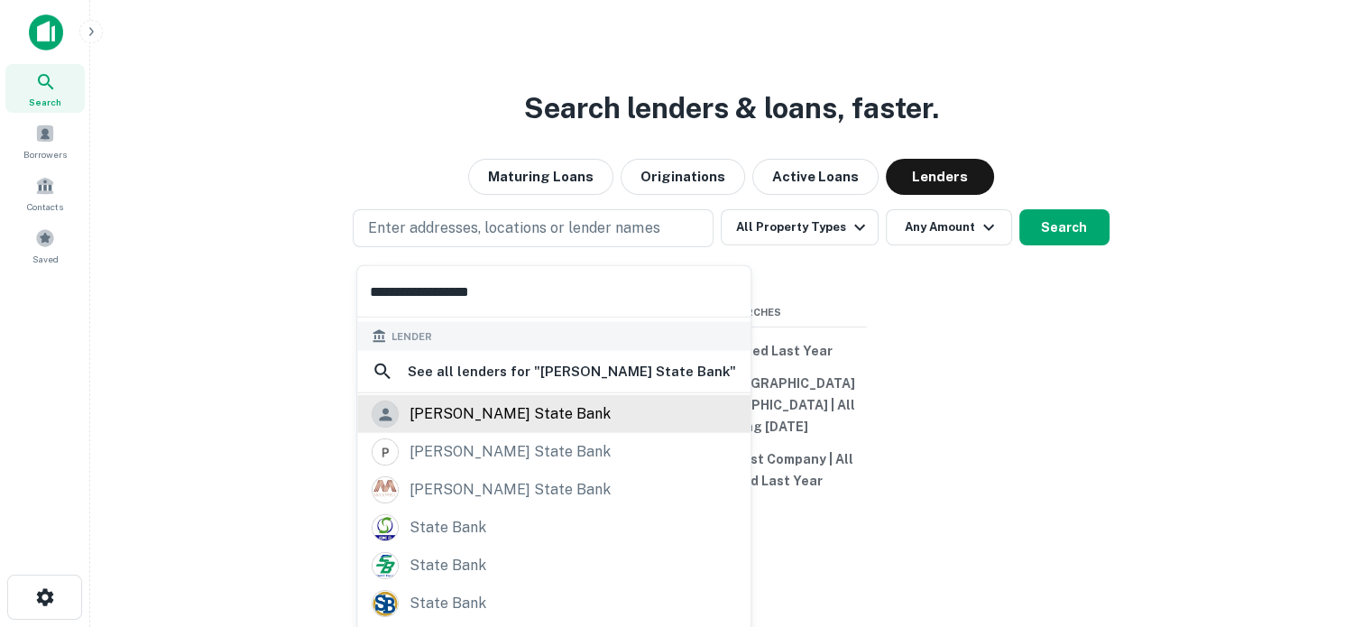
type input "**********"
click at [520, 411] on div "[PERSON_NAME] state bank" at bounding box center [510, 414] width 201 height 27
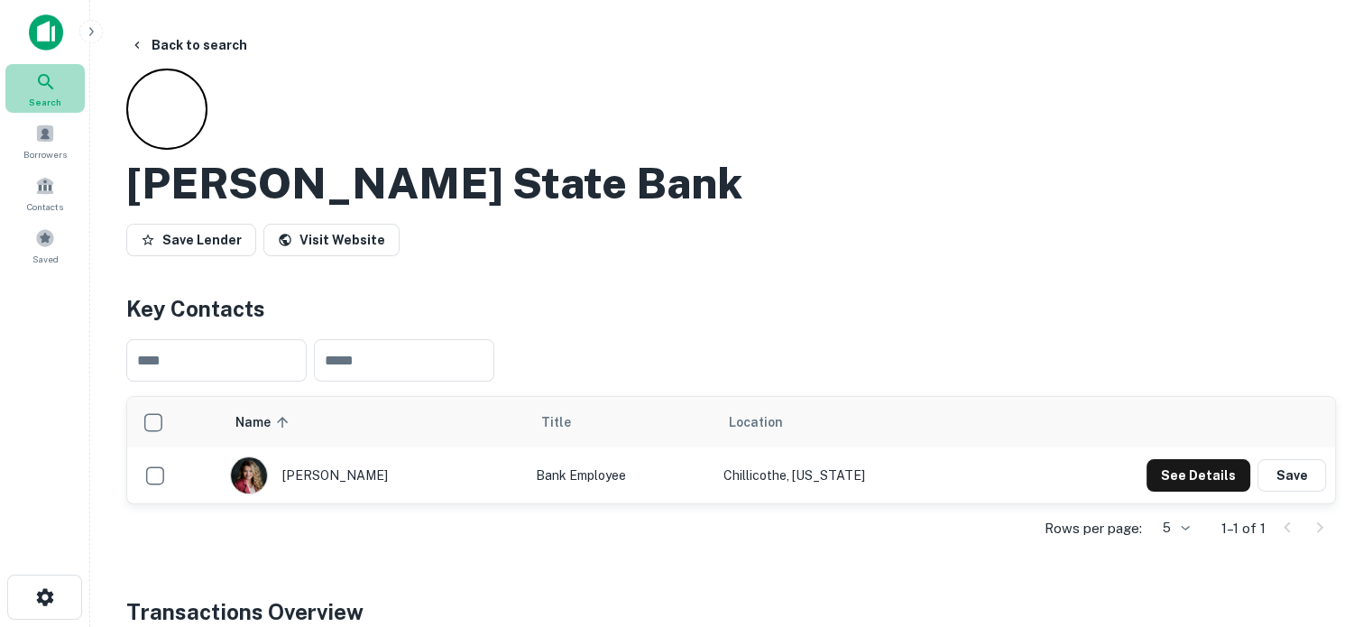
click at [55, 69] on div "Search" at bounding box center [44, 88] width 79 height 49
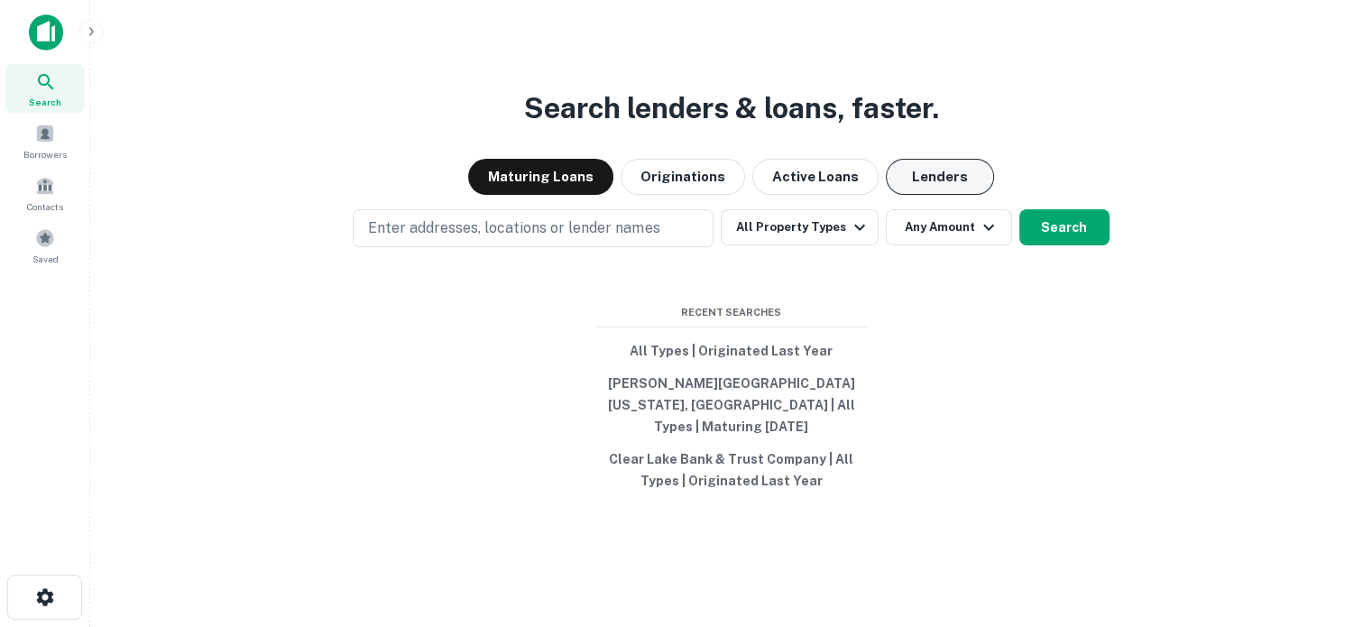
click at [926, 195] on button "Lenders" at bounding box center [940, 177] width 108 height 36
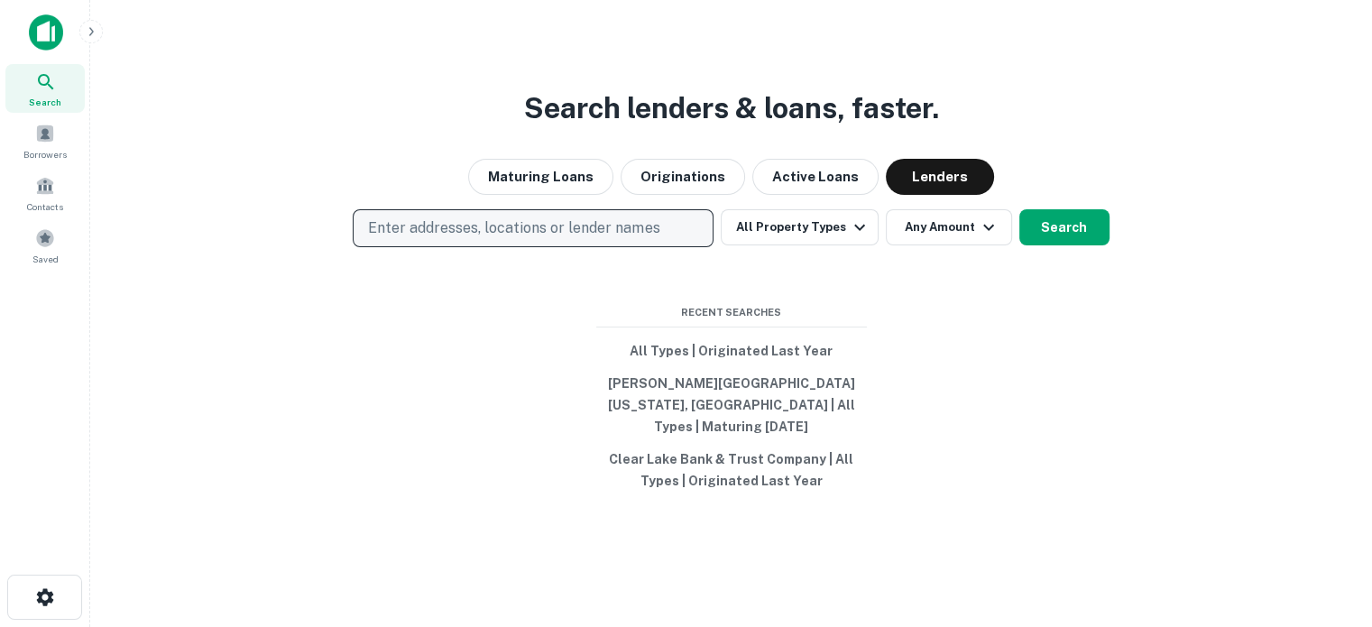
click at [622, 237] on p "Enter addresses, locations or lender names" at bounding box center [513, 228] width 291 height 22
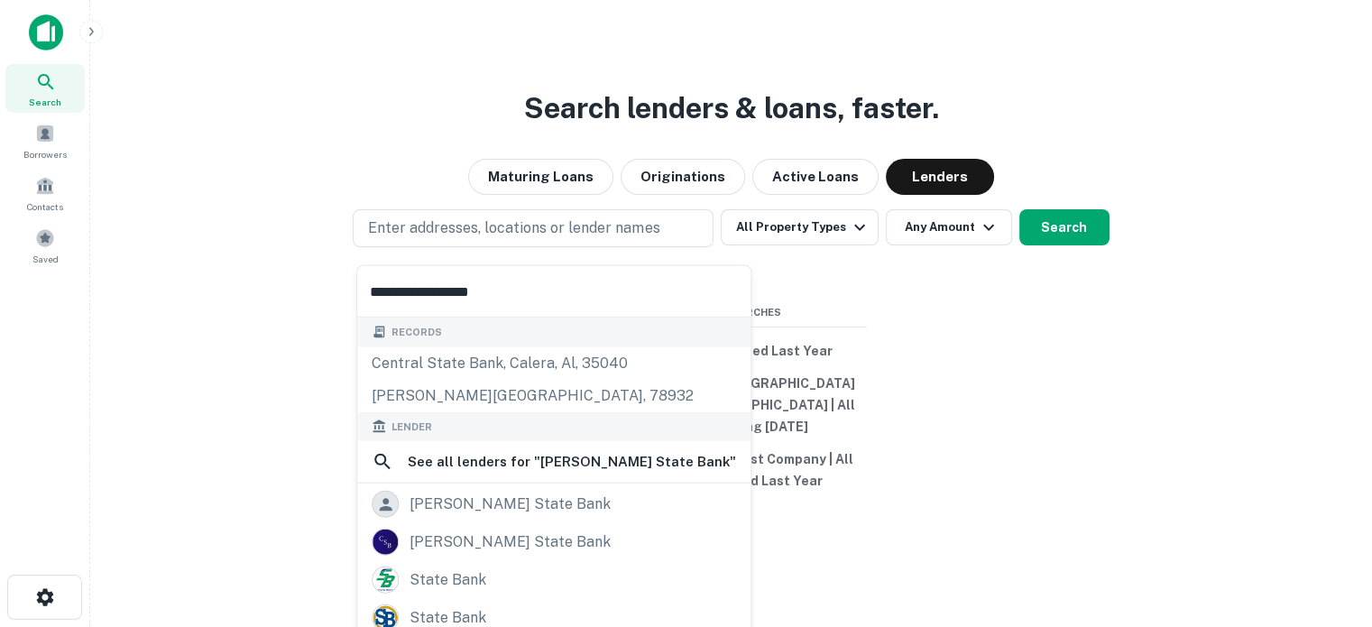
scroll to position [90, 0]
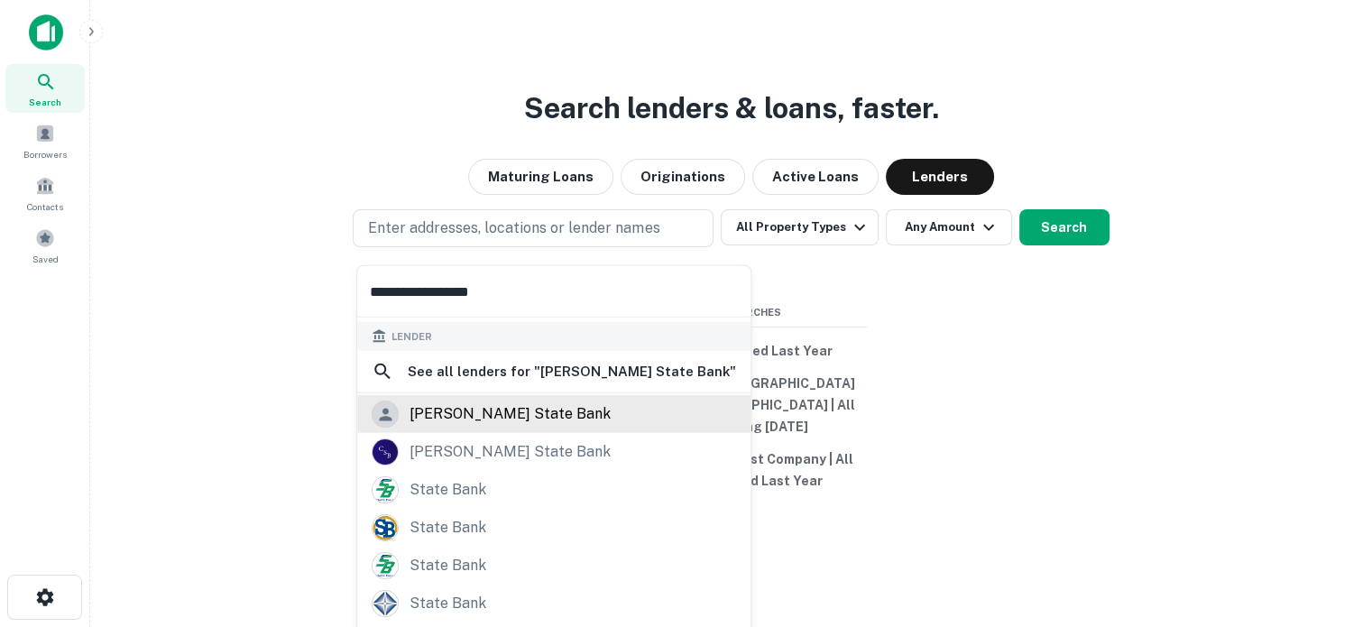
type input "**********"
click at [552, 415] on div "[PERSON_NAME] state bank" at bounding box center [554, 414] width 365 height 27
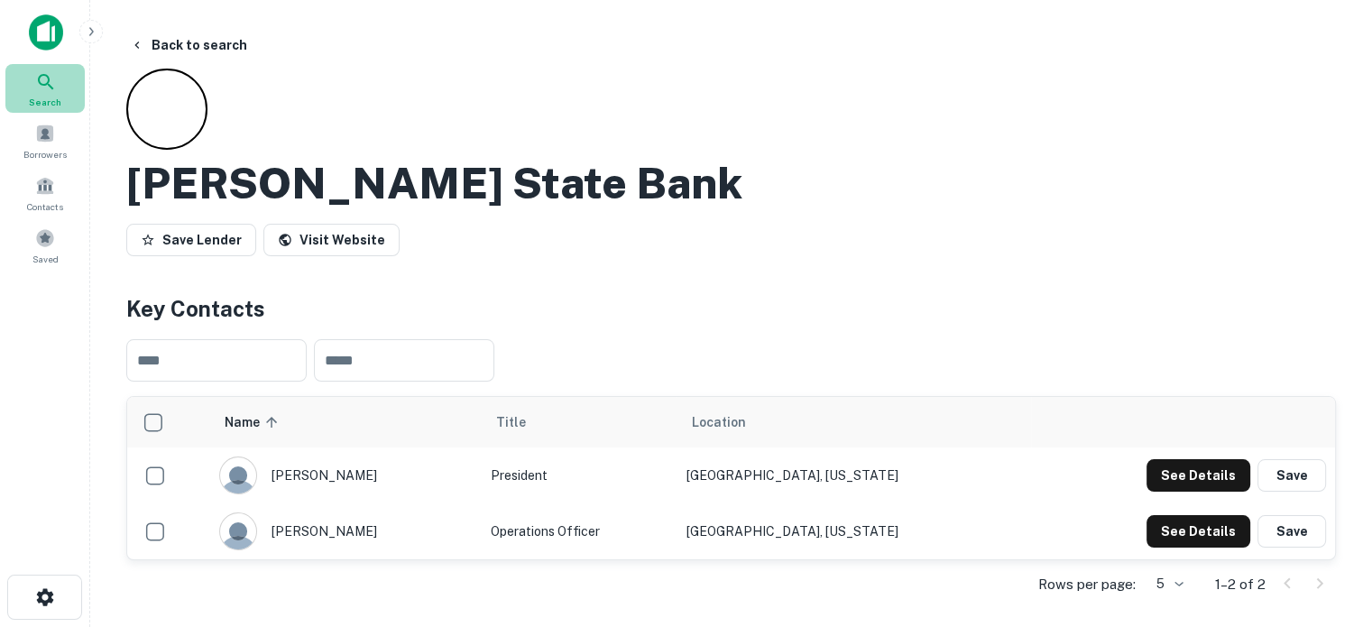
click at [40, 86] on icon at bounding box center [46, 82] width 22 height 22
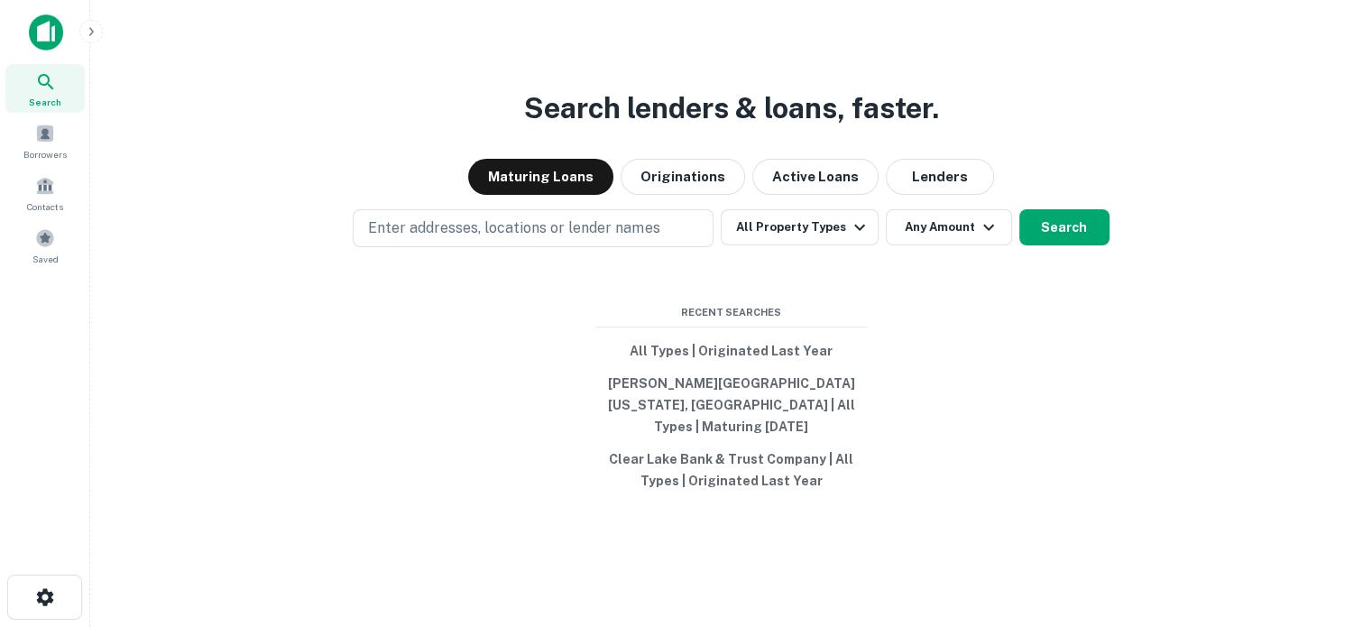
click at [993, 186] on div "Maturing Loans Originations Active Loans Lenders" at bounding box center [731, 177] width 1253 height 36
click at [966, 190] on button "Lenders" at bounding box center [940, 177] width 108 height 36
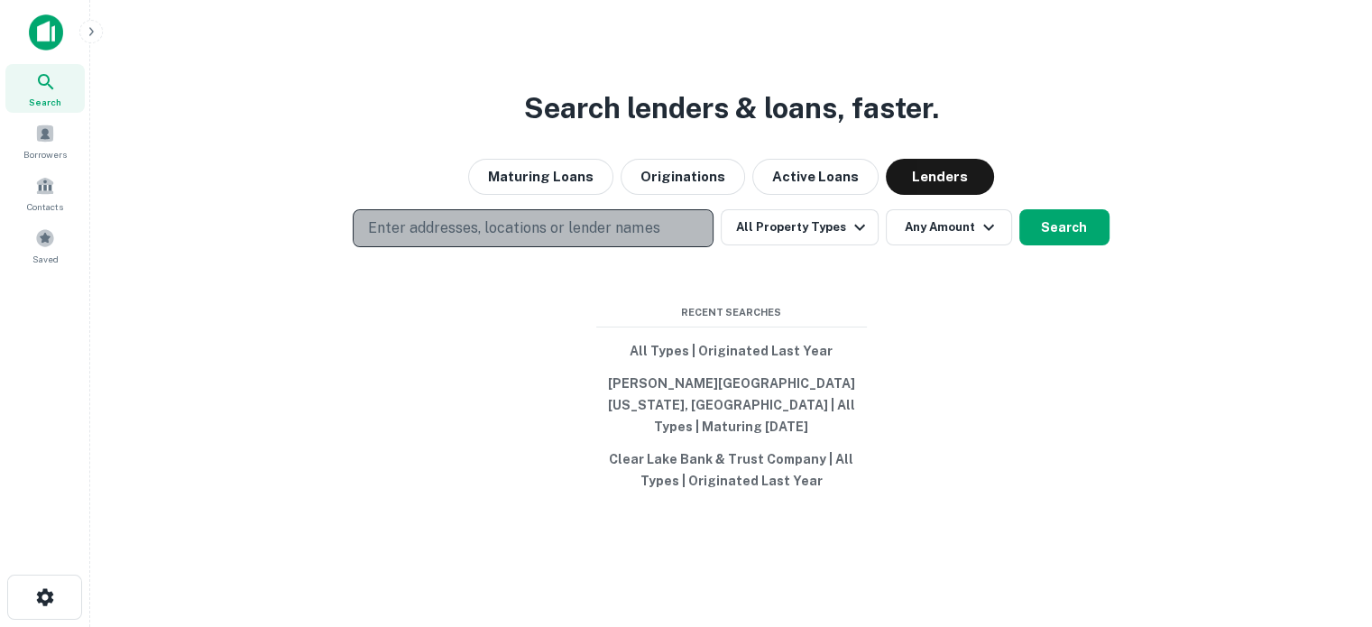
click at [514, 237] on p "Enter addresses, locations or lender names" at bounding box center [513, 228] width 291 height 22
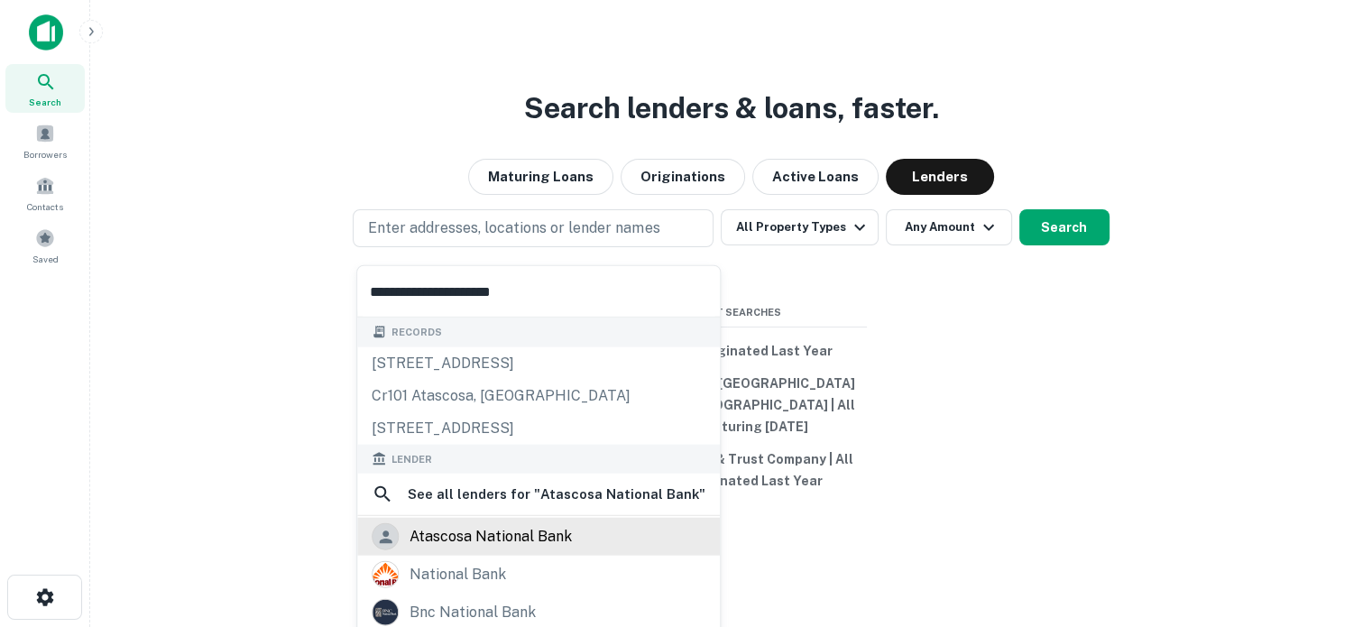
type input "**********"
click at [502, 523] on div "atascosa national bank" at bounding box center [491, 536] width 162 height 27
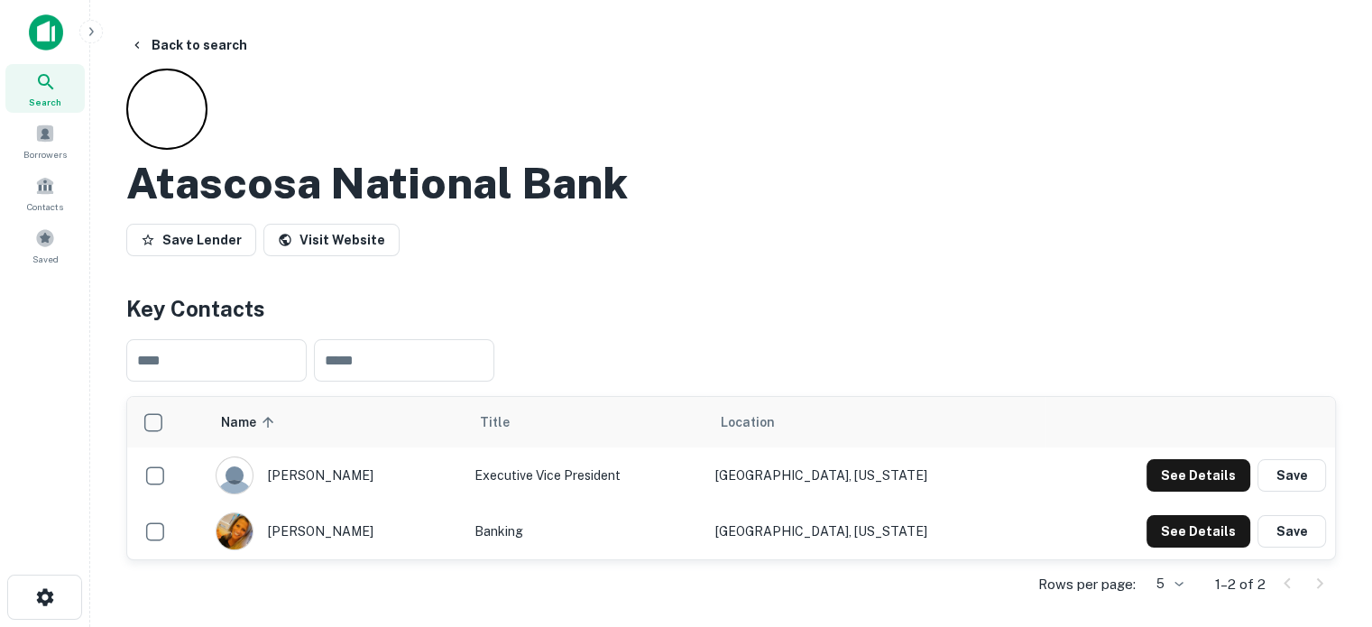
click at [35, 78] on icon at bounding box center [46, 82] width 22 height 22
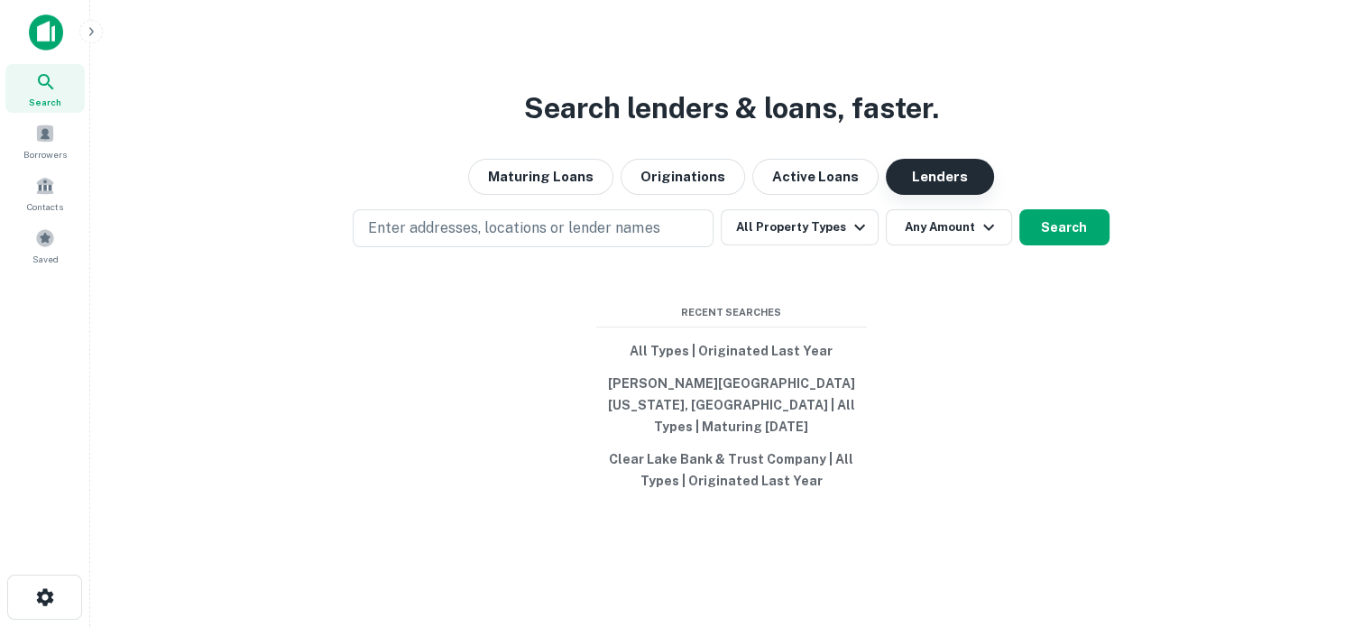
click at [926, 190] on button "Lenders" at bounding box center [940, 177] width 108 height 36
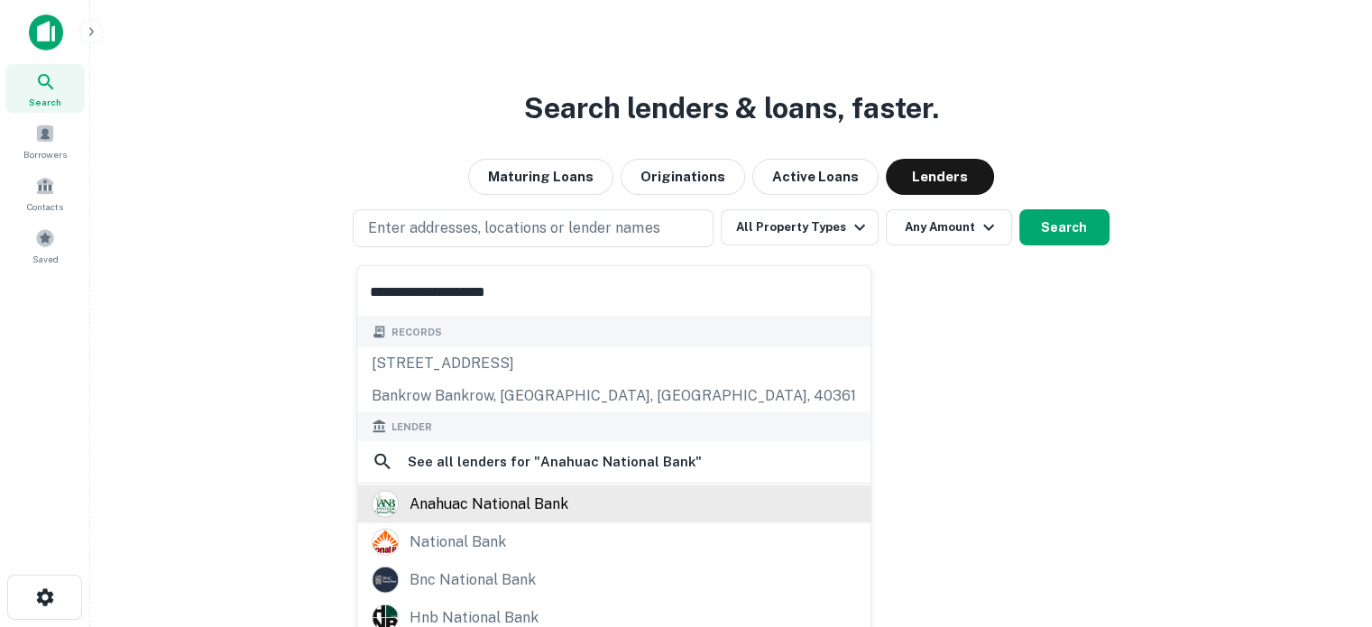
type input "**********"
click at [513, 514] on div "anahuac national bank" at bounding box center [489, 504] width 159 height 27
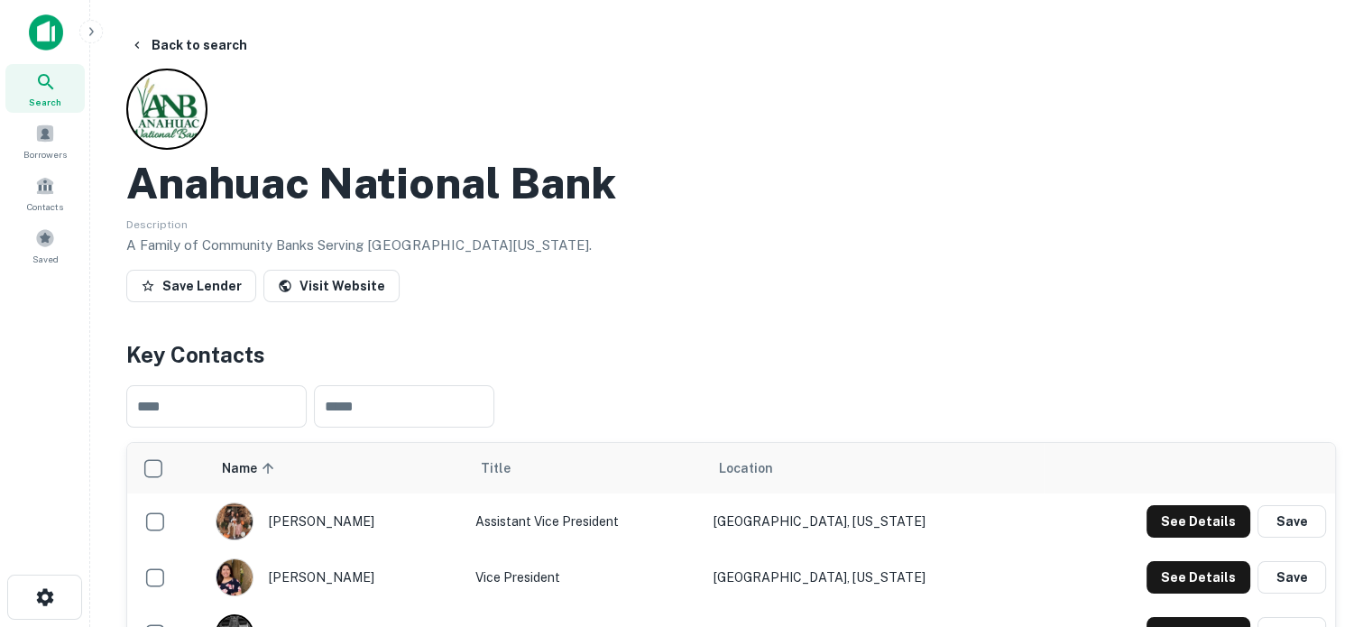
click at [54, 84] on icon at bounding box center [46, 82] width 22 height 22
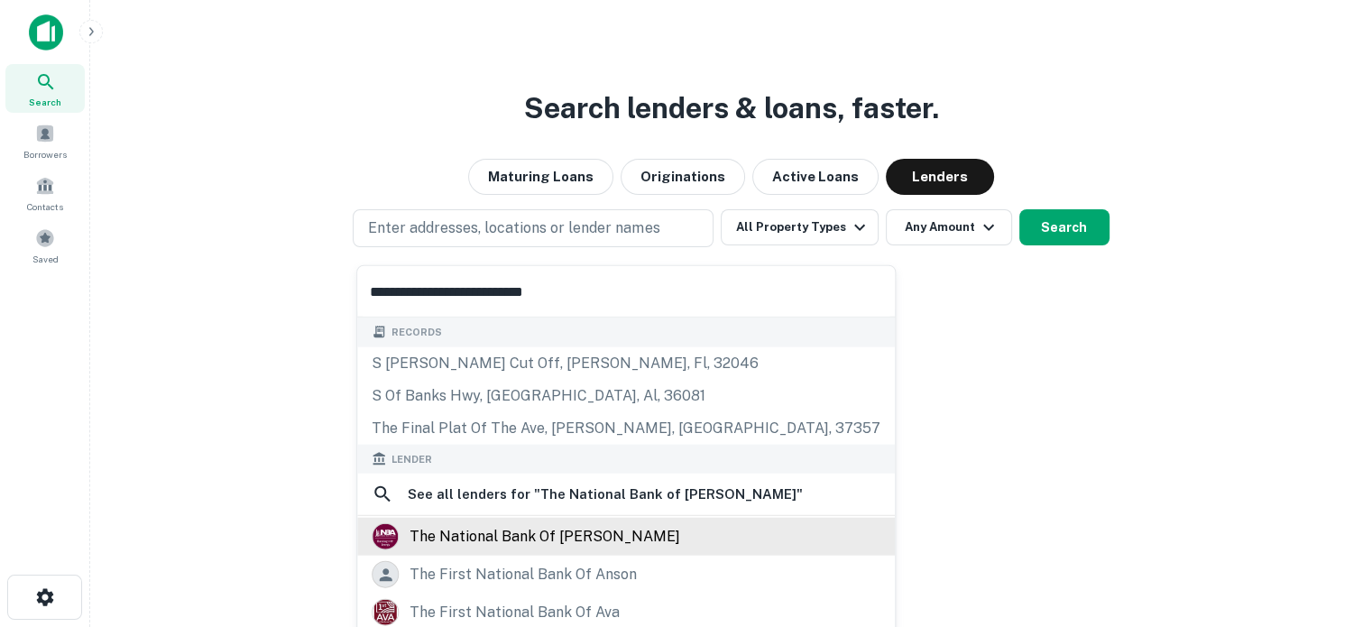
type input "**********"
click at [493, 531] on div "the national bank of [PERSON_NAME]" at bounding box center [545, 536] width 271 height 27
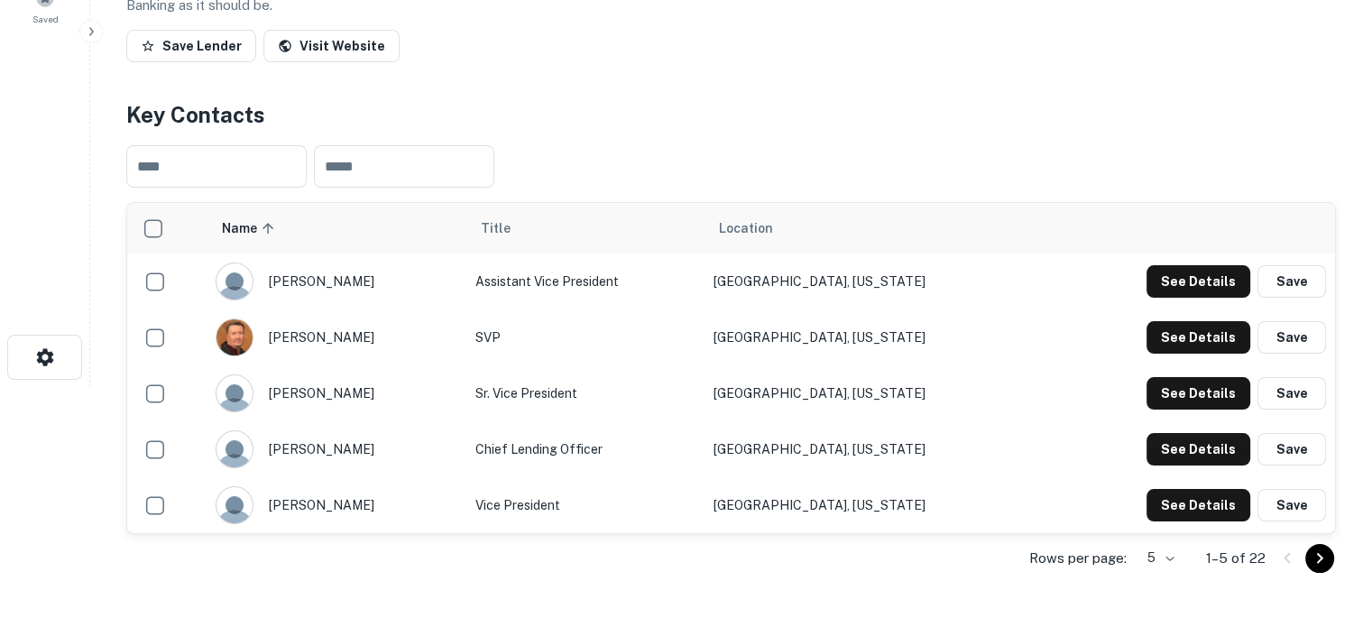
scroll to position [271, 0]
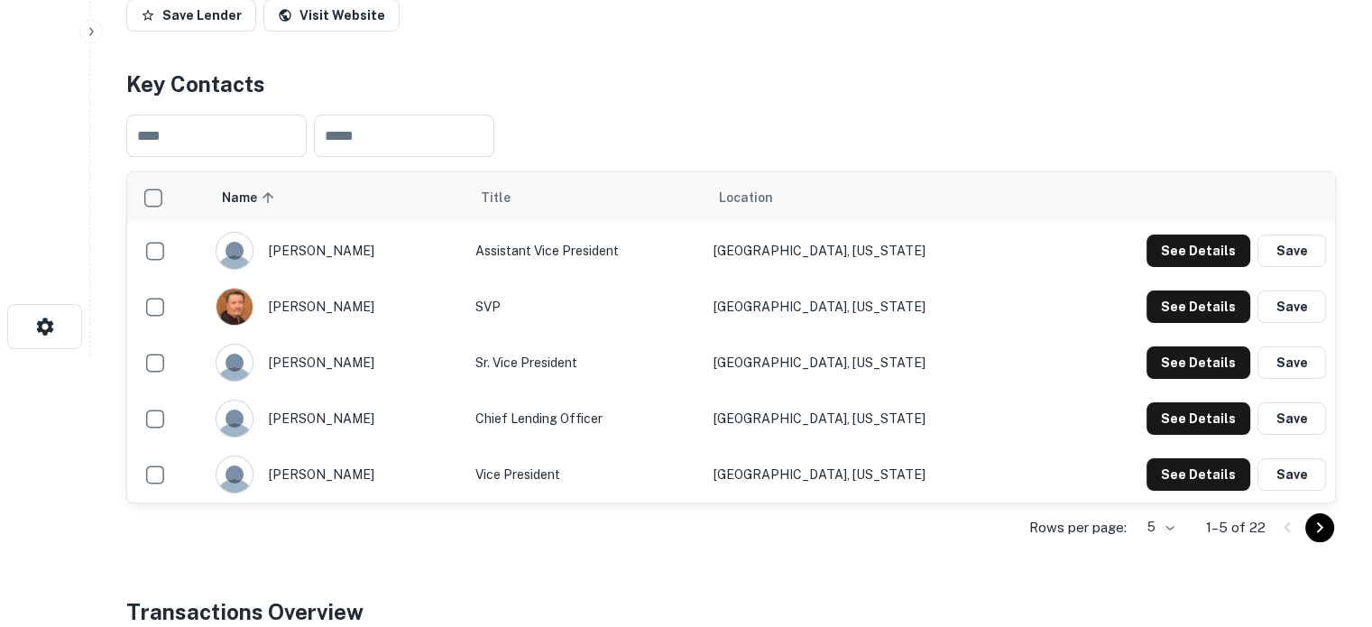
click at [1172, 356] on body "Search Borrowers Contacts Saved Back to search The National Bank Of [PERSON_NAM…" at bounding box center [686, 42] width 1372 height 627
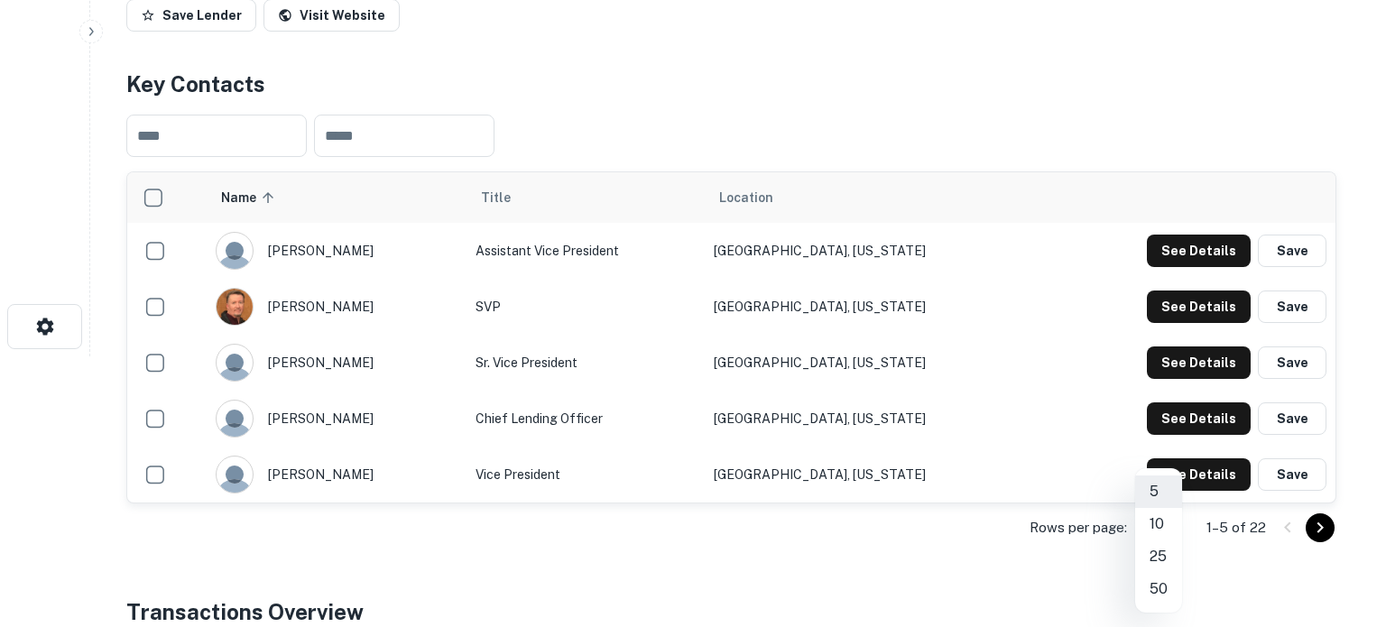
click at [1162, 566] on li "25" at bounding box center [1158, 556] width 47 height 32
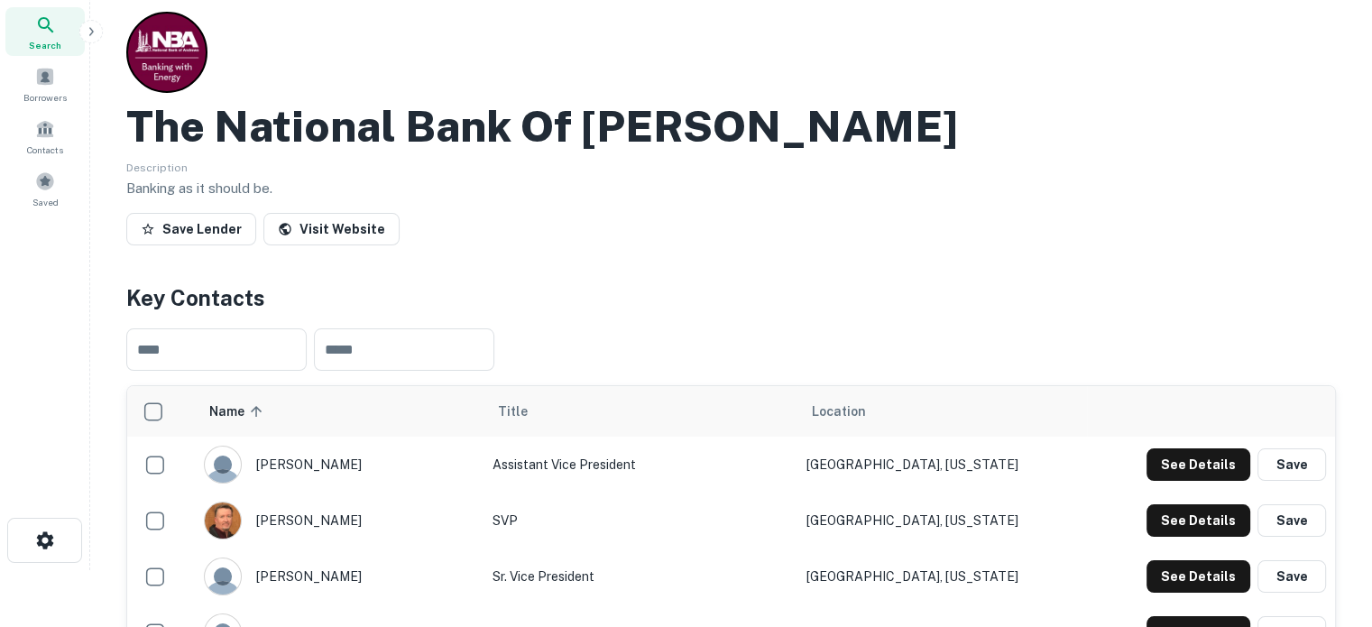
scroll to position [0, 0]
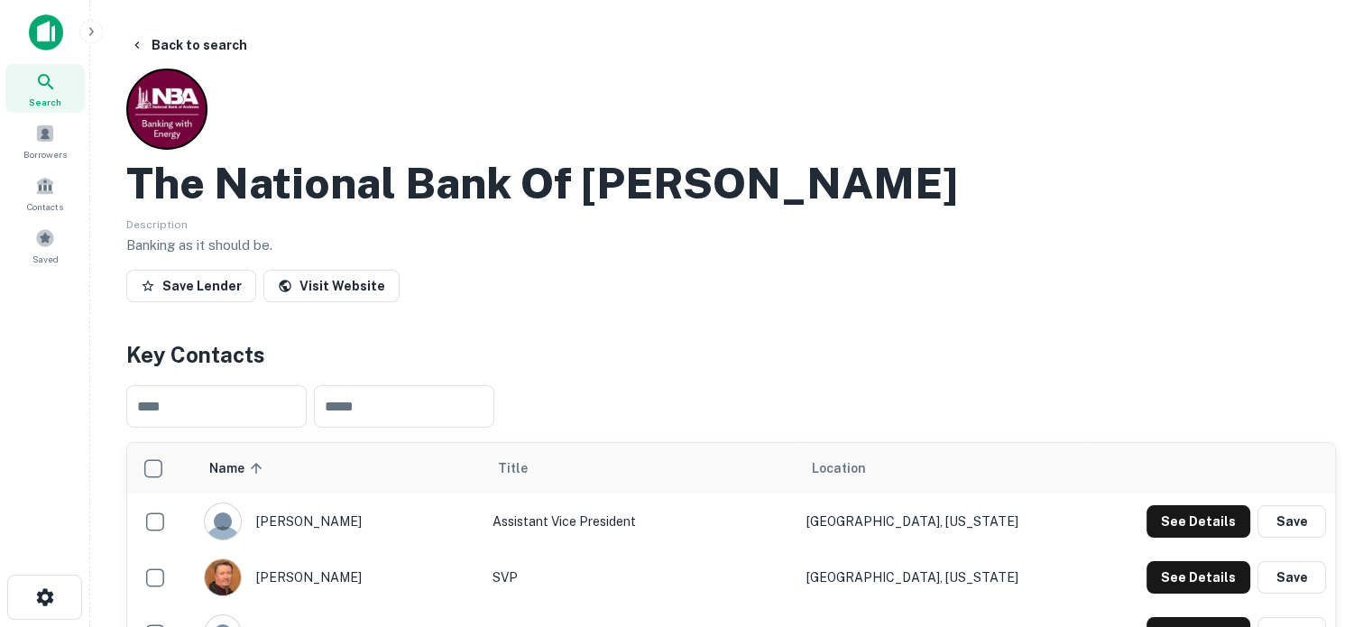
click at [72, 100] on div "Search" at bounding box center [44, 88] width 79 height 49
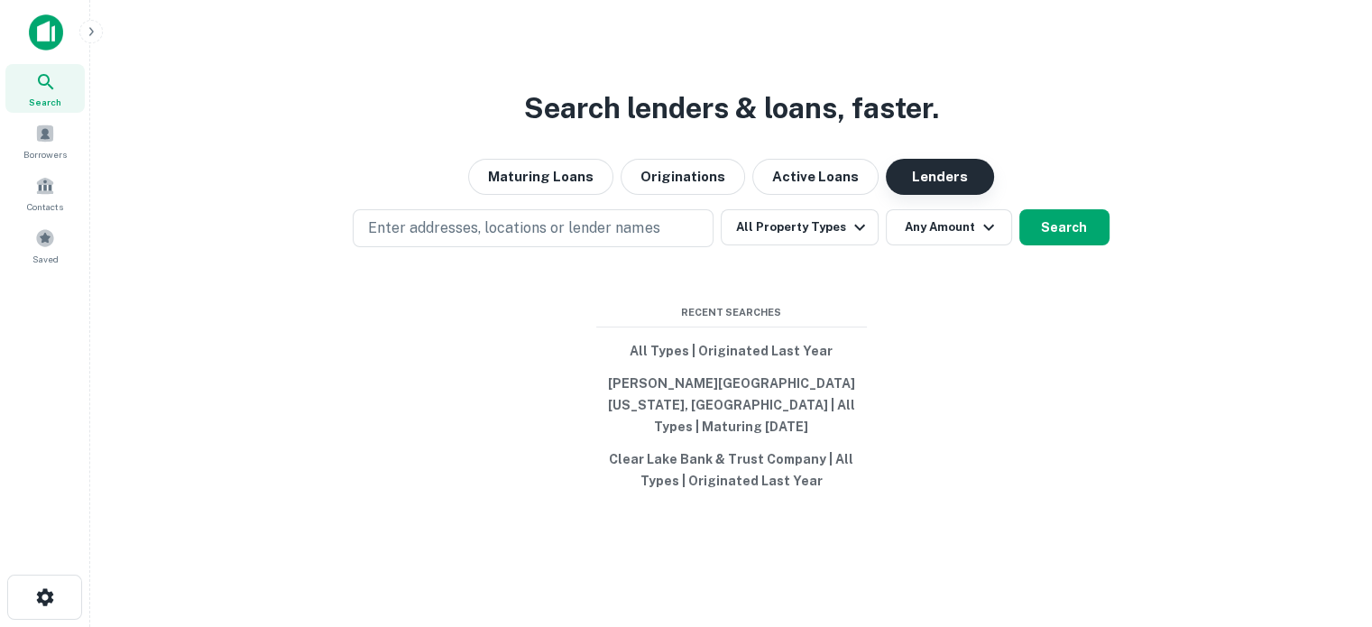
click at [921, 190] on button "Lenders" at bounding box center [940, 177] width 108 height 36
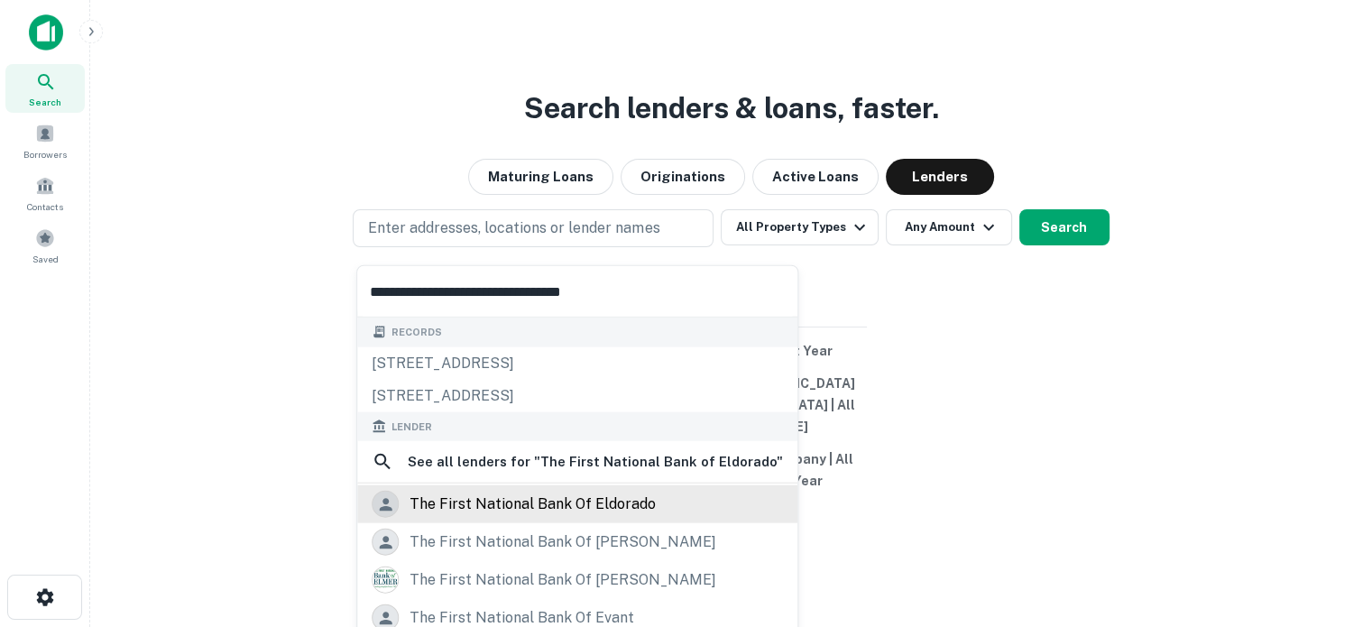
type input "**********"
click at [653, 513] on div "the first national bank of eldorado" at bounding box center [577, 504] width 411 height 27
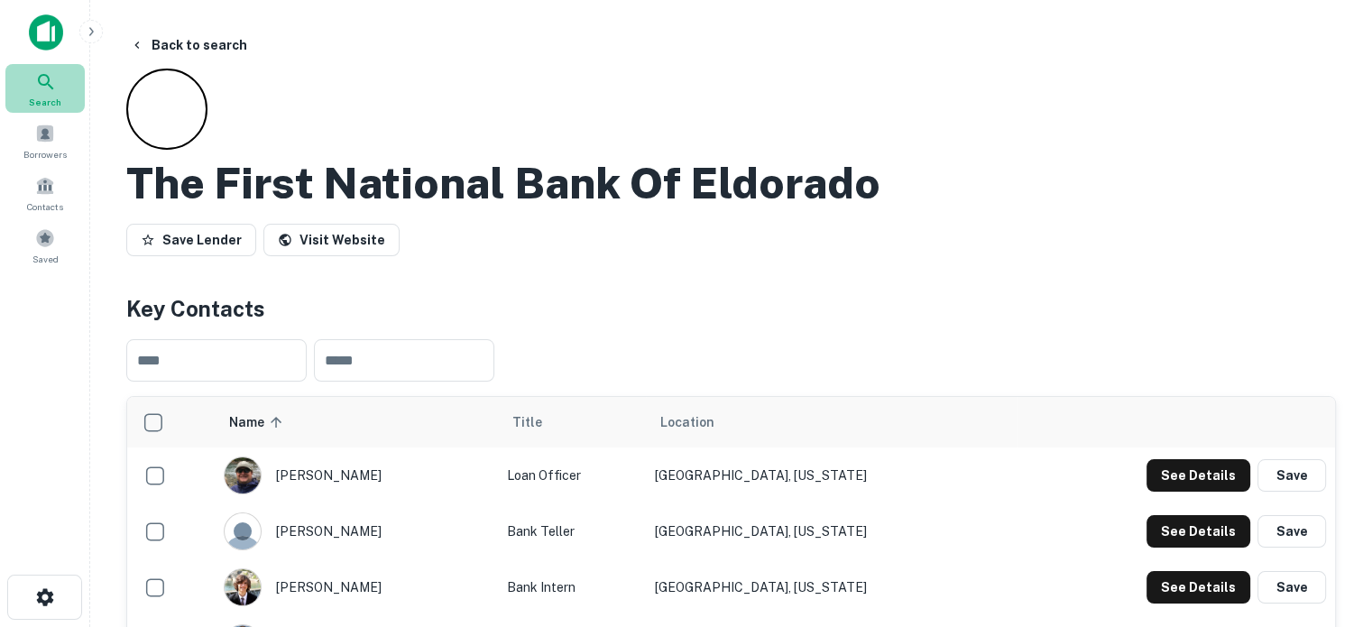
click at [56, 96] on span "Search" at bounding box center [45, 102] width 32 height 14
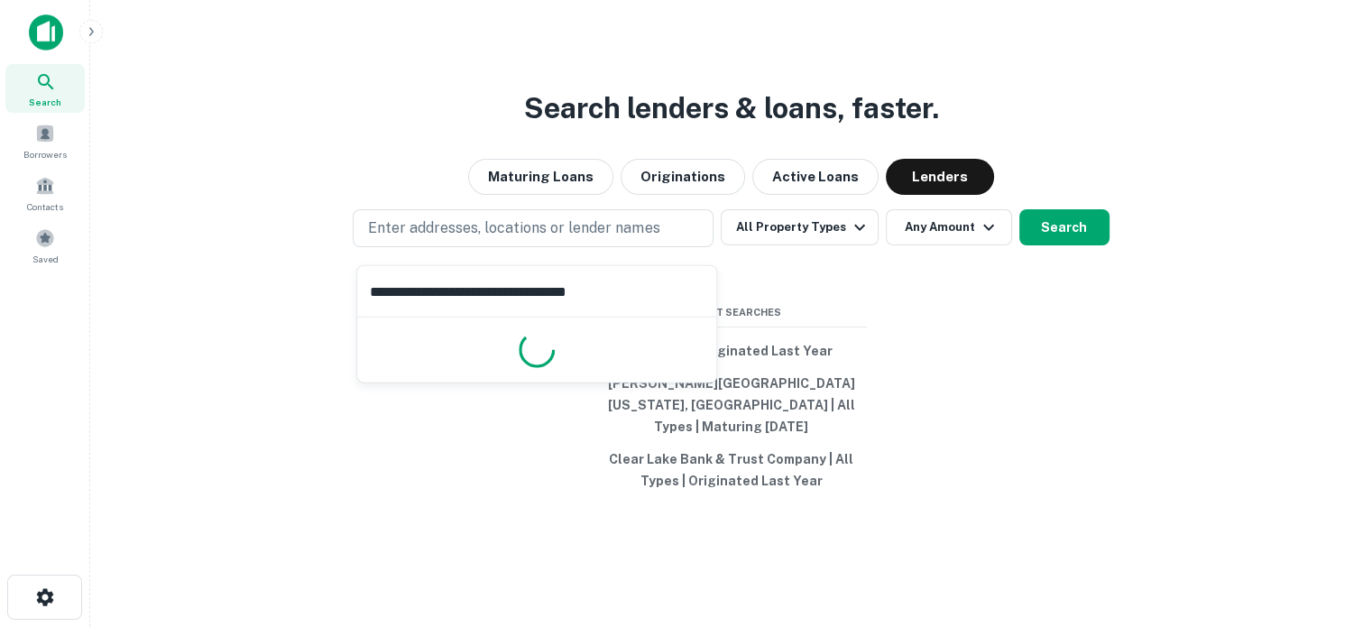
scroll to position [29, 0]
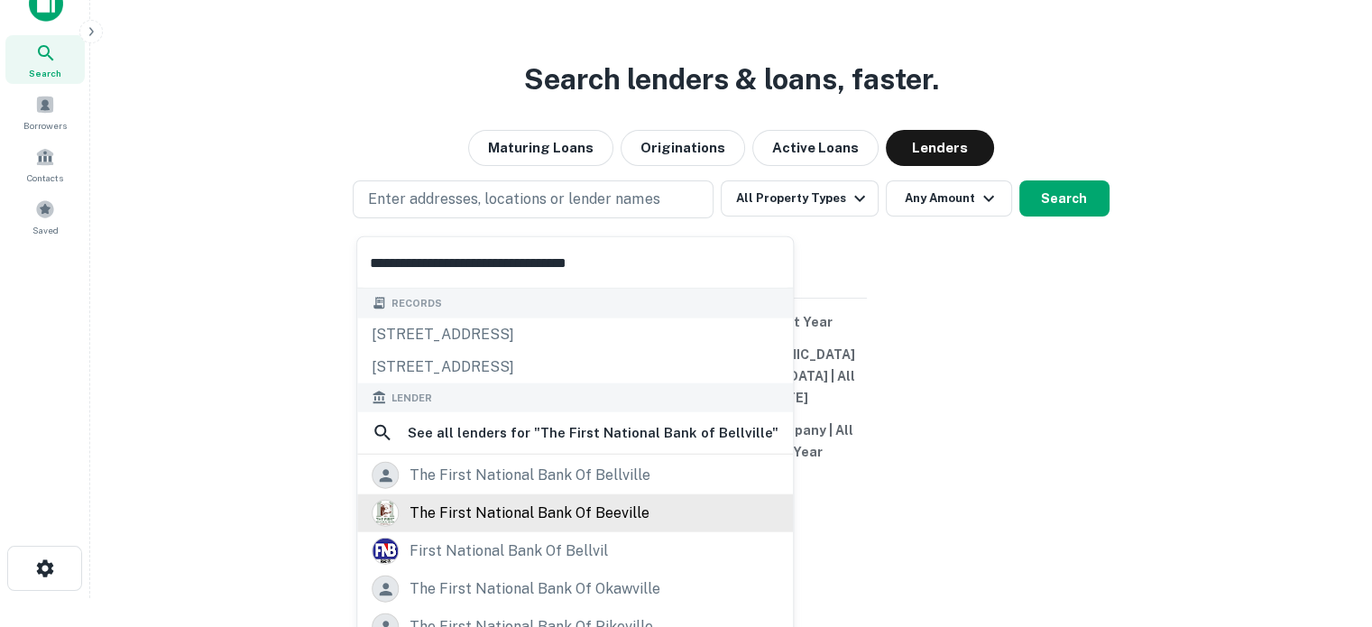
type input "**********"
click at [567, 512] on div "the first national bank of beeville" at bounding box center [530, 513] width 240 height 27
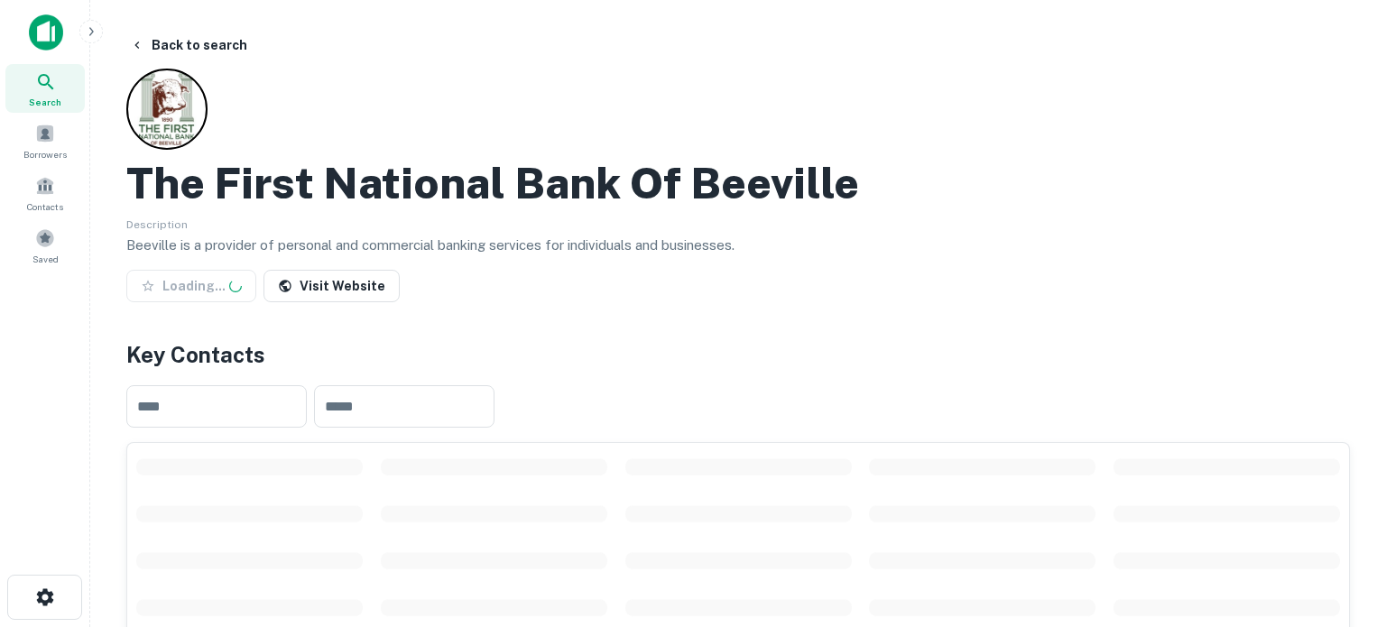
scroll to position [271, 0]
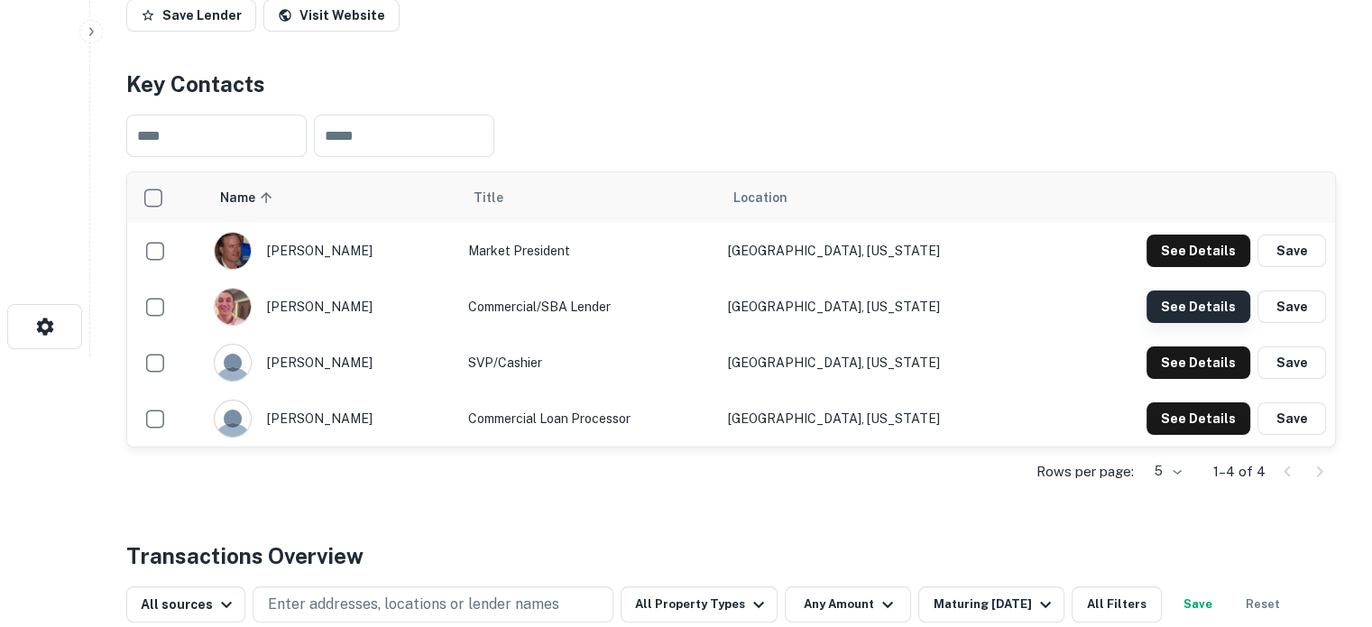
click at [1191, 320] on button "See Details" at bounding box center [1199, 307] width 104 height 32
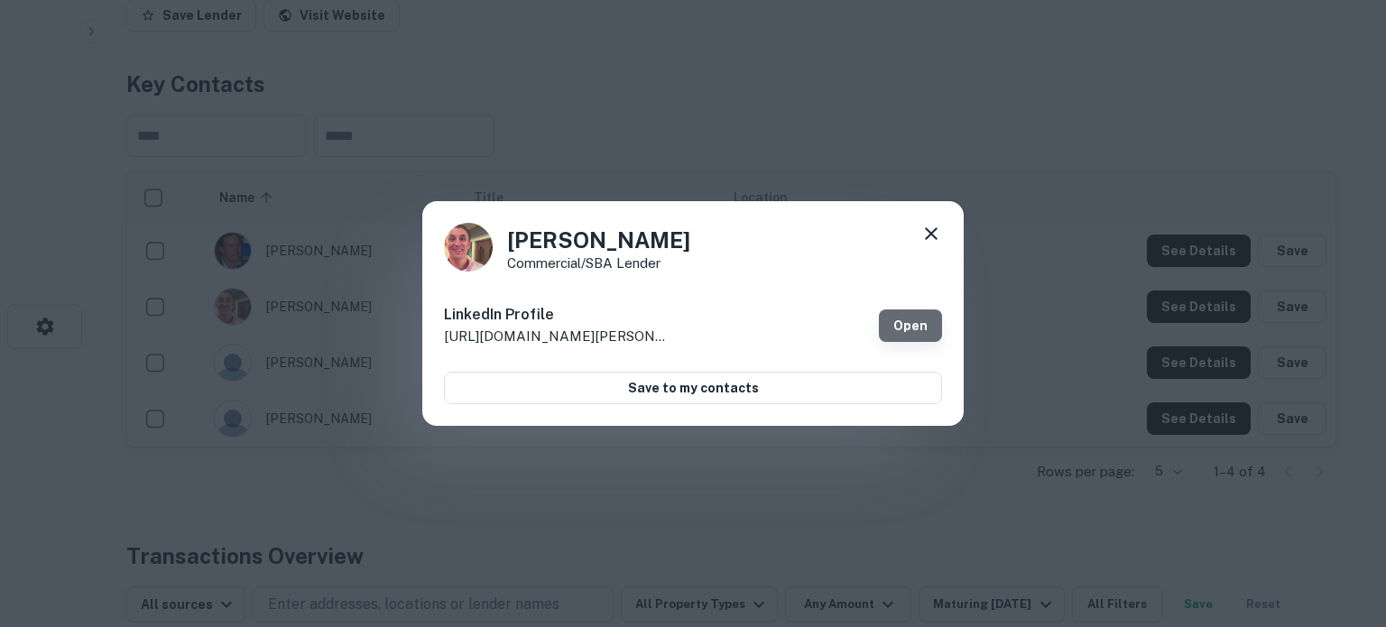
click at [905, 335] on link "Open" at bounding box center [910, 325] width 63 height 32
click at [931, 238] on icon at bounding box center [931, 234] width 22 height 22
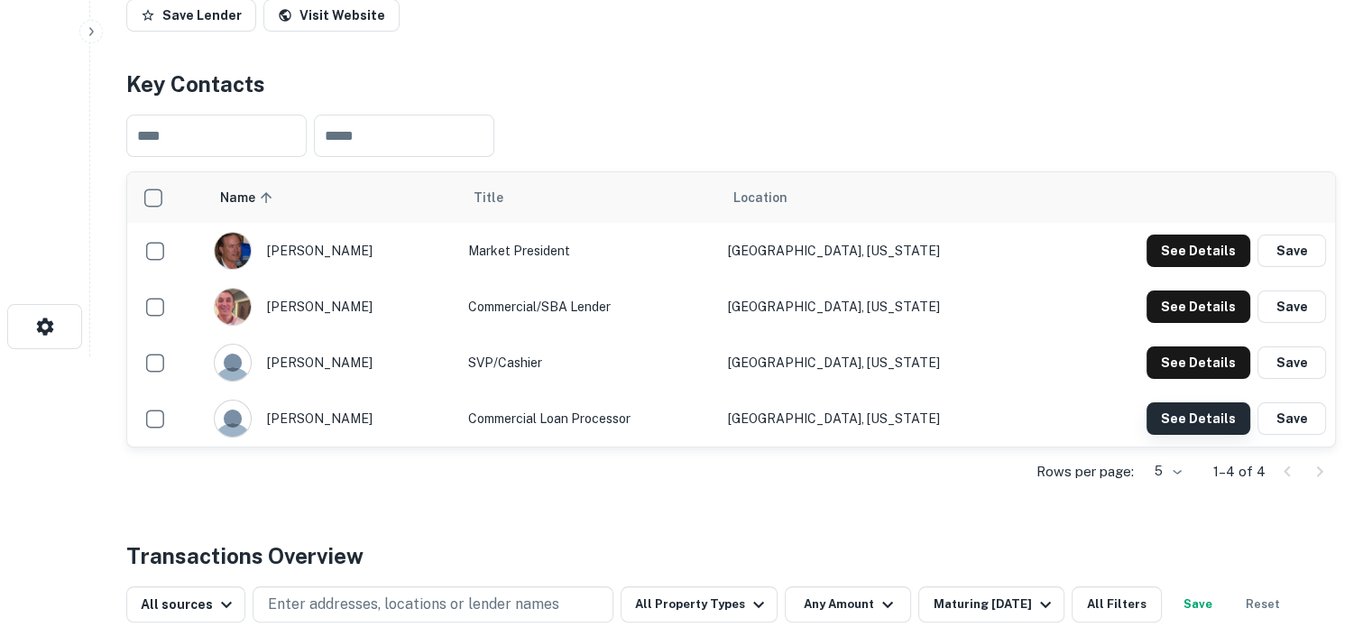
click at [1171, 415] on button "See Details" at bounding box center [1199, 418] width 104 height 32
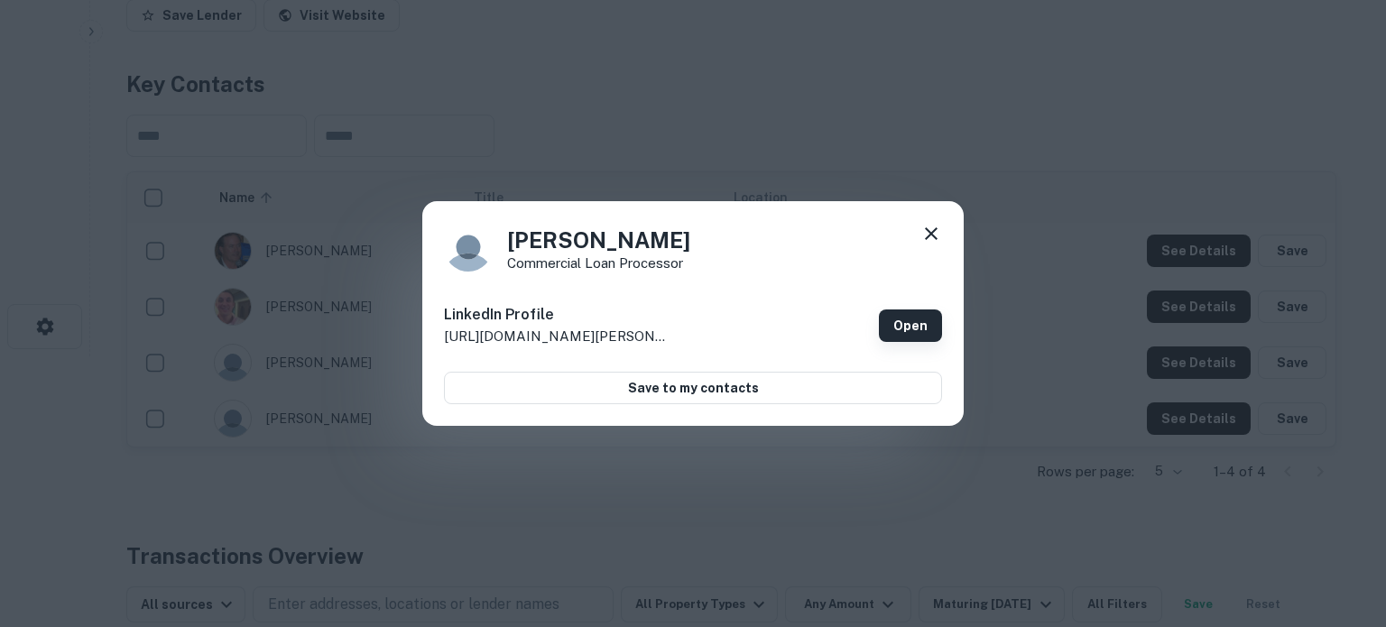
click at [909, 317] on link "Open" at bounding box center [910, 325] width 63 height 32
click at [920, 311] on link "Open" at bounding box center [910, 325] width 63 height 32
click at [929, 234] on icon at bounding box center [931, 234] width 22 height 22
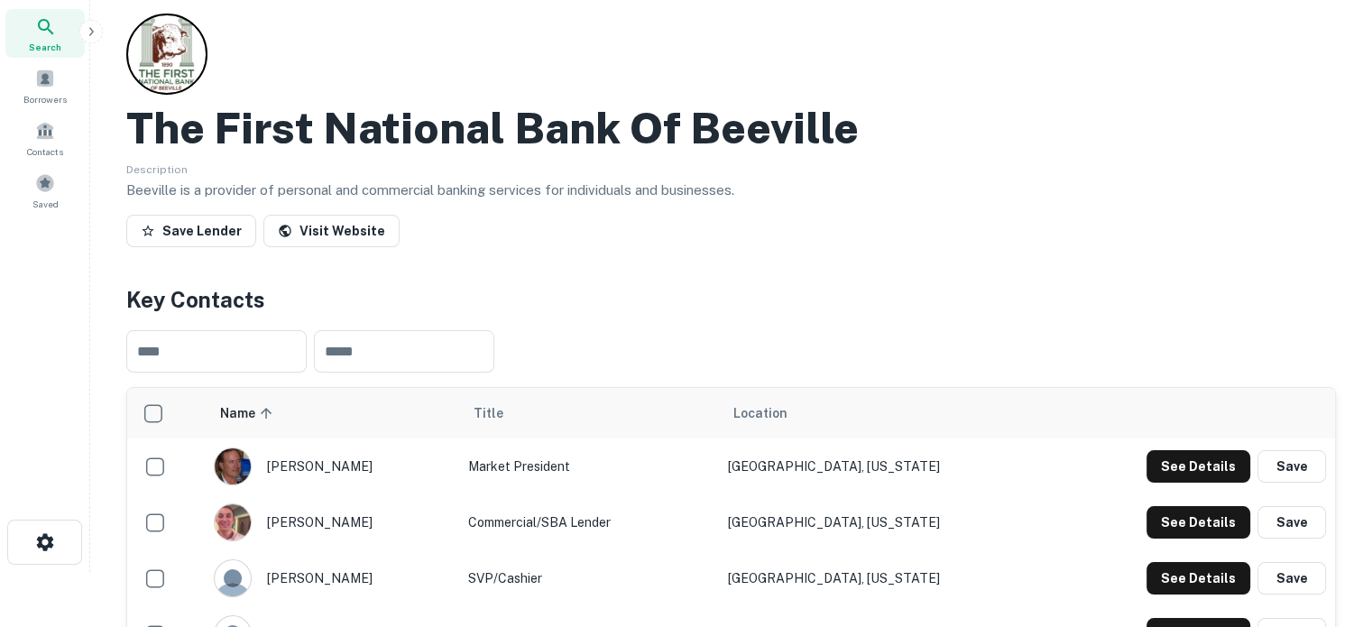
scroll to position [0, 0]
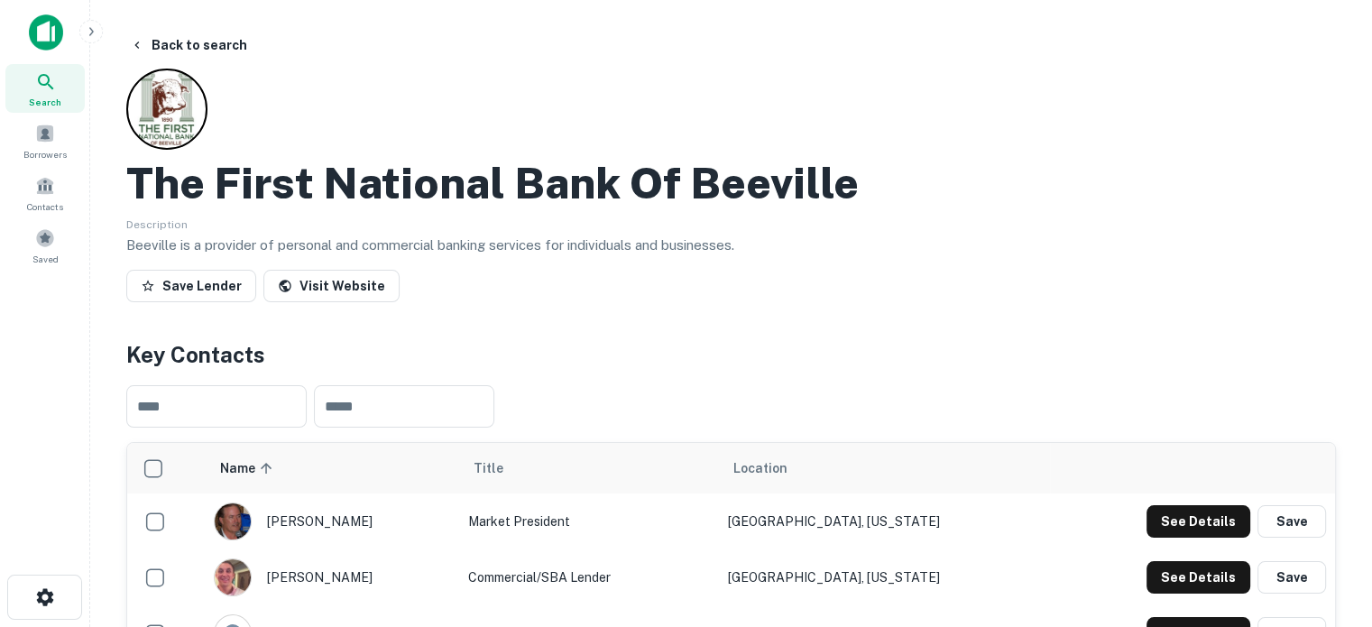
drag, startPoint x: 61, startPoint y: 84, endPoint x: 111, endPoint y: 88, distance: 49.8
click at [60, 85] on div "Search" at bounding box center [44, 88] width 79 height 49
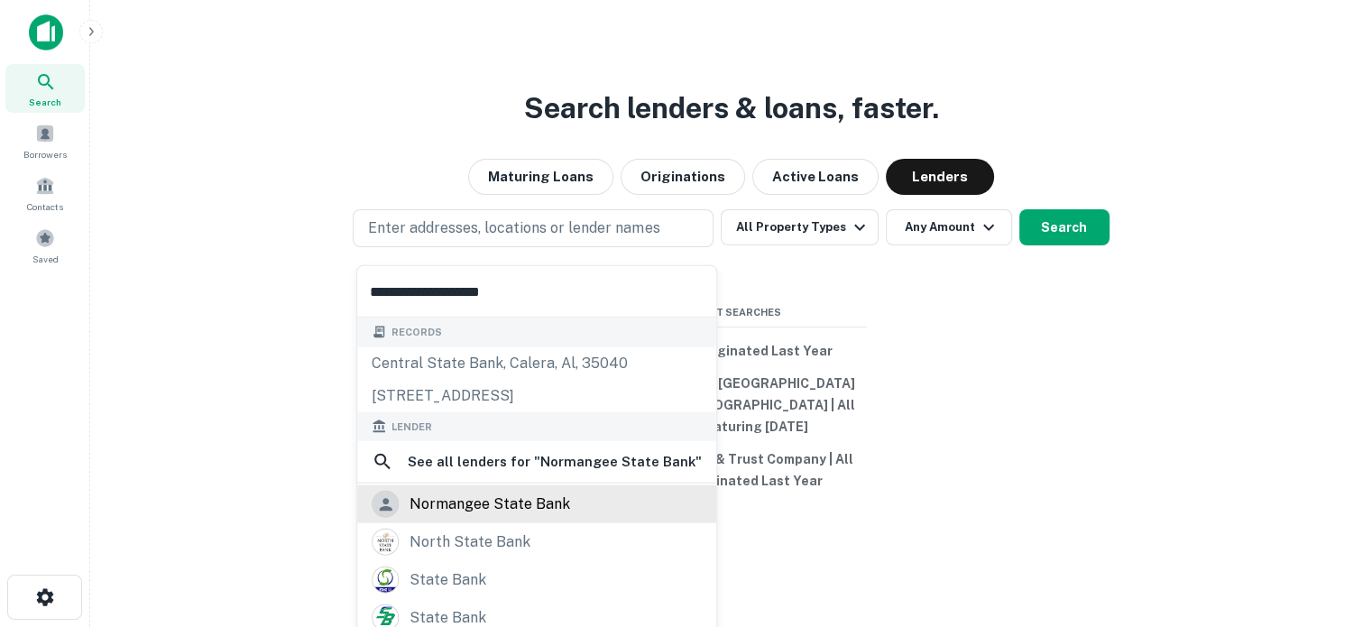
type input "**********"
click at [554, 512] on div "normangee state bank" at bounding box center [490, 504] width 161 height 27
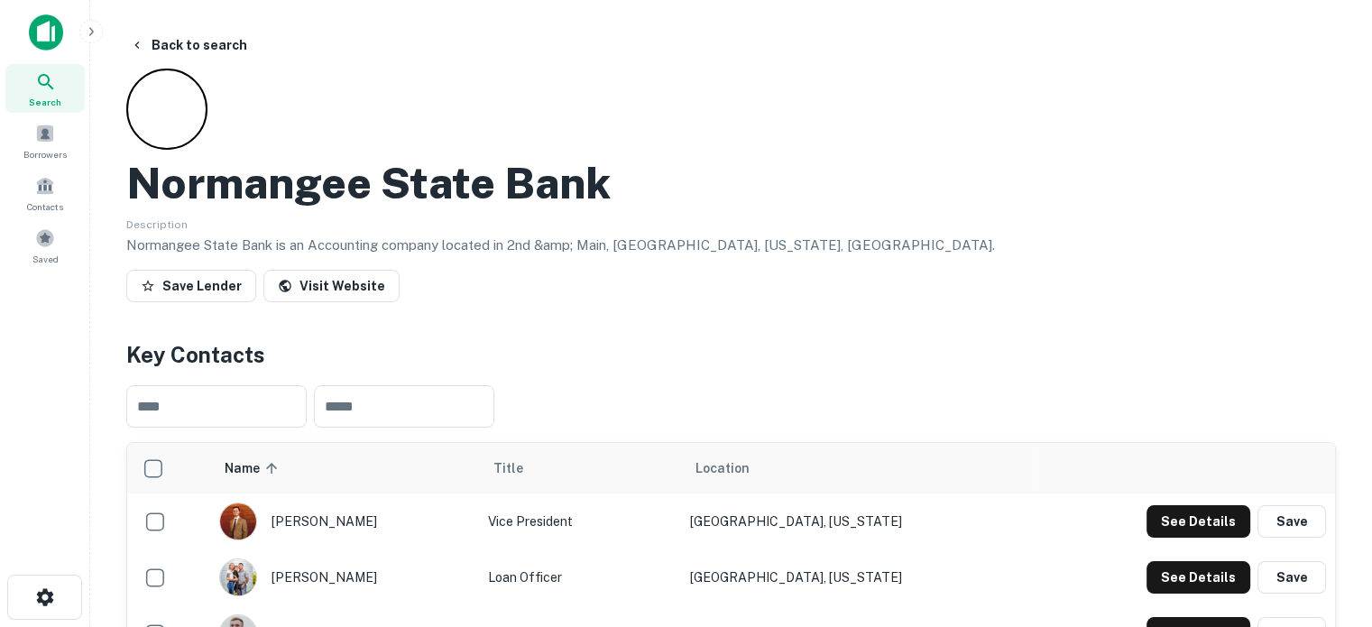
click at [83, 93] on div "Search" at bounding box center [44, 88] width 79 height 49
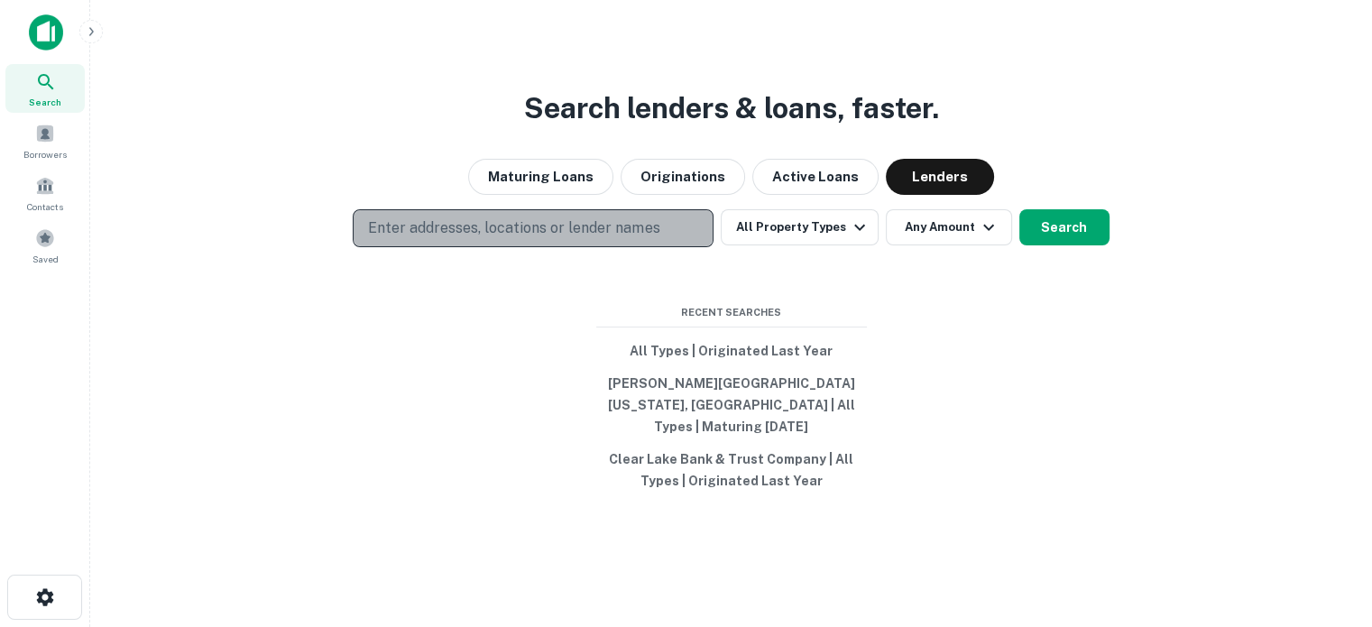
click at [505, 233] on p "Enter addresses, locations or lender names" at bounding box center [513, 228] width 291 height 22
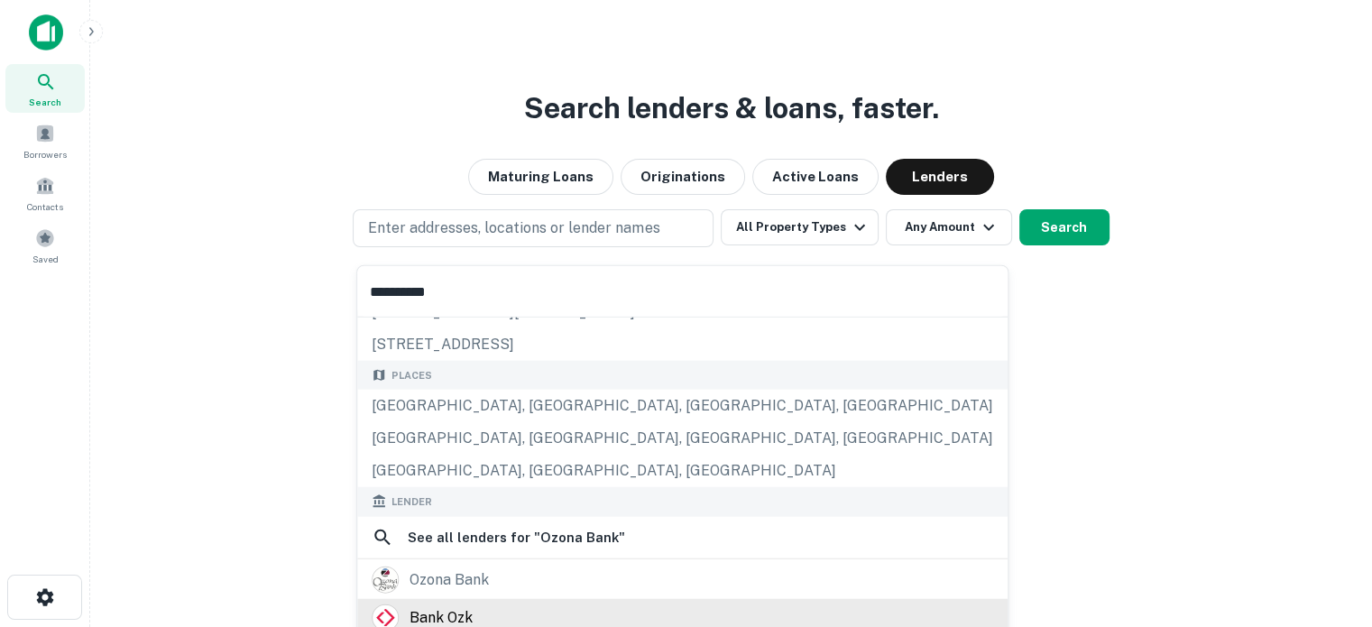
scroll to position [180, 0]
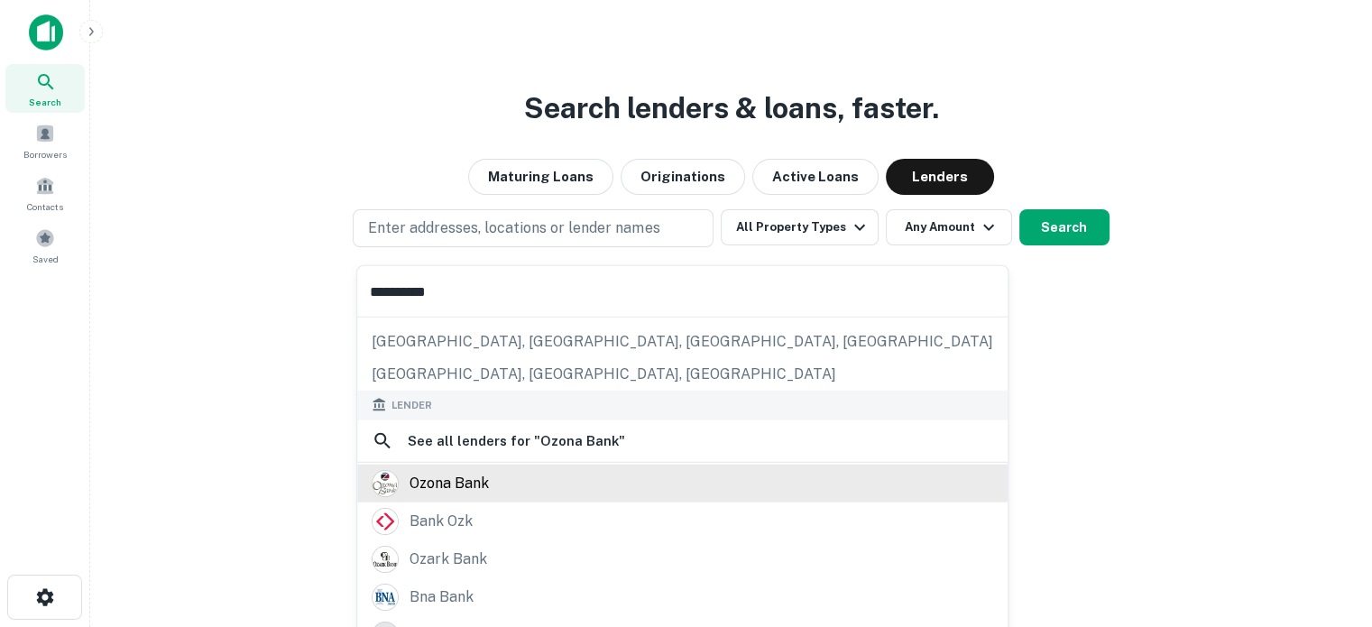
type input "**********"
click at [513, 486] on div "ozona bank" at bounding box center [683, 482] width 622 height 27
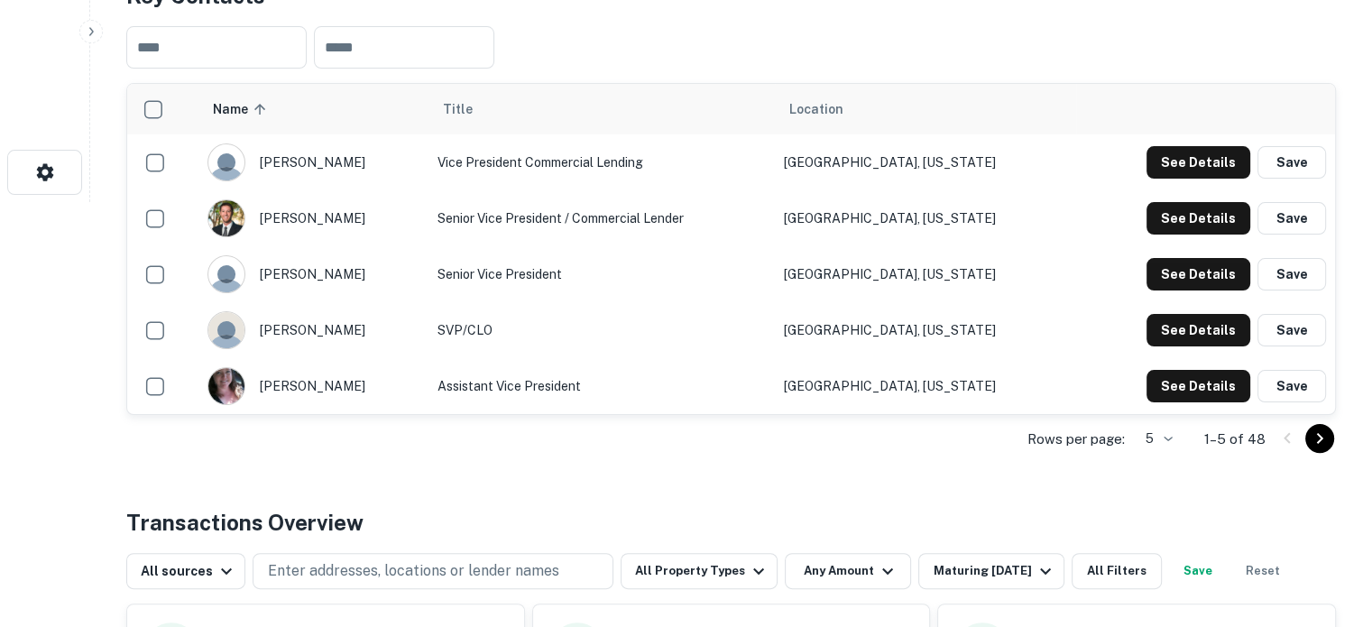
scroll to position [451, 0]
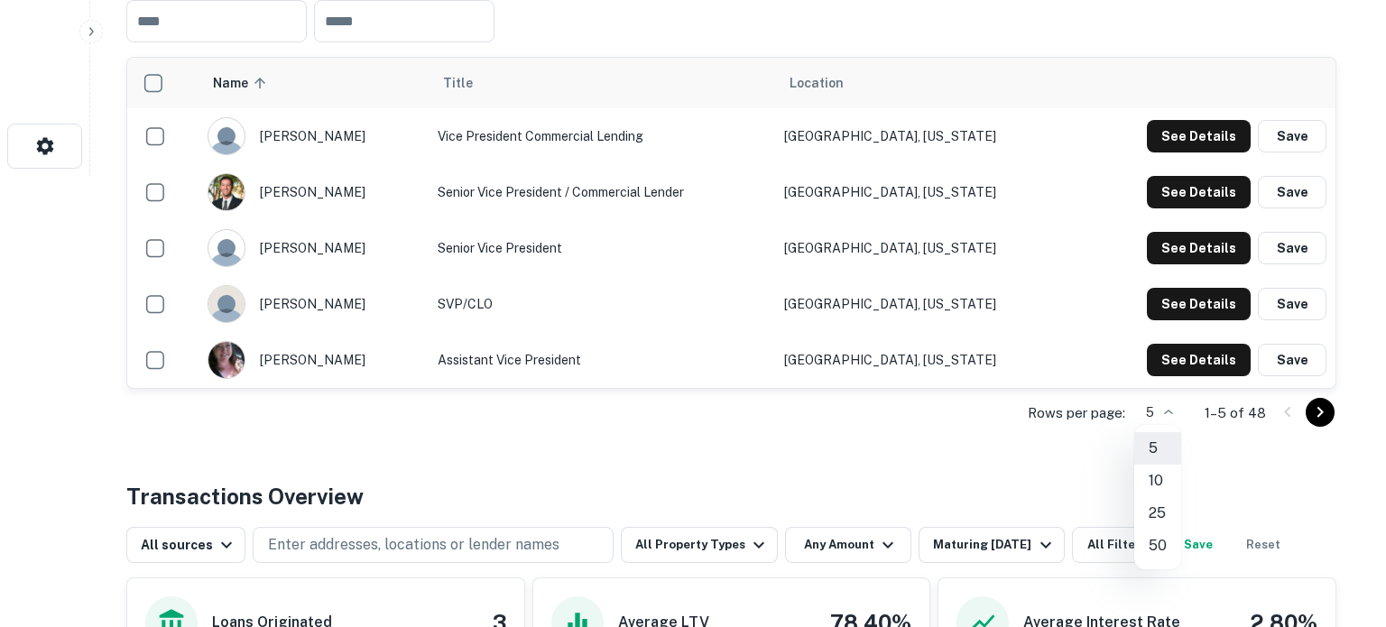
click at [1159, 539] on li "50" at bounding box center [1157, 546] width 47 height 32
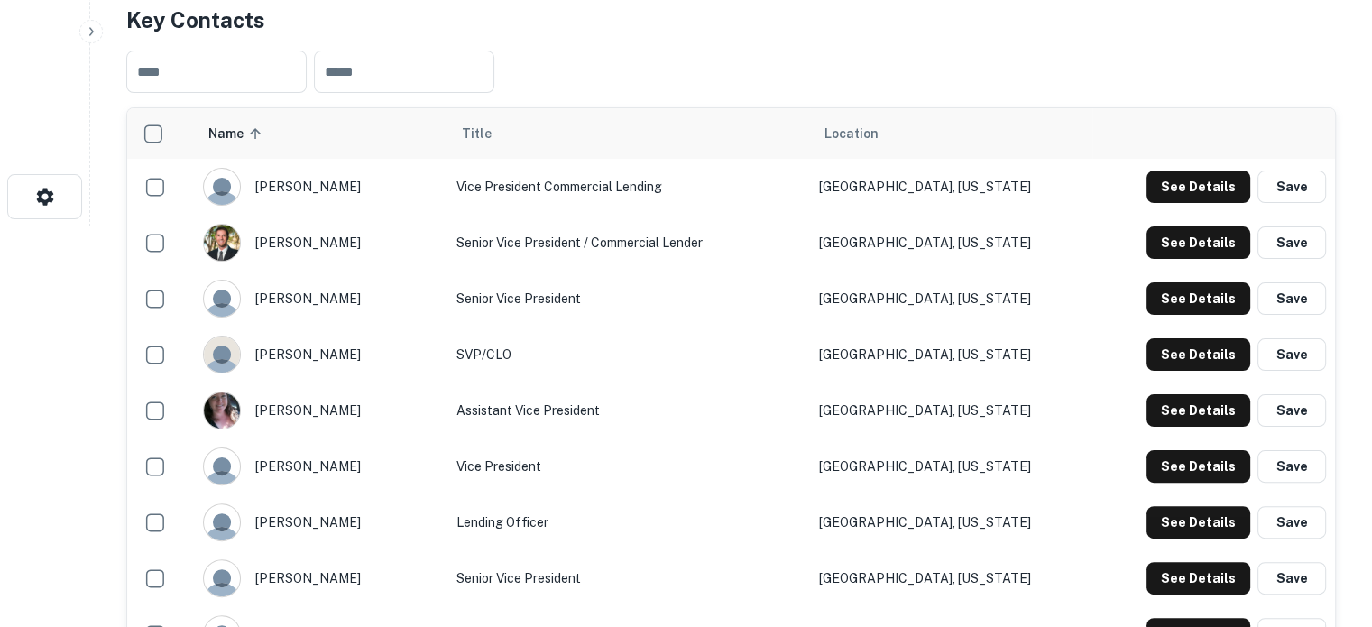
scroll to position [271, 0]
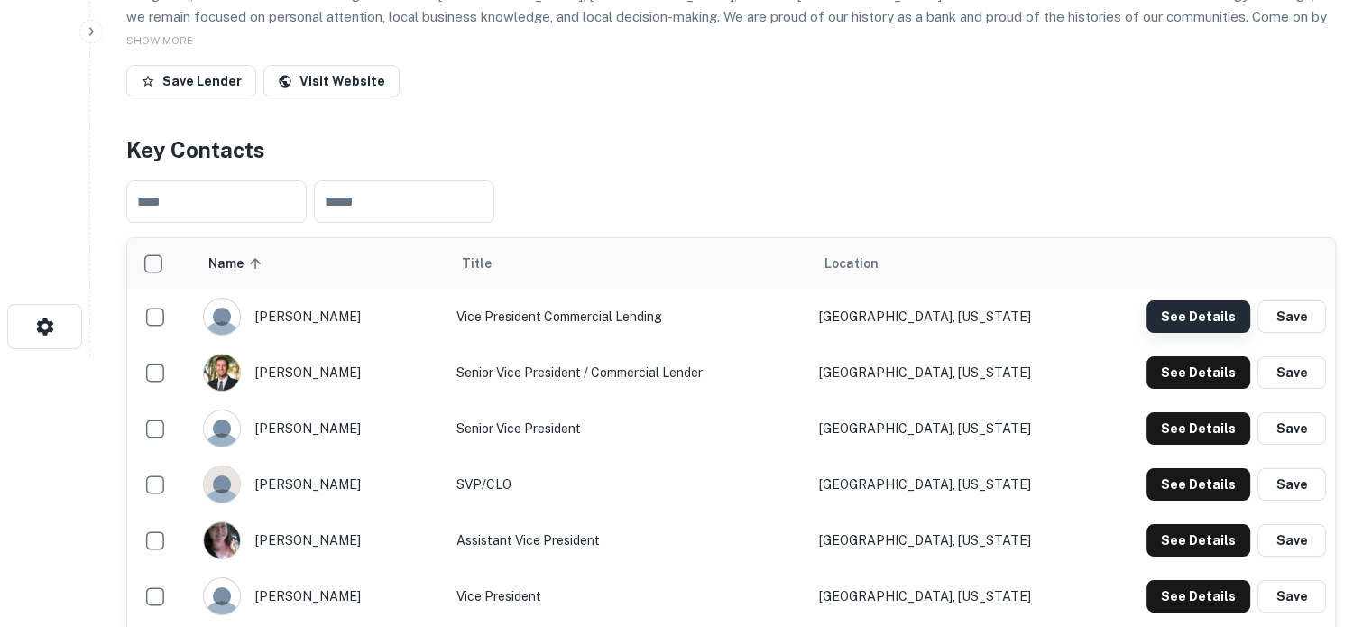
click at [1201, 312] on button "See Details" at bounding box center [1199, 316] width 104 height 32
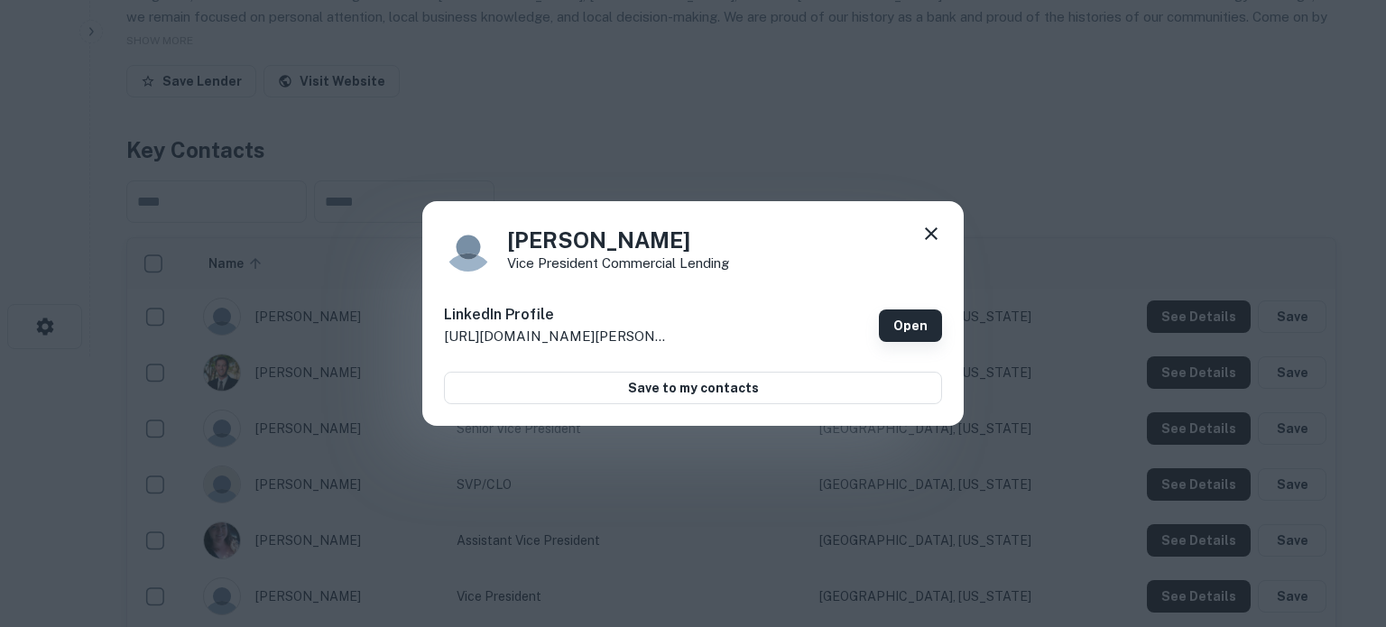
click at [903, 328] on link "Open" at bounding box center [910, 325] width 63 height 32
drag, startPoint x: 941, startPoint y: 232, endPoint x: 933, endPoint y: 245, distance: 15.0
click at [941, 232] on icon at bounding box center [931, 234] width 22 height 22
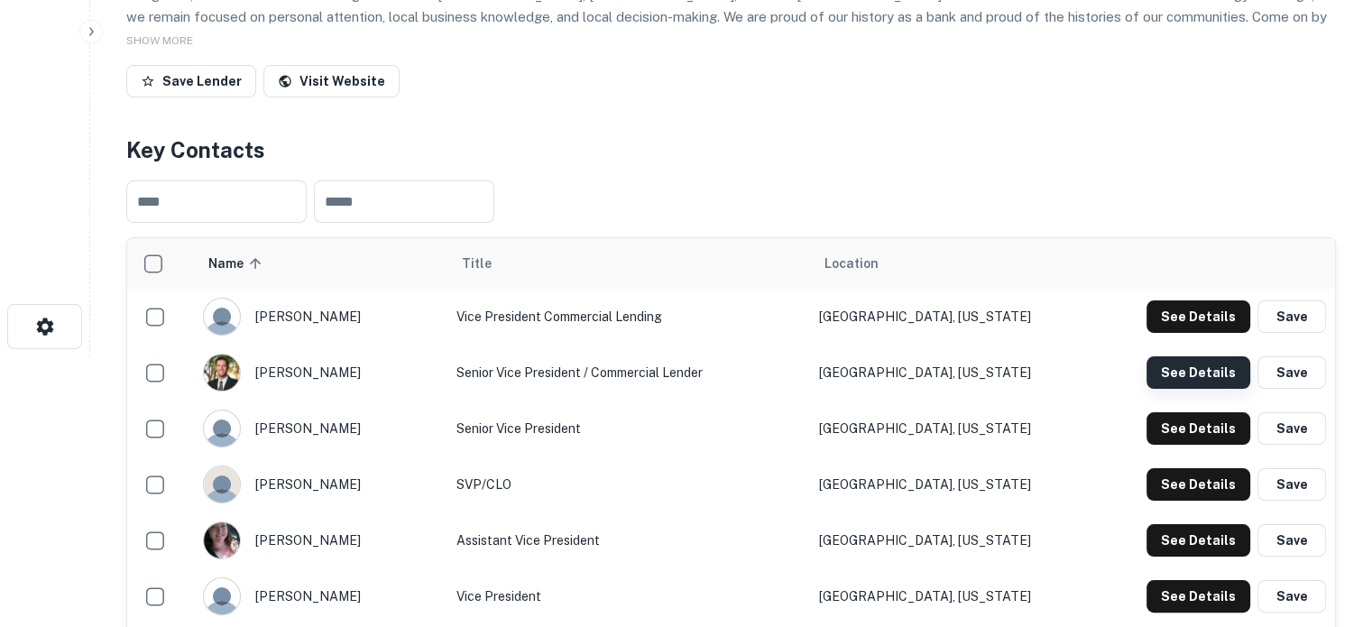
click at [1214, 378] on button "See Details" at bounding box center [1199, 372] width 104 height 32
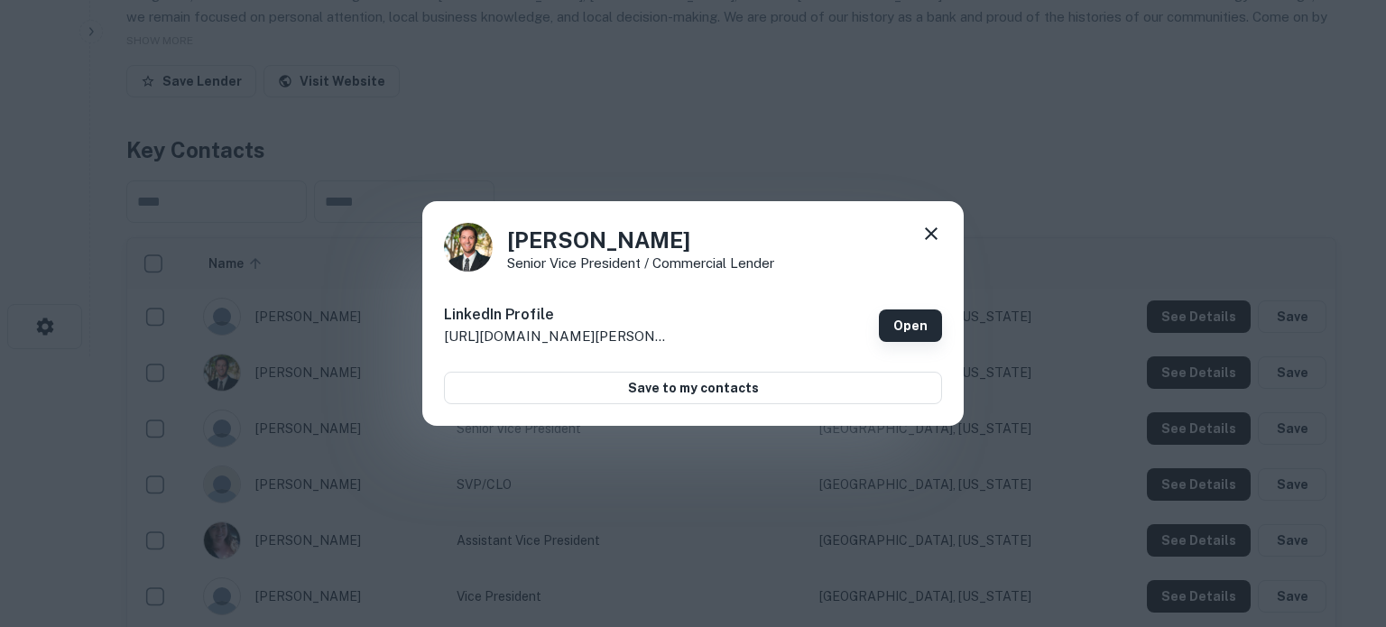
click at [904, 324] on link "Open" at bounding box center [910, 325] width 63 height 32
drag, startPoint x: 538, startPoint y: 246, endPoint x: 508, endPoint y: 242, distance: 30.1
click at [508, 242] on h4 "Lance Kruse" at bounding box center [640, 240] width 267 height 32
copy h4 "Lance Kruse"
drag, startPoint x: 505, startPoint y: 266, endPoint x: 788, endPoint y: 282, distance: 282.8
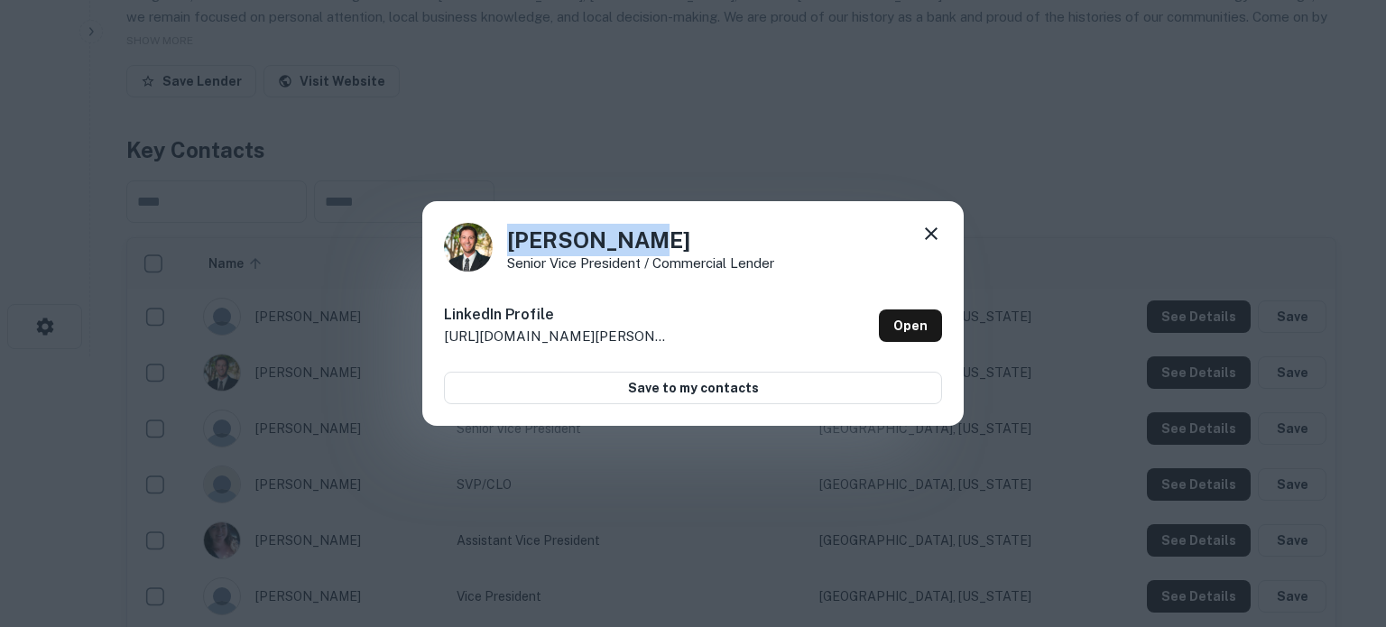
click at [781, 280] on div "Lance Kruse Senior Vice President / Commercial Lender LinkedIn Profile http://w…" at bounding box center [692, 314] width 541 height 226
click at [783, 296] on div "LinkedIn Profile http://www.linkedin.com/in/lance-kruse-346779b6 Open" at bounding box center [693, 325] width 498 height 65
drag, startPoint x: 504, startPoint y: 266, endPoint x: 775, endPoint y: 263, distance: 270.7
click at [775, 263] on div "Lance Kruse Senior Vice President / Commercial Lender" at bounding box center [693, 247] width 498 height 49
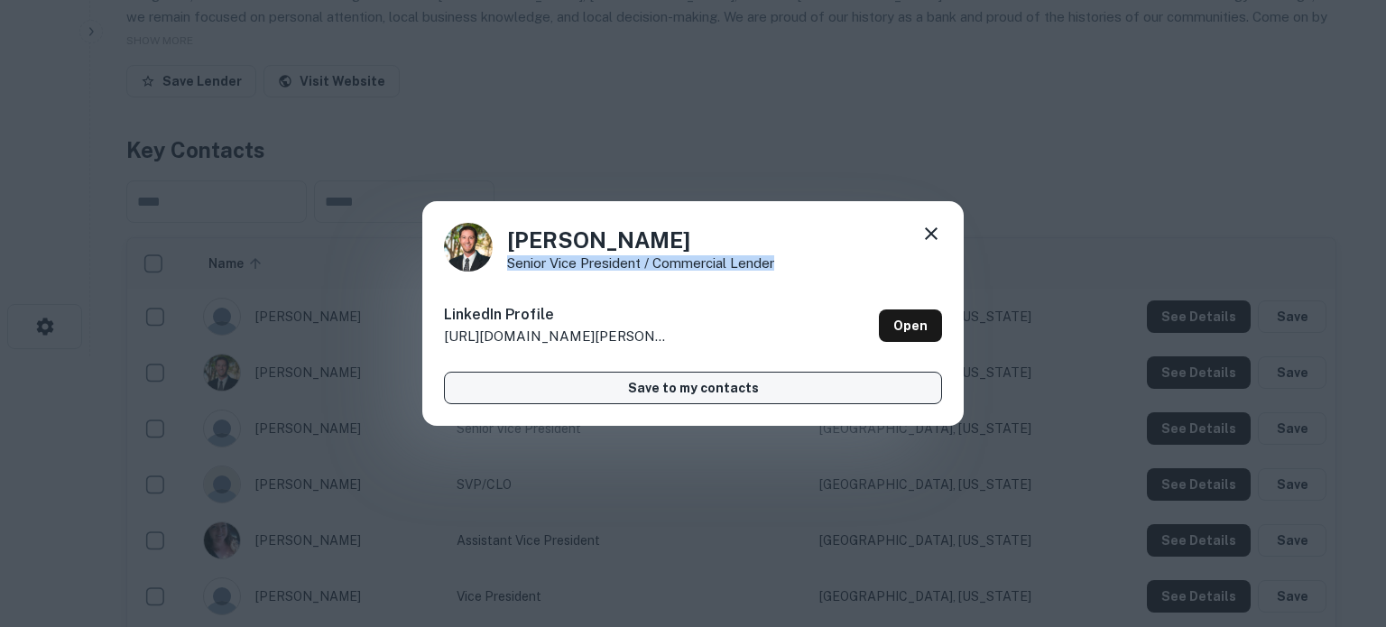
copy p "Senior Vice President / Commercial Lender"
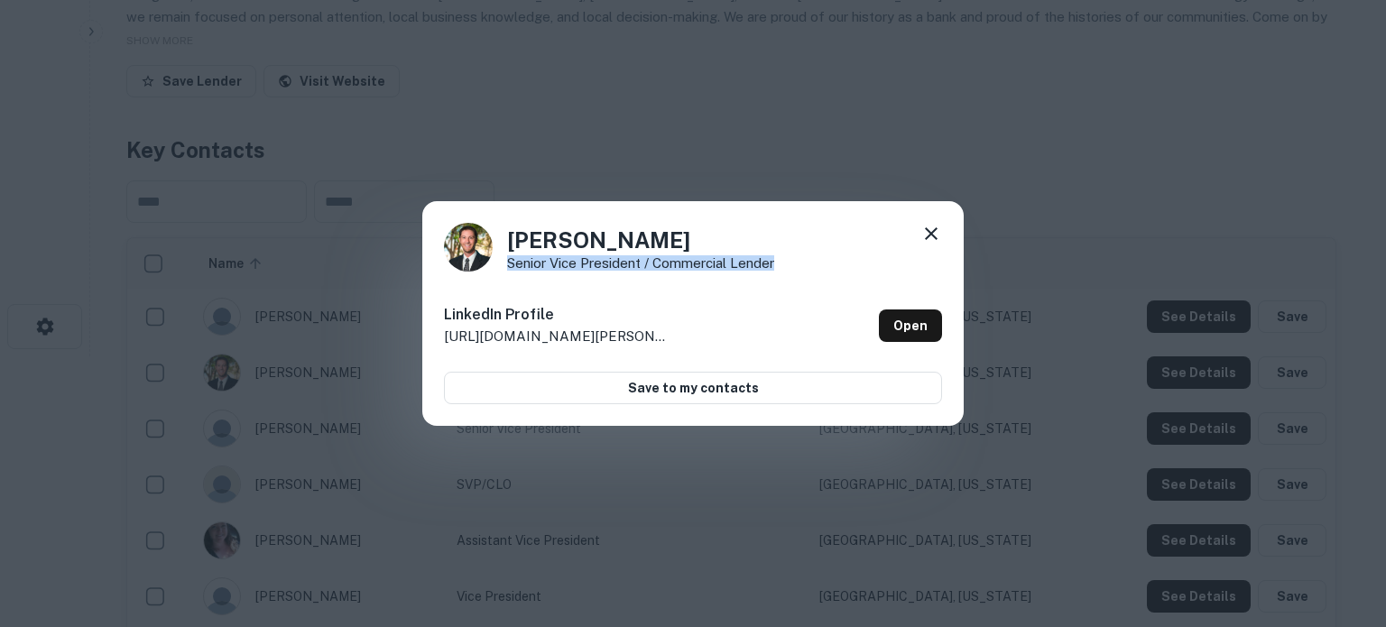
click at [937, 238] on icon at bounding box center [931, 234] width 22 height 22
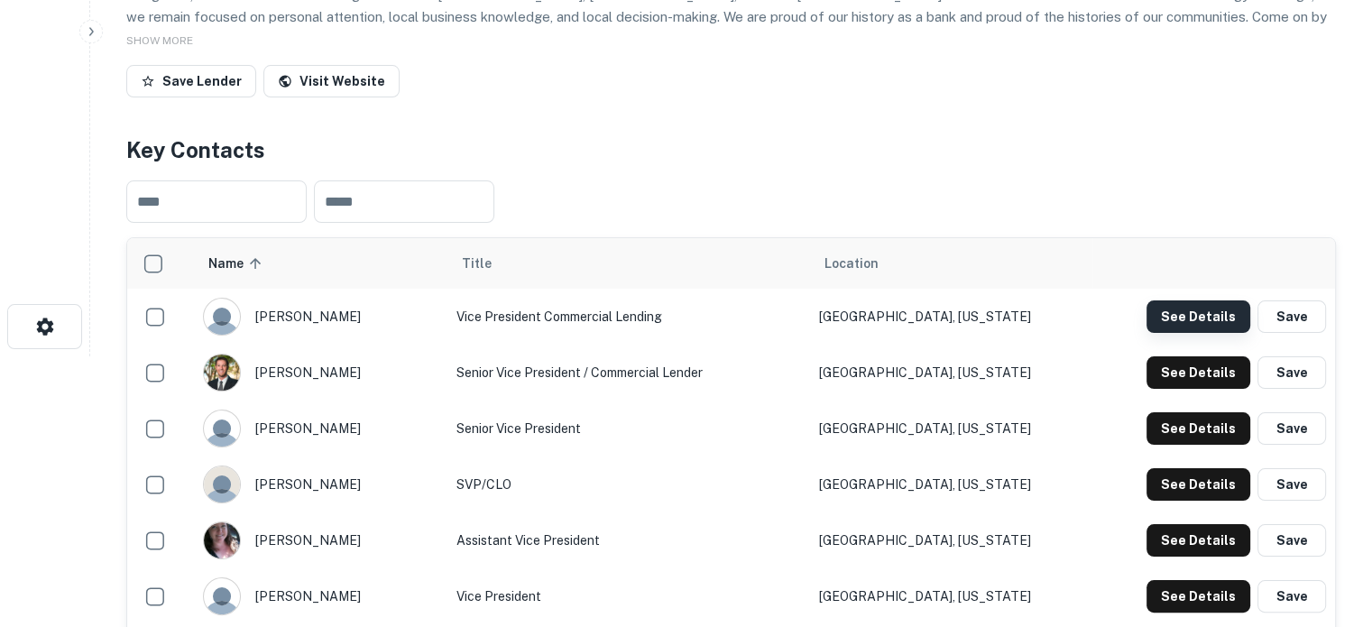
click at [1212, 313] on button "See Details" at bounding box center [1199, 316] width 104 height 32
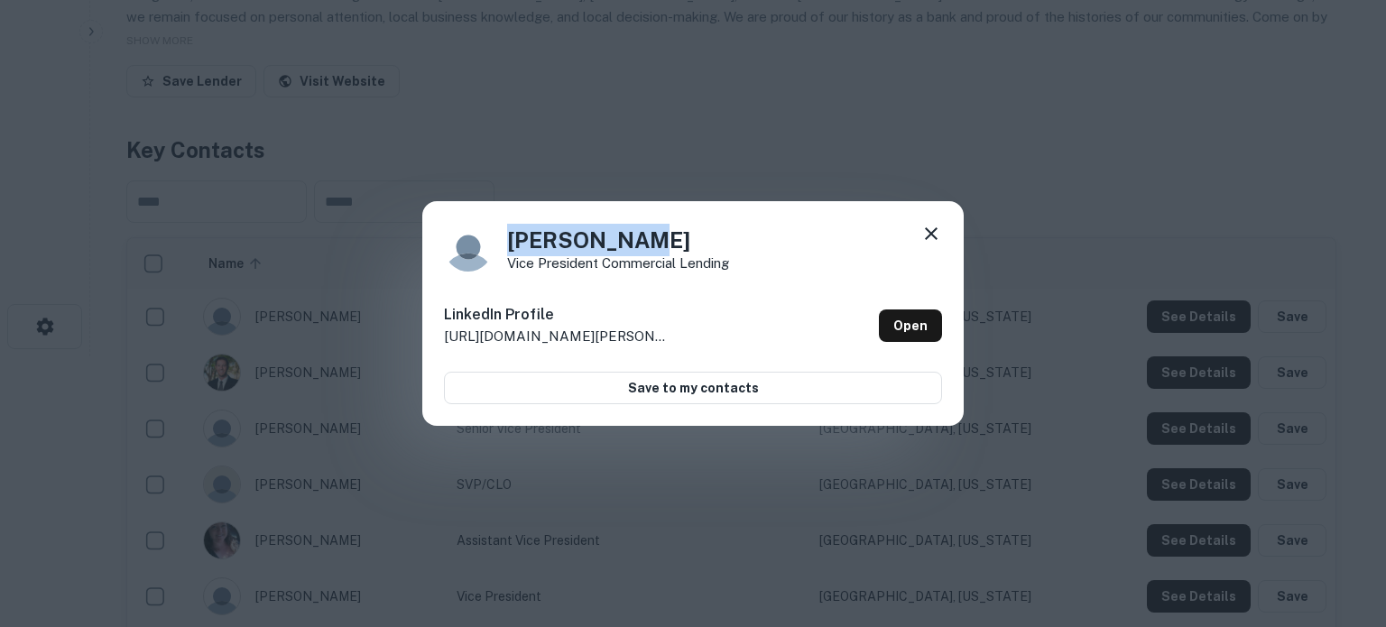
drag, startPoint x: 657, startPoint y: 238, endPoint x: 487, endPoint y: 247, distance: 169.9
click at [487, 247] on div "Ethan Myers Vice President Commercial Lending" at bounding box center [693, 247] width 498 height 49
copy h4 "Ethan Myers"
drag, startPoint x: 510, startPoint y: 270, endPoint x: 799, endPoint y: 275, distance: 289.7
click at [799, 275] on div "Ethan Myers Vice President Commercial Lending LinkedIn Profile http://www.linke…" at bounding box center [692, 314] width 541 height 226
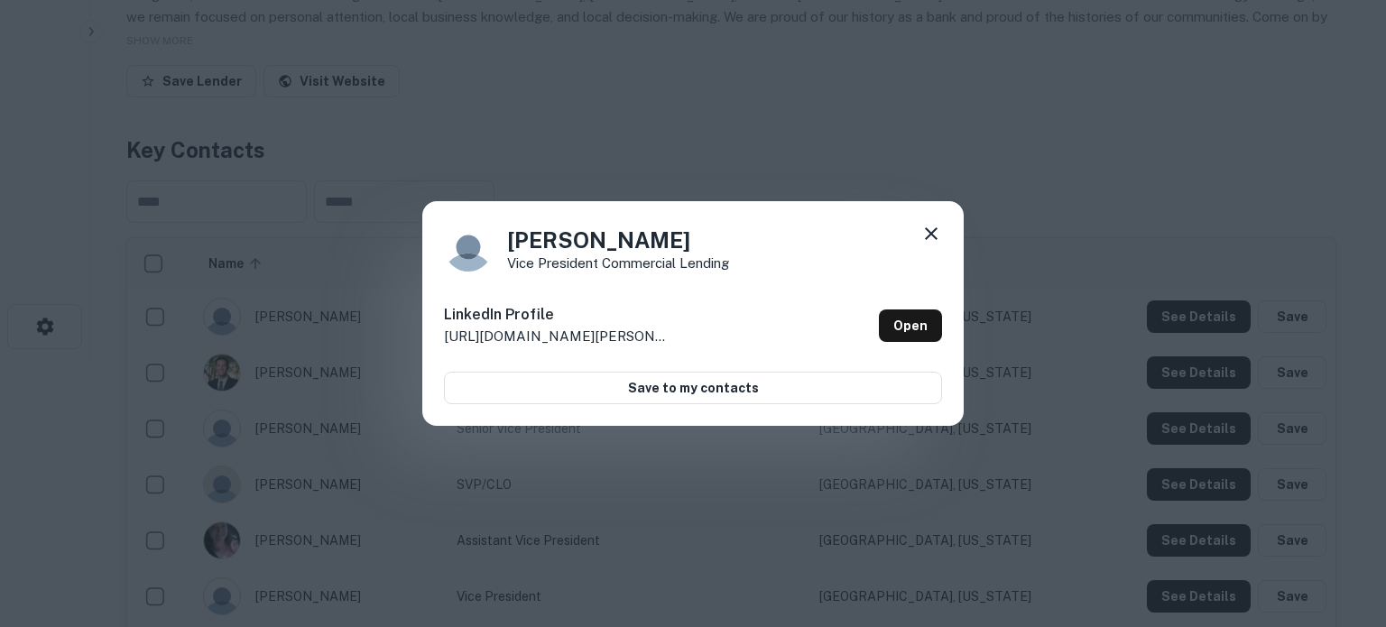
click at [870, 245] on div "Ethan Myers Vice President Commercial Lending" at bounding box center [693, 247] width 498 height 49
drag, startPoint x: 769, startPoint y: 259, endPoint x: 512, endPoint y: 266, distance: 257.3
click at [512, 266] on div "Ethan Myers Vice President Commercial Lending" at bounding box center [693, 247] width 498 height 49
click at [847, 245] on div "Ethan Myers Vice President Commercial Lending" at bounding box center [693, 247] width 498 height 49
click at [926, 235] on icon at bounding box center [931, 234] width 22 height 22
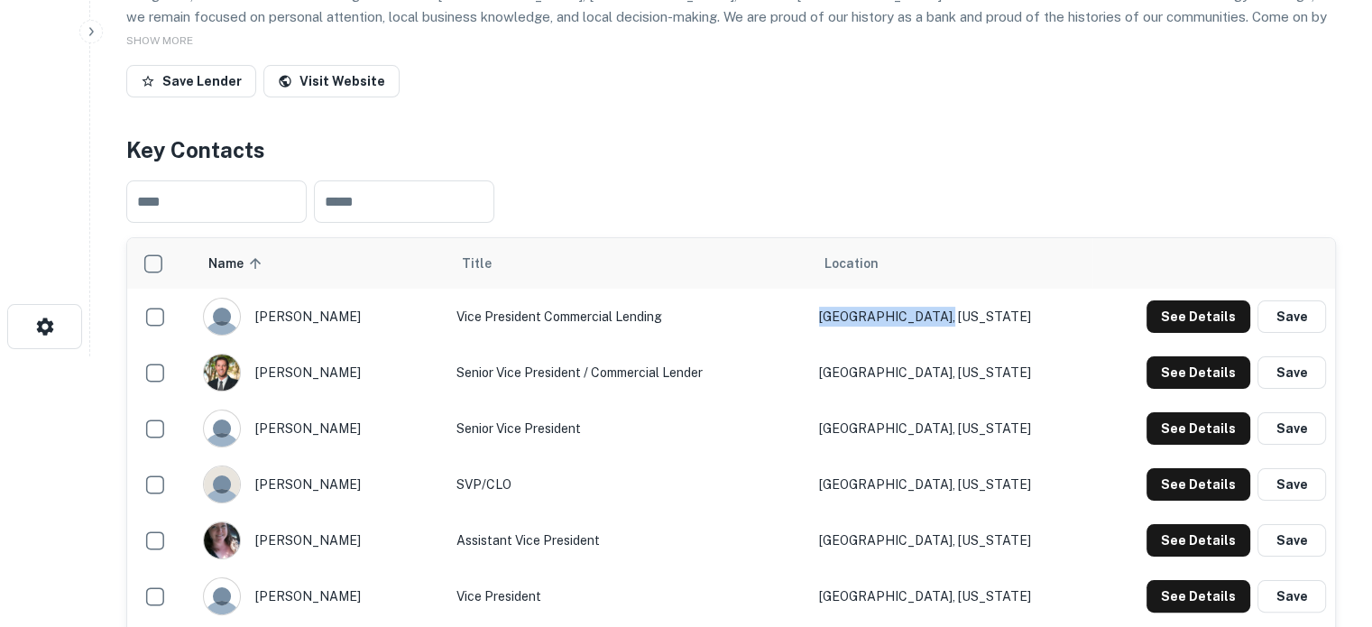
drag, startPoint x: 1022, startPoint y: 325, endPoint x: 910, endPoint y: 505, distance: 212.3
click at [861, 330] on tr "ethan myers Vice President Commercial Lending San Antonio, Texas See Details Sa…" at bounding box center [731, 317] width 1208 height 56
copy tr "[GEOGRAPHIC_DATA], [US_STATE]"
drag, startPoint x: 1003, startPoint y: 371, endPoint x: 853, endPoint y: 379, distance: 150.9
click at [853, 379] on tr "lance kruse Senior Vice President / Commercial Lender San Marcos, Texas See Det…" at bounding box center [731, 373] width 1208 height 56
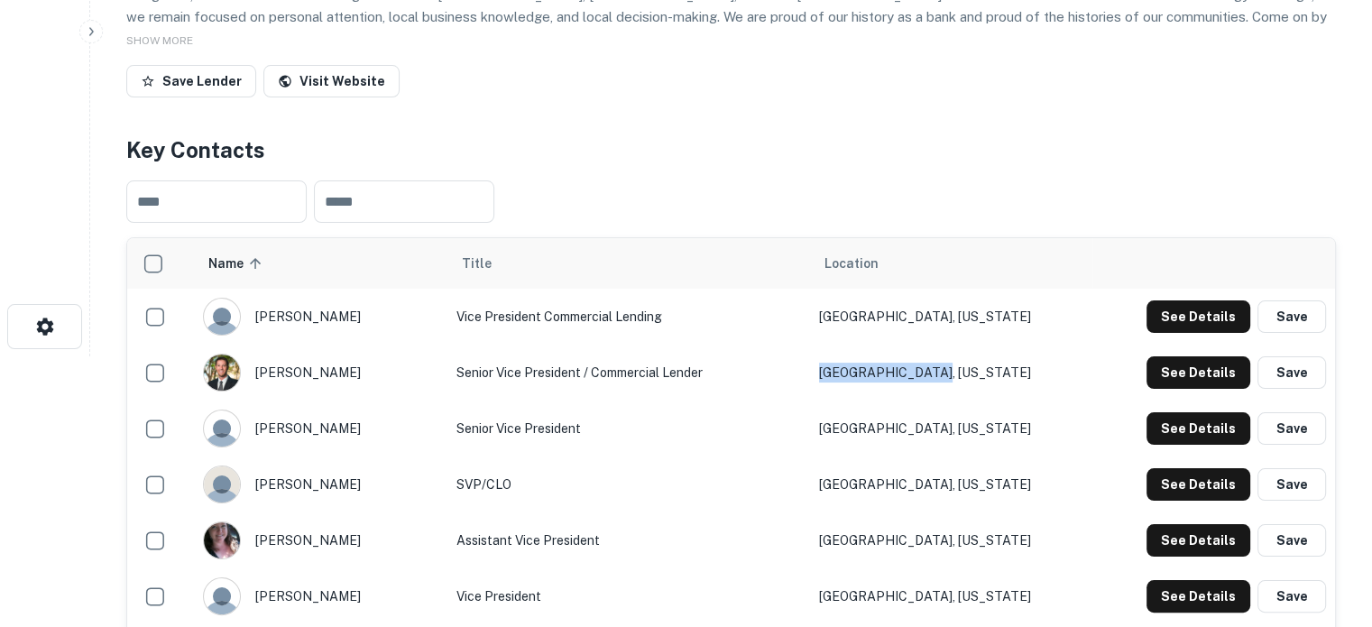
copy tr "San Marcos, Texas"
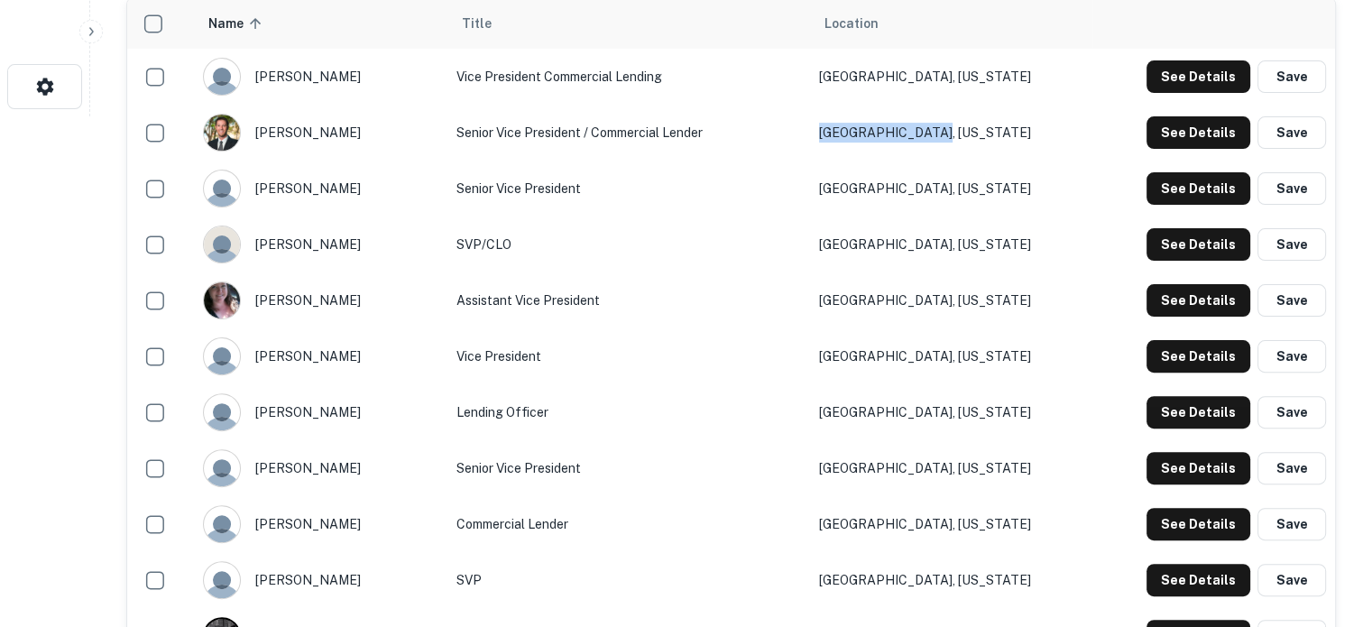
scroll to position [541, 0]
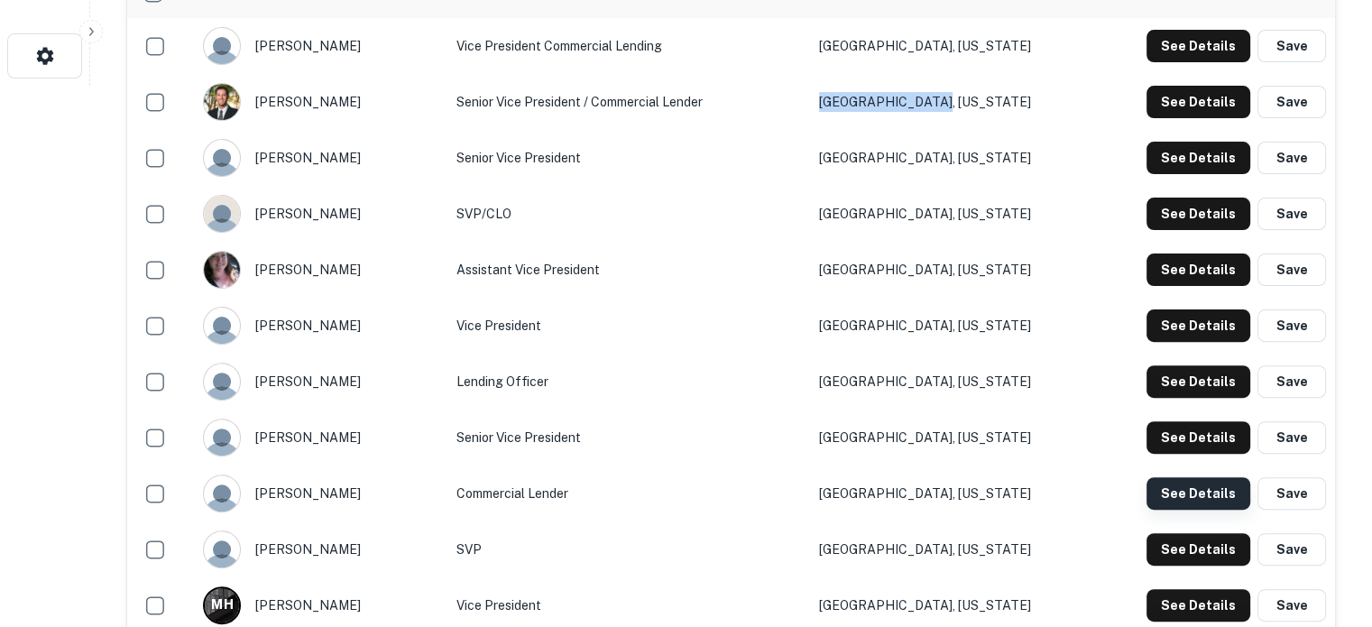
click at [1180, 487] on button "See Details" at bounding box center [1199, 493] width 104 height 32
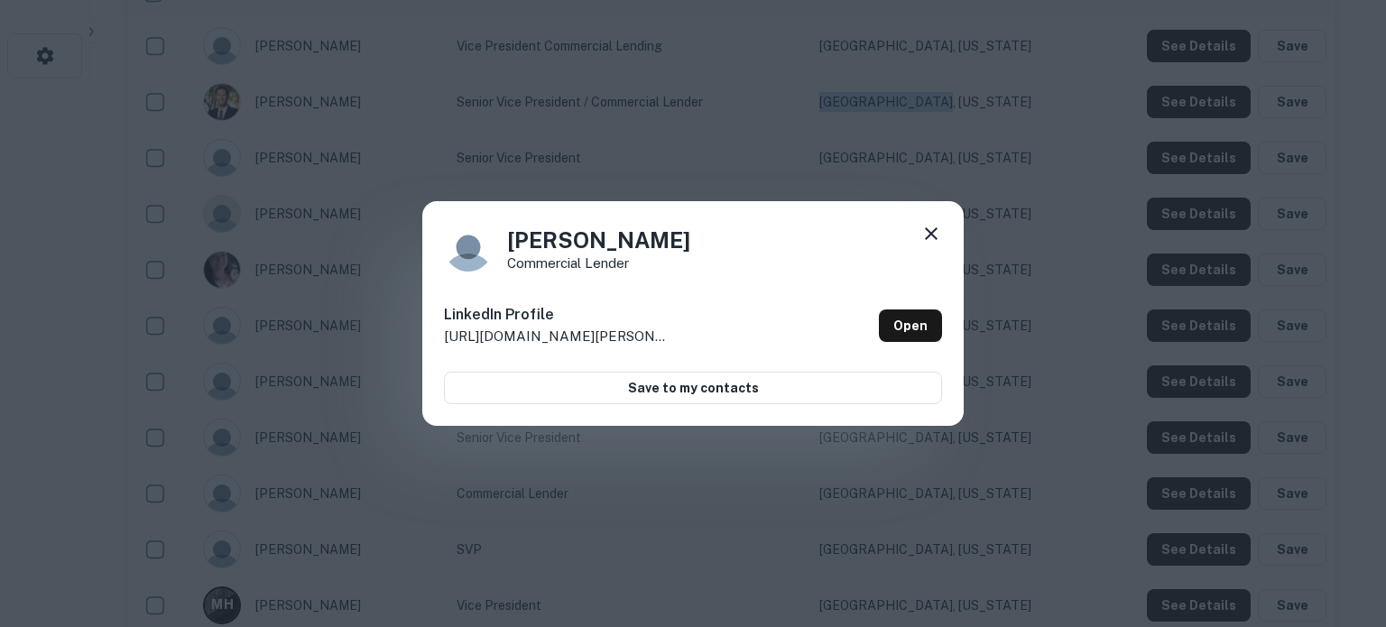
drag, startPoint x: 504, startPoint y: 247, endPoint x: 676, endPoint y: 253, distance: 171.5
click at [676, 253] on div "Jeannie Miller Commercial Lender" at bounding box center [693, 247] width 498 height 49
copy h4 "Jeannie Miller"
drag, startPoint x: 505, startPoint y: 268, endPoint x: 657, endPoint y: 274, distance: 151.7
click at [657, 274] on div "Jeannie Miller Commercial Lender LinkedIn Profile http://www.linkedin.com/in/je…" at bounding box center [692, 314] width 541 height 226
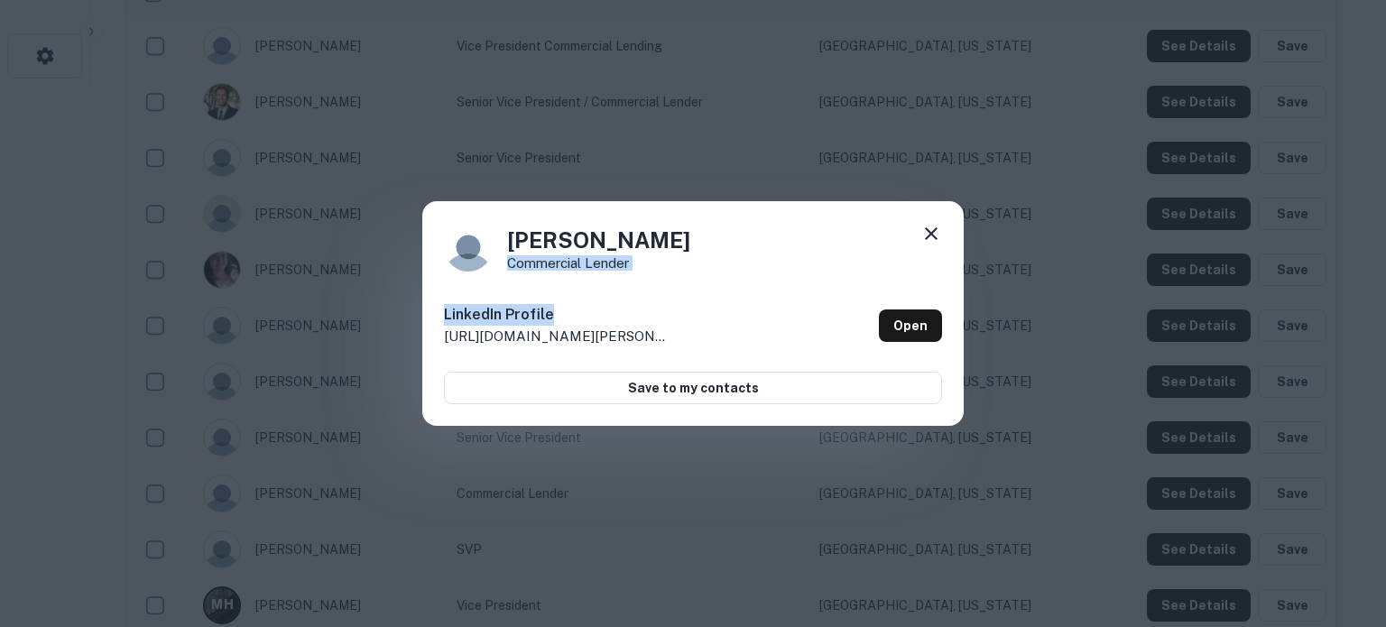
click at [657, 274] on div "Jeannie Miller Commercial Lender LinkedIn Profile http://www.linkedin.com/in/je…" at bounding box center [692, 314] width 541 height 226
drag, startPoint x: 633, startPoint y: 266, endPoint x: 503, endPoint y: 263, distance: 130.0
click at [503, 263] on div "Jeannie Miller Commercial Lender" at bounding box center [693, 247] width 498 height 49
copy p "Commercial Lender"
click at [928, 238] on icon at bounding box center [931, 234] width 22 height 22
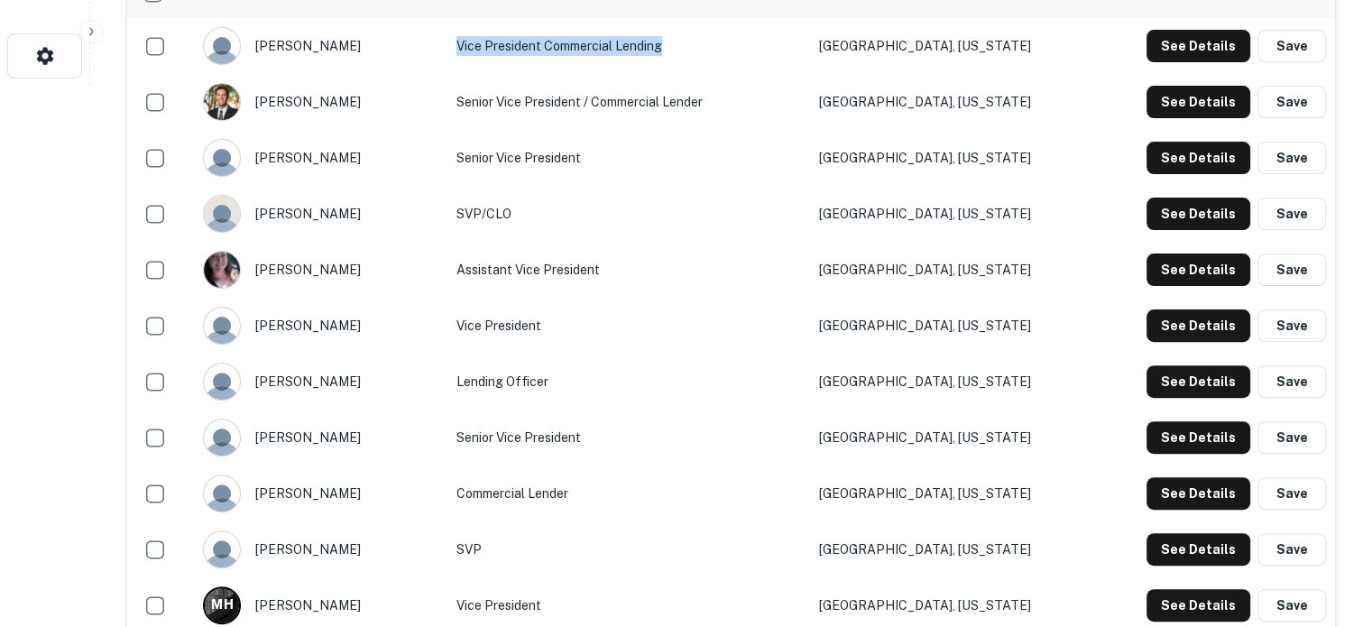
drag, startPoint x: 466, startPoint y: 59, endPoint x: 723, endPoint y: 56, distance: 256.3
click at [723, 56] on td "Vice President Commercial Lending" at bounding box center [629, 46] width 363 height 56
copy td "Vice President Commercial Lending"
drag, startPoint x: 1058, startPoint y: 494, endPoint x: 868, endPoint y: 494, distance: 189.5
click at [868, 494] on tr "jeannie miller Commercial Lender Canyon Lake, Texas See Details Save" at bounding box center [731, 494] width 1208 height 56
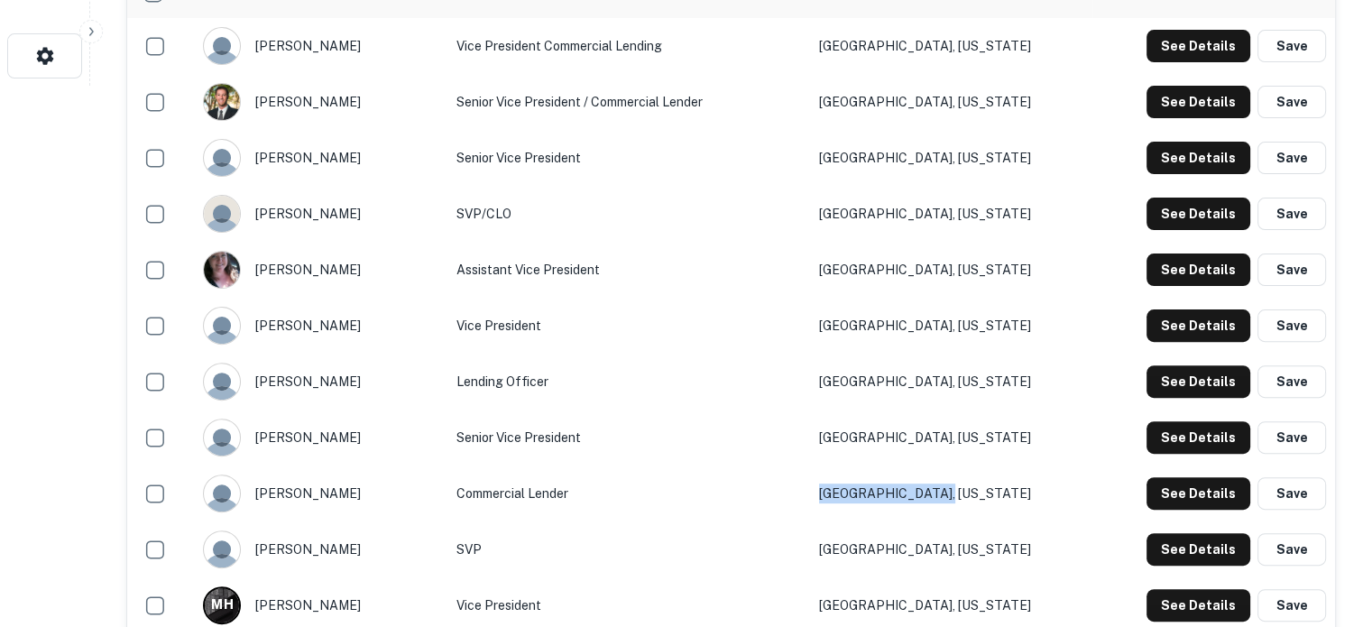
copy tr "Canyon Lake, Texas"
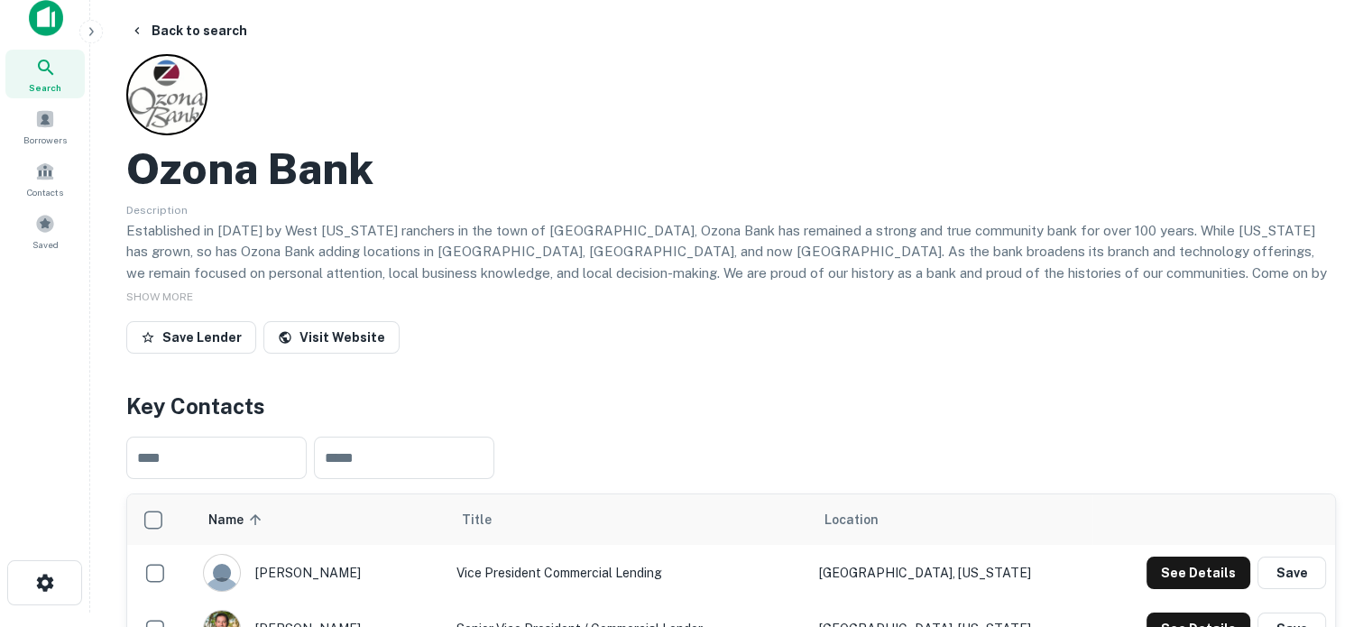
scroll to position [0, 0]
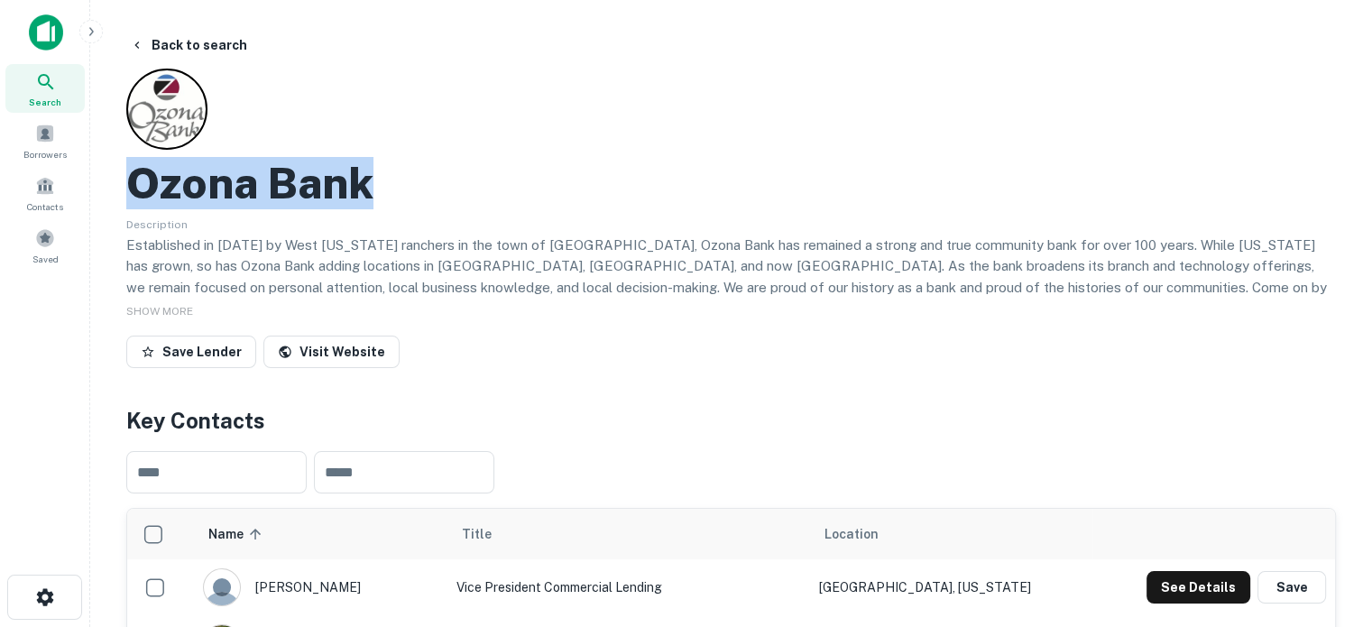
drag, startPoint x: 136, startPoint y: 184, endPoint x: 507, endPoint y: 190, distance: 370.9
click at [507, 190] on div "Ozona Bank" at bounding box center [731, 183] width 1210 height 52
click at [382, 191] on div "Ozona Bank" at bounding box center [731, 183] width 1210 height 52
drag, startPoint x: 138, startPoint y: 180, endPoint x: 357, endPoint y: 175, distance: 219.3
click at [357, 175] on h2 "Ozona Bank" at bounding box center [249, 183] width 247 height 52
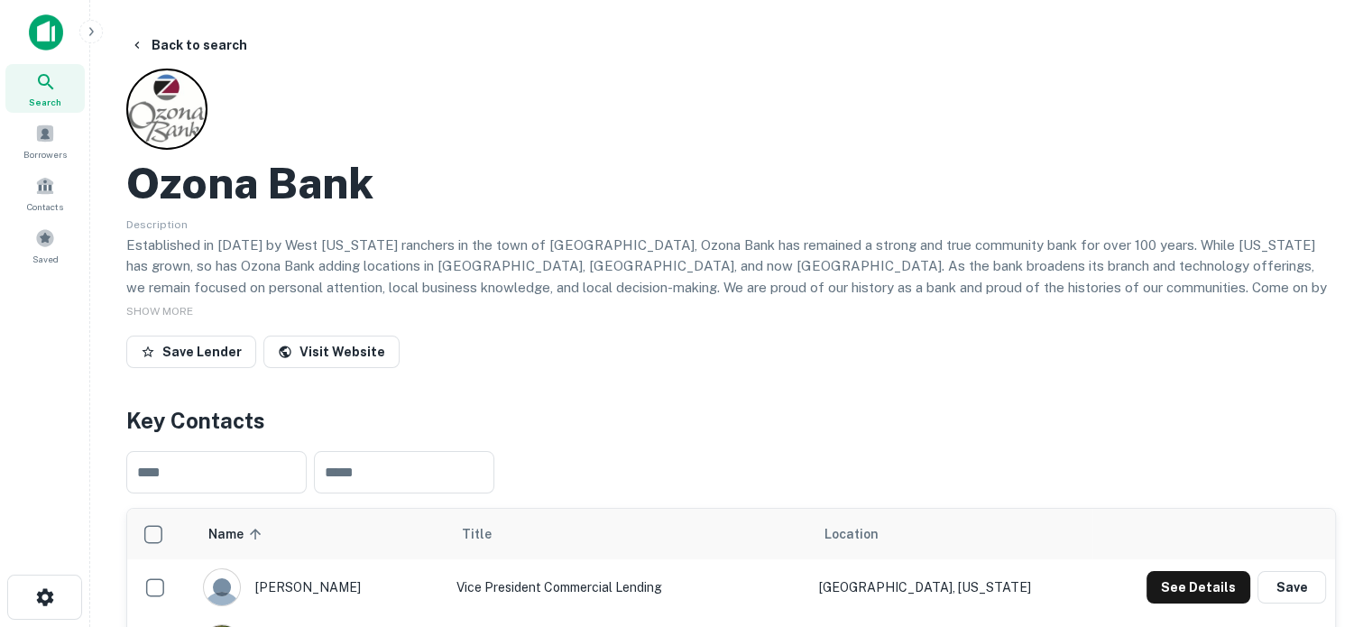
click at [401, 183] on div "Ozona Bank" at bounding box center [731, 183] width 1210 height 52
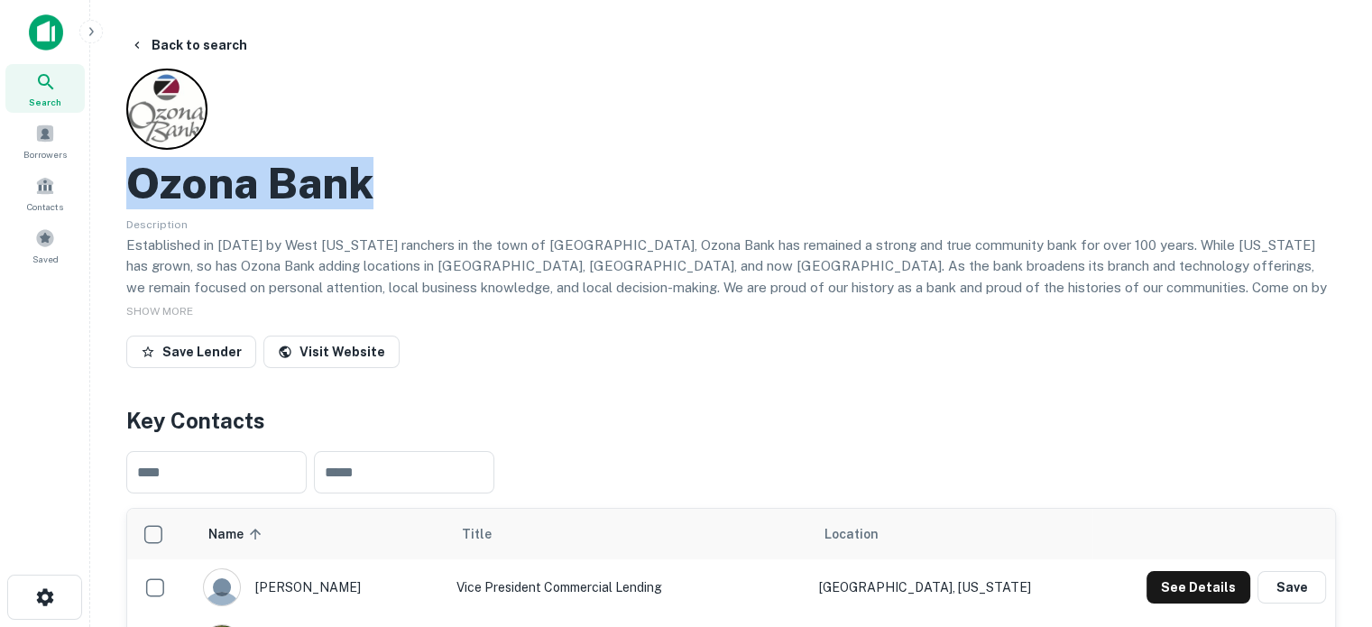
drag, startPoint x: 402, startPoint y: 183, endPoint x: 166, endPoint y: 187, distance: 235.5
click at [166, 187] on div "Ozona Bank" at bounding box center [731, 183] width 1210 height 52
copy h2 "Ozona Bank"
click at [41, 111] on div "Search" at bounding box center [44, 88] width 79 height 49
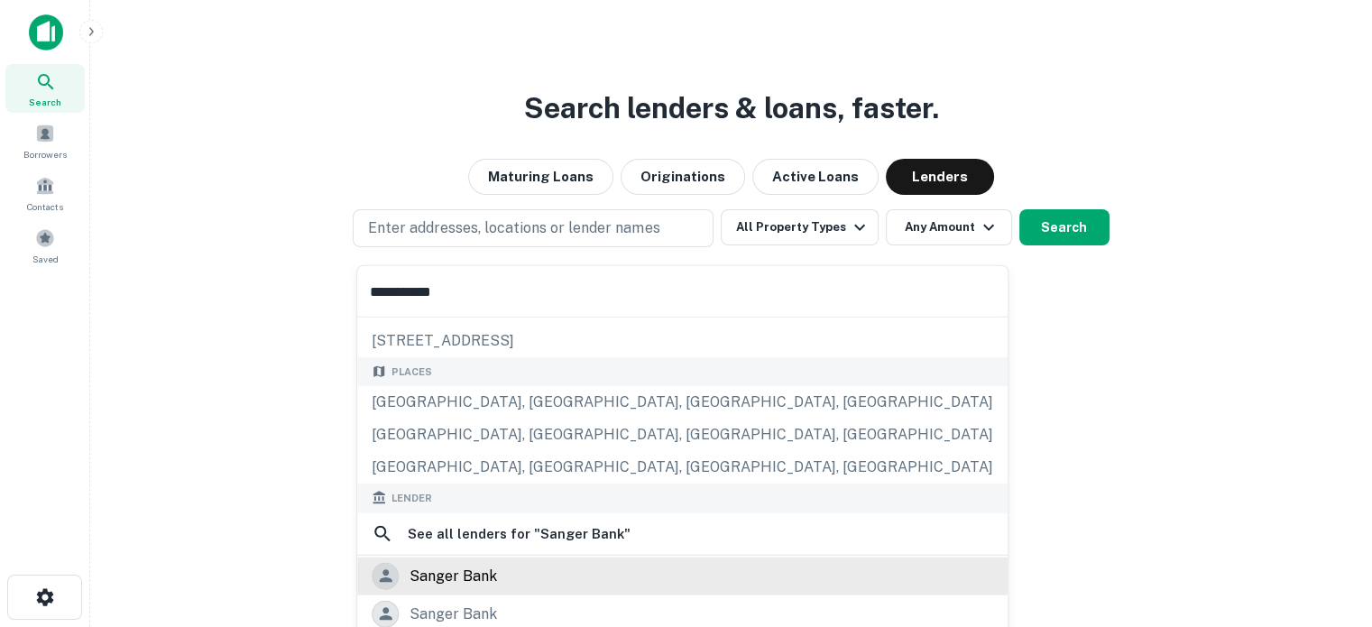
scroll to position [180, 0]
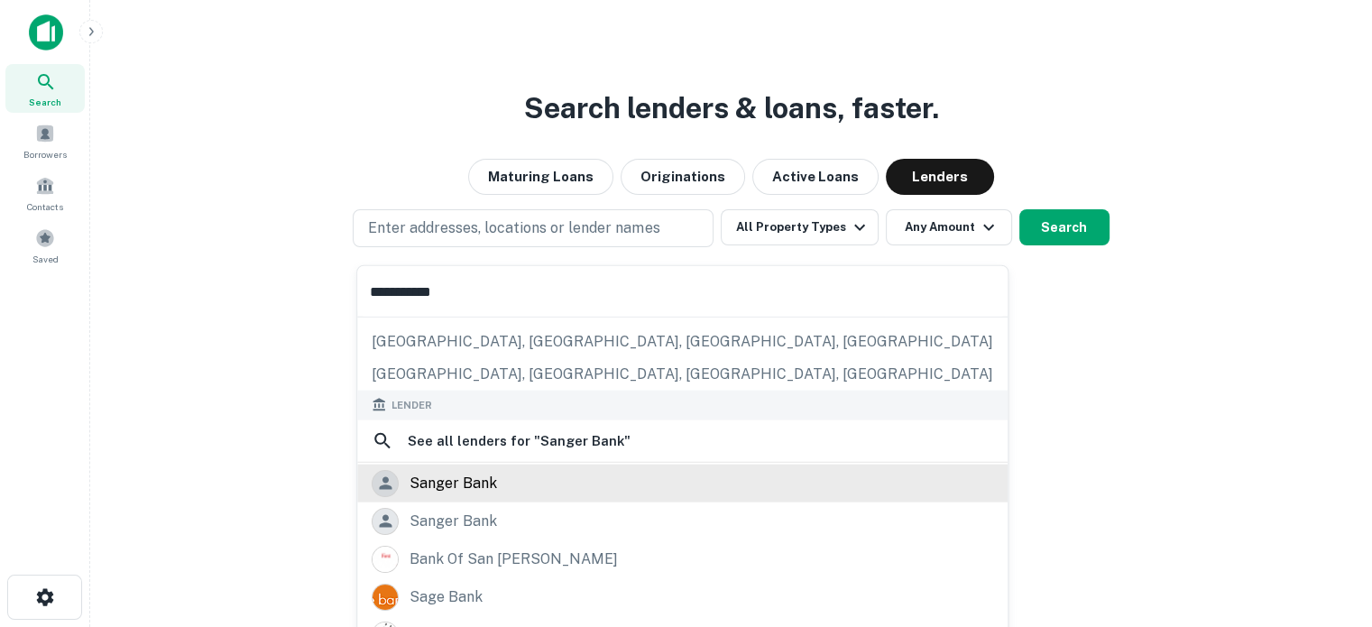
type input "**********"
click at [567, 485] on div "sanger bank" at bounding box center [683, 482] width 622 height 27
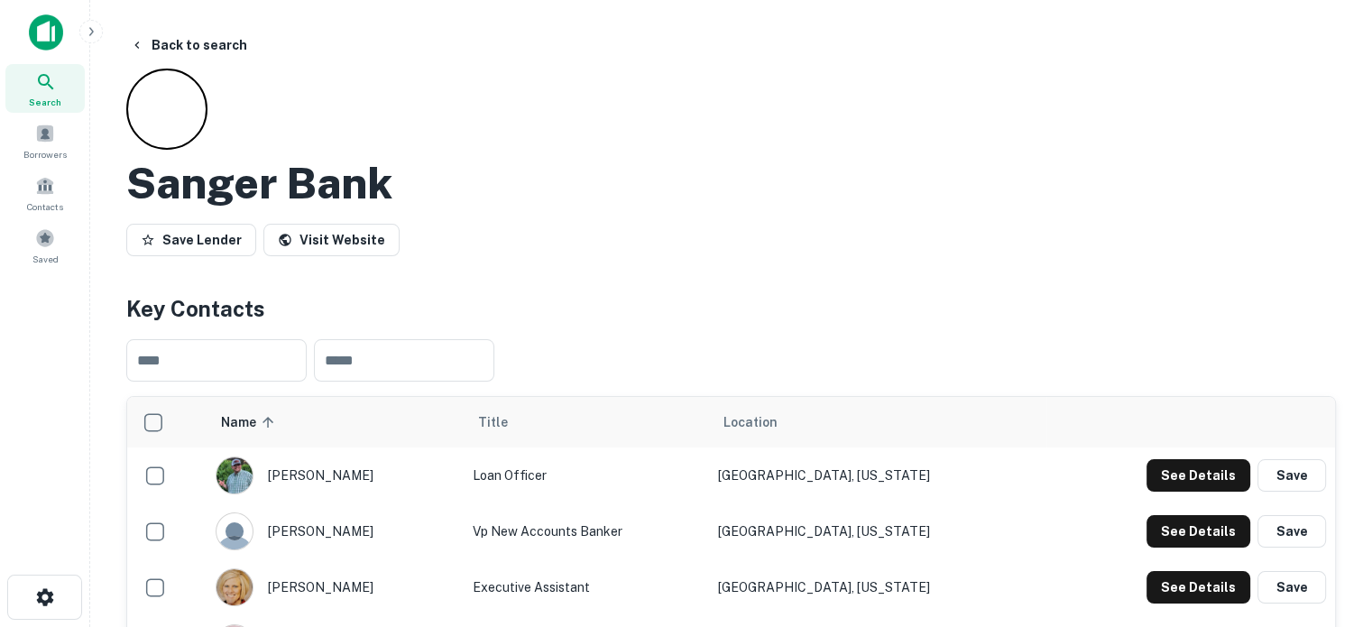
scroll to position [271, 0]
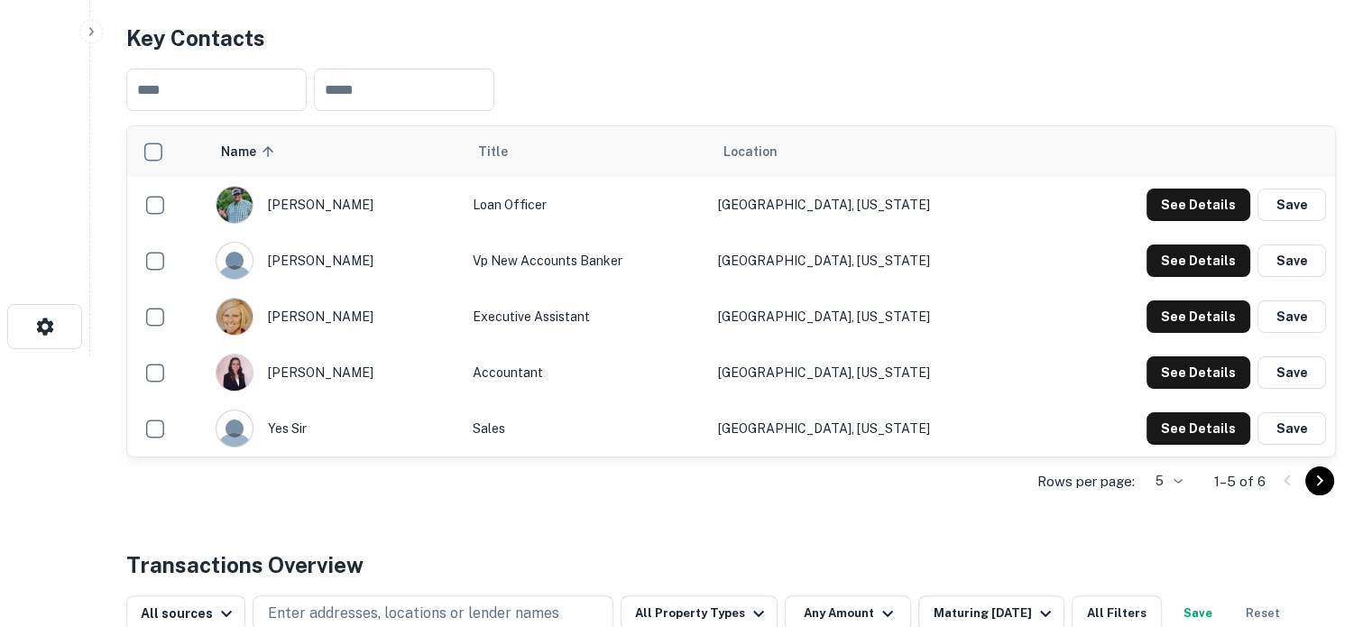
click at [1180, 356] on body "Search Borrowers Contacts Saved Back to search Sanger Bank Save Lender Visit We…" at bounding box center [686, 42] width 1372 height 627
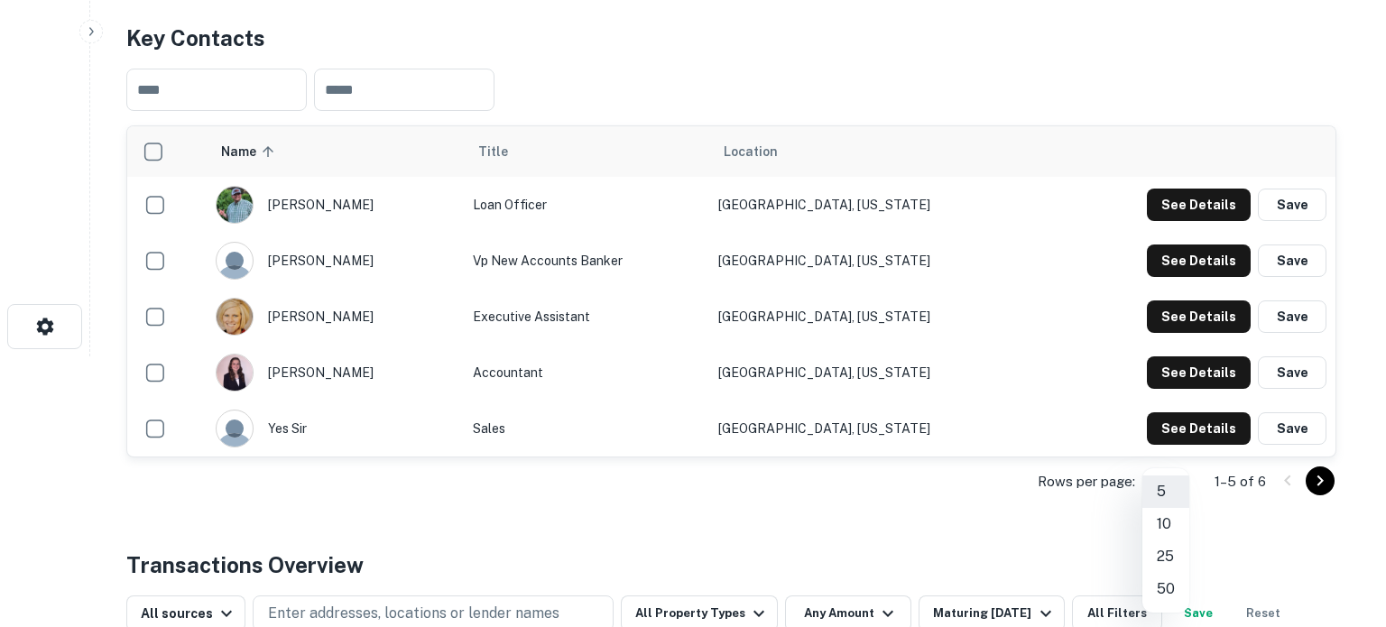
click at [668, 67] on div at bounding box center [693, 313] width 1386 height 627
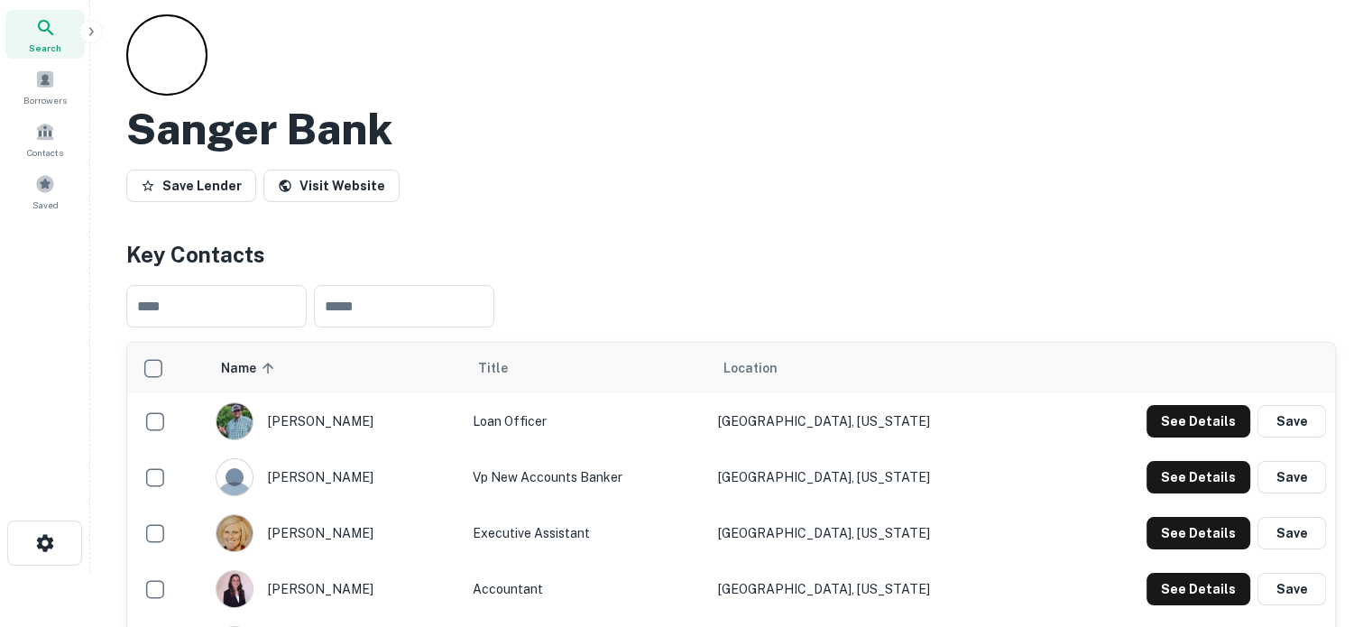
scroll to position [0, 0]
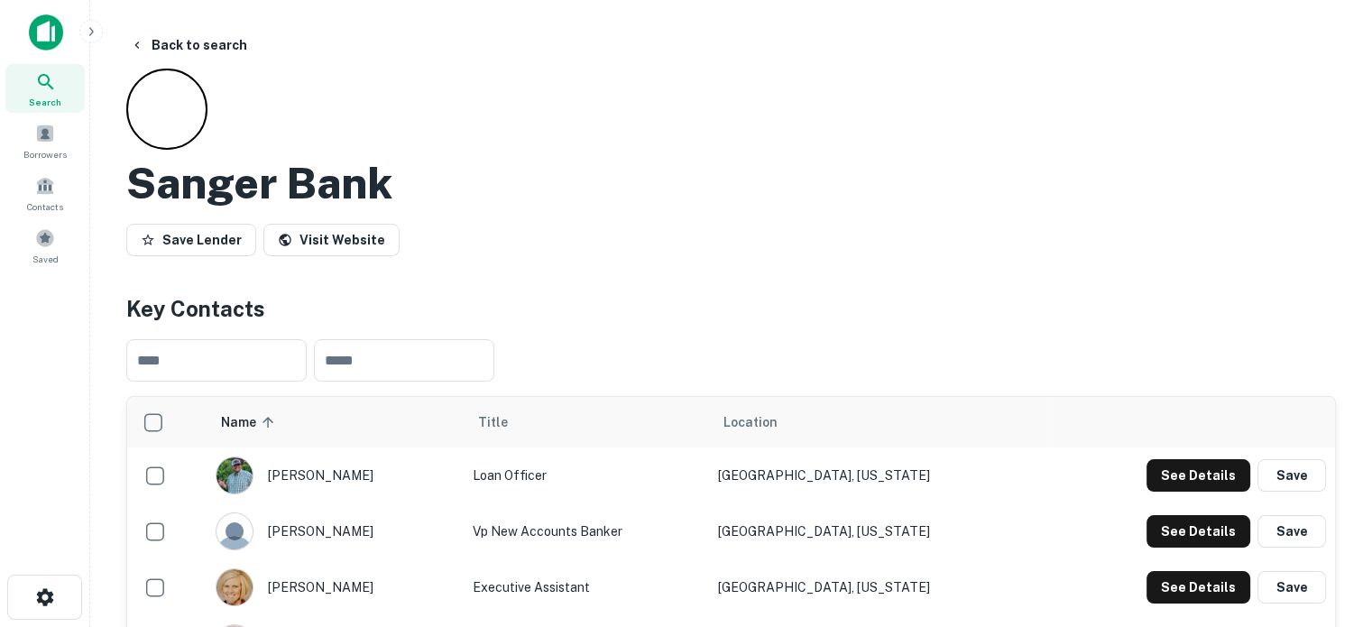
click at [60, 72] on div "Search" at bounding box center [44, 88] width 79 height 49
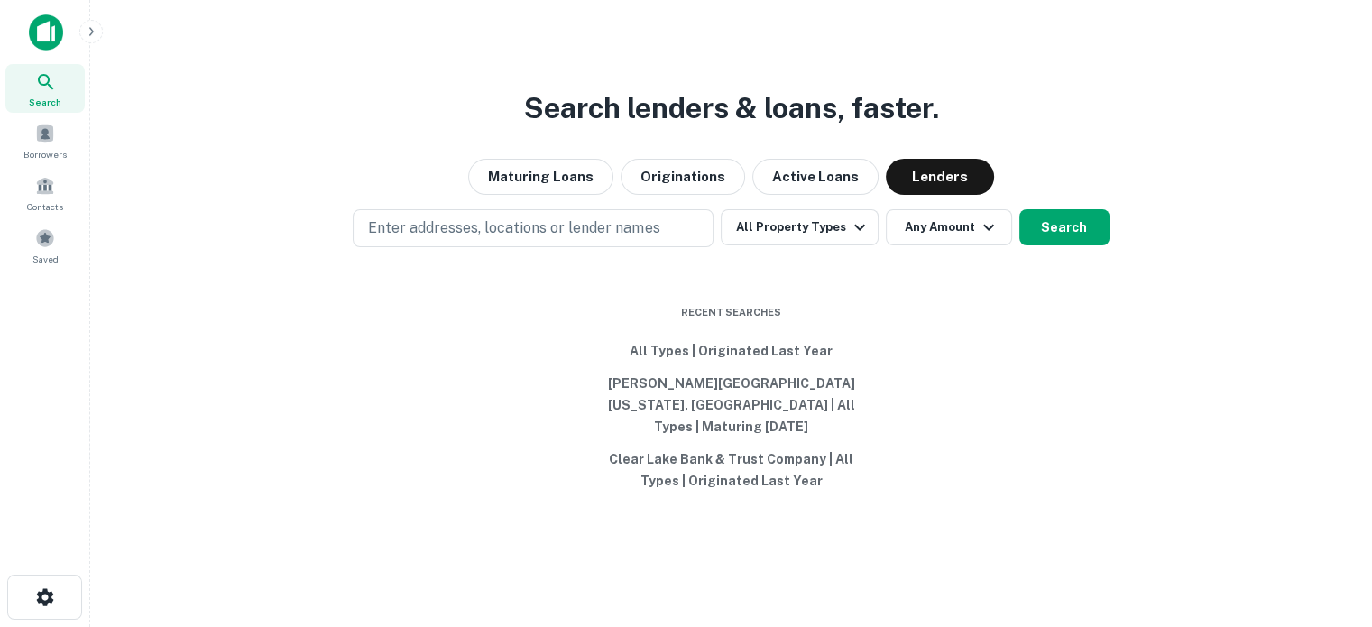
click at [672, 235] on button "Enter addresses, locations or lender names" at bounding box center [533, 228] width 361 height 38
click at [516, 292] on input "text" at bounding box center [536, 291] width 359 height 51
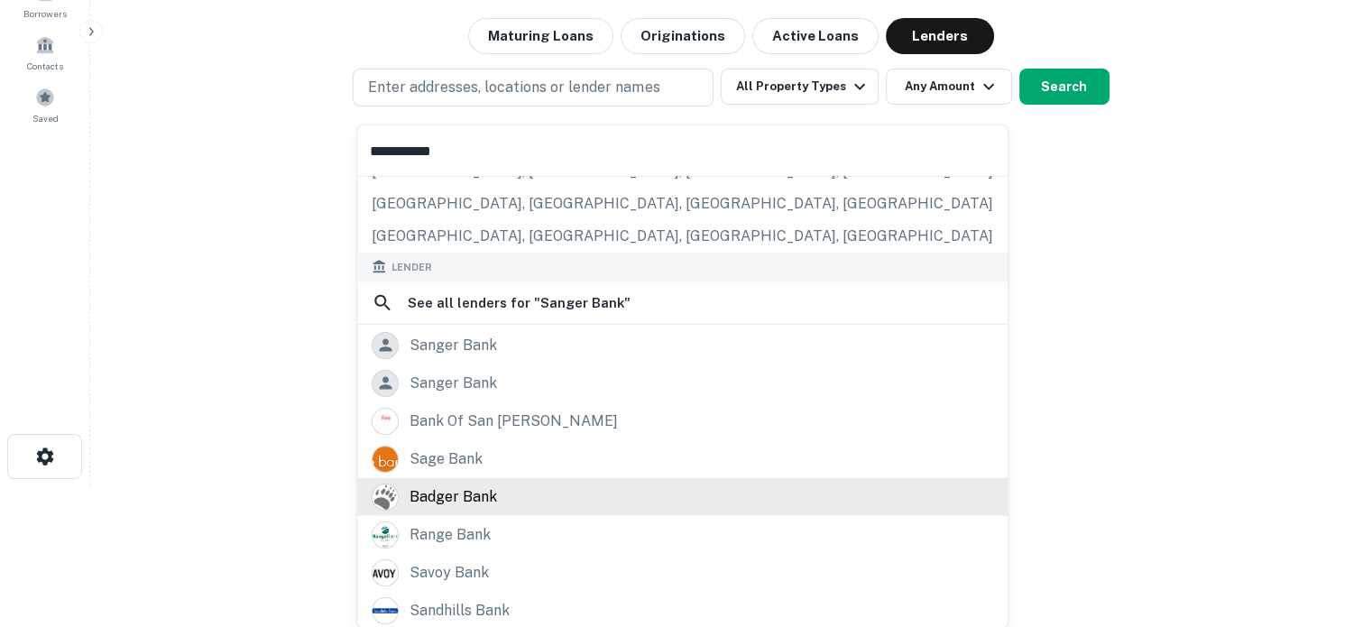
scroll to position [180, 0]
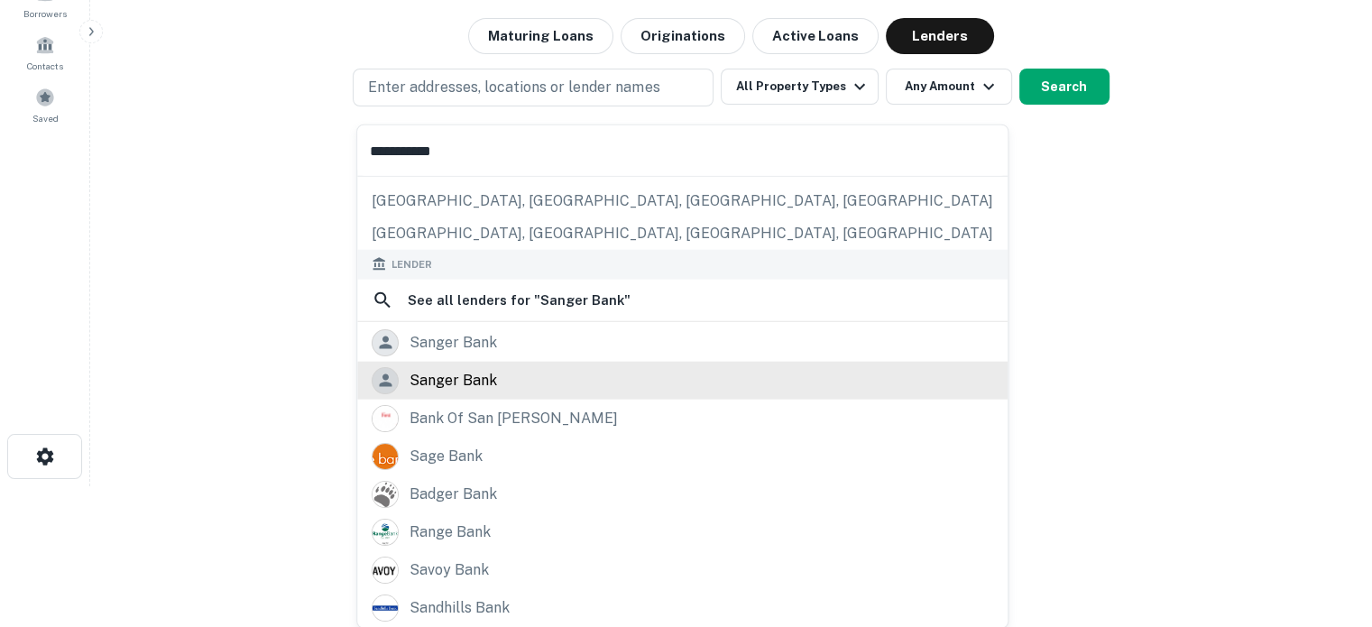
type input "**********"
click at [556, 385] on div "sanger bank" at bounding box center [683, 379] width 622 height 27
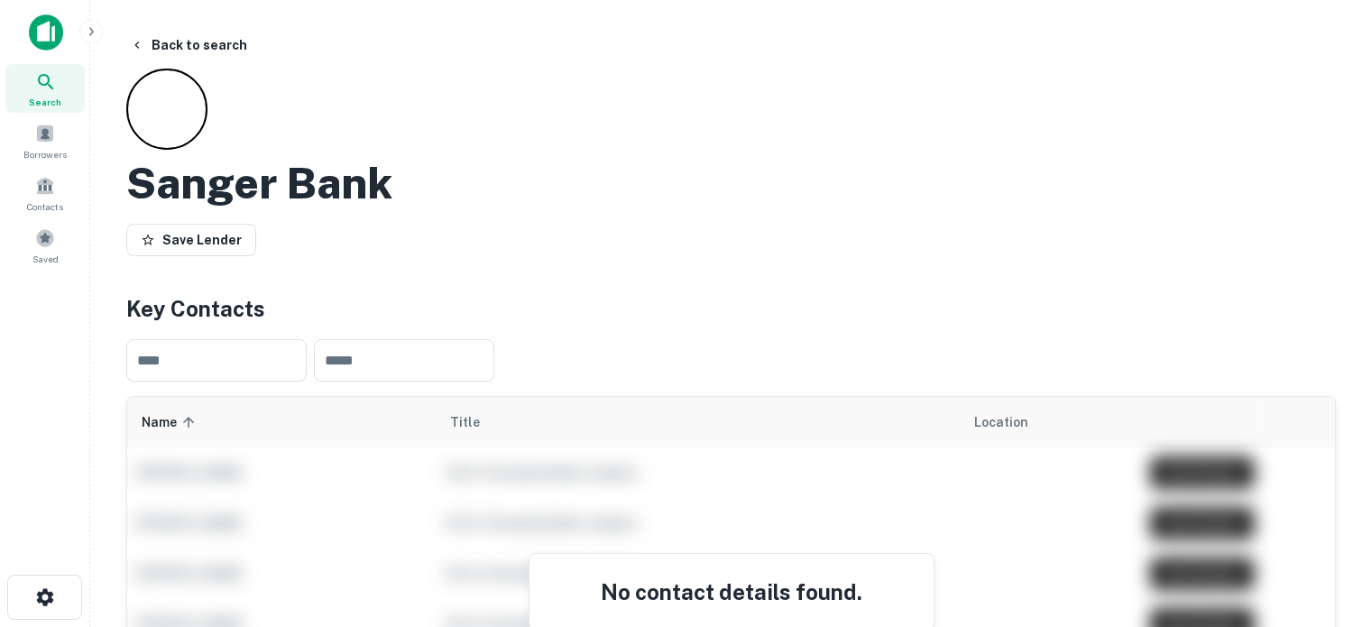
click at [51, 86] on icon at bounding box center [46, 82] width 22 height 22
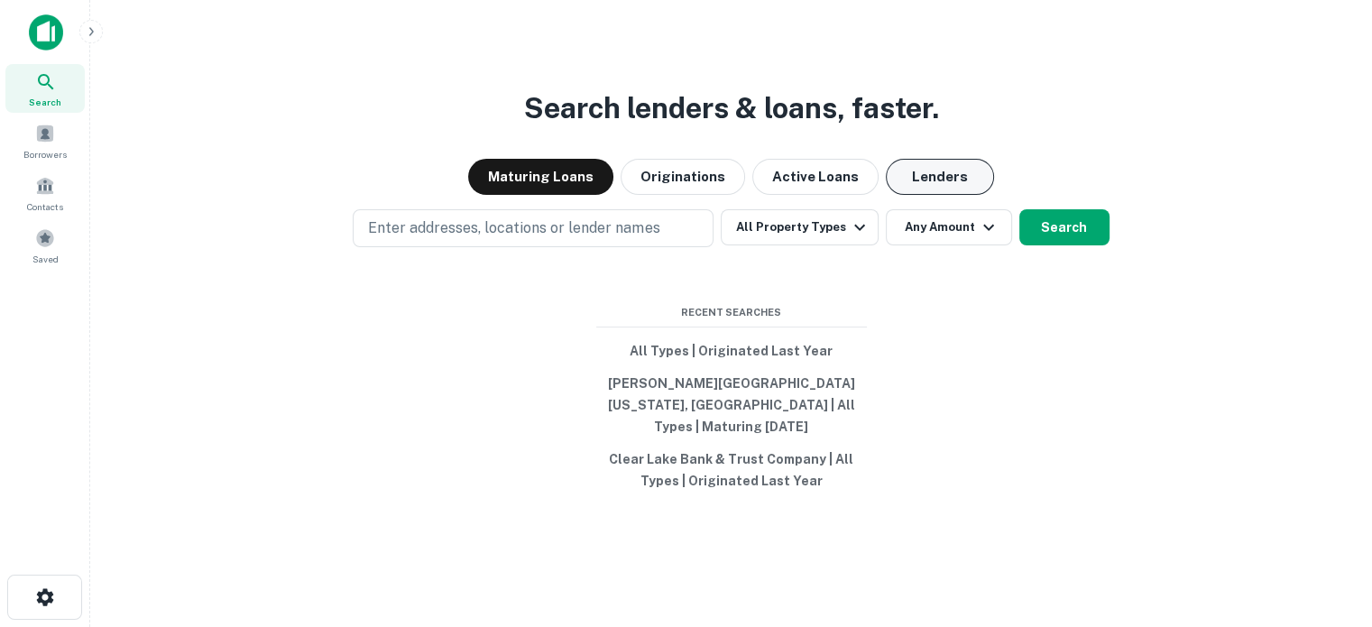
click at [919, 180] on button "Lenders" at bounding box center [940, 177] width 108 height 36
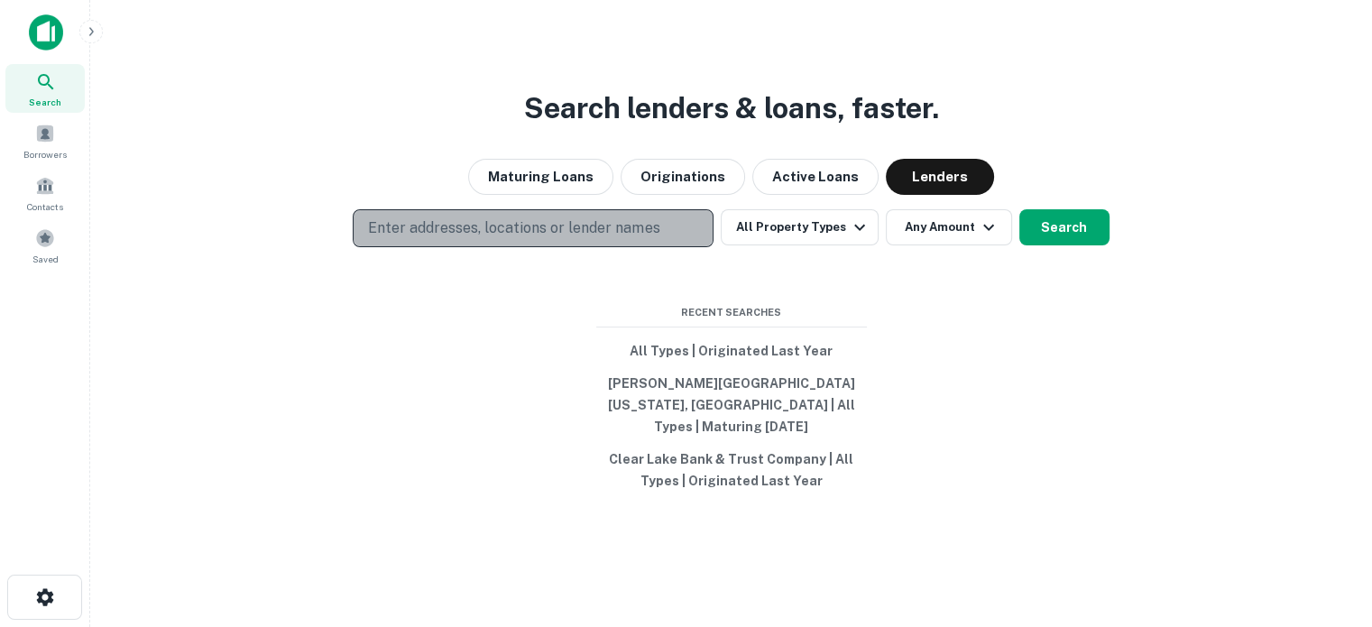
click at [610, 247] on button "Enter addresses, locations or lender names" at bounding box center [533, 228] width 361 height 38
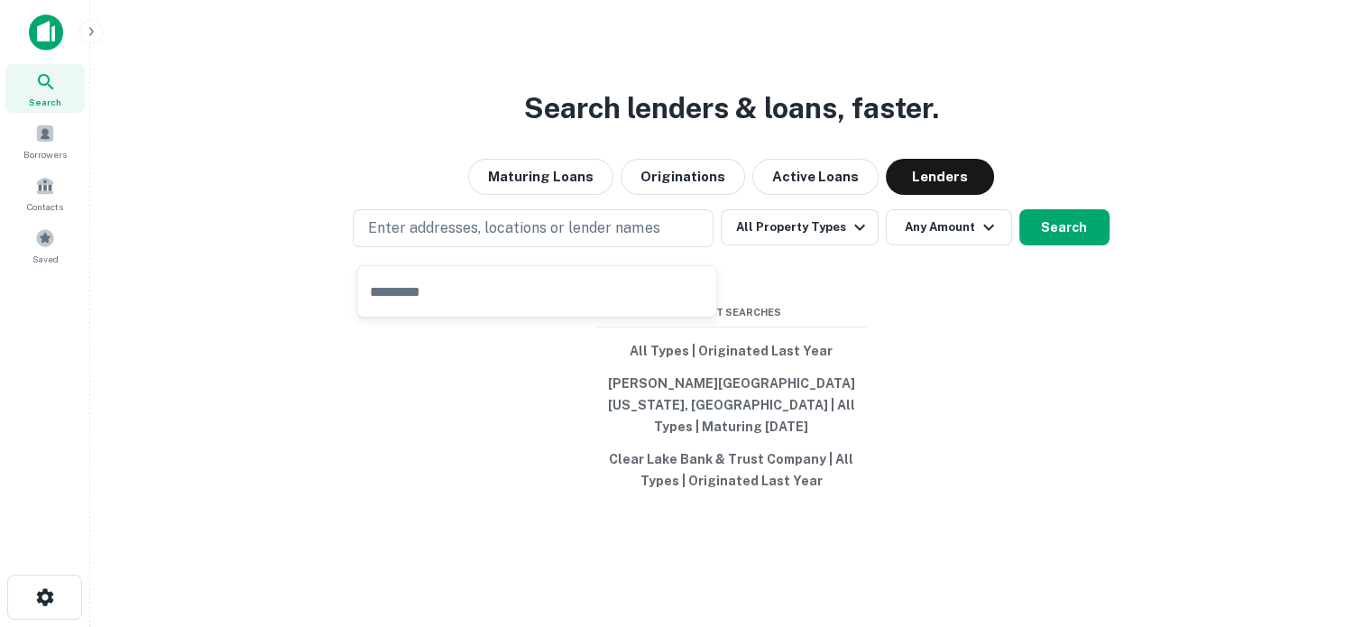
click at [553, 288] on input "text" at bounding box center [536, 291] width 359 height 51
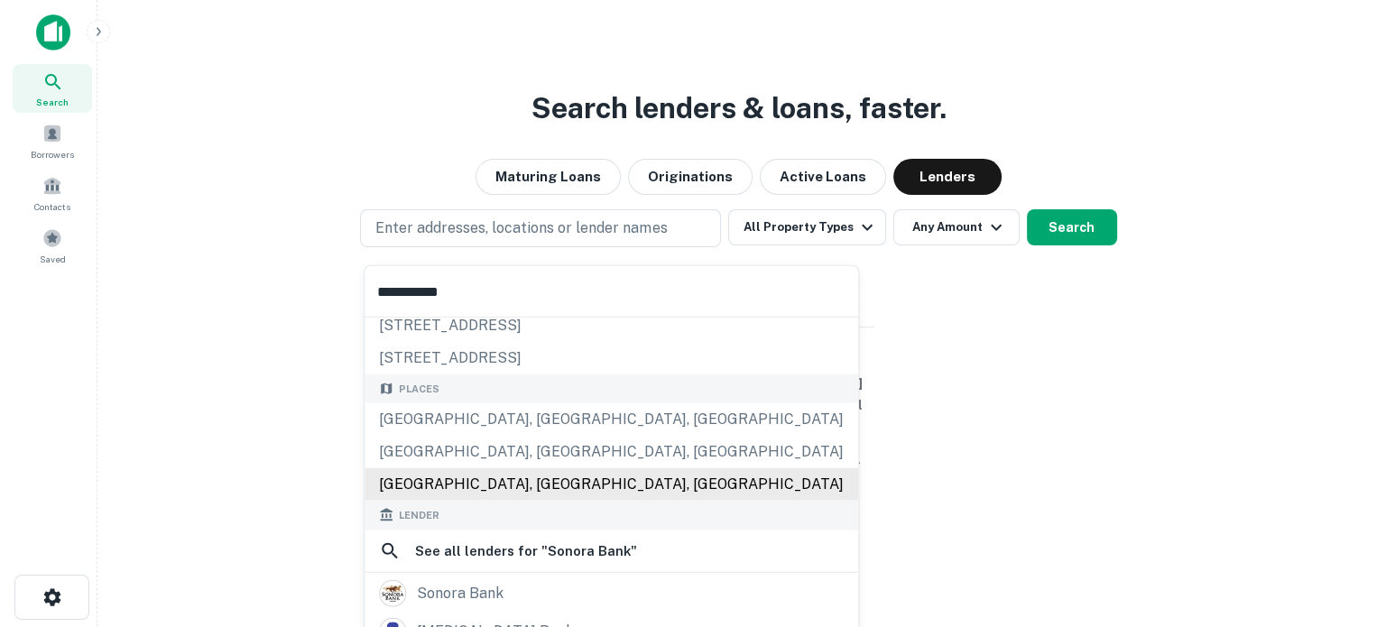
scroll to position [180, 0]
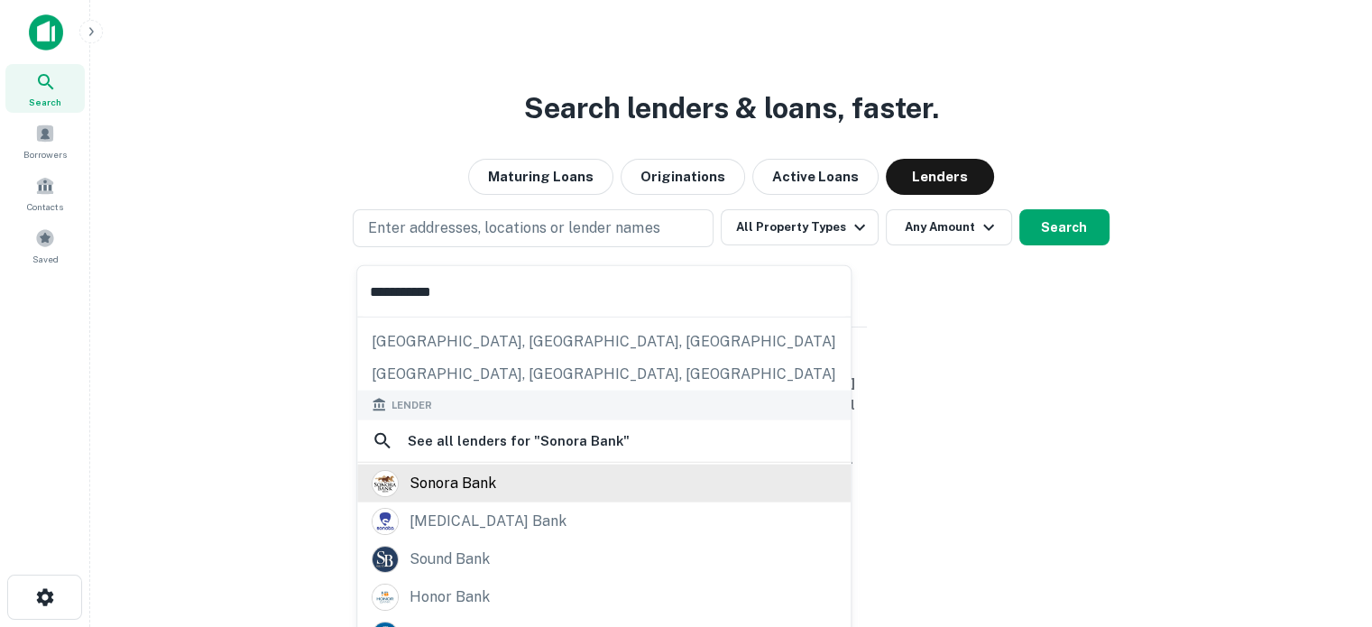
type input "**********"
click at [497, 486] on div "sonora bank" at bounding box center [604, 482] width 465 height 27
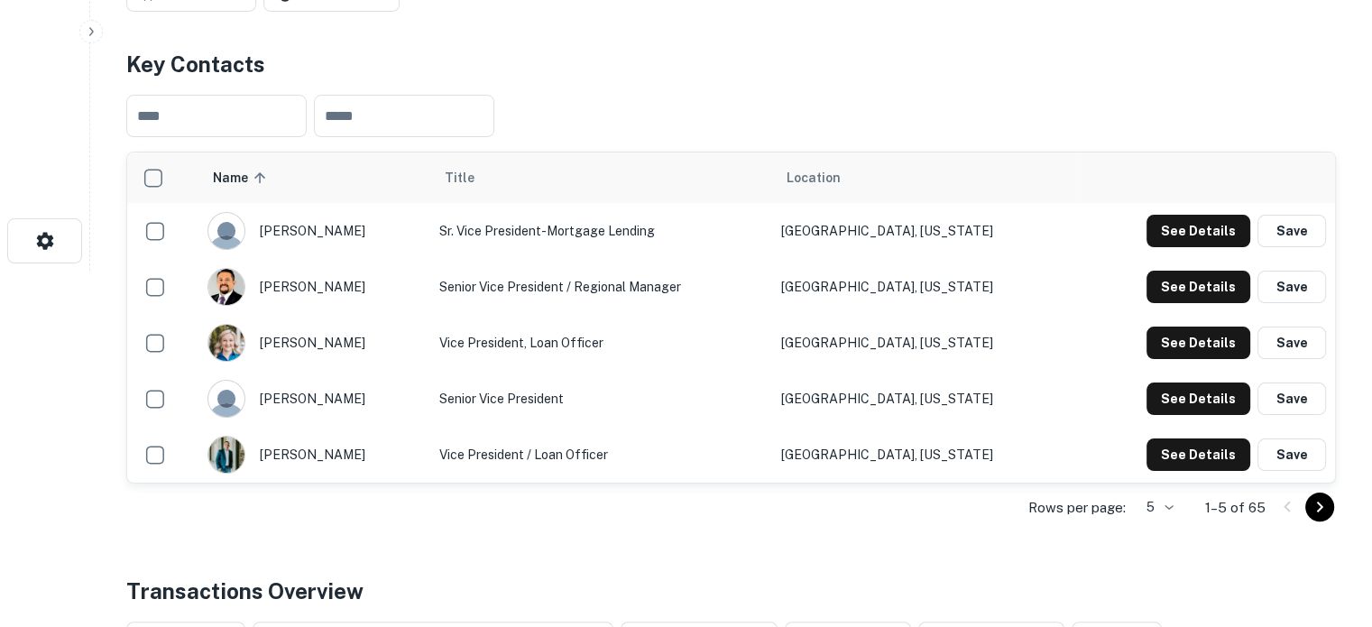
scroll to position [451, 0]
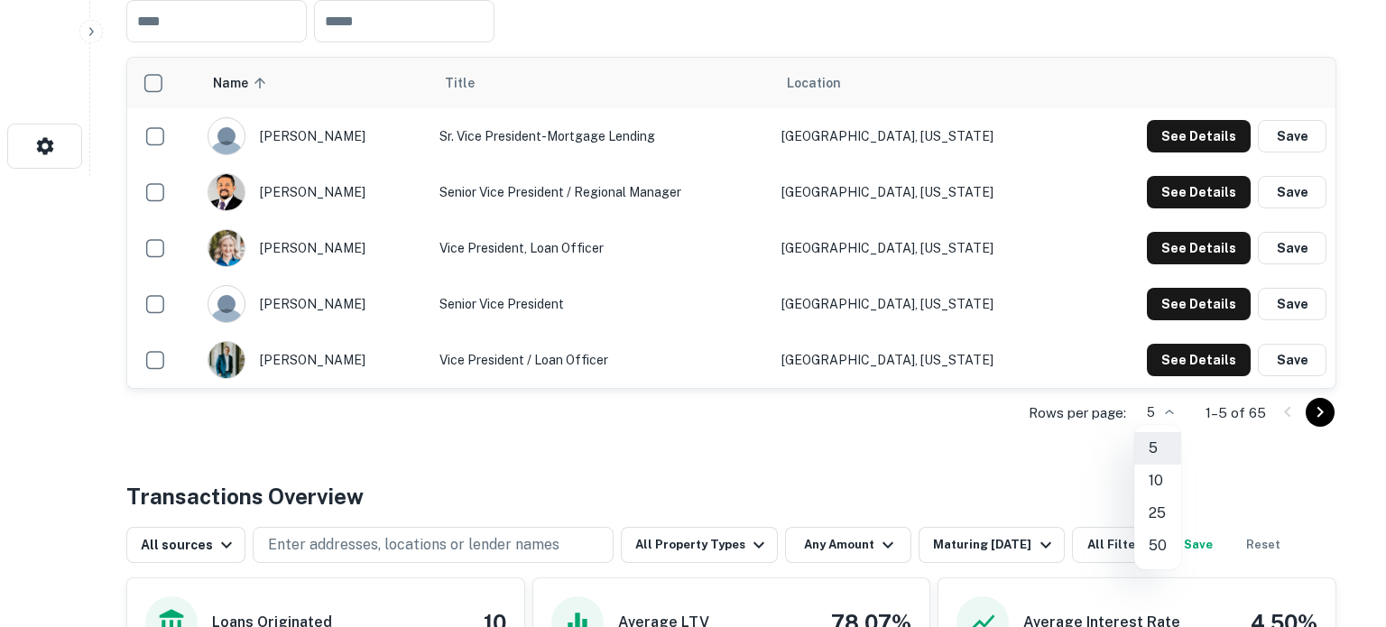
click at [1157, 537] on li "50" at bounding box center [1157, 546] width 47 height 32
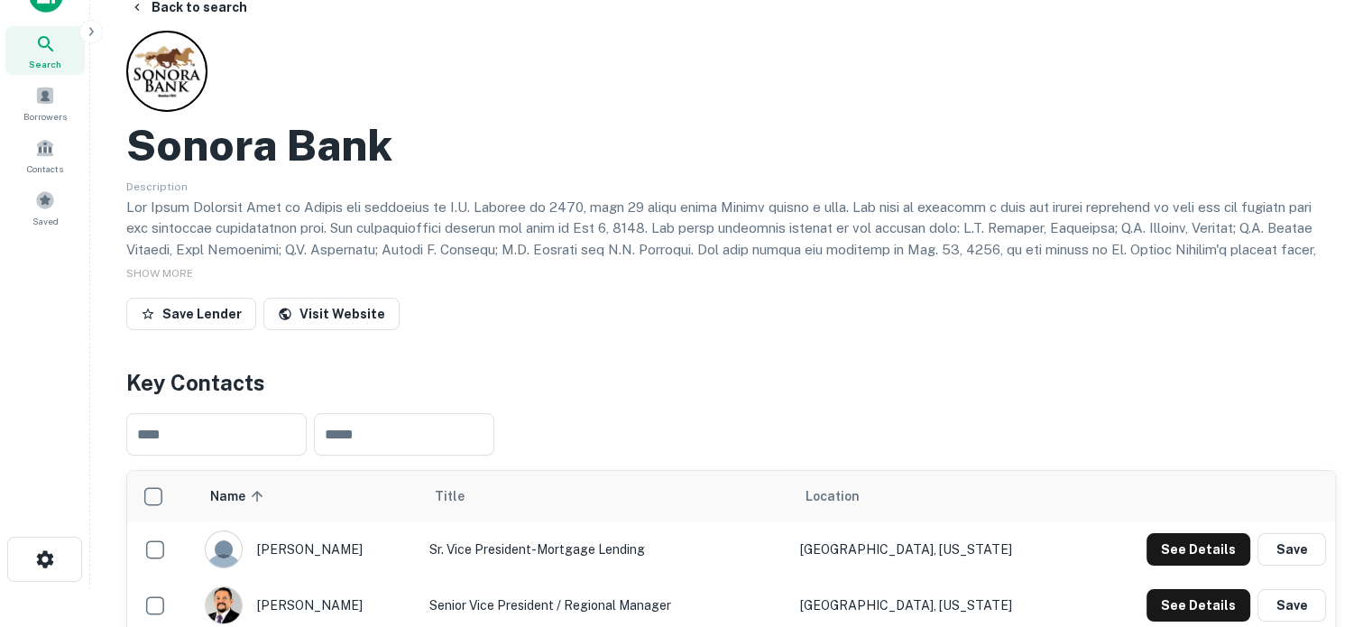
scroll to position [0, 0]
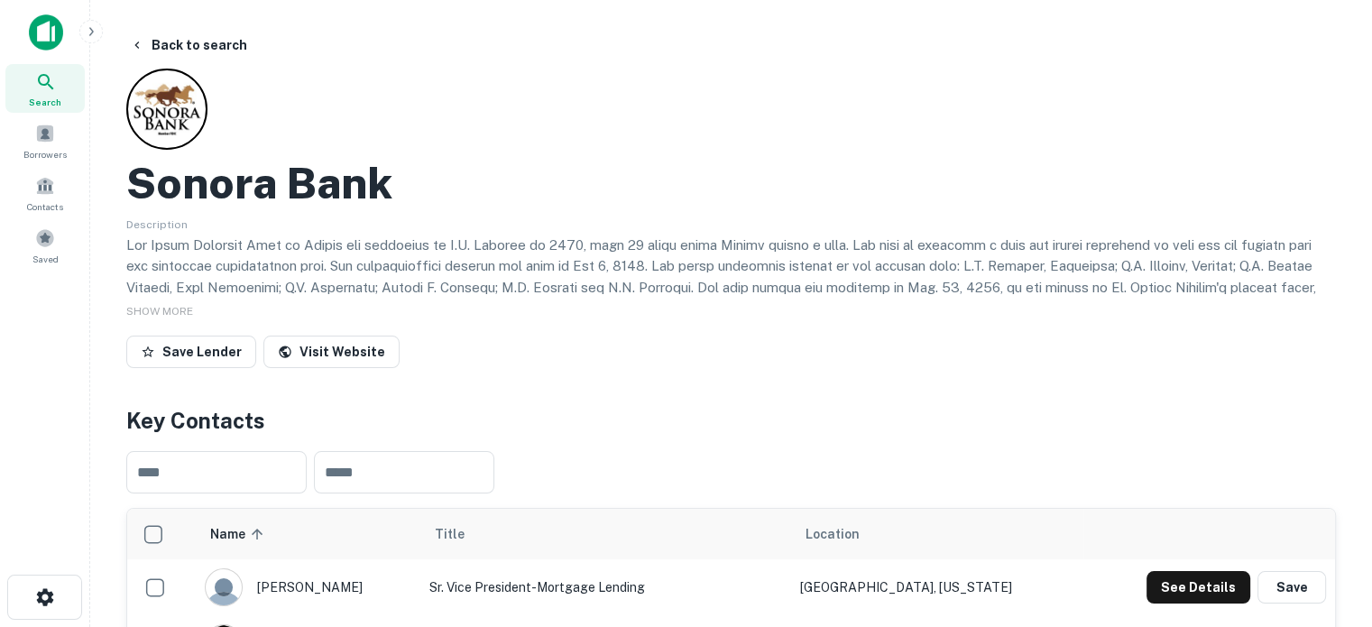
click at [49, 100] on span "Search" at bounding box center [45, 102] width 32 height 14
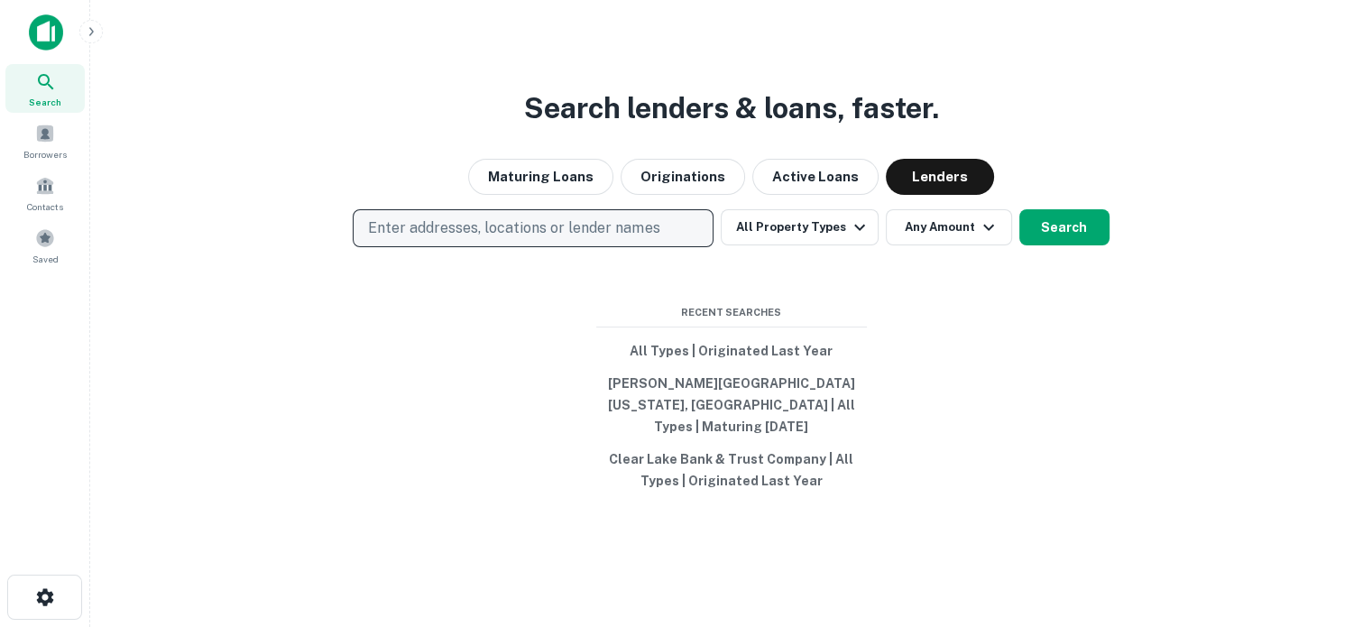
click at [591, 239] on p "Enter addresses, locations or lender names" at bounding box center [513, 228] width 291 height 22
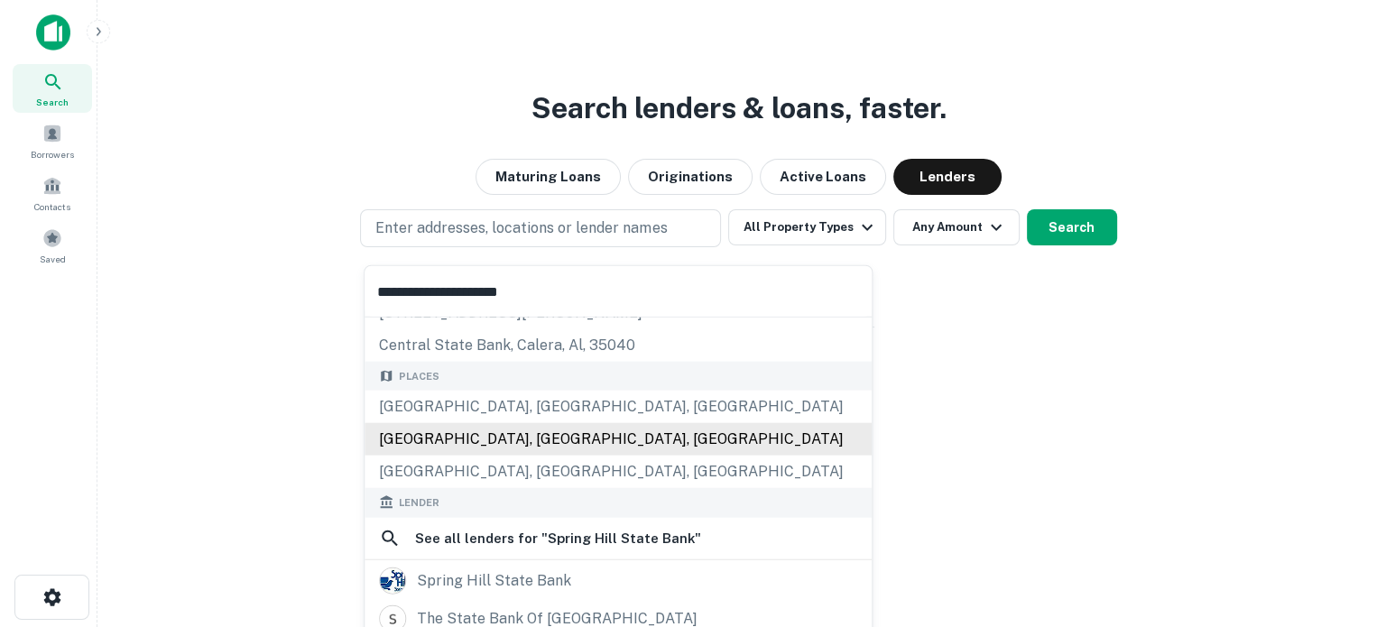
scroll to position [180, 0]
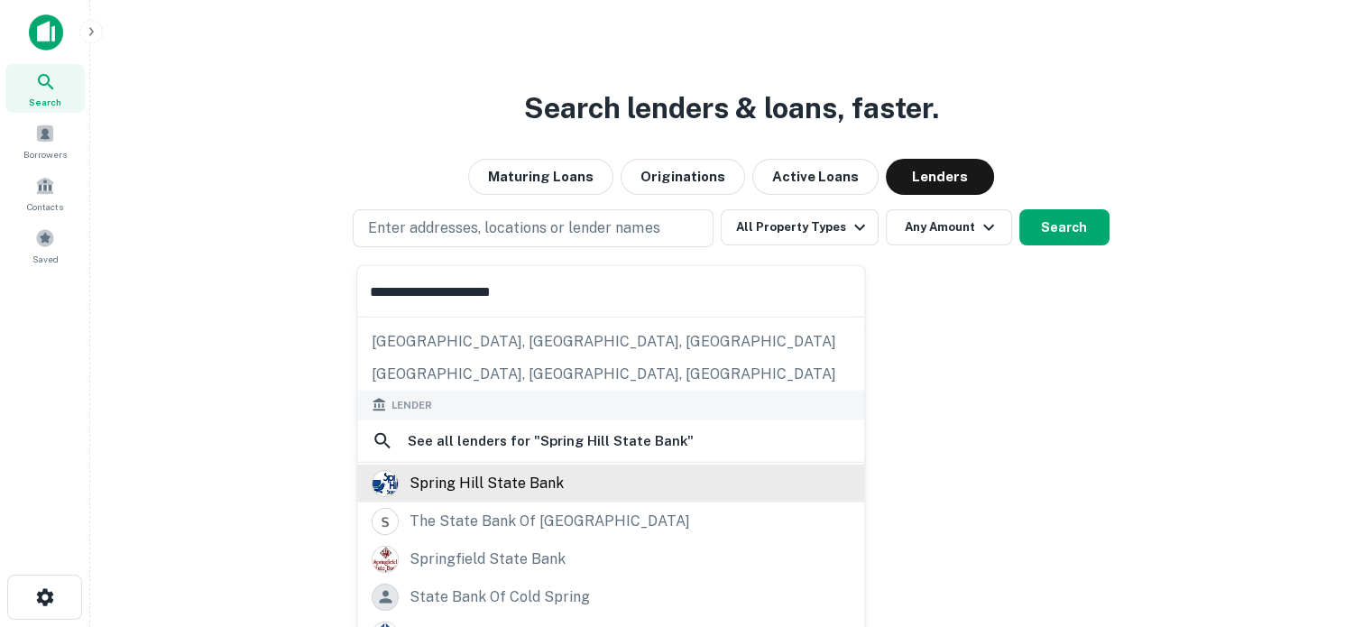
type input "**********"
click at [556, 485] on div "spring hill state bank" at bounding box center [487, 482] width 154 height 27
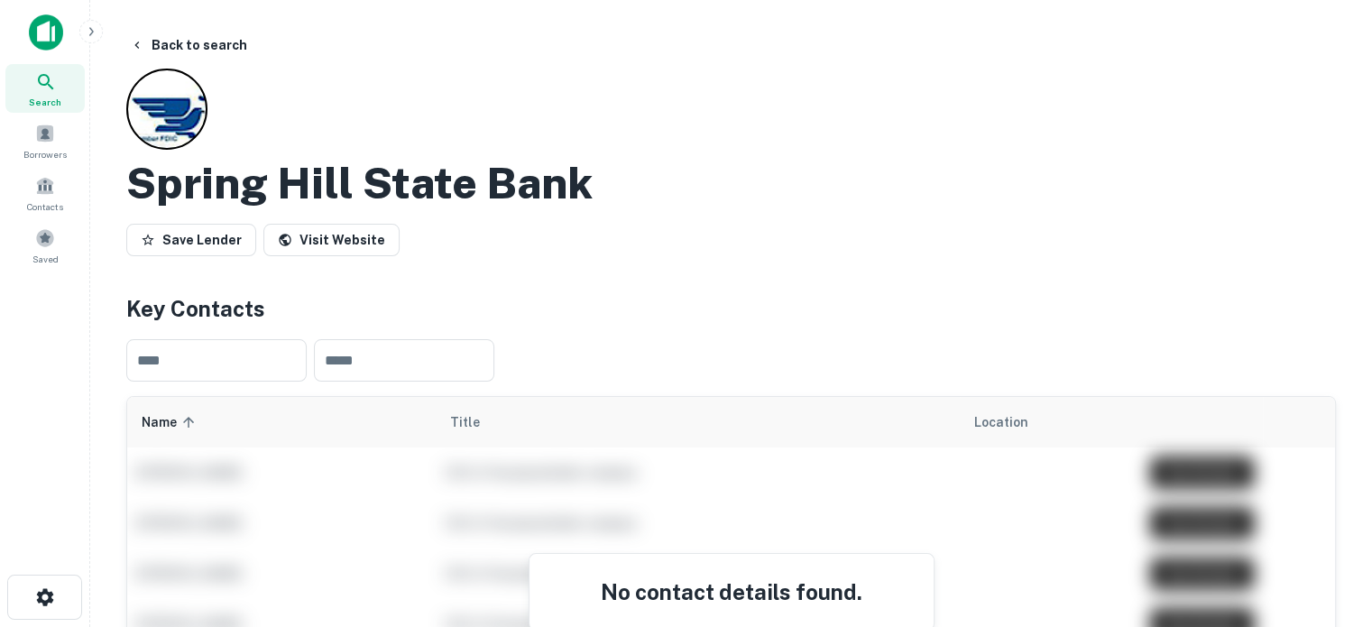
drag, startPoint x: 52, startPoint y: 93, endPoint x: 65, endPoint y: 94, distance: 12.7
click at [54, 93] on div "Search" at bounding box center [44, 88] width 79 height 49
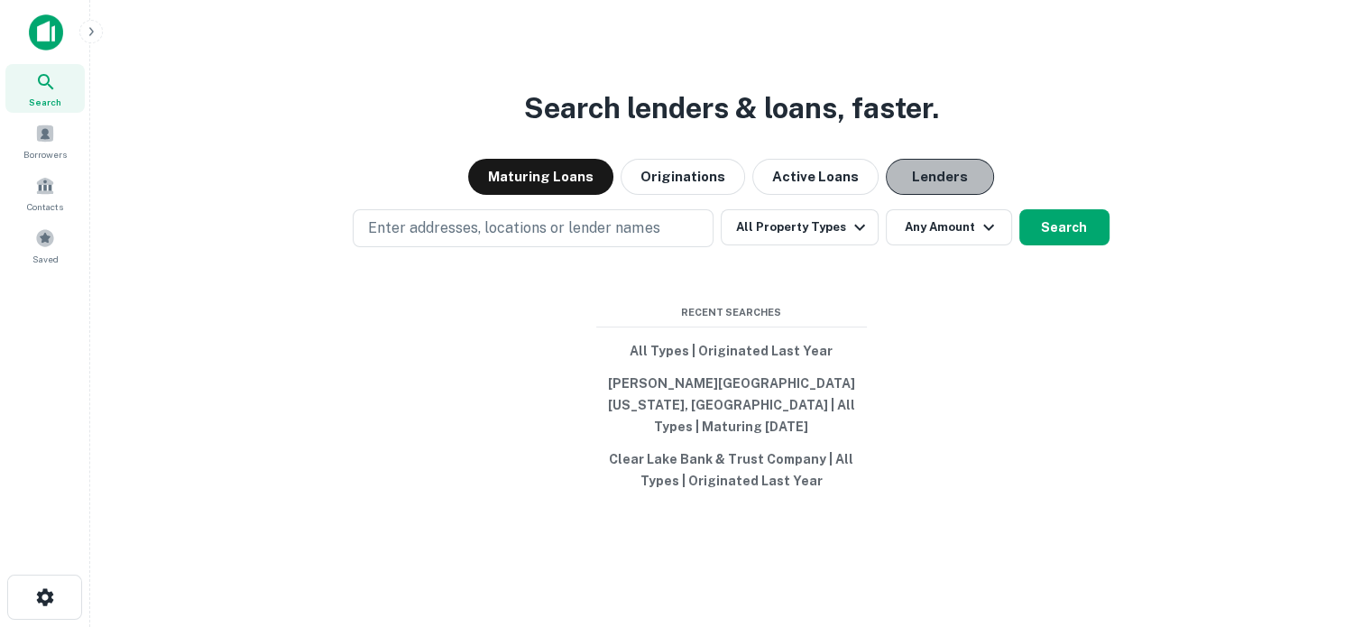
click at [937, 195] on button "Lenders" at bounding box center [940, 177] width 108 height 36
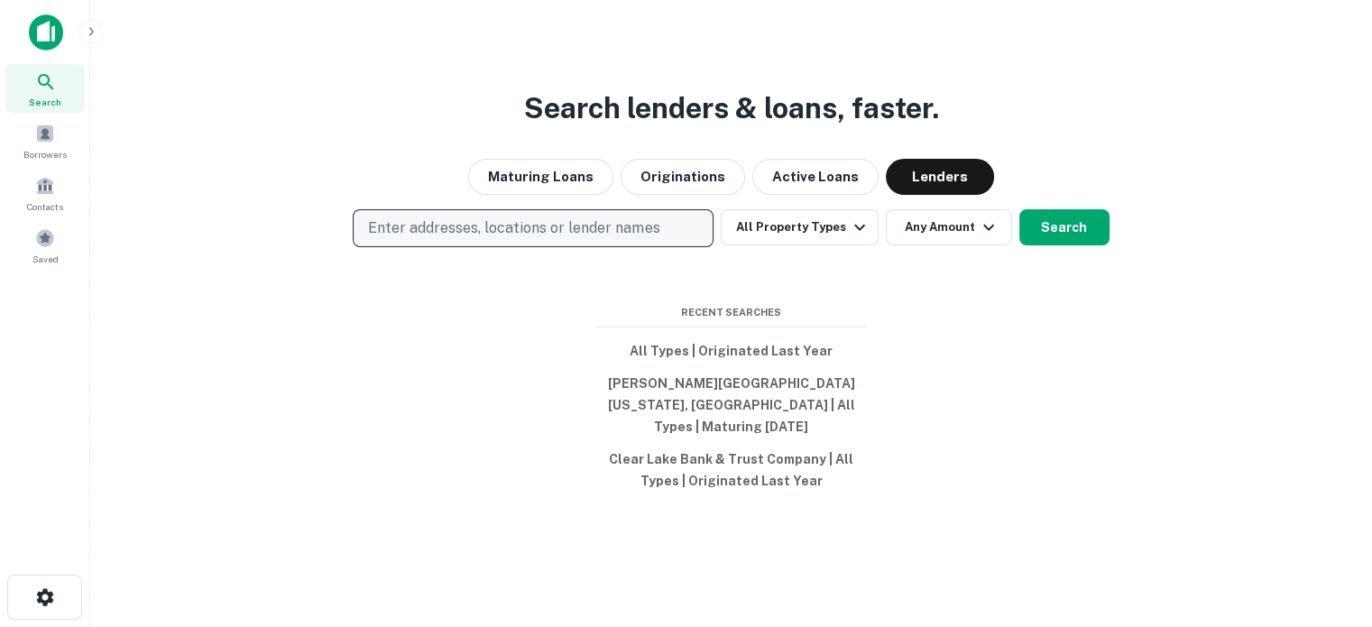
click at [613, 235] on p "Enter addresses, locations or lender names" at bounding box center [513, 228] width 291 height 22
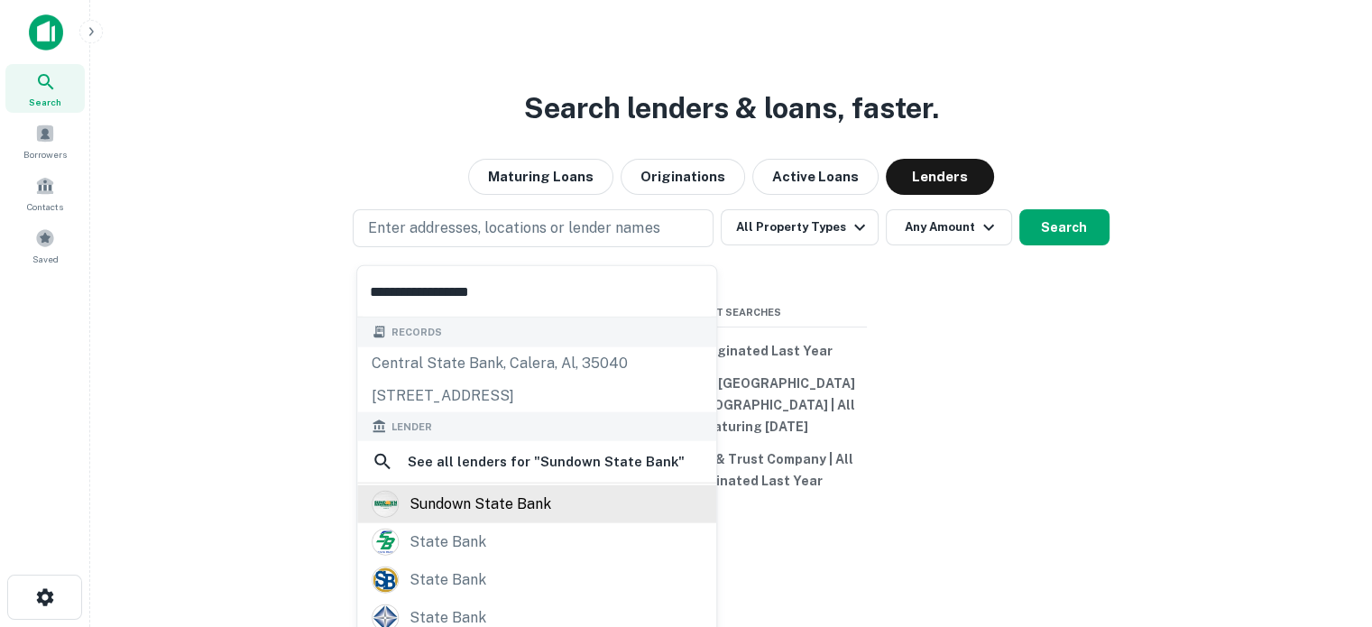
type input "**********"
click at [589, 494] on div "sundown state bank" at bounding box center [537, 504] width 330 height 27
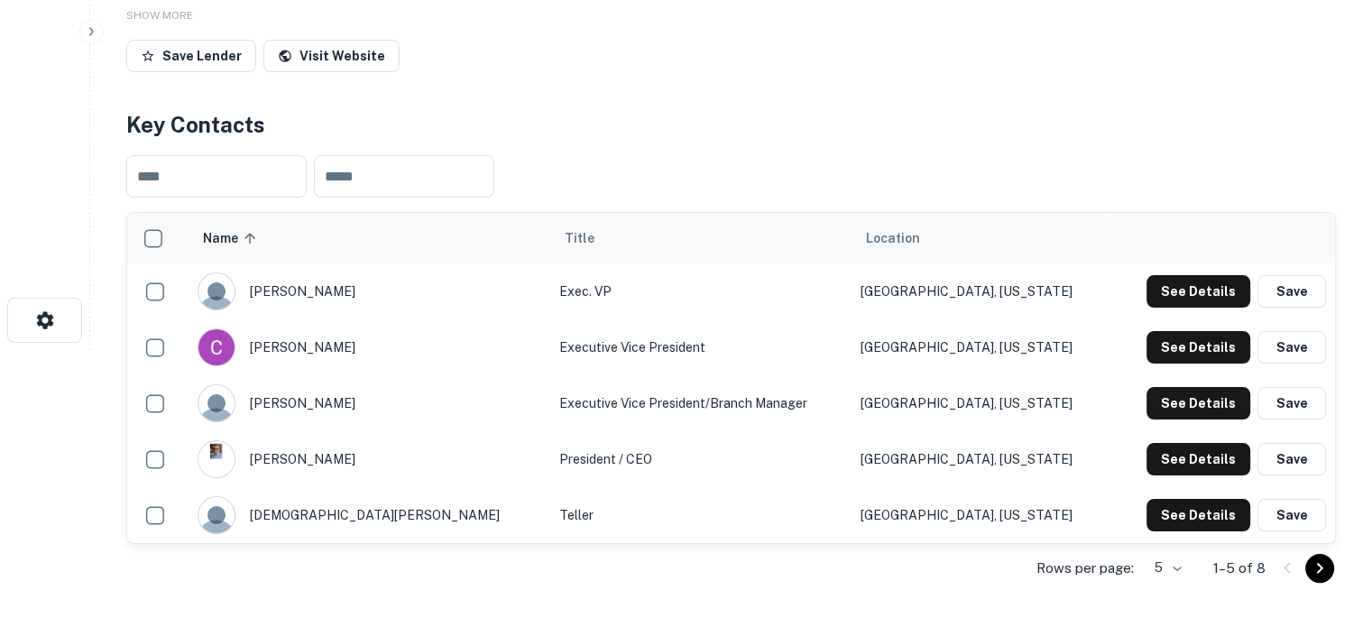
scroll to position [451, 0]
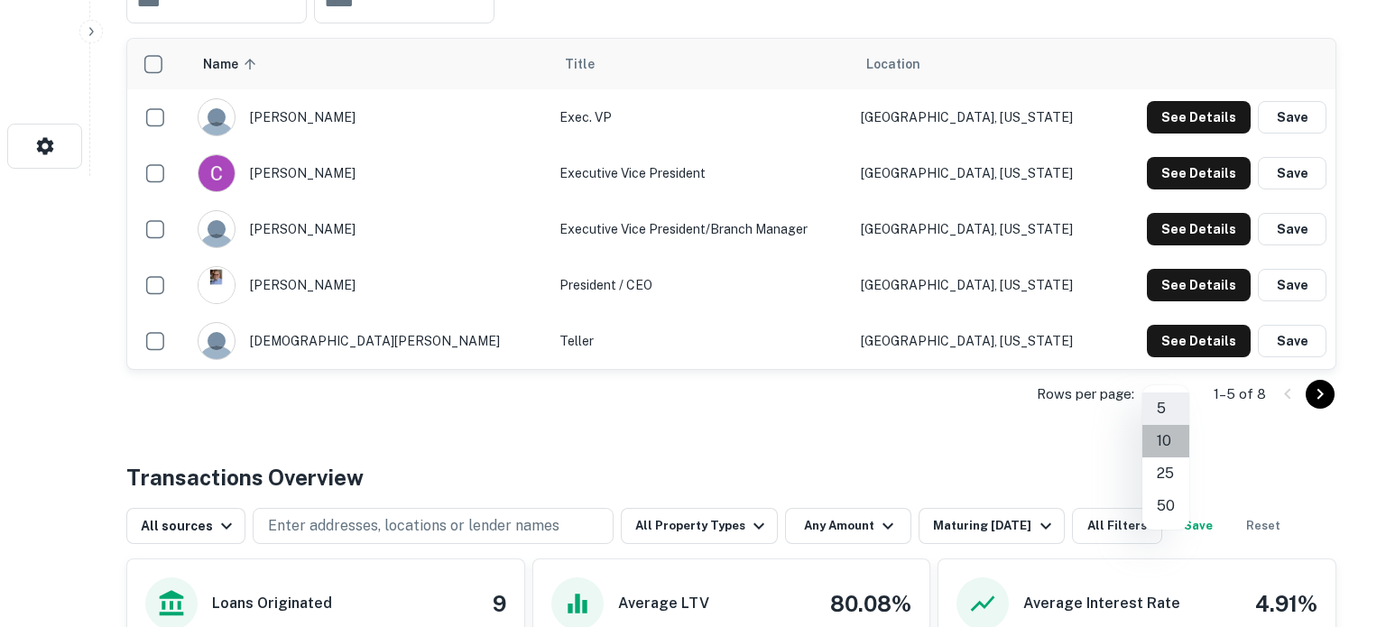
click at [1165, 434] on li "10" at bounding box center [1165, 441] width 47 height 32
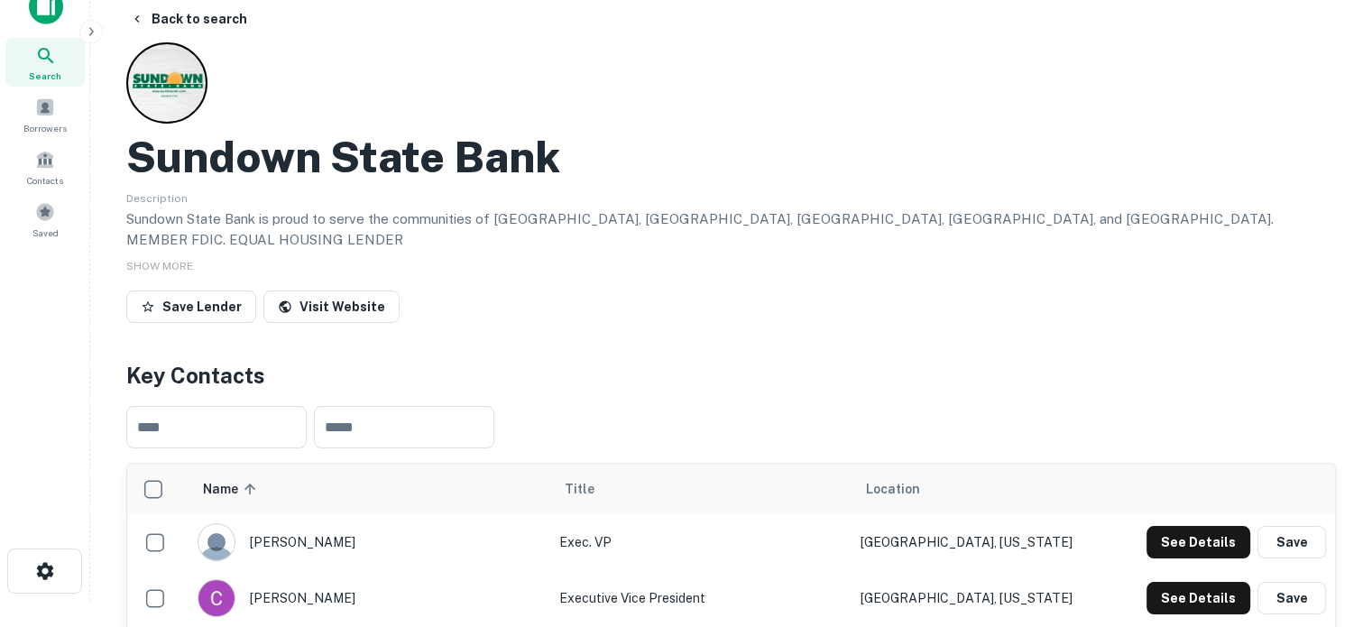
scroll to position [0, 0]
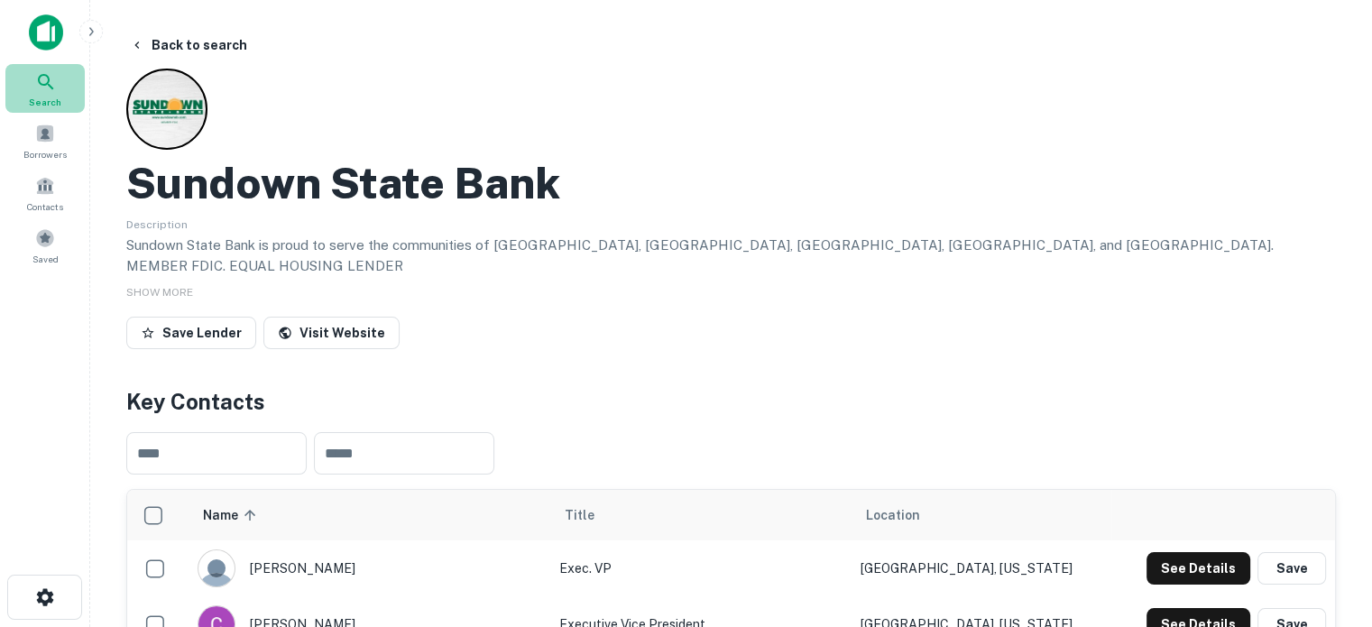
click at [74, 96] on div "Search" at bounding box center [44, 88] width 79 height 49
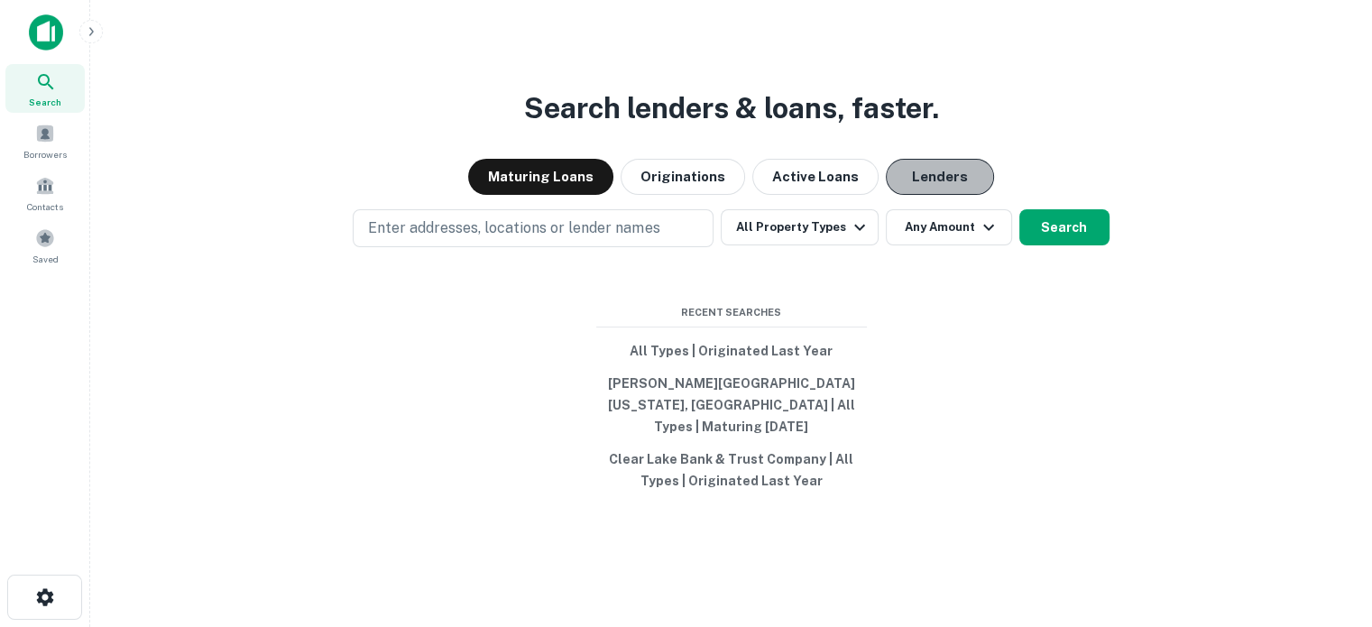
click at [959, 180] on button "Lenders" at bounding box center [940, 177] width 108 height 36
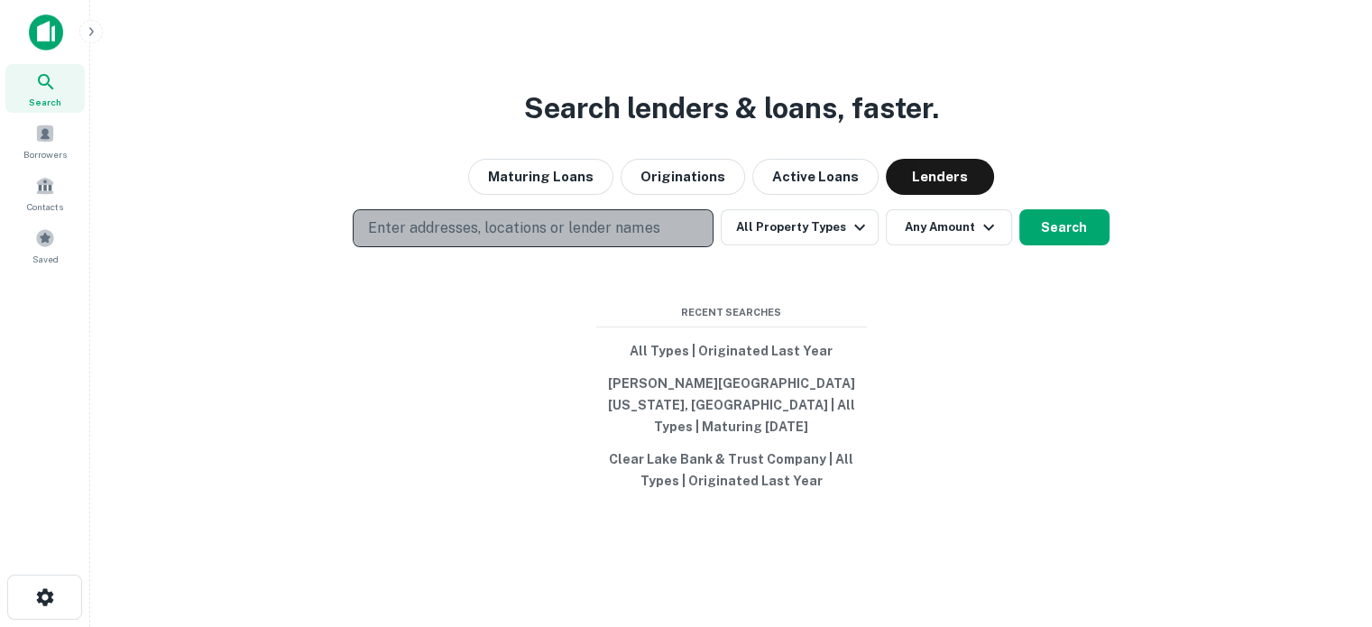
click at [663, 242] on button "Enter addresses, locations or lender names" at bounding box center [533, 228] width 361 height 38
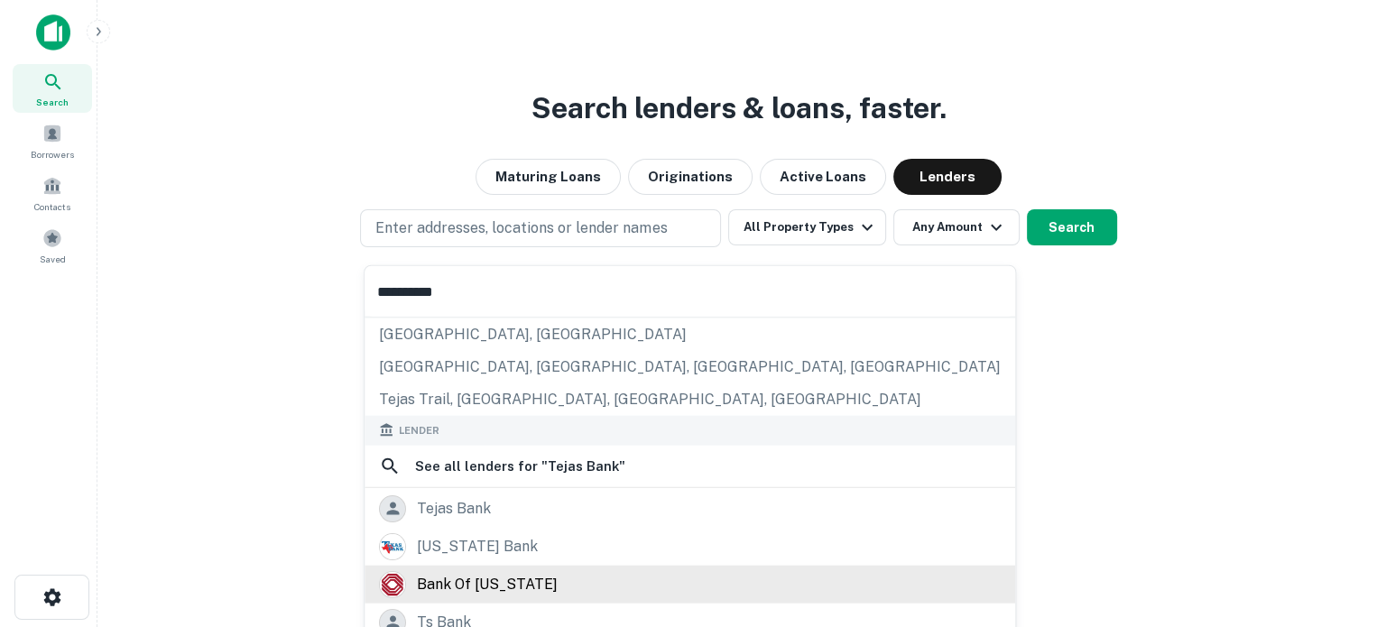
scroll to position [180, 0]
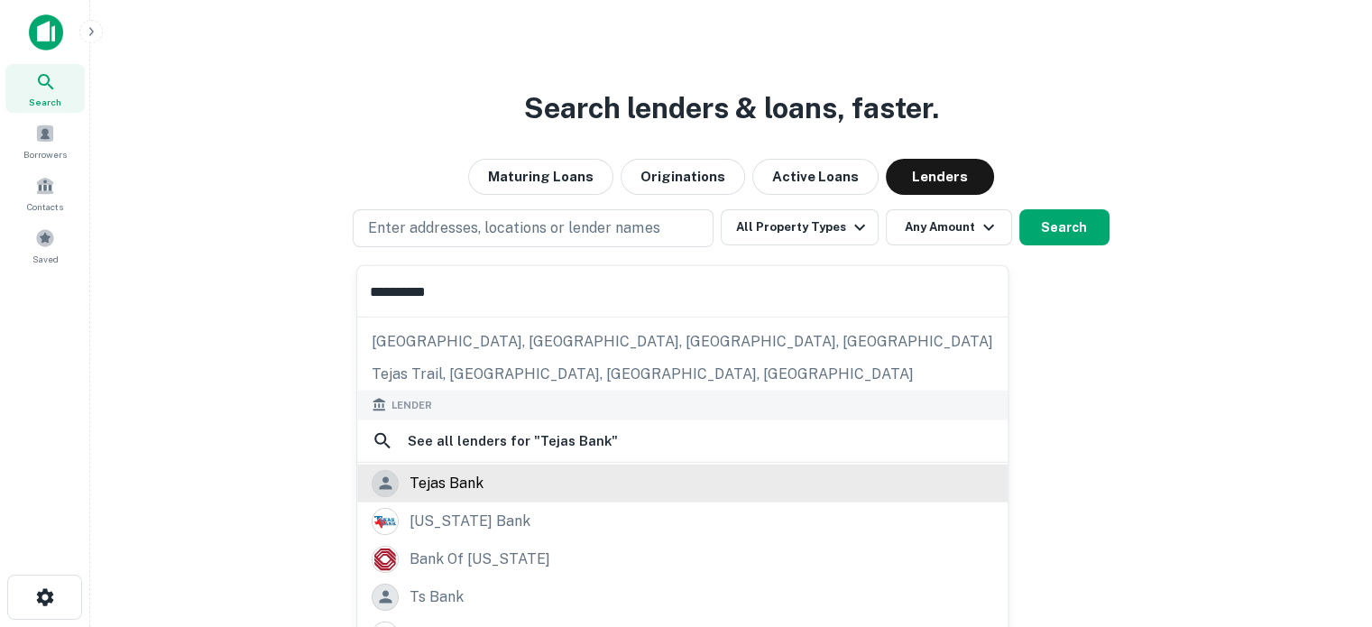
type input "**********"
click at [484, 485] on div "tejas bank" at bounding box center [683, 482] width 622 height 27
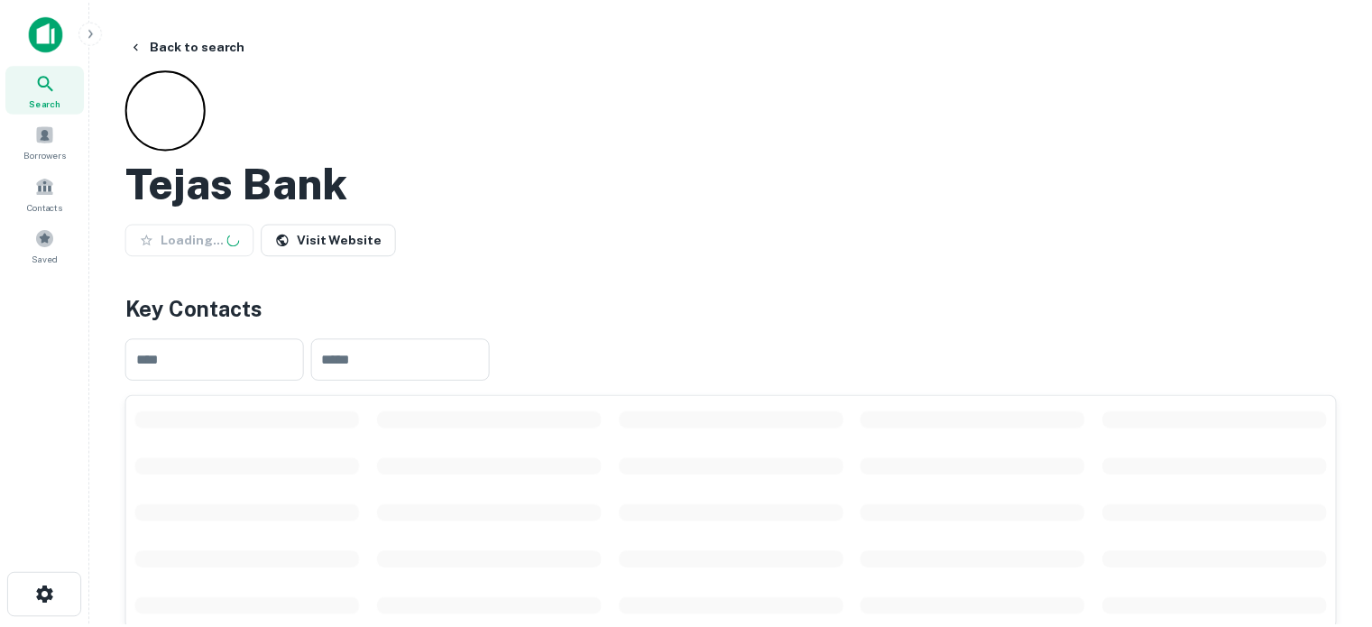
scroll to position [271, 0]
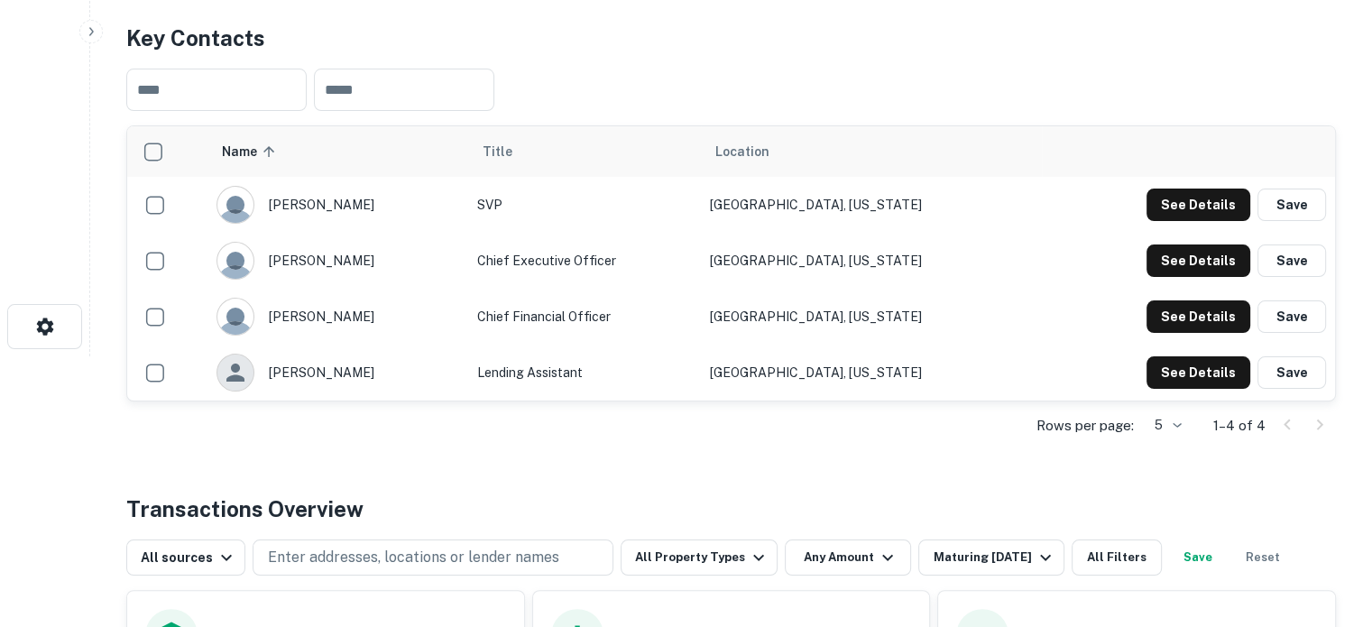
click at [1170, 356] on body "Search Borrowers Contacts Saved Back to search Tejas Bank Save Lender Visit Web…" at bounding box center [686, 42] width 1372 height 627
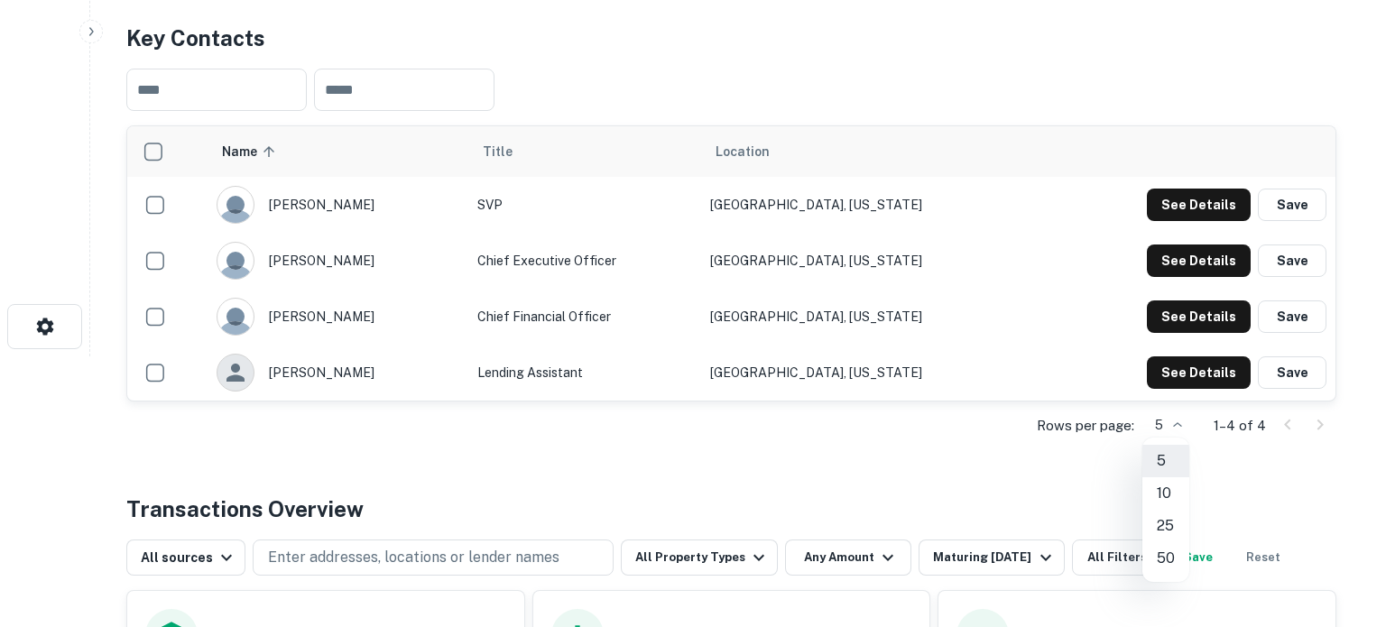
click at [737, 97] on div at bounding box center [693, 313] width 1386 height 627
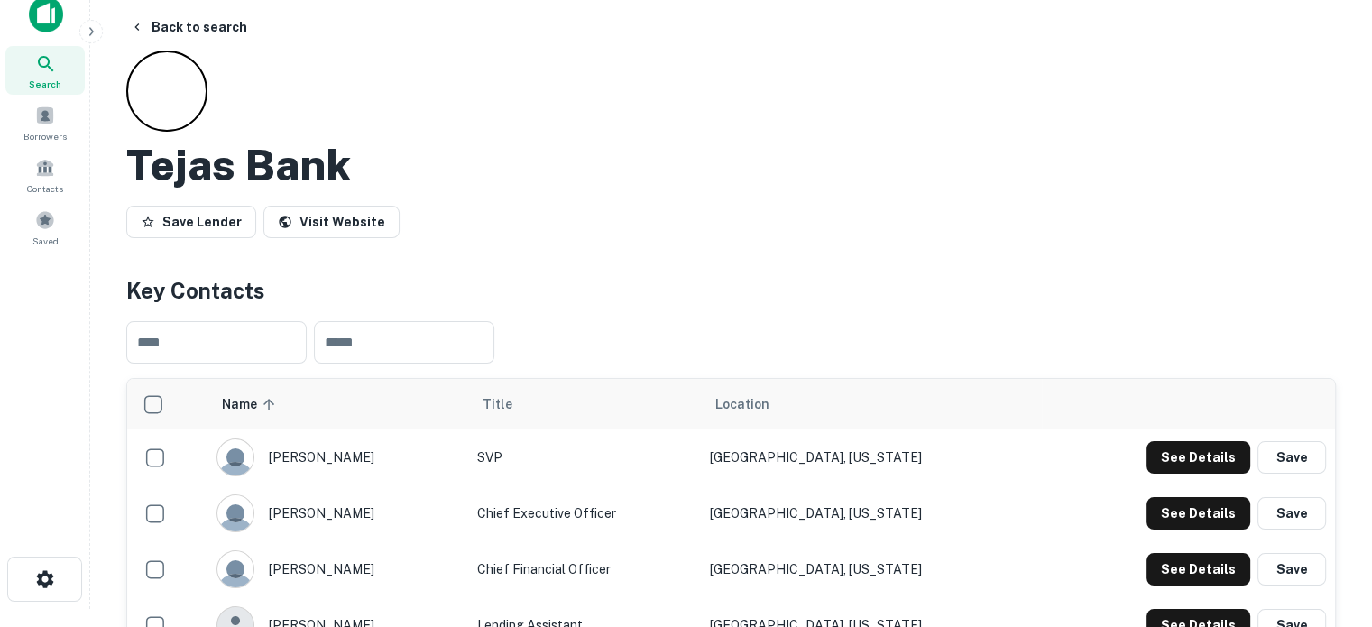
scroll to position [0, 0]
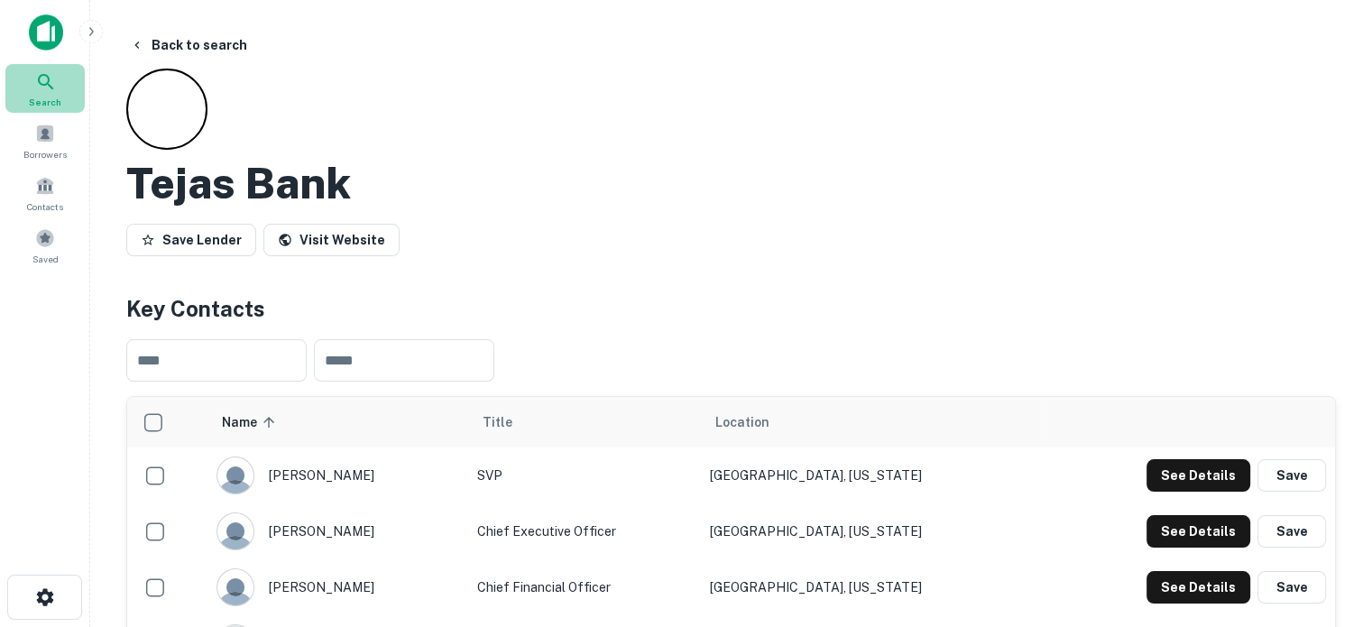
click at [52, 97] on span "Search" at bounding box center [45, 102] width 32 height 14
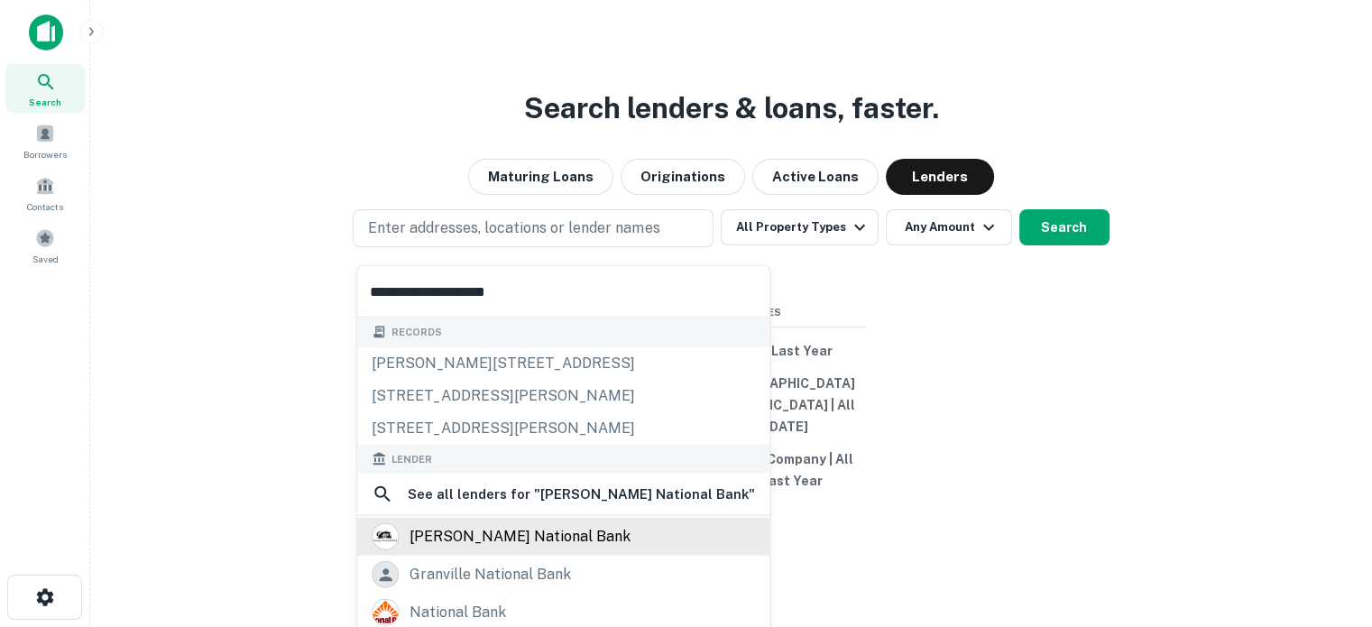
type input "**********"
click at [484, 545] on div "[PERSON_NAME] national bank" at bounding box center [520, 536] width 221 height 27
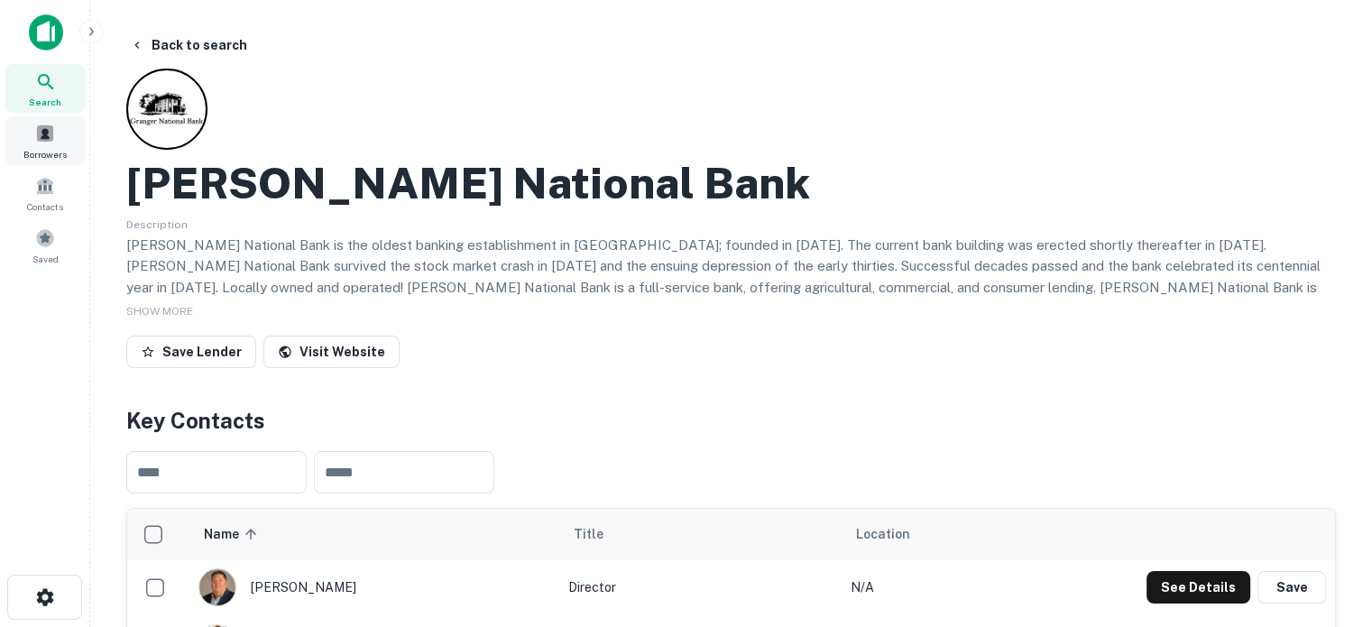
click at [38, 95] on span "Search" at bounding box center [45, 102] width 32 height 14
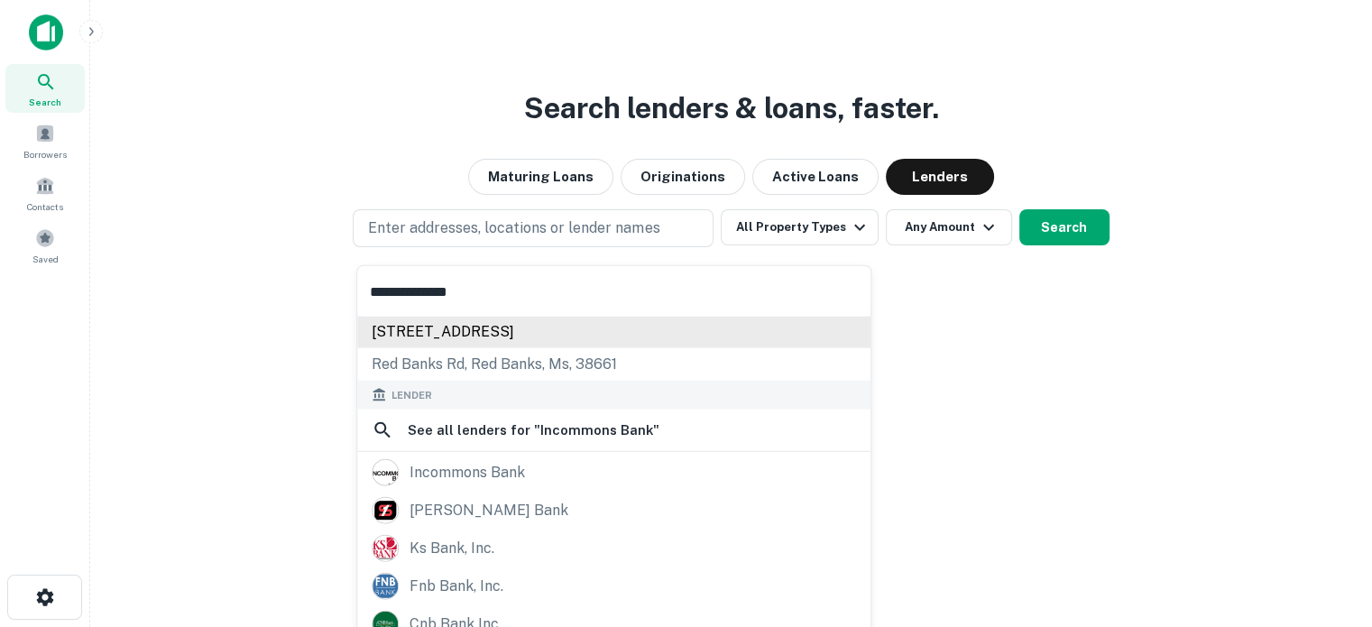
scroll to position [90, 0]
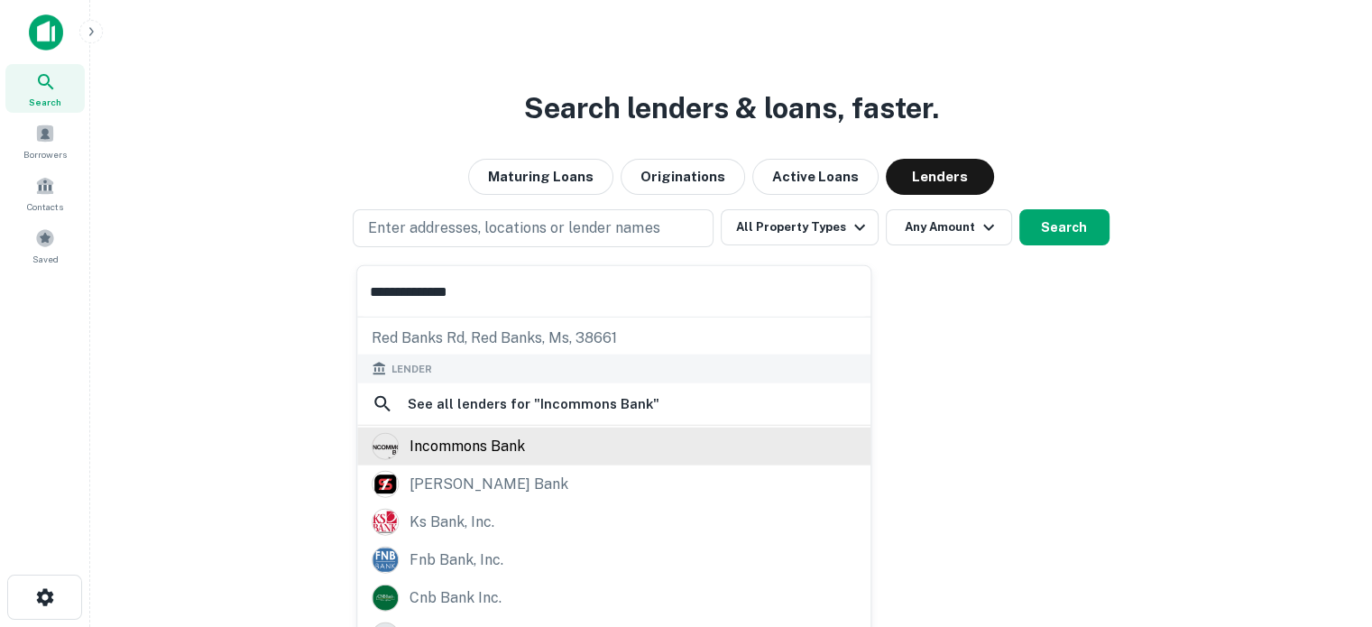
type input "**********"
click at [528, 443] on div "incommons bank" at bounding box center [614, 446] width 485 height 27
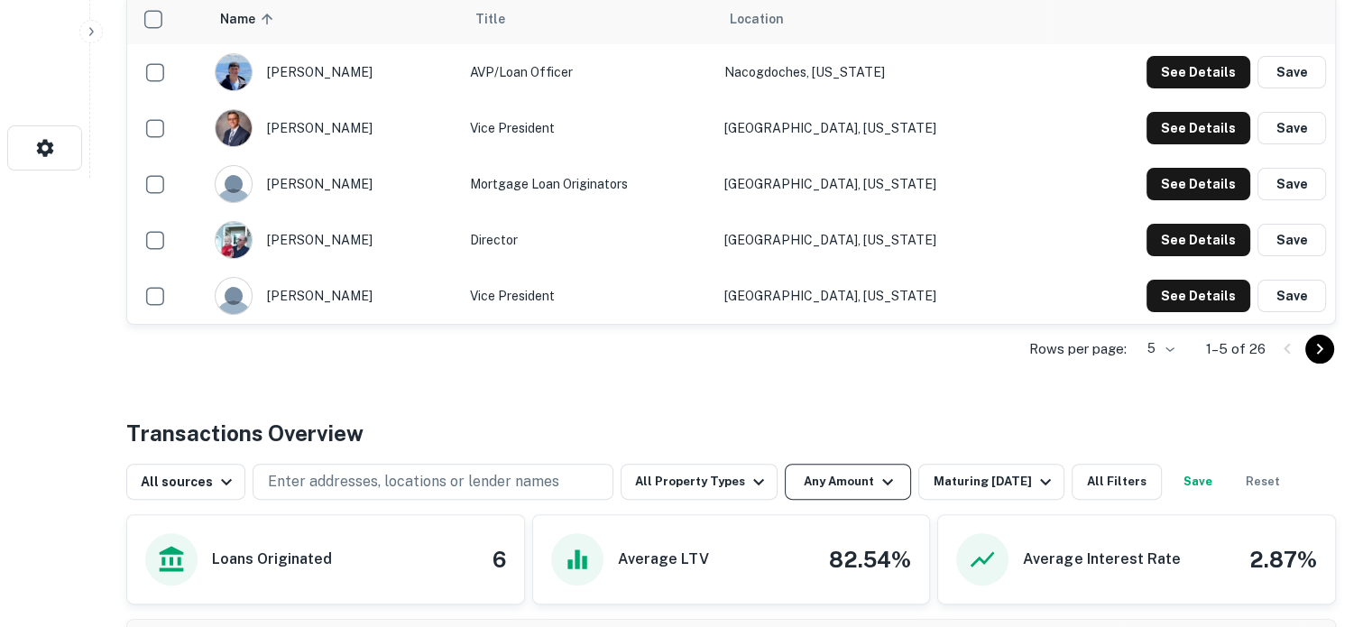
scroll to position [451, 0]
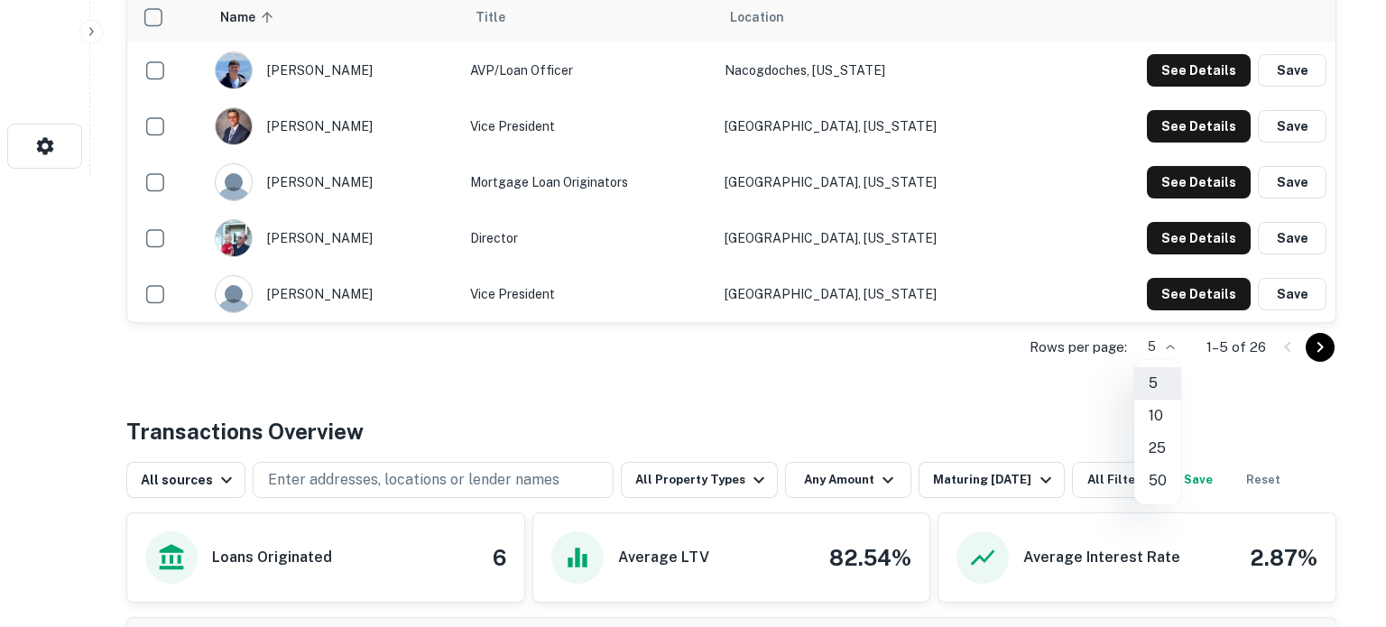
click at [1153, 483] on li "50" at bounding box center [1157, 481] width 47 height 32
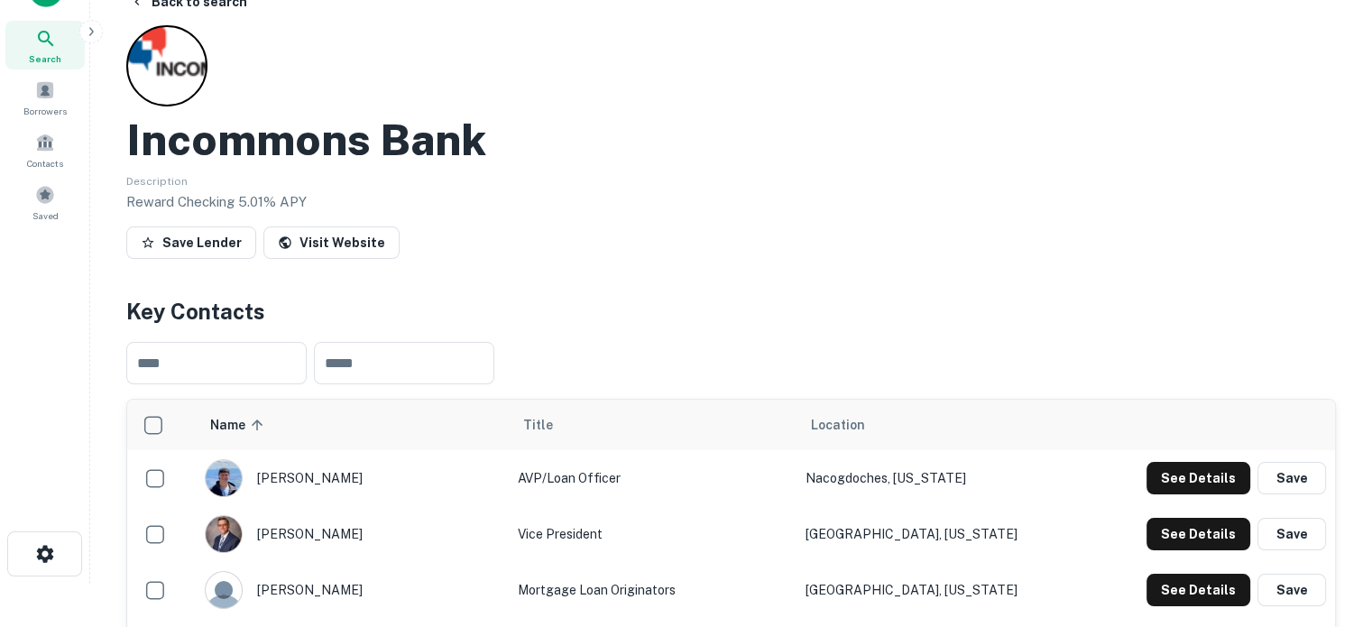
scroll to position [0, 0]
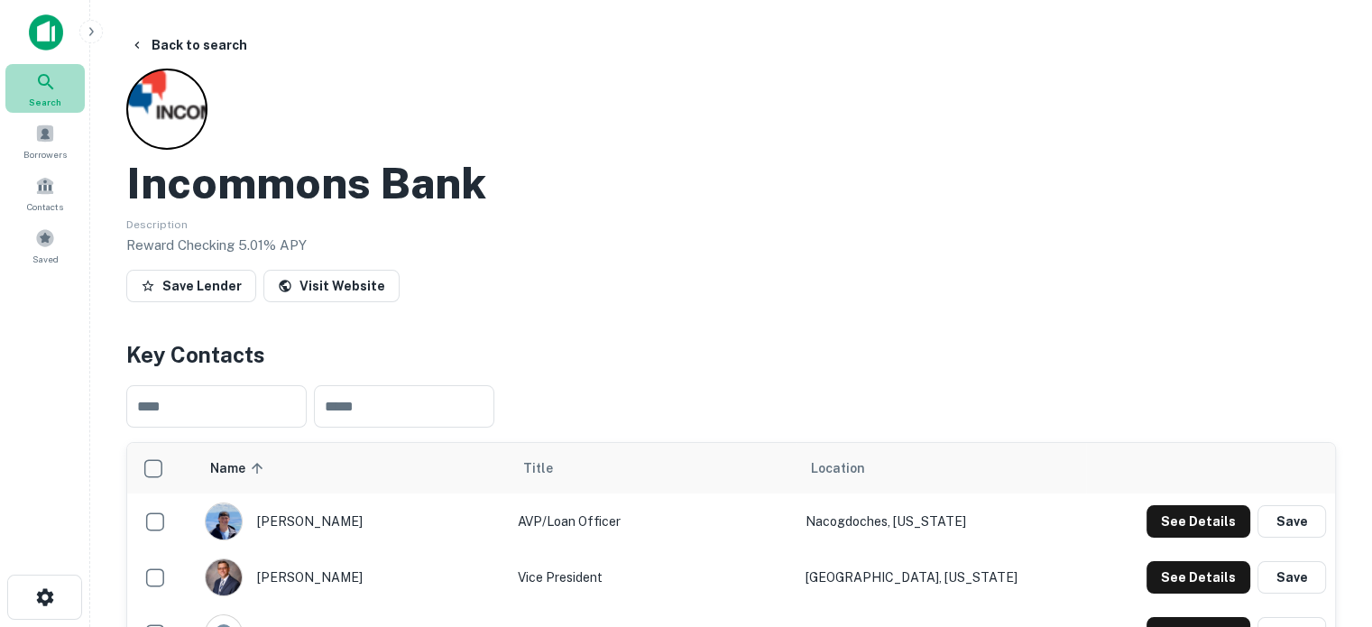
click at [44, 98] on span "Search" at bounding box center [45, 102] width 32 height 14
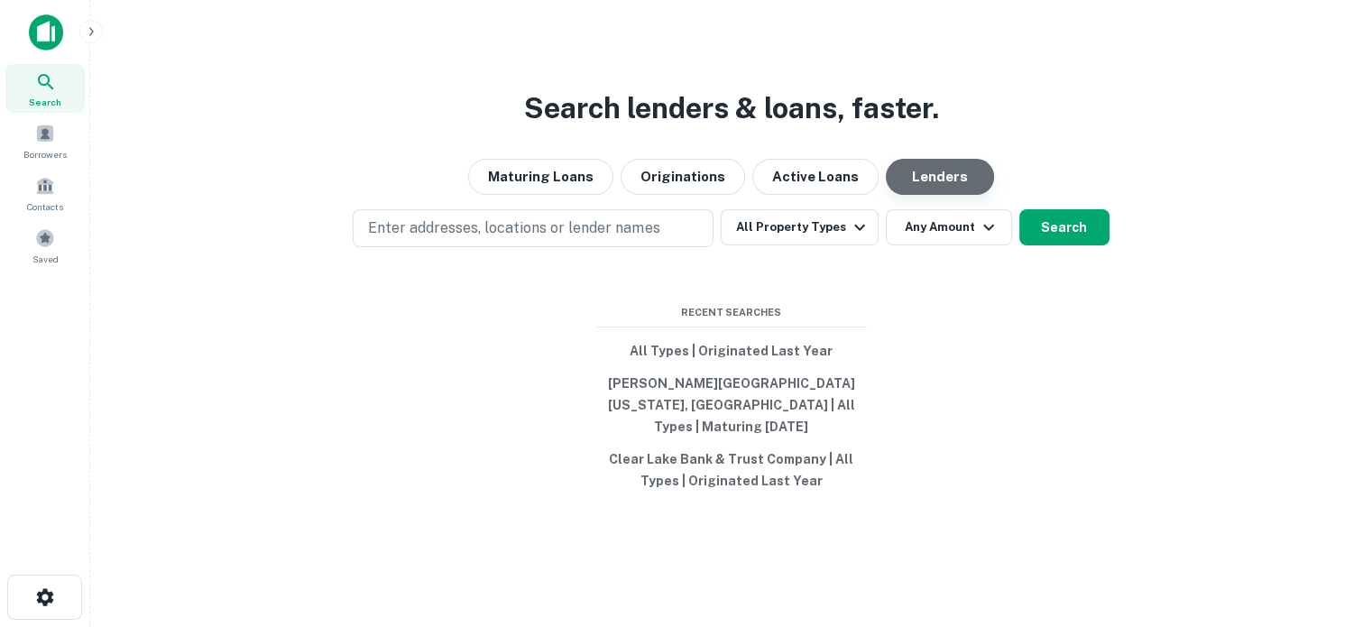
click at [914, 188] on button "Lenders" at bounding box center [940, 177] width 108 height 36
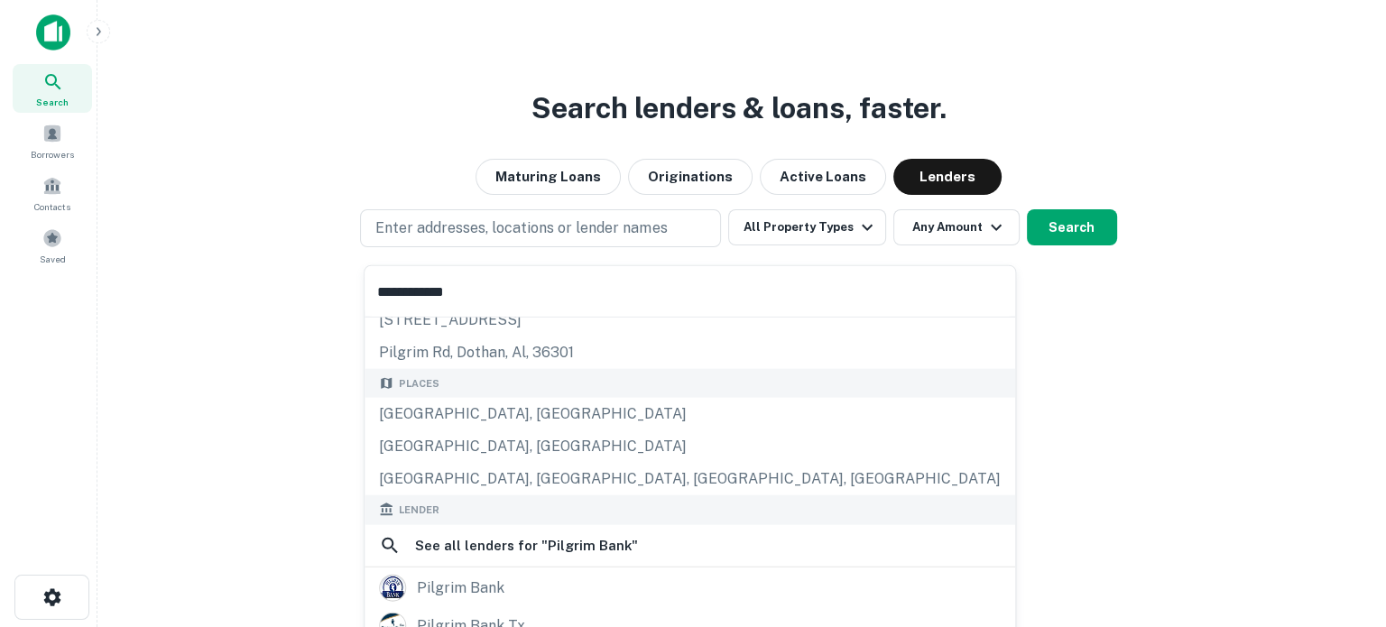
scroll to position [180, 0]
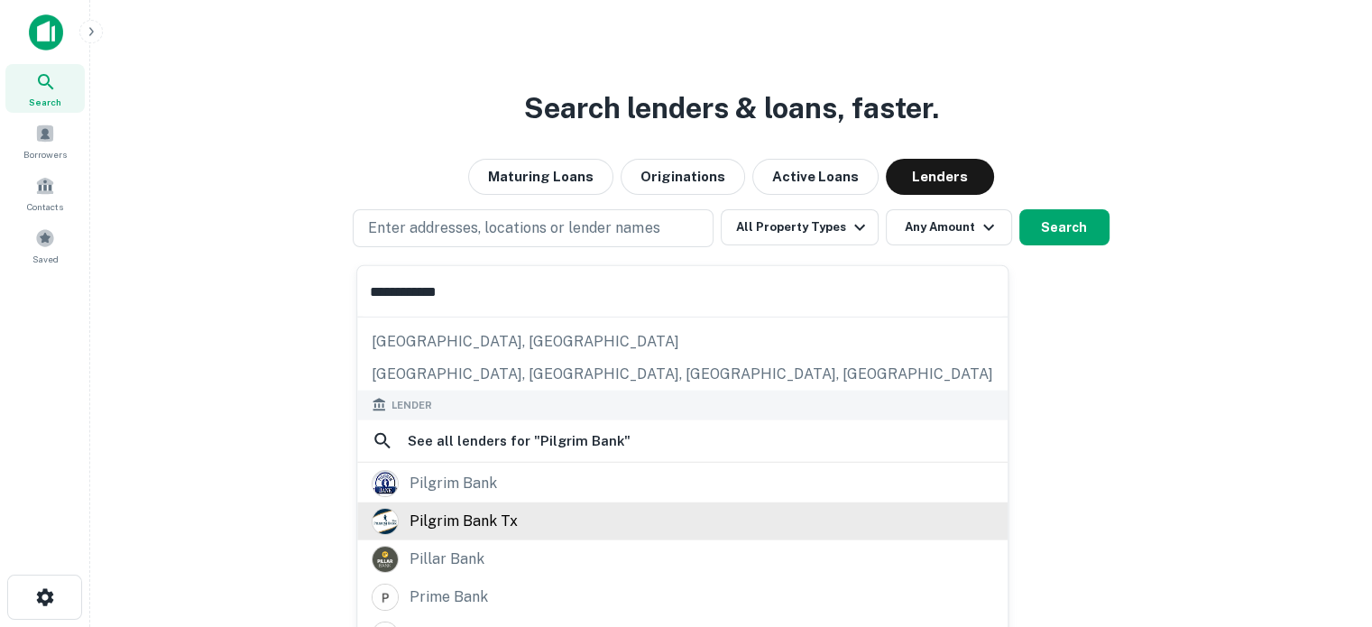
type input "**********"
click at [520, 505] on div "pilgrim bank tx" at bounding box center [682, 521] width 651 height 38
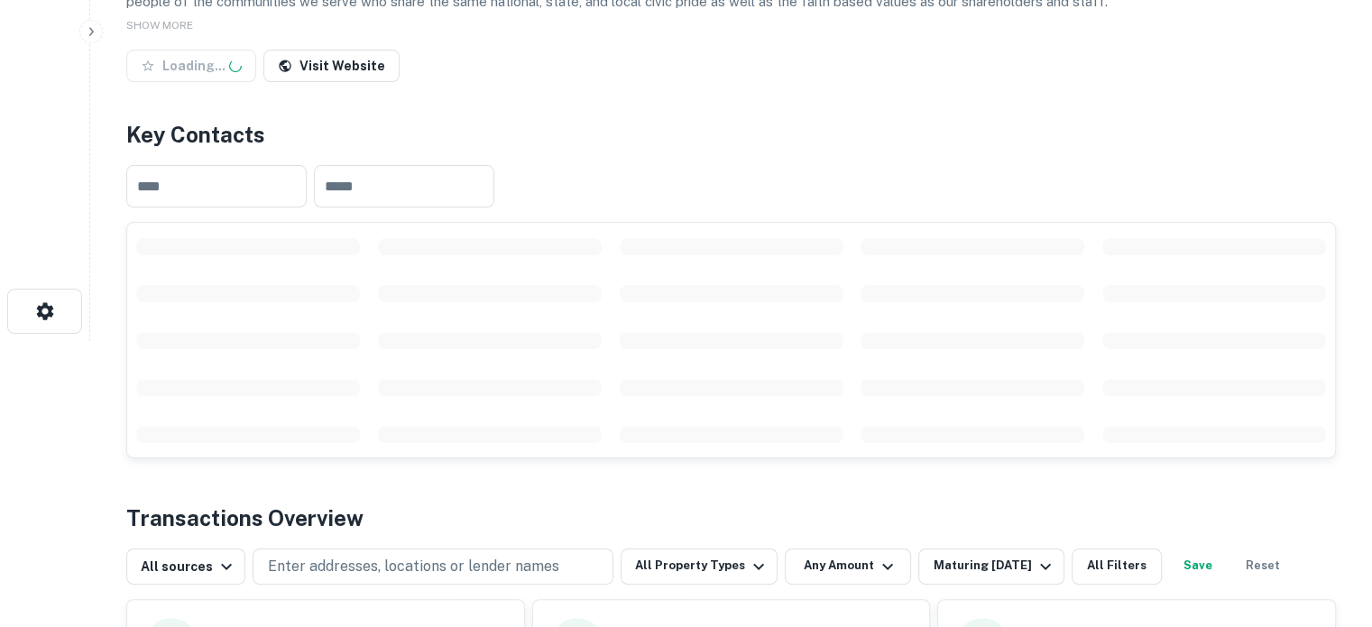
scroll to position [451, 0]
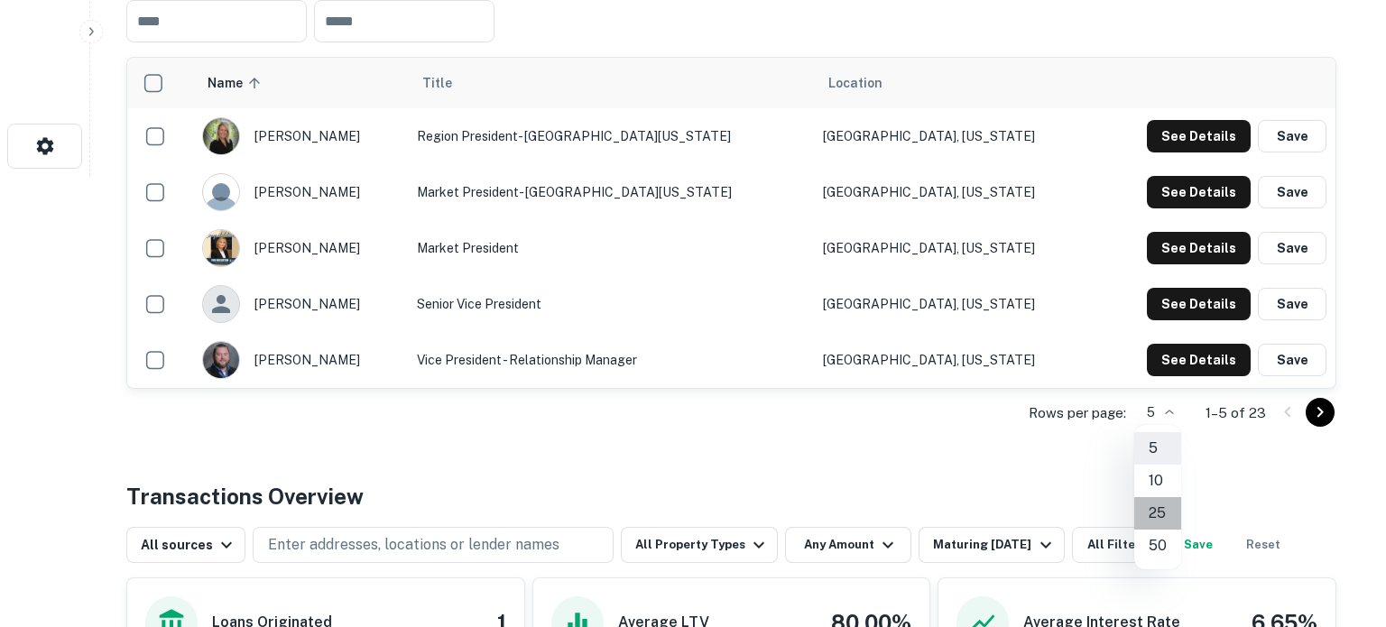
click at [1157, 508] on li "25" at bounding box center [1157, 513] width 47 height 32
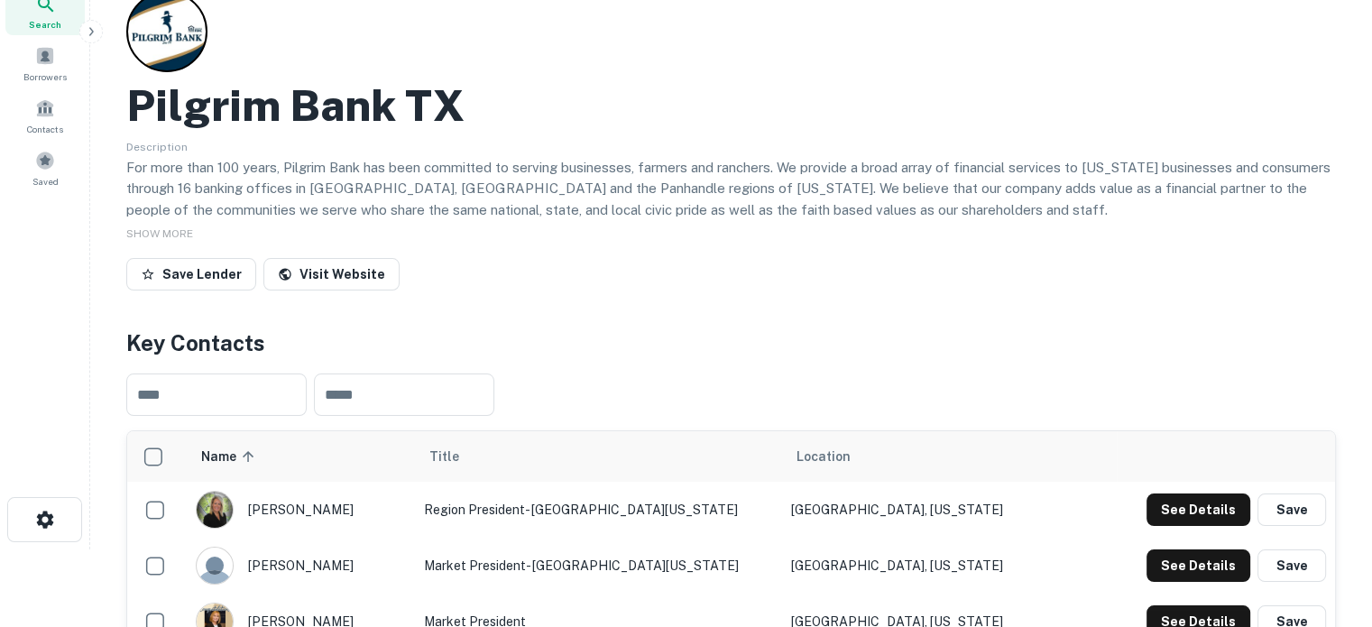
scroll to position [0, 0]
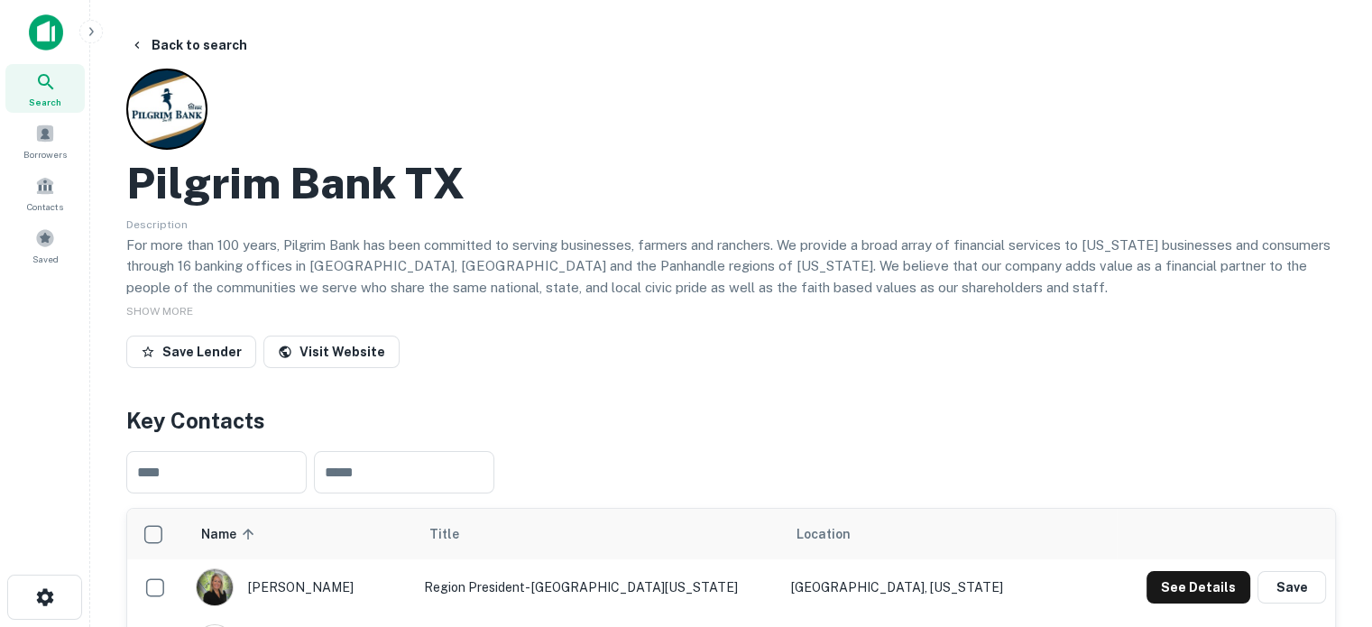
click at [53, 100] on span "Search" at bounding box center [45, 102] width 32 height 14
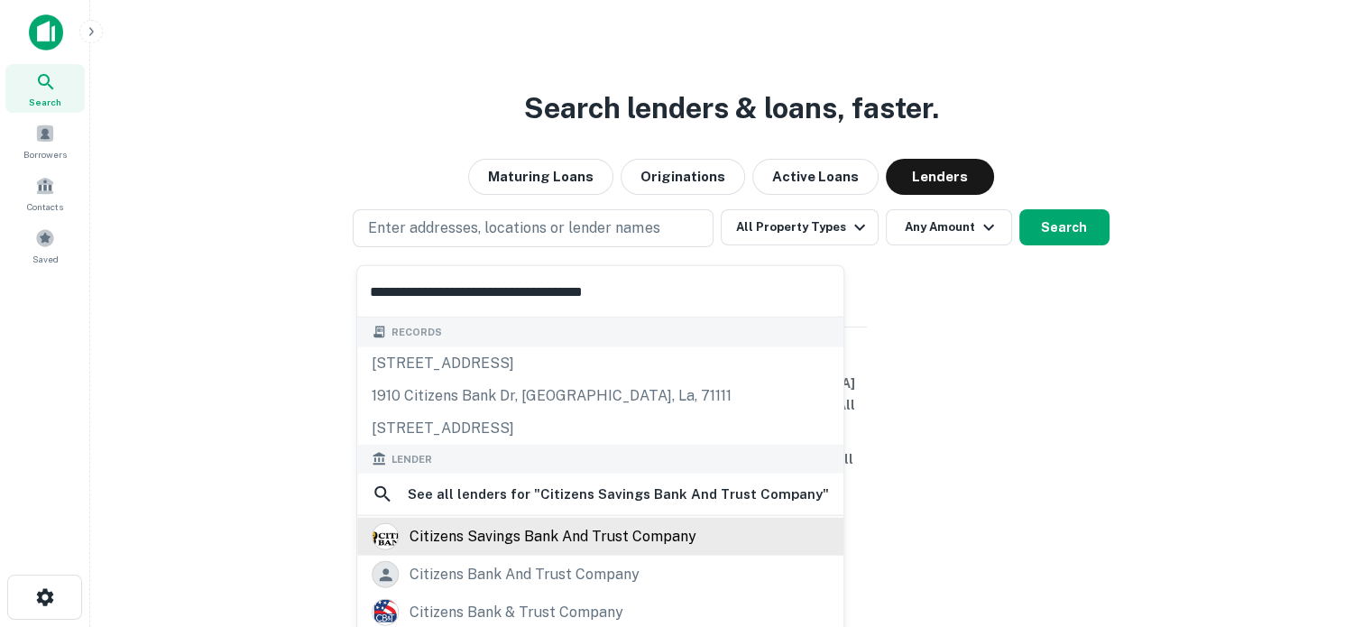
type input "**********"
click at [583, 538] on div "citizens savings bank and trust company" at bounding box center [553, 536] width 287 height 27
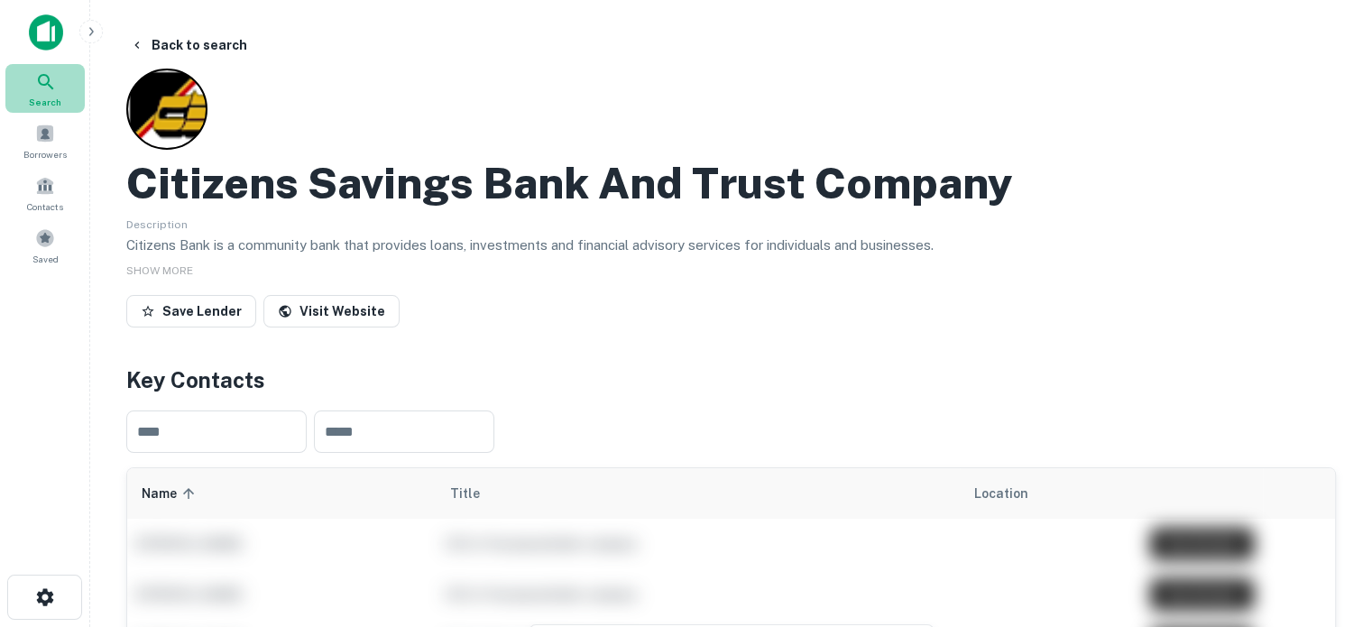
click at [47, 103] on span "Search" at bounding box center [45, 102] width 32 height 14
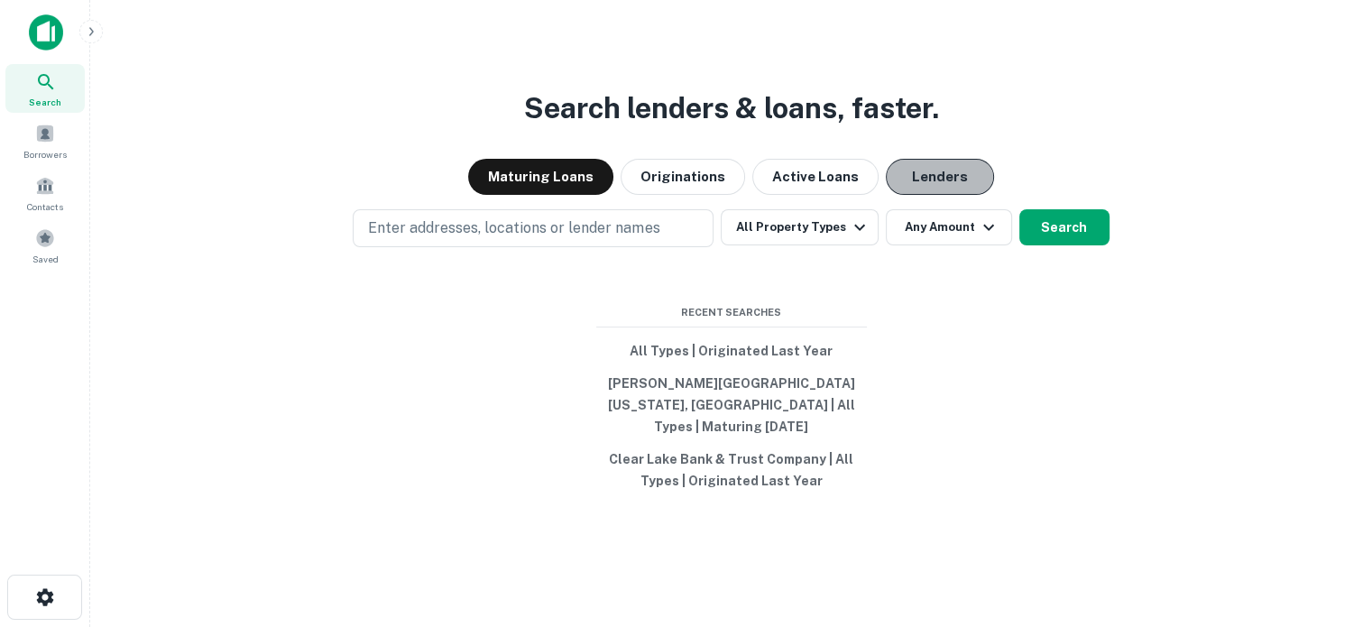
click at [913, 190] on button "Lenders" at bounding box center [940, 177] width 108 height 36
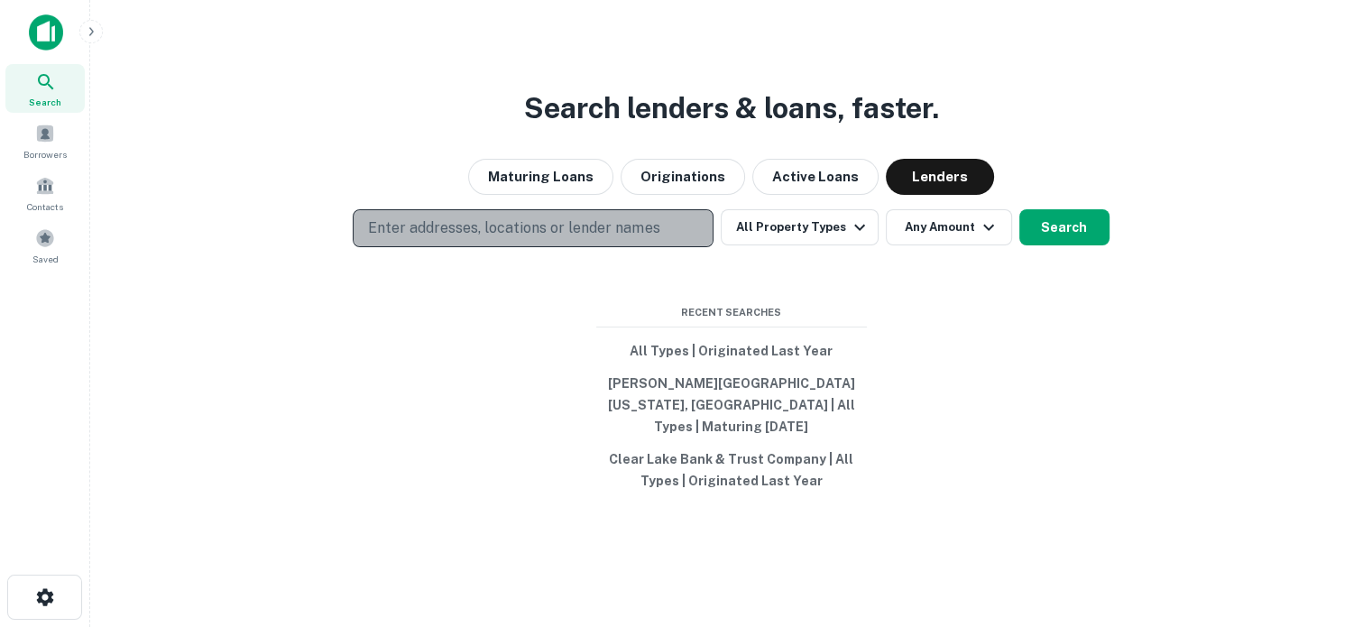
click at [681, 240] on button "Enter addresses, locations or lender names" at bounding box center [533, 228] width 361 height 38
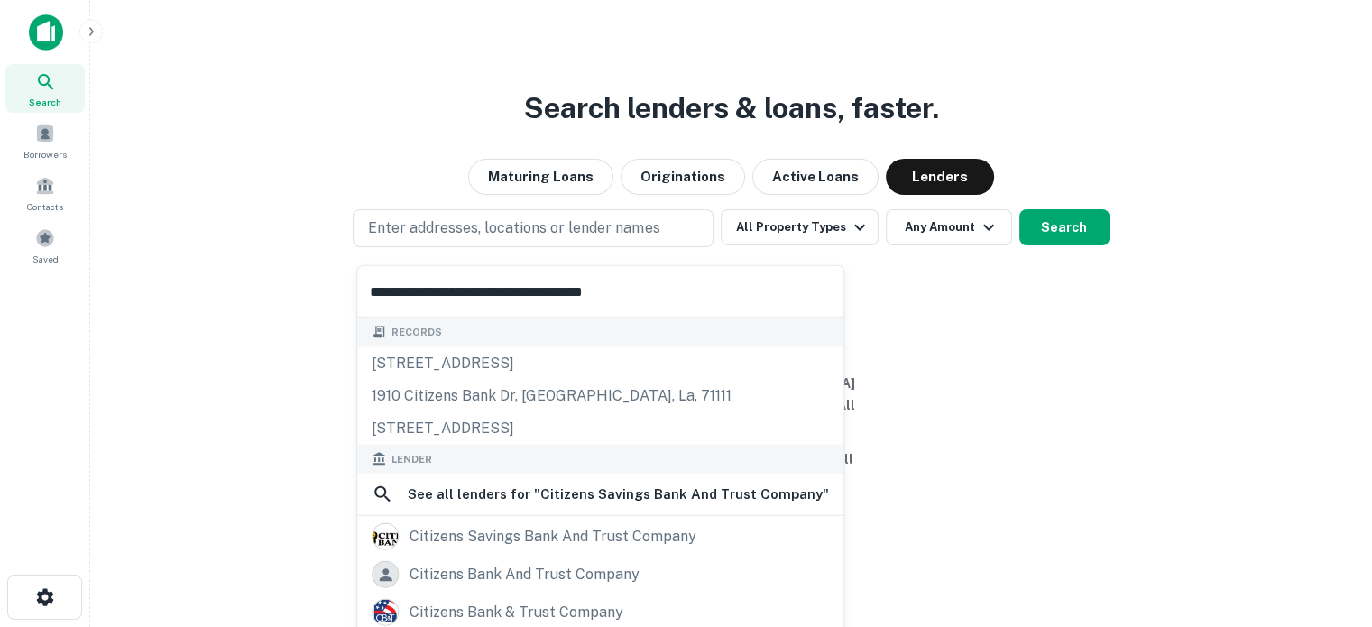
paste input "text"
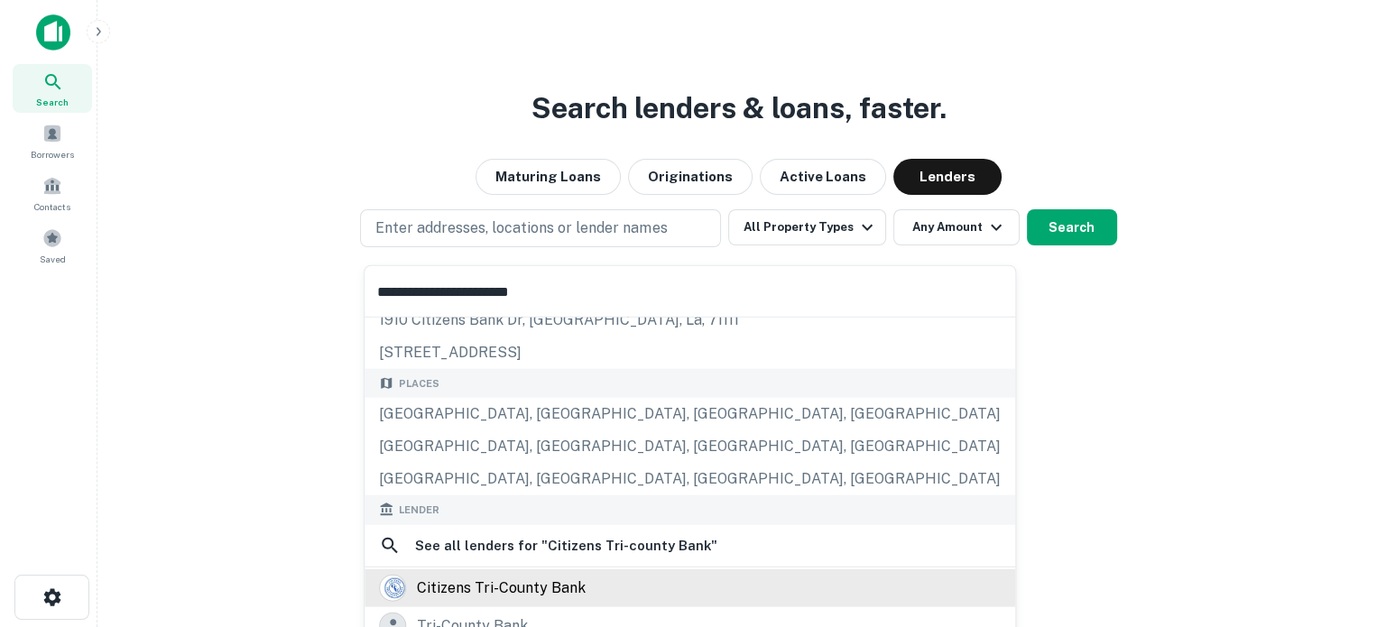
scroll to position [180, 0]
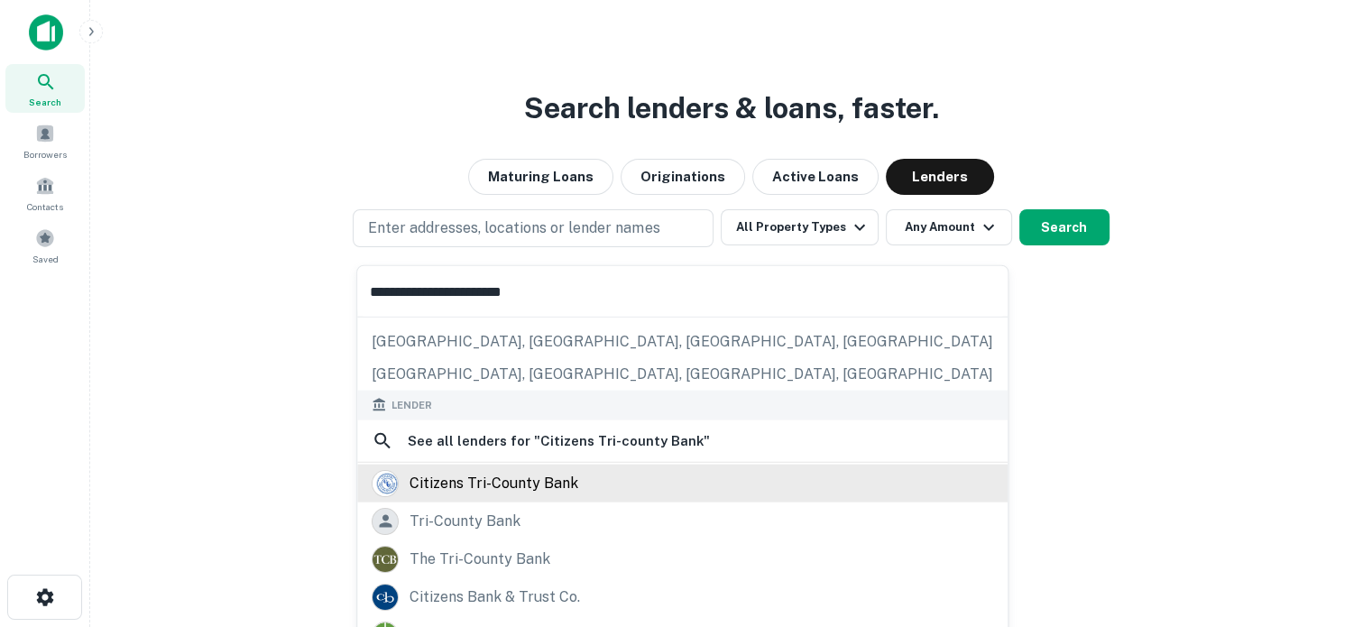
type input "**********"
click div "citizens tri-county bank"
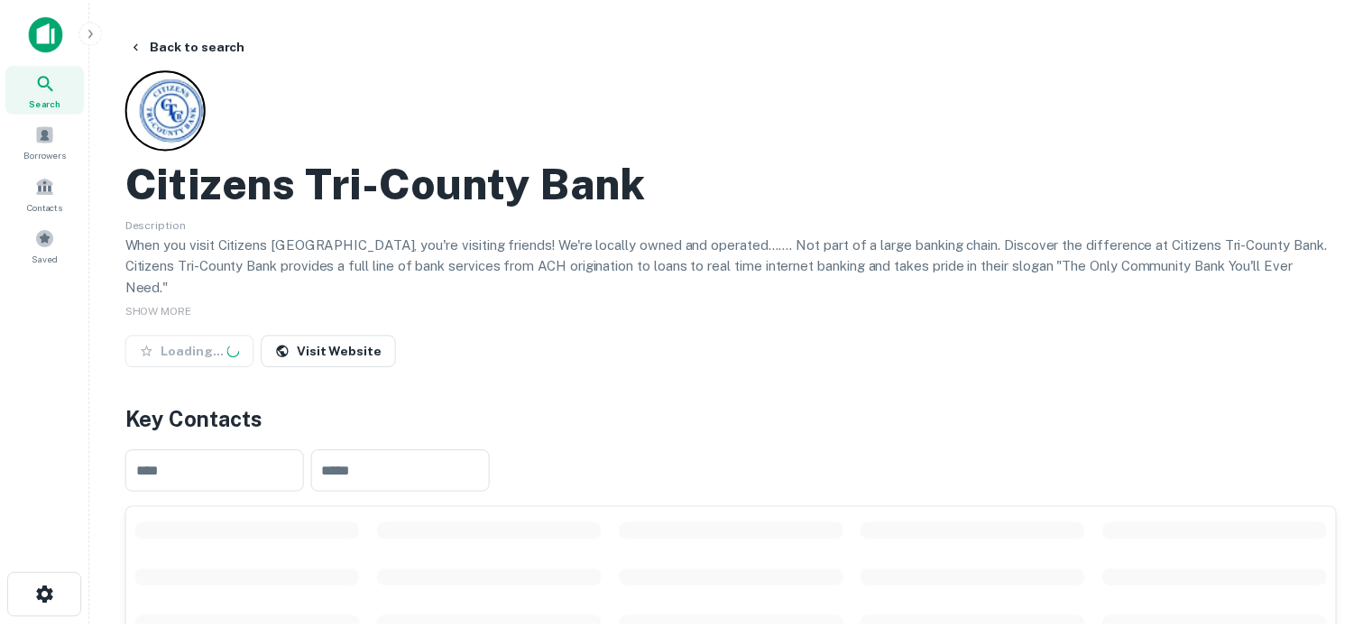
scroll to position [271, 0]
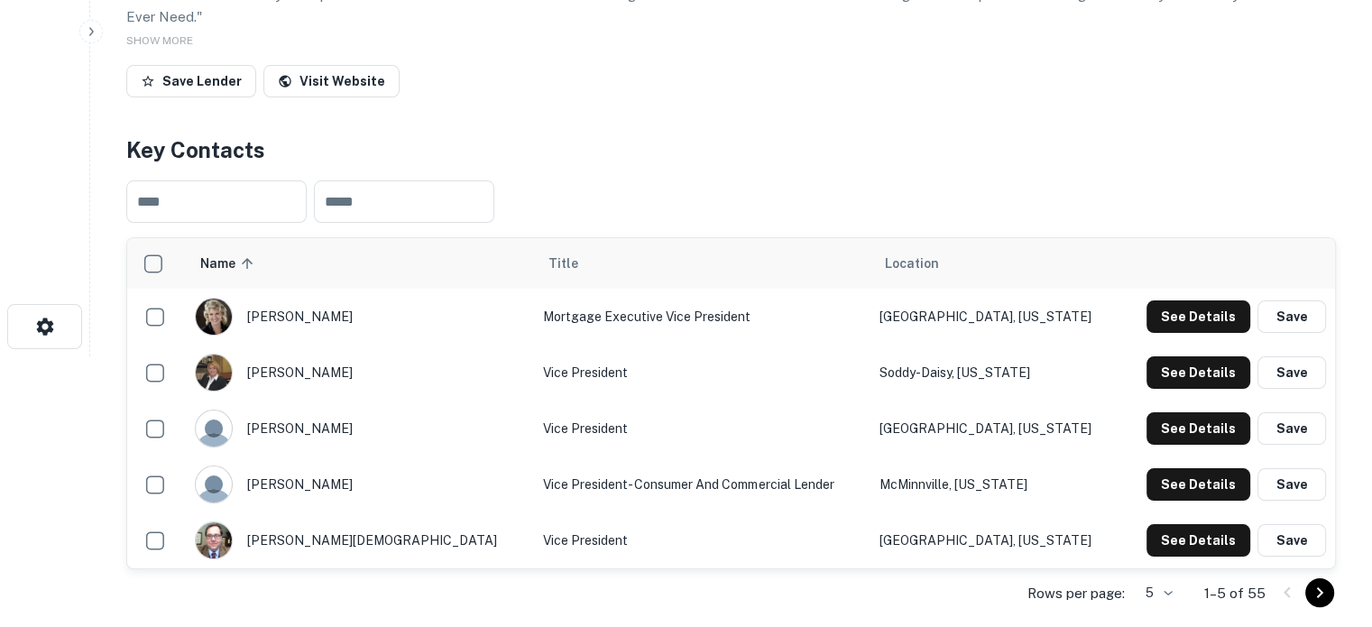
click body "Search Borrowers Contacts Saved Back to search Citizens Tri-county Bank Descrip…"
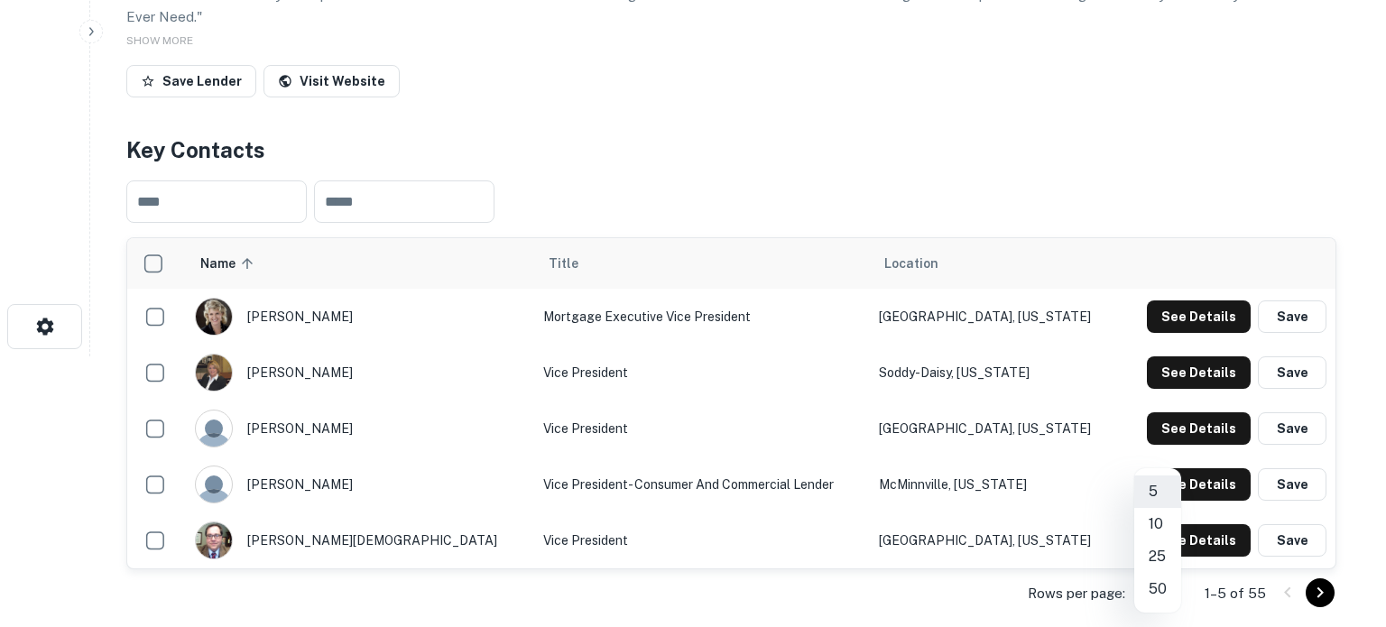
click li "50"
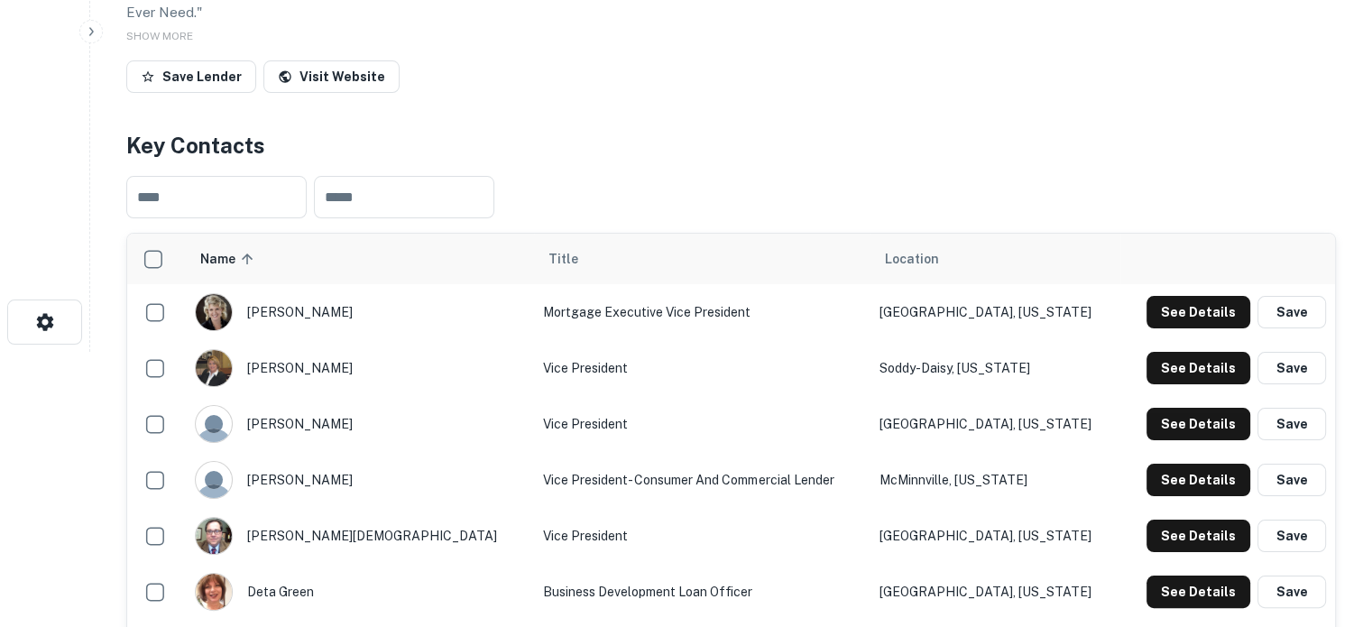
scroll to position [361, 0]
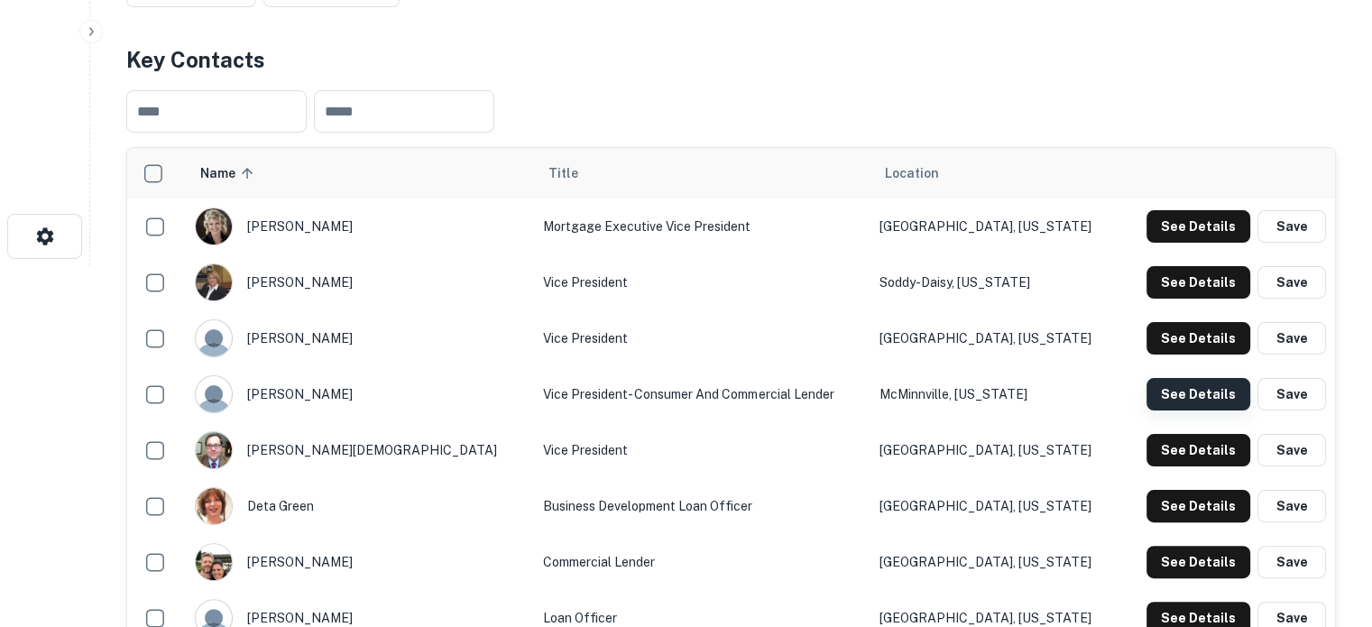
click button "See Details"
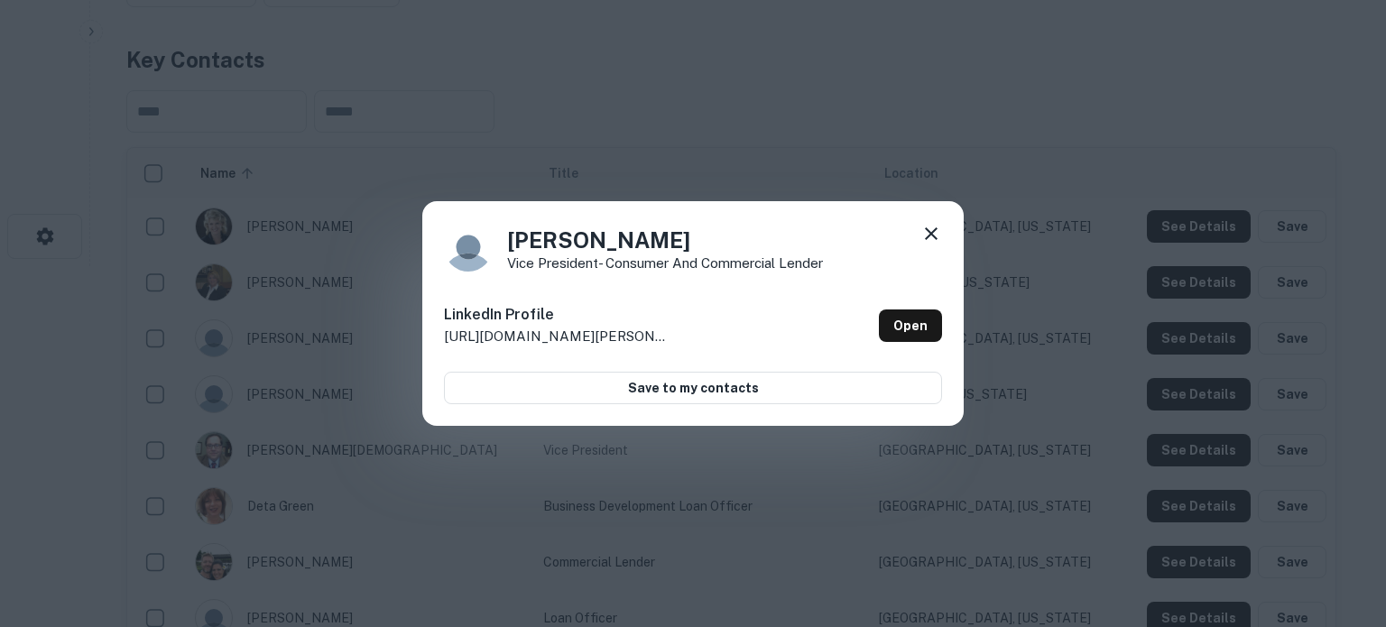
click icon
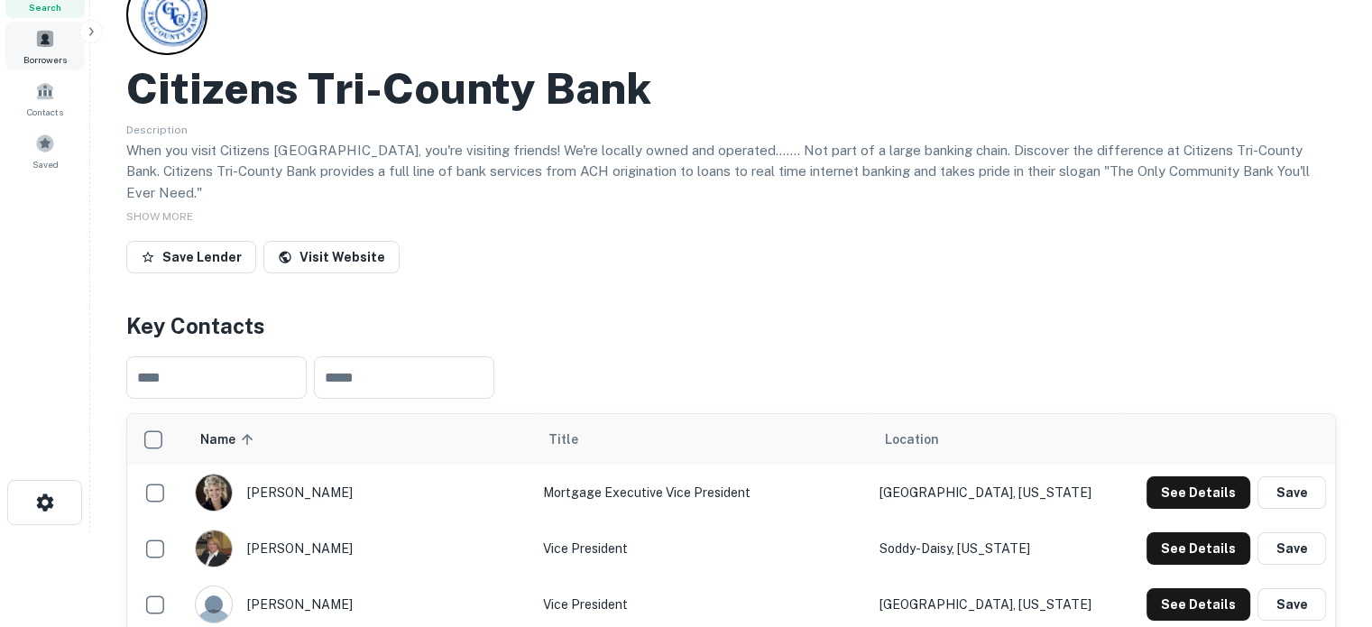
scroll to position [0, 0]
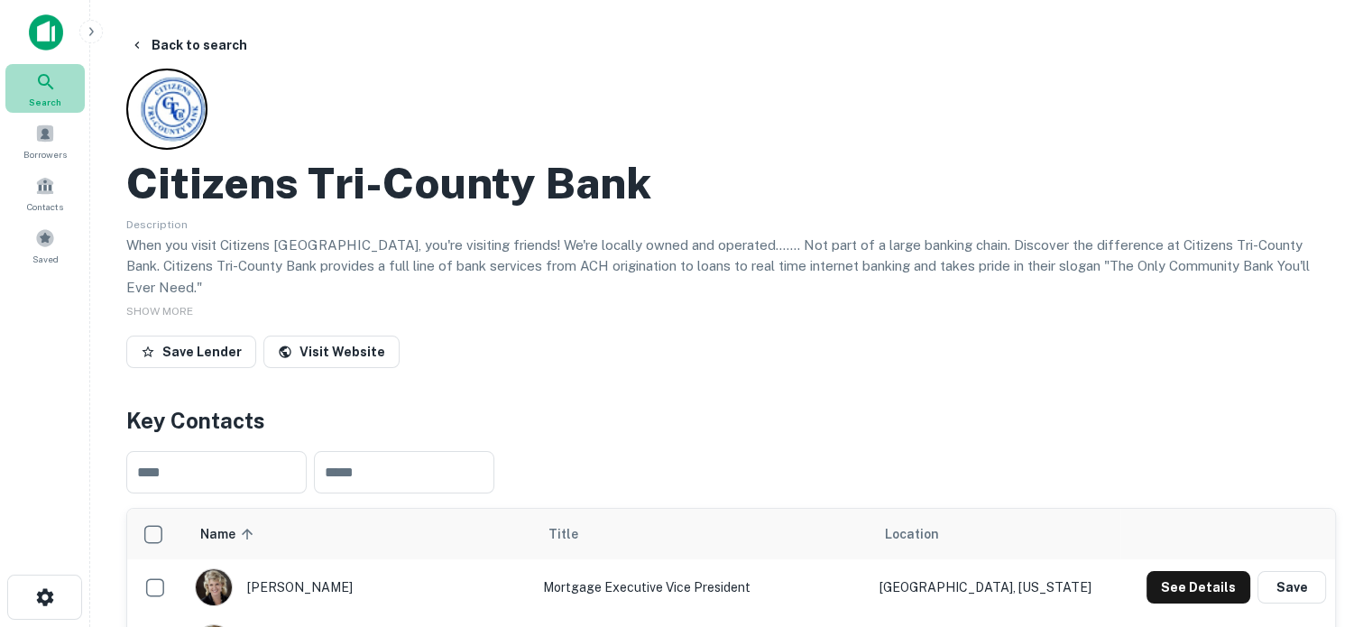
click span "Search"
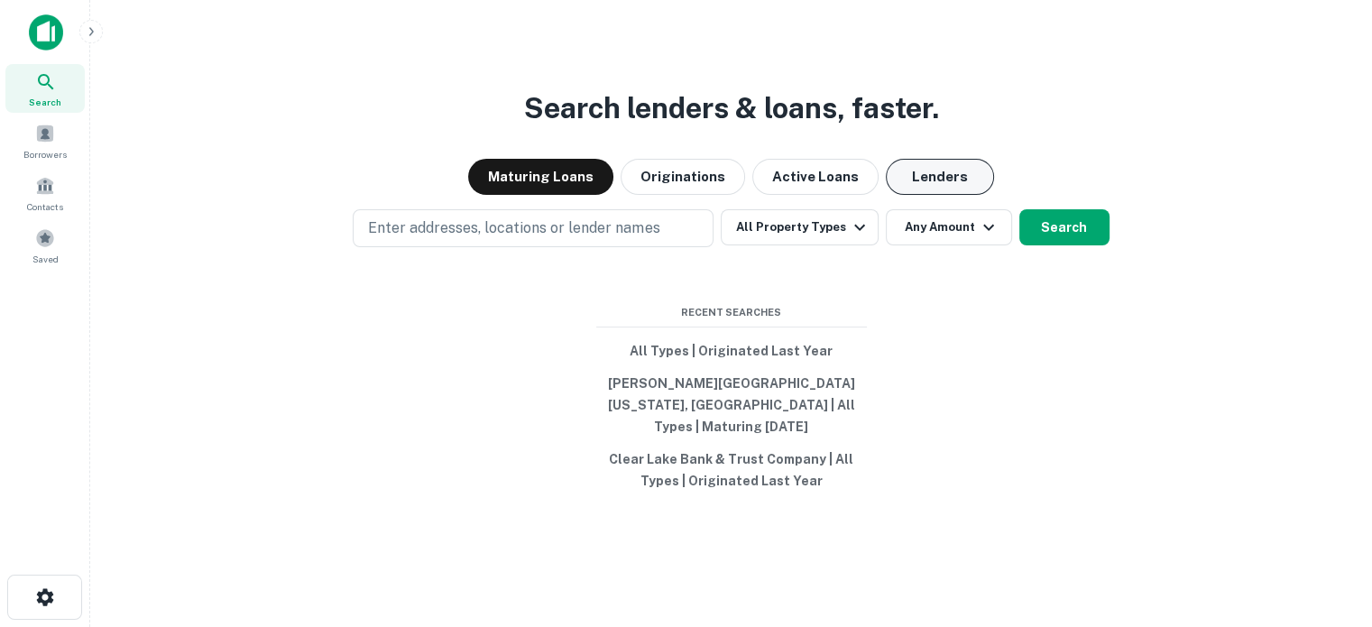
click at [912, 187] on button "Lenders" at bounding box center [940, 177] width 108 height 36
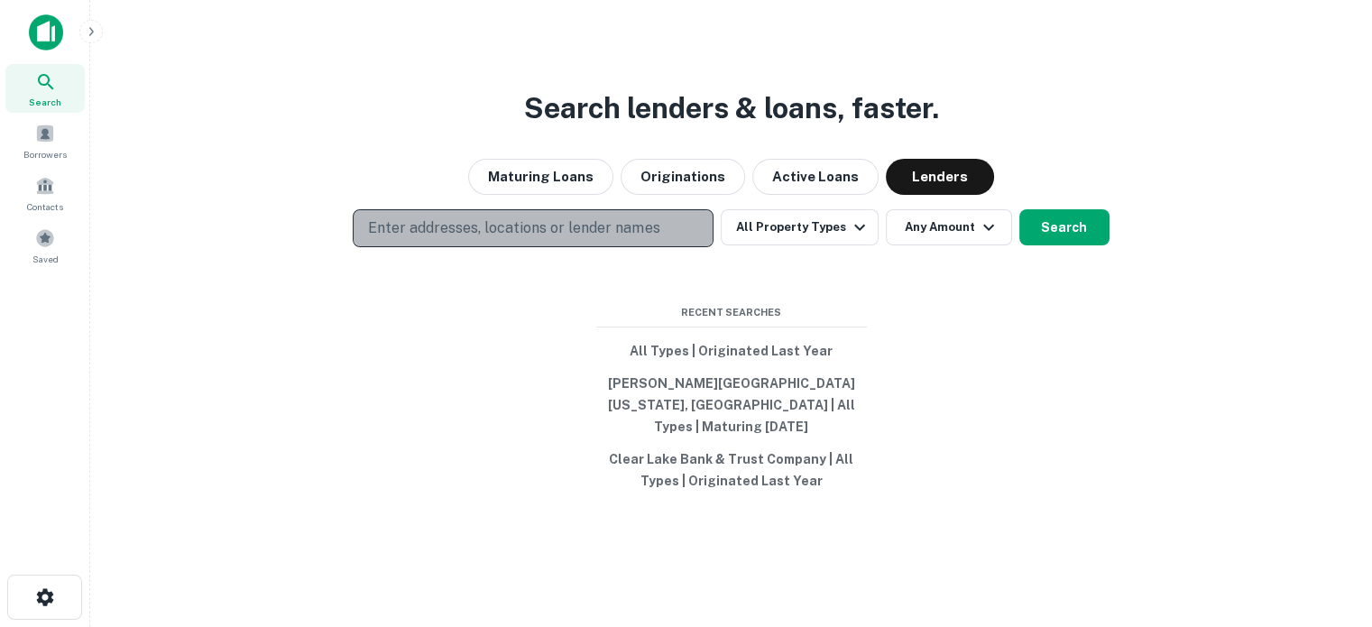
click at [541, 234] on p "Enter addresses, locations or lender names" at bounding box center [513, 228] width 291 height 22
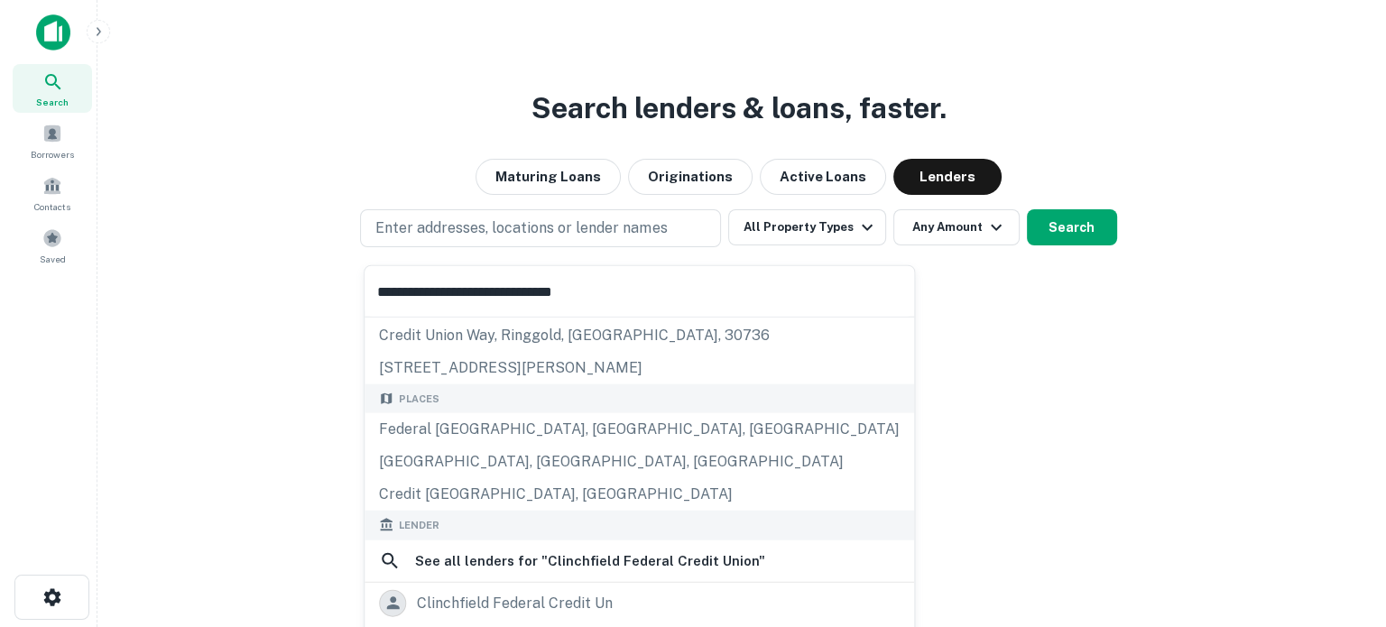
scroll to position [90, 0]
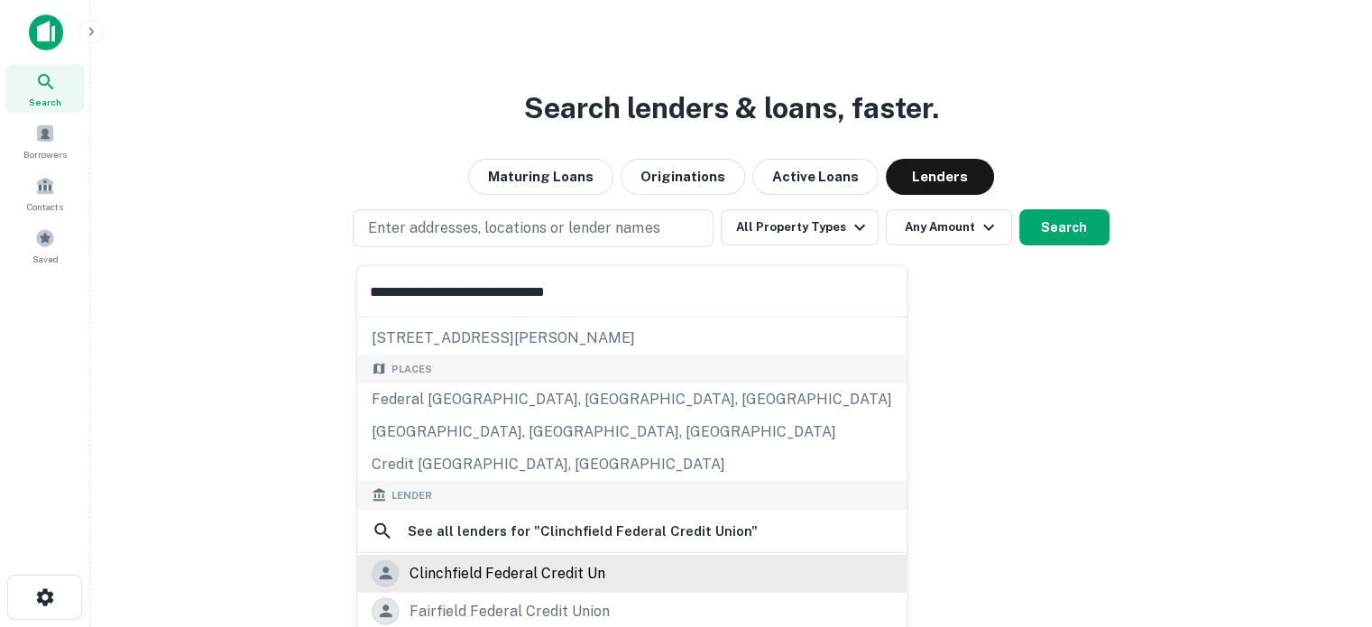
type input "**********"
click at [552, 569] on div "clinchfield federal credit un" at bounding box center [508, 572] width 196 height 27
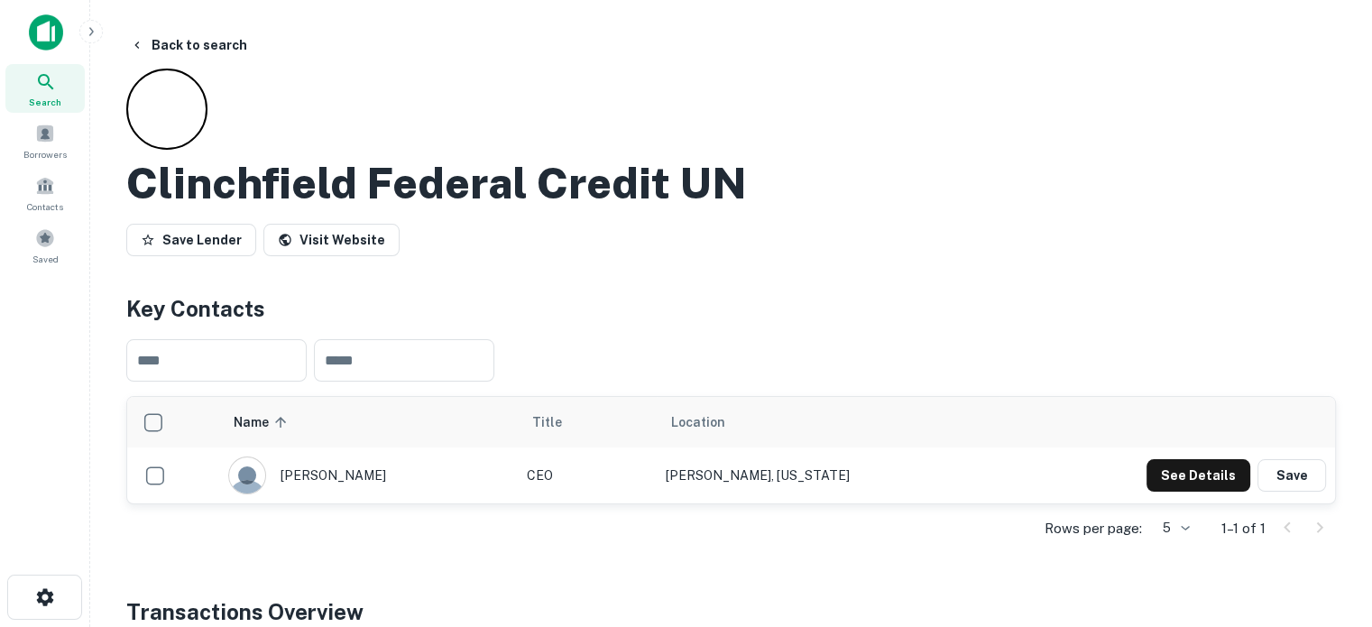
click at [60, 75] on div "Search" at bounding box center [44, 88] width 79 height 49
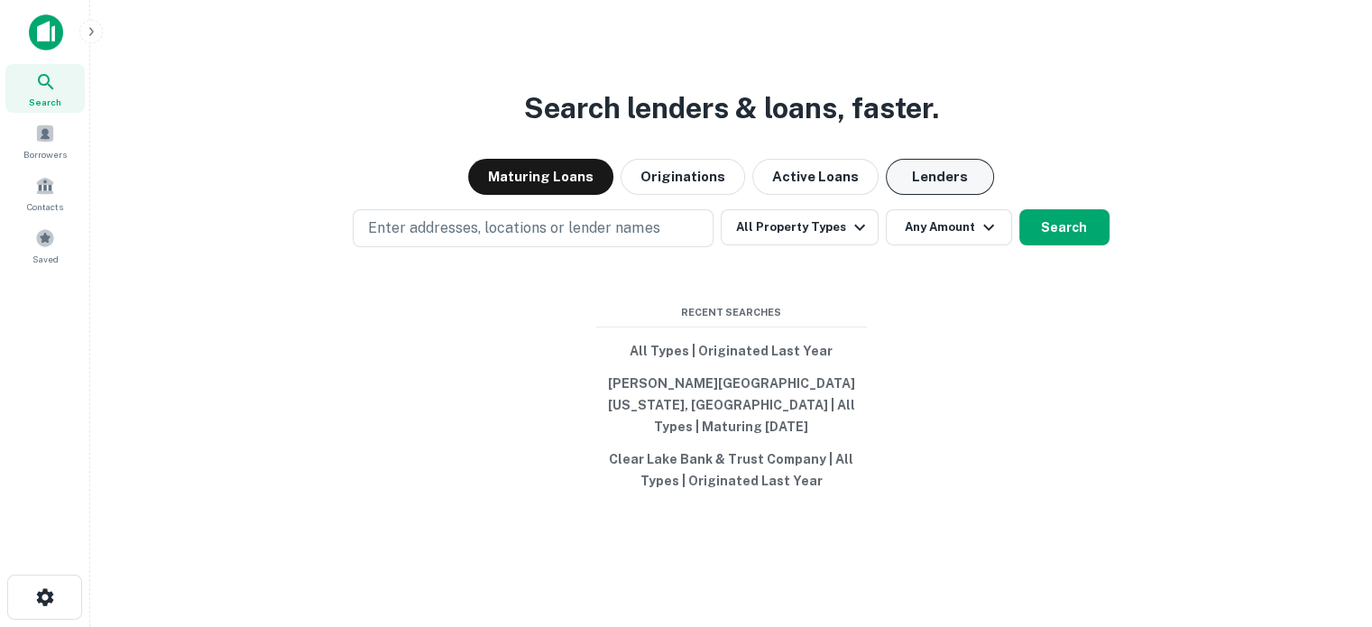
click at [900, 195] on button "Lenders" at bounding box center [940, 177] width 108 height 36
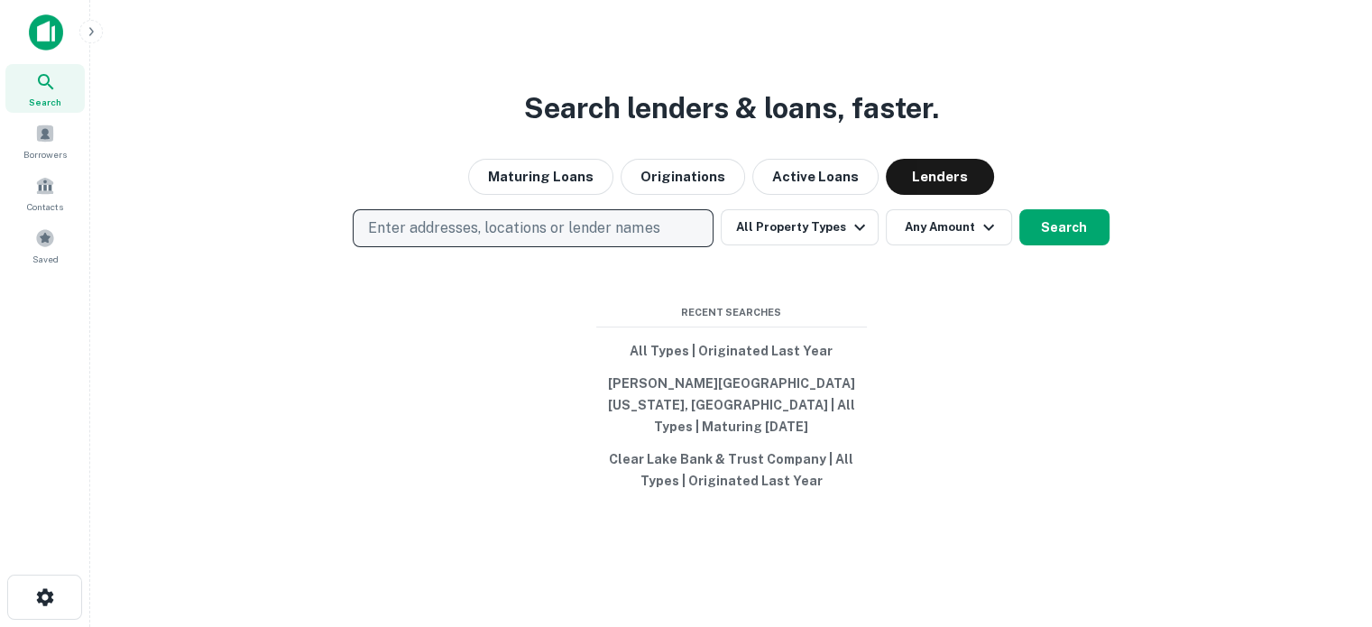
click at [569, 239] on p "Enter addresses, locations or lender names" at bounding box center [513, 228] width 291 height 22
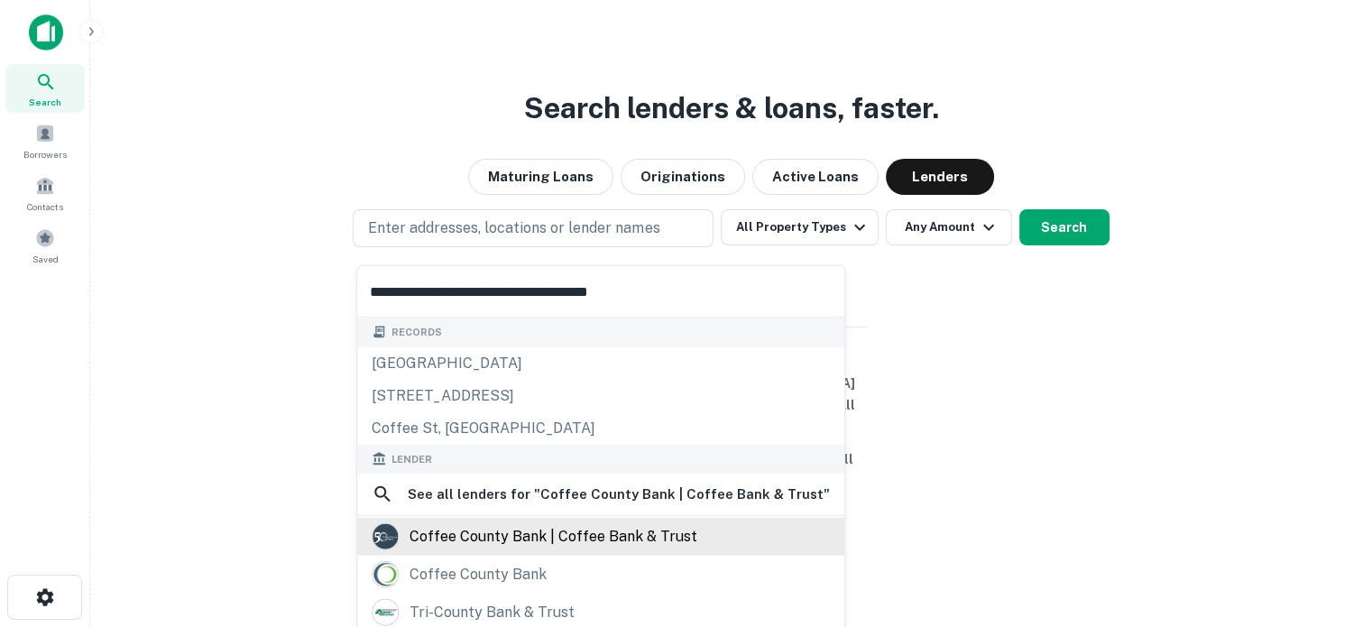
type input "**********"
click at [555, 533] on div "coffee county bank | coffee bank & trust" at bounding box center [554, 536] width 288 height 27
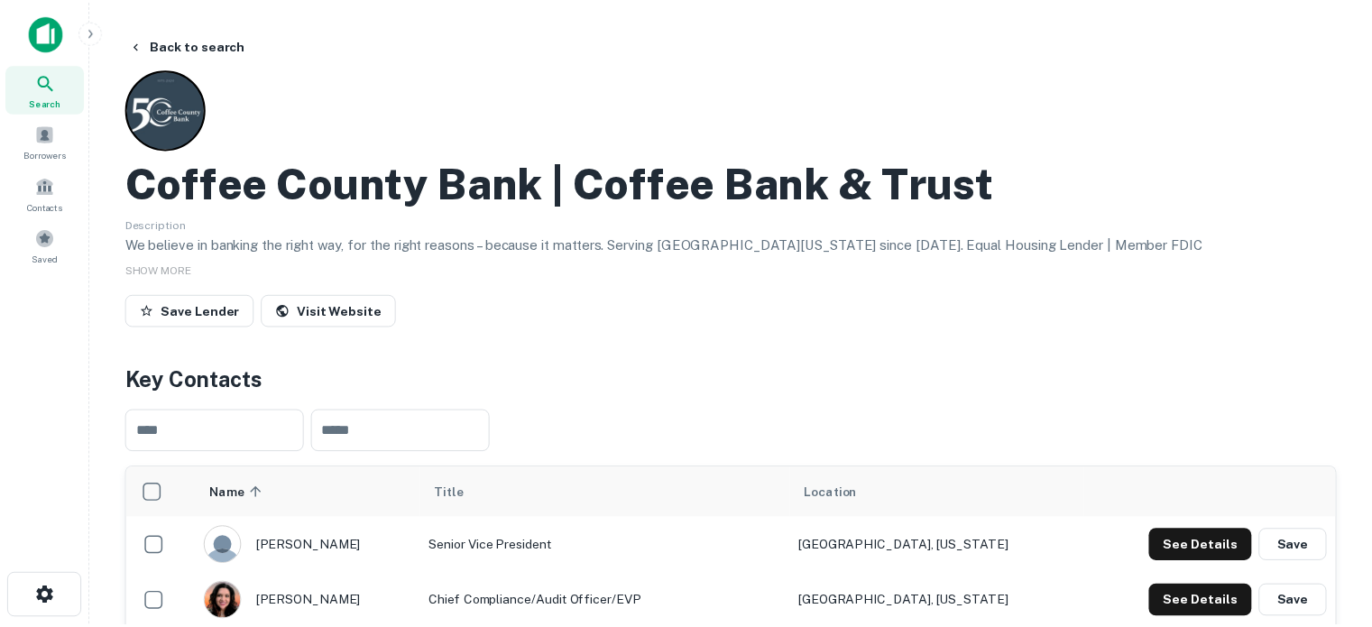
scroll to position [271, 0]
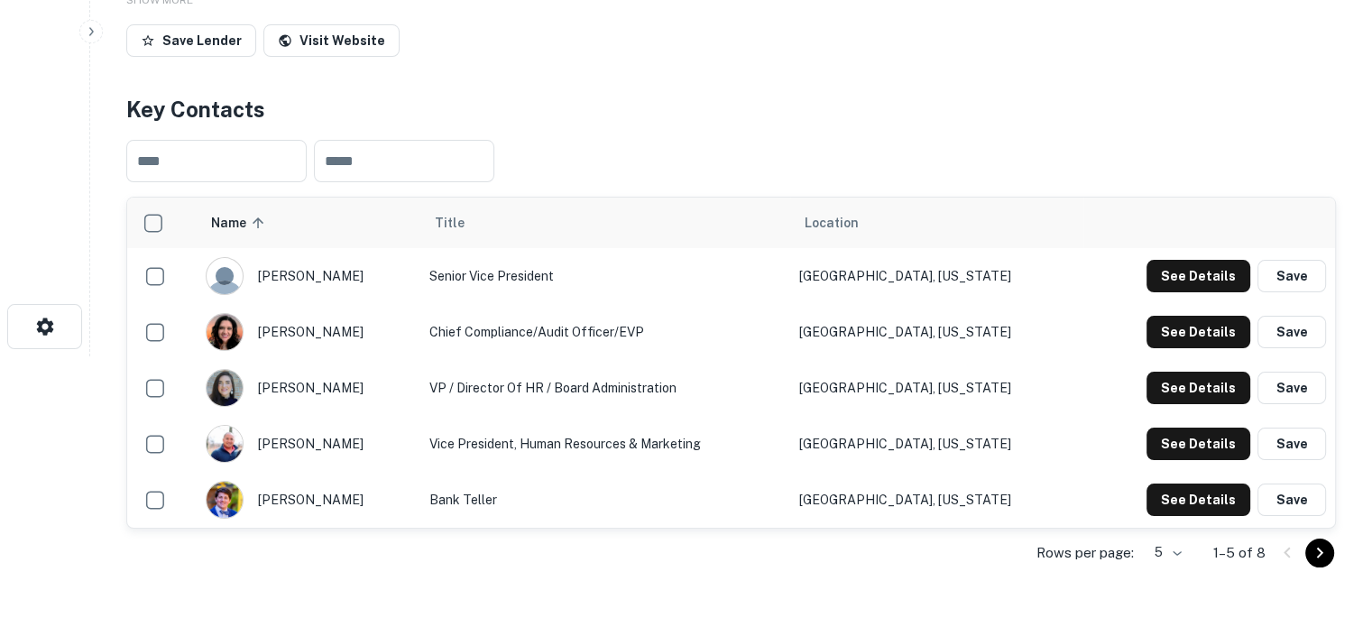
click at [1169, 356] on body "Search Borrowers Contacts Saved Back to search Coffee County Bank | Coffee Bank…" at bounding box center [686, 42] width 1372 height 627
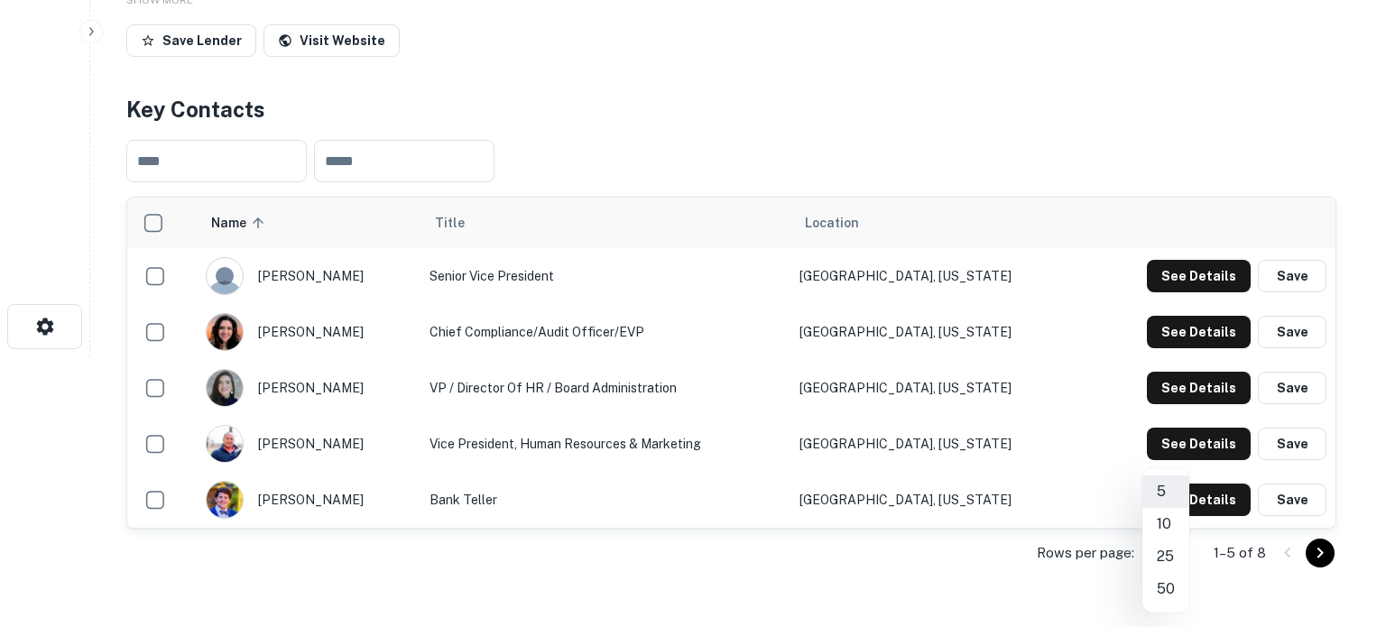
click at [1166, 554] on li "25" at bounding box center [1165, 556] width 47 height 32
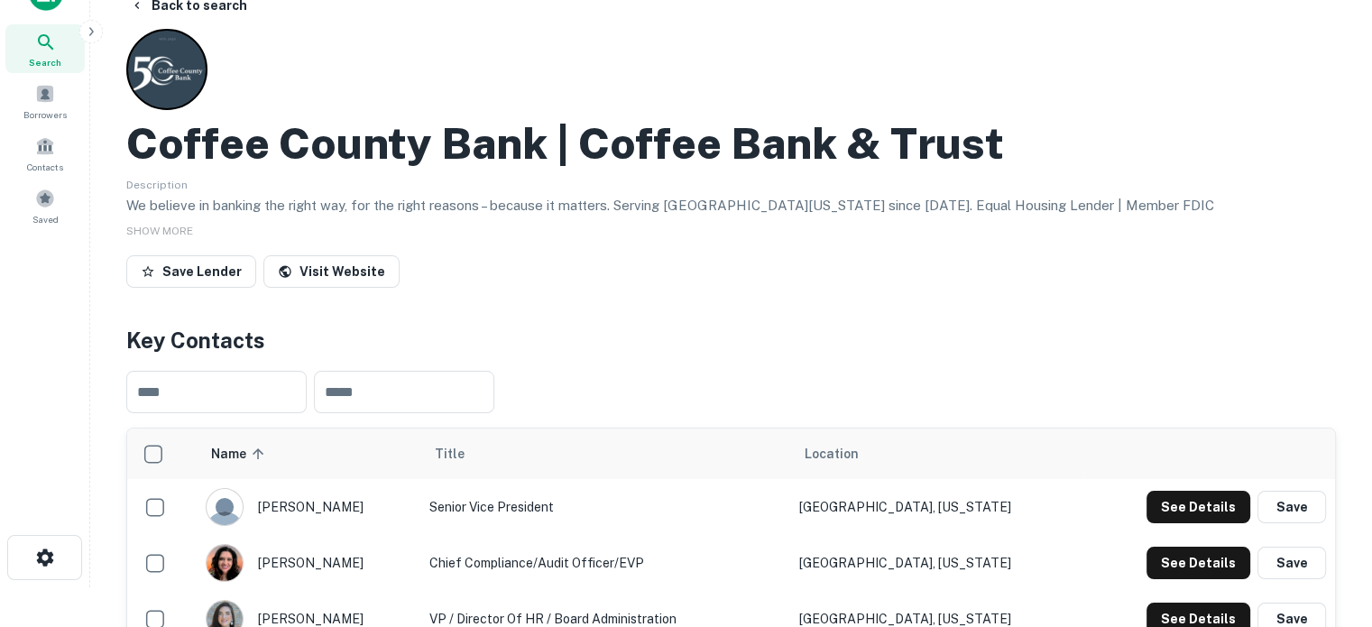
scroll to position [0, 0]
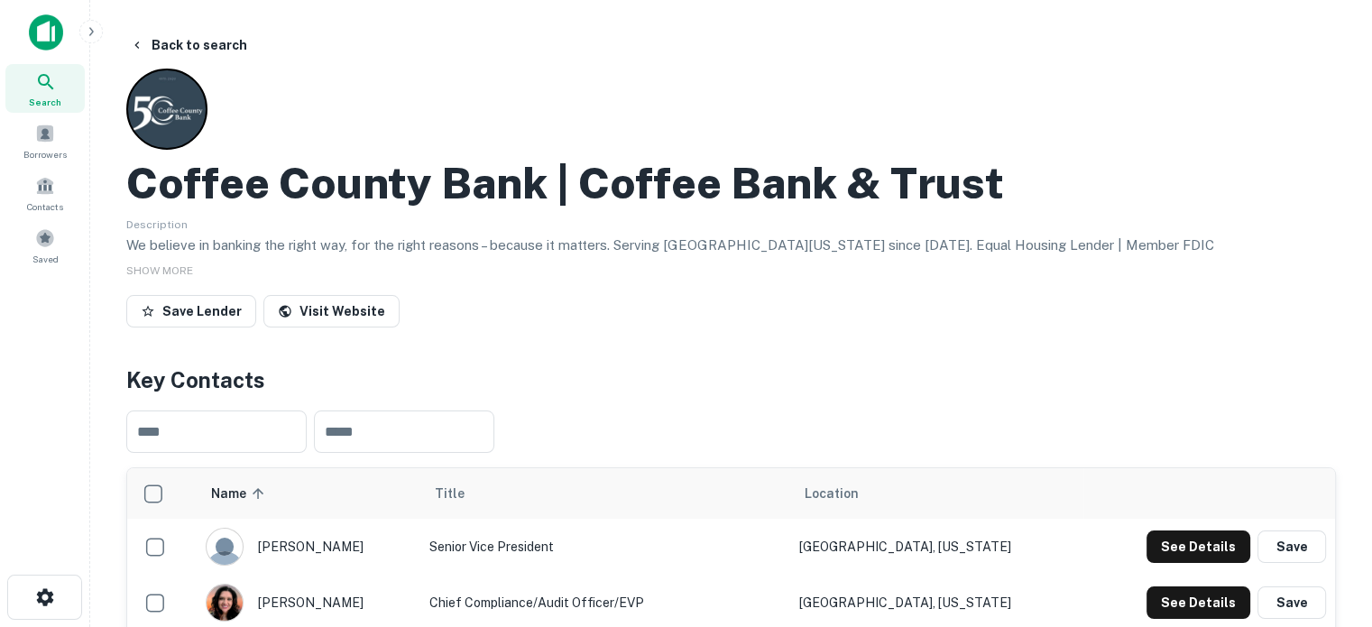
click at [54, 96] on span "Search" at bounding box center [45, 102] width 32 height 14
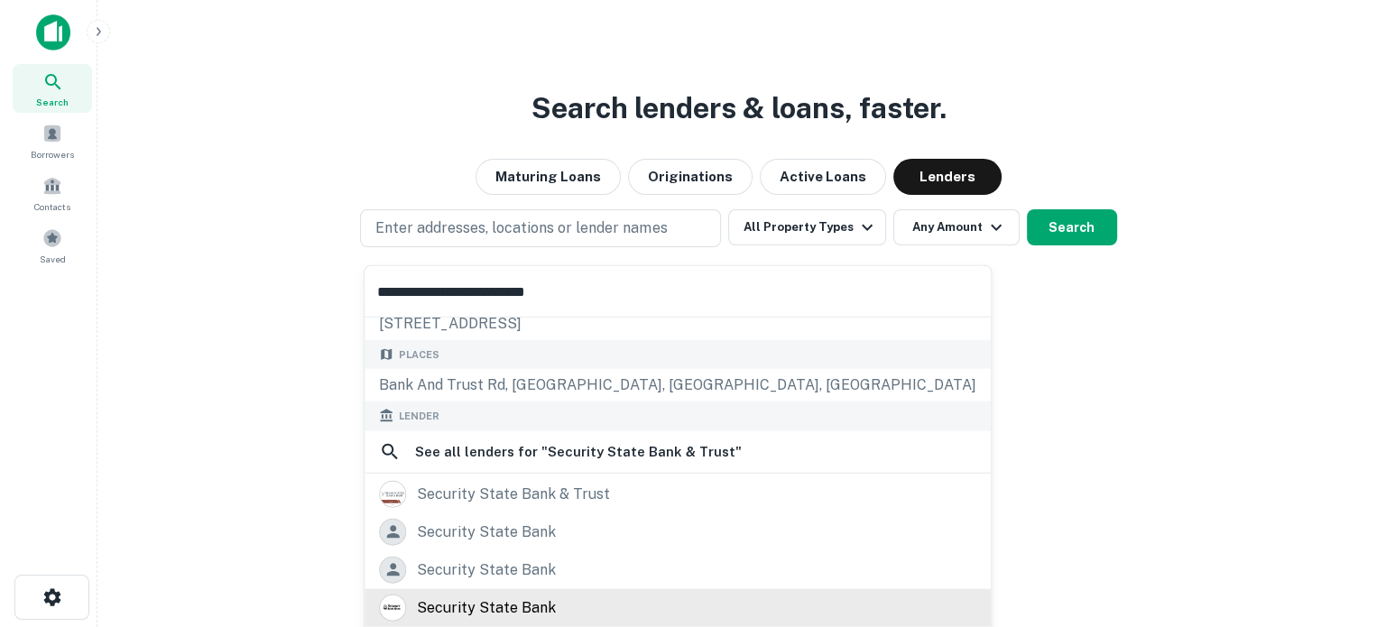
scroll to position [157, 0]
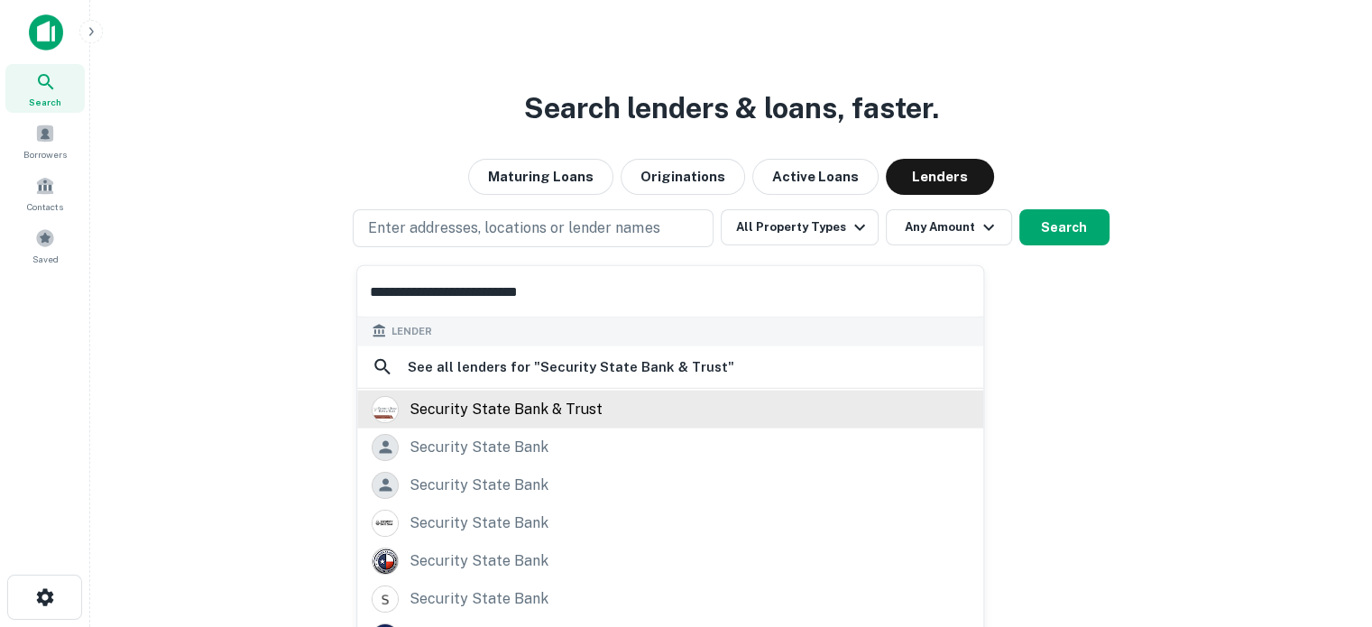
type input "**********"
click at [563, 411] on div "security state bank & trust" at bounding box center [506, 408] width 193 height 27
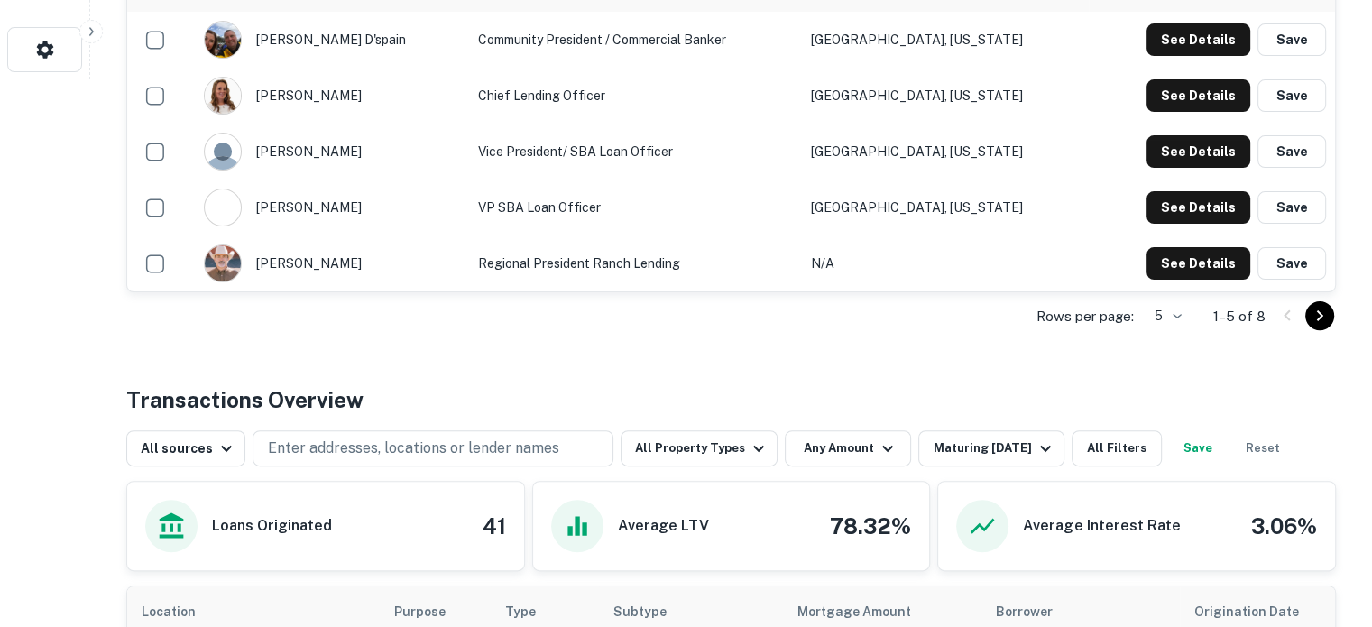
scroll to position [451, 0]
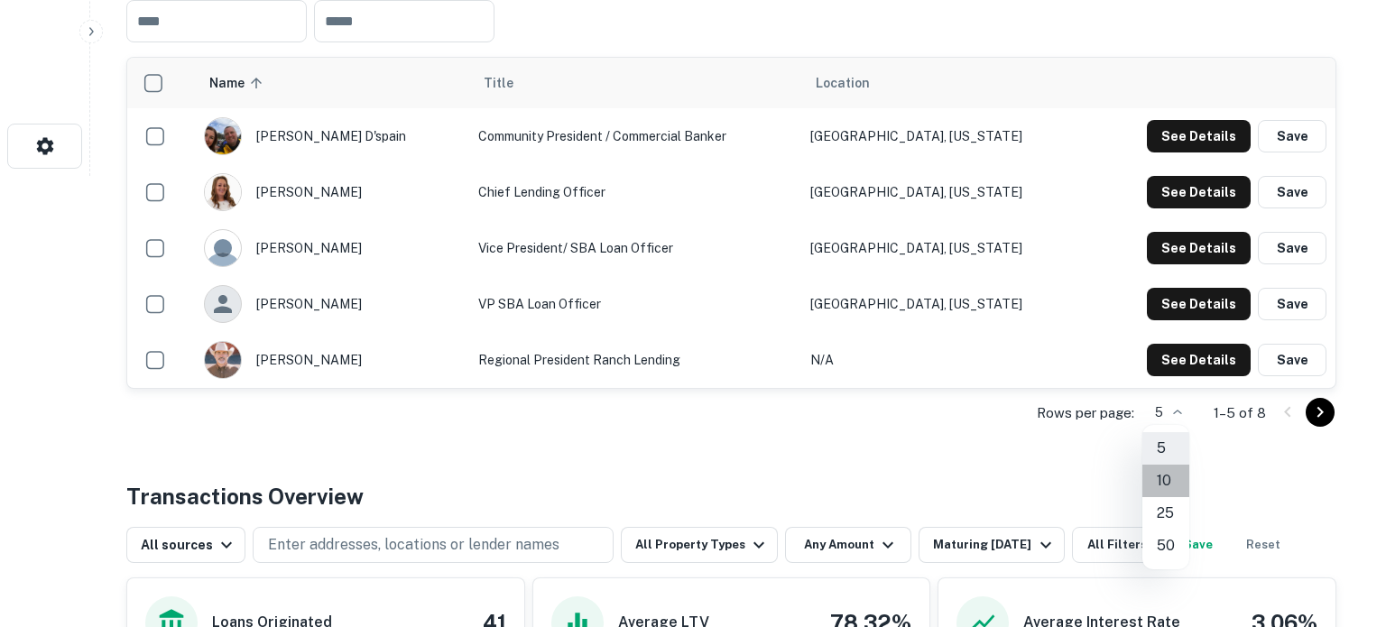
click at [1175, 483] on li "10" at bounding box center [1165, 481] width 47 height 32
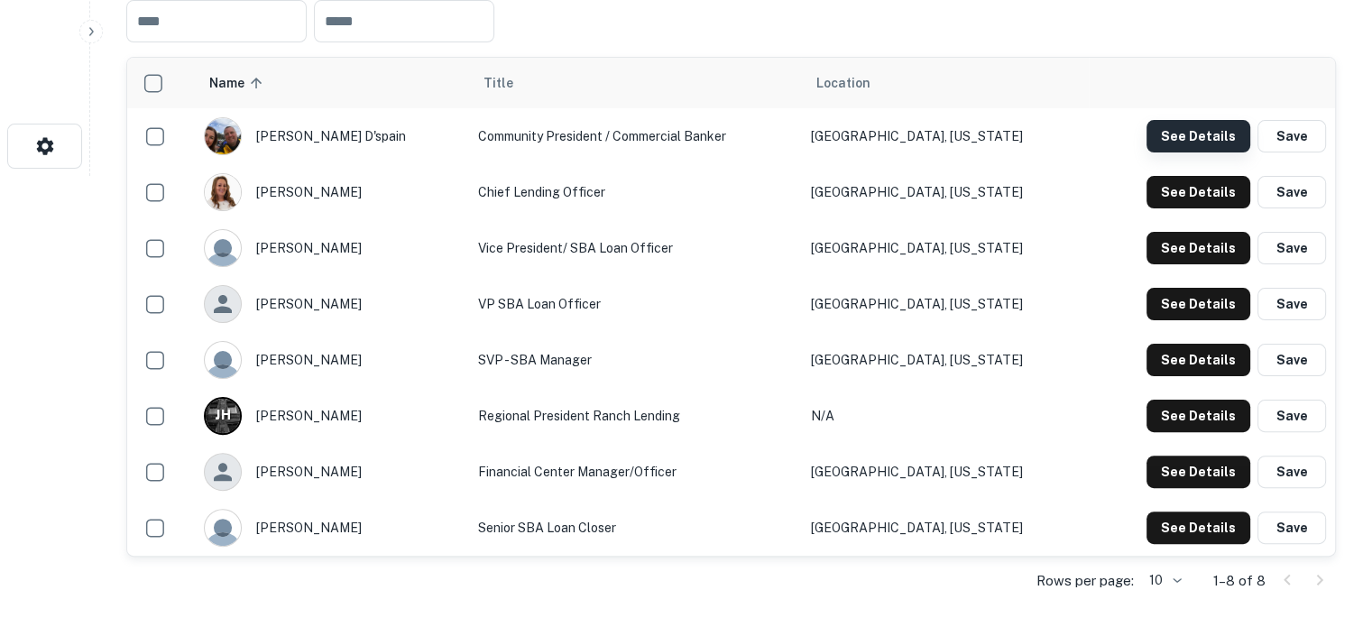
click at [1165, 140] on button "See Details" at bounding box center [1199, 136] width 104 height 32
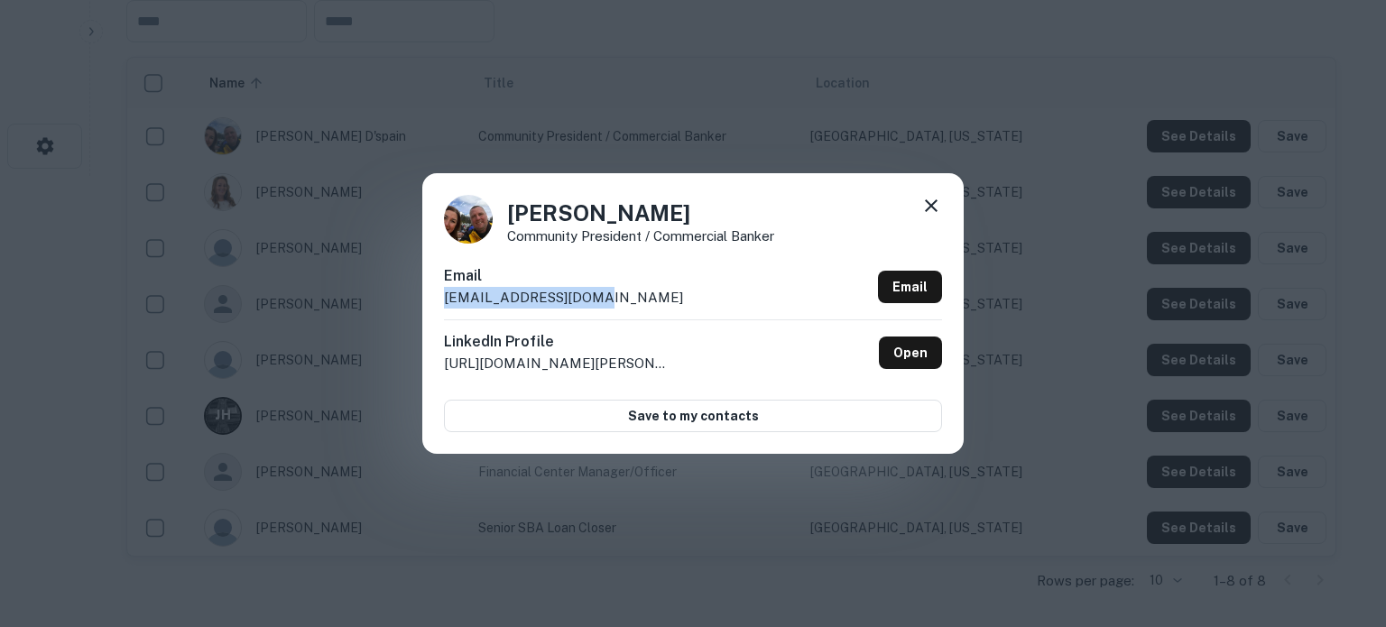
drag, startPoint x: 442, startPoint y: 303, endPoint x: 619, endPoint y: 308, distance: 176.9
click at [619, 308] on div "[PERSON_NAME] Community President / Commercial Banker Email [EMAIL_ADDRESS][DOM…" at bounding box center [692, 313] width 541 height 280
copy p "[EMAIL_ADDRESS][DOMAIN_NAME]"
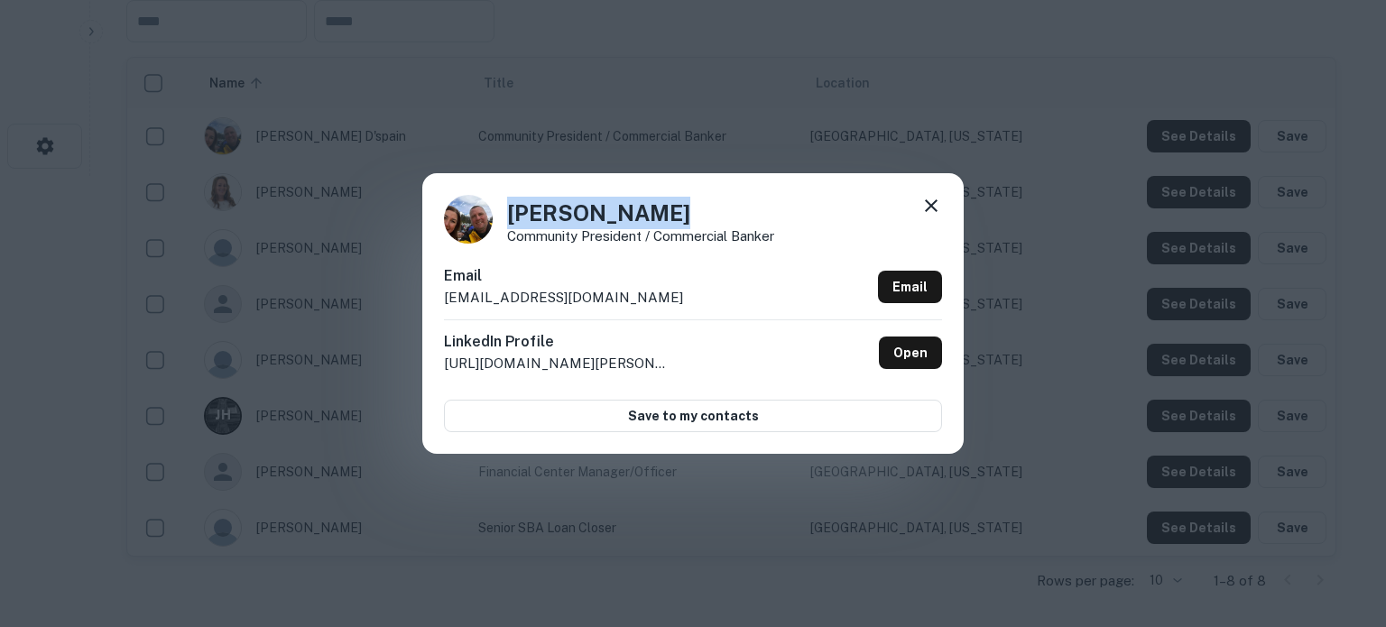
drag, startPoint x: 509, startPoint y: 204, endPoint x: 685, endPoint y: 207, distance: 176.0
click at [685, 207] on h4 "[PERSON_NAME]" at bounding box center [640, 213] width 267 height 32
copy h4 "[PERSON_NAME]"
click at [665, 278] on div "Email [EMAIL_ADDRESS][DOMAIN_NAME] Email" at bounding box center [693, 292] width 498 height 54
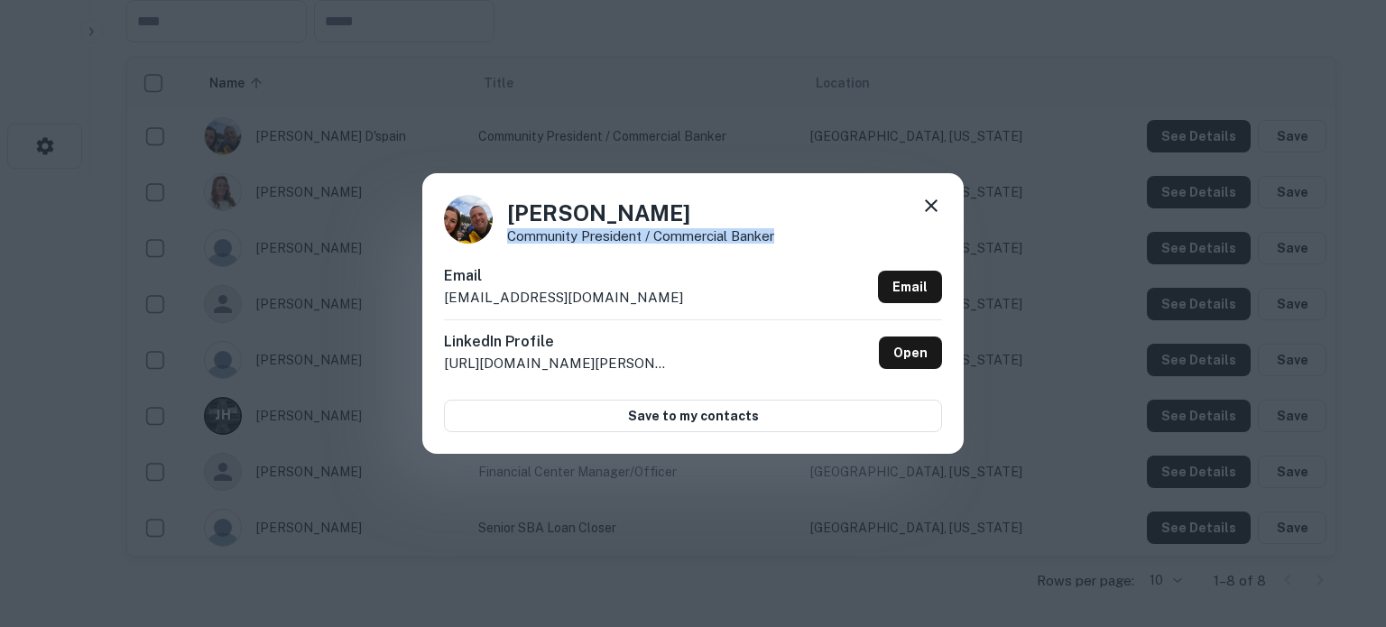
drag, startPoint x: 509, startPoint y: 238, endPoint x: 790, endPoint y: 230, distance: 281.6
click at [790, 230] on div "[PERSON_NAME] Community President / Commercial Banker" at bounding box center [693, 219] width 498 height 49
copy p "Community President / Commercial Banker"
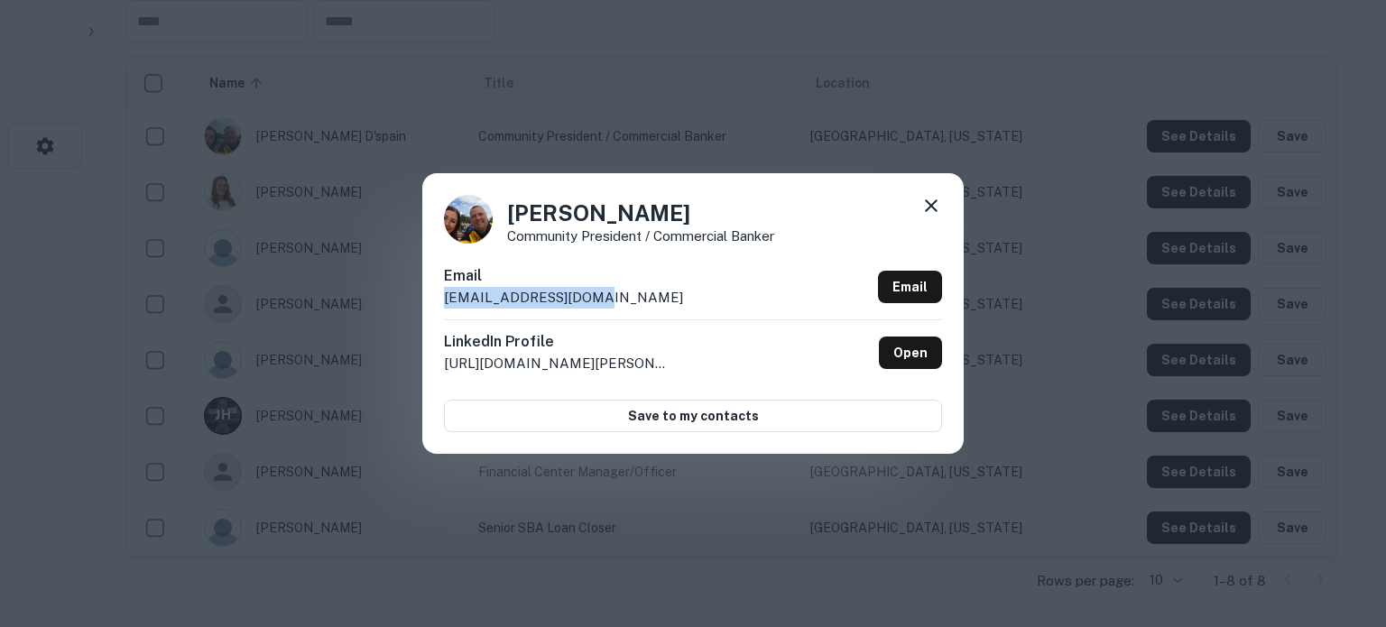
drag, startPoint x: 634, startPoint y: 301, endPoint x: 439, endPoint y: 302, distance: 195.8
click at [438, 303] on div "[PERSON_NAME] Community President / Commercial Banker Email [EMAIL_ADDRESS][DOM…" at bounding box center [692, 313] width 541 height 280
click at [940, 201] on icon at bounding box center [931, 206] width 22 height 22
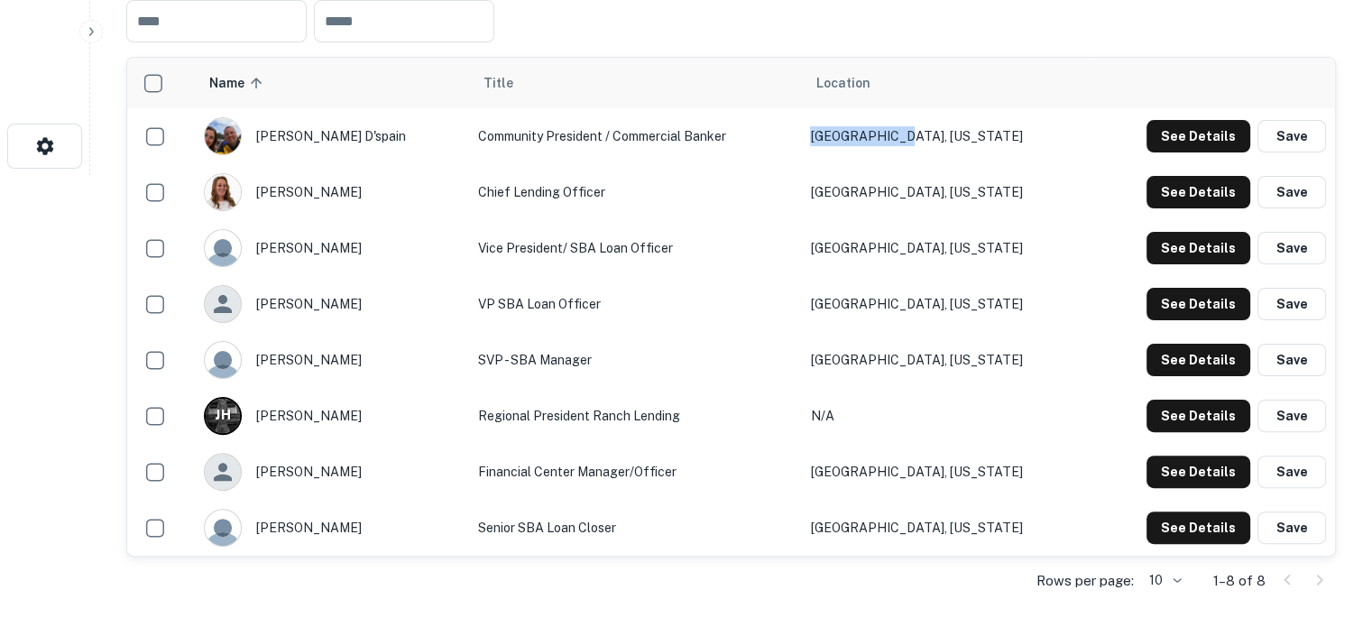
drag, startPoint x: 996, startPoint y: 126, endPoint x: 871, endPoint y: 135, distance: 125.7
click at [871, 135] on td "[GEOGRAPHIC_DATA], [US_STATE]" at bounding box center [944, 136] width 287 height 56
copy td "[GEOGRAPHIC_DATA], [US_STATE]"
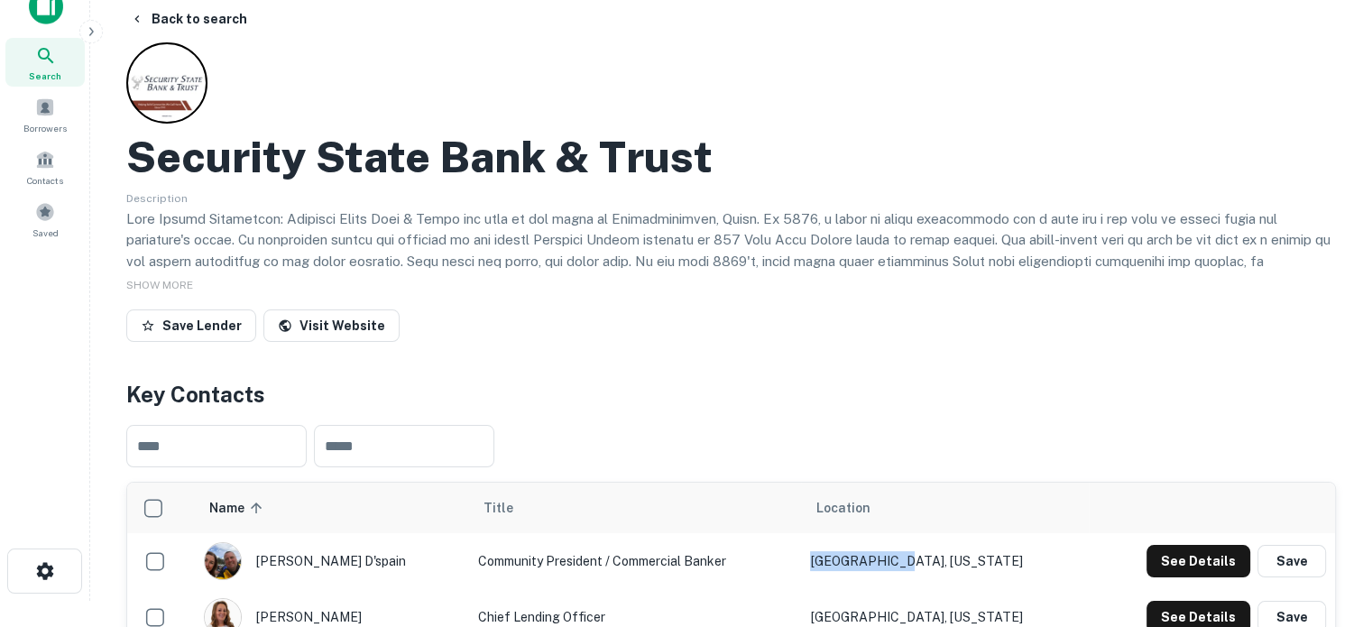
scroll to position [0, 0]
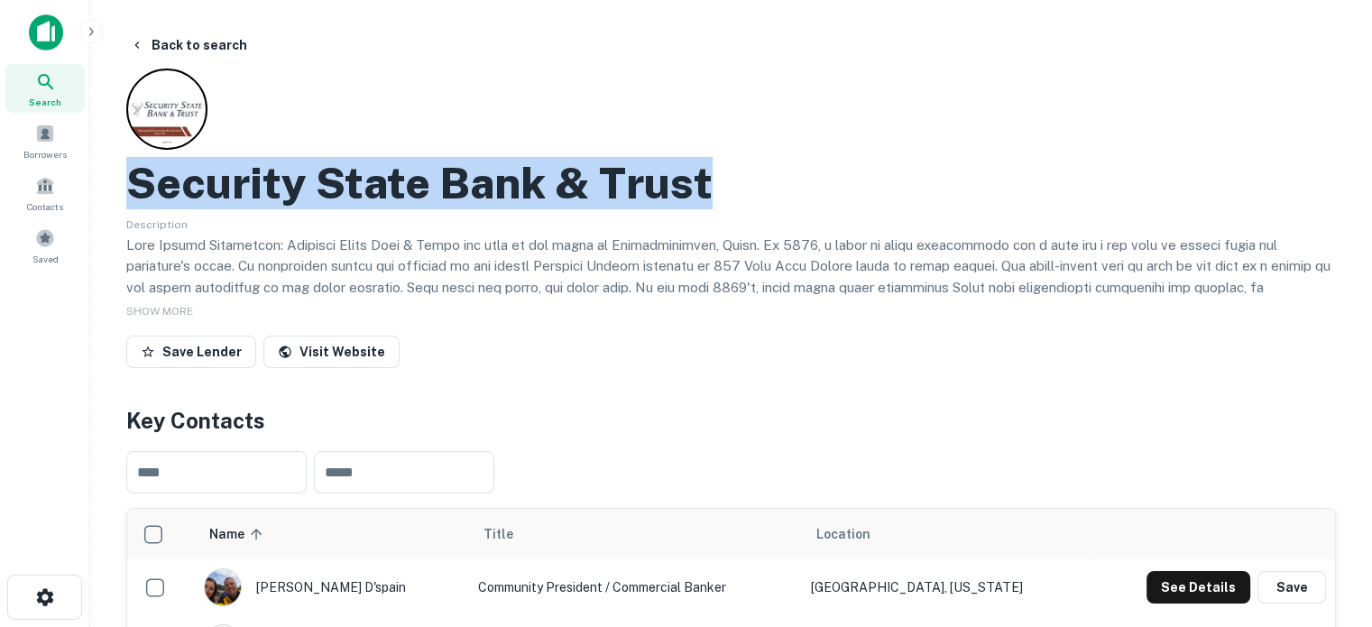
drag, startPoint x: 117, startPoint y: 196, endPoint x: 873, endPoint y: 194, distance: 756.1
copy h2 "Security State Bank & Trust"
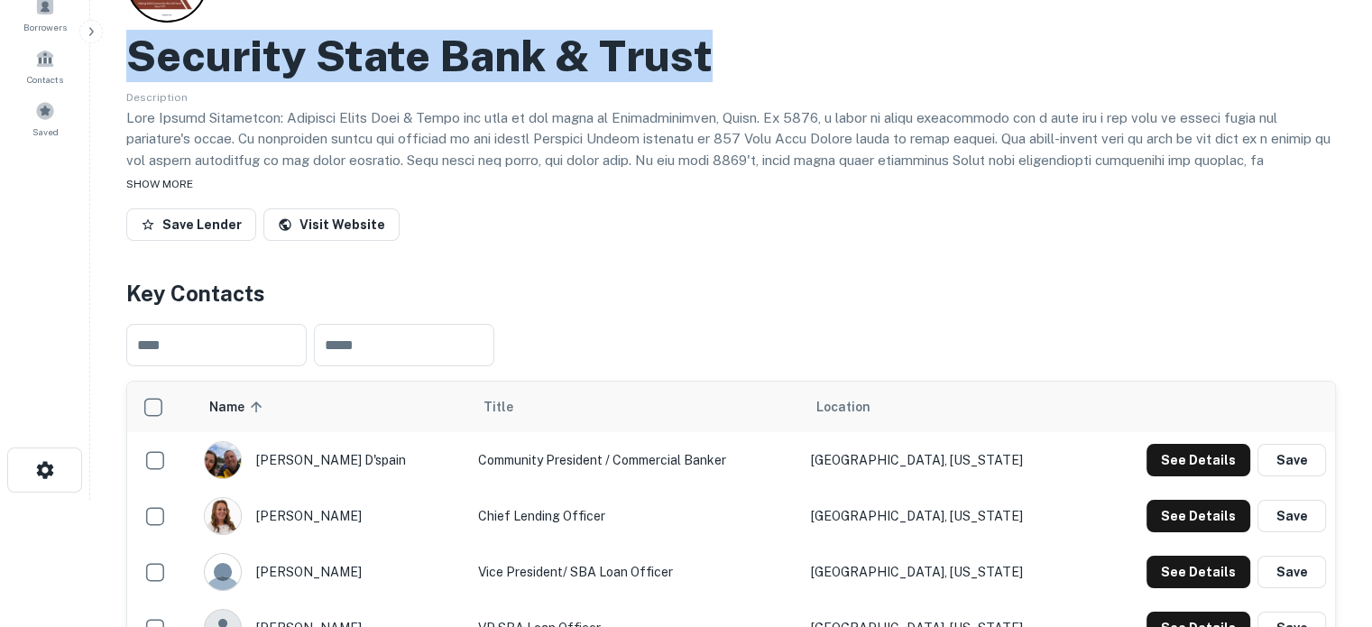
scroll to position [271, 0]
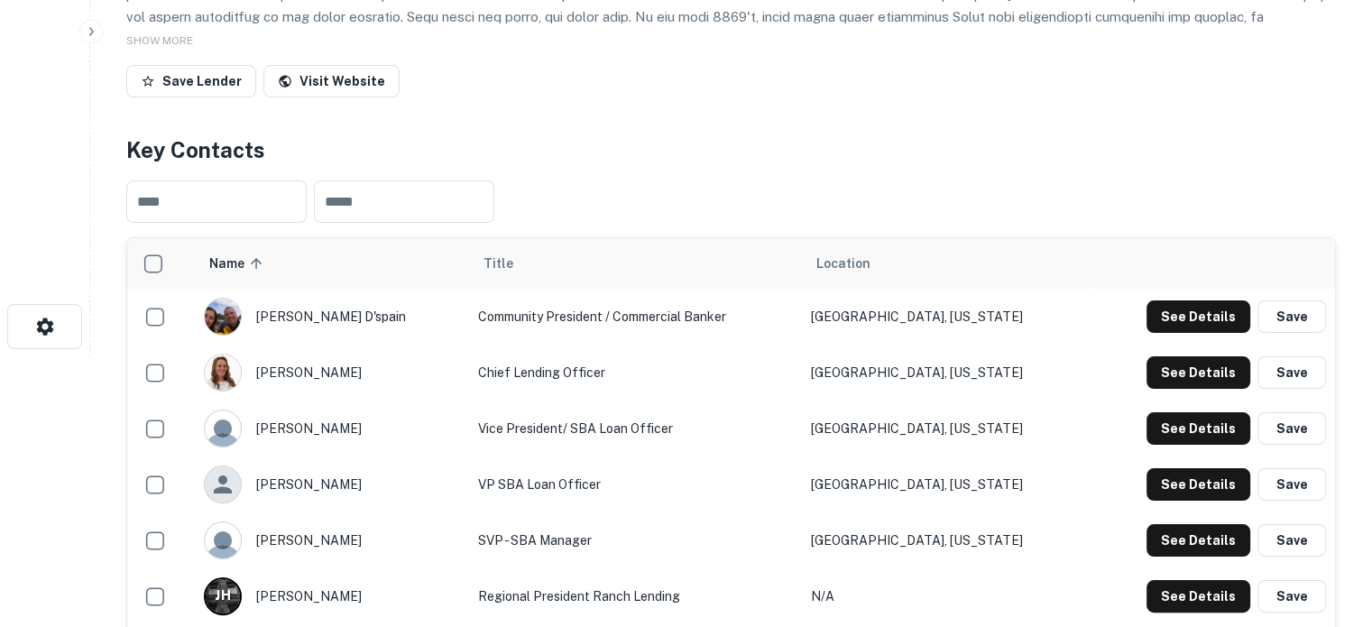
copy h2 "Security State Bank & Trust"
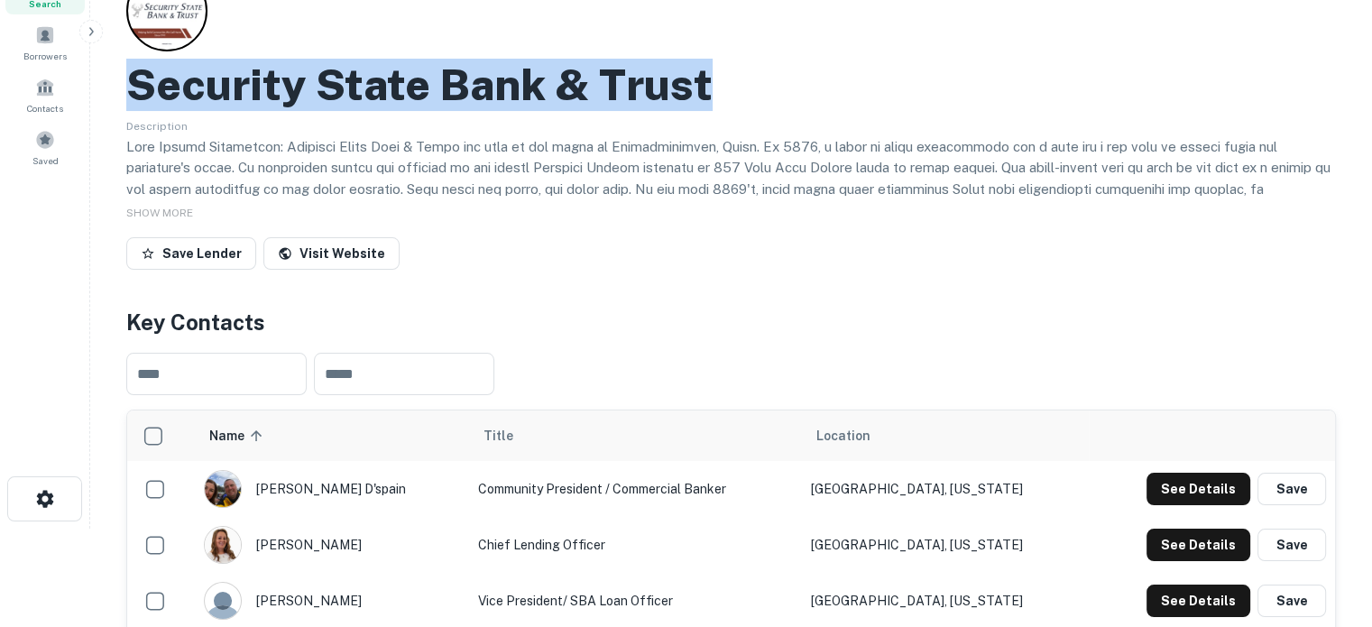
scroll to position [0, 0]
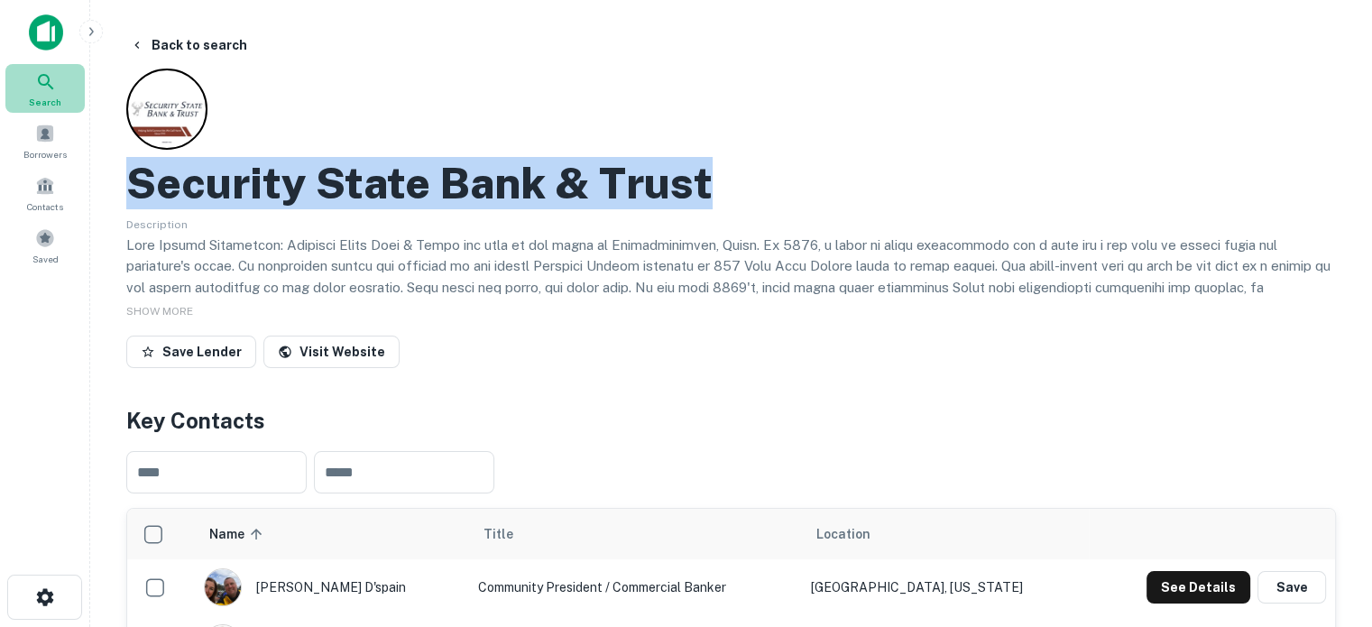
click at [49, 103] on span "Search" at bounding box center [45, 102] width 32 height 14
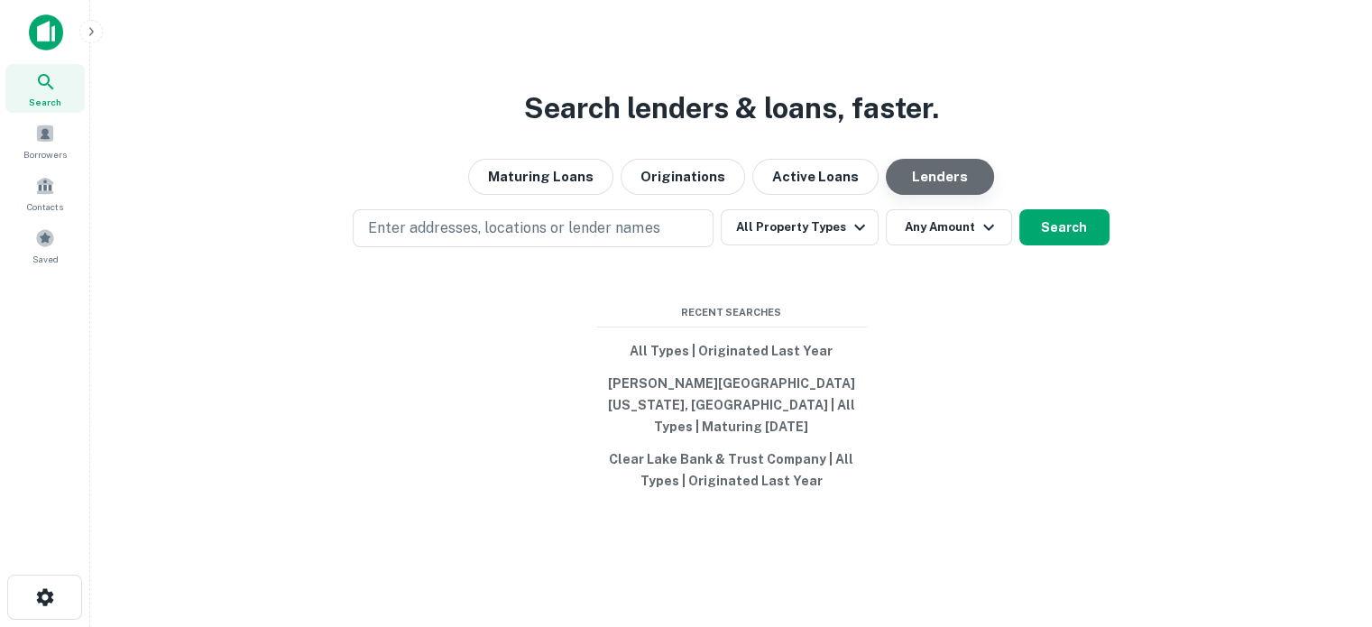
click at [914, 195] on button "Lenders" at bounding box center [940, 177] width 108 height 36
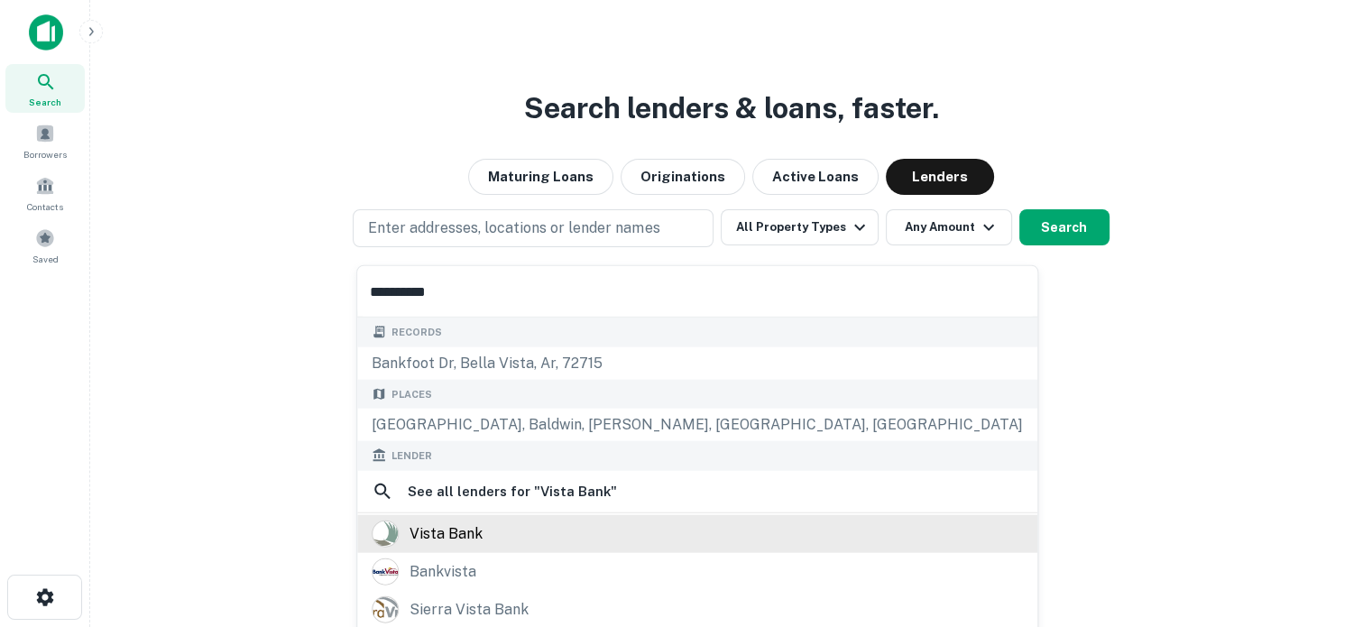
type input "**********"
click at [541, 521] on div "vista bank" at bounding box center [697, 533] width 651 height 27
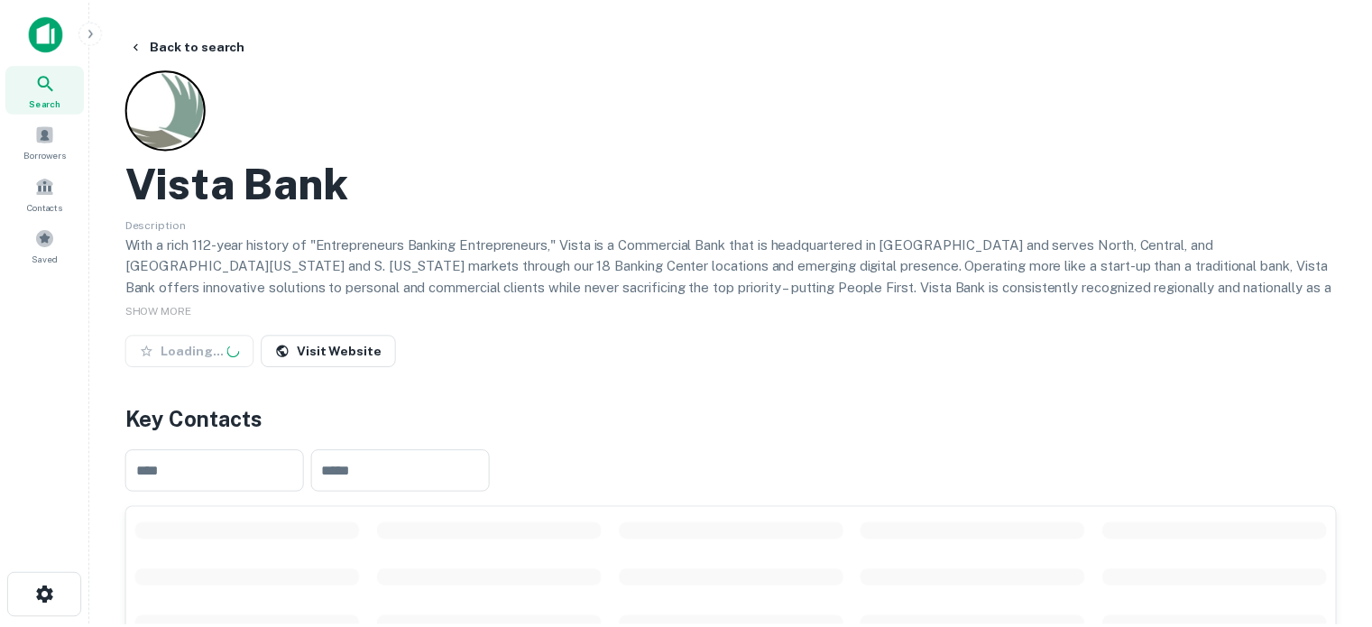
scroll to position [271, 0]
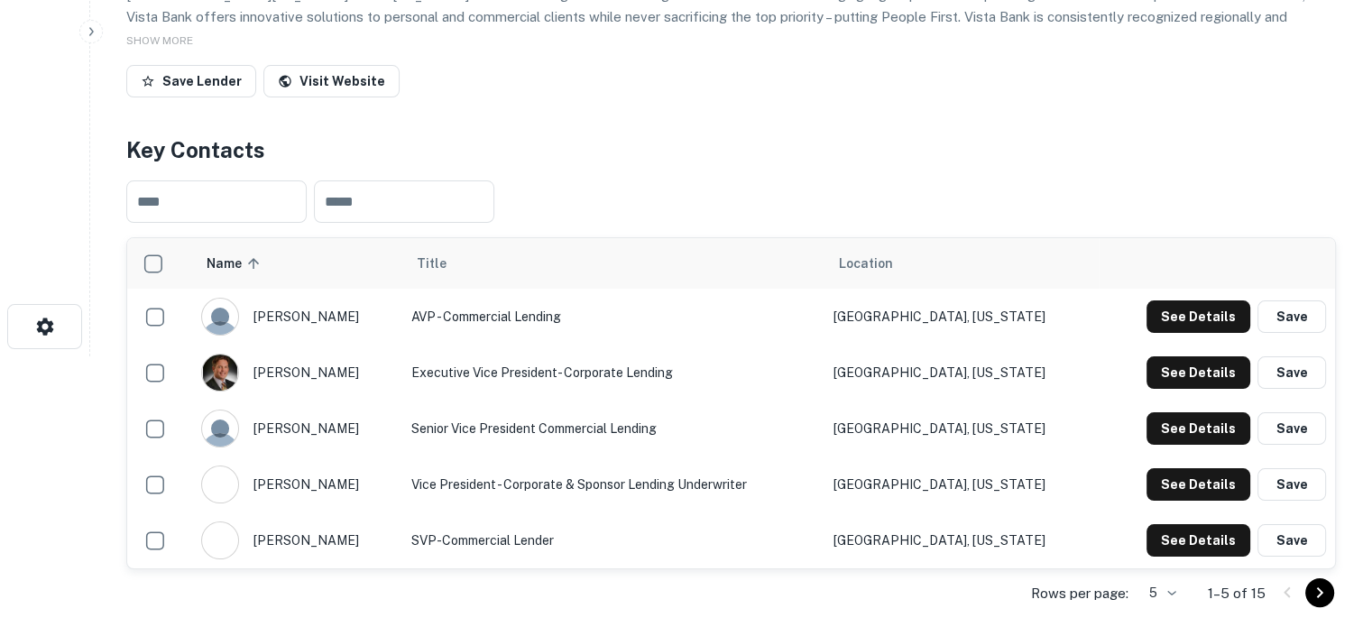
click at [1166, 356] on body "Search Borrowers Contacts Saved Back to search Vista Bank Description With a ri…" at bounding box center [686, 42] width 1372 height 627
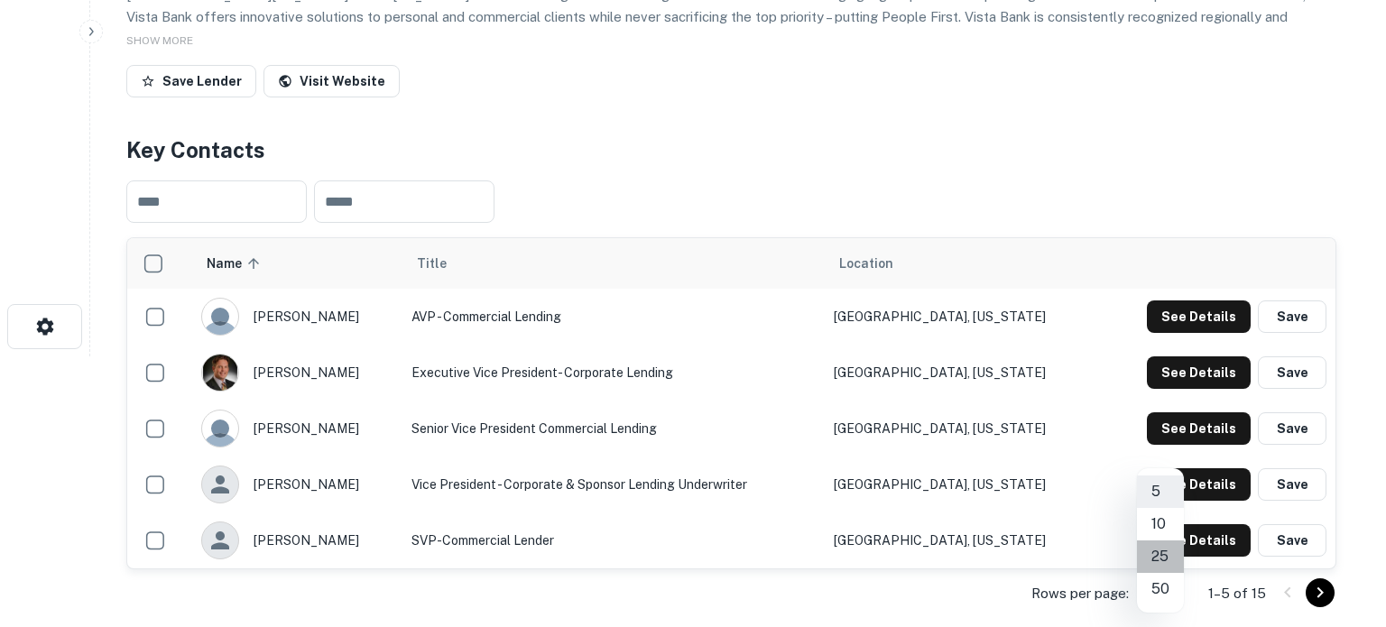
click at [1159, 563] on li "25" at bounding box center [1160, 556] width 47 height 32
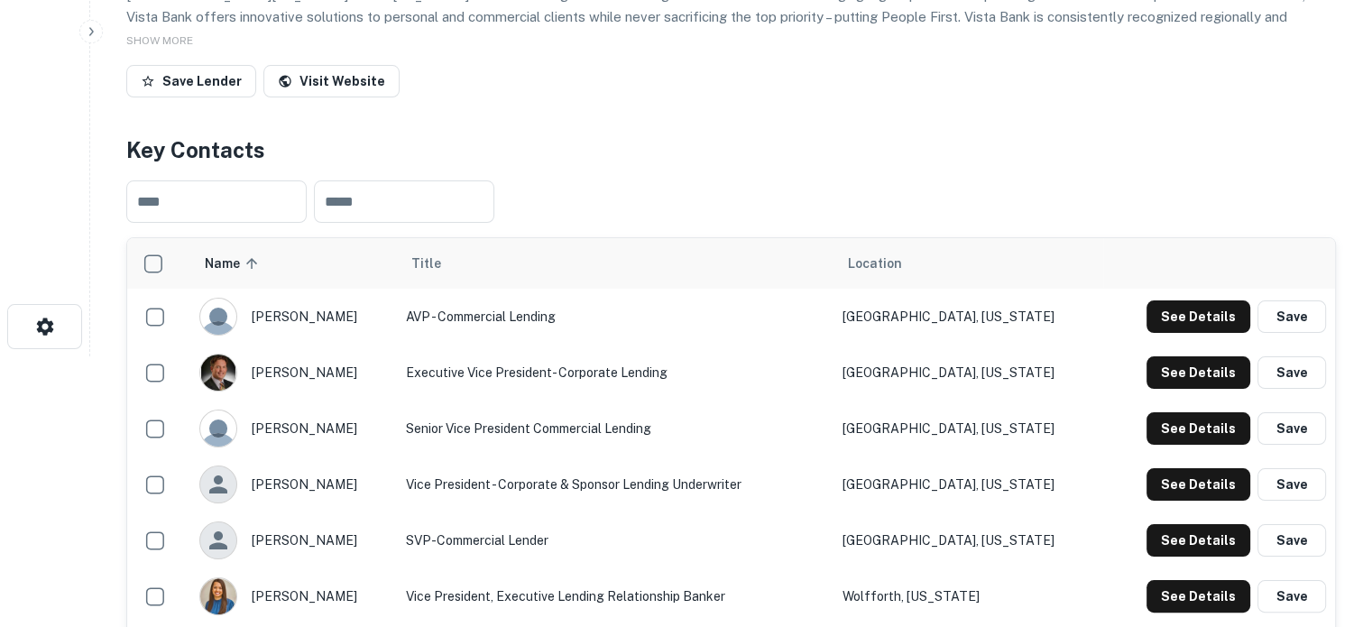
scroll to position [0, 0]
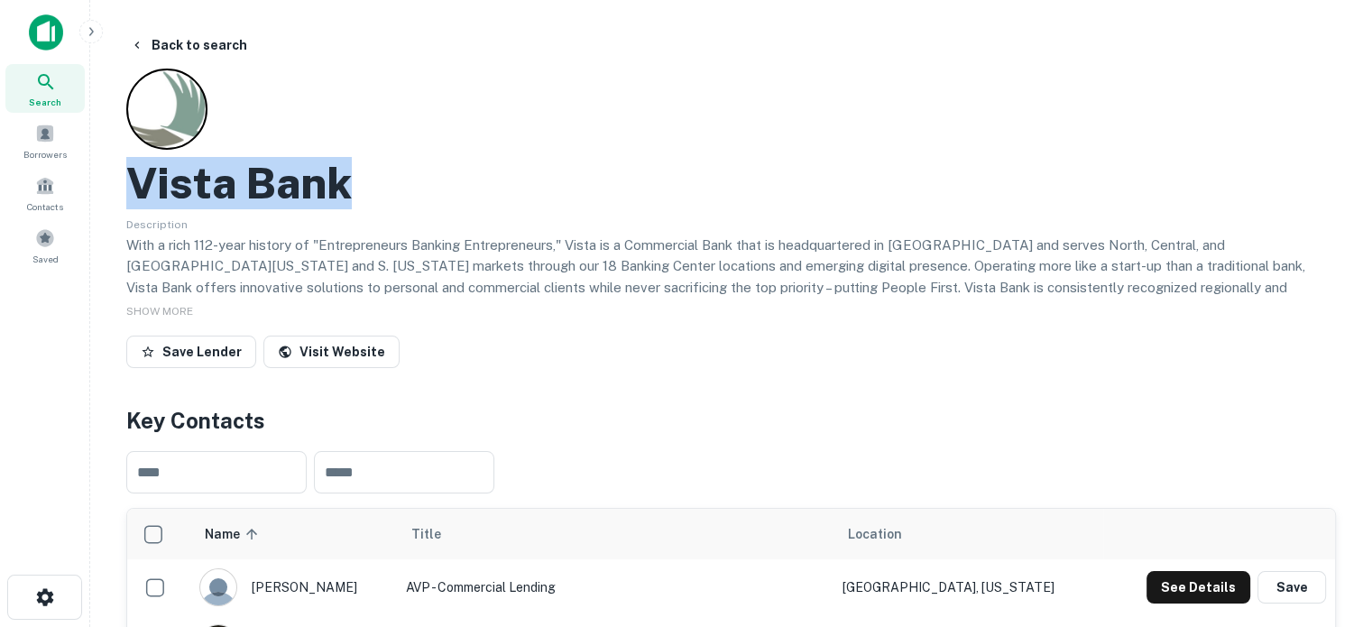
drag, startPoint x: 127, startPoint y: 183, endPoint x: 378, endPoint y: 183, distance: 250.8
click at [378, 183] on div "Vista Bank" at bounding box center [731, 183] width 1210 height 52
copy h2 "Vista Bank"
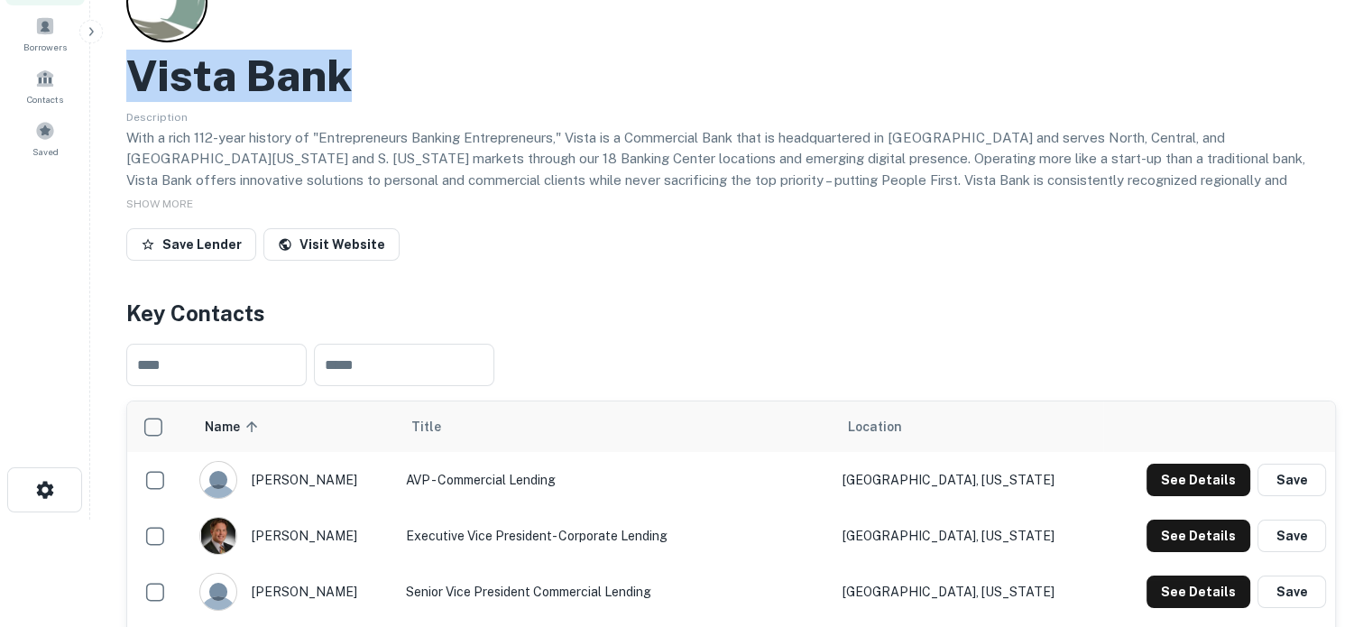
scroll to position [180, 0]
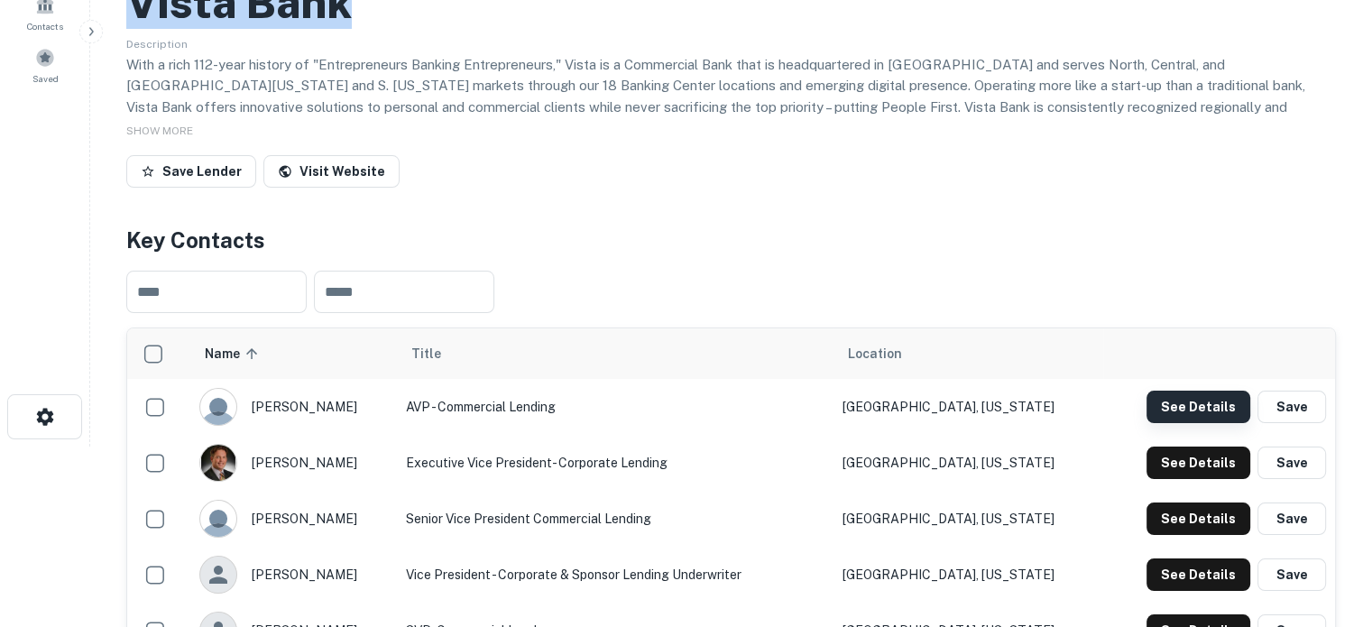
click at [1199, 411] on button "See Details" at bounding box center [1199, 407] width 104 height 32
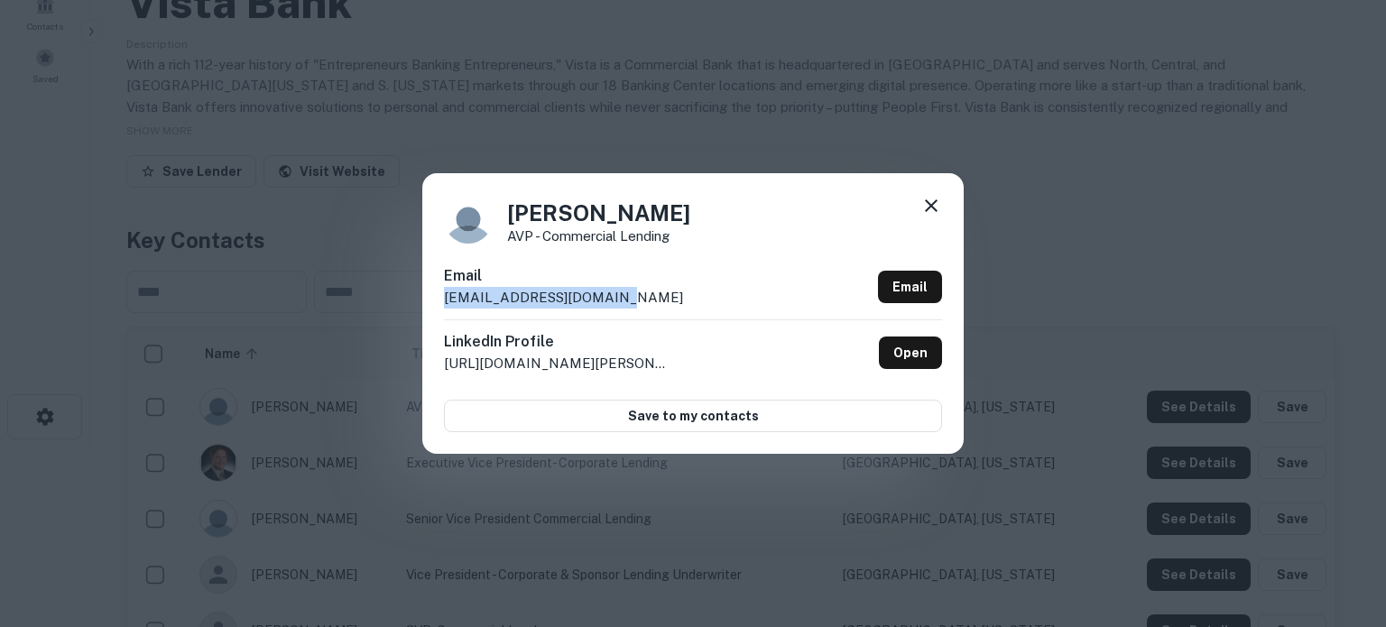
drag, startPoint x: 651, startPoint y: 294, endPoint x: 437, endPoint y: 299, distance: 214.8
click at [437, 299] on div "[PERSON_NAME] AVP - Commercial Lending Email [EMAIL_ADDRESS][DOMAIN_NAME] Email…" at bounding box center [692, 313] width 541 height 280
copy p "[EMAIL_ADDRESS][DOMAIN_NAME]"
click at [928, 208] on icon at bounding box center [931, 205] width 13 height 13
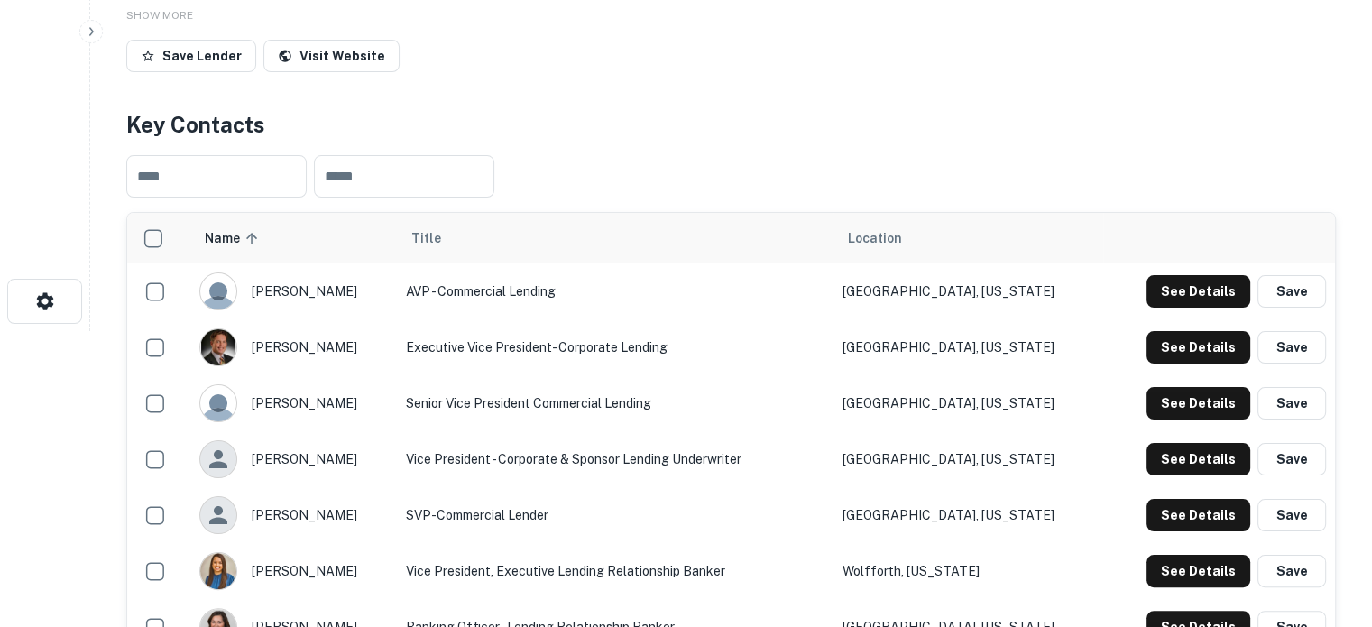
scroll to position [451, 0]
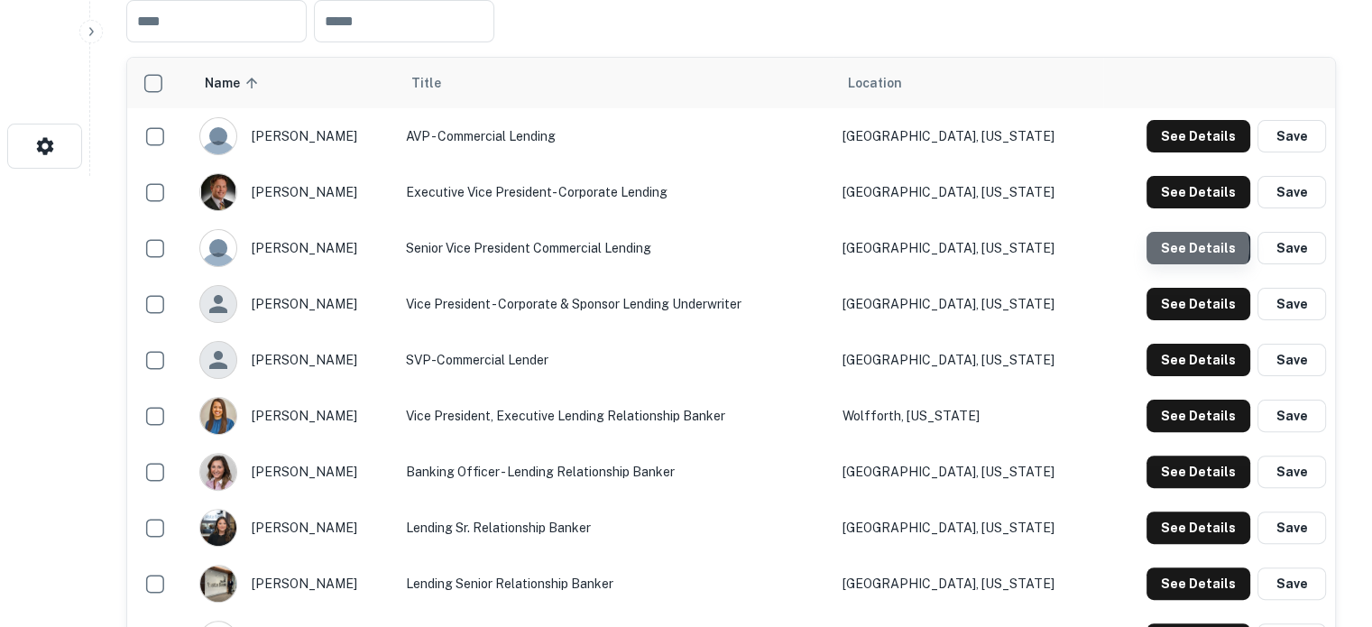
click at [1191, 249] on button "See Details" at bounding box center [1199, 248] width 104 height 32
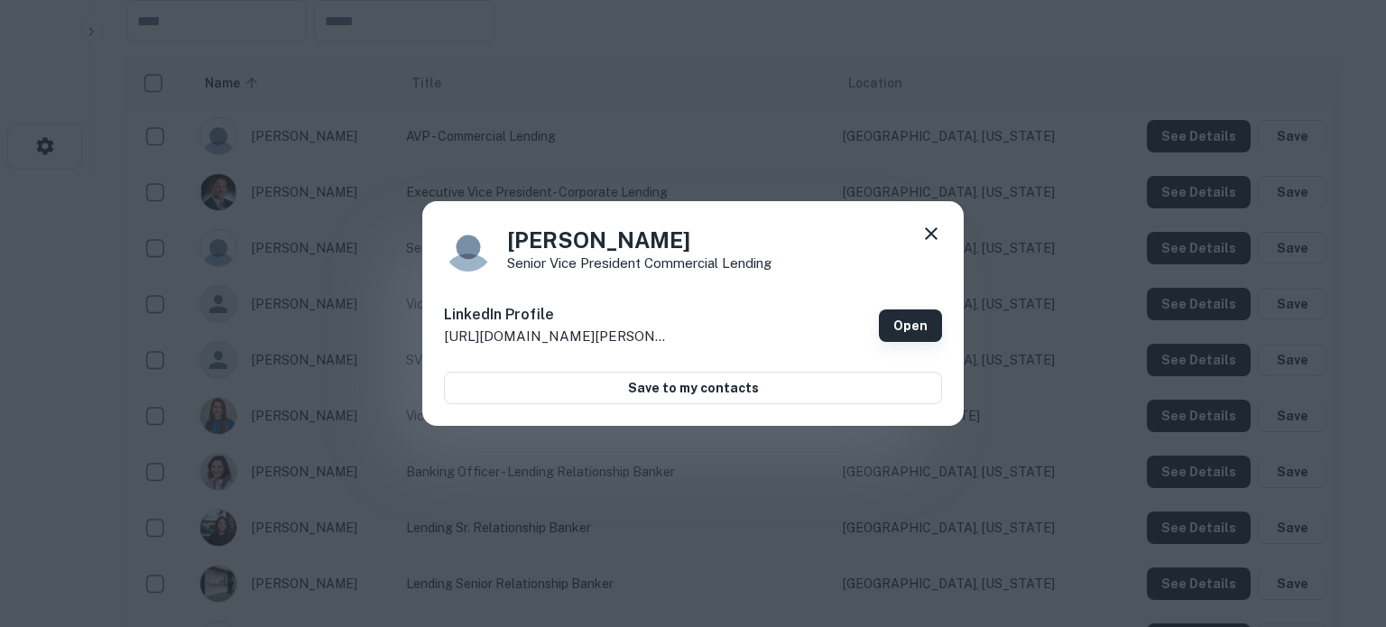
click at [888, 313] on link "Open" at bounding box center [910, 325] width 63 height 32
click at [928, 236] on icon at bounding box center [931, 234] width 22 height 22
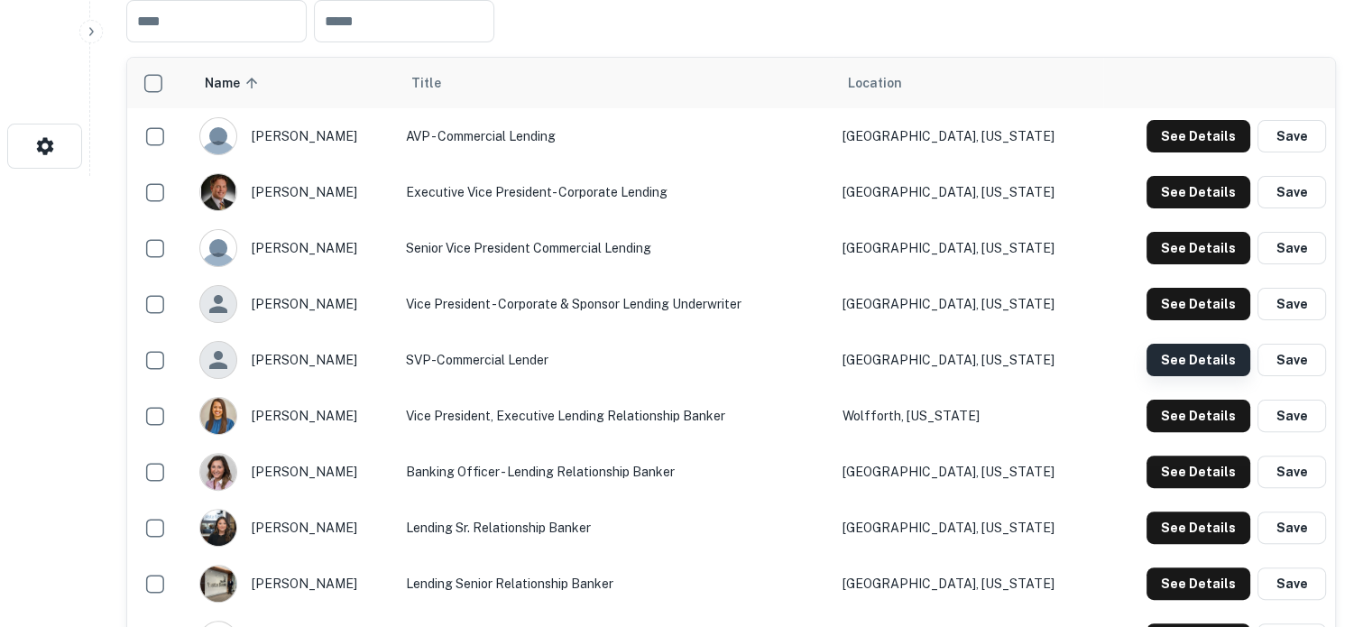
click at [1183, 360] on button "See Details" at bounding box center [1199, 360] width 104 height 32
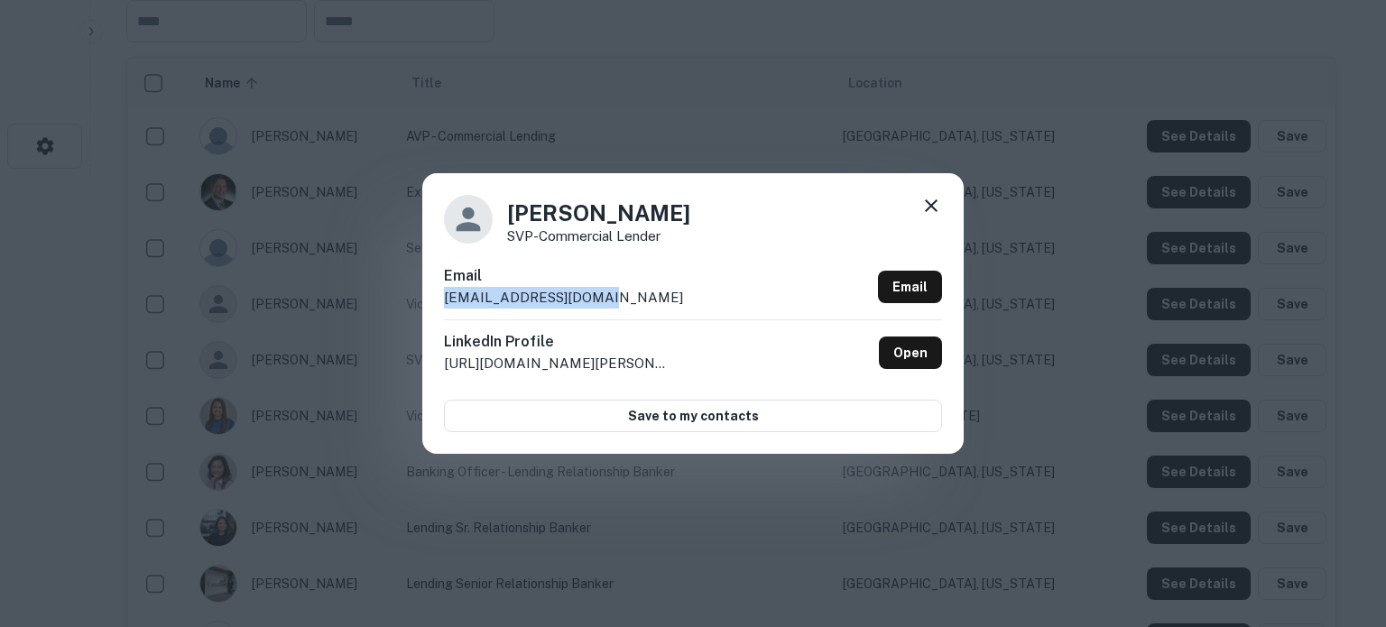
drag, startPoint x: 610, startPoint y: 305, endPoint x: 444, endPoint y: 304, distance: 166.0
click at [444, 304] on div "Email [EMAIL_ADDRESS][DOMAIN_NAME] Email" at bounding box center [693, 292] width 498 height 54
copy p "[EMAIL_ADDRESS][DOMAIN_NAME]"
click at [929, 208] on icon at bounding box center [931, 206] width 22 height 22
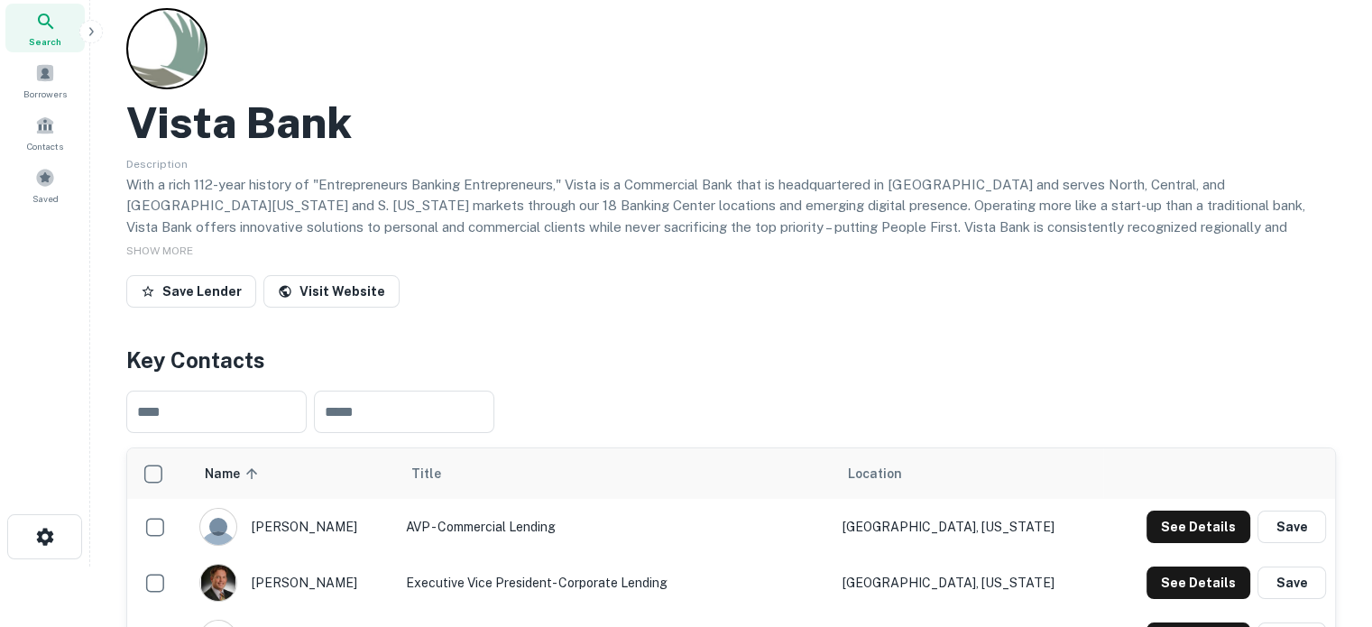
scroll to position [0, 0]
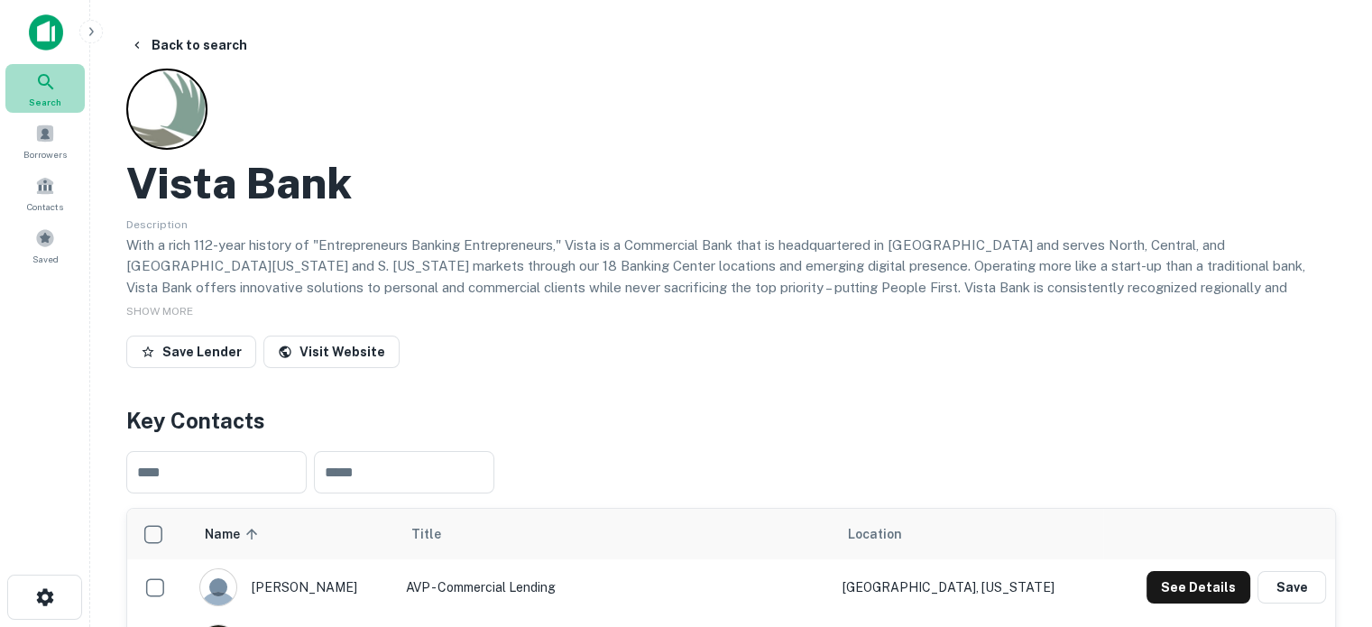
click at [61, 82] on div "Search" at bounding box center [44, 88] width 79 height 49
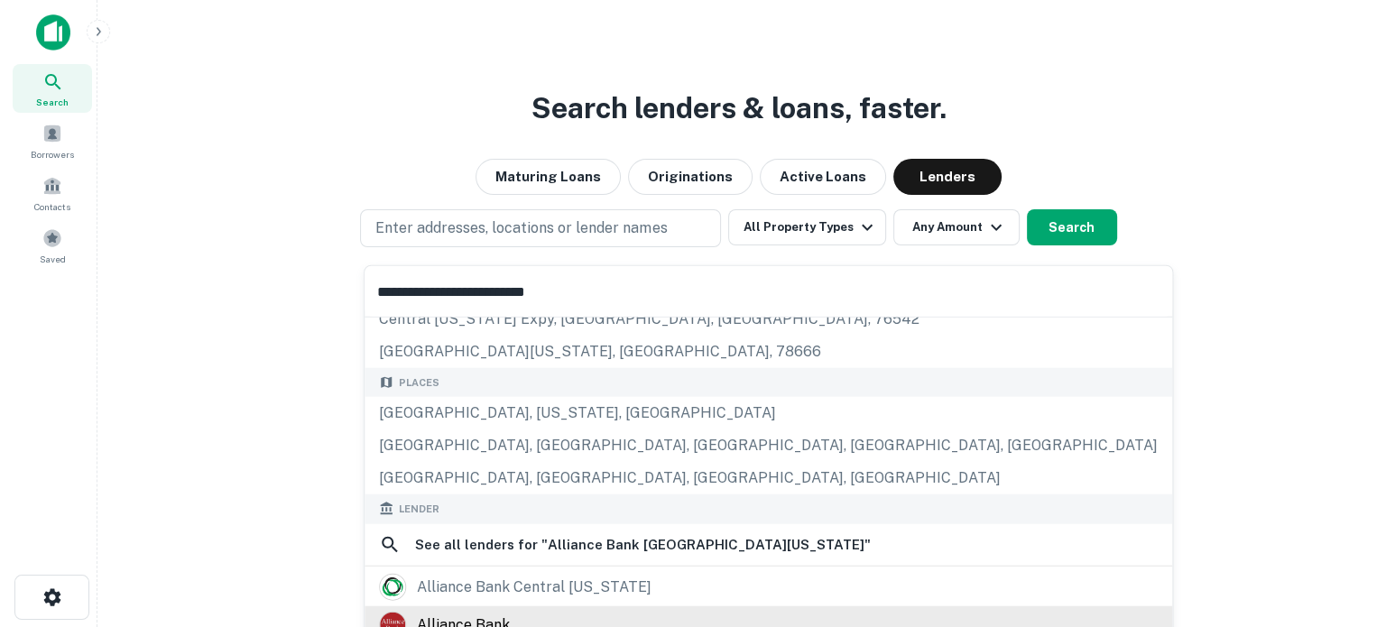
scroll to position [180, 0]
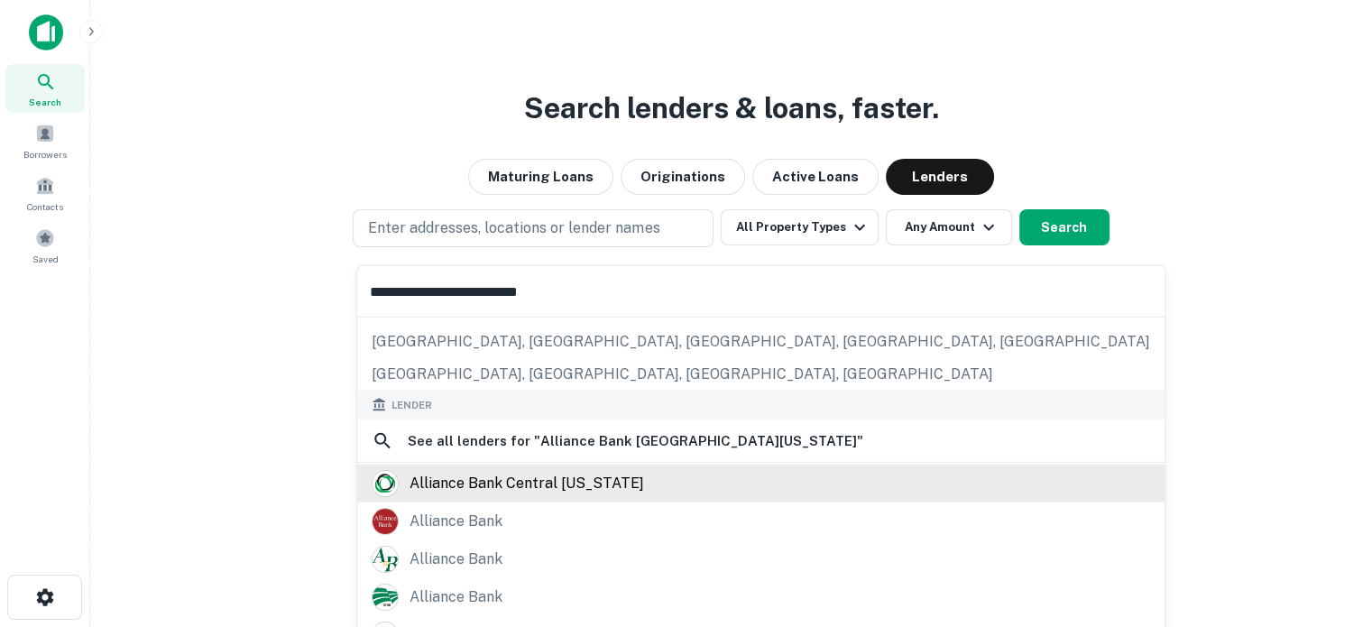
type input "**********"
click at [614, 482] on div "alliance bank central [US_STATE]" at bounding box center [761, 482] width 779 height 27
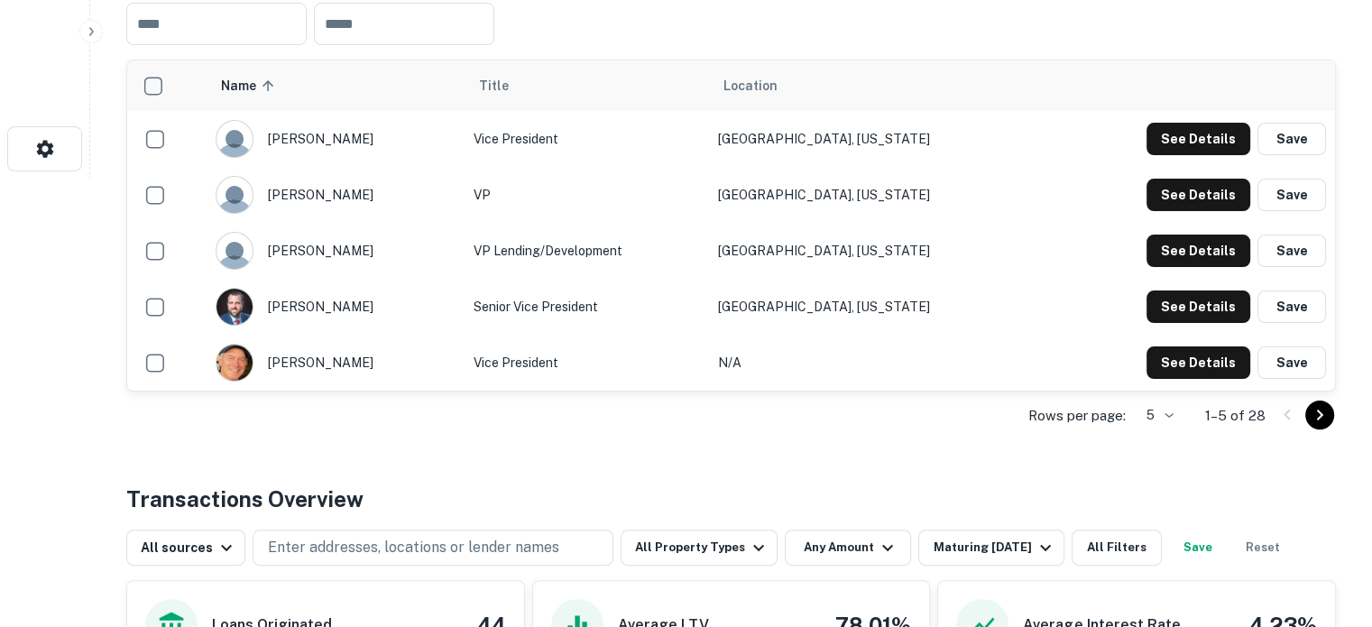
scroll to position [451, 0]
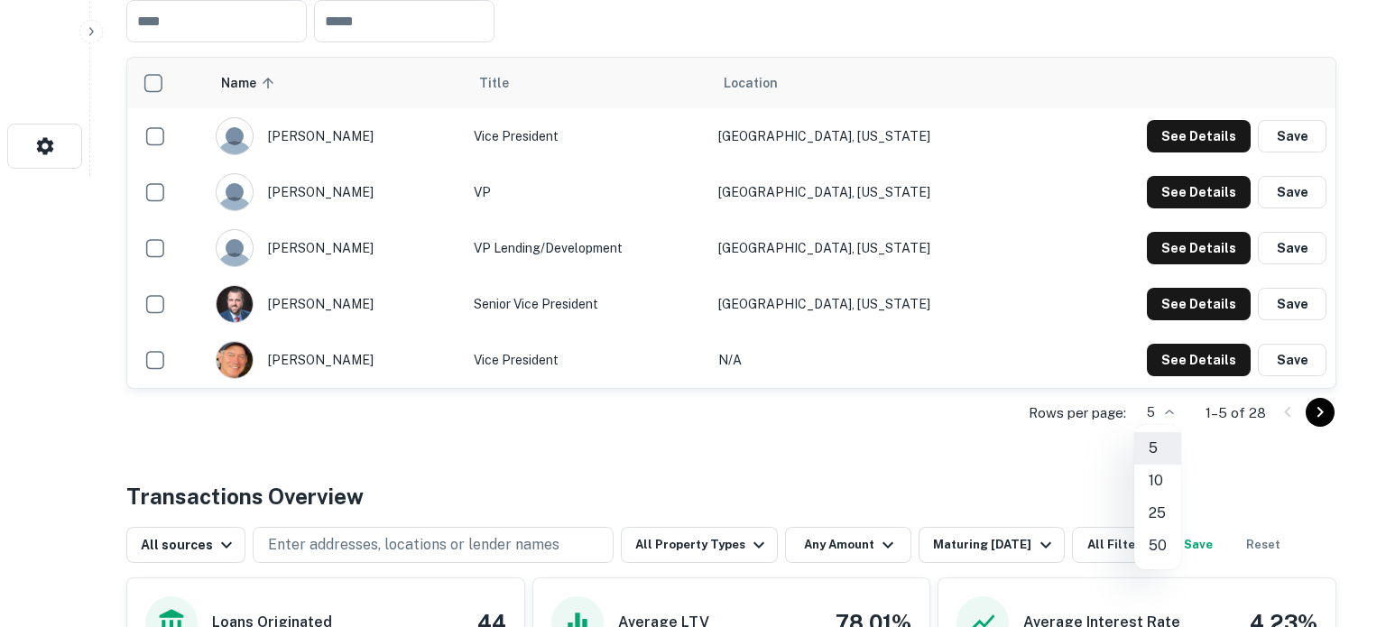
click at [1157, 540] on li "50" at bounding box center [1157, 546] width 47 height 32
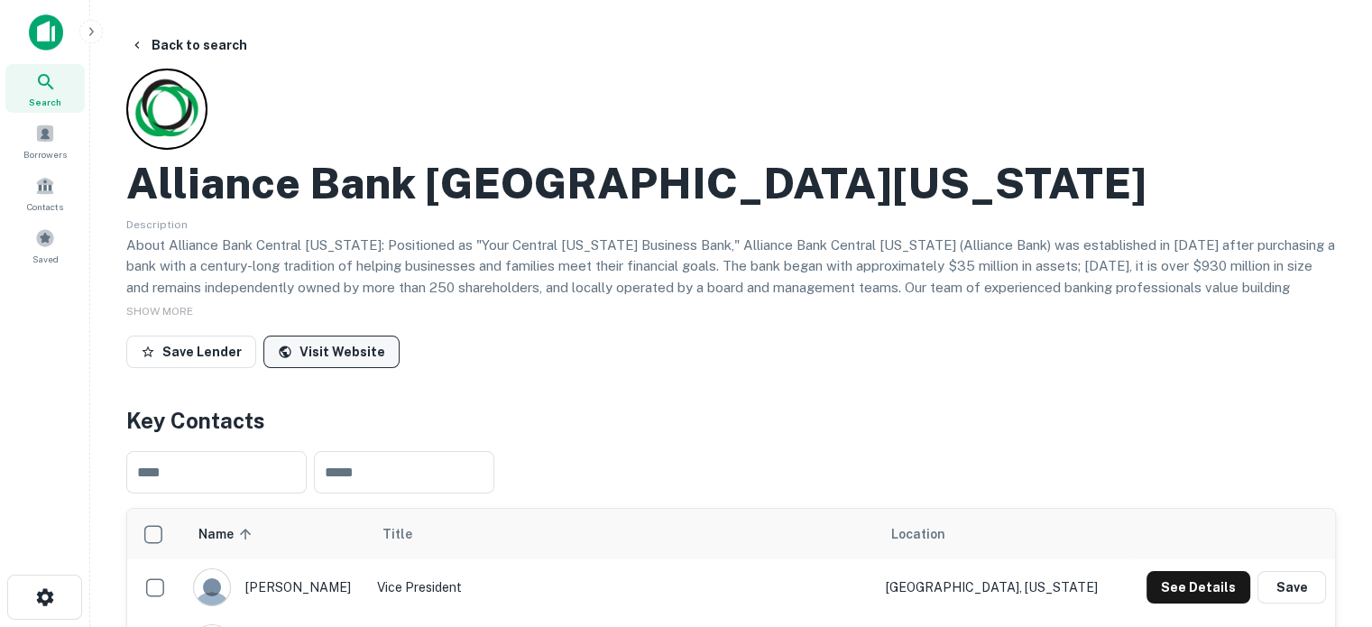
scroll to position [0, 0]
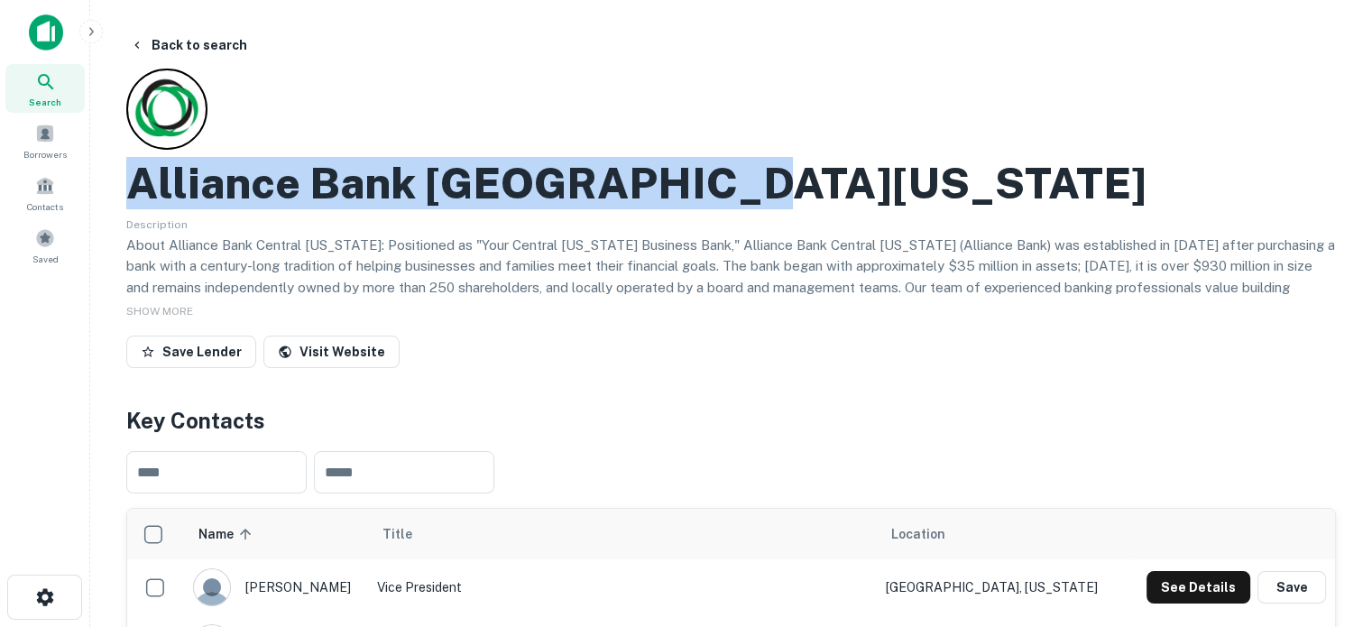
drag, startPoint x: 129, startPoint y: 190, endPoint x: 823, endPoint y: 190, distance: 693.9
click at [823, 190] on div "Alliance Bank [GEOGRAPHIC_DATA][US_STATE]" at bounding box center [731, 183] width 1210 height 52
copy h2 "Alliance Bank [GEOGRAPHIC_DATA][US_STATE]"
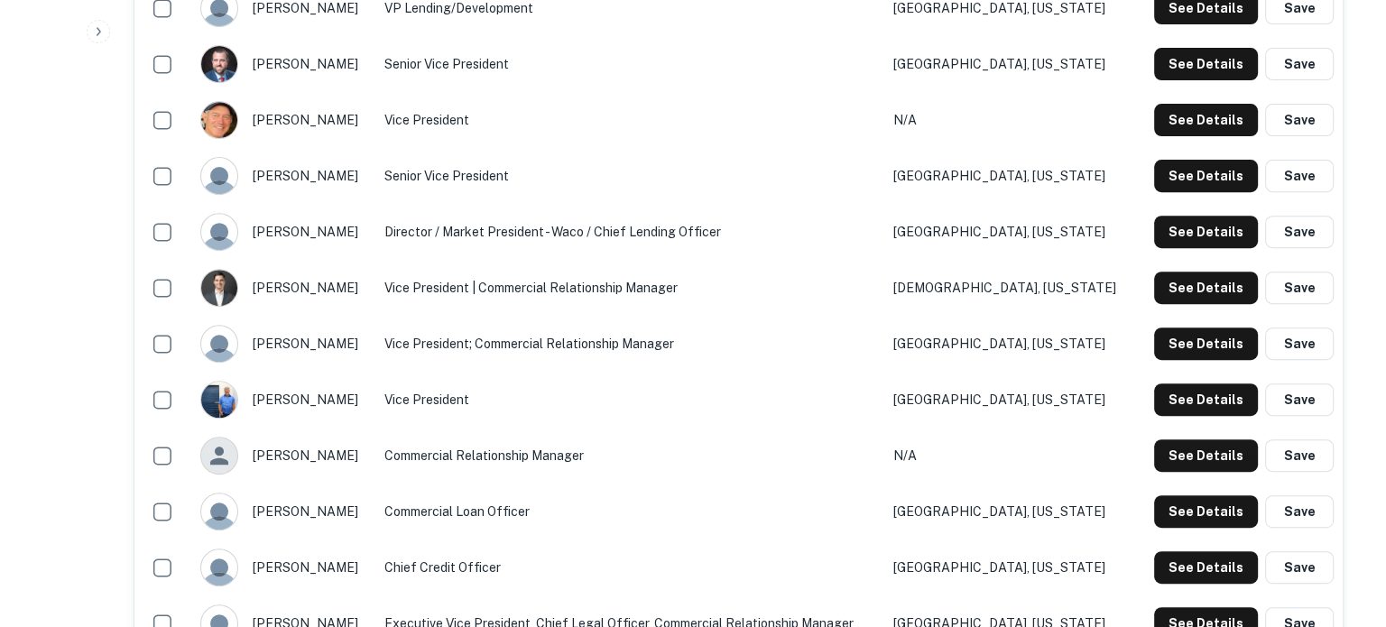
scroll to position [722, 0]
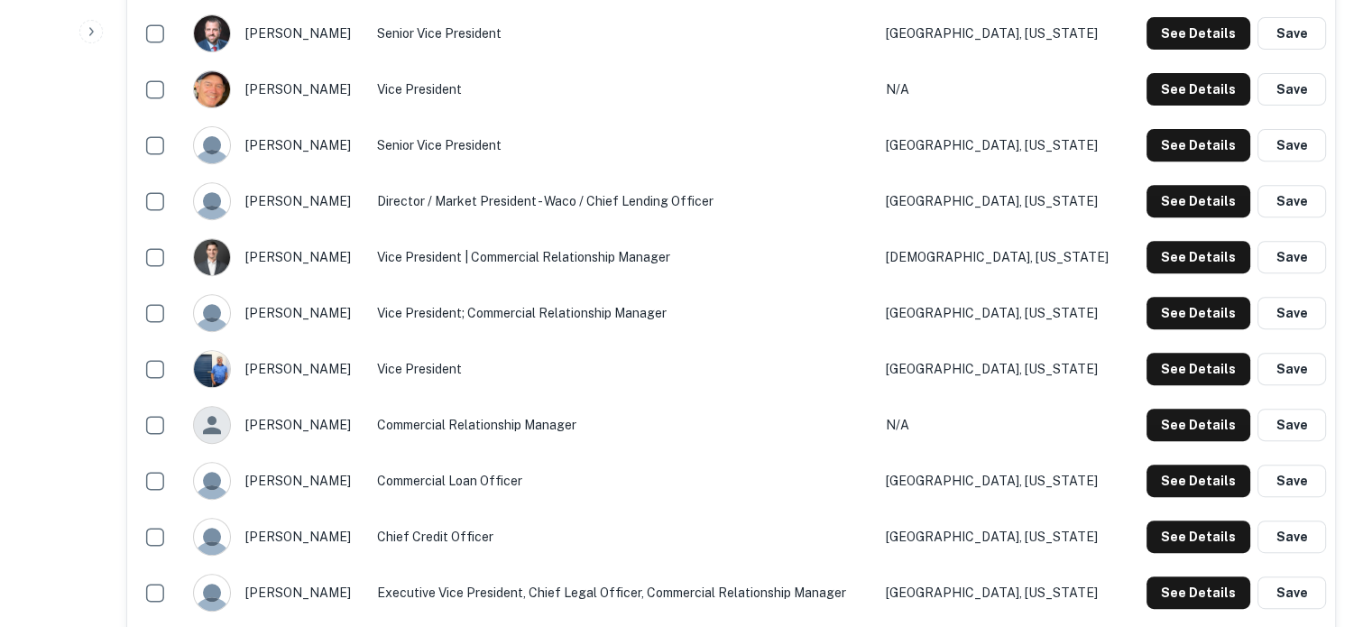
click at [1208, 275] on td "See Details Save" at bounding box center [1232, 257] width 207 height 56
click at [1205, 266] on button "See Details" at bounding box center [1199, 257] width 104 height 32
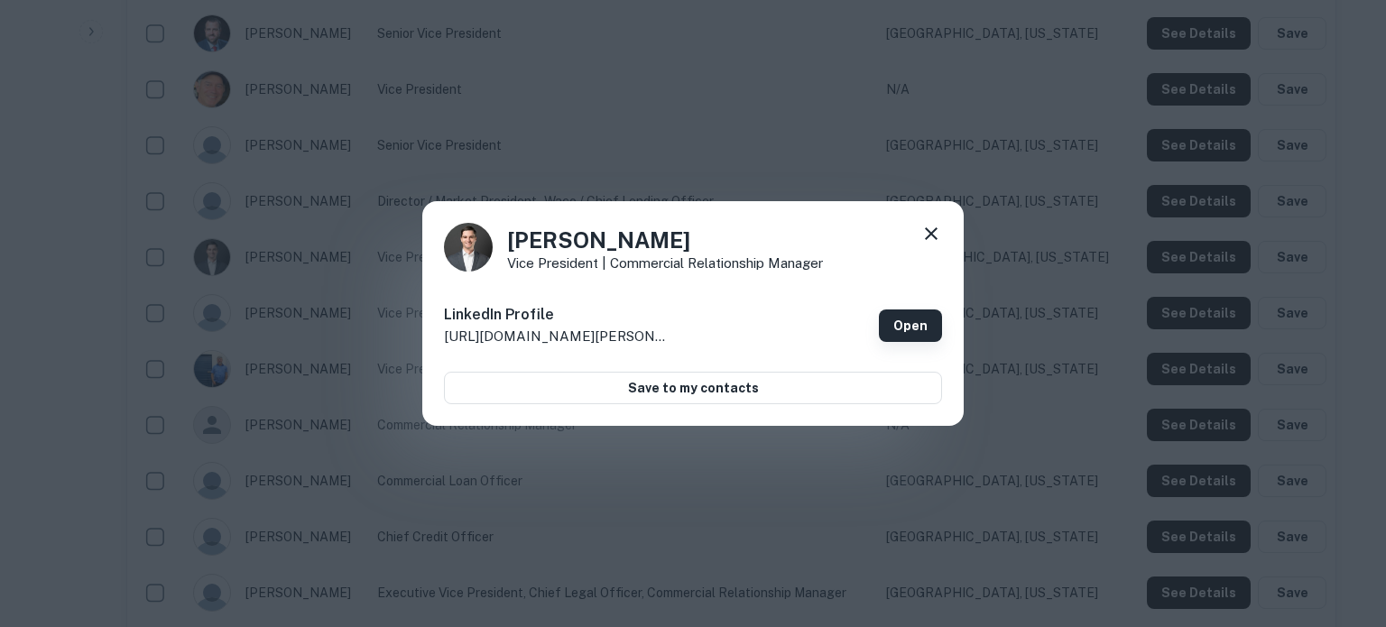
click at [913, 324] on link "Open" at bounding box center [910, 325] width 63 height 32
click at [928, 234] on icon at bounding box center [931, 234] width 22 height 22
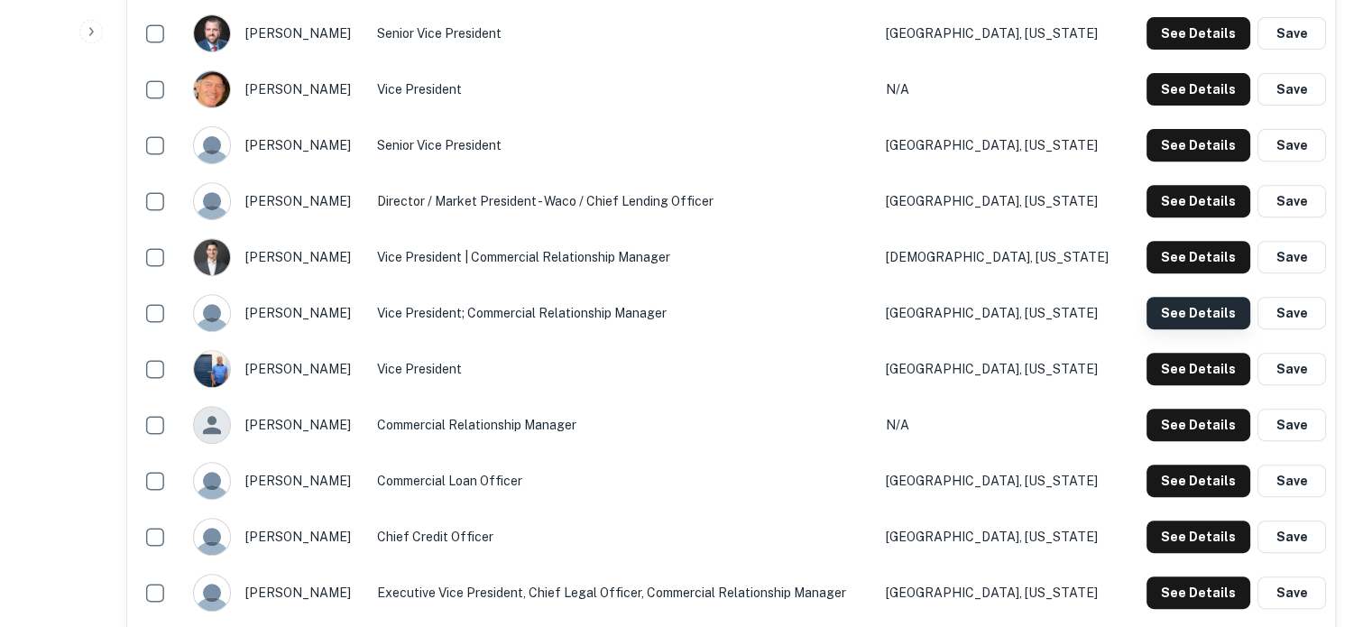
click at [1190, 322] on button "See Details" at bounding box center [1199, 313] width 104 height 32
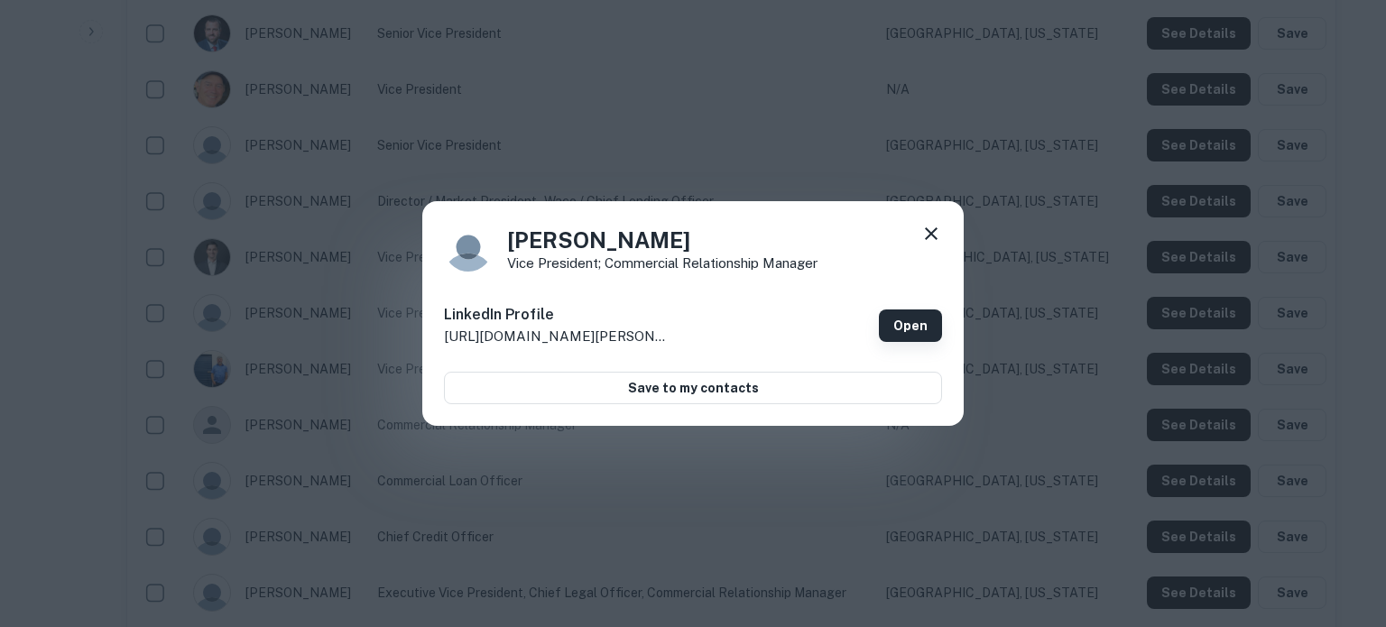
click at [912, 321] on link "Open" at bounding box center [910, 325] width 63 height 32
